Goal: Information Seeking & Learning: Learn about a topic

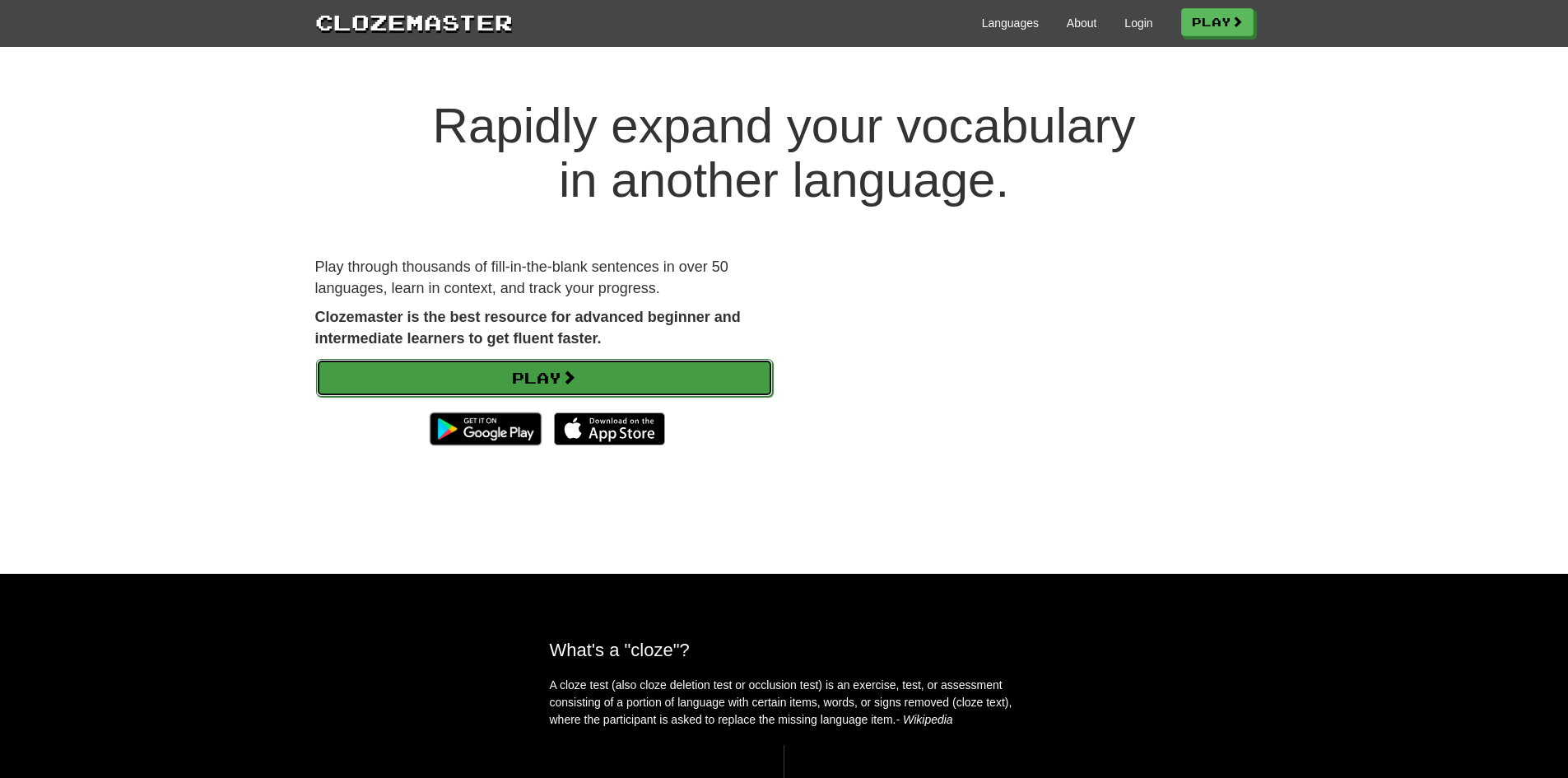
click at [468, 380] on link "Play" at bounding box center [545, 378] width 457 height 38
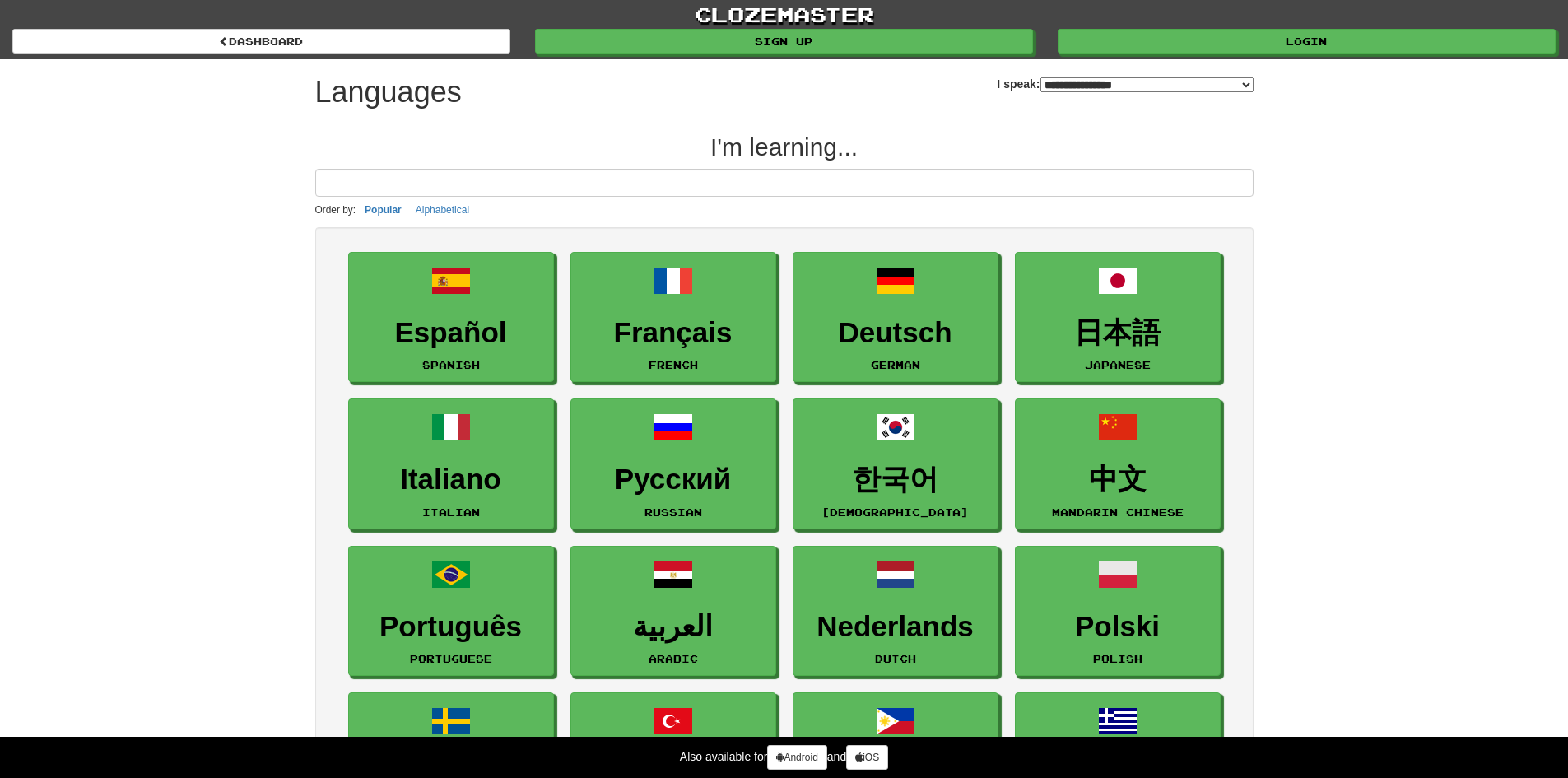
select select "*******"
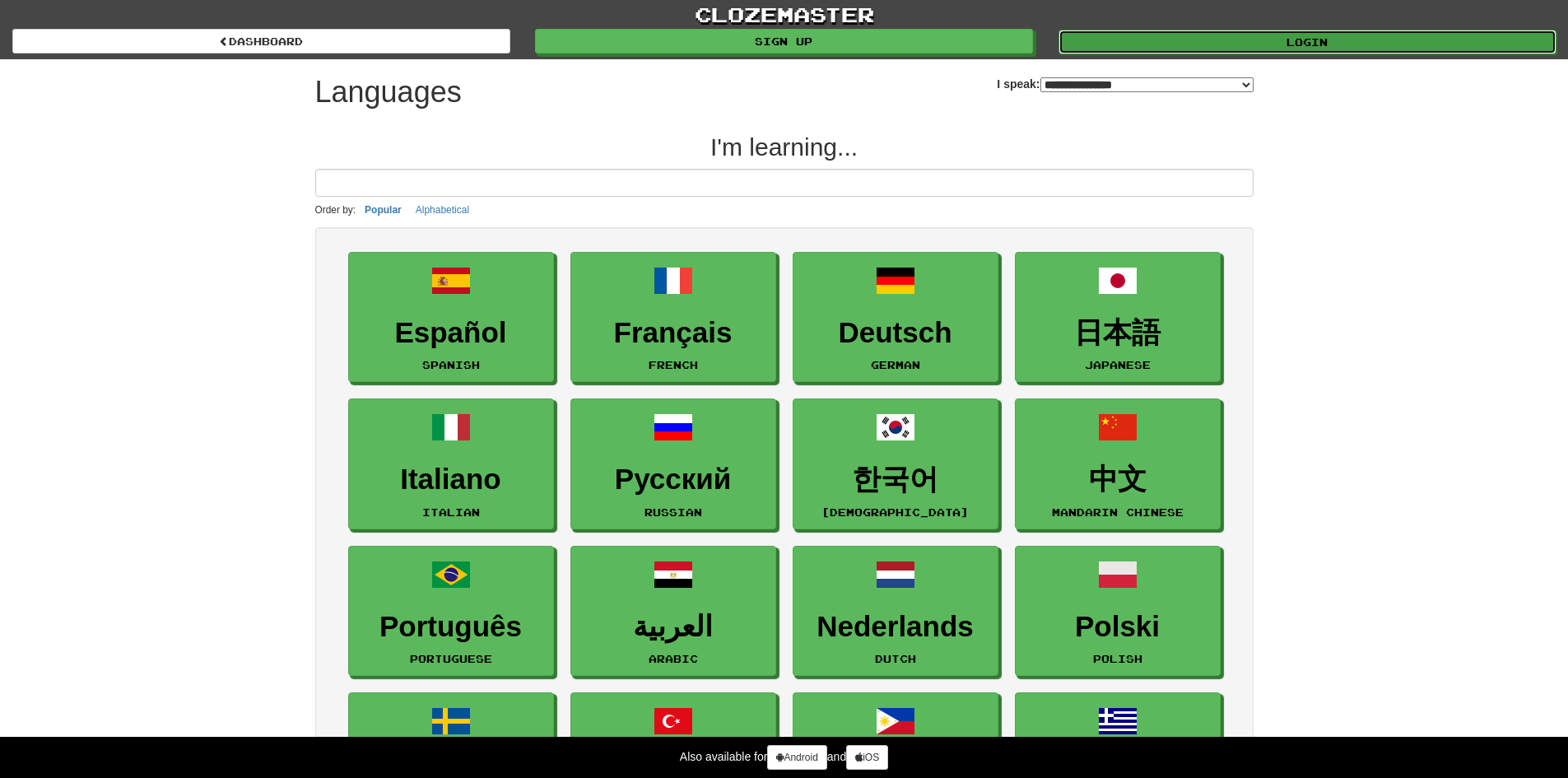
click at [1095, 31] on link "Login" at bounding box center [1308, 42] width 498 height 25
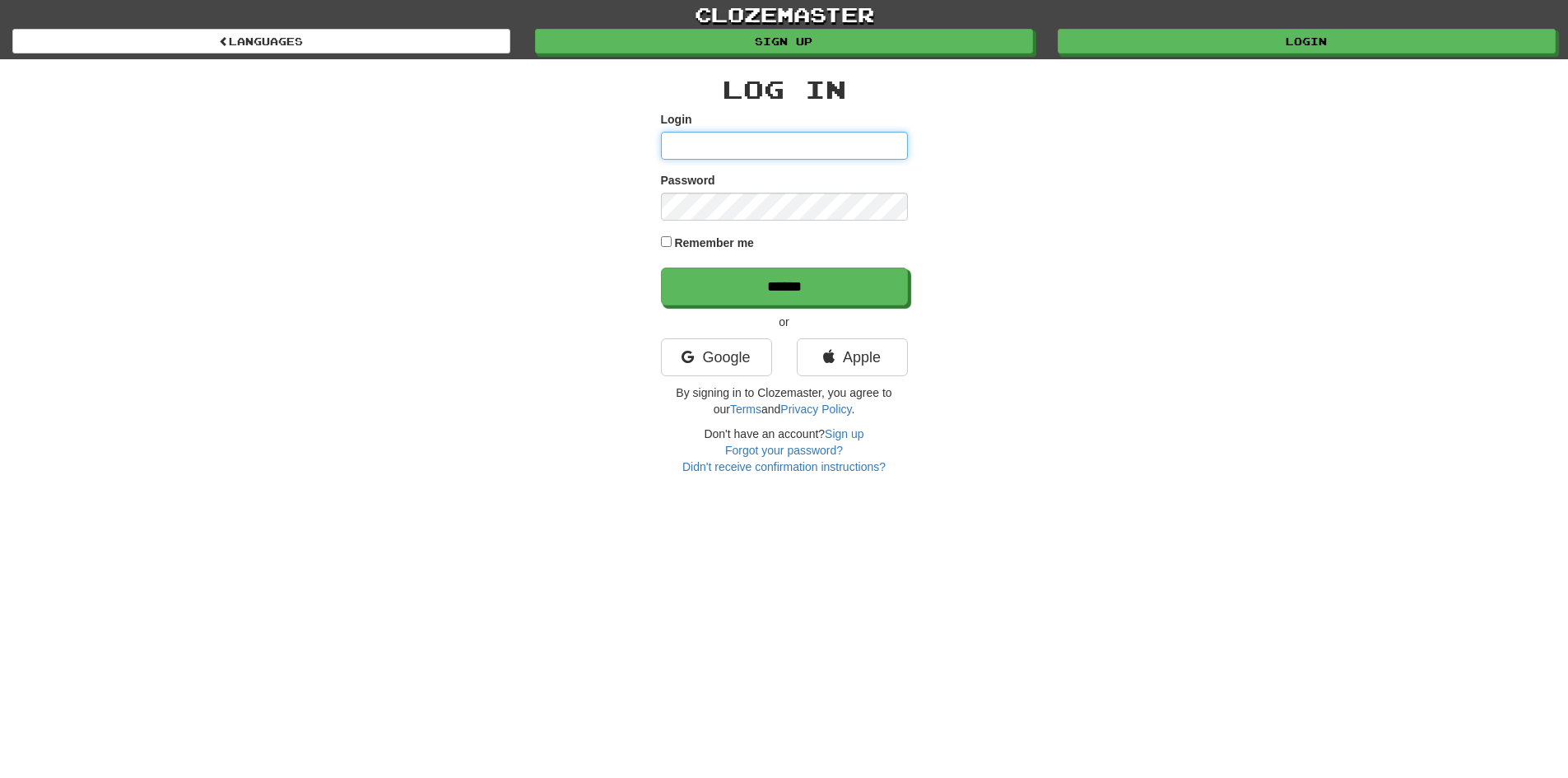
type input "******"
click at [703, 273] on input "******" at bounding box center [785, 287] width 247 height 38
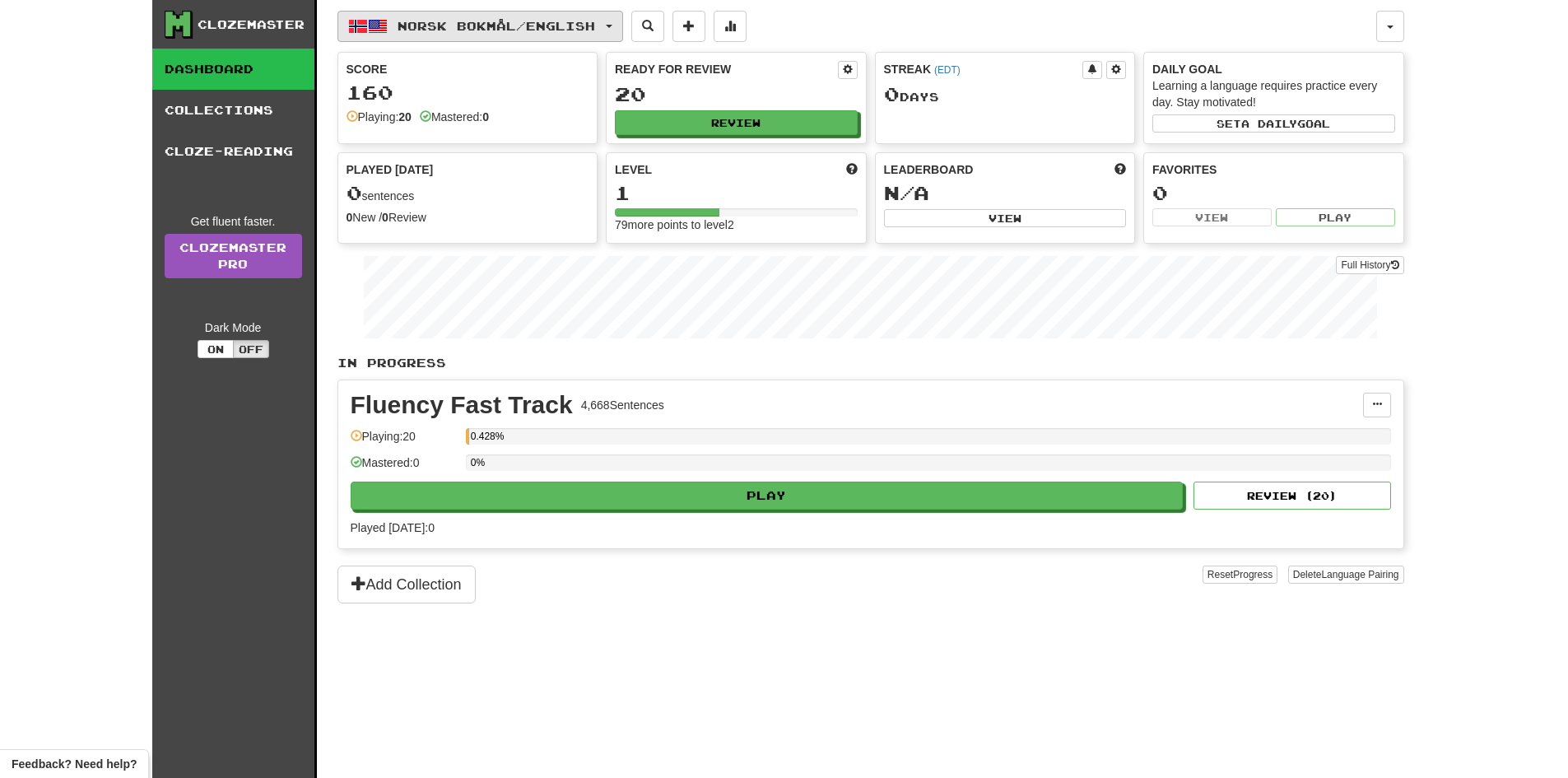
click at [431, 27] on span "Norsk bokmål / English" at bounding box center [496, 26] width 197 height 14
click at [442, 124] on link "Language Pairing" at bounding box center [457, 130] width 204 height 23
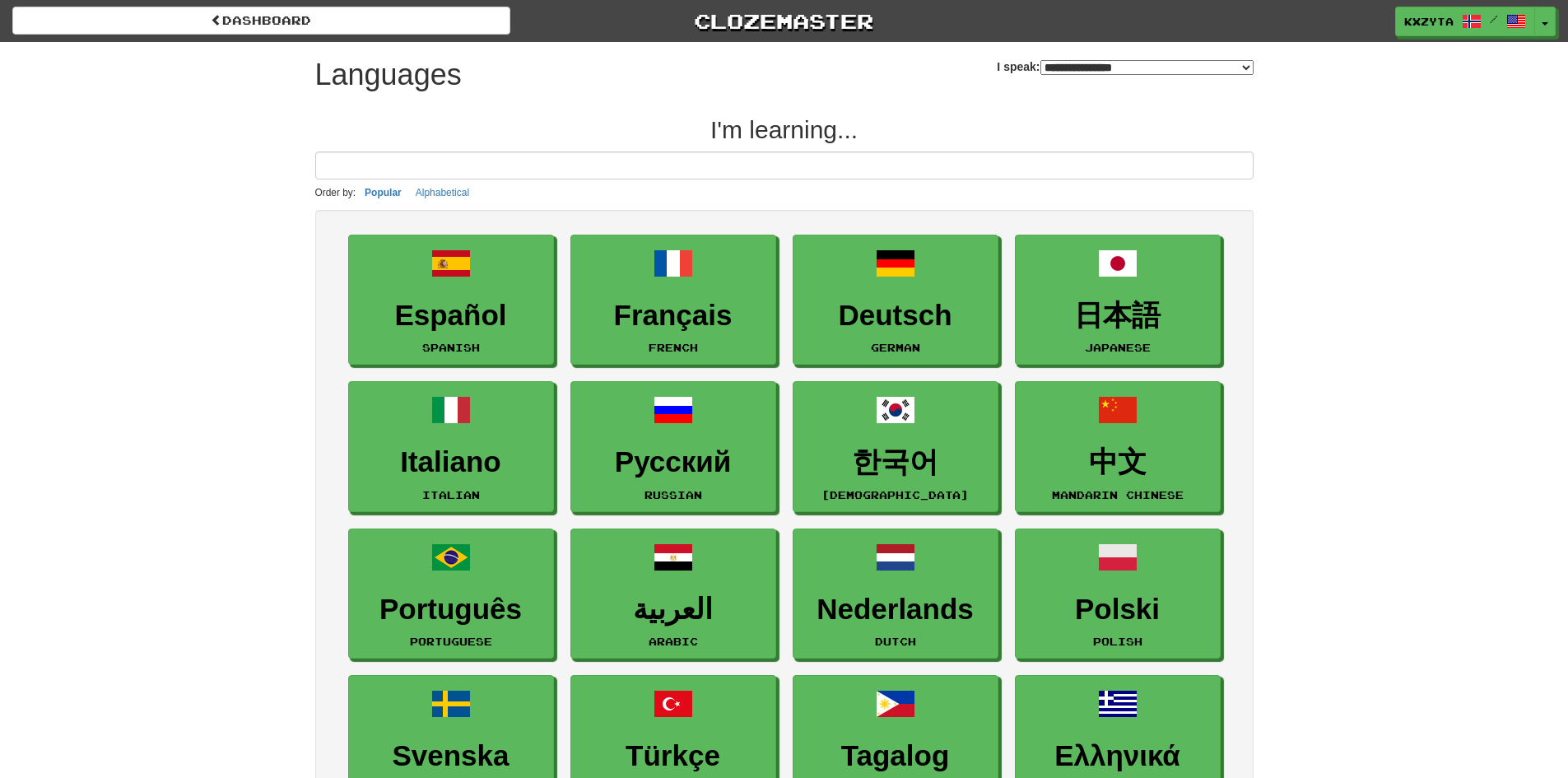
select select "*******"
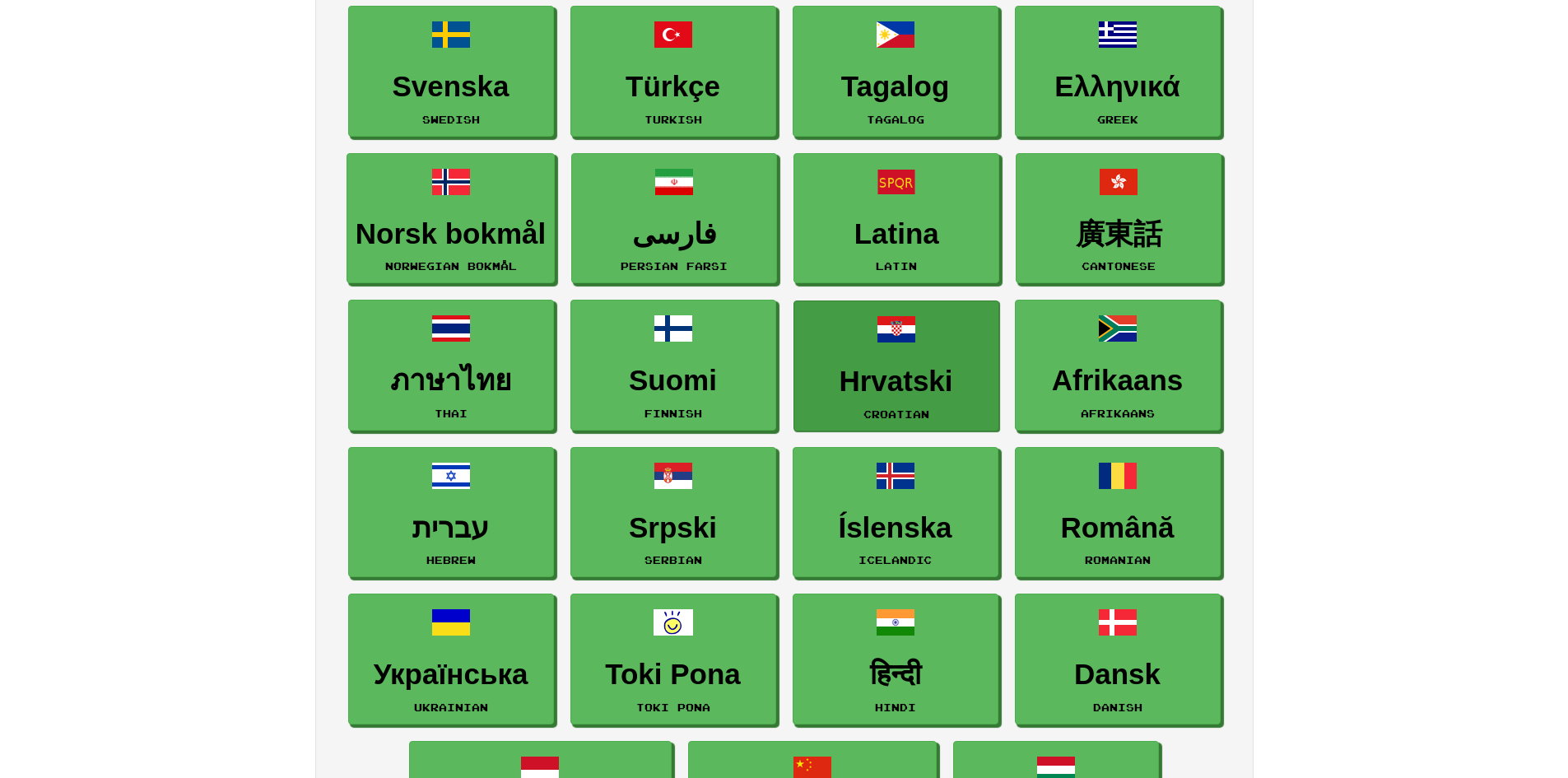
scroll to position [659, 0]
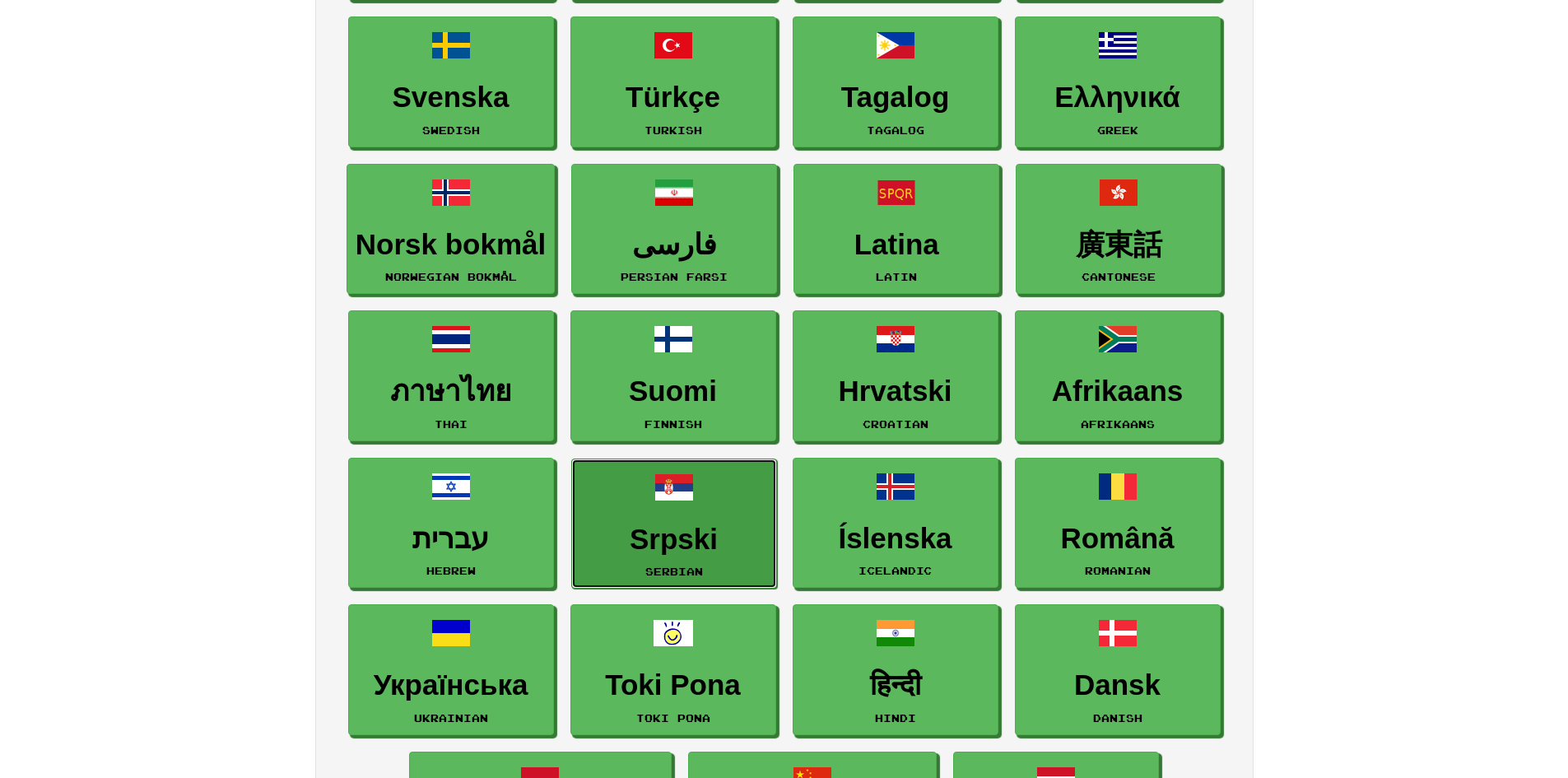
click at [740, 525] on h3 "Srpski" at bounding box center [674, 540] width 188 height 32
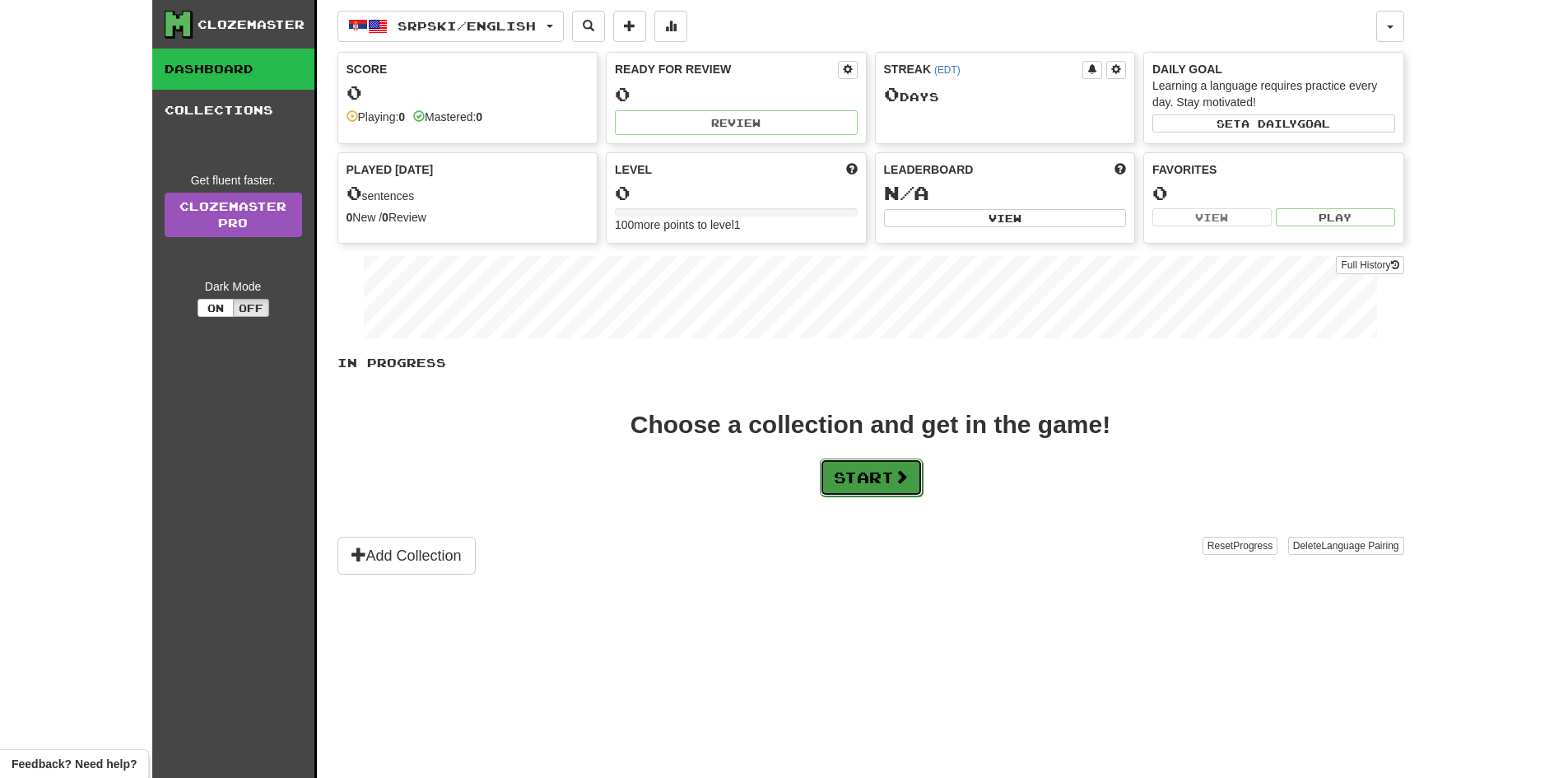
click at [860, 477] on button "Start" at bounding box center [871, 477] width 103 height 38
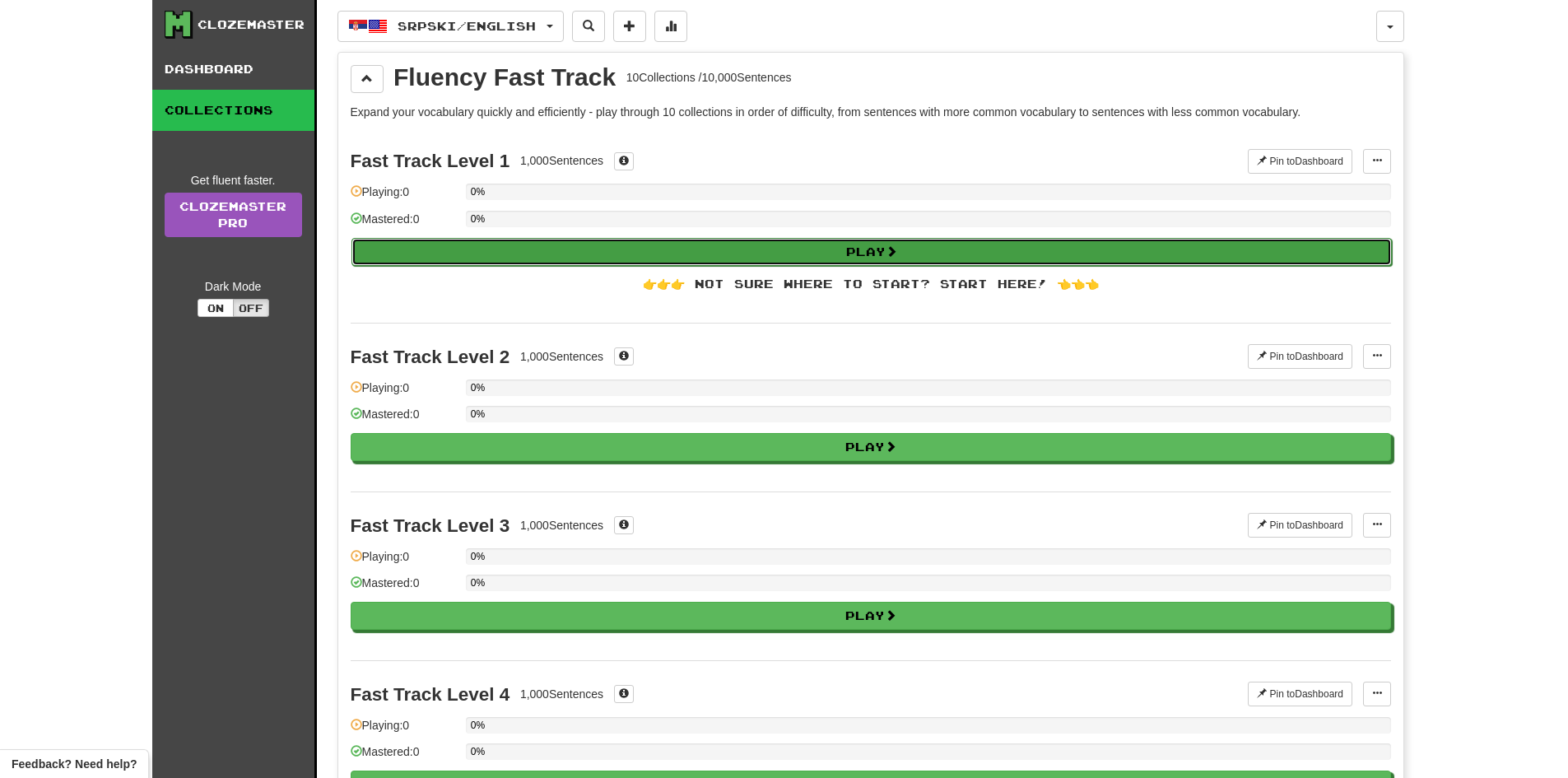
click at [740, 256] on button "Play" at bounding box center [871, 252] width 1040 height 28
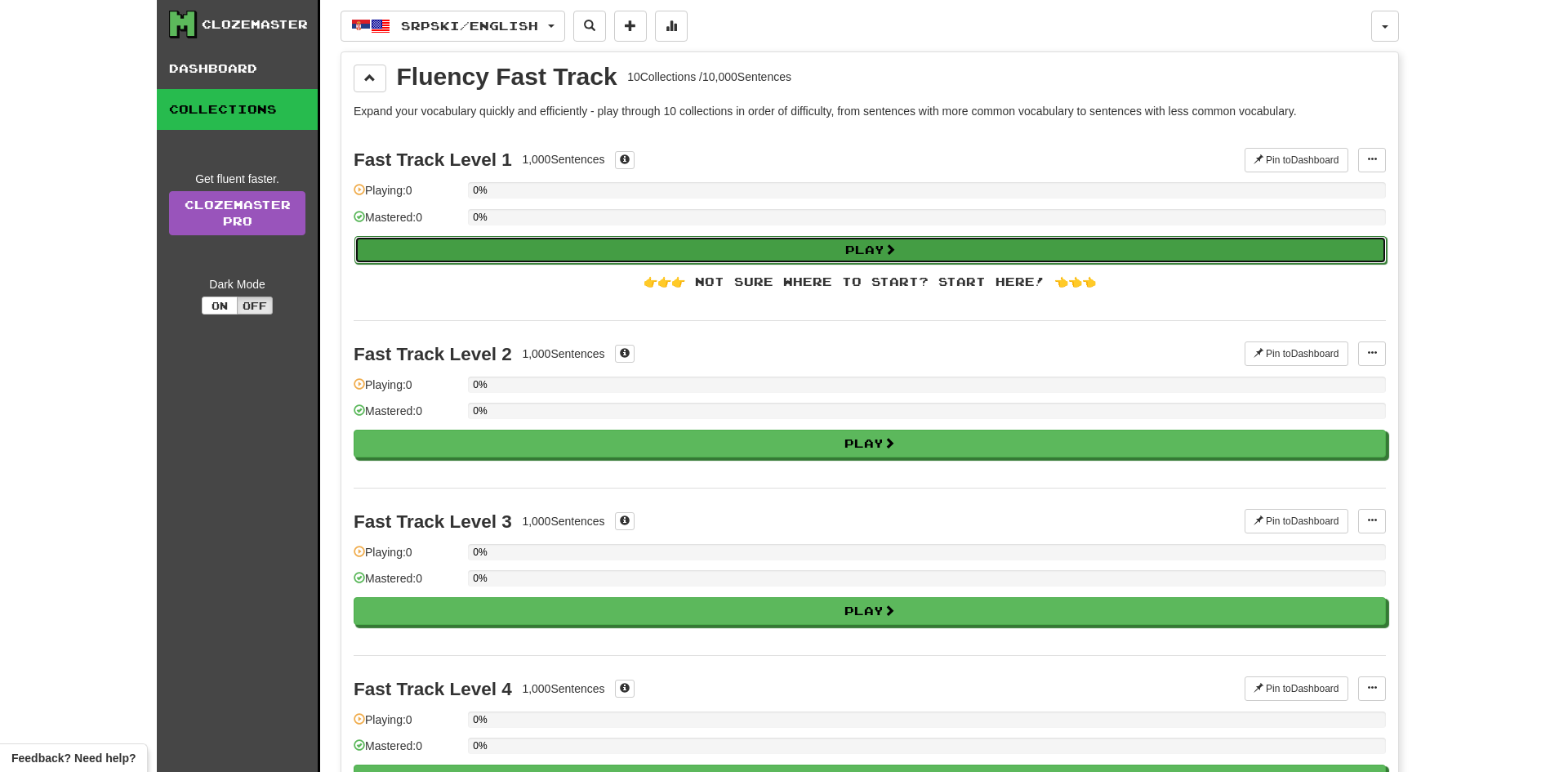
select select "**"
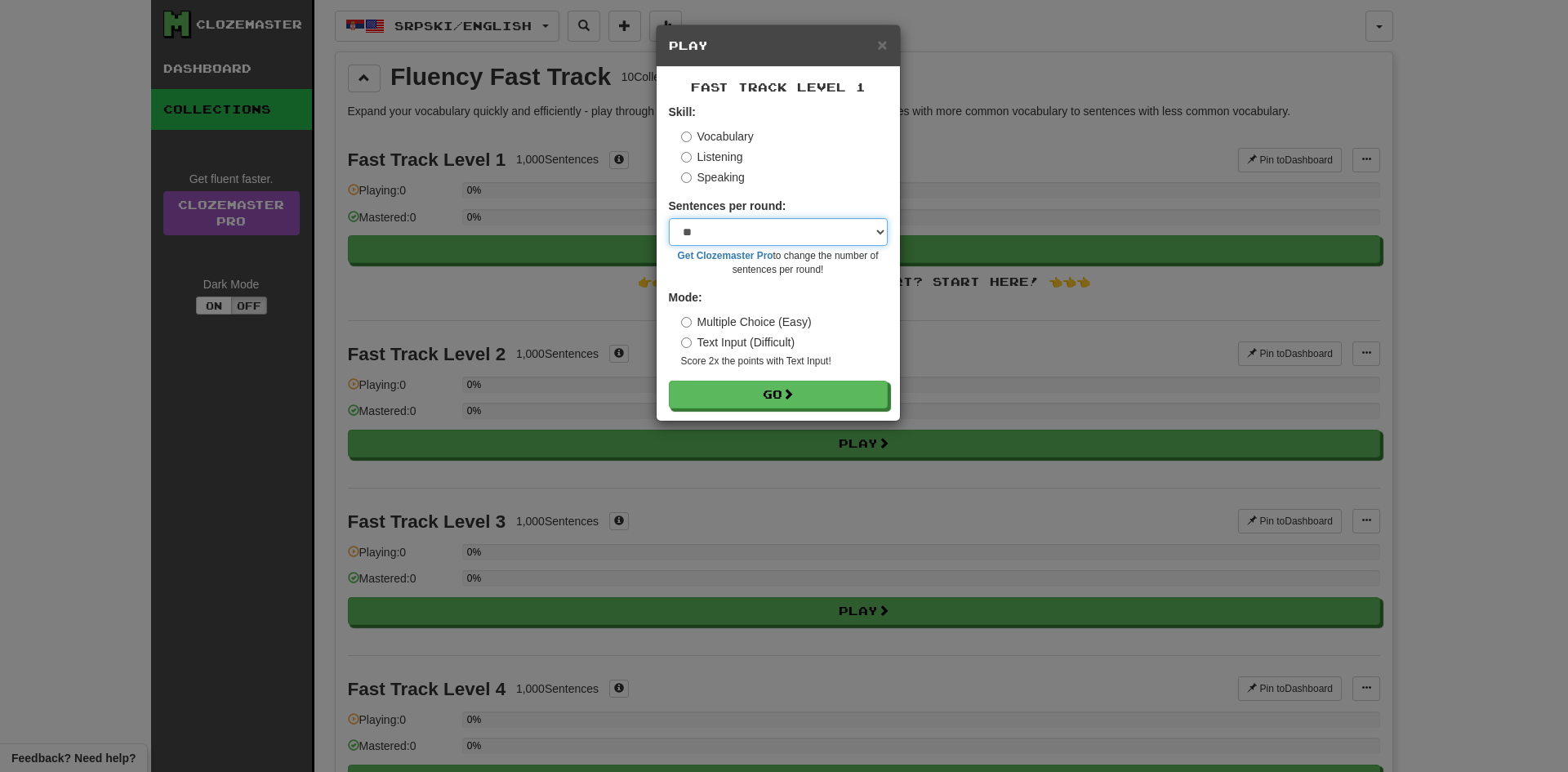
click at [737, 241] on select "* ** ** ** ** ** *** ********" at bounding box center [778, 231] width 219 height 27
click at [725, 188] on form "Skill: Vocabulary Listening Speaking Sentences per round: * ** ** ** ** ** *** …" at bounding box center [778, 256] width 219 height 304
click at [707, 159] on label "Listening" at bounding box center [712, 156] width 62 height 17
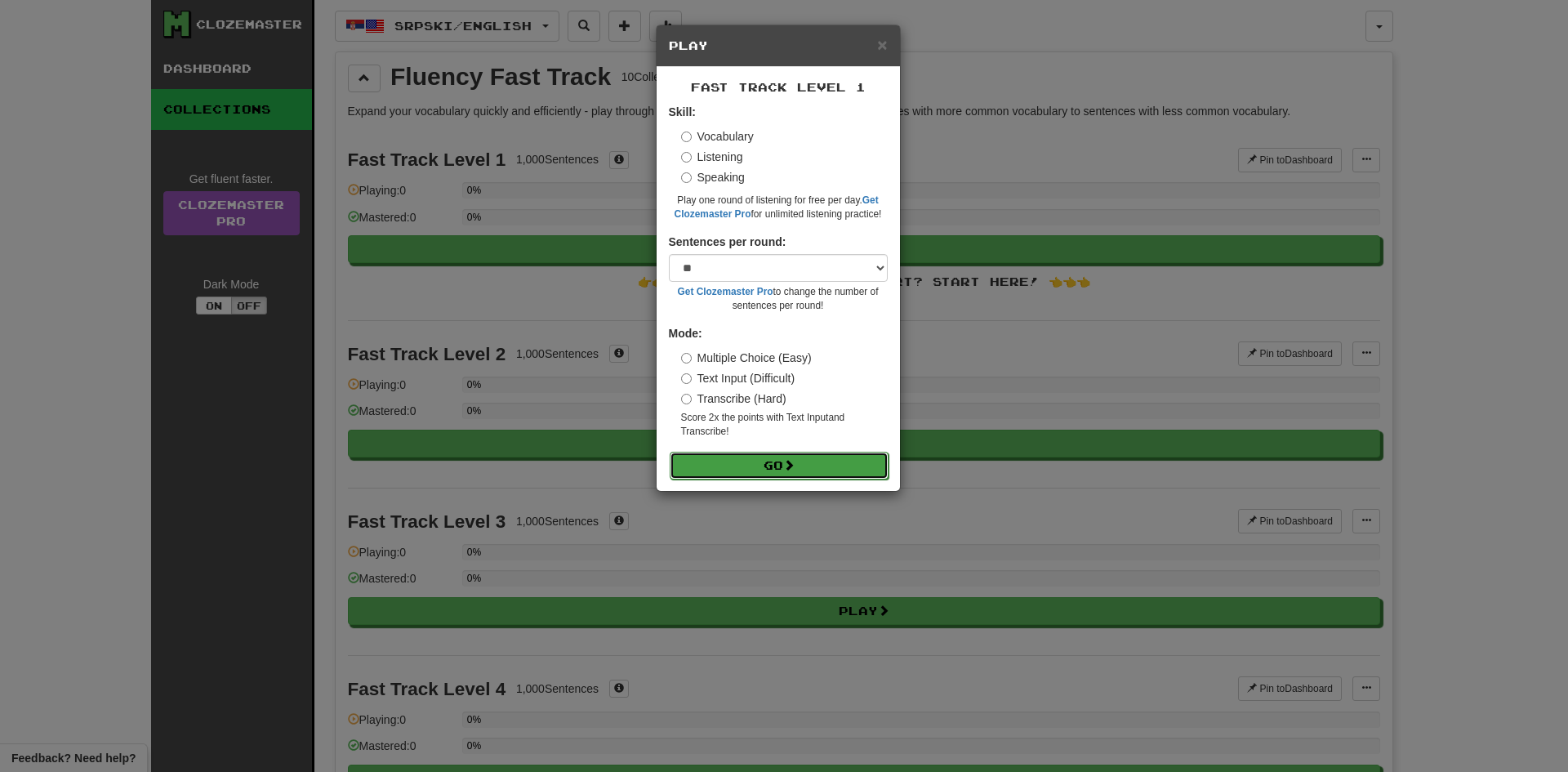
click at [716, 452] on button "Go" at bounding box center [779, 465] width 219 height 27
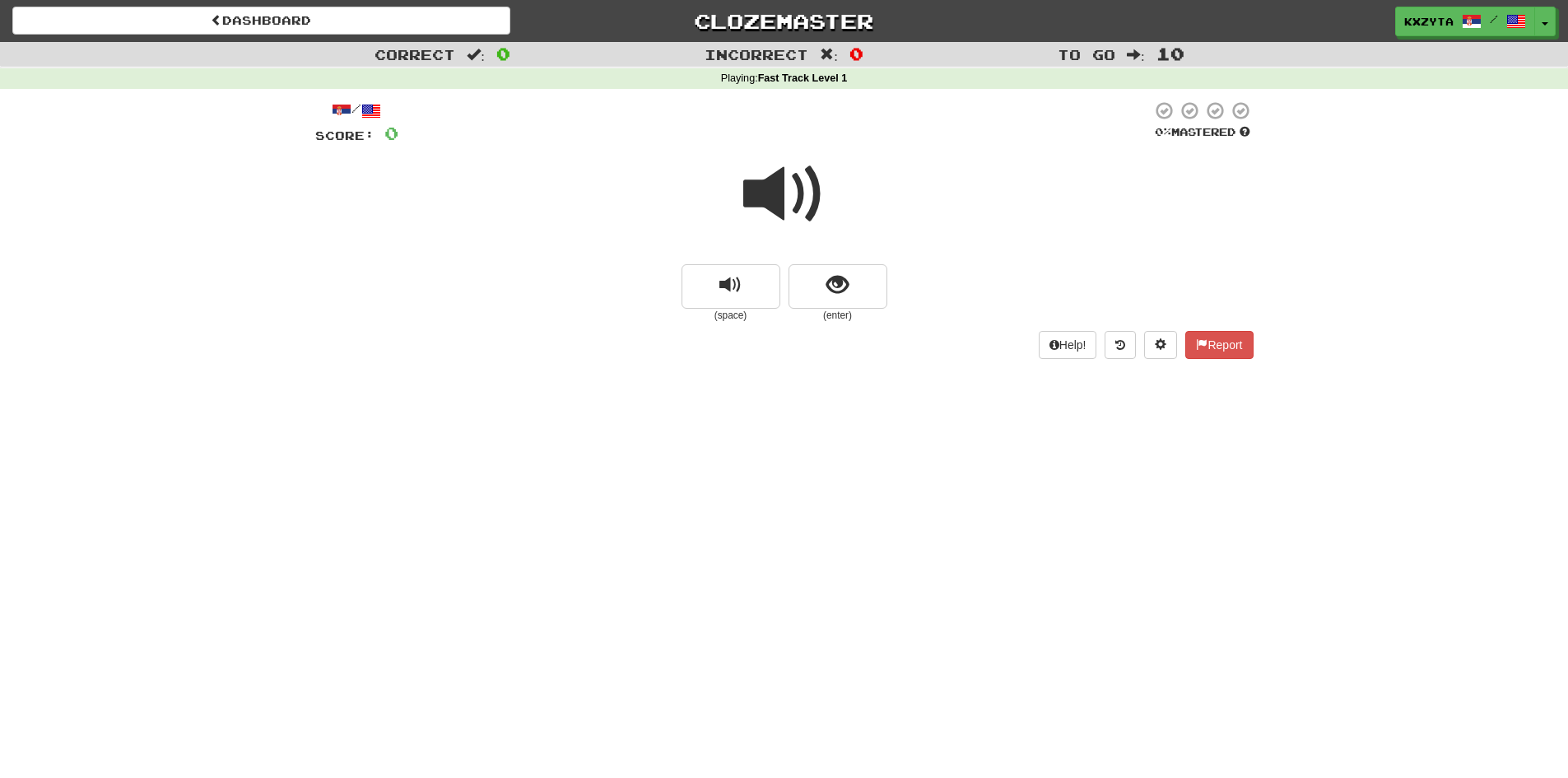
click at [777, 188] on span at bounding box center [784, 194] width 83 height 83
click at [827, 277] on span "show sentence" at bounding box center [837, 285] width 22 height 22
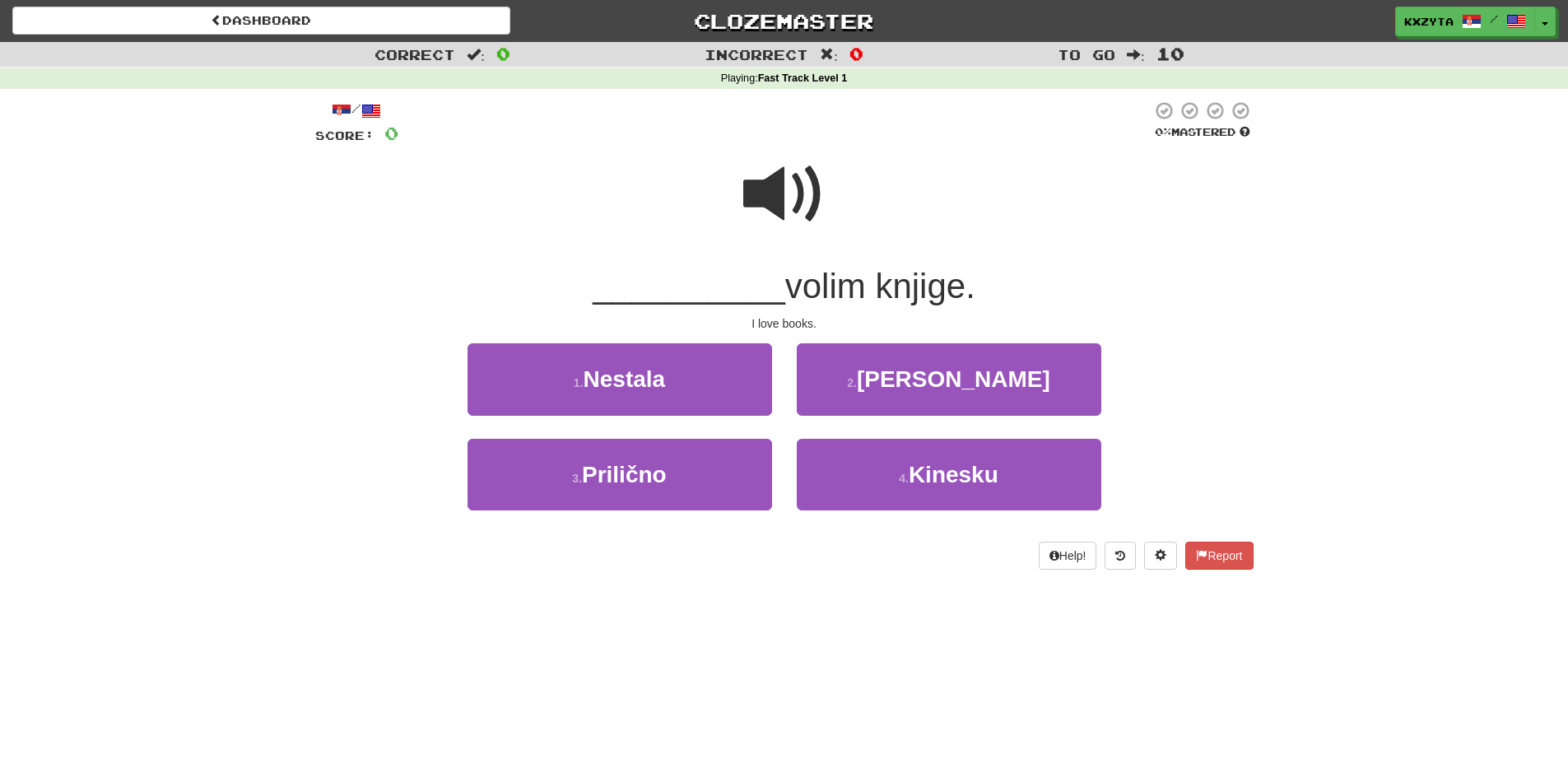
click at [756, 198] on span at bounding box center [784, 194] width 83 height 83
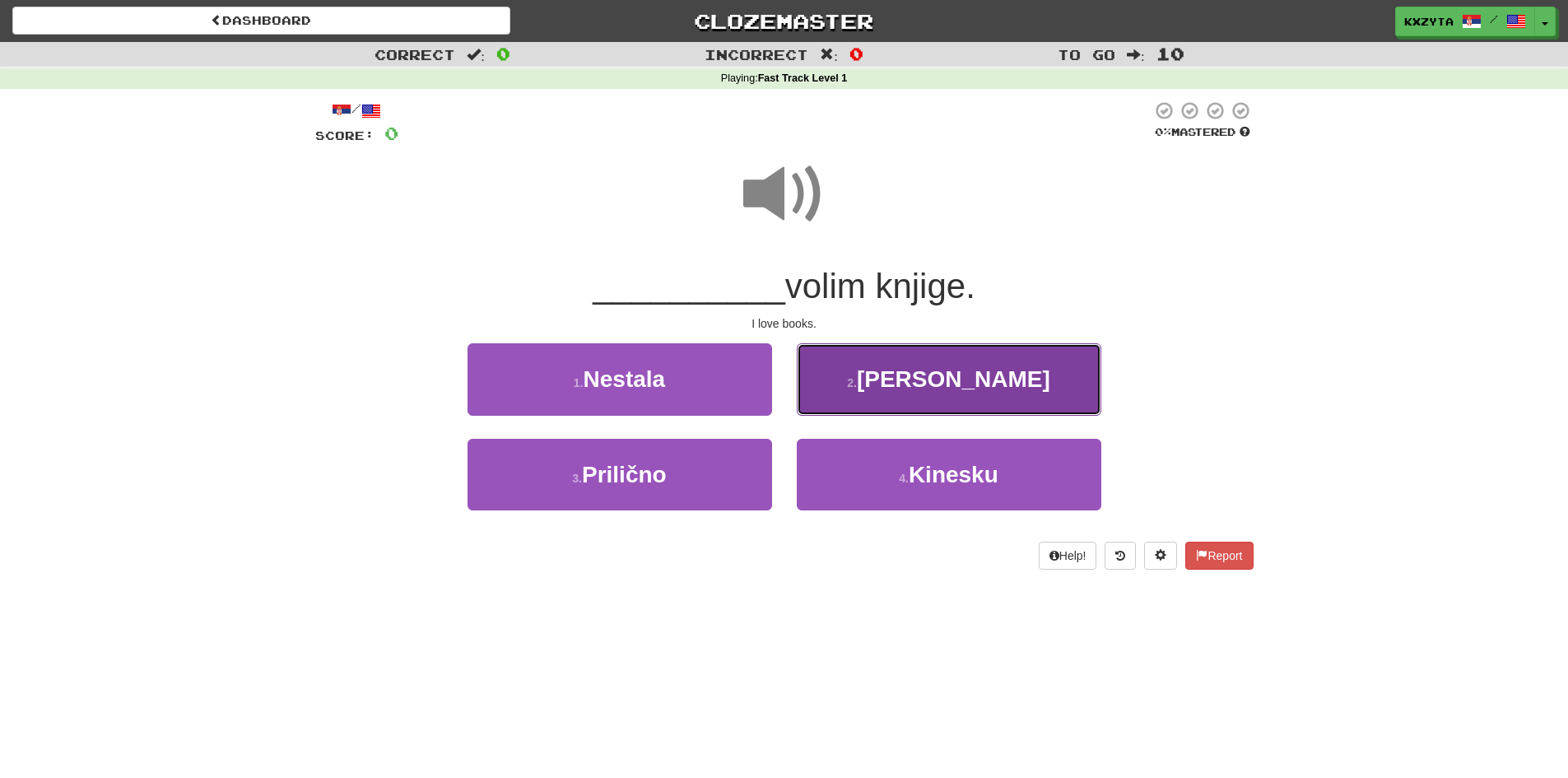
click at [909, 367] on button "2 . Ja" at bounding box center [948, 379] width 305 height 72
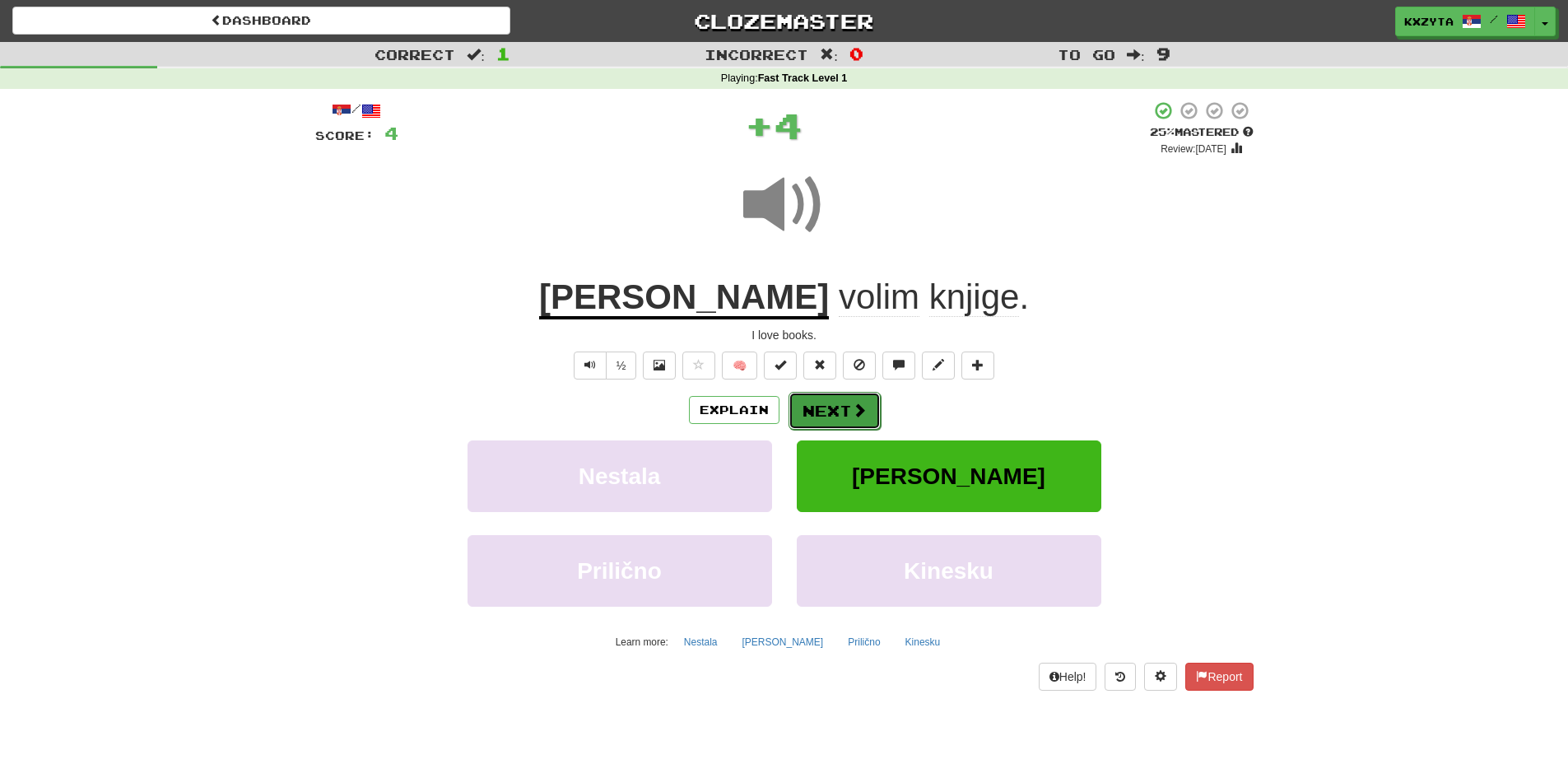
click at [802, 408] on button "Next" at bounding box center [835, 411] width 92 height 38
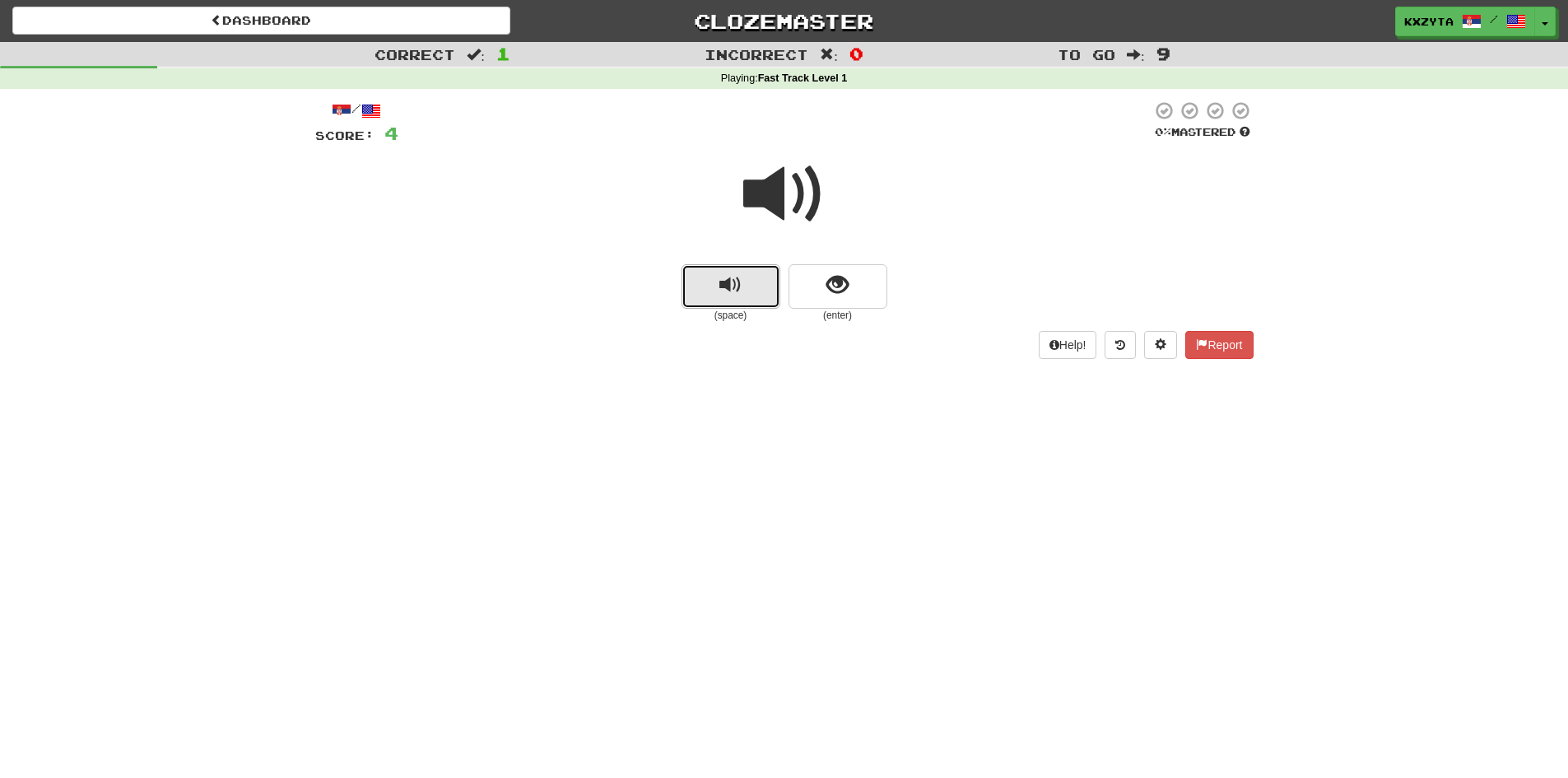
click at [760, 287] on button "replay audio" at bounding box center [731, 286] width 99 height 44
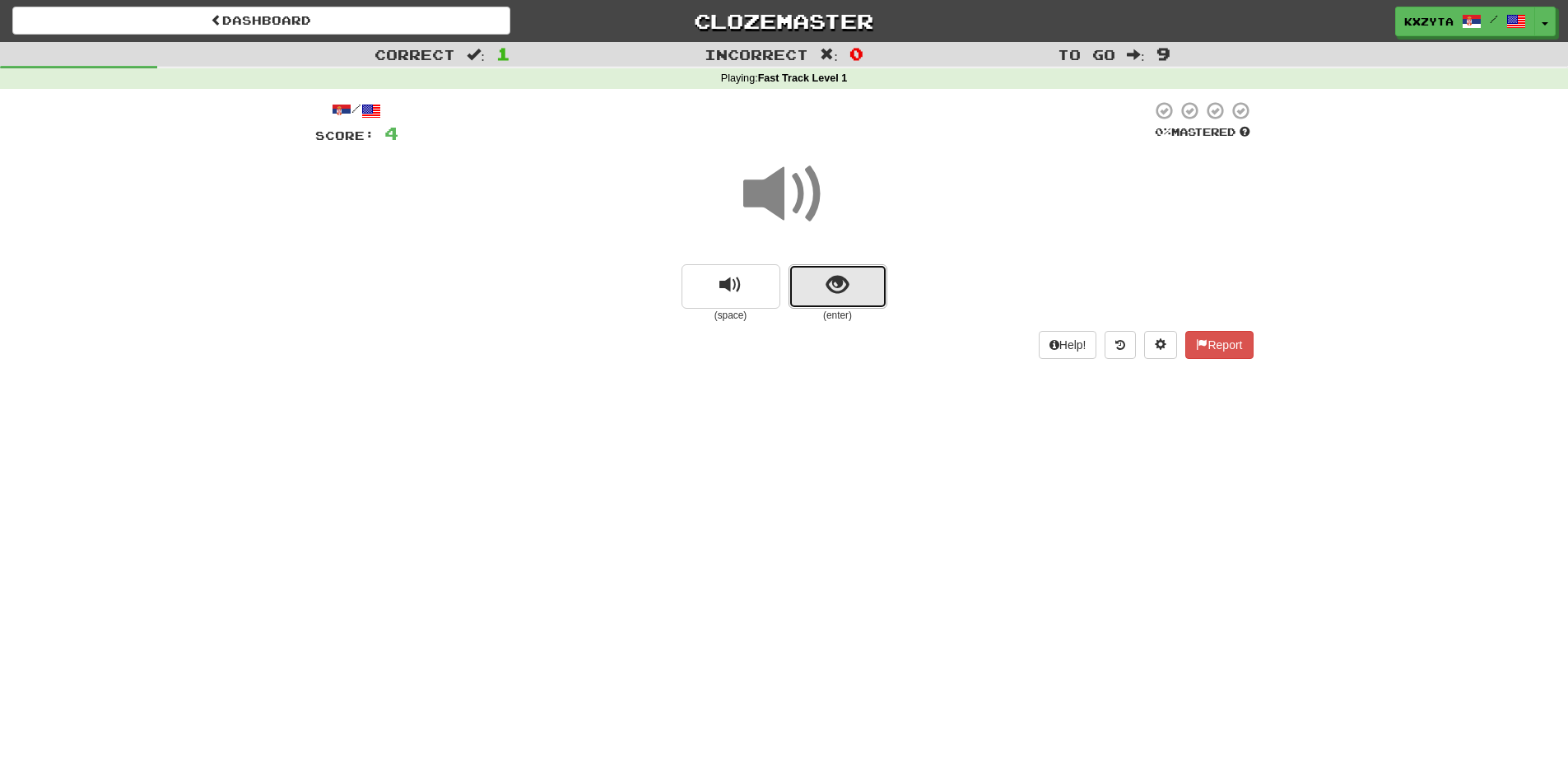
click at [808, 285] on button "show sentence" at bounding box center [837, 286] width 99 height 44
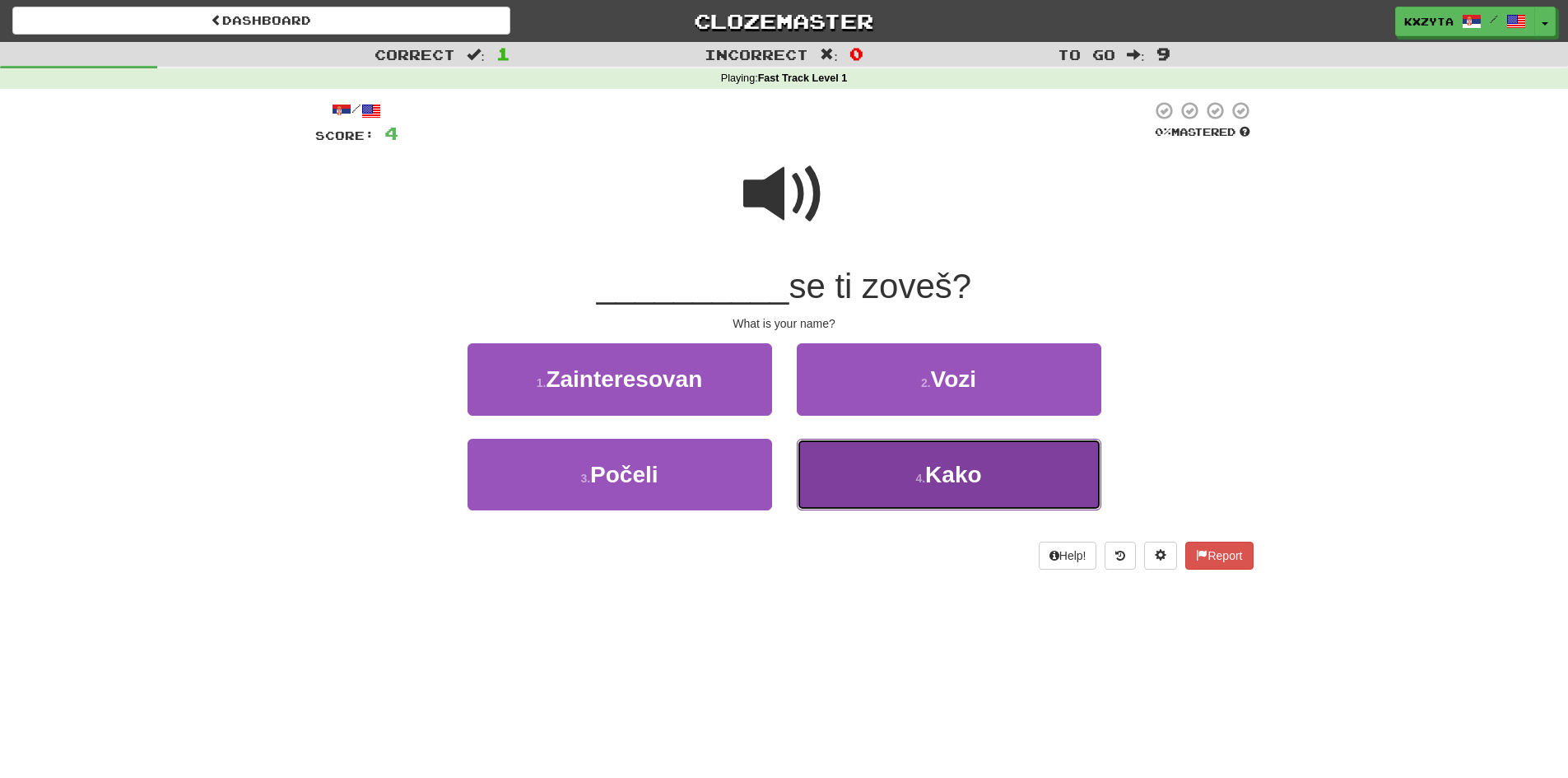
click at [857, 452] on button "4 . Kako" at bounding box center [948, 474] width 305 height 72
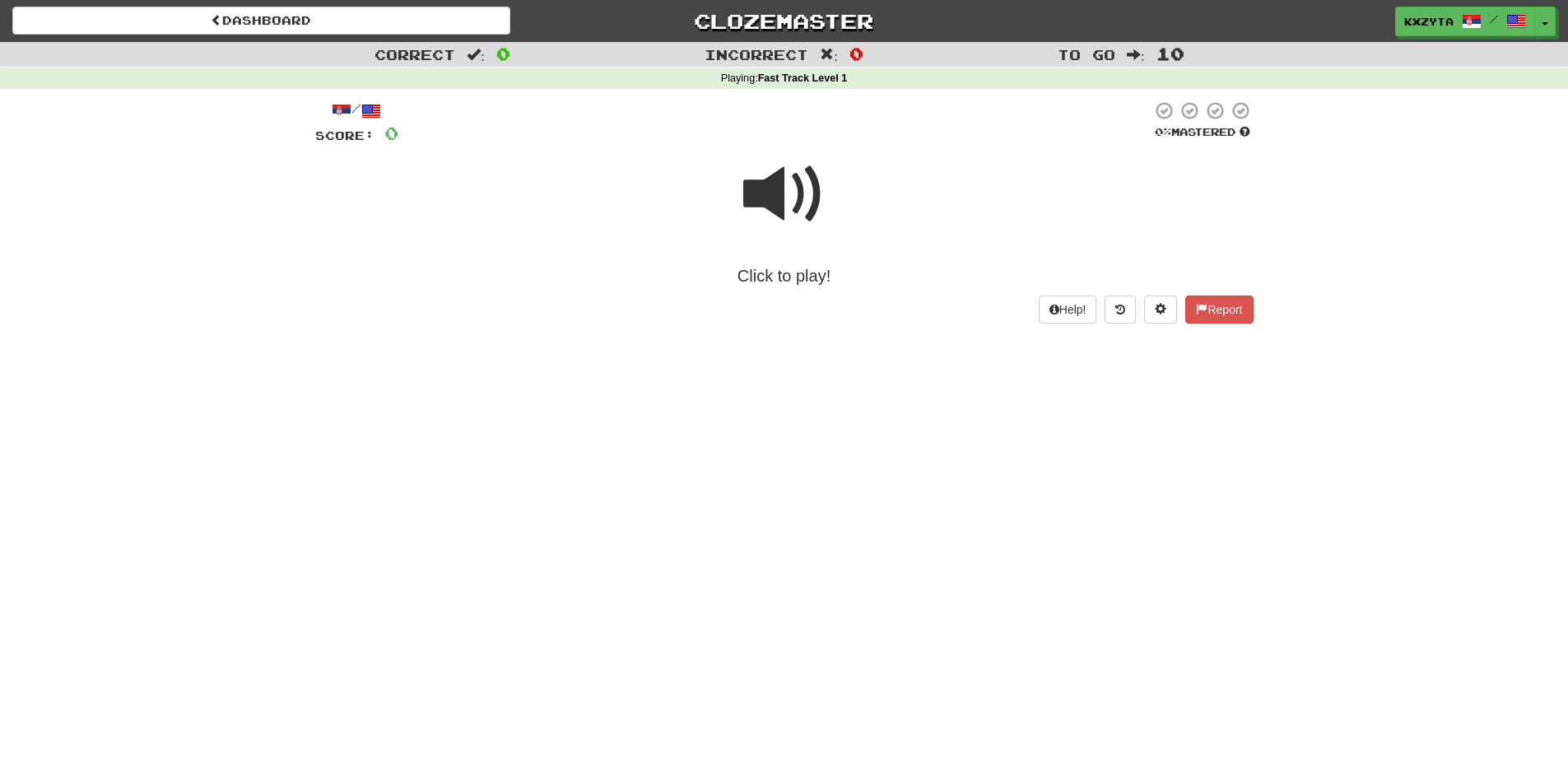
click at [796, 192] on span at bounding box center [784, 194] width 83 height 83
click at [815, 230] on span at bounding box center [784, 194] width 83 height 83
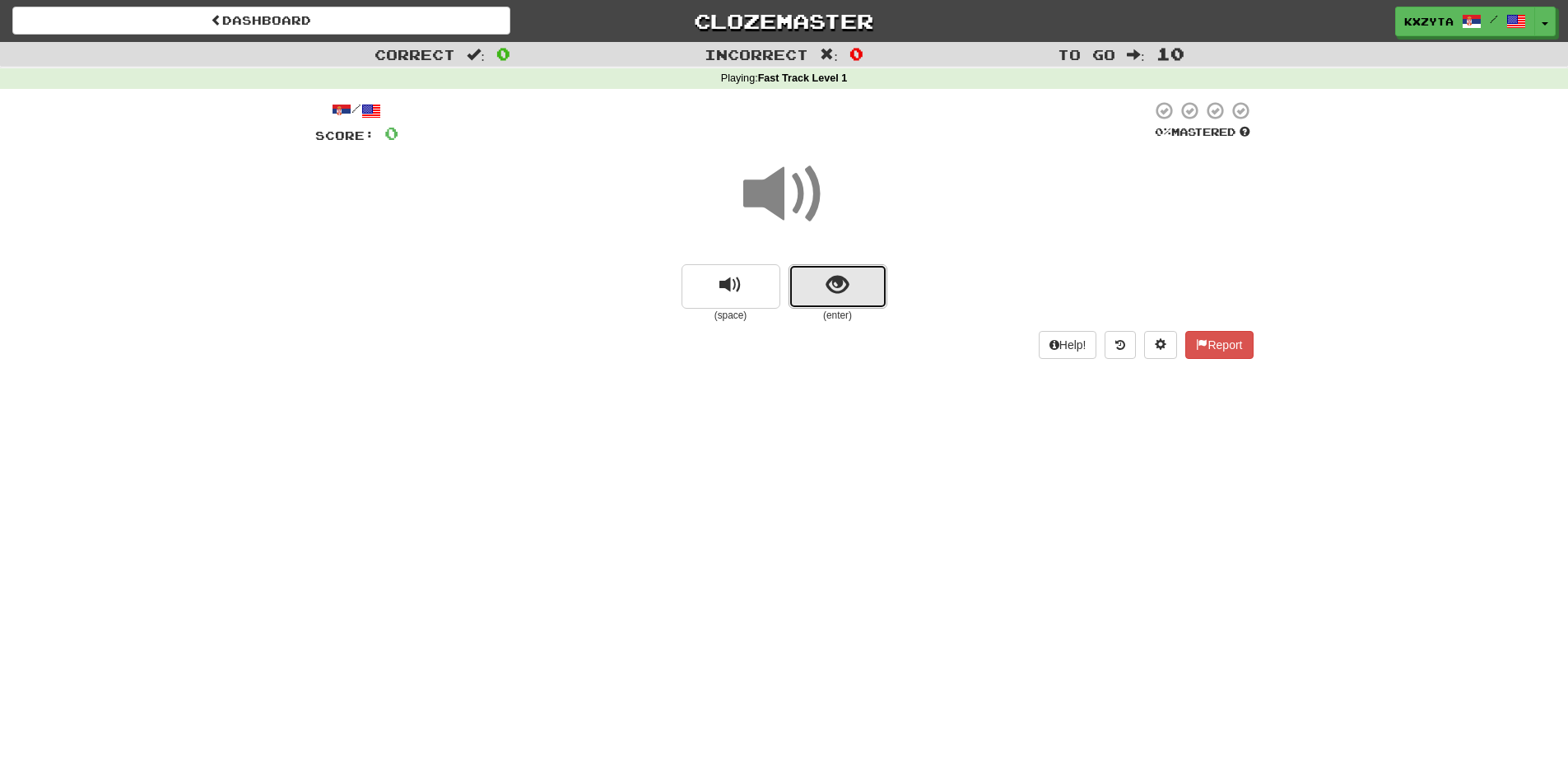
click at [814, 275] on button "show sentence" at bounding box center [837, 286] width 99 height 44
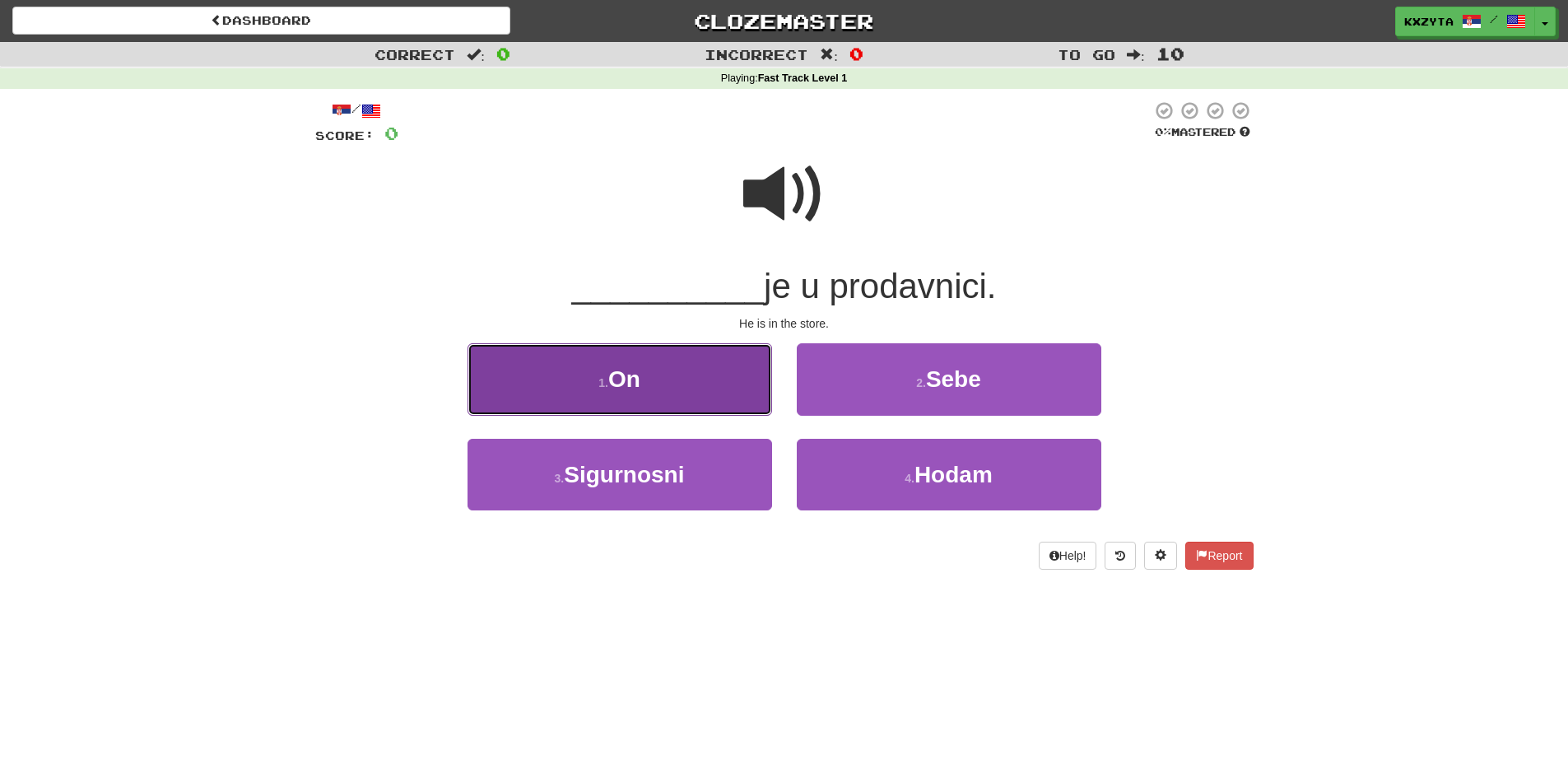
click at [683, 355] on button "1 . On" at bounding box center [620, 379] width 305 height 72
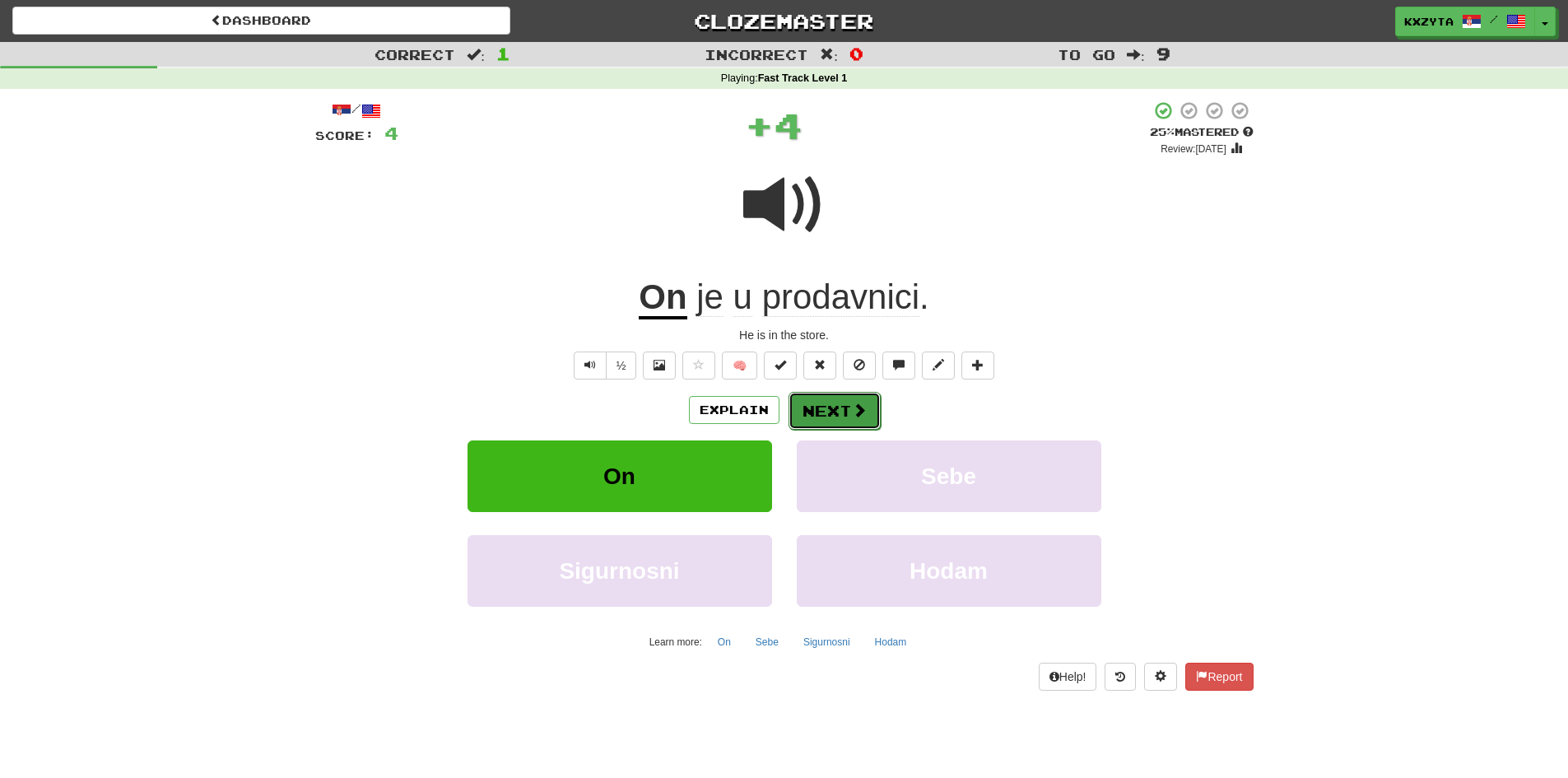
click at [814, 408] on button "Next" at bounding box center [835, 411] width 92 height 38
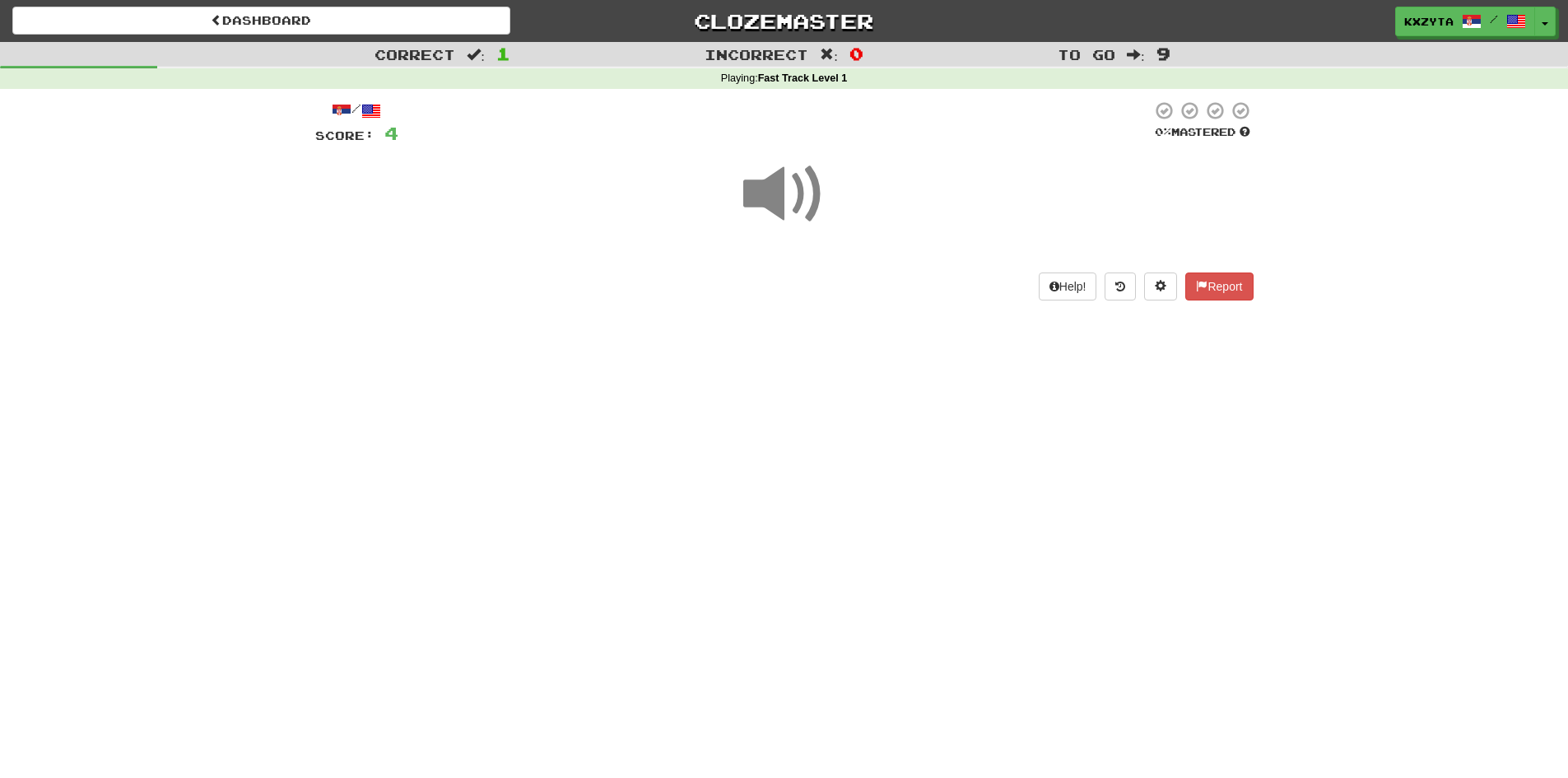
click at [812, 233] on span at bounding box center [784, 194] width 83 height 83
click at [804, 236] on span at bounding box center [784, 194] width 83 height 83
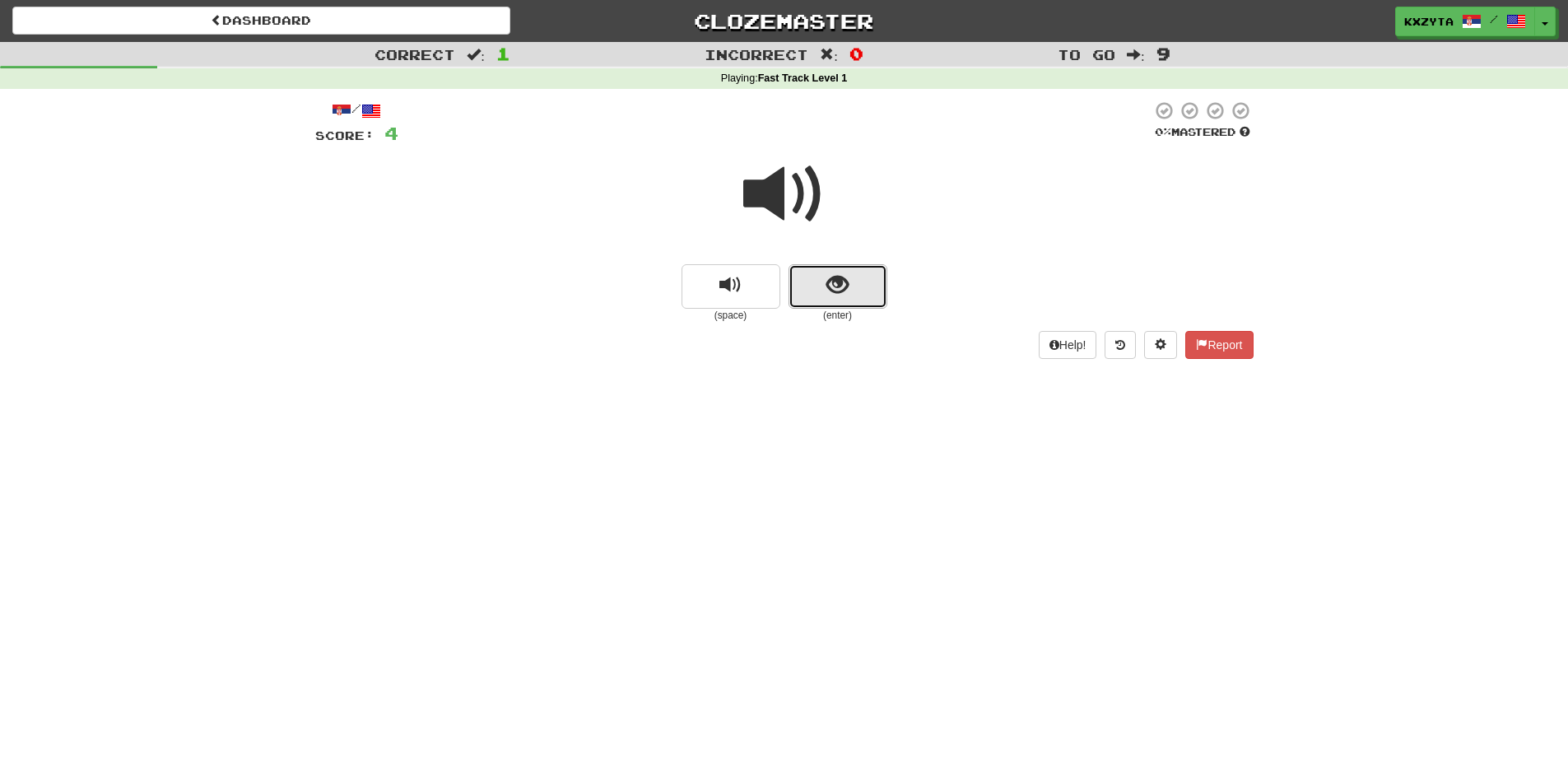
click at [810, 299] on button "show sentence" at bounding box center [837, 286] width 99 height 44
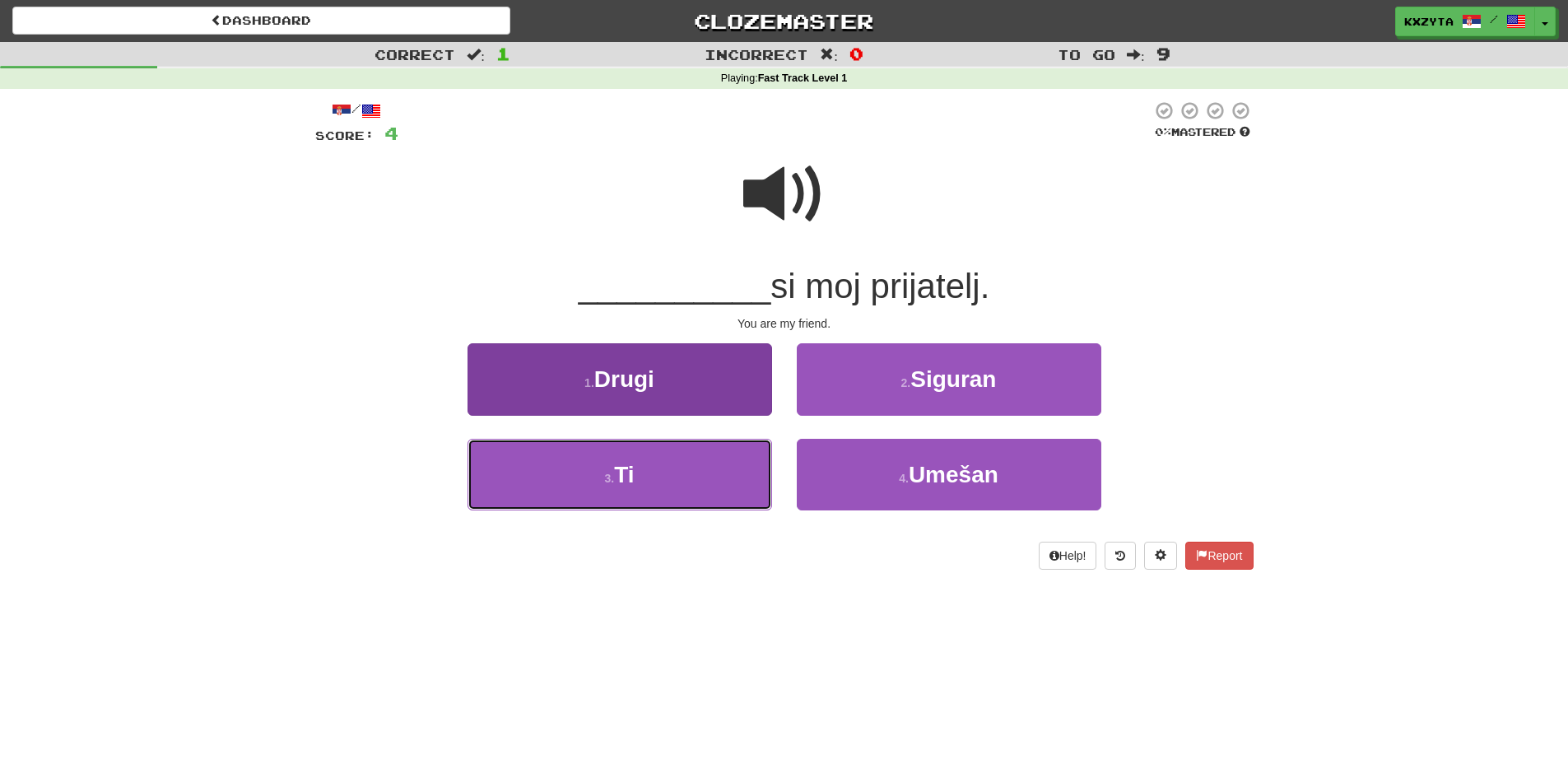
click at [689, 457] on button "3 . Ti" at bounding box center [620, 474] width 305 height 72
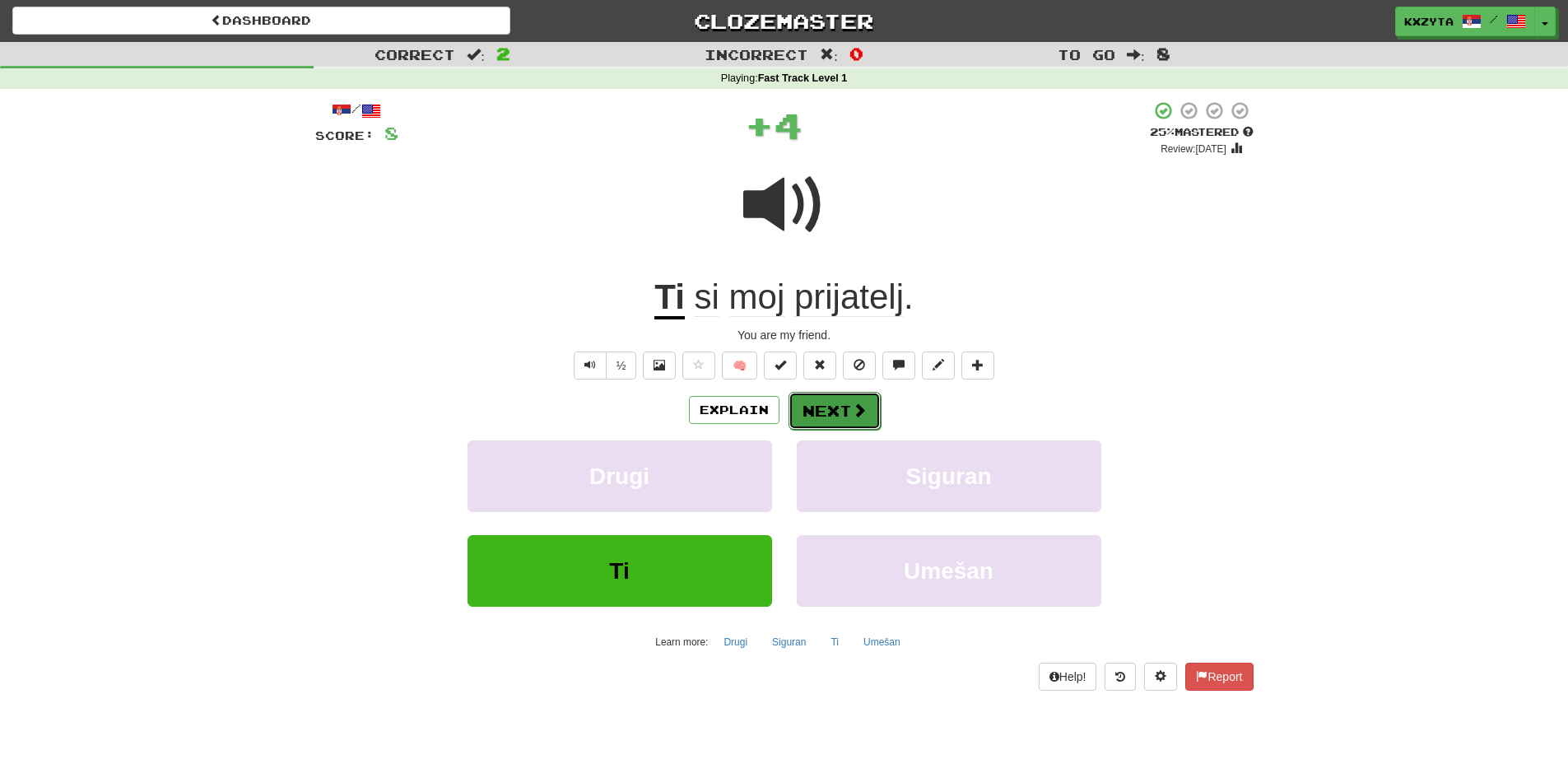
click at [849, 415] on button "Next" at bounding box center [835, 411] width 92 height 38
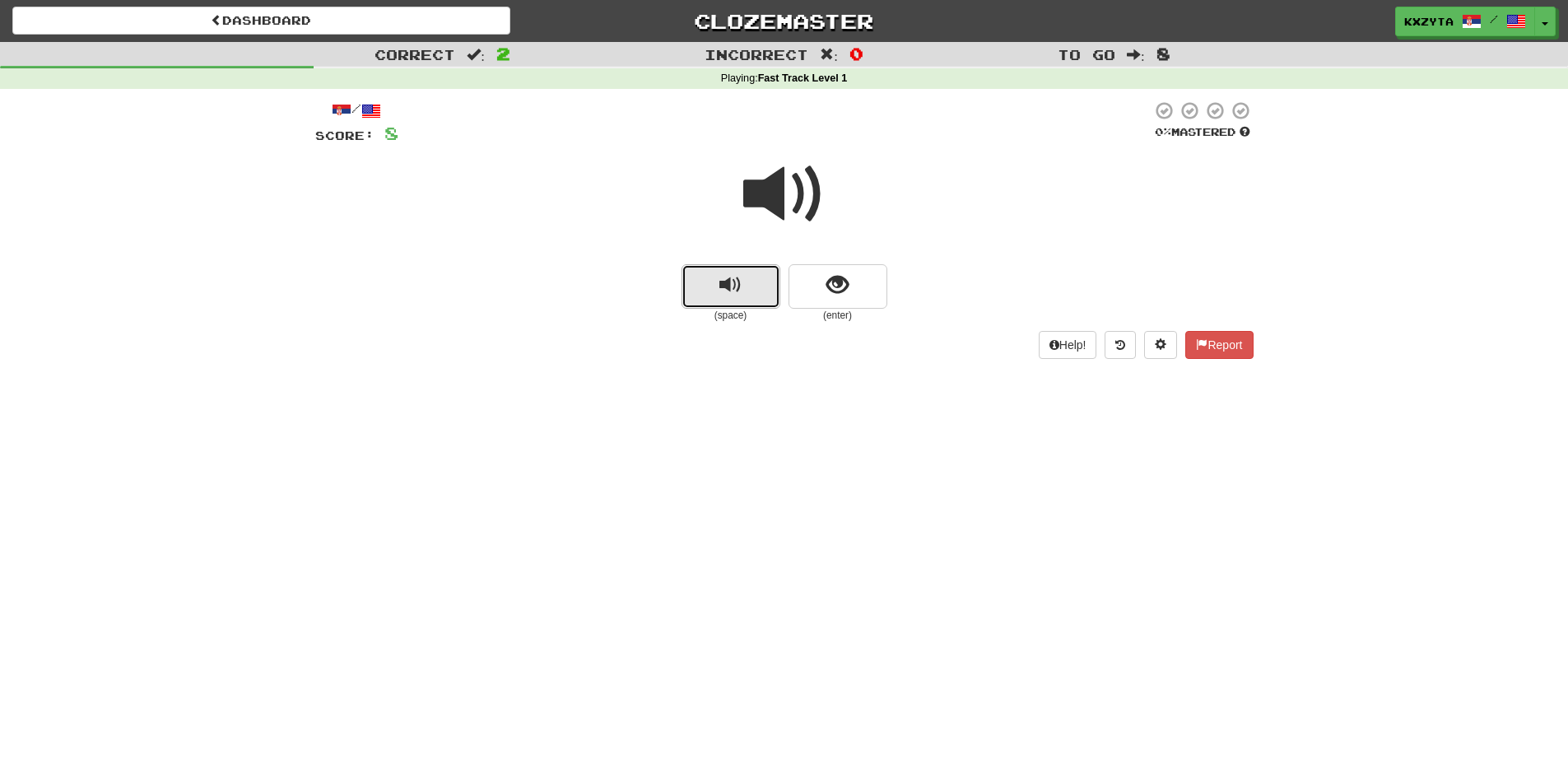
click at [746, 281] on button "replay audio" at bounding box center [731, 286] width 99 height 44
click at [730, 286] on span "replay audio" at bounding box center [730, 285] width 22 height 22
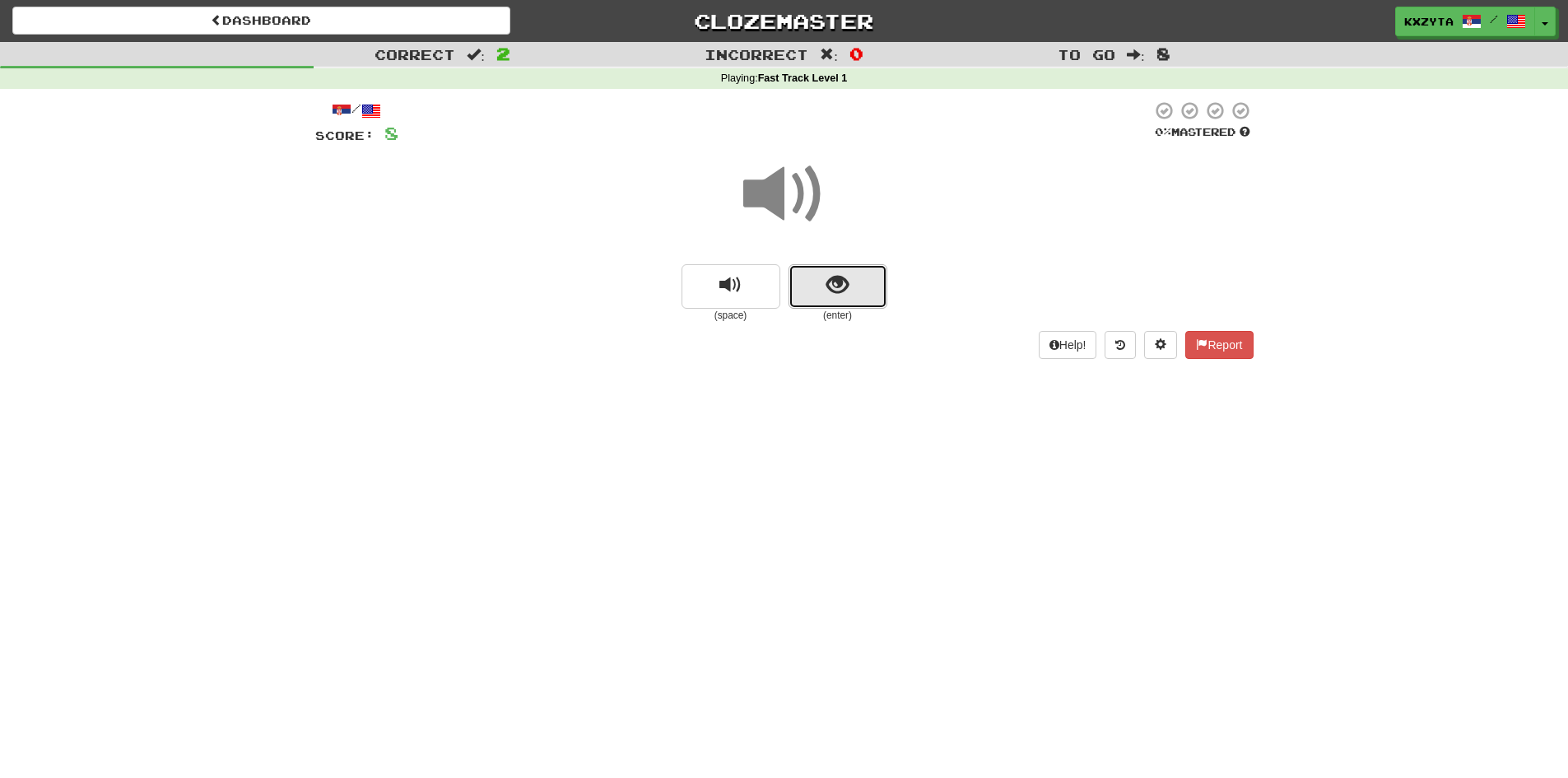
click at [842, 293] on span "show sentence" at bounding box center [837, 285] width 22 height 22
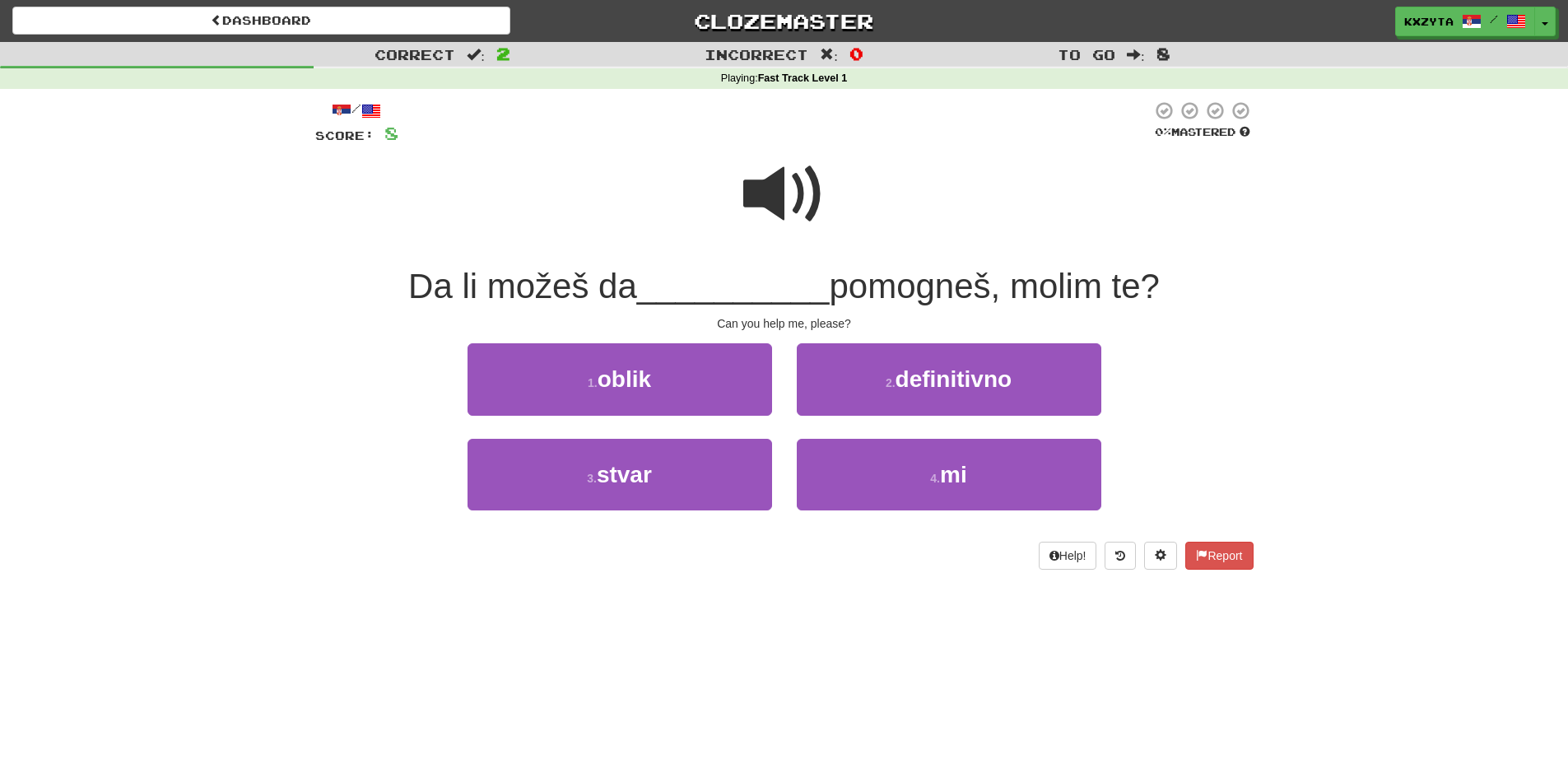
click at [791, 157] on span at bounding box center [784, 194] width 83 height 83
click at [780, 178] on span at bounding box center [784, 194] width 83 height 83
click at [843, 429] on div "2 . definitivno" at bounding box center [948, 390] width 329 height 94
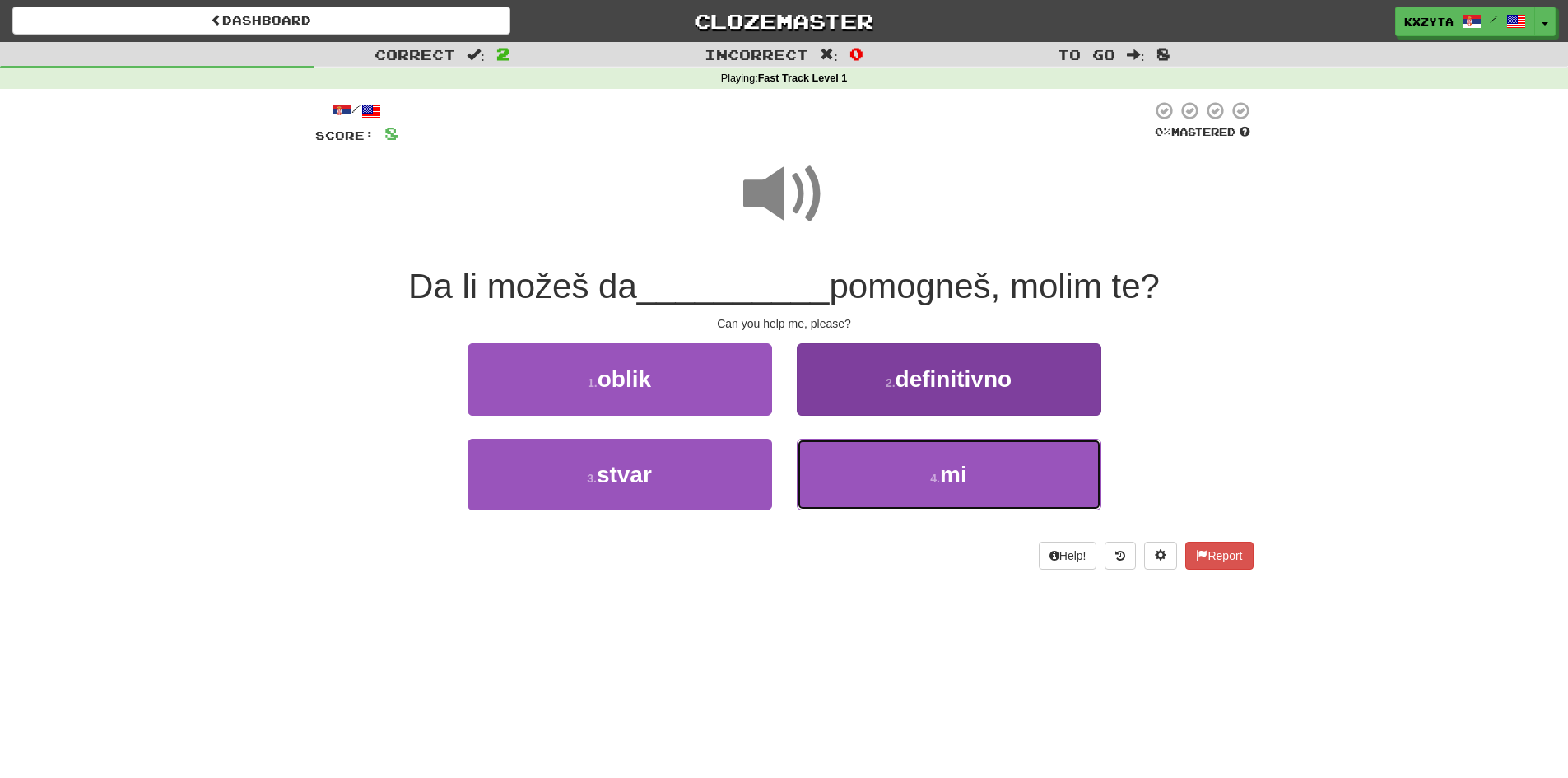
click at [850, 451] on button "4 . mi" at bounding box center [948, 474] width 305 height 72
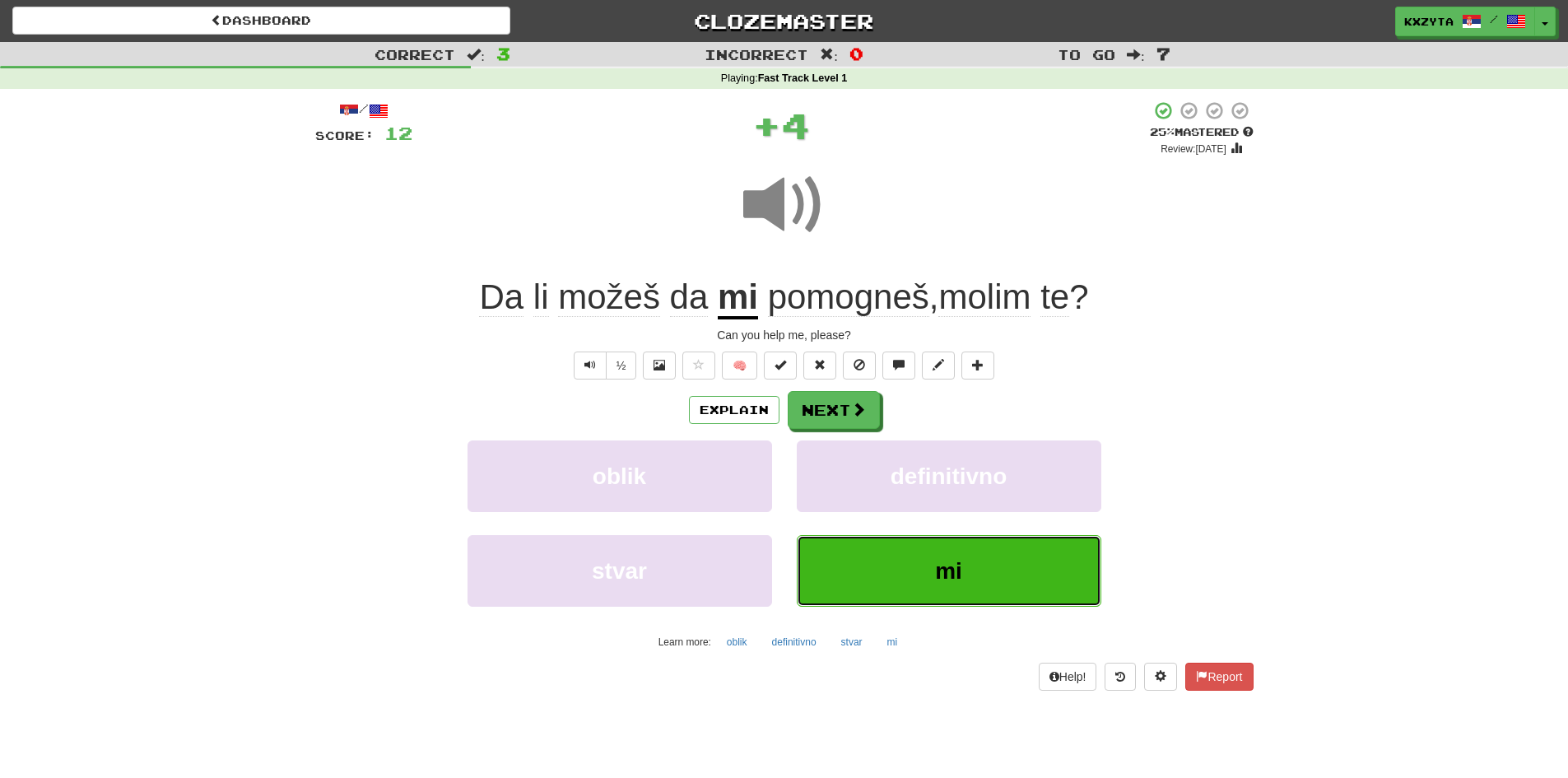
click at [962, 577] on button "mi" at bounding box center [948, 571] width 305 height 72
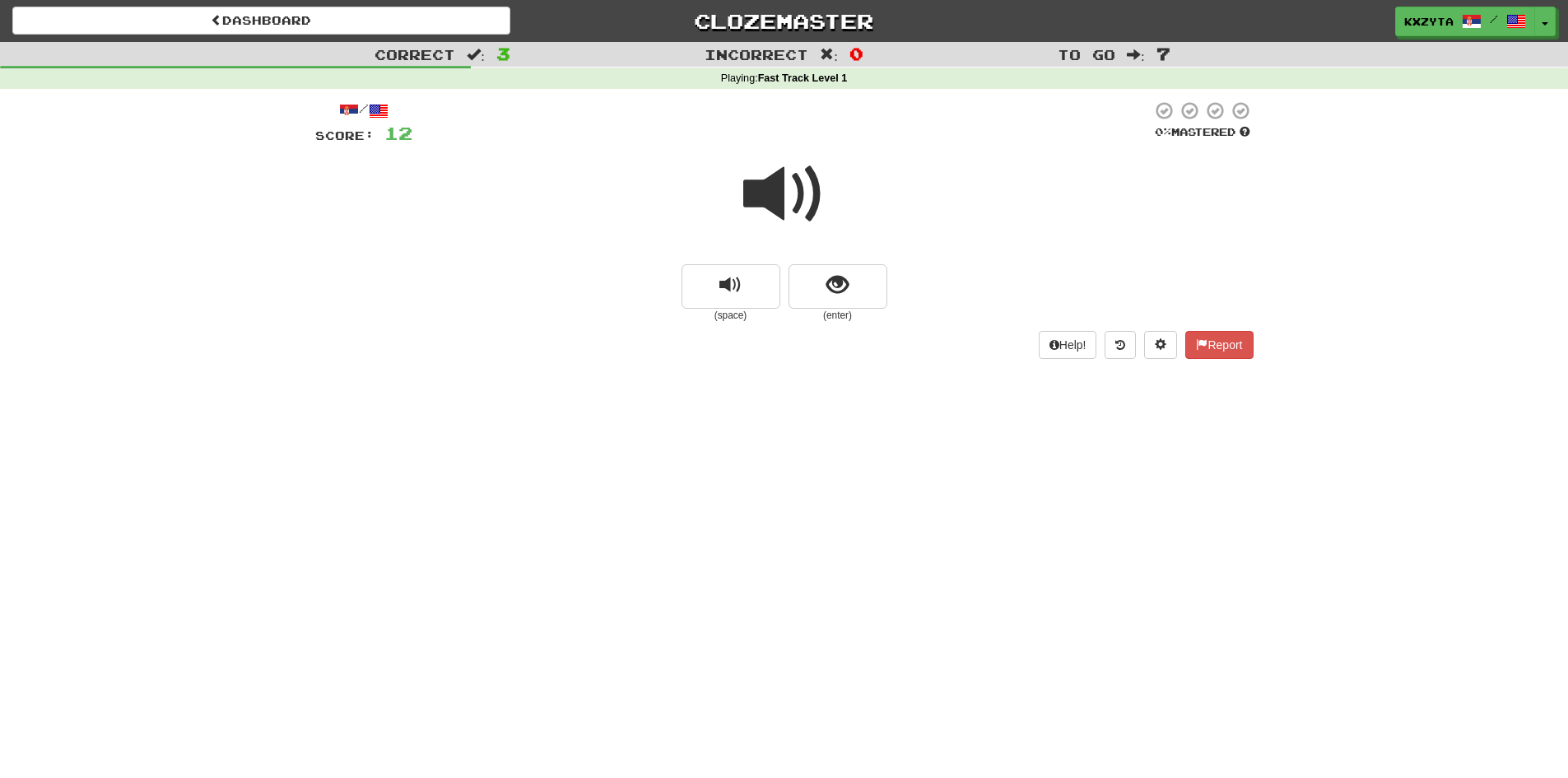
click at [787, 233] on span at bounding box center [784, 194] width 83 height 83
click at [827, 281] on span "show sentence" at bounding box center [837, 285] width 22 height 22
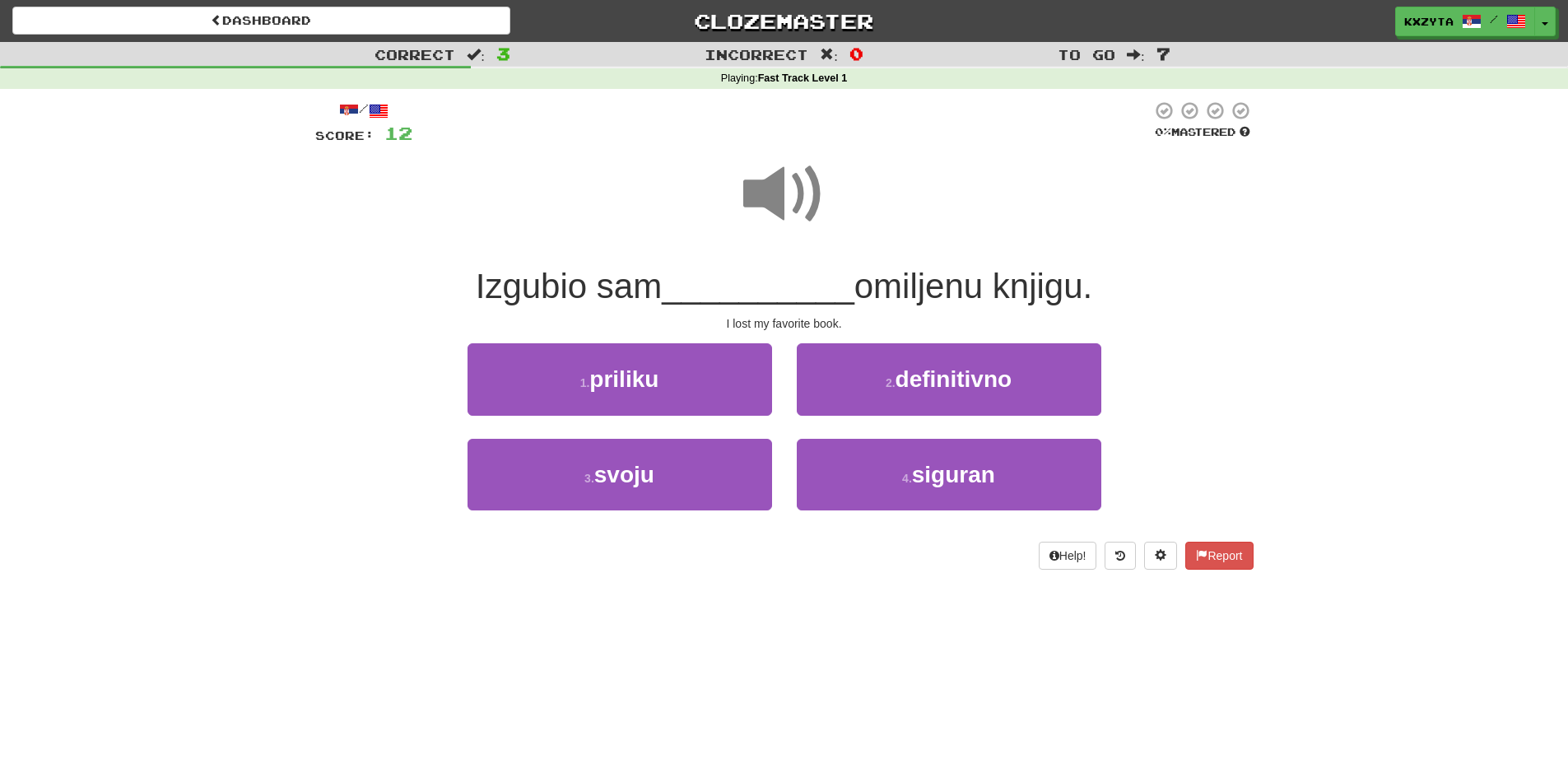
click at [781, 215] on span at bounding box center [784, 194] width 83 height 83
click at [760, 231] on span at bounding box center [784, 194] width 83 height 83
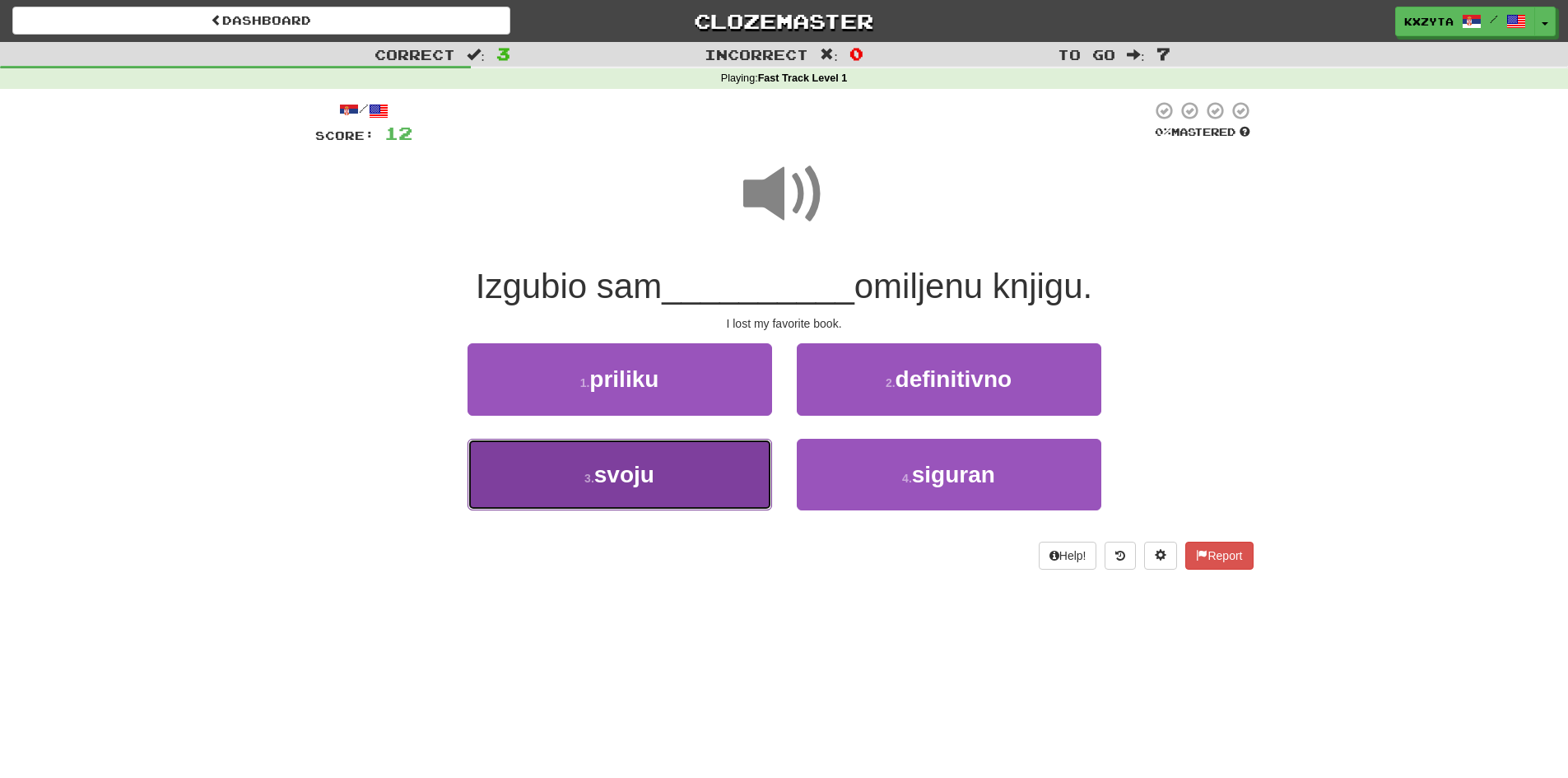
click at [704, 458] on button "3 . svoju" at bounding box center [620, 474] width 305 height 72
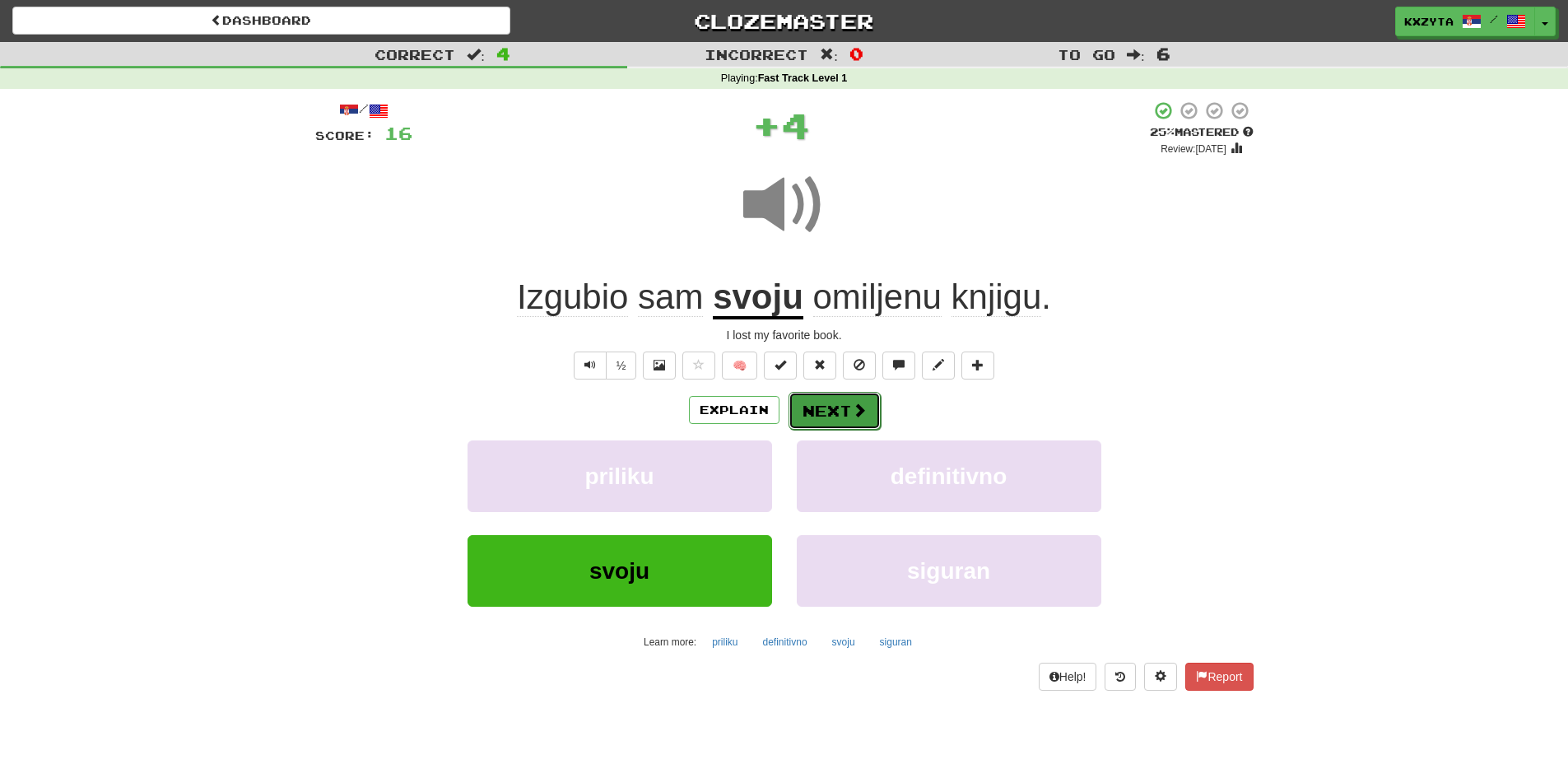
click at [804, 421] on button "Next" at bounding box center [835, 411] width 92 height 38
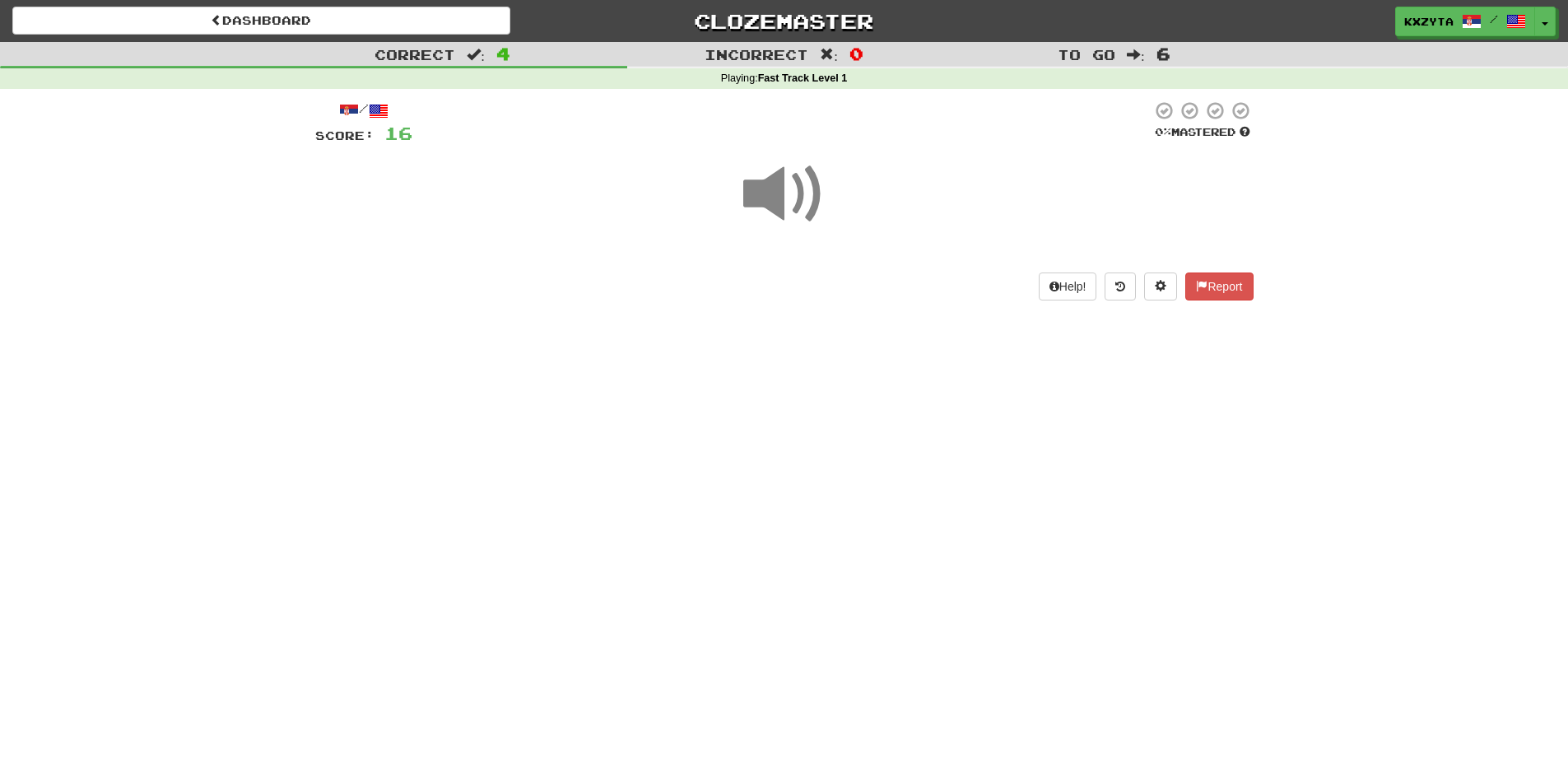
click at [760, 205] on span at bounding box center [784, 194] width 83 height 83
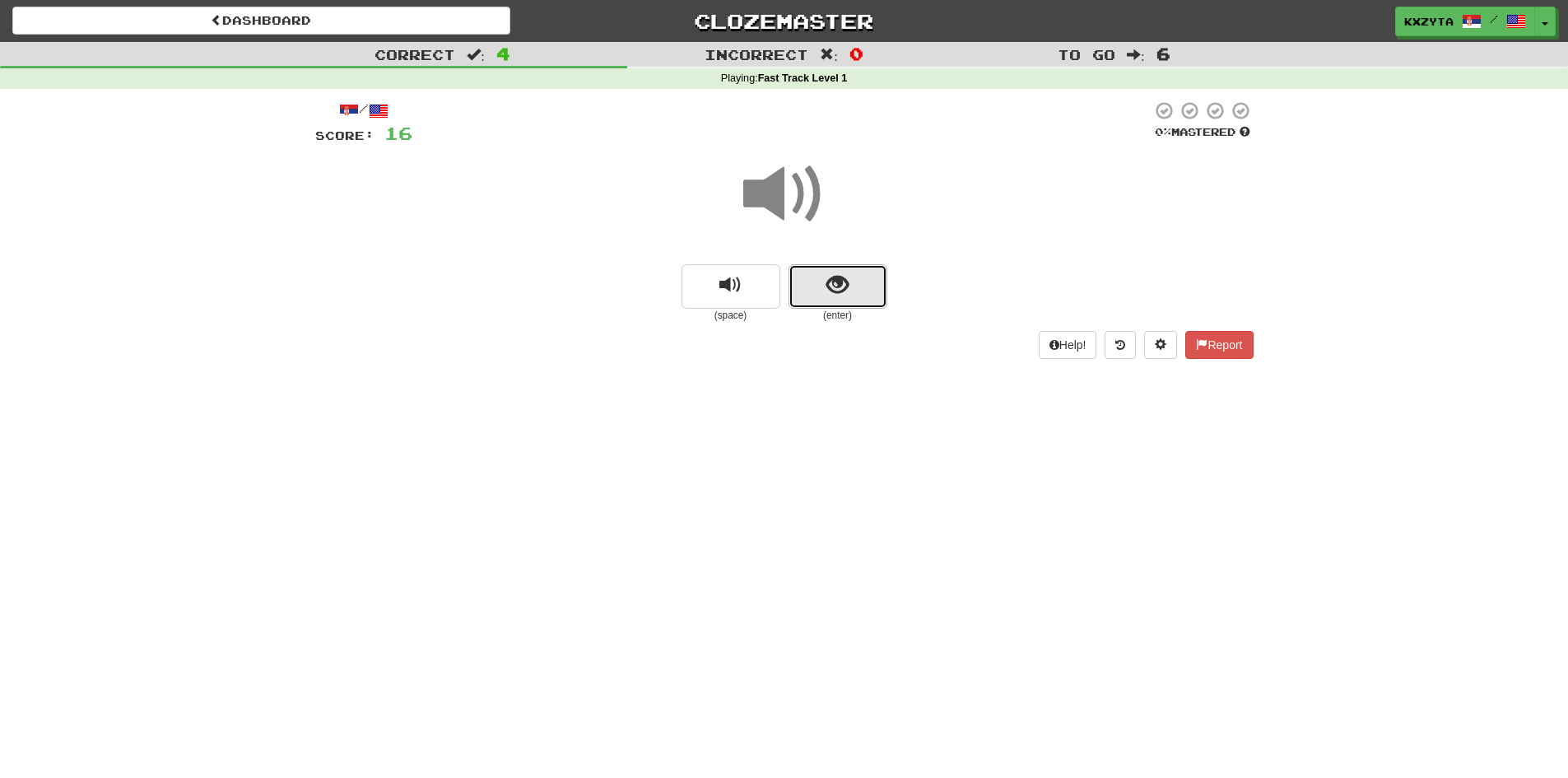
click at [804, 278] on button "show sentence" at bounding box center [837, 286] width 99 height 44
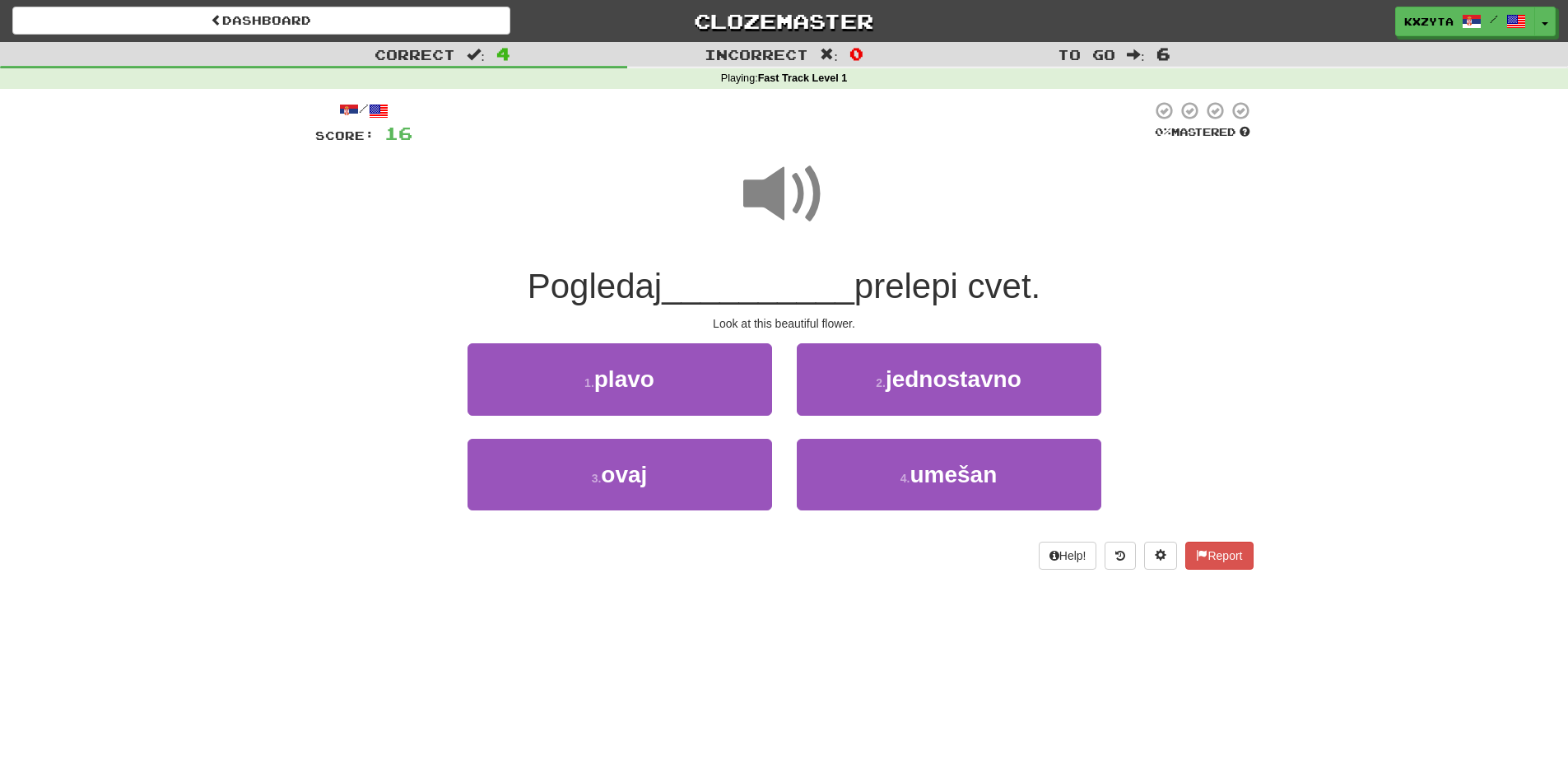
click at [770, 191] on span at bounding box center [784, 194] width 83 height 83
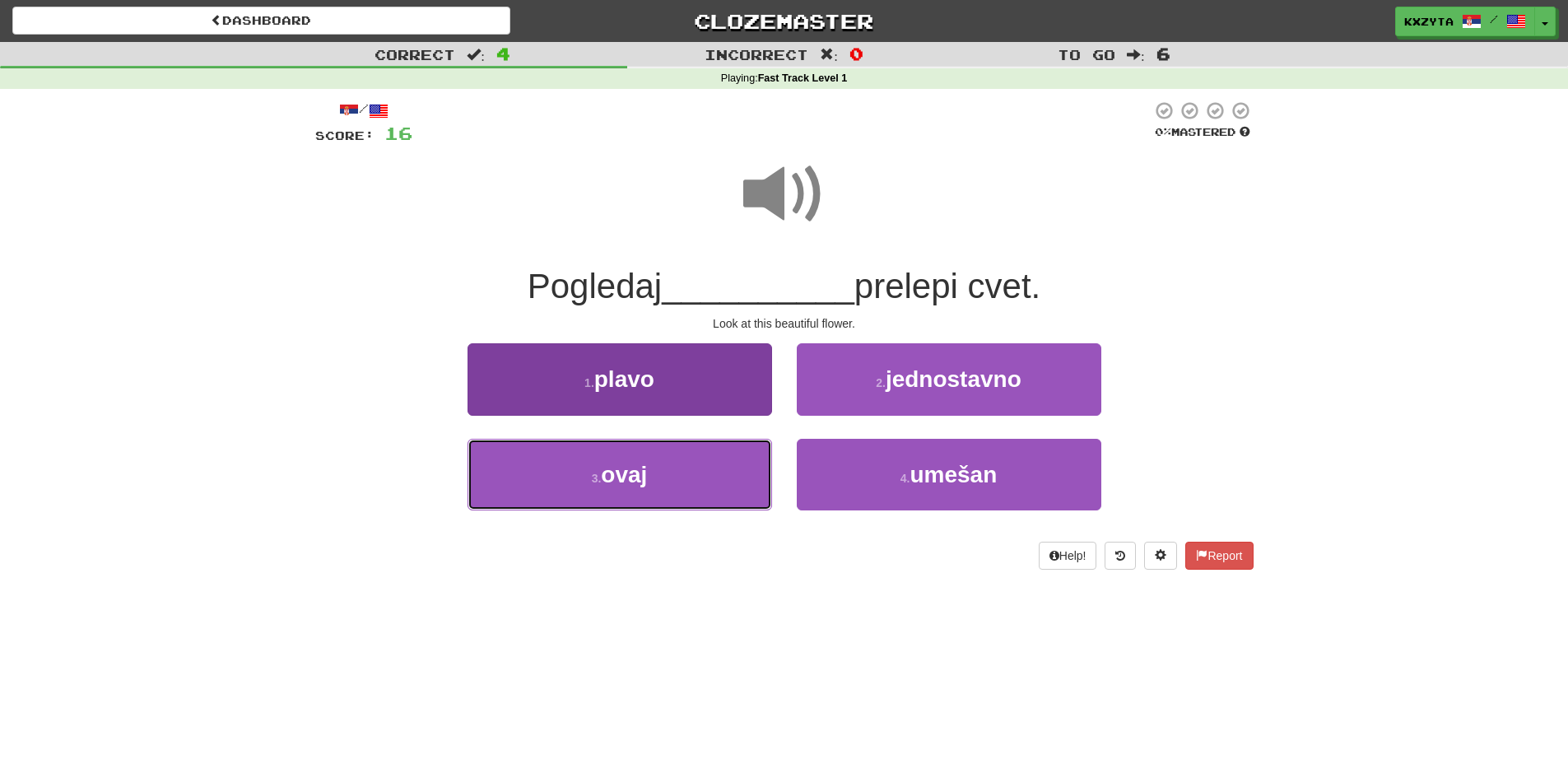
click at [701, 471] on button "3 . ovaj" at bounding box center [620, 474] width 305 height 72
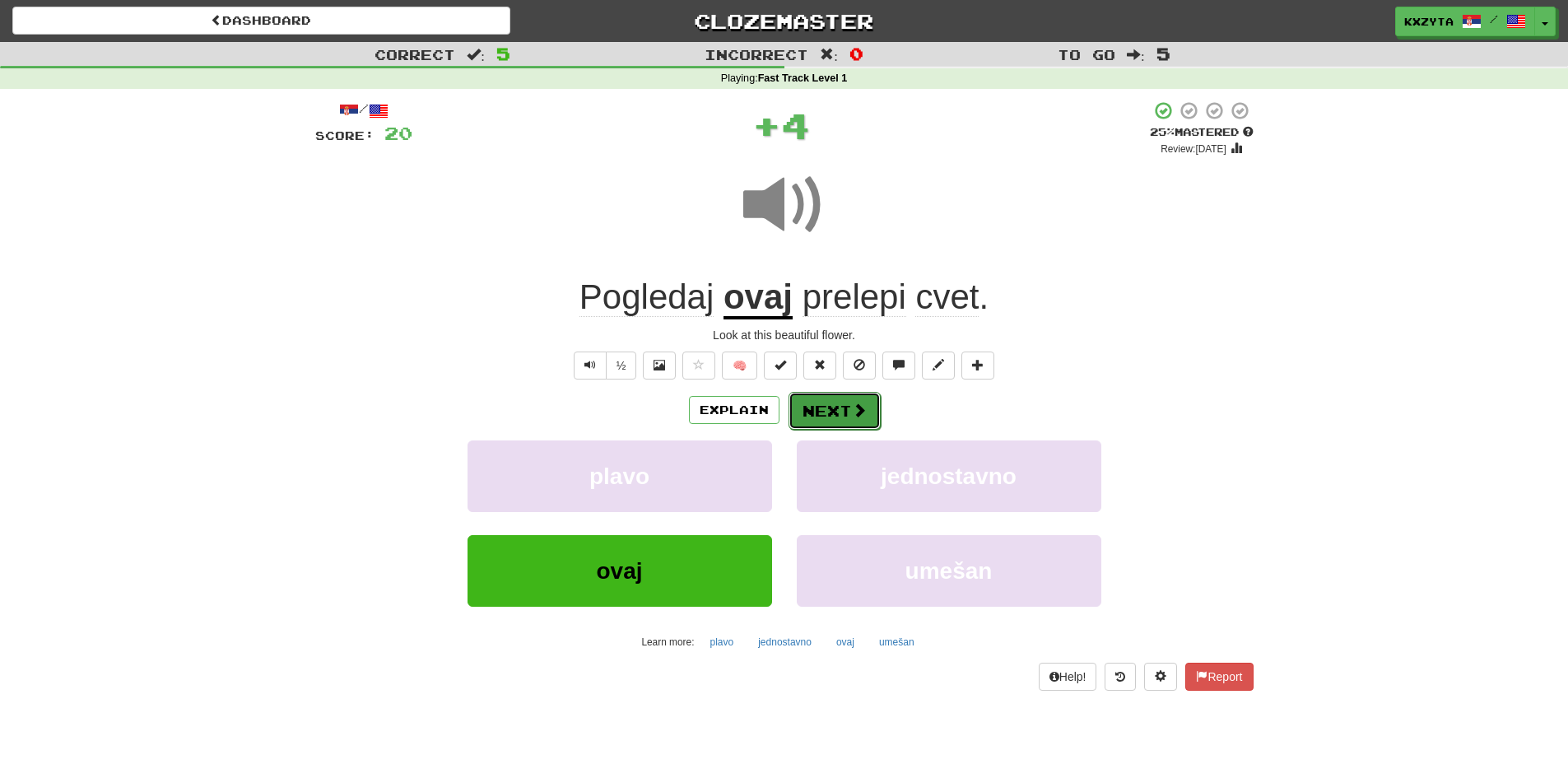
click at [806, 408] on button "Next" at bounding box center [835, 411] width 92 height 38
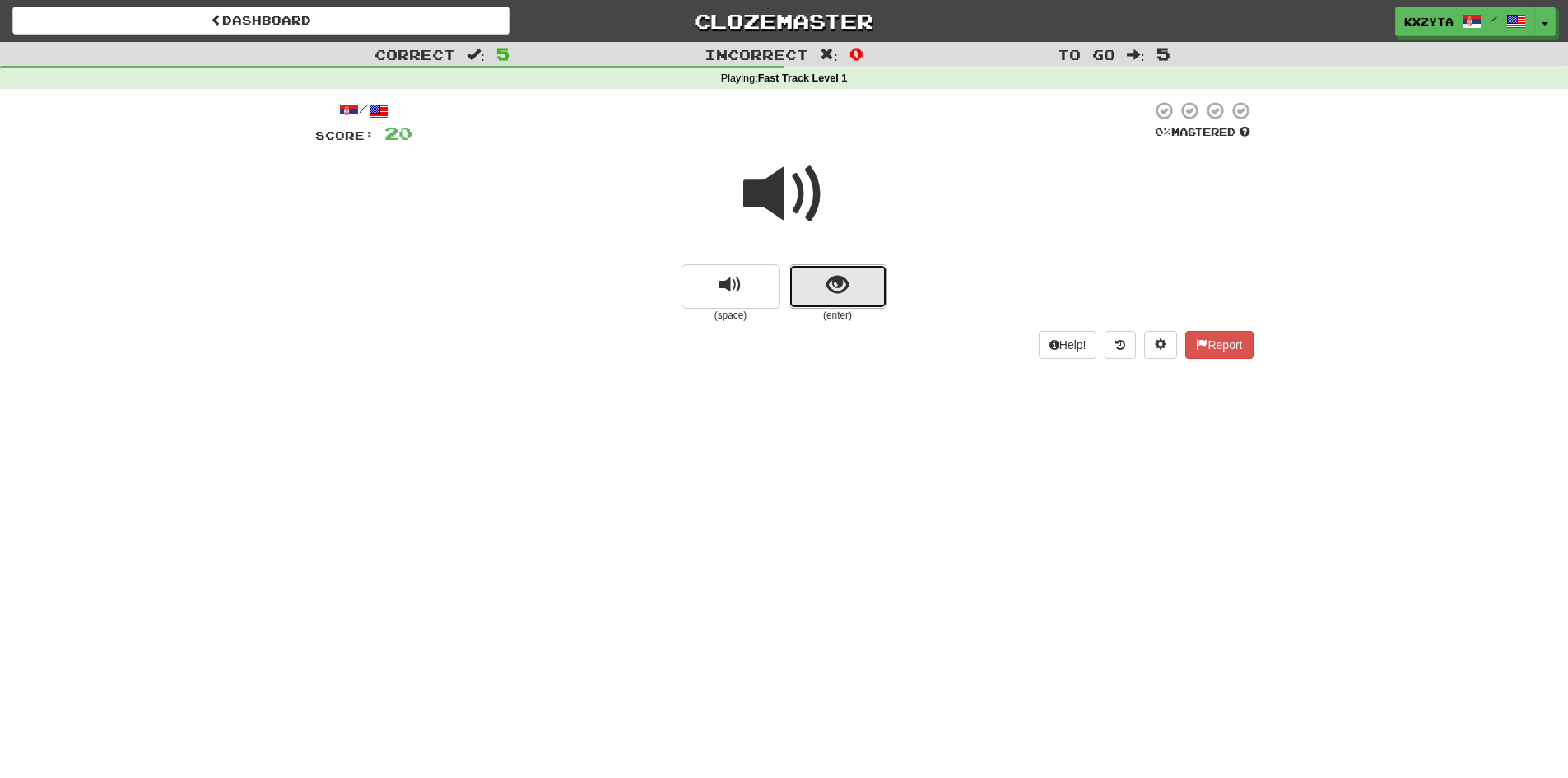
click at [831, 280] on span "show sentence" at bounding box center [837, 285] width 22 height 22
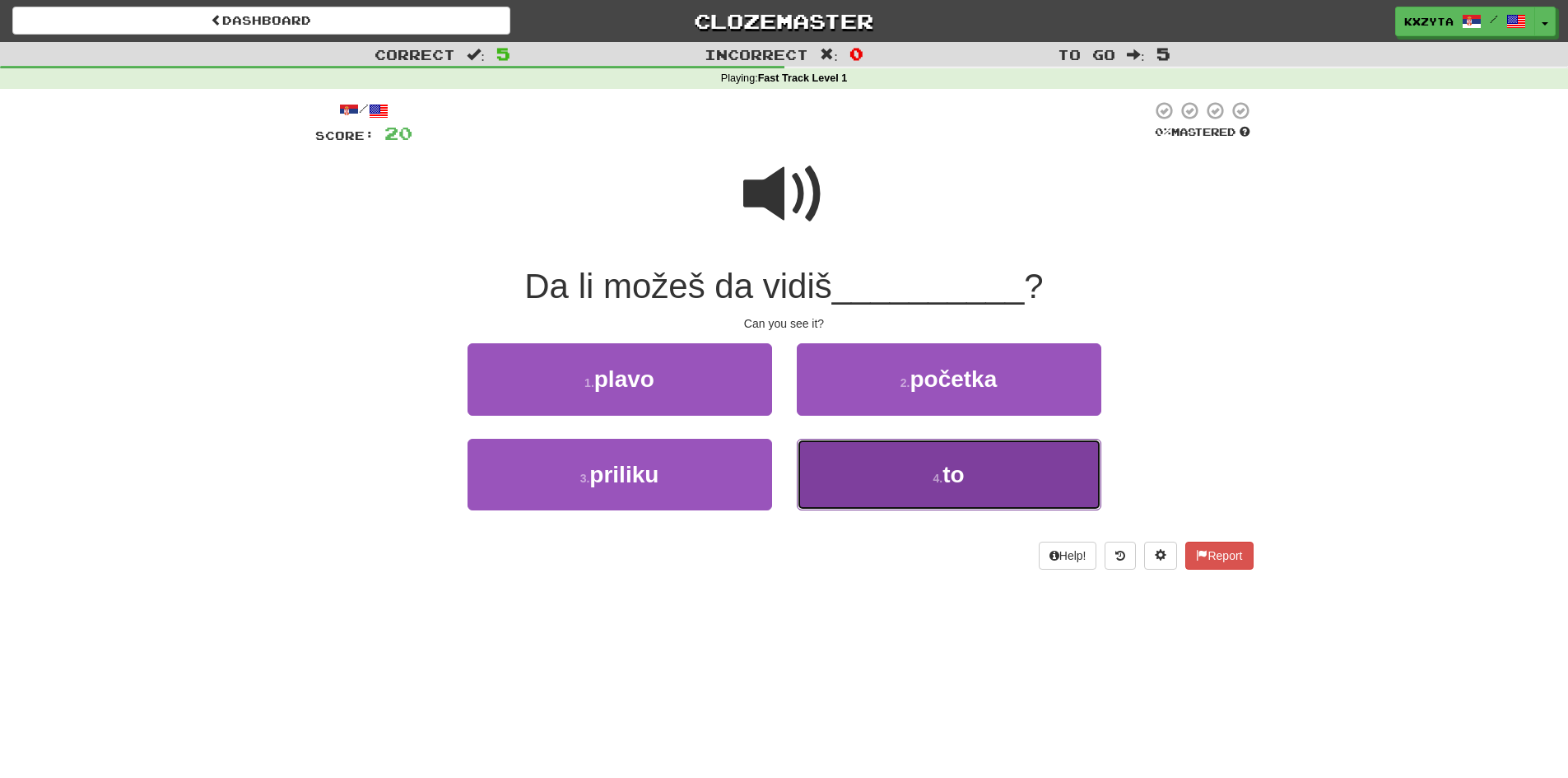
click at [856, 453] on button "4 . to" at bounding box center [948, 474] width 305 height 72
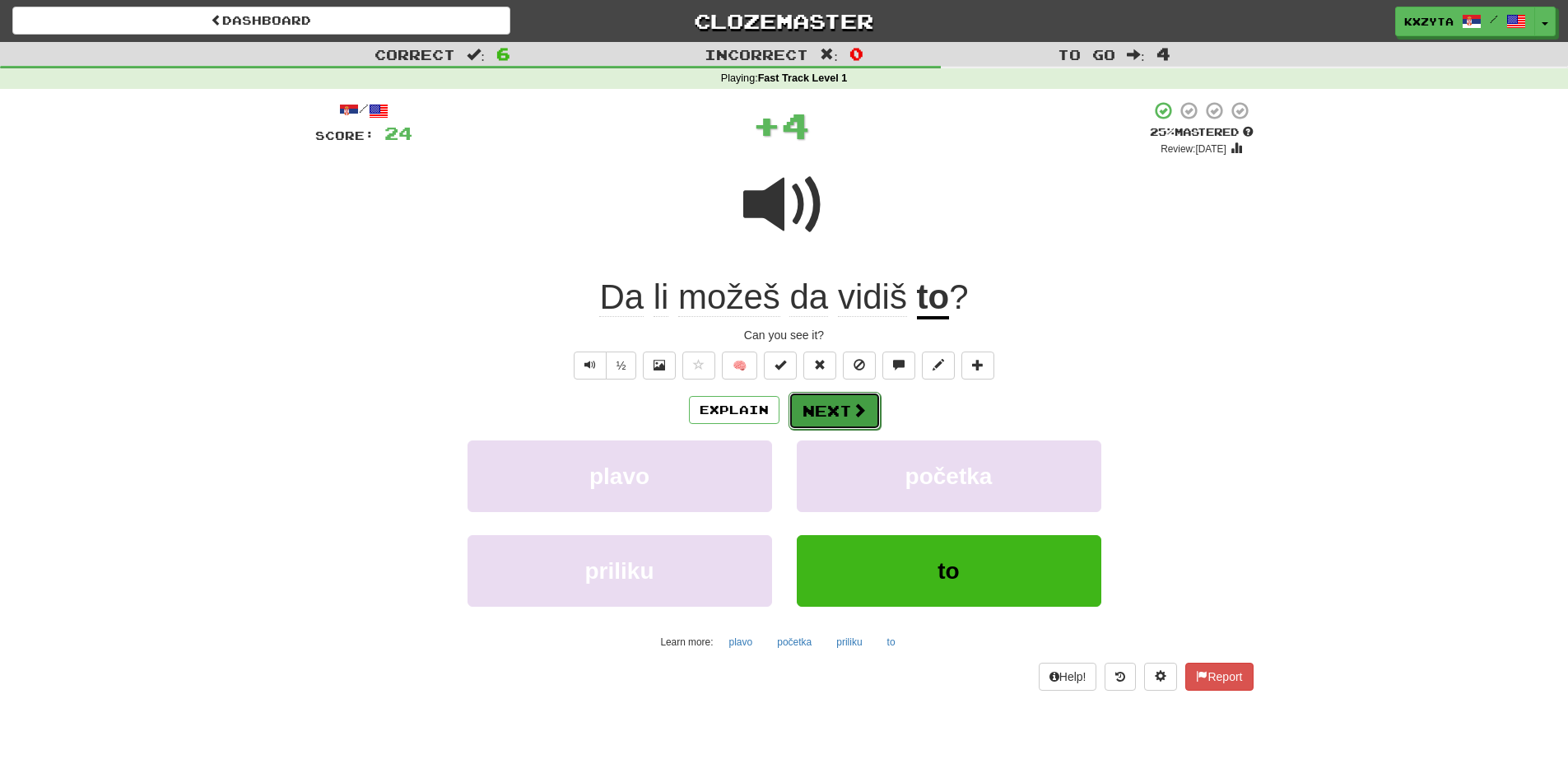
click at [832, 413] on button "Next" at bounding box center [835, 411] width 92 height 38
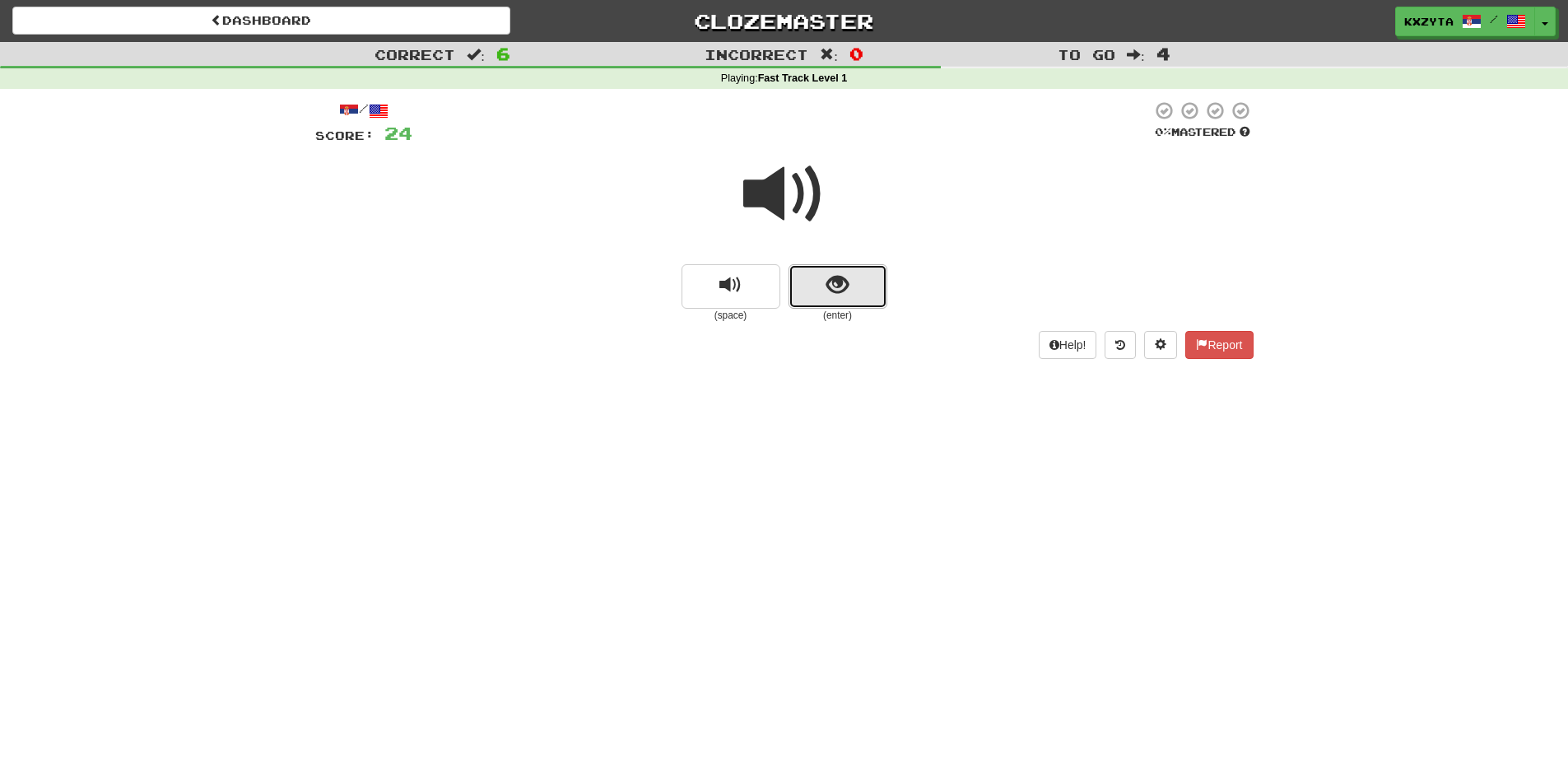
click at [814, 283] on button "show sentence" at bounding box center [837, 286] width 99 height 44
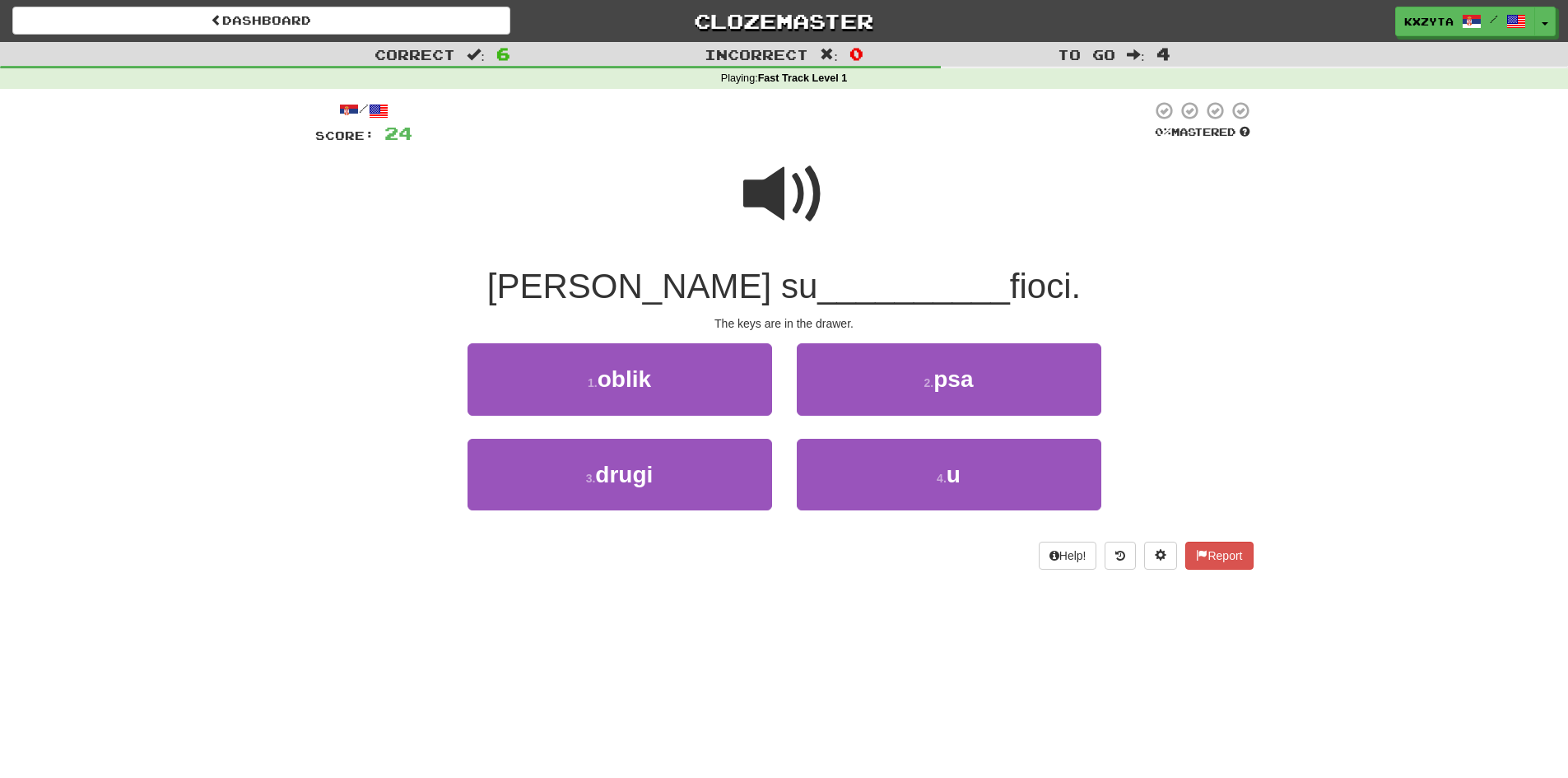
click at [766, 180] on span at bounding box center [784, 194] width 83 height 83
drag, startPoint x: 849, startPoint y: 445, endPoint x: 820, endPoint y: 191, distance: 255.7
click at [825, 207] on div "/ Score: 24 0 % Mastered Ključevi su __________ fioci. The keys are in the draw…" at bounding box center [784, 335] width 938 height 469
click at [812, 193] on span at bounding box center [784, 194] width 83 height 83
click at [780, 189] on span at bounding box center [784, 194] width 83 height 83
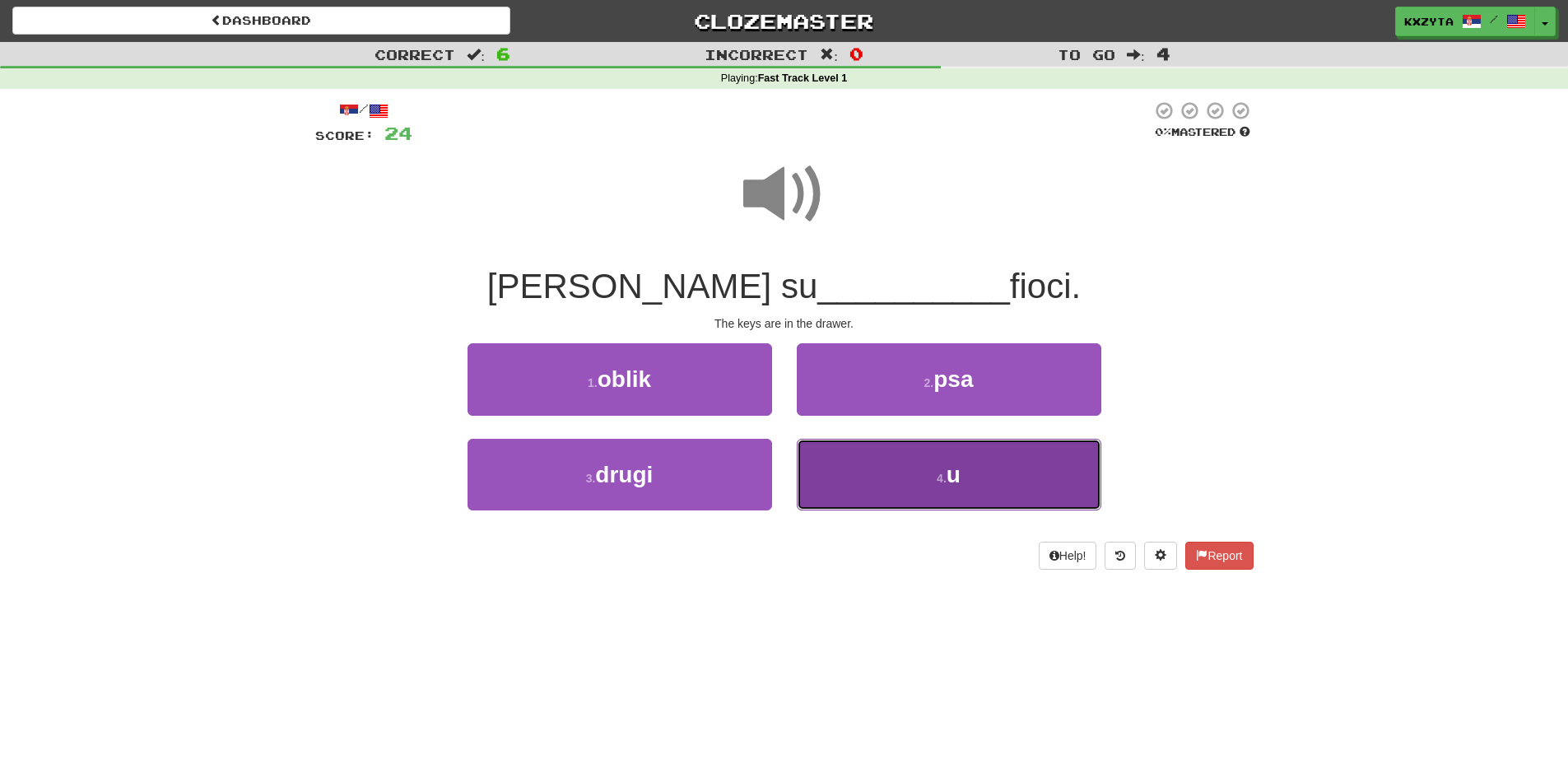
click at [828, 447] on button "4 . u" at bounding box center [948, 474] width 305 height 72
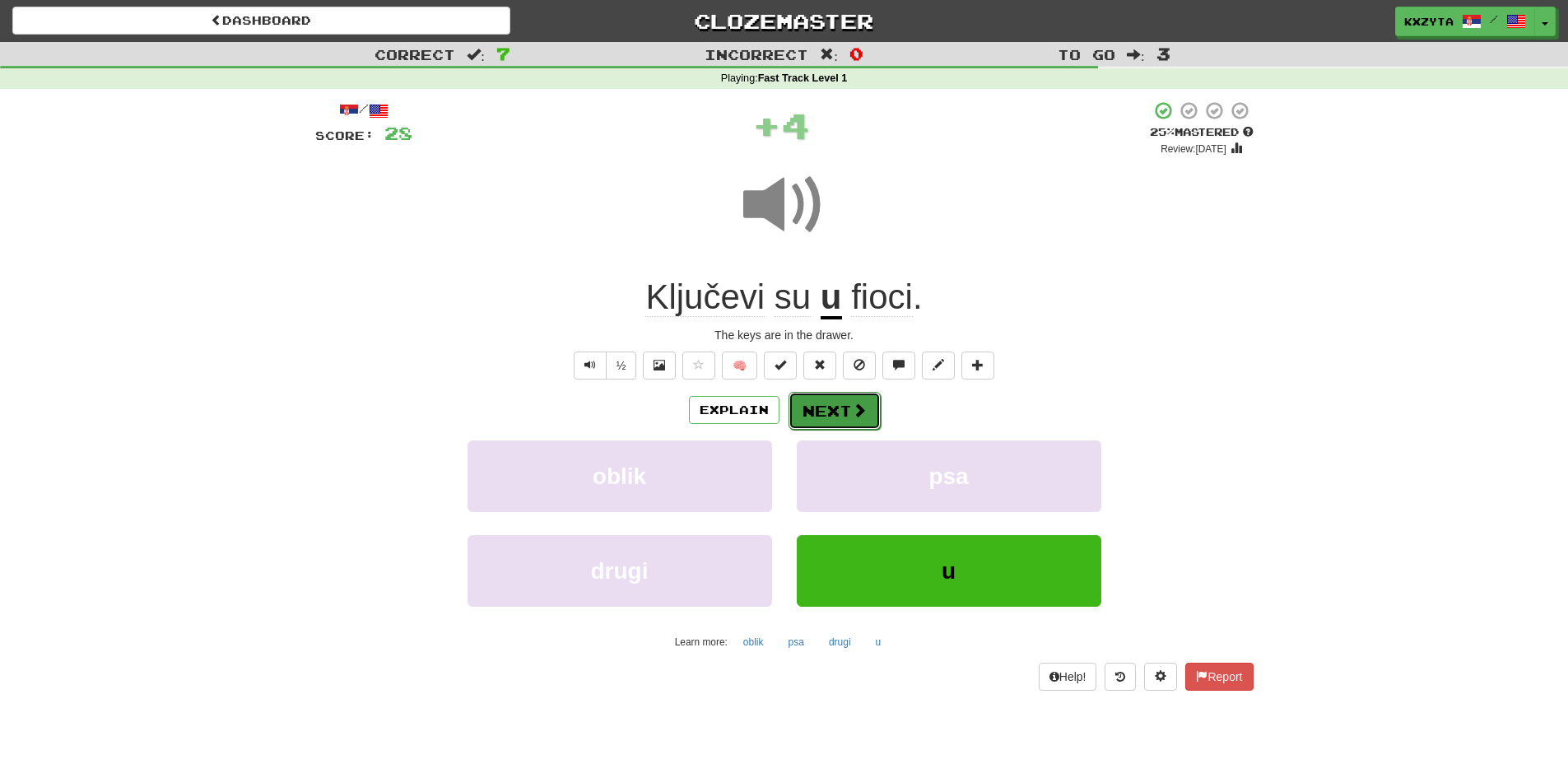
click at [819, 403] on button "Next" at bounding box center [835, 411] width 92 height 38
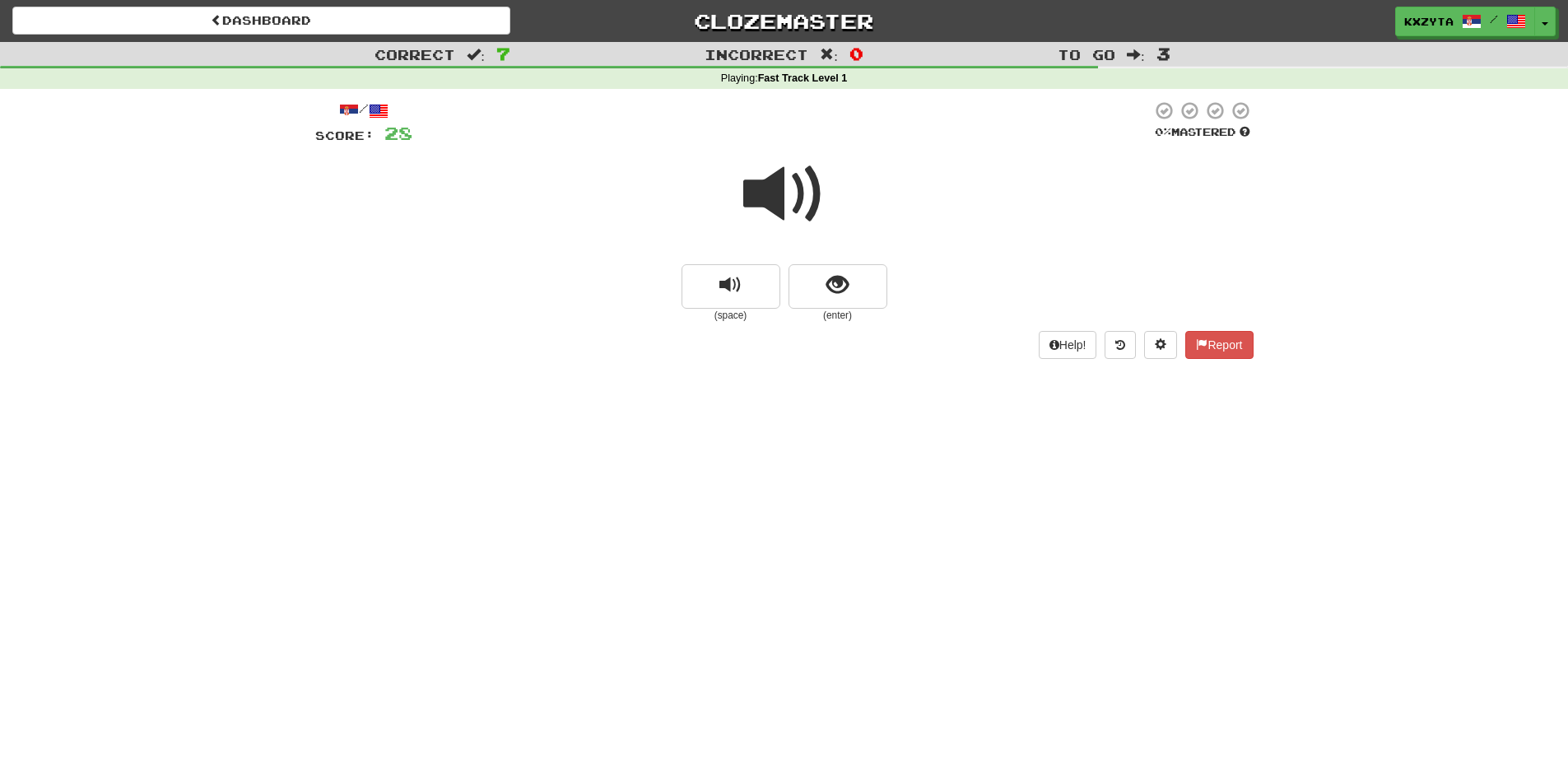
click at [841, 319] on small "(enter)" at bounding box center [837, 316] width 99 height 14
click at [832, 291] on span "show sentence" at bounding box center [837, 285] width 22 height 22
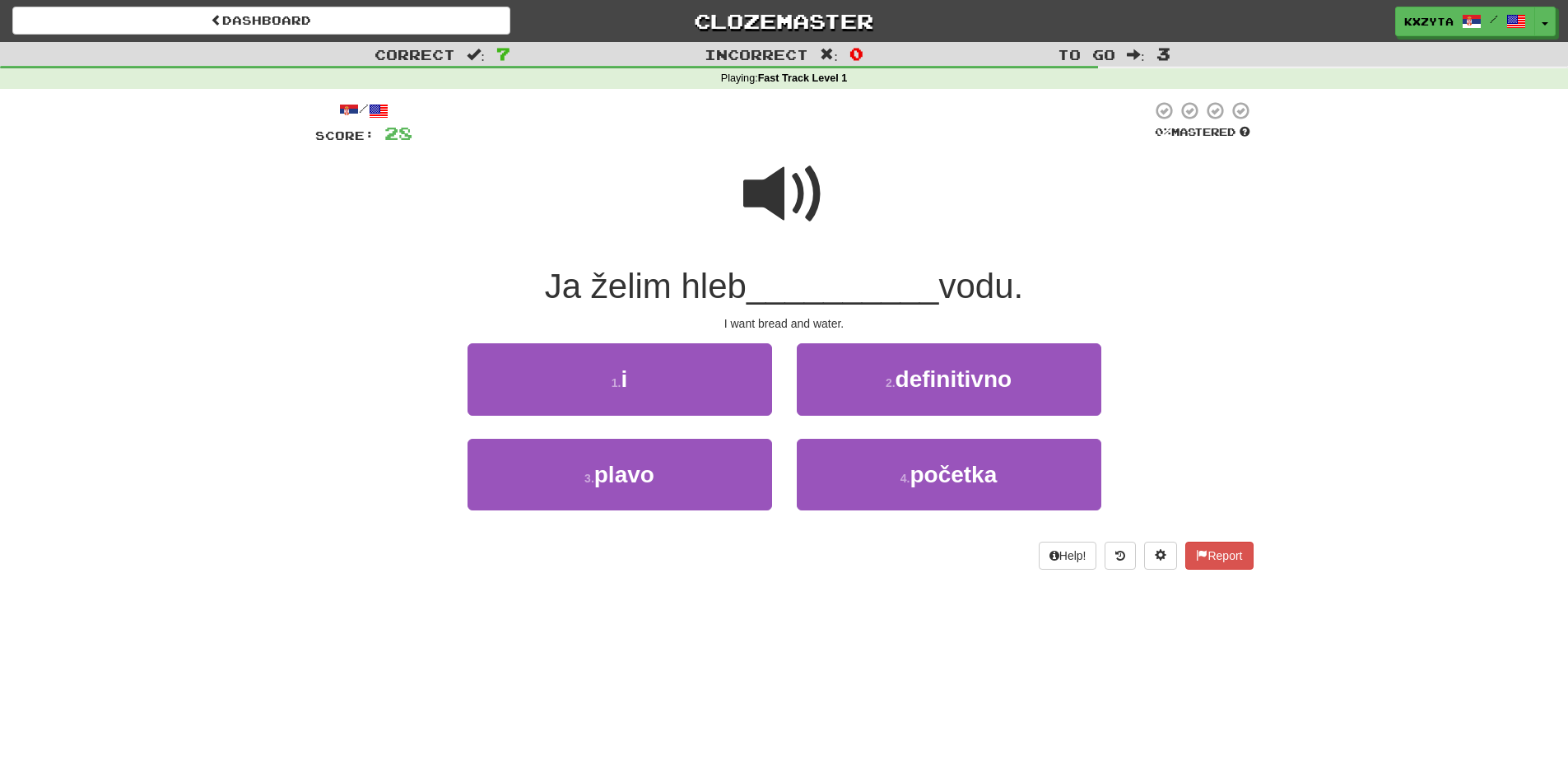
click at [708, 309] on div "Ja želim hleb __________ vodu." at bounding box center [784, 286] width 938 height 45
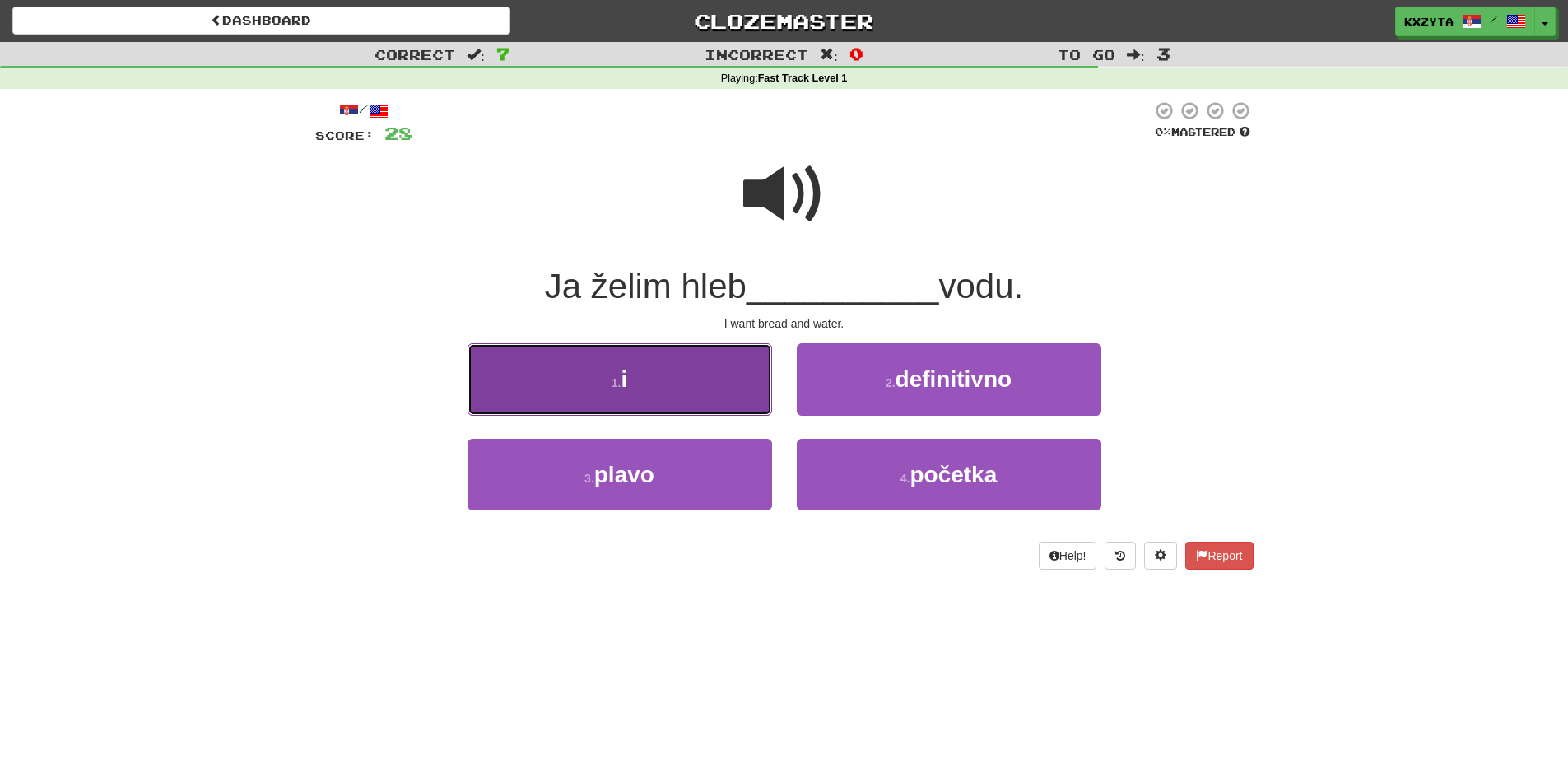
click at [715, 351] on button "1 . i" at bounding box center [620, 379] width 305 height 72
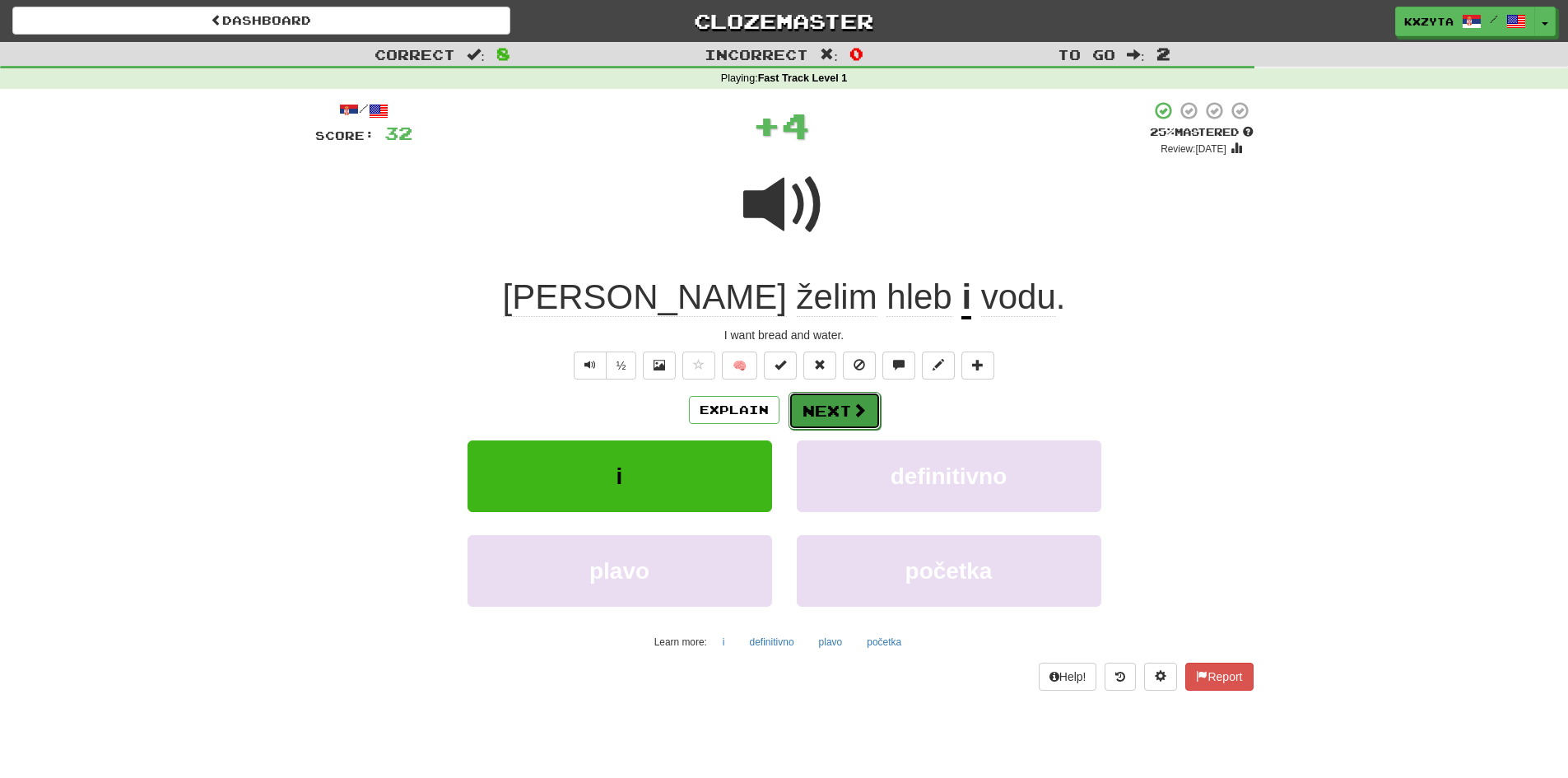
click at [806, 398] on button "Next" at bounding box center [835, 411] width 92 height 38
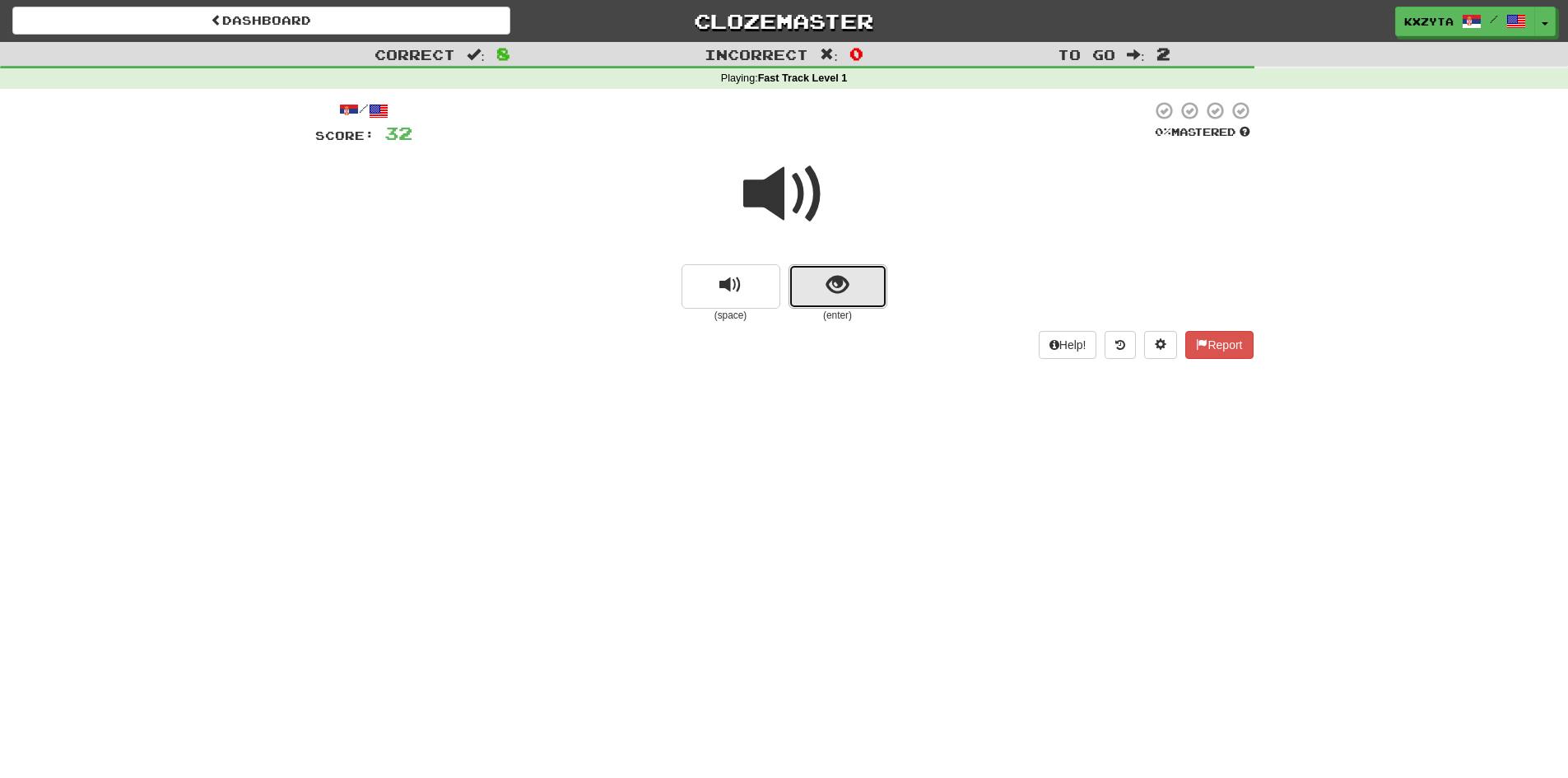
click at [812, 288] on button "show sentence" at bounding box center [837, 286] width 99 height 44
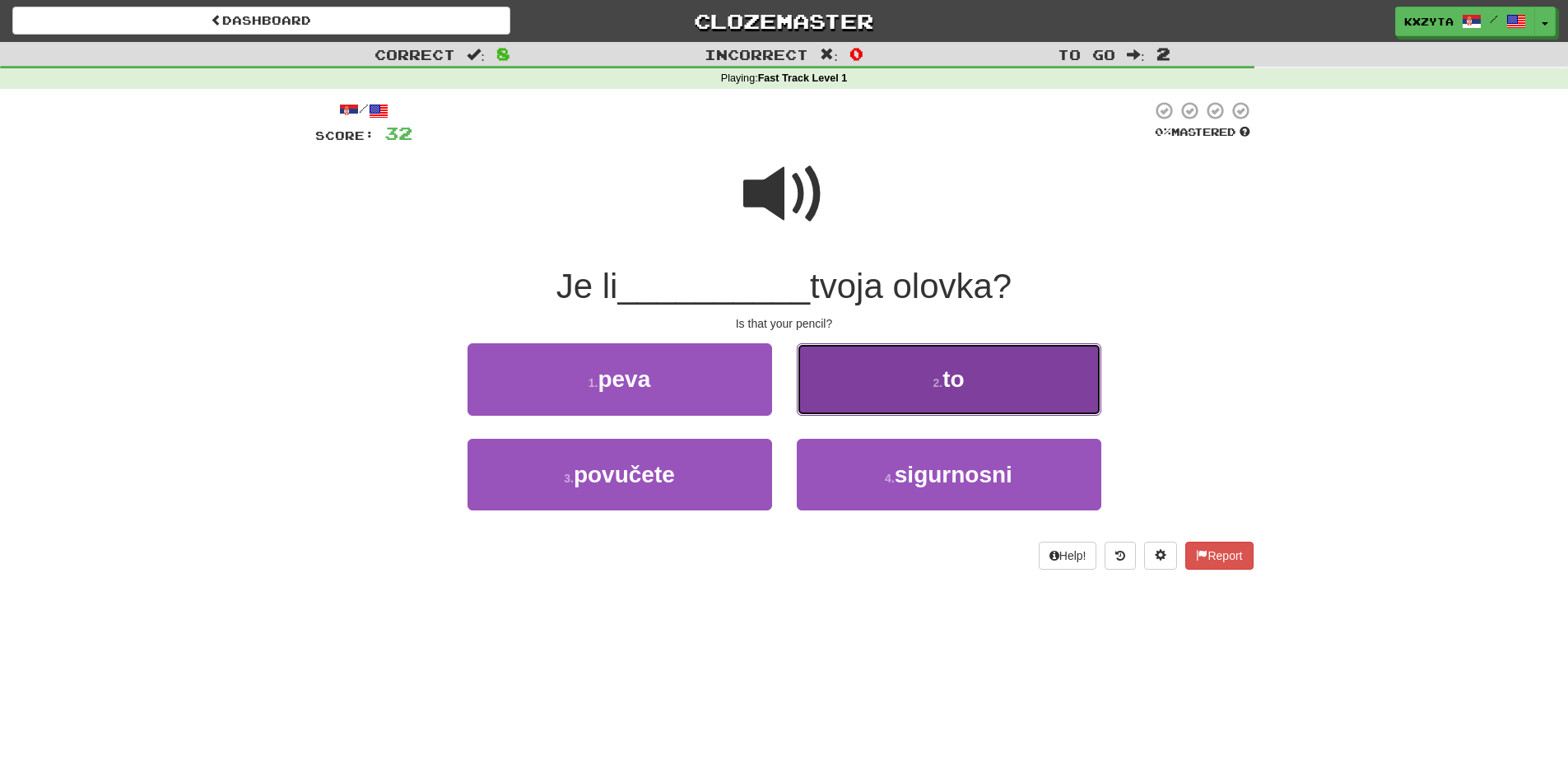
click at [830, 353] on button "2 . to" at bounding box center [948, 379] width 305 height 72
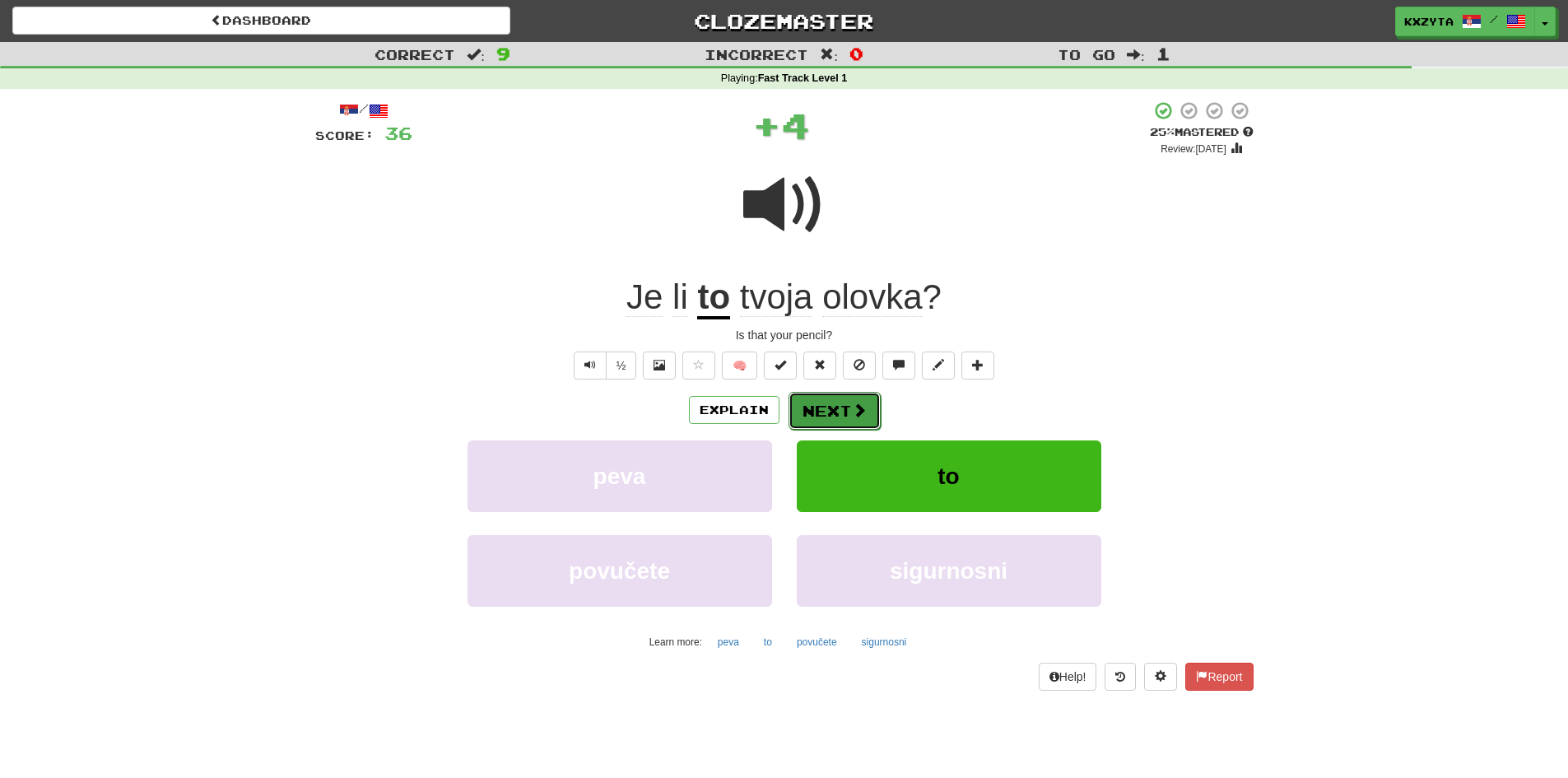
click at [838, 405] on button "Next" at bounding box center [835, 411] width 92 height 38
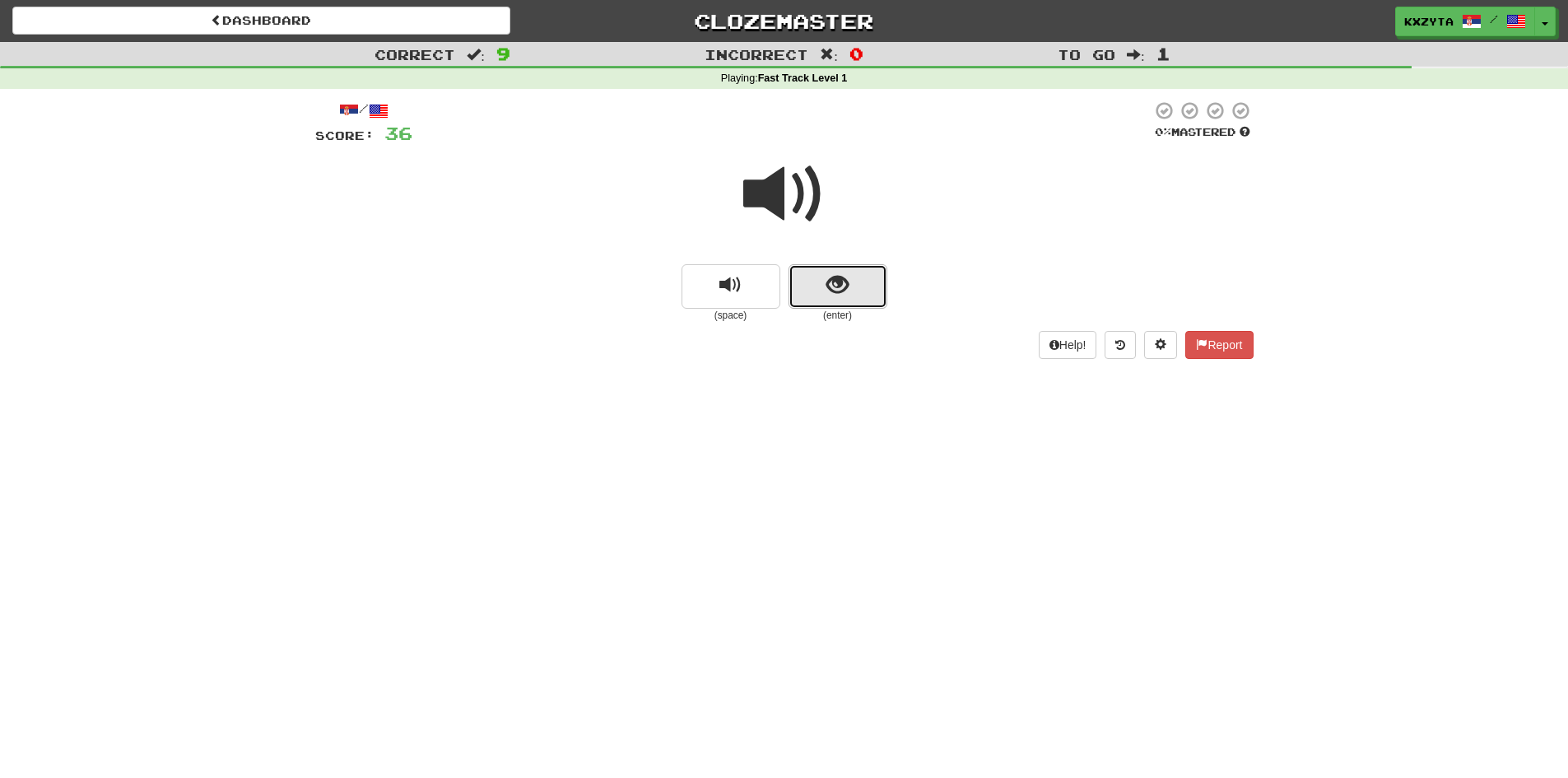
click at [839, 289] on span "show sentence" at bounding box center [837, 285] width 22 height 22
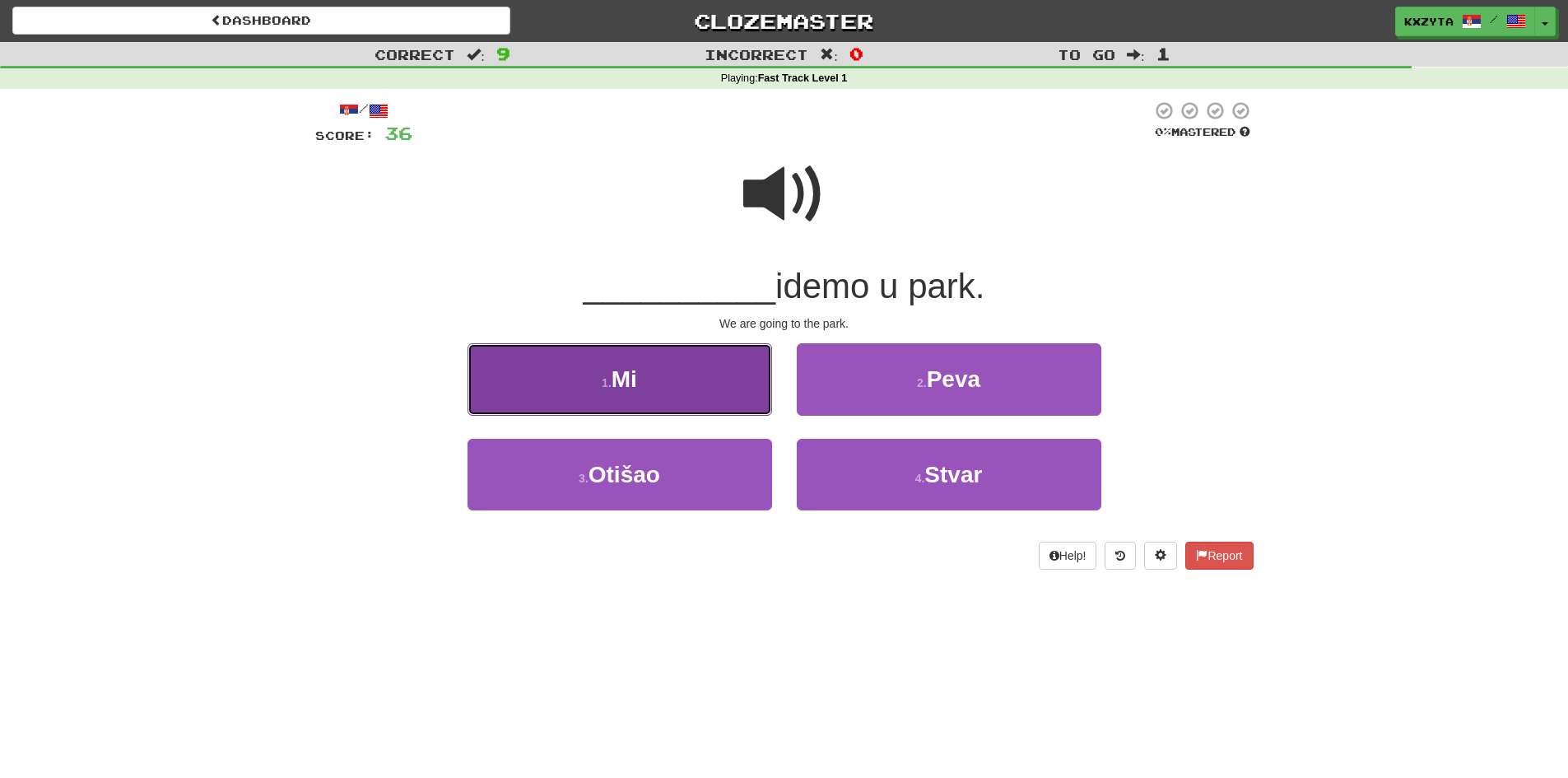
click at [763, 372] on button "1 . Mi" at bounding box center [620, 379] width 305 height 72
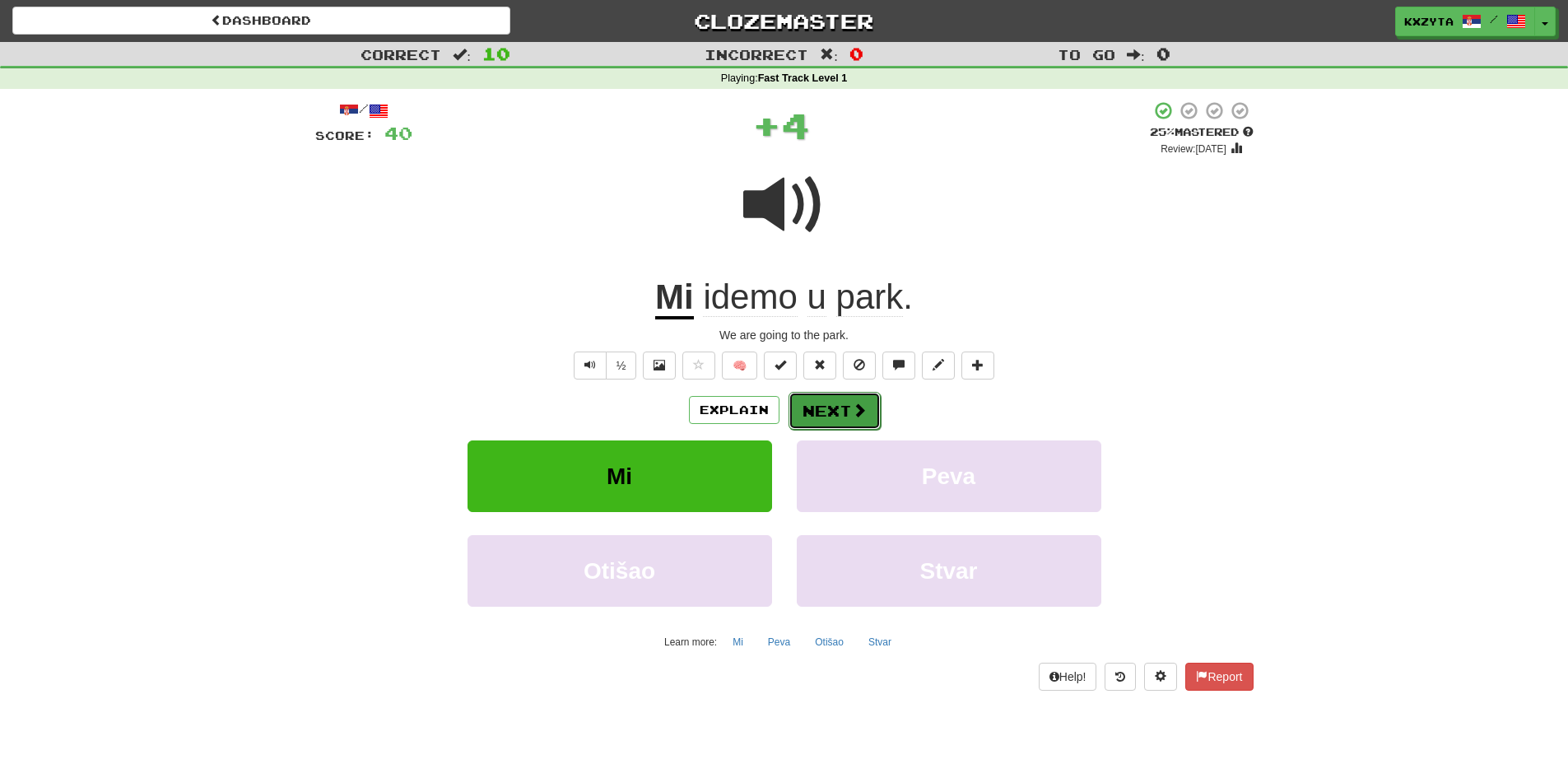
click at [820, 402] on button "Next" at bounding box center [835, 411] width 92 height 38
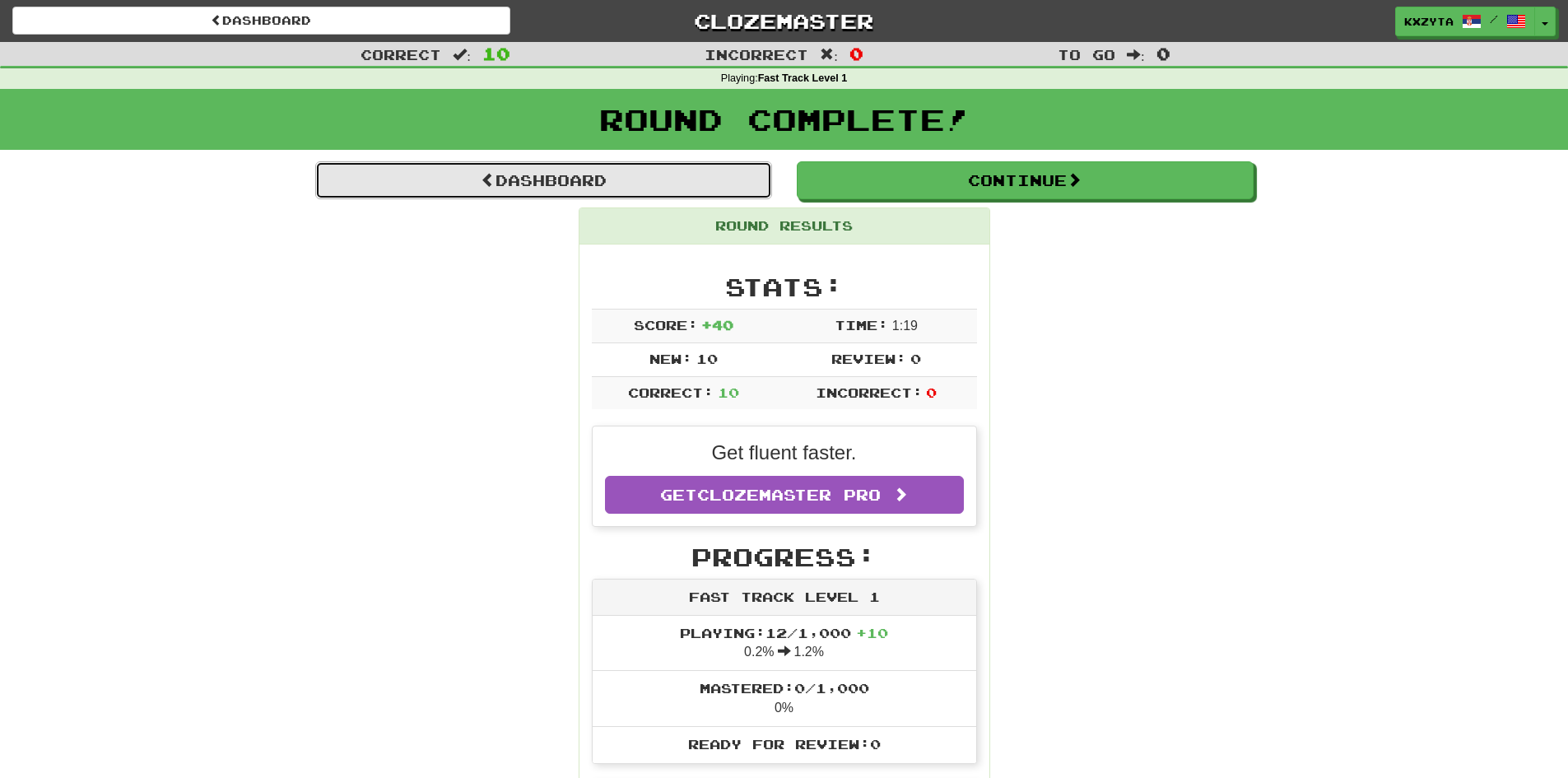
click at [696, 191] on link "Dashboard" at bounding box center [544, 180] width 457 height 38
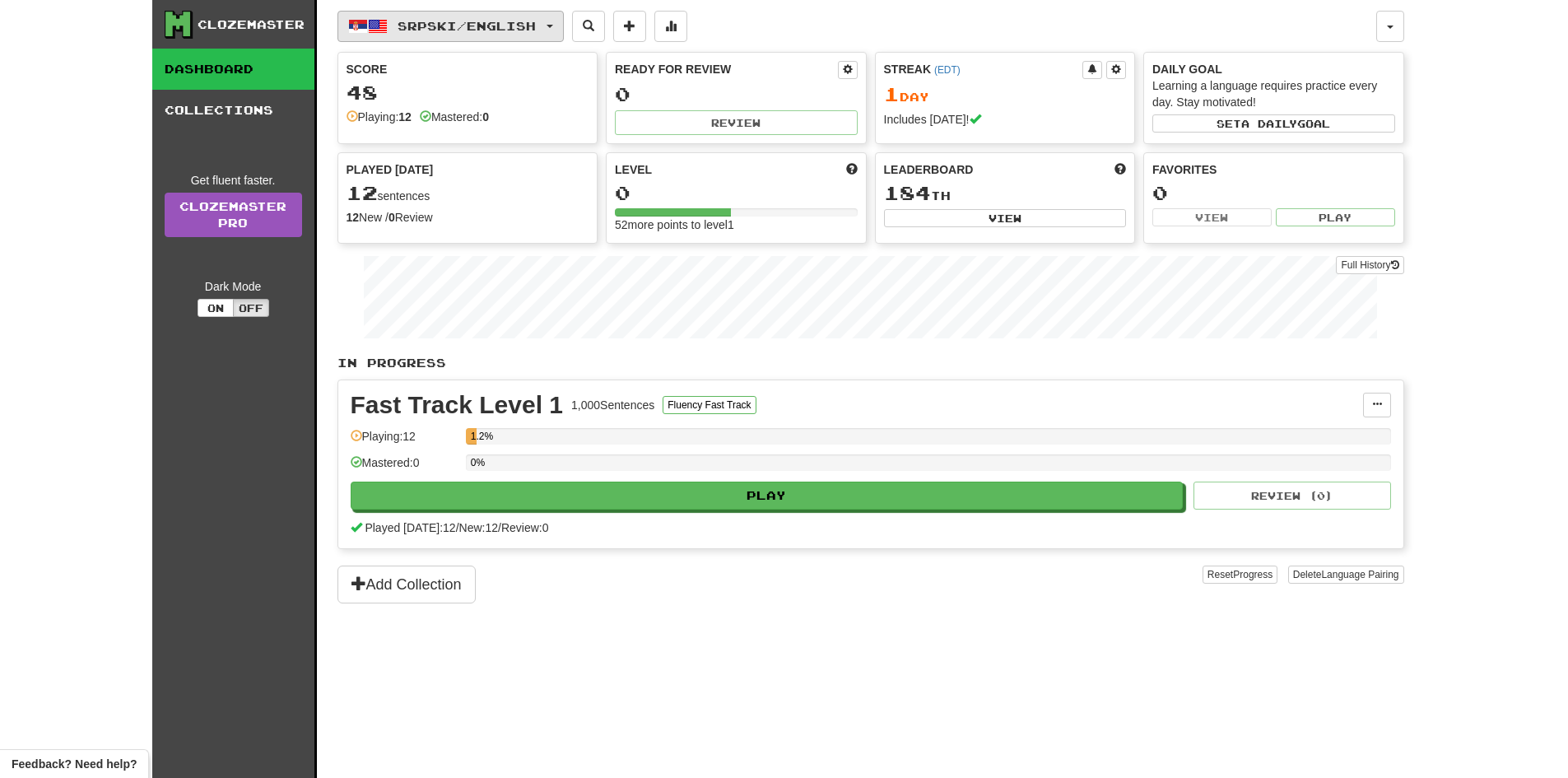
click at [523, 28] on span "Srpski / English" at bounding box center [467, 26] width 139 height 14
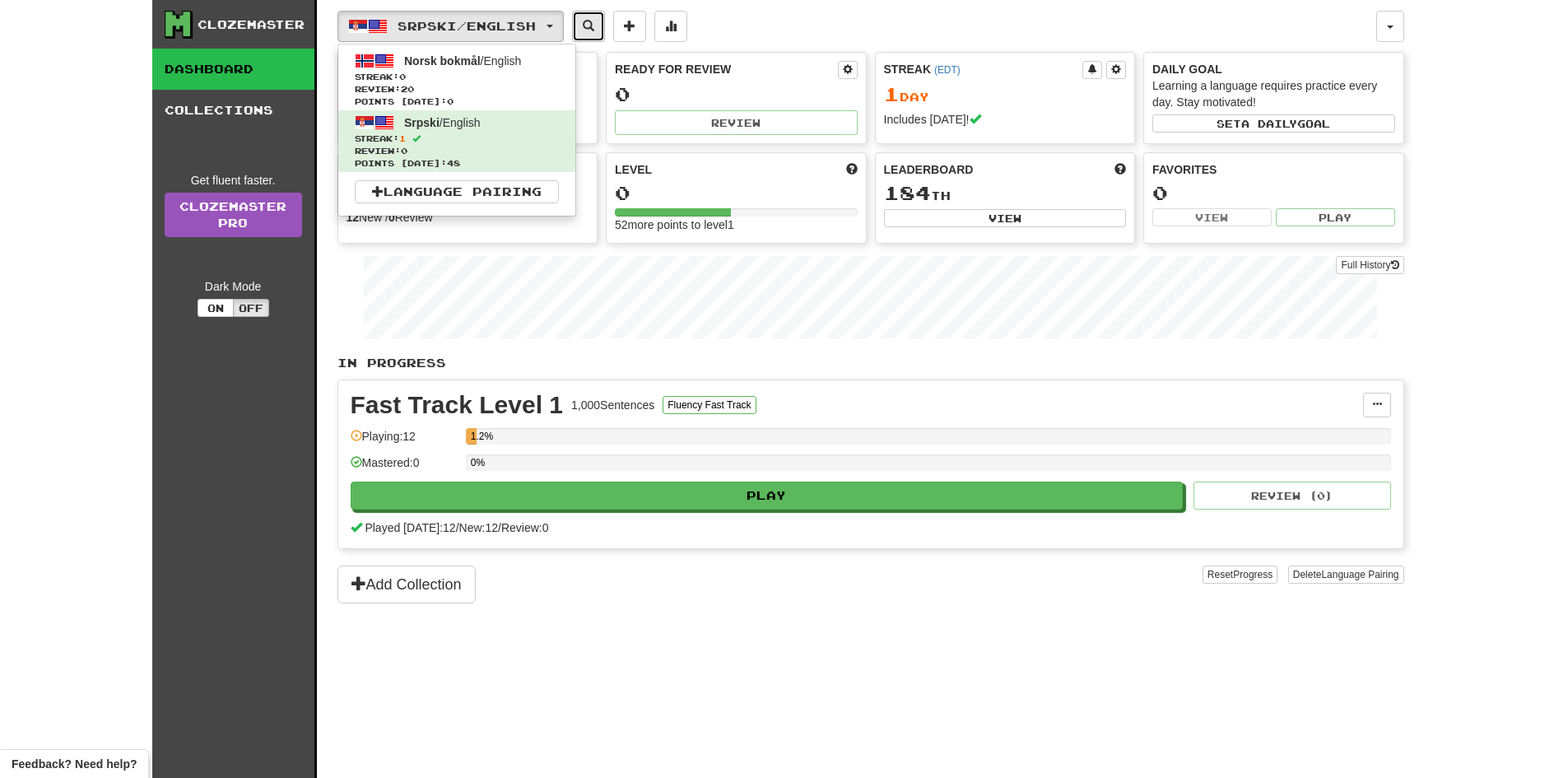
drag, startPoint x: 471, startPoint y: 67, endPoint x: 603, endPoint y: 23, distance: 139.1
click at [594, 23] on span at bounding box center [588, 25] width 12 height 12
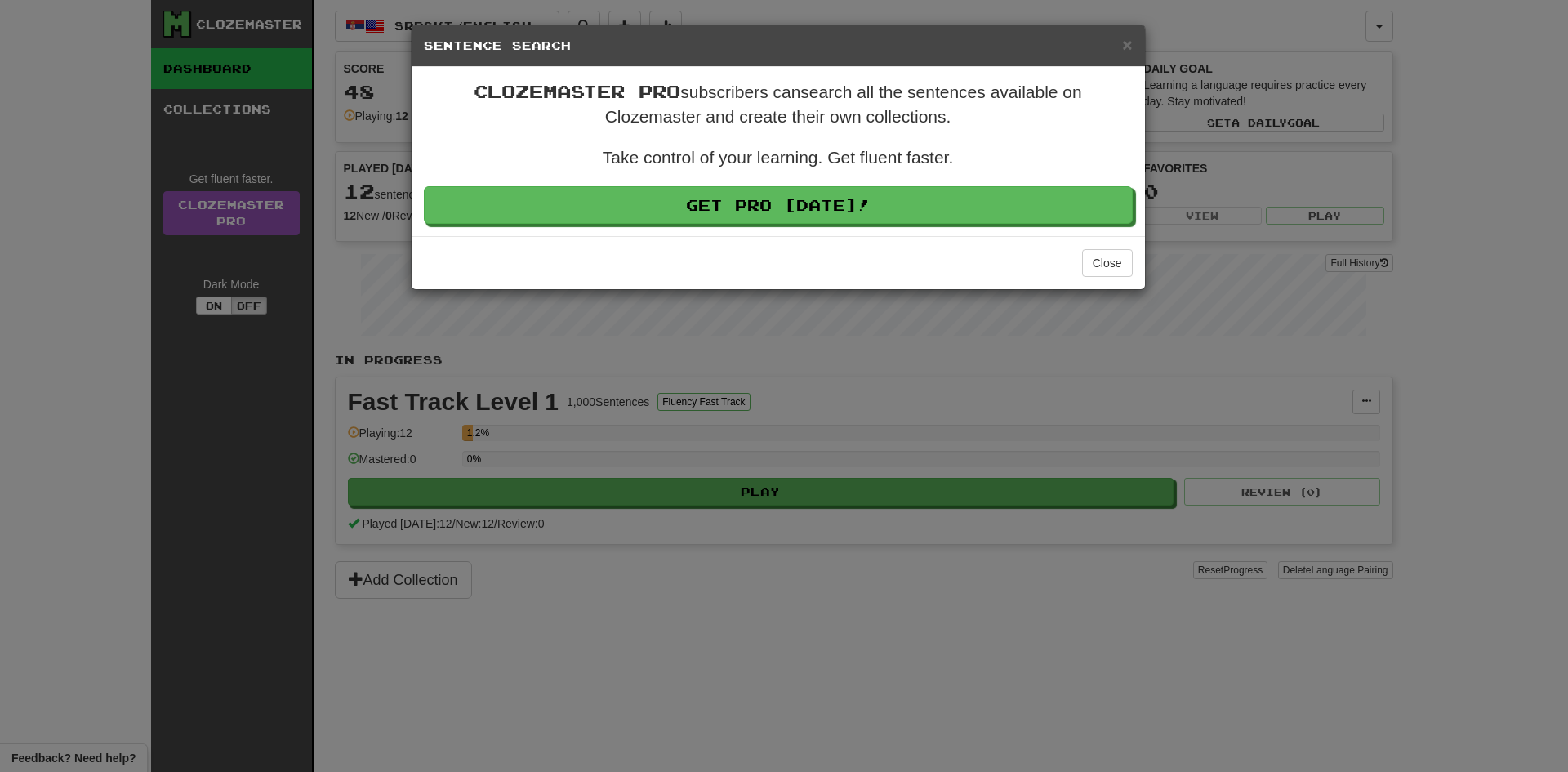
click at [351, 132] on div "× Sentence Search Clozemaster Pro subscribers can search all the sentences avai…" at bounding box center [784, 386] width 1568 height 772
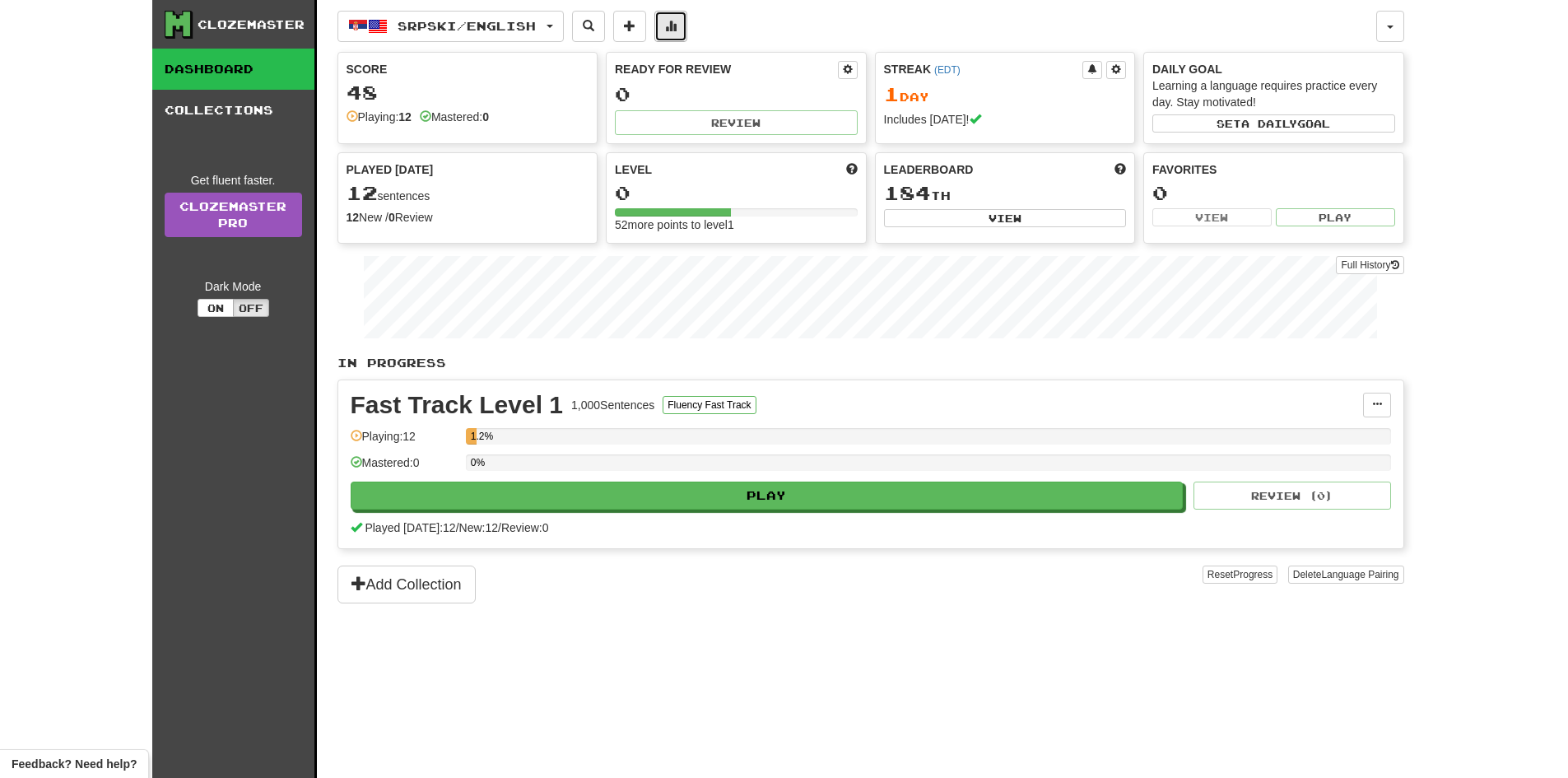
click at [687, 28] on button at bounding box center [670, 26] width 33 height 31
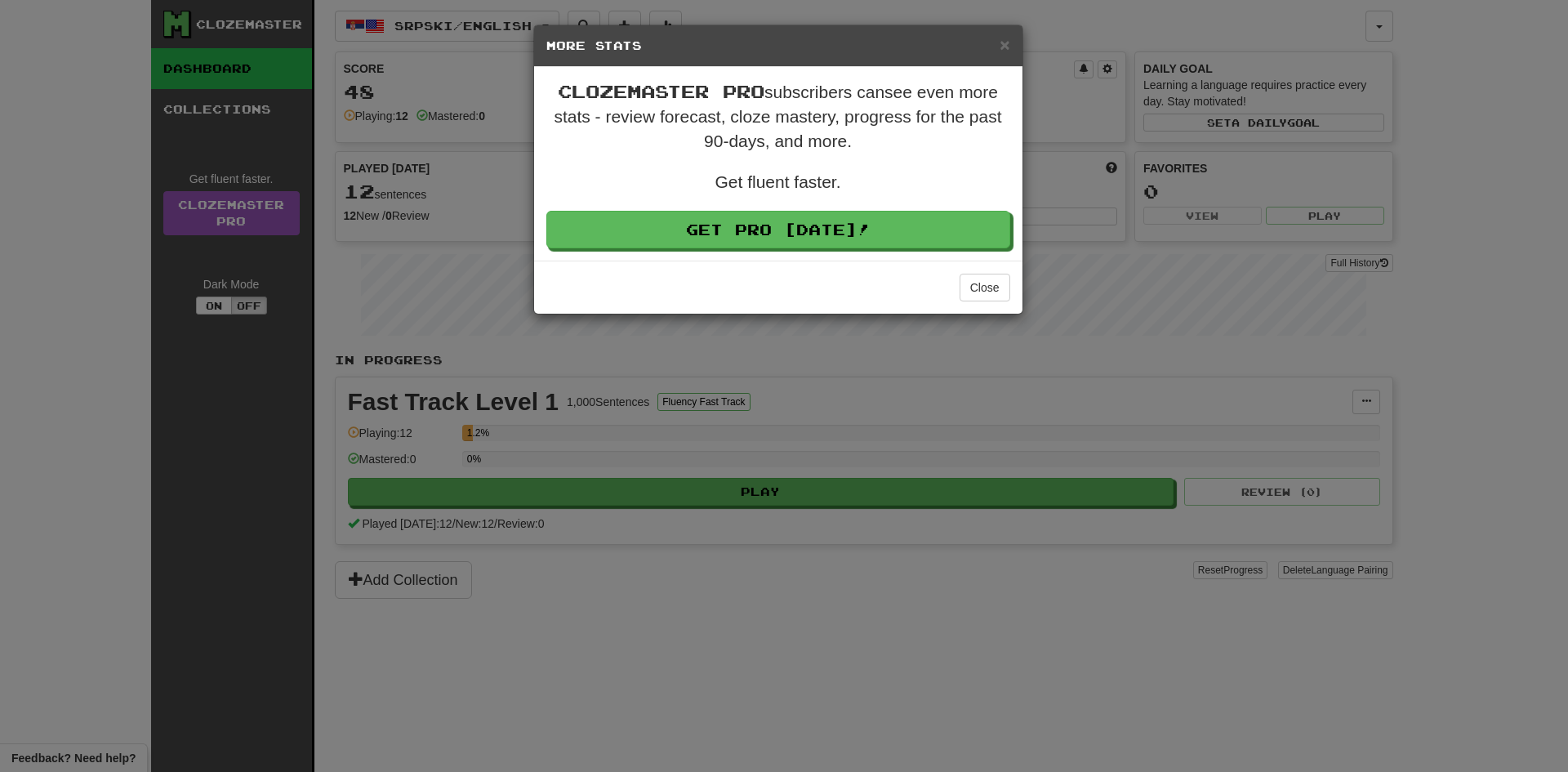
click at [547, 58] on div "× More Stats" at bounding box center [778, 46] width 489 height 41
click at [373, 206] on div "× More Stats Clozemaster Pro subscribers can see even more stats - review forec…" at bounding box center [784, 386] width 1568 height 772
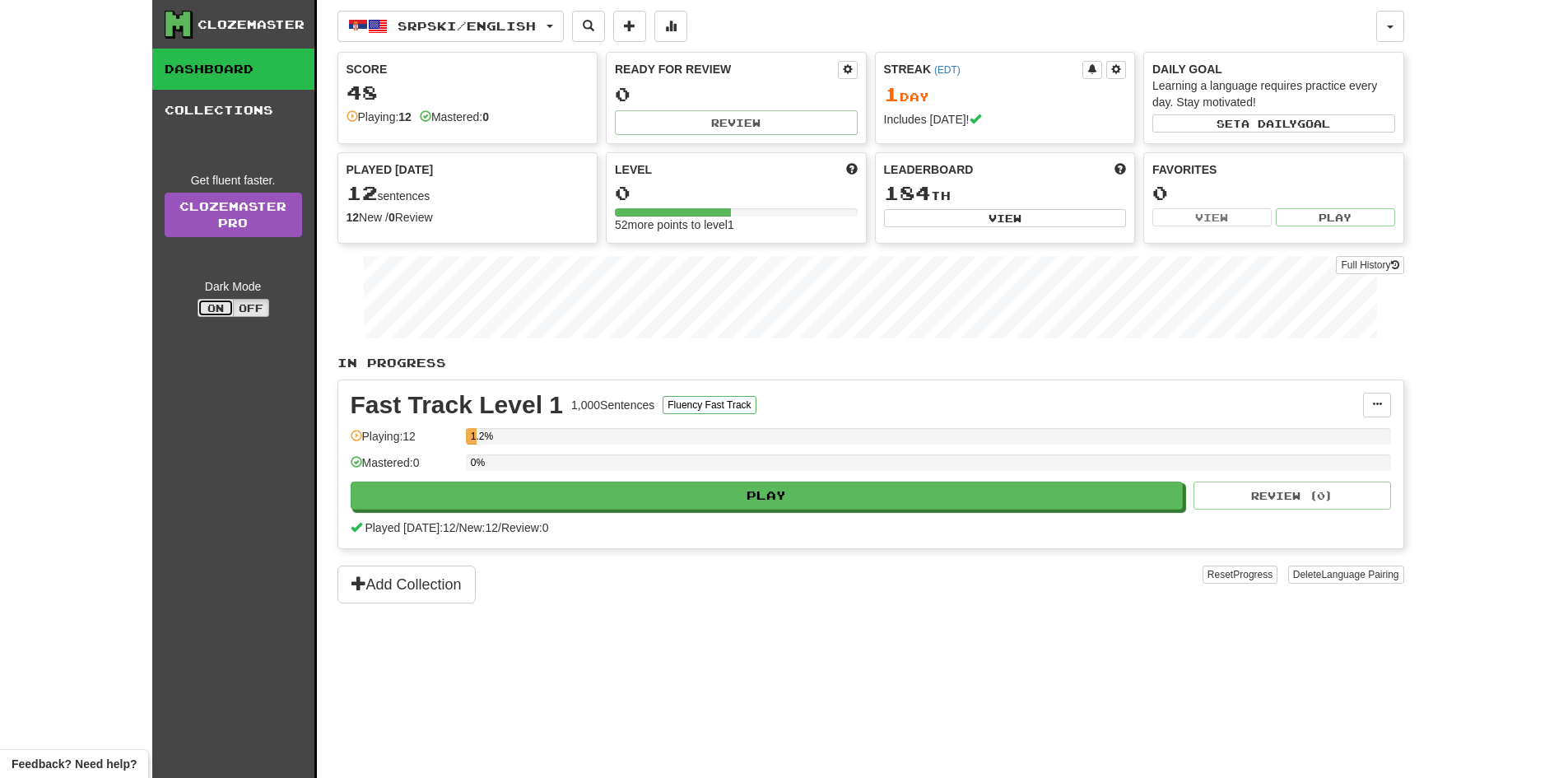
click at [207, 314] on button "On" at bounding box center [215, 308] width 36 height 18
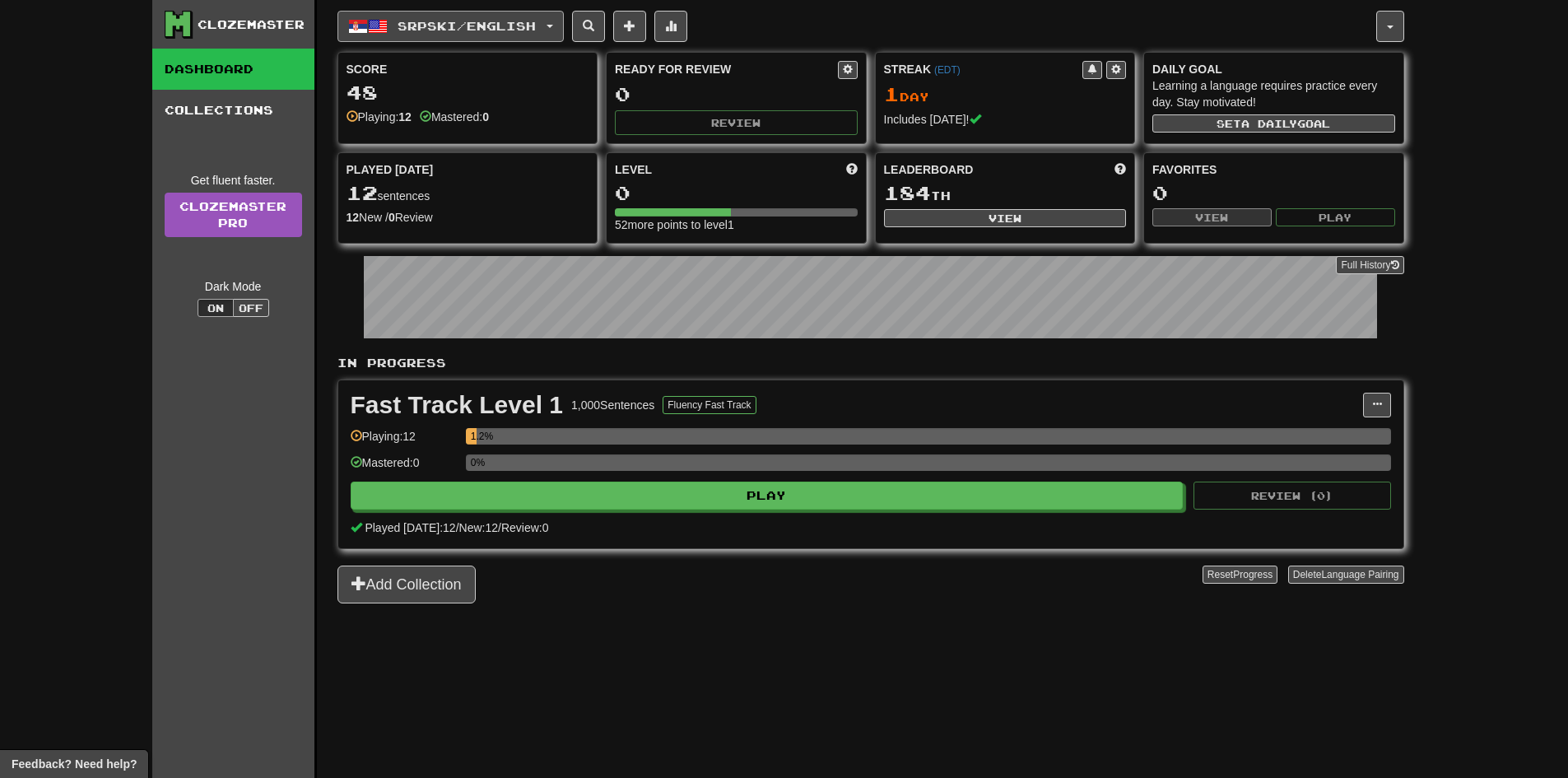
click at [505, 14] on button "Srpski / English" at bounding box center [451, 26] width 227 height 31
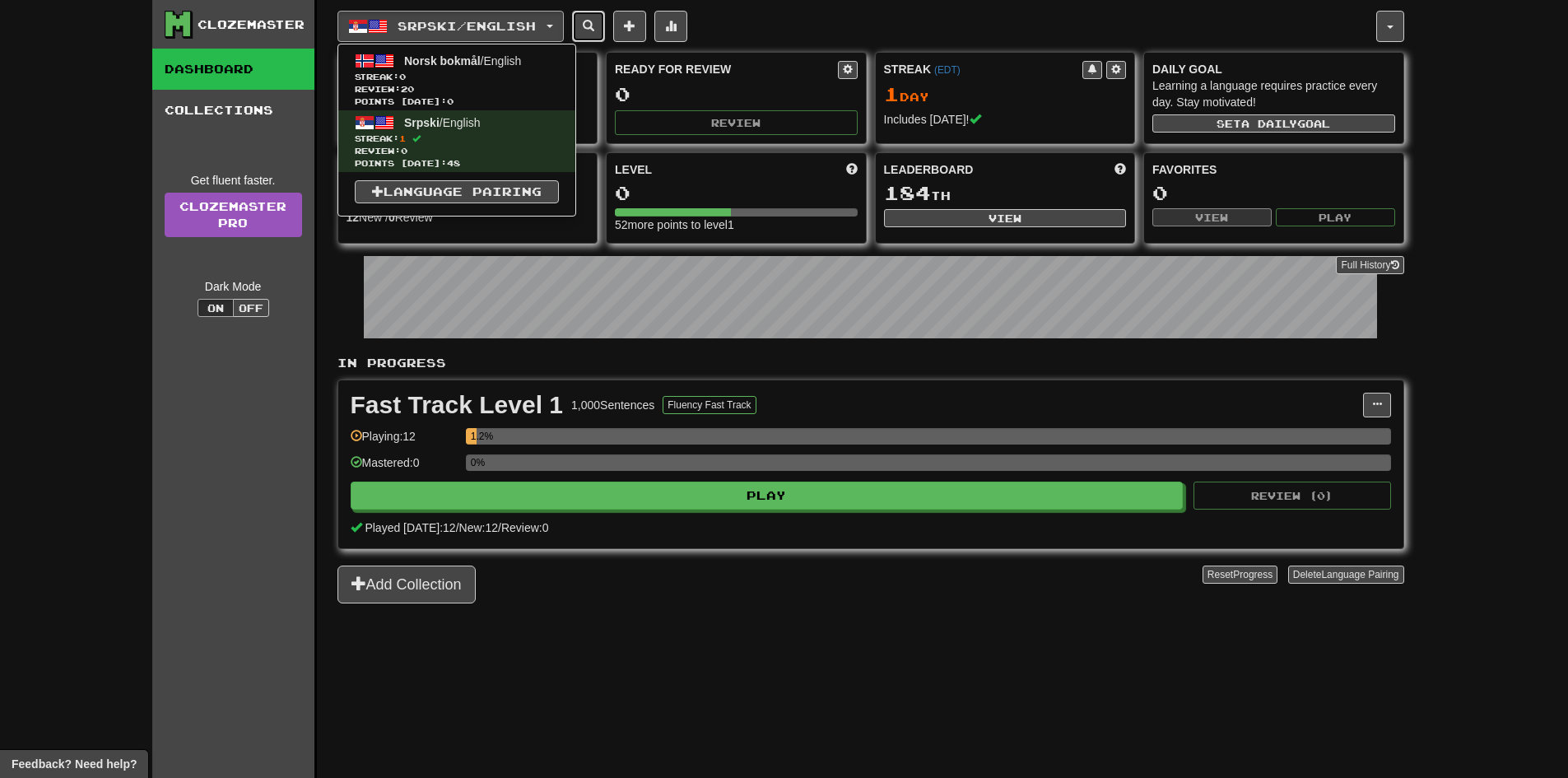
click at [593, 19] on button at bounding box center [588, 26] width 33 height 31
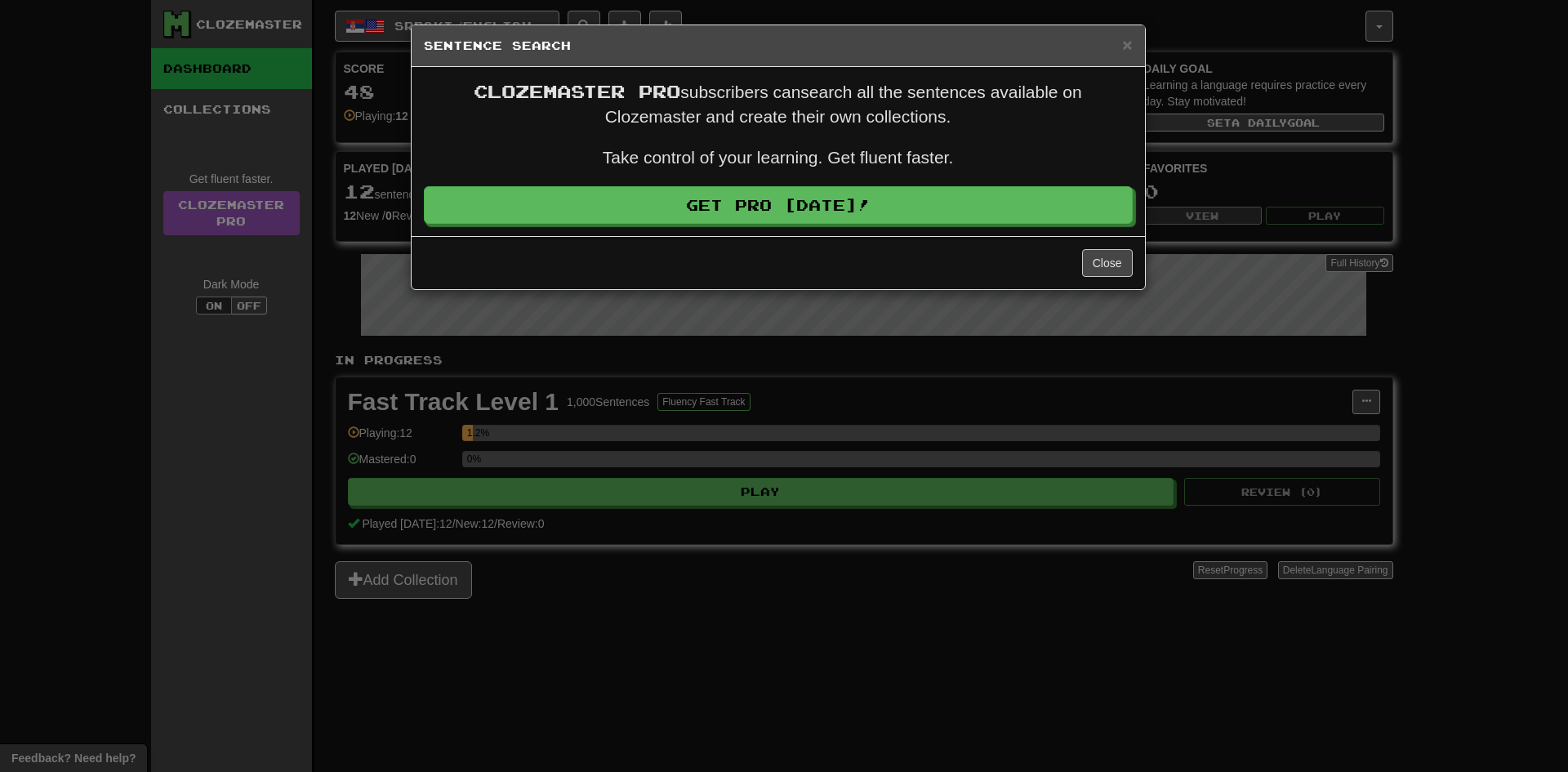
click at [540, 27] on div "× Sentence Search" at bounding box center [778, 46] width 733 height 41
click at [455, 28] on div "× Sentence Search" at bounding box center [778, 46] width 733 height 41
click at [1109, 39] on h5 "Sentence Search" at bounding box center [778, 46] width 709 height 17
click at [1116, 38] on h5 "Sentence Search" at bounding box center [778, 46] width 709 height 17
click at [1128, 35] on span "×" at bounding box center [1126, 44] width 10 height 19
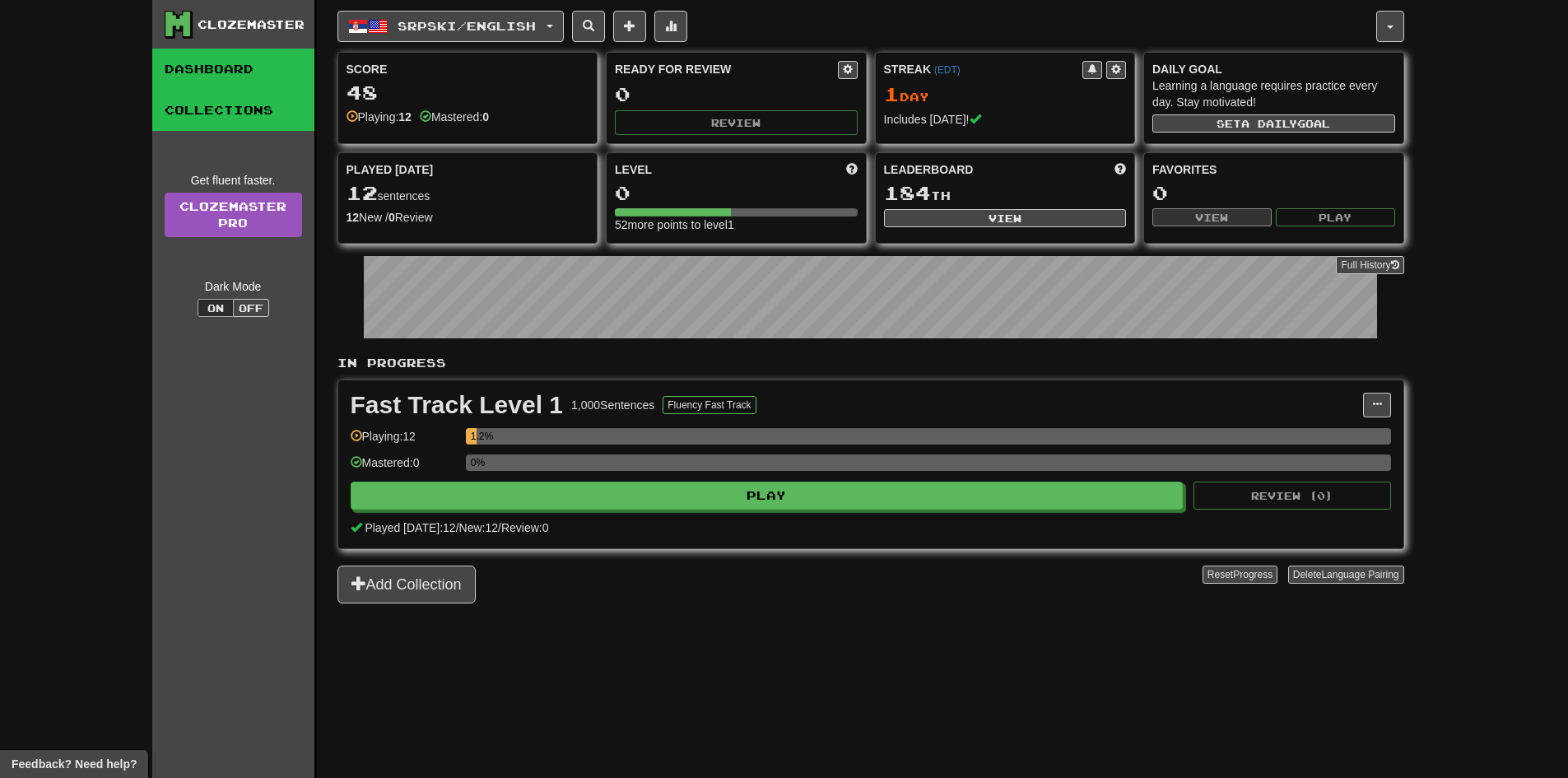
click at [267, 98] on link "Collections" at bounding box center [233, 110] width 162 height 41
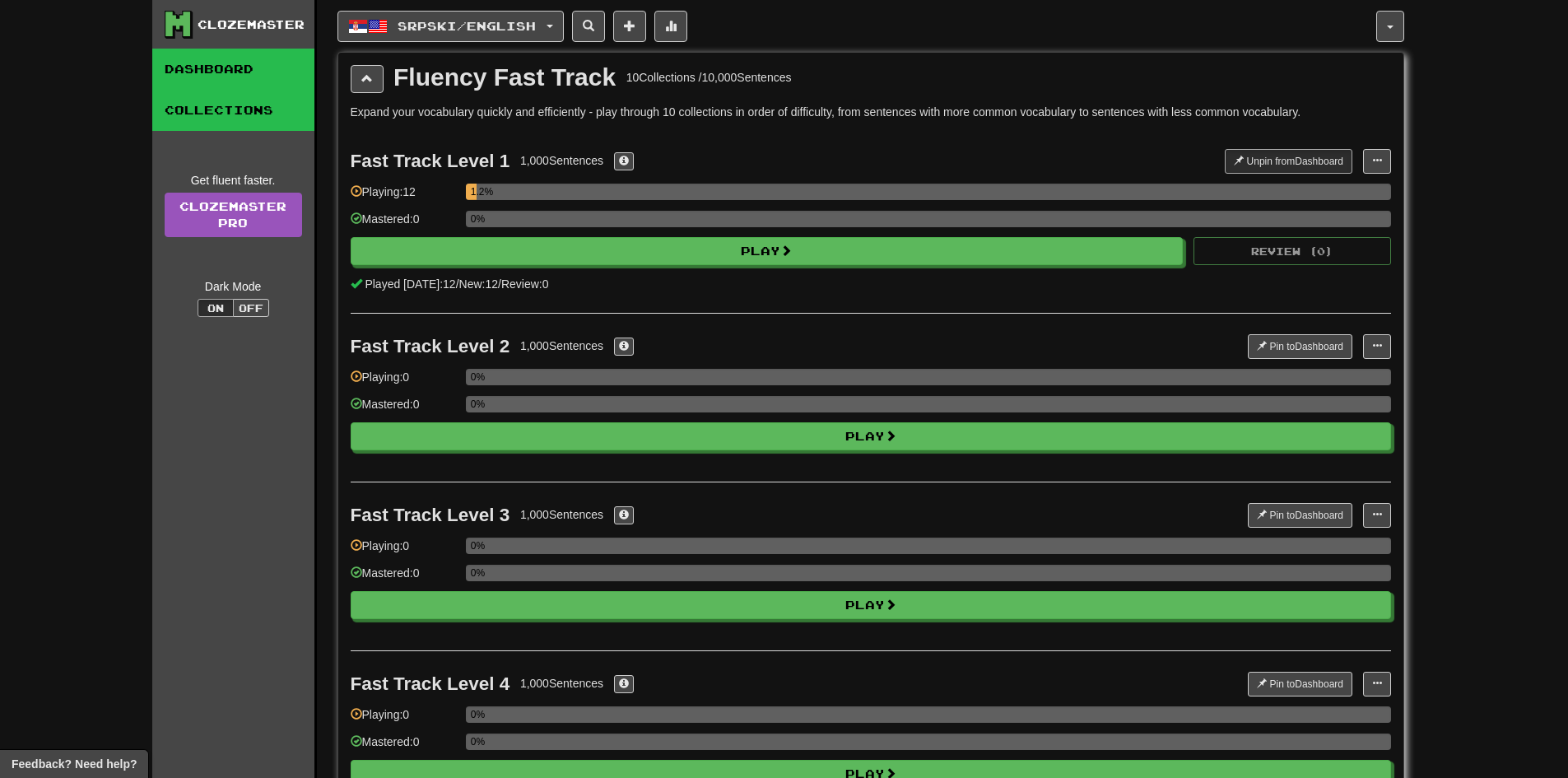
click at [255, 71] on link "Dashboard" at bounding box center [233, 69] width 162 height 41
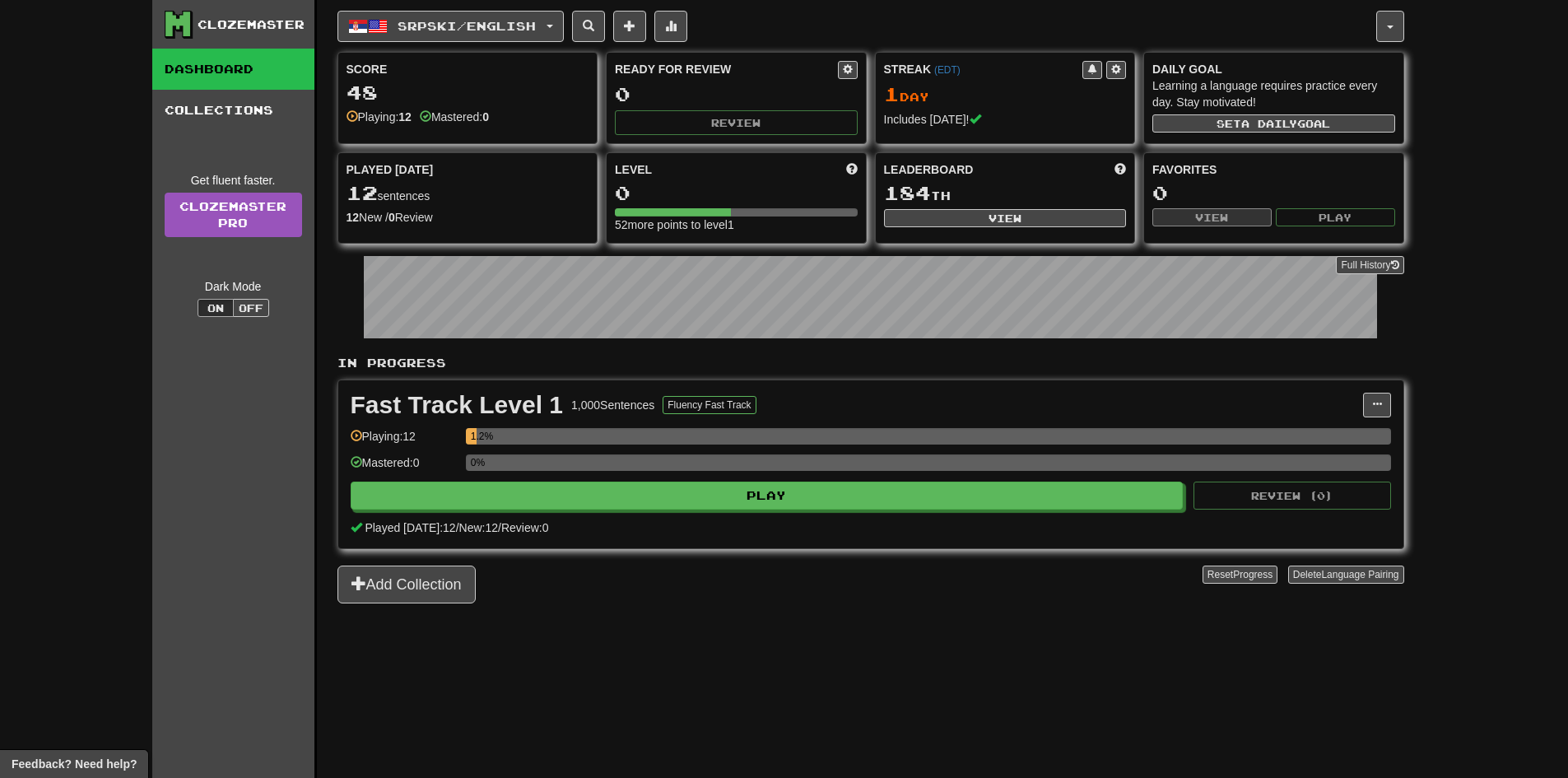
click at [1374, 27] on div "Srpski / English Norsk bokmål / English Streak: 0 Review: 20 Points today: 0 Sr…" at bounding box center [857, 26] width 1038 height 31
click at [1385, 18] on button "button" at bounding box center [1389, 26] width 28 height 31
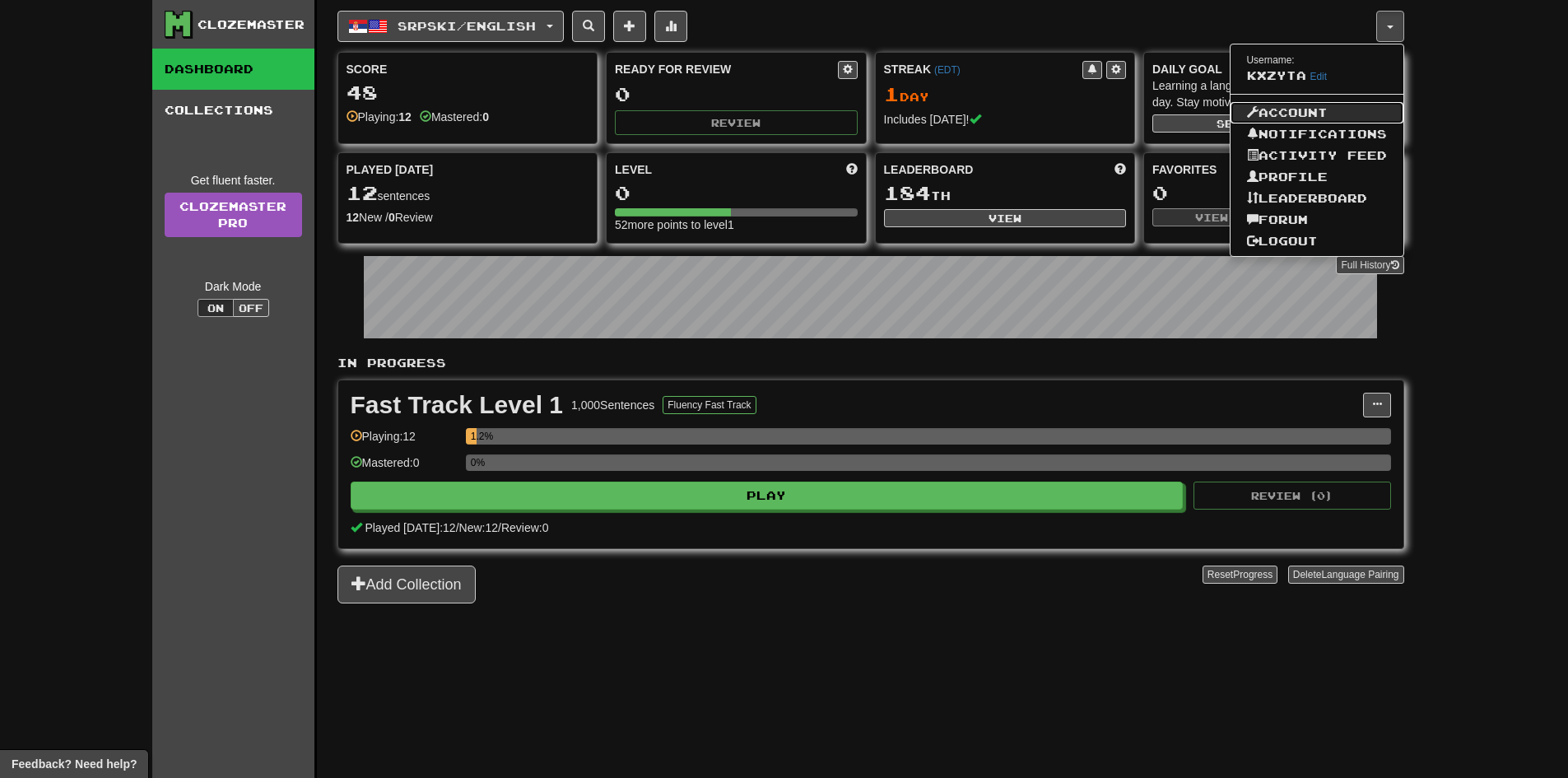
click at [1315, 114] on link "Account" at bounding box center [1316, 113] width 172 height 21
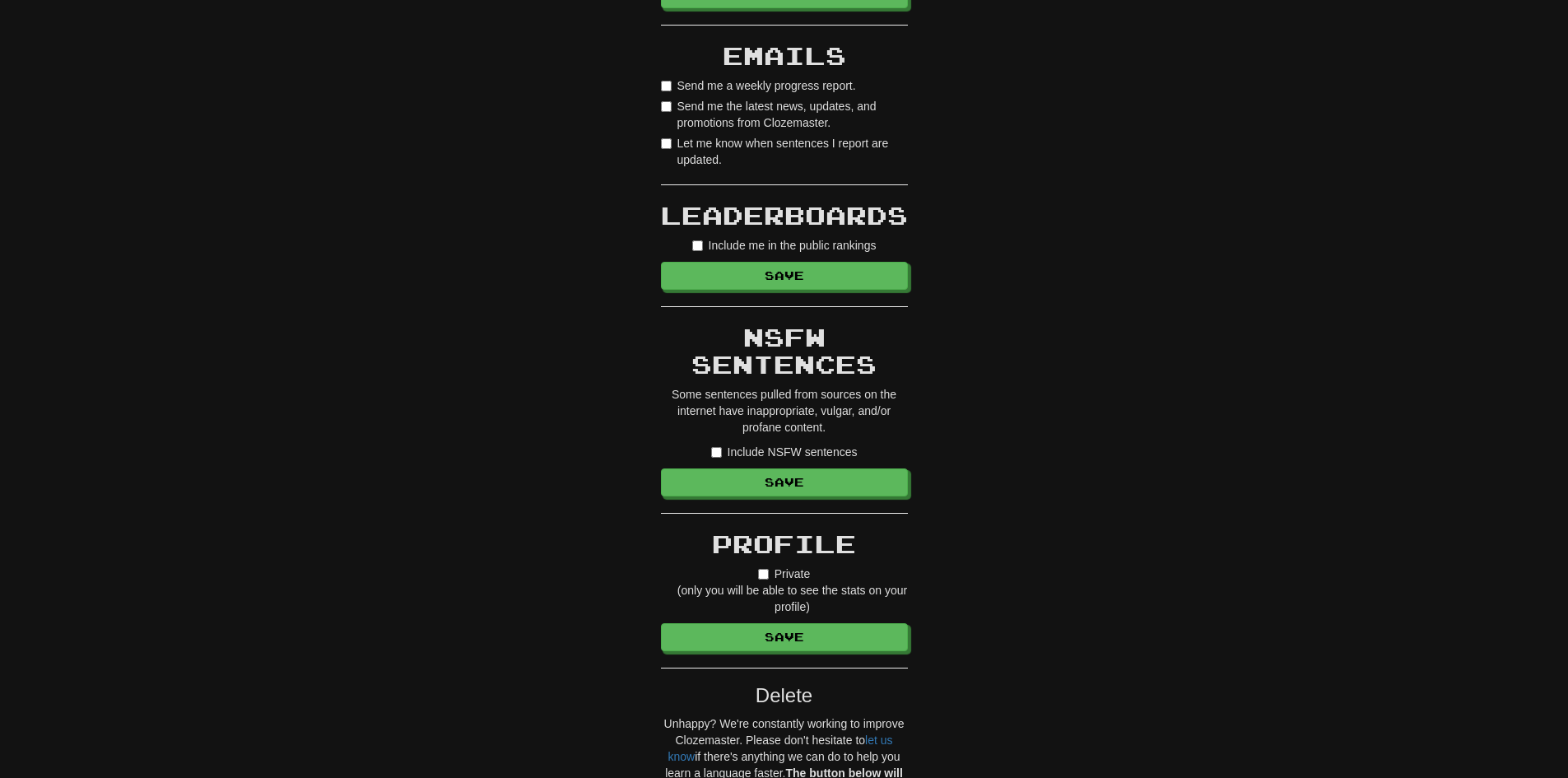
scroll to position [988, 0]
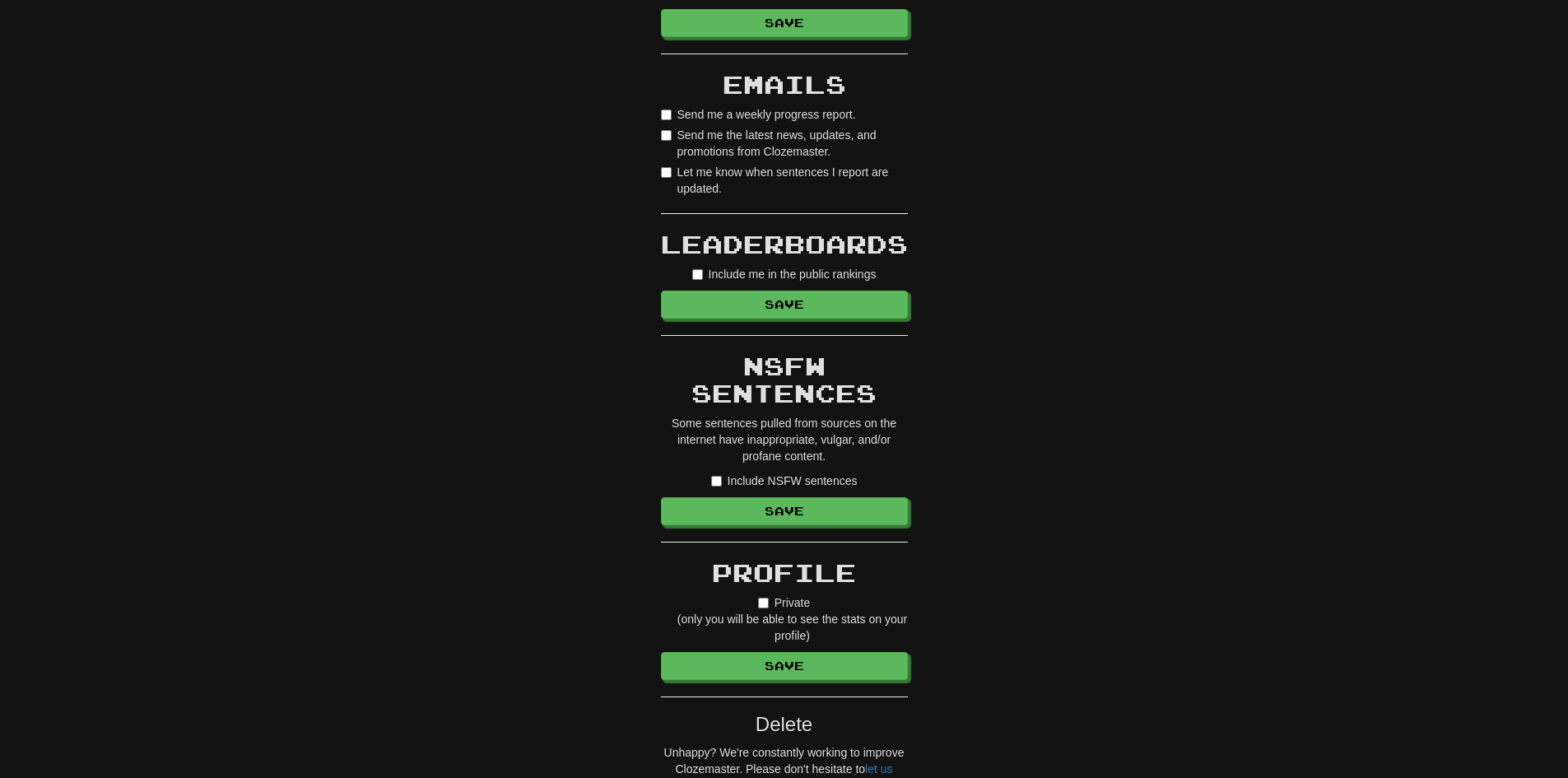
click at [735, 485] on label "Include NSFW sentences" at bounding box center [784, 480] width 147 height 17
click at [727, 501] on button "Save" at bounding box center [785, 511] width 247 height 28
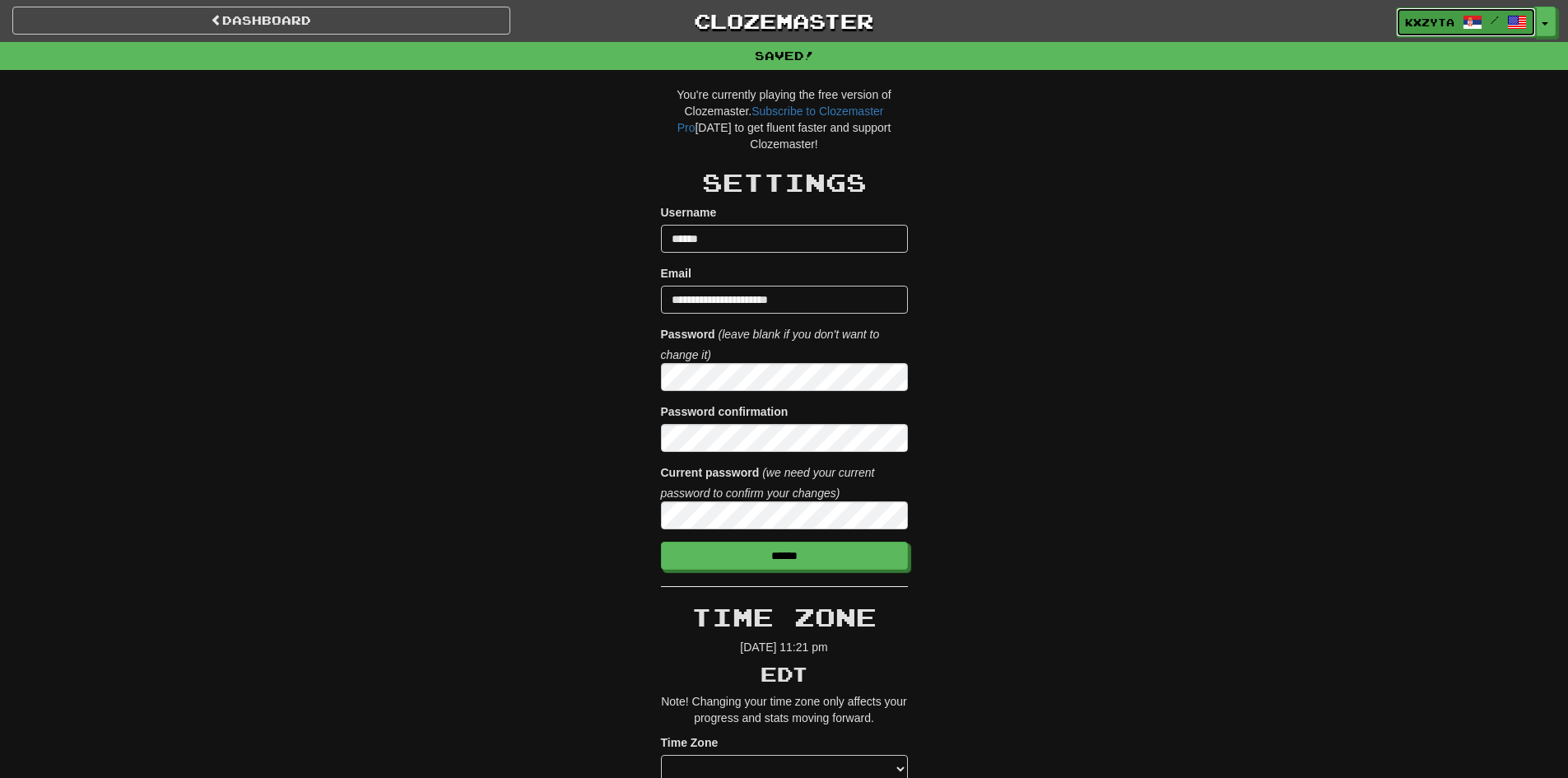
click at [1422, 17] on span "Kxzyta" at bounding box center [1429, 22] width 50 height 15
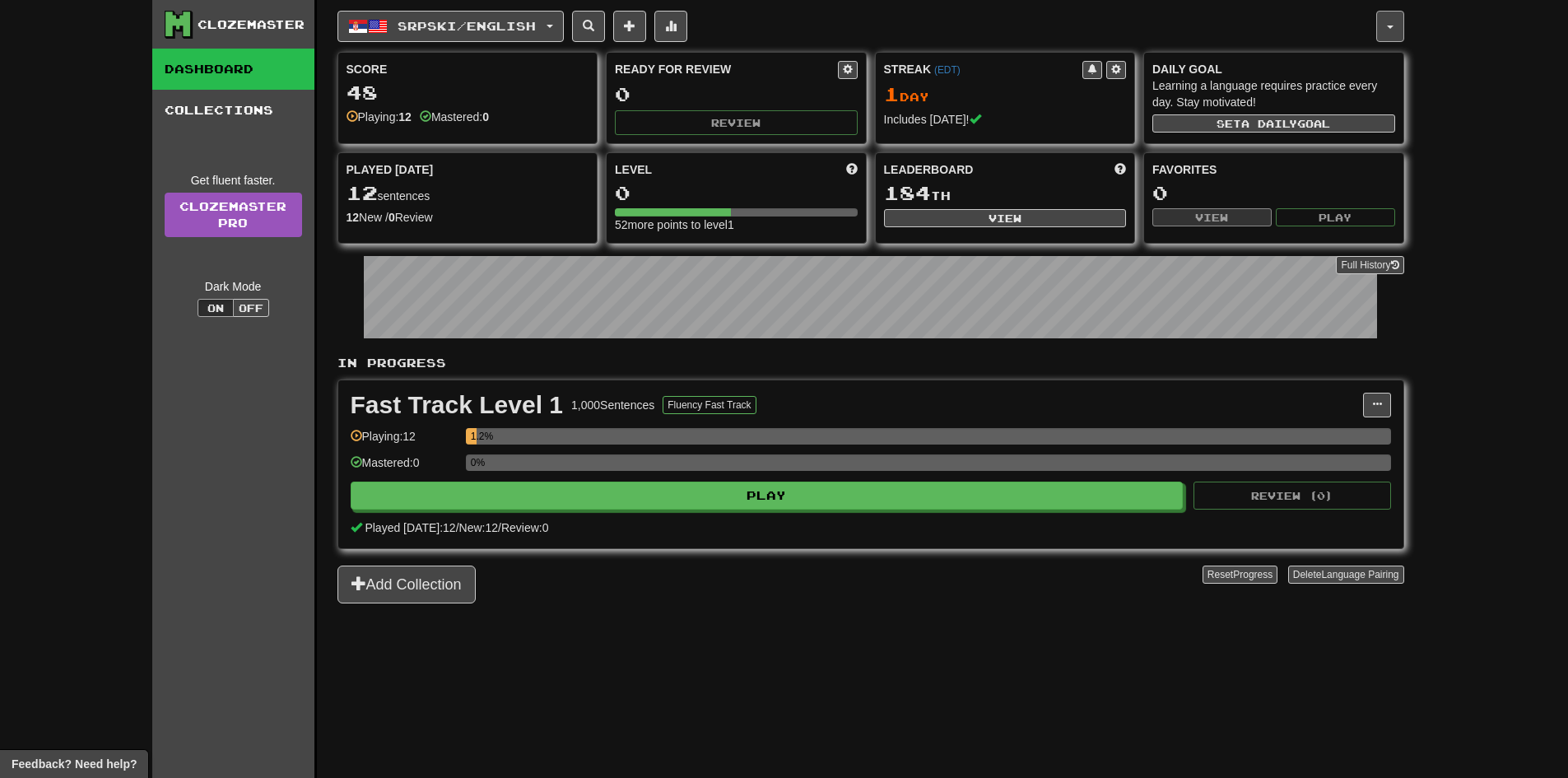
click at [1398, 36] on button "button" at bounding box center [1389, 26] width 28 height 31
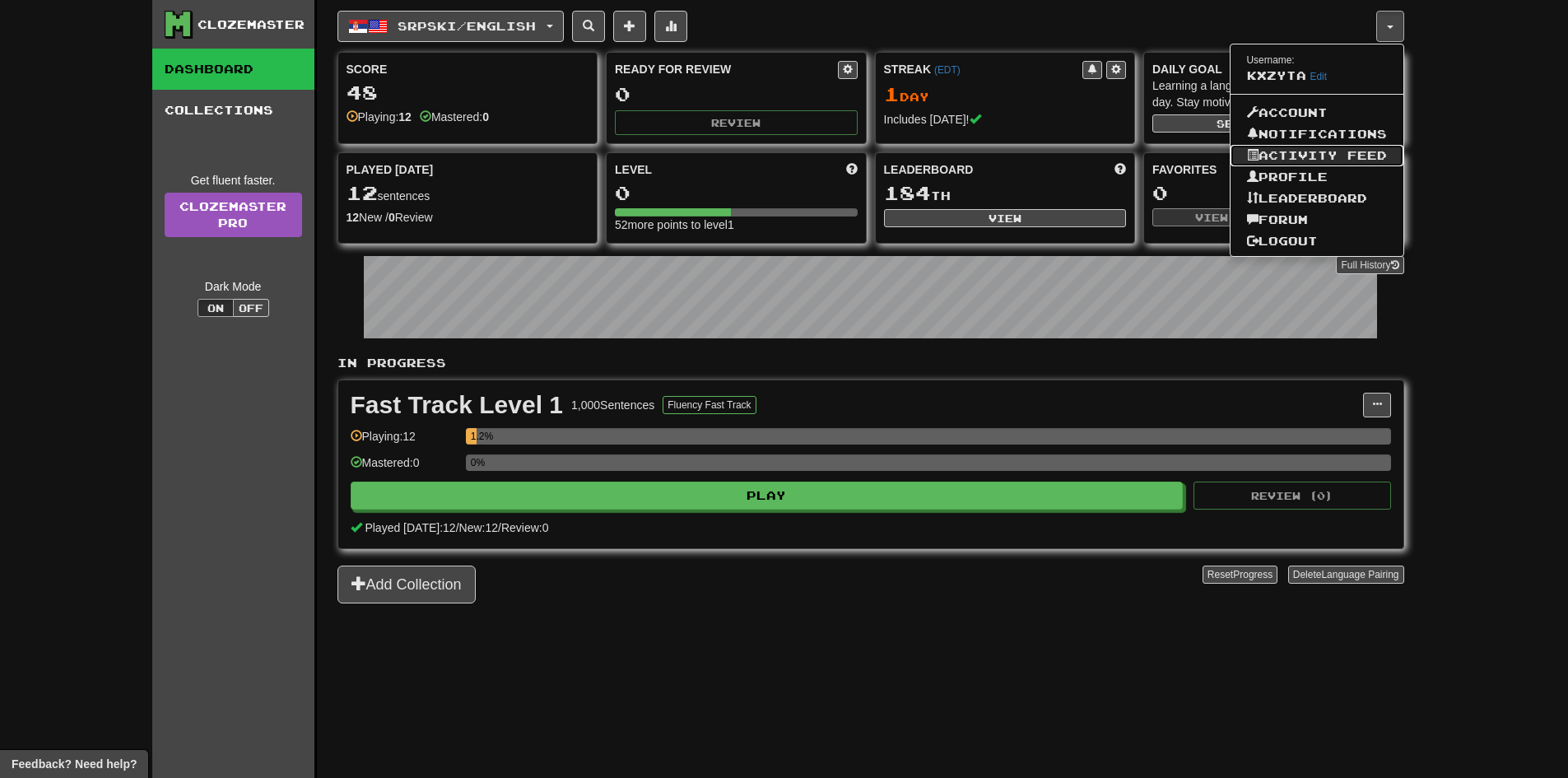
click at [1319, 161] on link "Activity Feed" at bounding box center [1316, 156] width 172 height 21
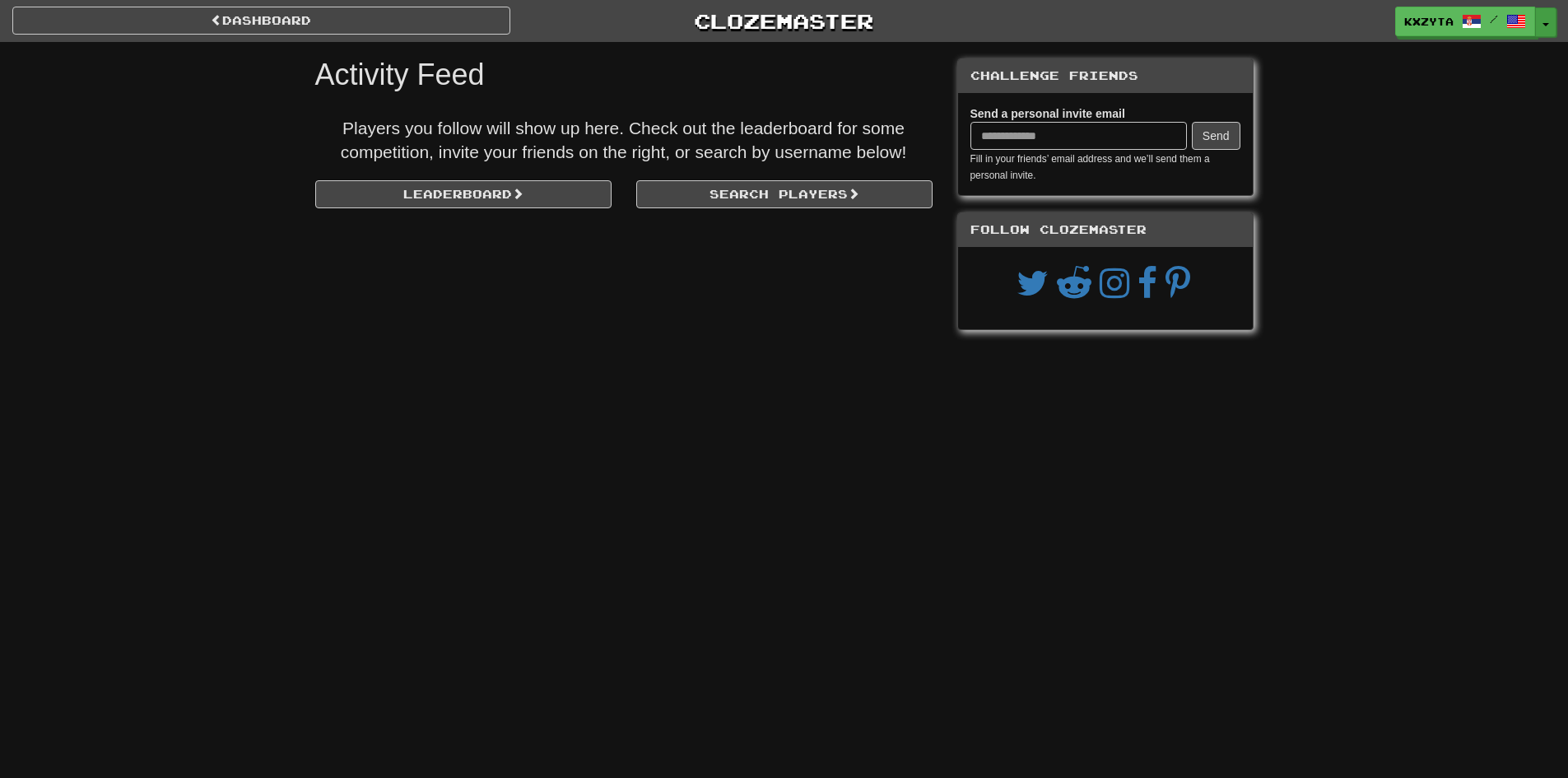
click at [1552, 24] on button "Toggle Dropdown" at bounding box center [1546, 21] width 21 height 29
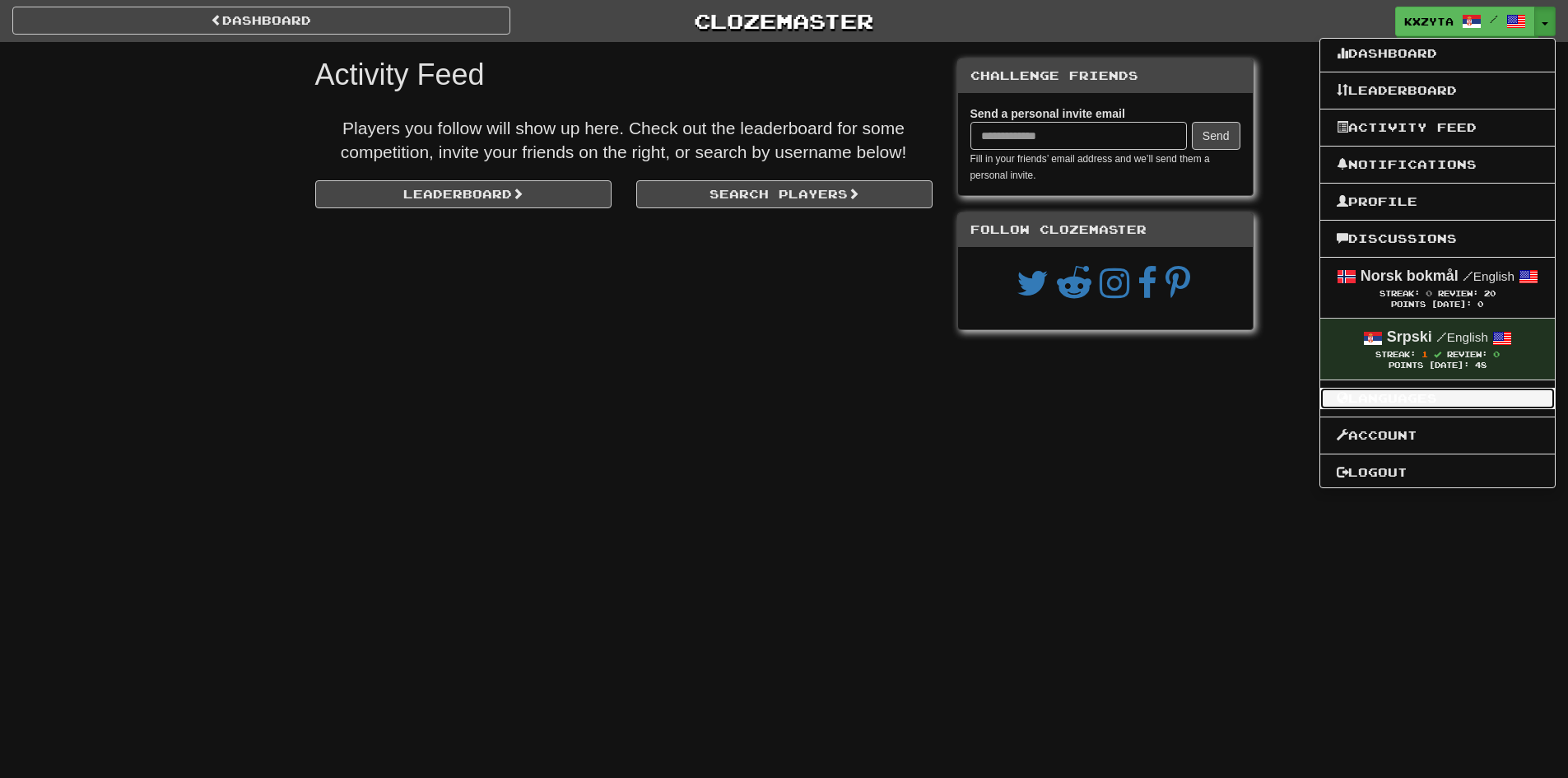
drag, startPoint x: 1430, startPoint y: 285, endPoint x: 1478, endPoint y: 388, distance: 113.6
click at [1478, 388] on link "Languages" at bounding box center [1437, 398] width 235 height 21
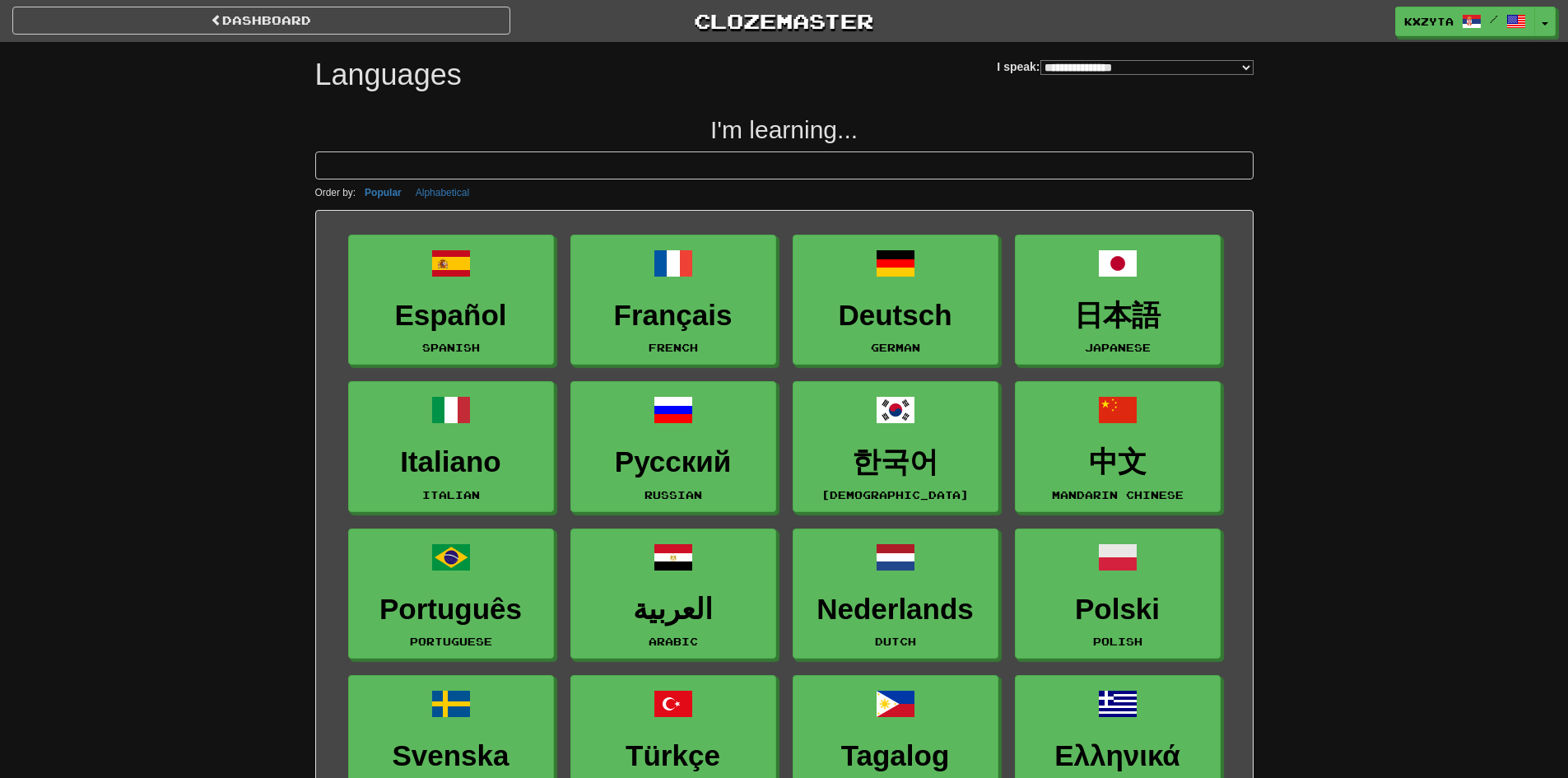
select select "*******"
click at [1547, 19] on button "Toggle Dropdown" at bounding box center [1546, 21] width 21 height 29
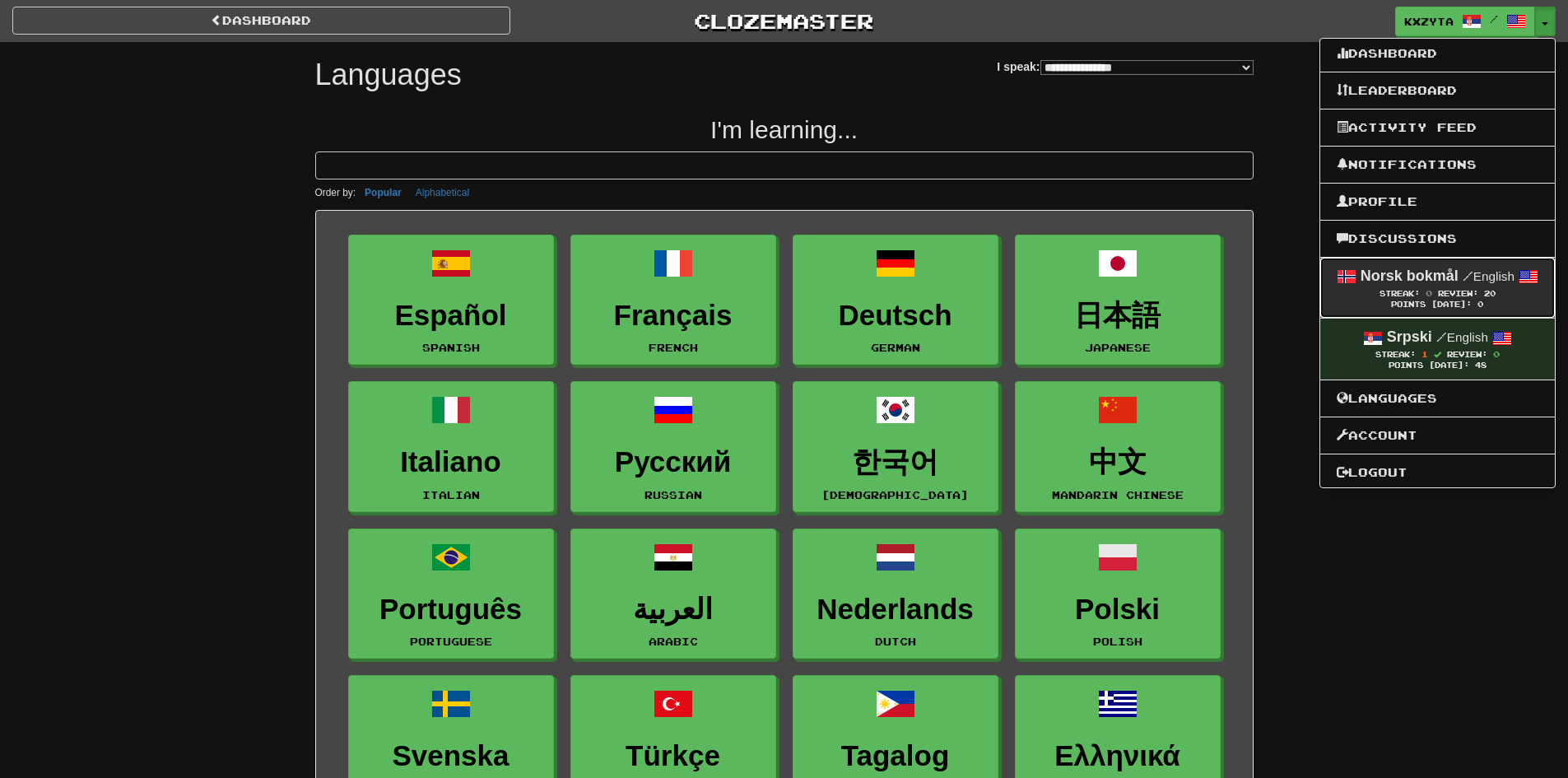
click at [1460, 285] on div "Norsk bokmål / English" at bounding box center [1437, 277] width 202 height 21
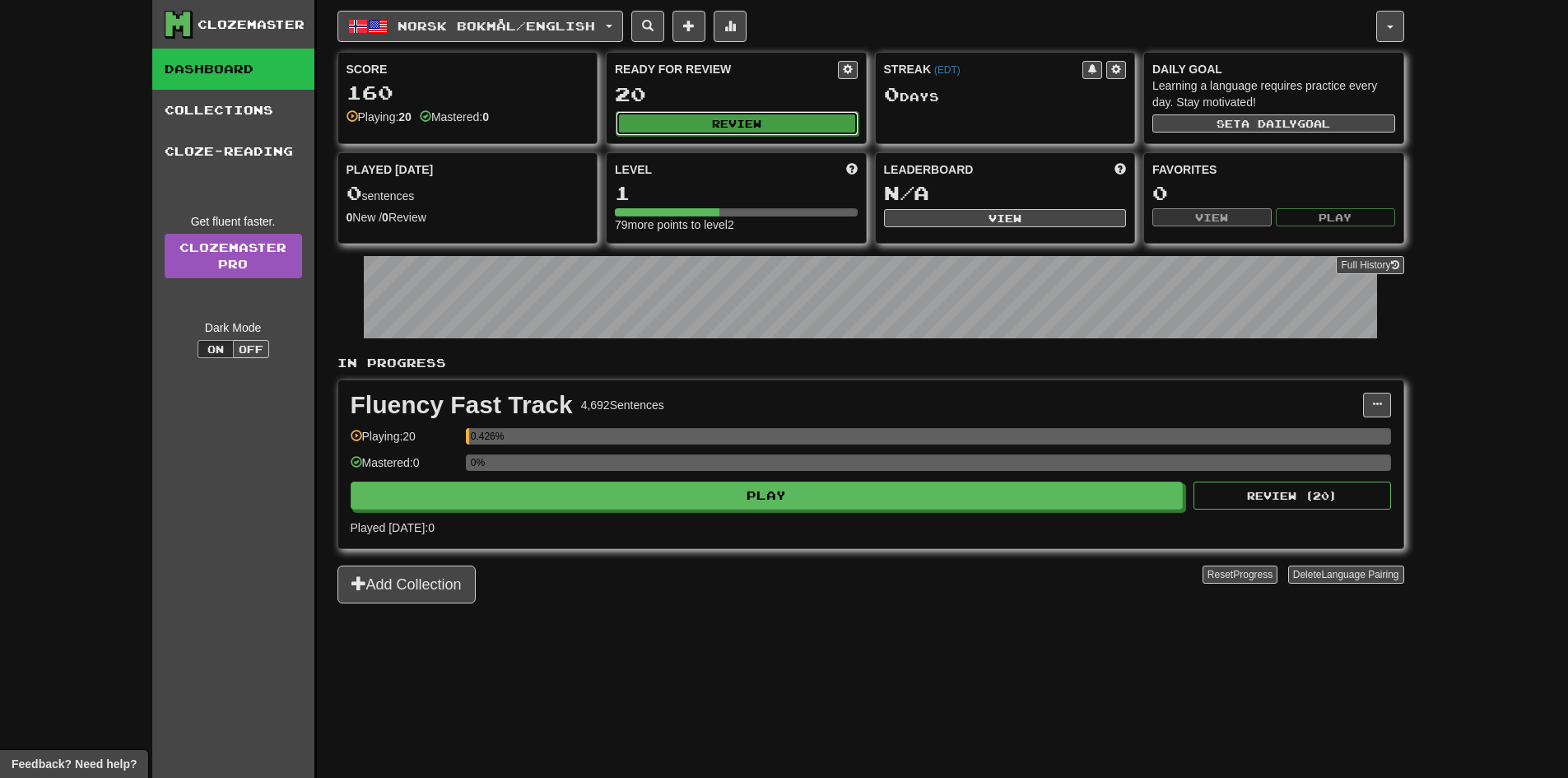
click at [710, 132] on button "Review" at bounding box center [736, 124] width 243 height 25
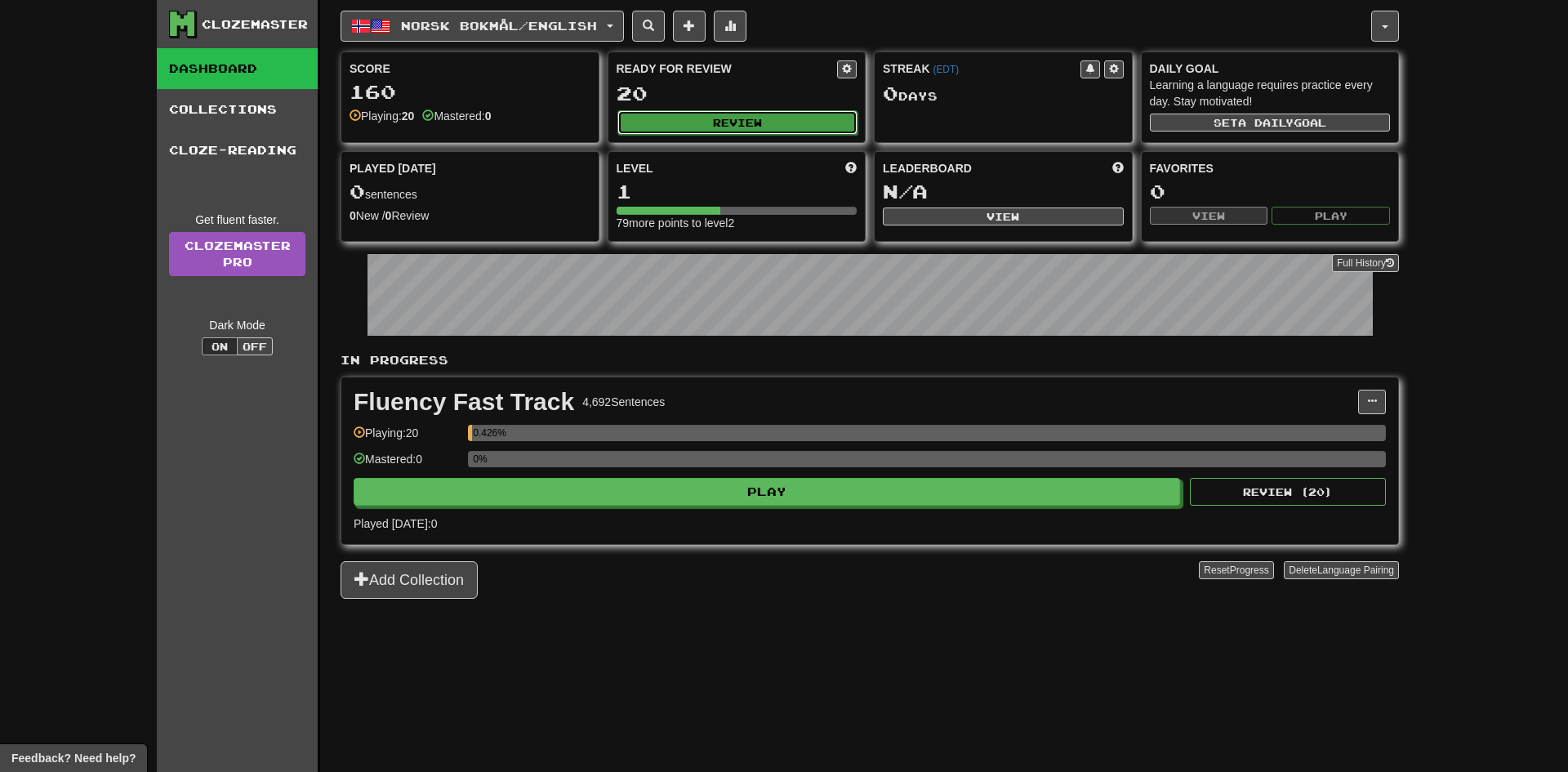
select select "**"
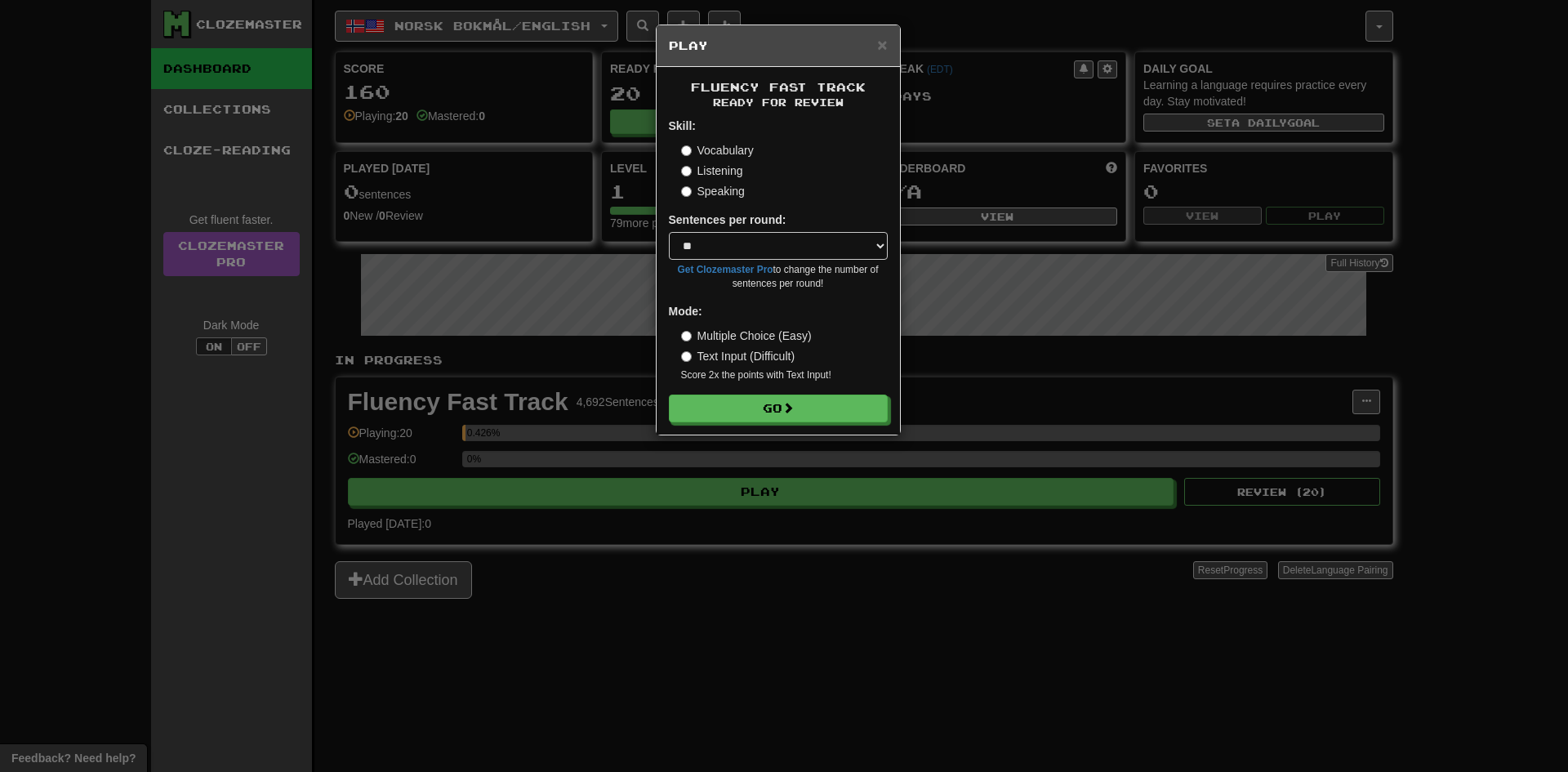
click at [714, 175] on label "Listening" at bounding box center [712, 170] width 62 height 17
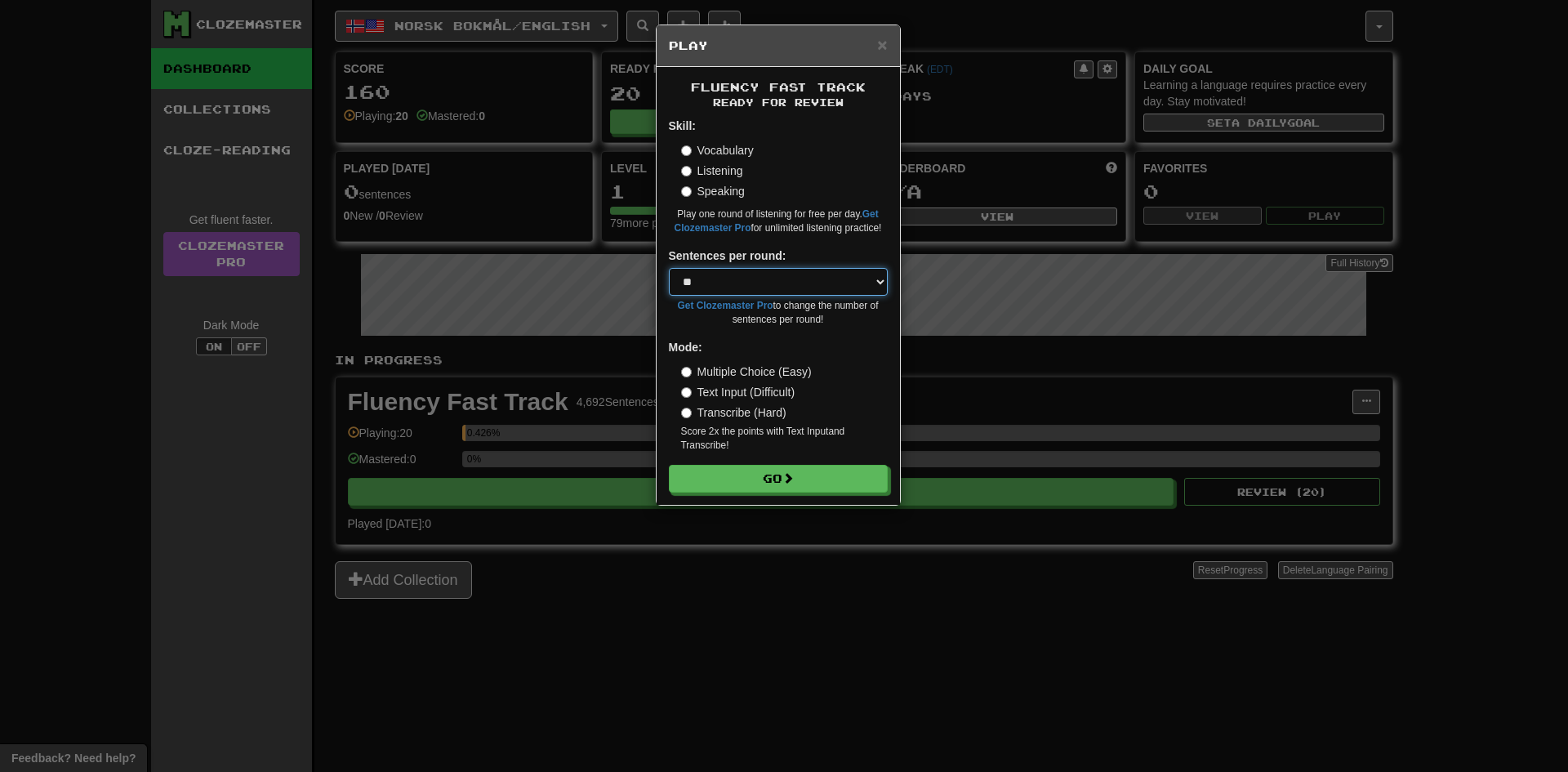
click at [705, 277] on select "* ** ** ** ** ** *** ********" at bounding box center [778, 281] width 219 height 27
click at [708, 247] on form "Skill: Vocabulary Listening Speaking Play one round of listening for free per d…" at bounding box center [778, 304] width 219 height 375
click at [728, 476] on button "Go" at bounding box center [779, 479] width 219 height 27
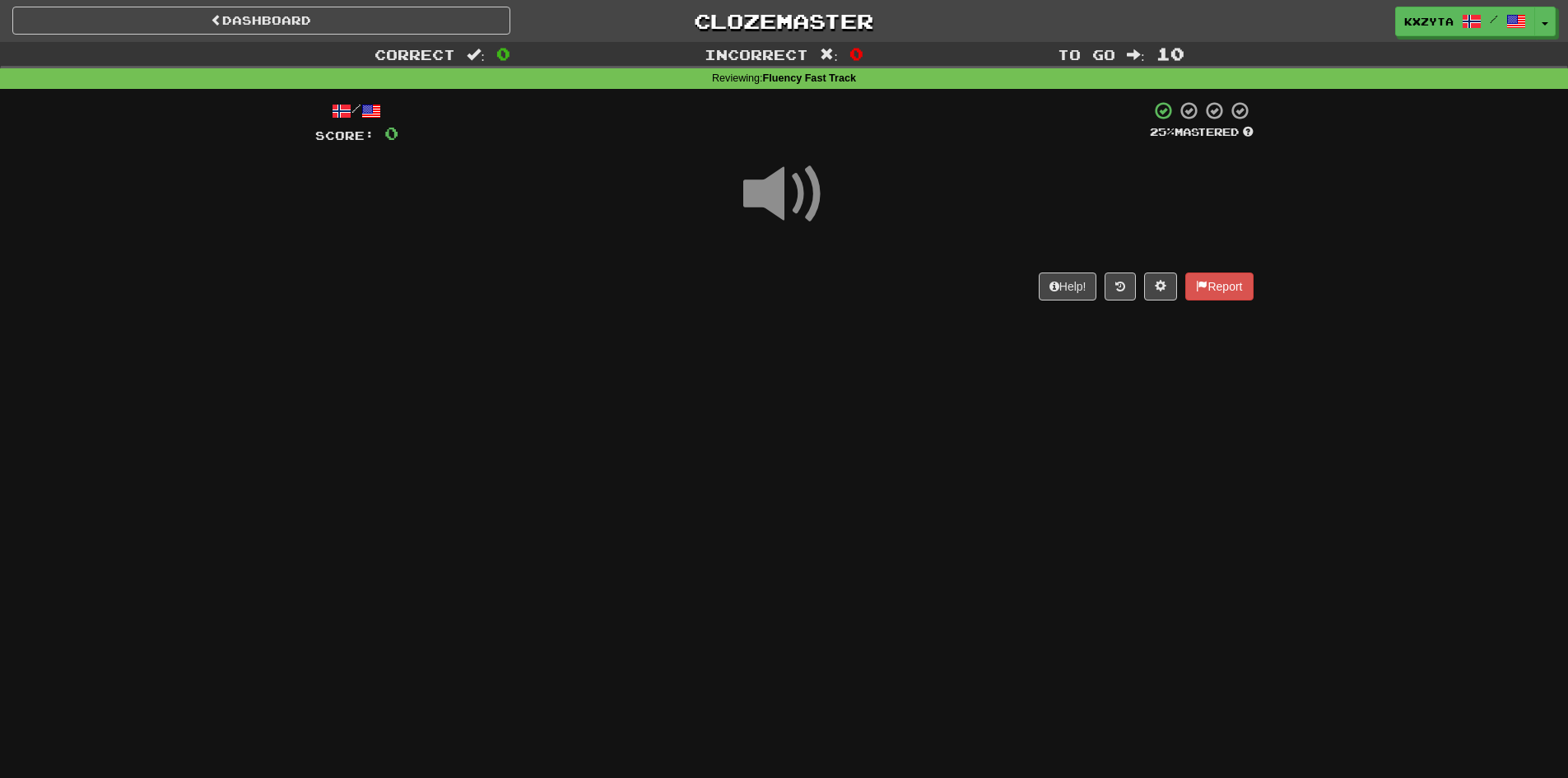
click at [718, 194] on div at bounding box center [784, 205] width 938 height 117
click at [743, 193] on span at bounding box center [784, 194] width 83 height 83
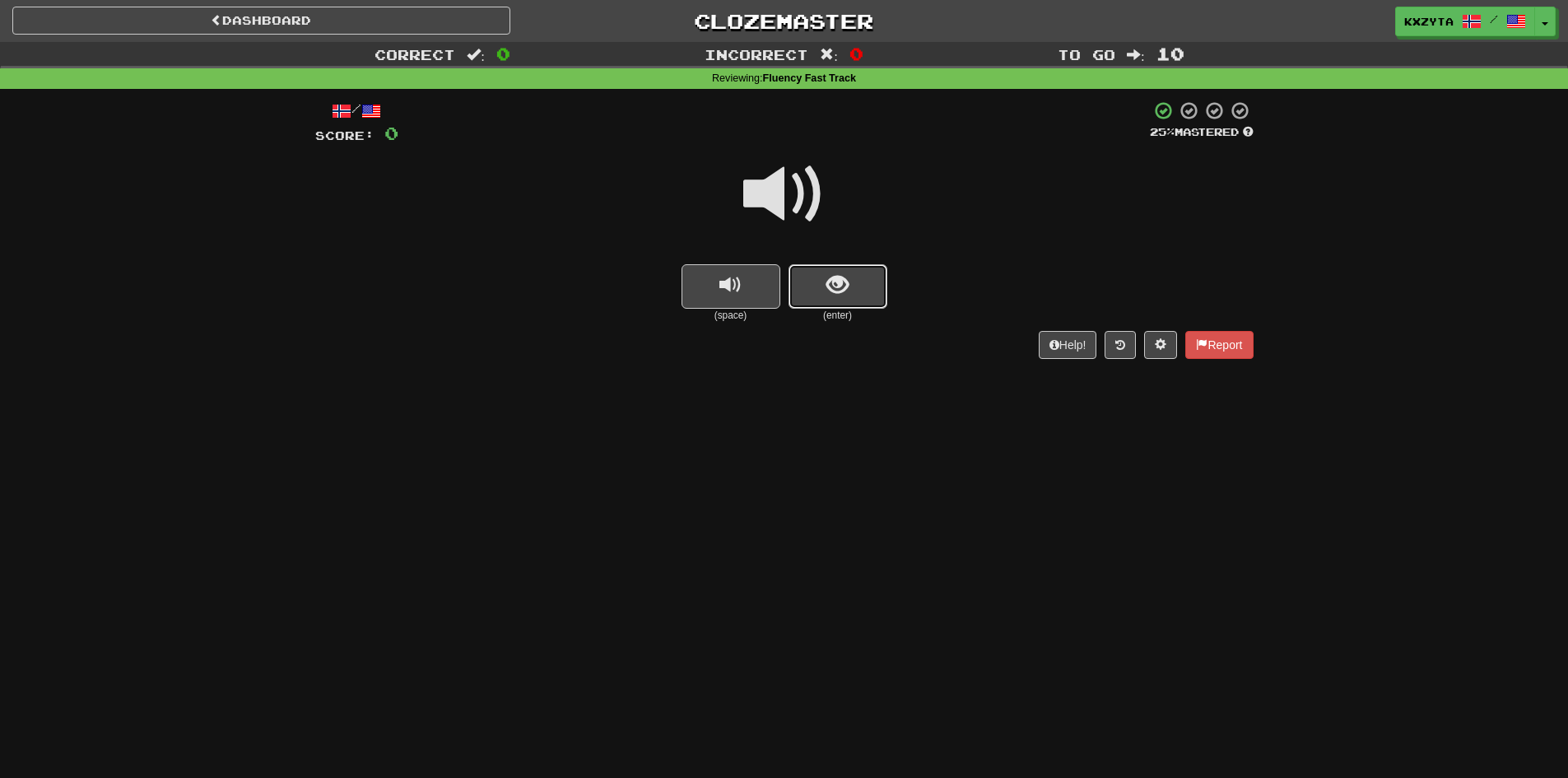
click at [836, 283] on span "show sentence" at bounding box center [837, 285] width 22 height 22
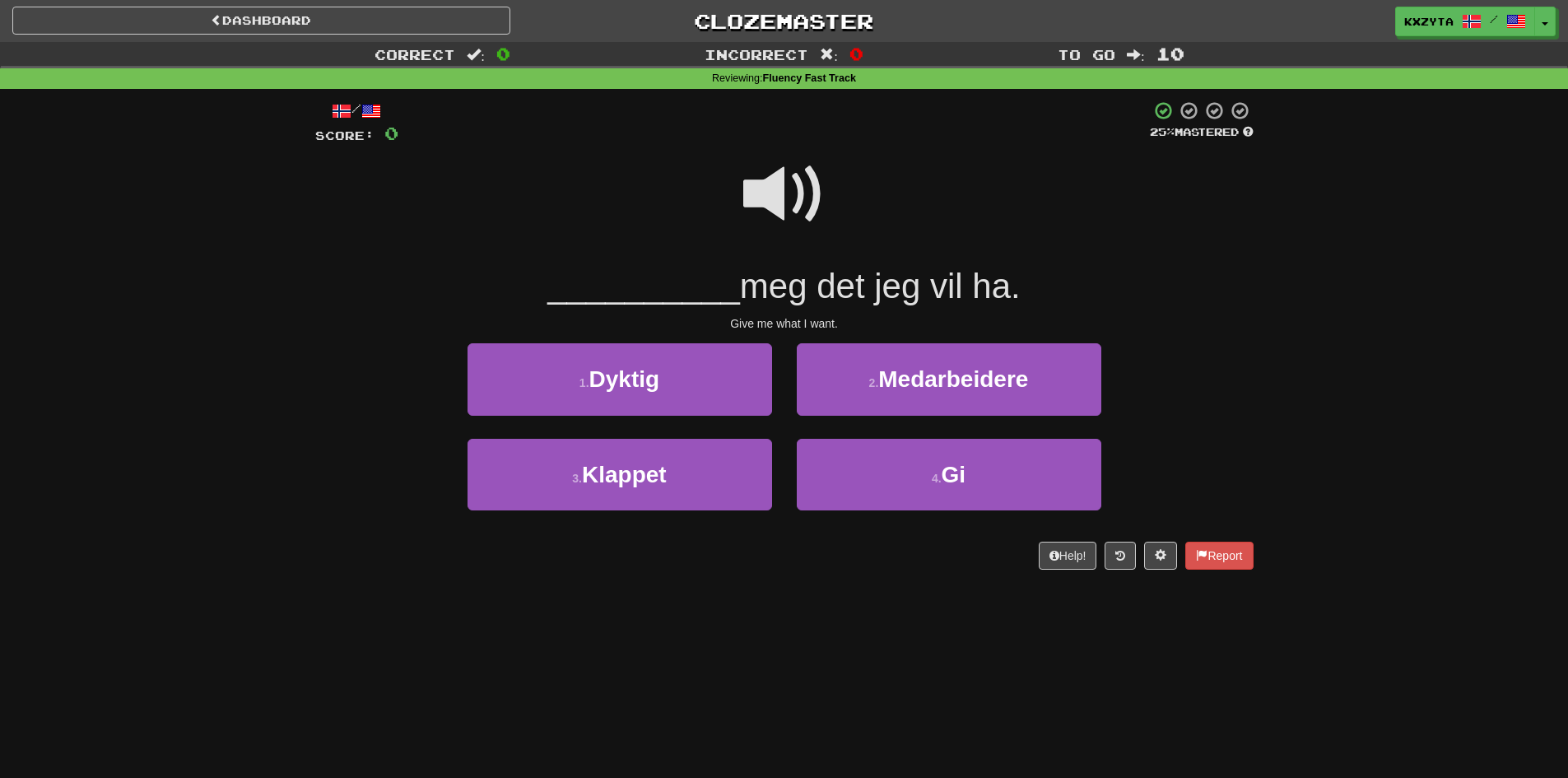
click at [804, 178] on span at bounding box center [784, 194] width 83 height 83
click at [500, 16] on link "Dashboard" at bounding box center [261, 20] width 498 height 28
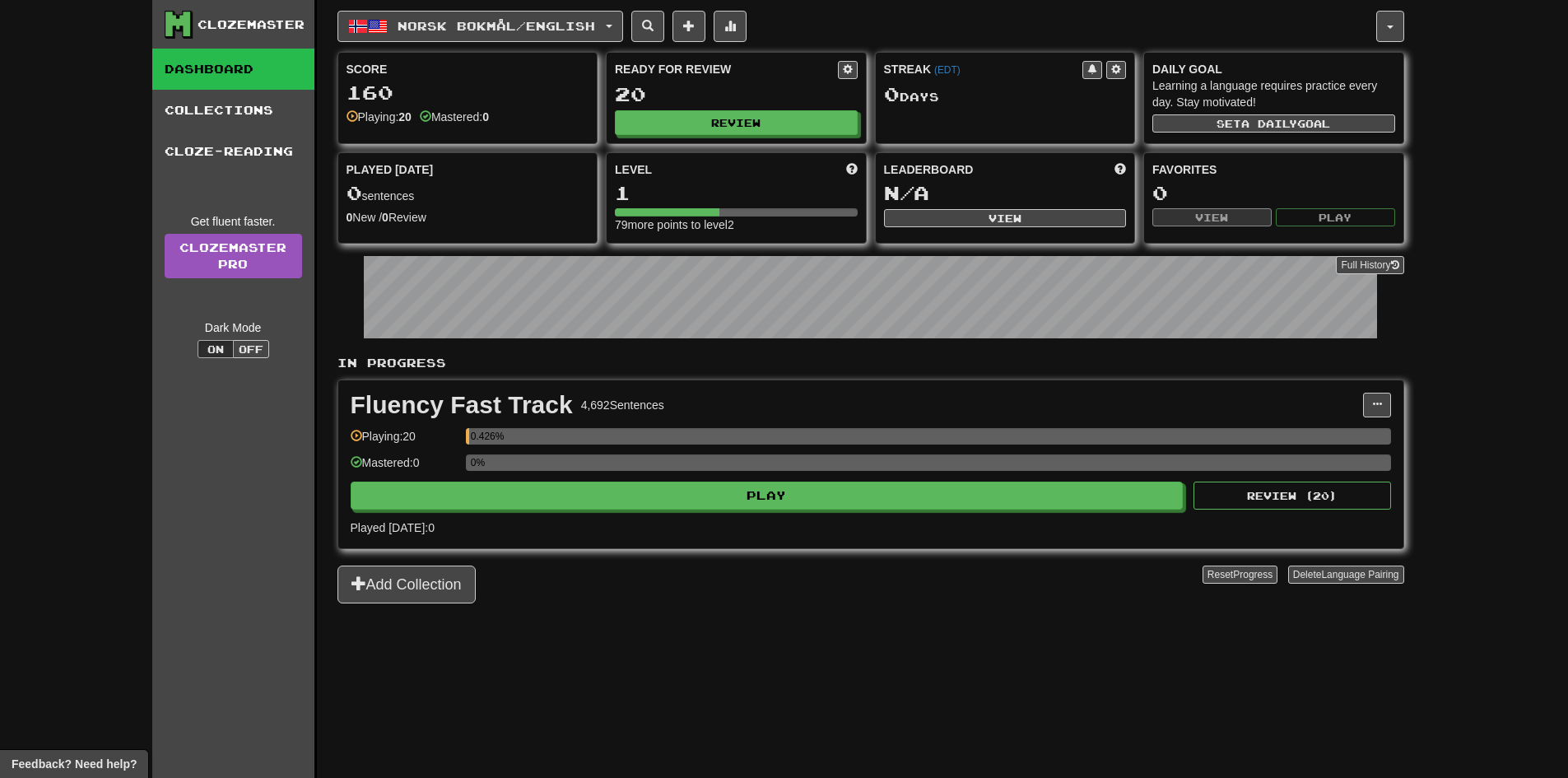
click at [214, 32] on div "Clozemaster" at bounding box center [251, 25] width 107 height 17
click at [235, 24] on div "Clozemaster" at bounding box center [251, 25] width 107 height 17
click at [1391, 18] on button "button" at bounding box center [1389, 26] width 28 height 31
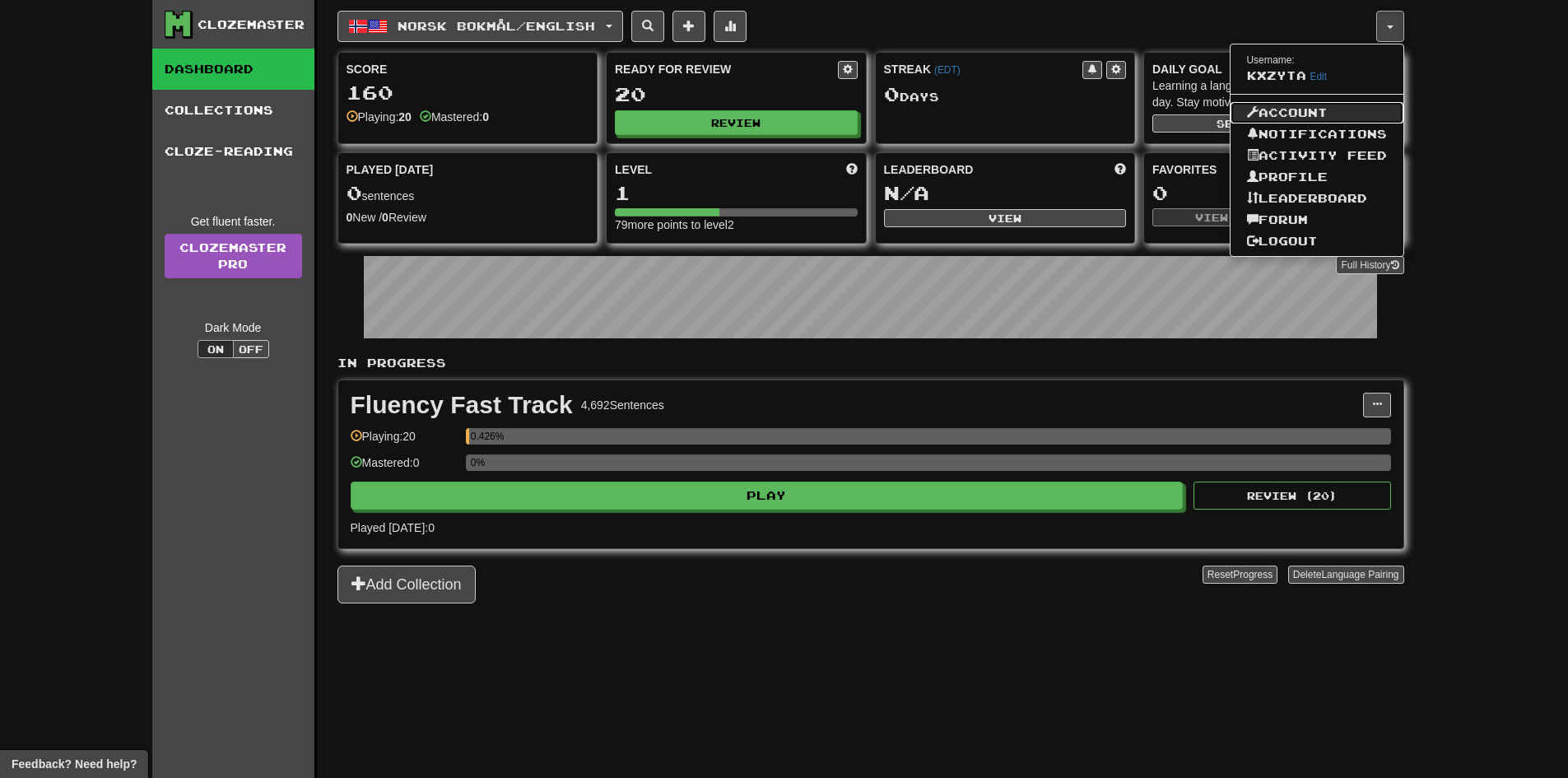
click at [1306, 114] on link "Account" at bounding box center [1316, 113] width 172 height 21
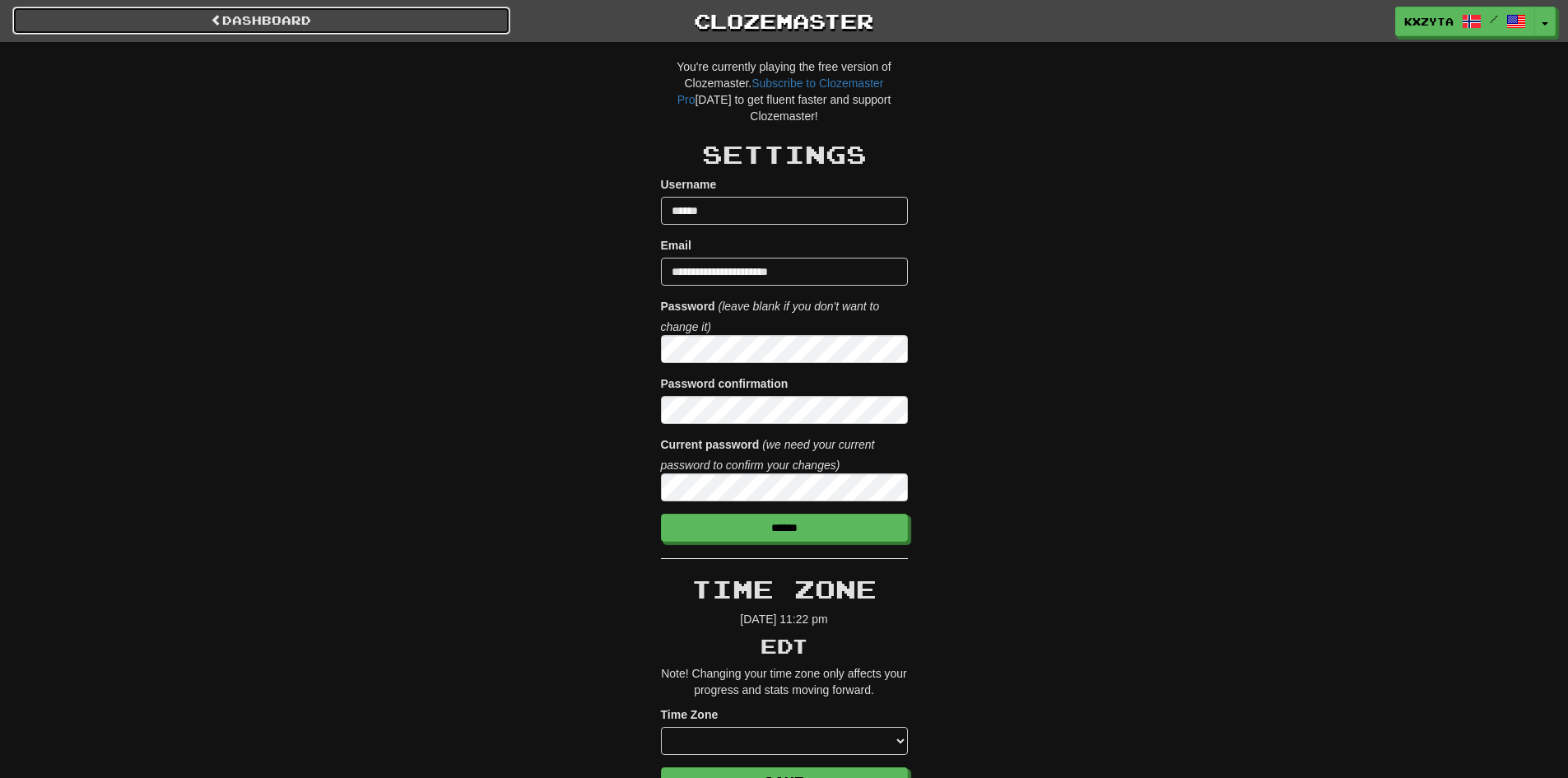
click at [363, 6] on link "Dashboard" at bounding box center [261, 20] width 498 height 28
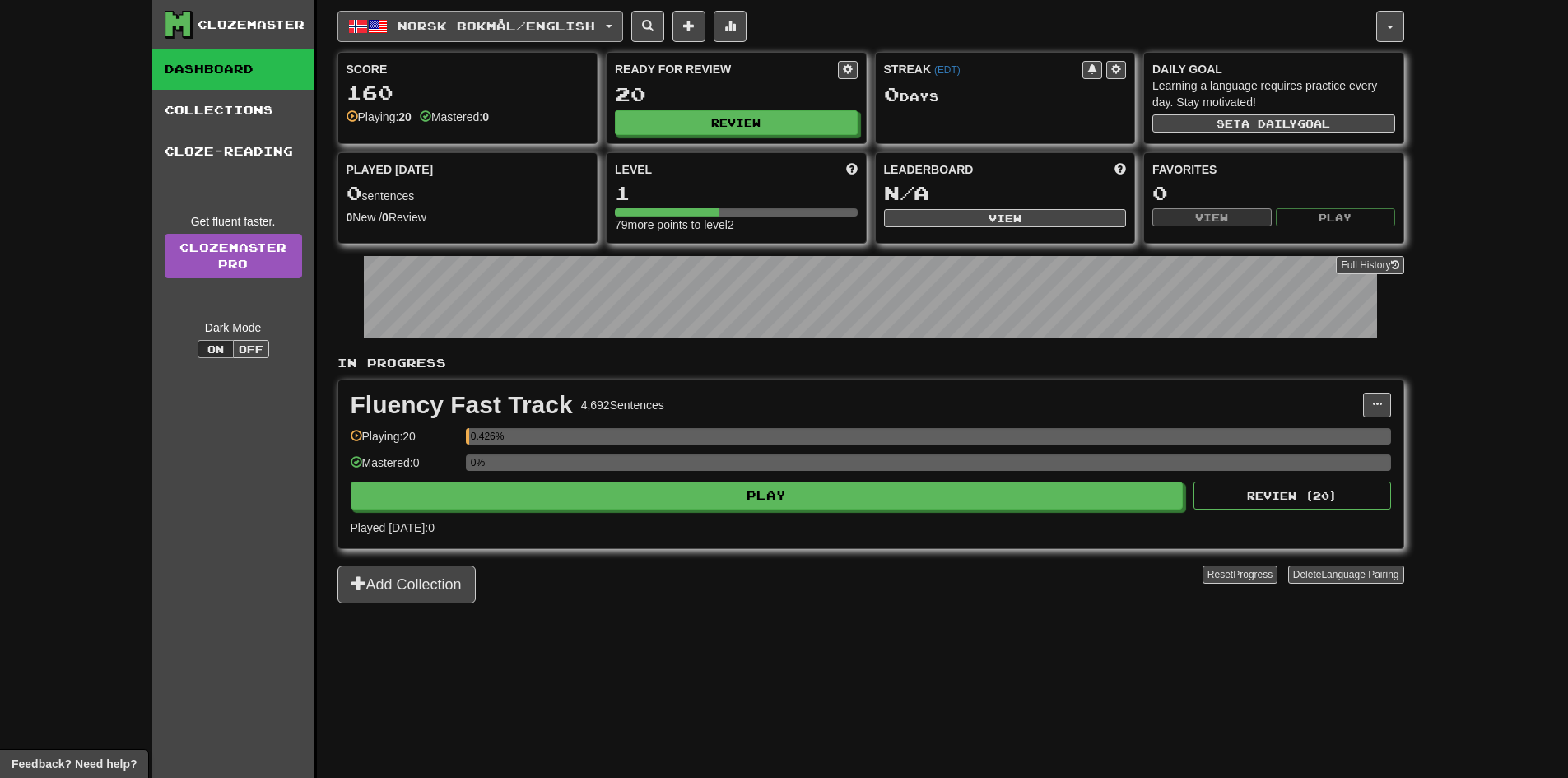
click at [595, 21] on span "Norsk bokmål / English" at bounding box center [496, 26] width 197 height 14
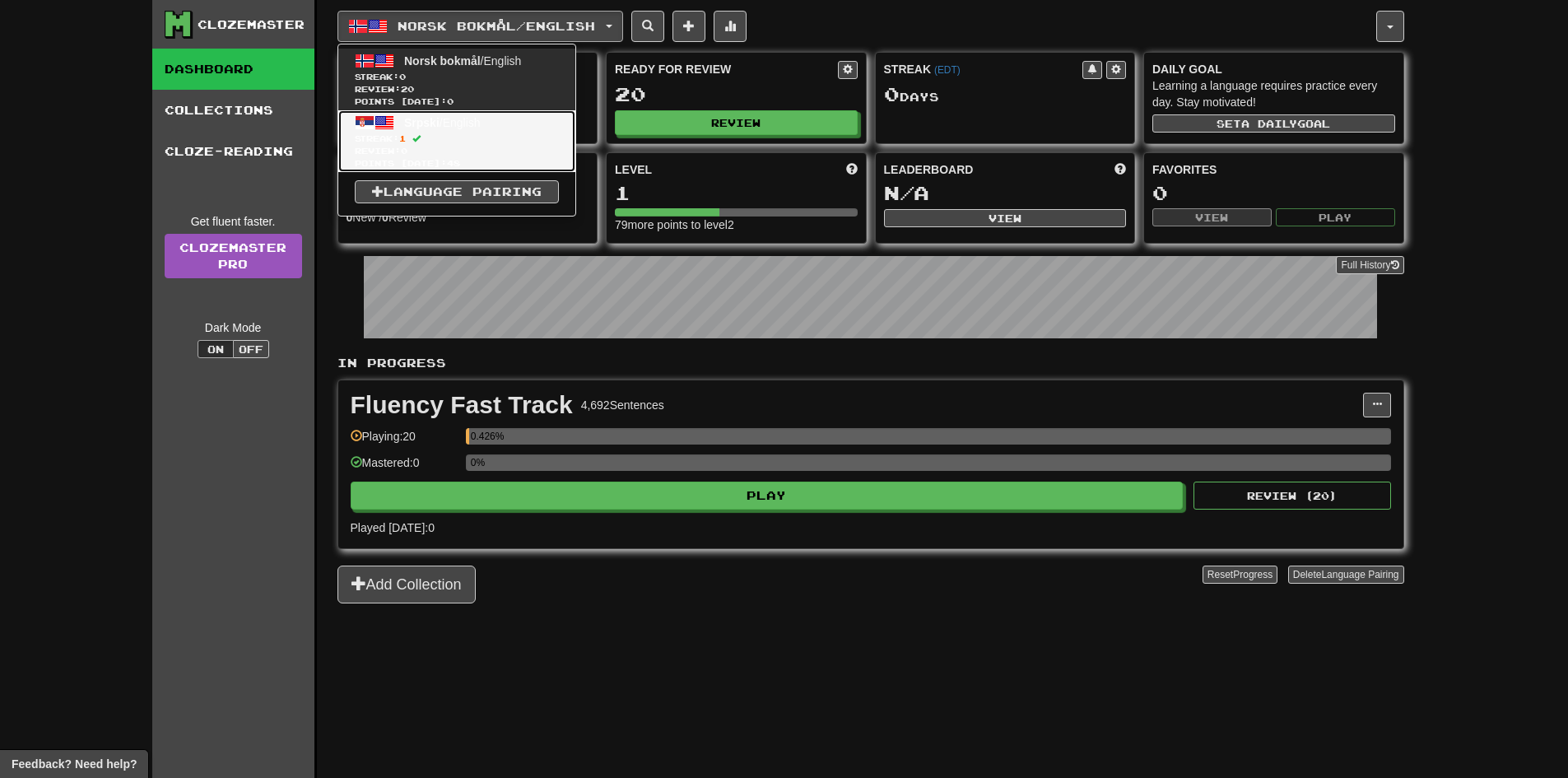
drag, startPoint x: 477, startPoint y: 129, endPoint x: 456, endPoint y: 99, distance: 36.6
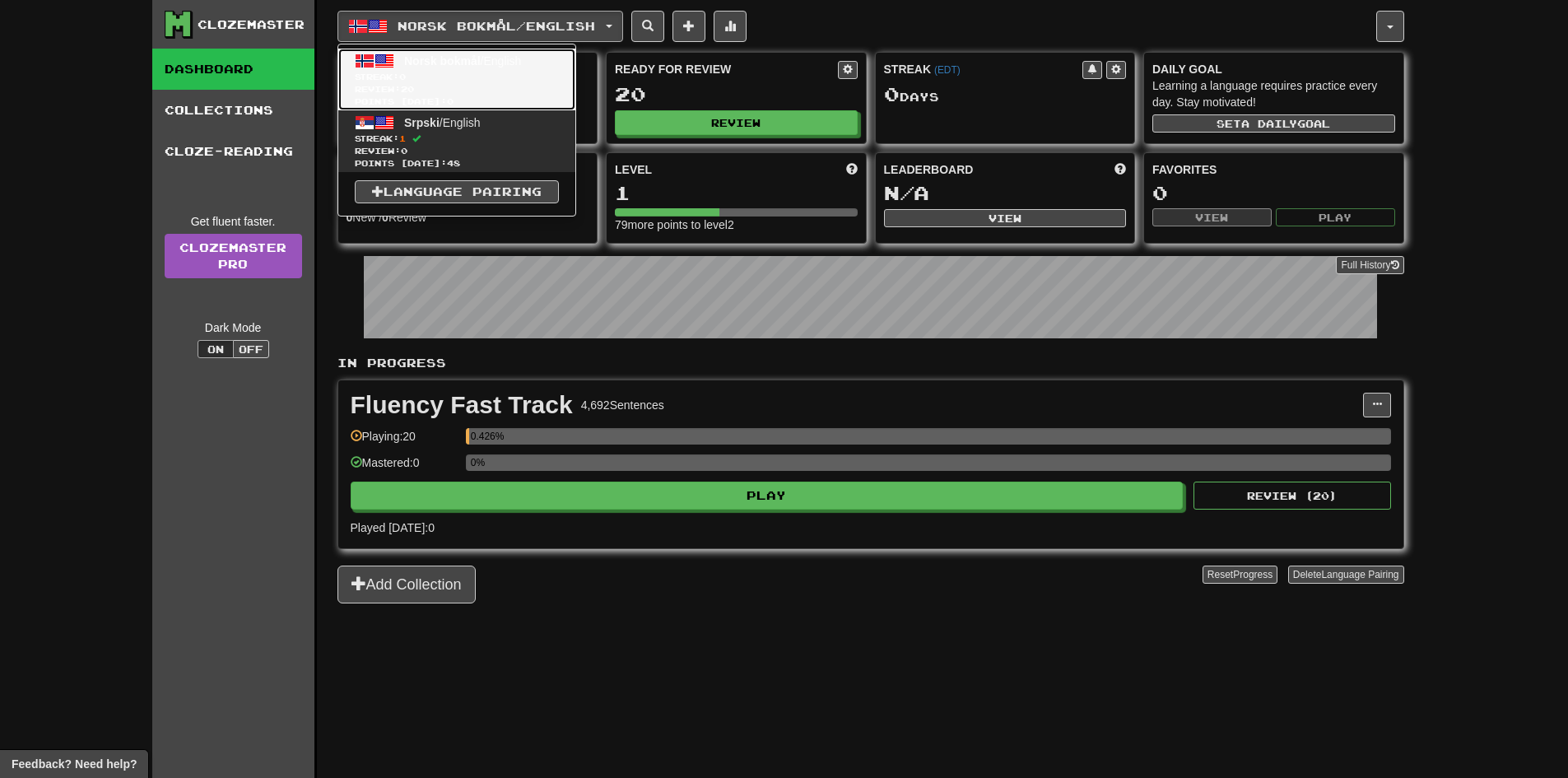
drag, startPoint x: 456, startPoint y: 99, endPoint x: 449, endPoint y: 112, distance: 14.8
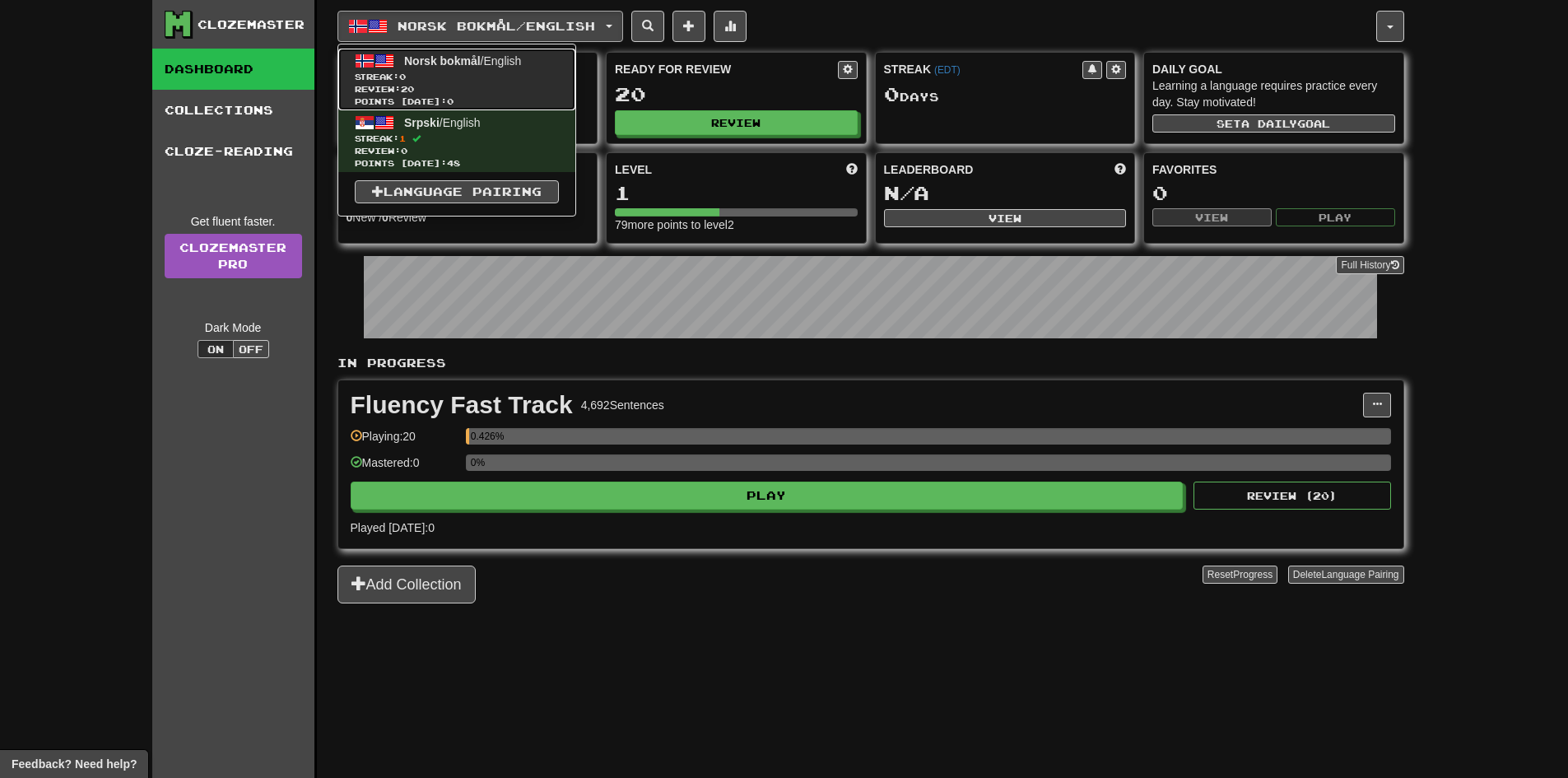
drag, startPoint x: 449, startPoint y: 112, endPoint x: 460, endPoint y: 74, distance: 39.6
click at [460, 74] on span "Streak: 0" at bounding box center [457, 77] width 204 height 12
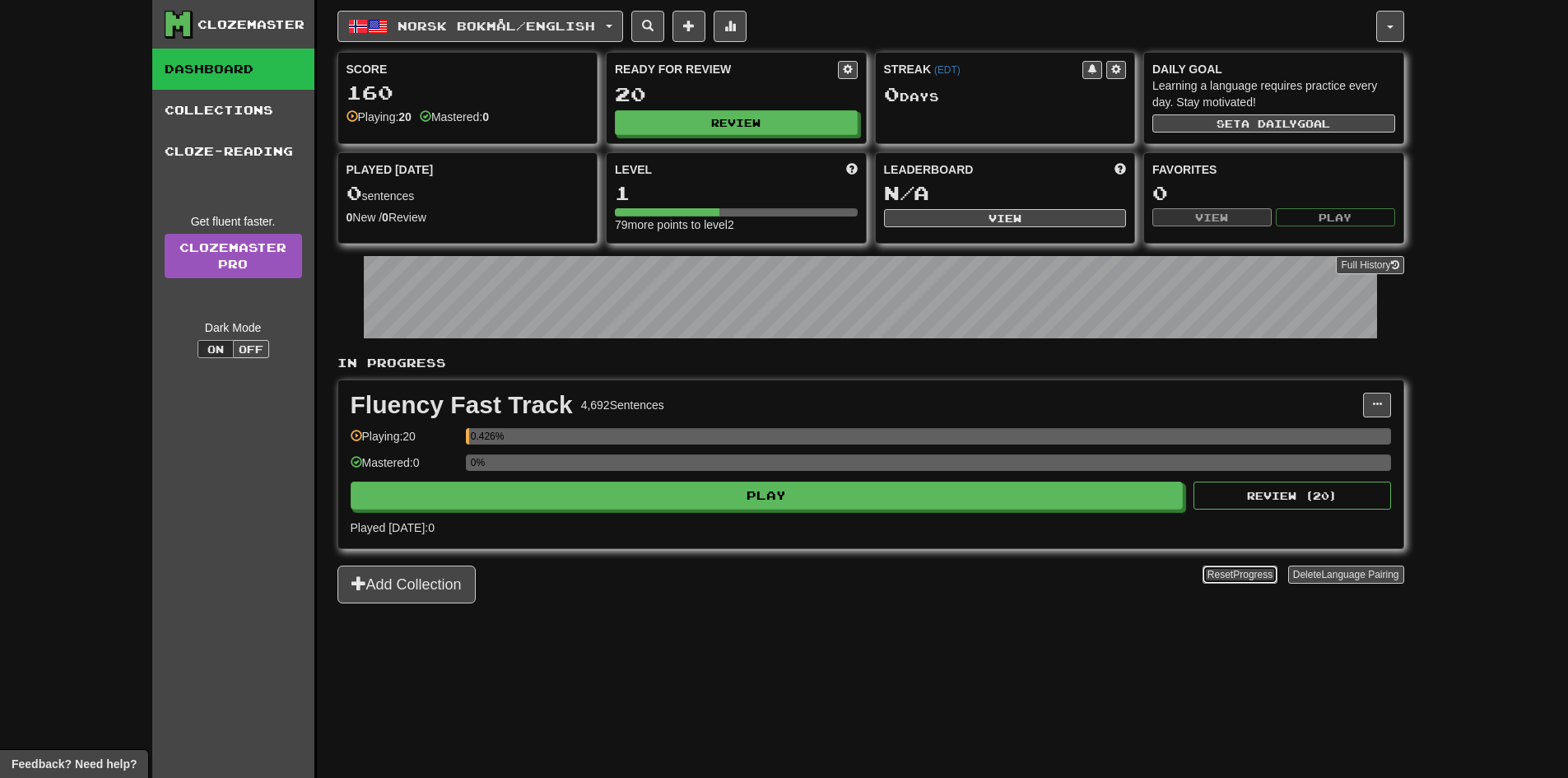
click at [1259, 579] on span "Progress" at bounding box center [1252, 574] width 39 height 12
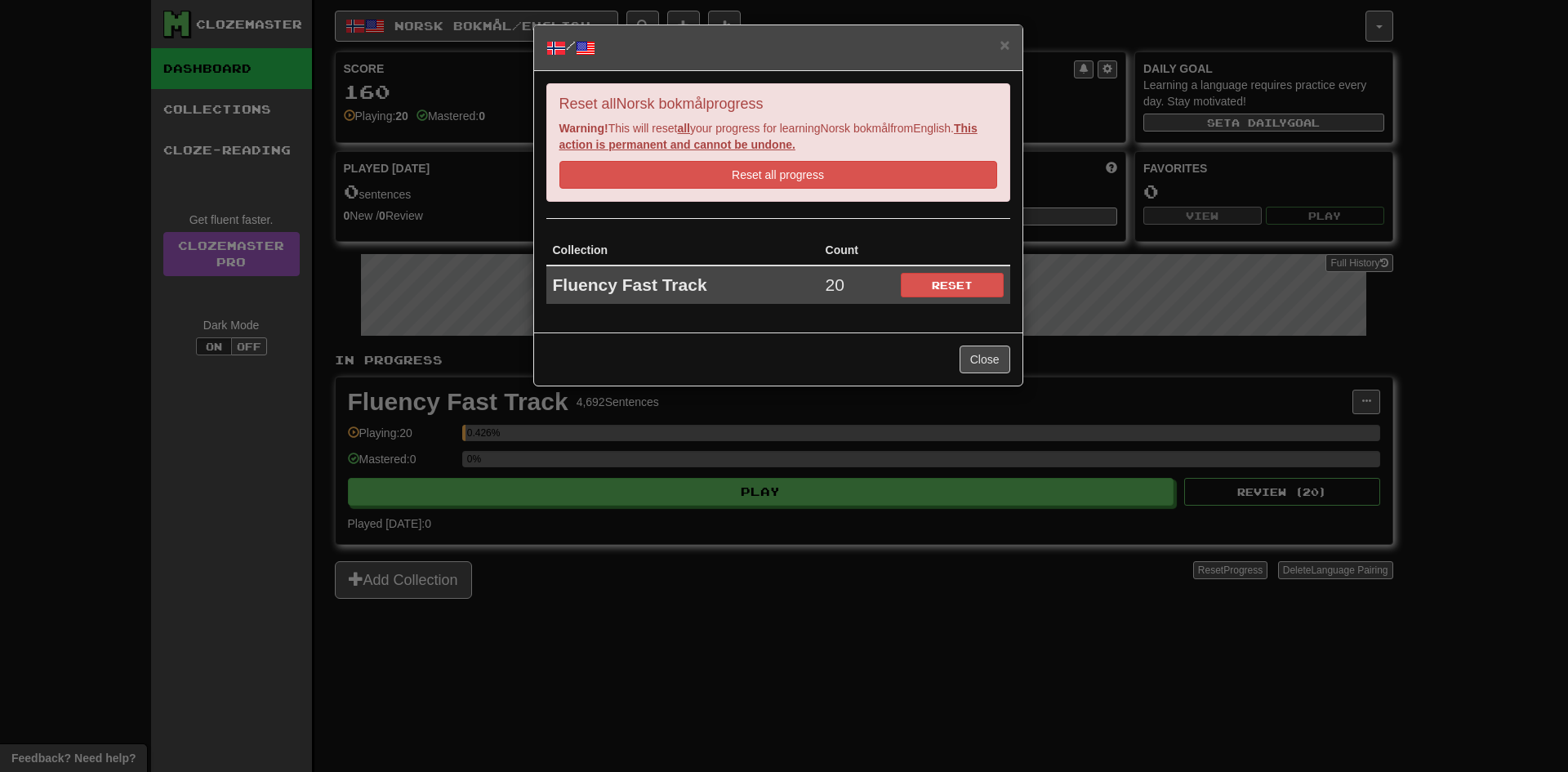
click at [1051, 484] on div "× / Reset all Norsk bokmål progress Warning! This will reset all your progress …" at bounding box center [784, 386] width 1568 height 772
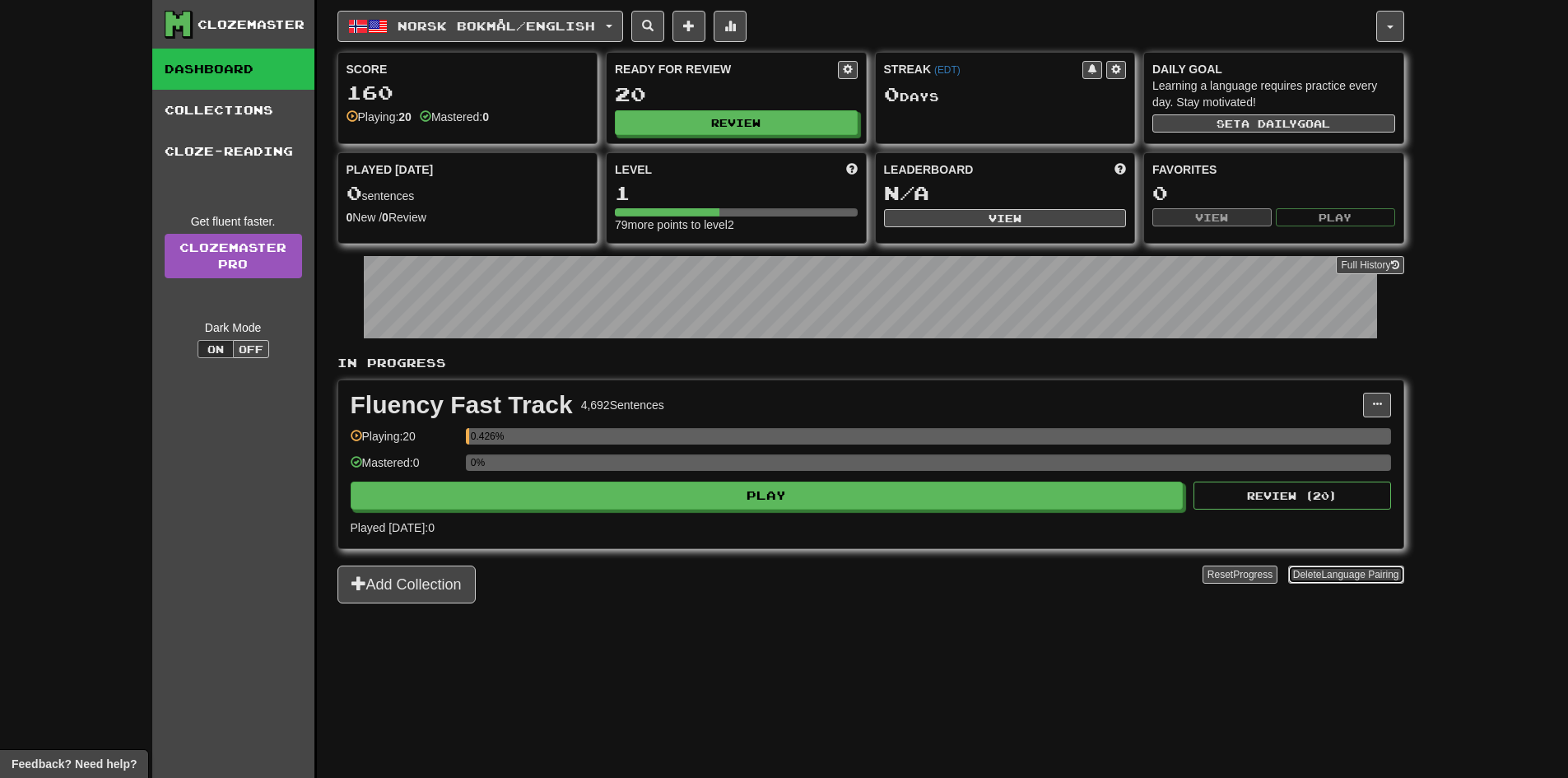
click at [1381, 573] on span "Language Pairing" at bounding box center [1359, 574] width 77 height 12
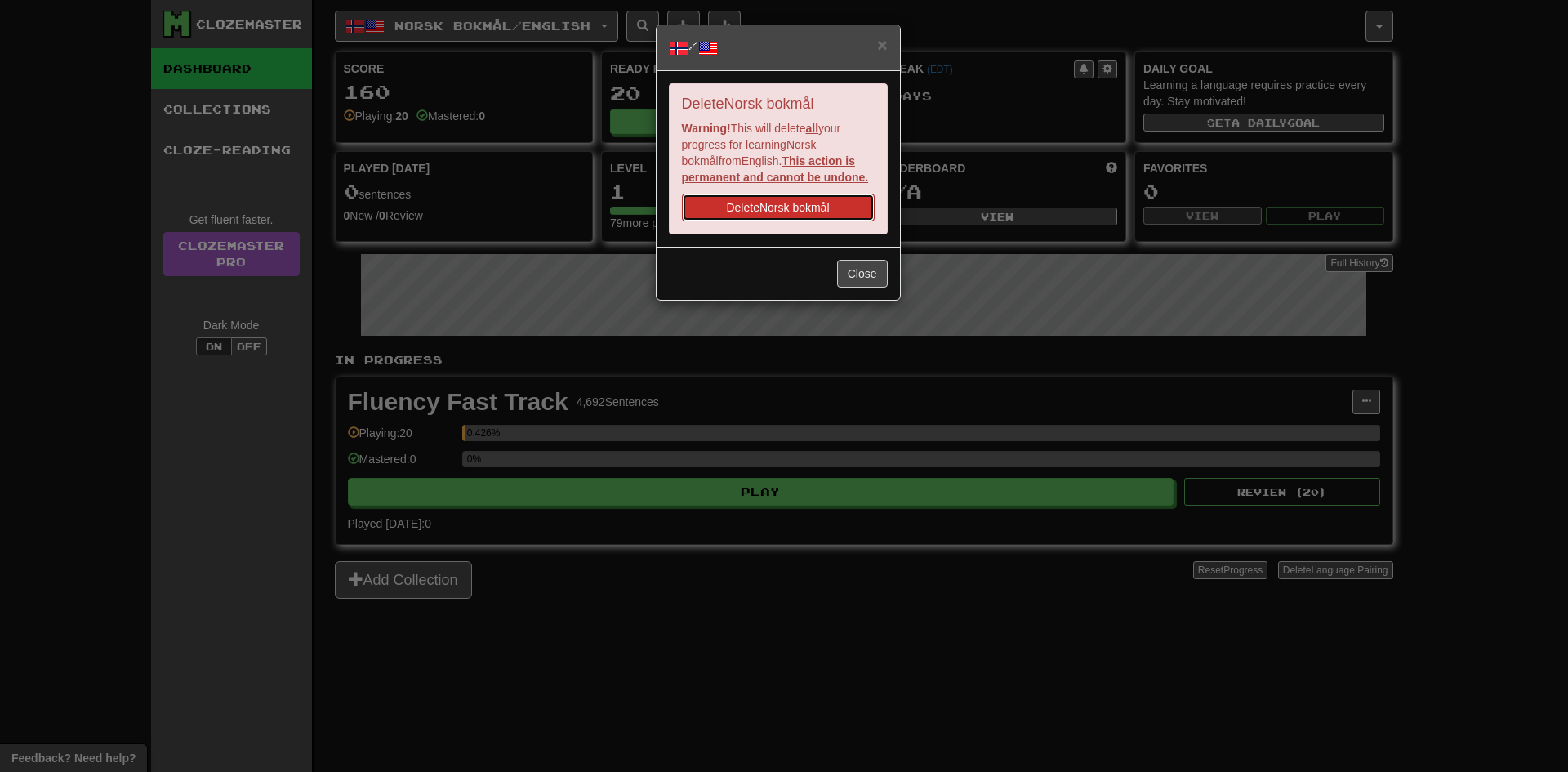
click at [830, 203] on button "Delete Norsk bokmål" at bounding box center [778, 206] width 192 height 27
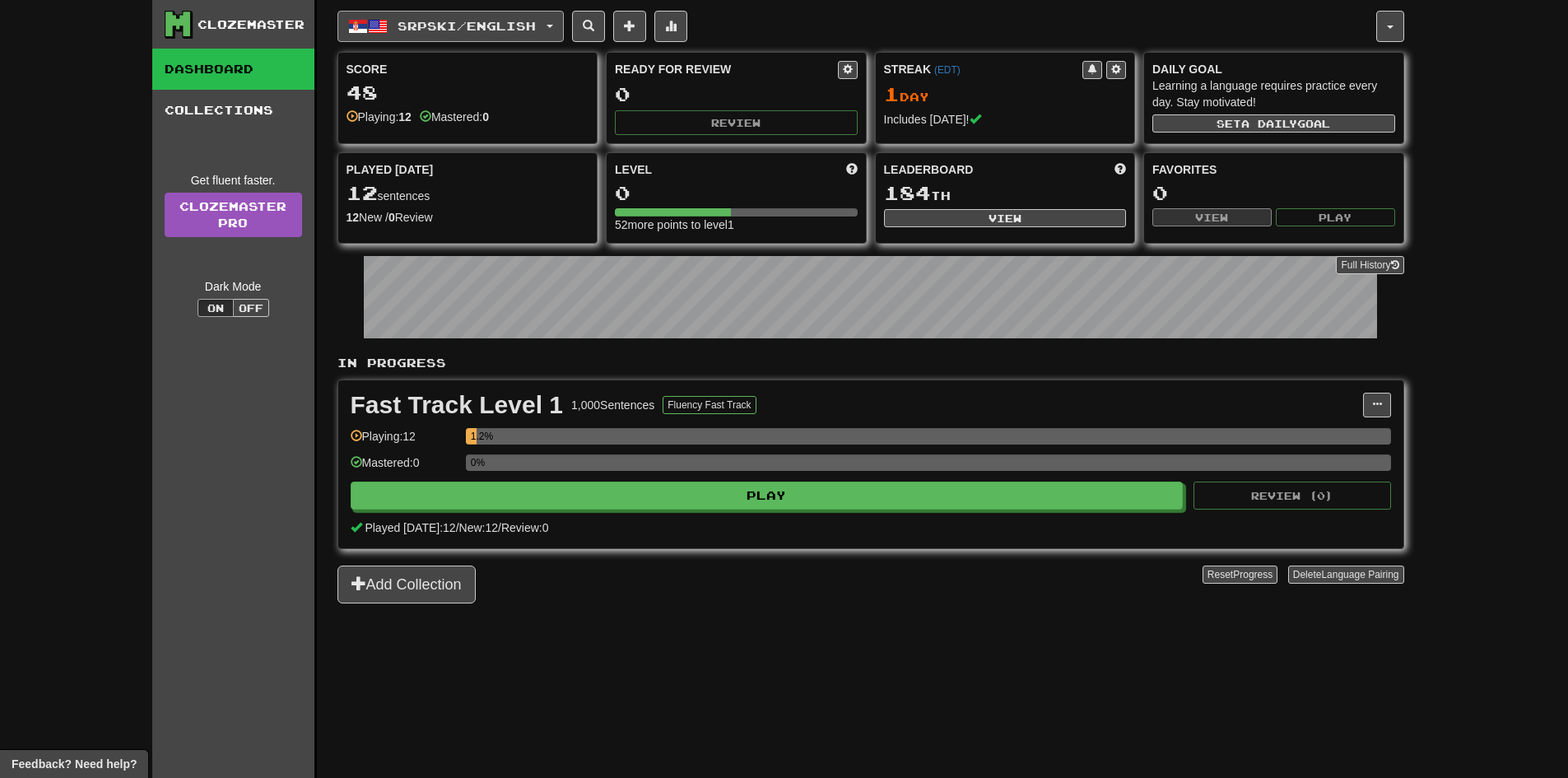
click at [536, 22] on span "Srpski / English" at bounding box center [467, 26] width 139 height 14
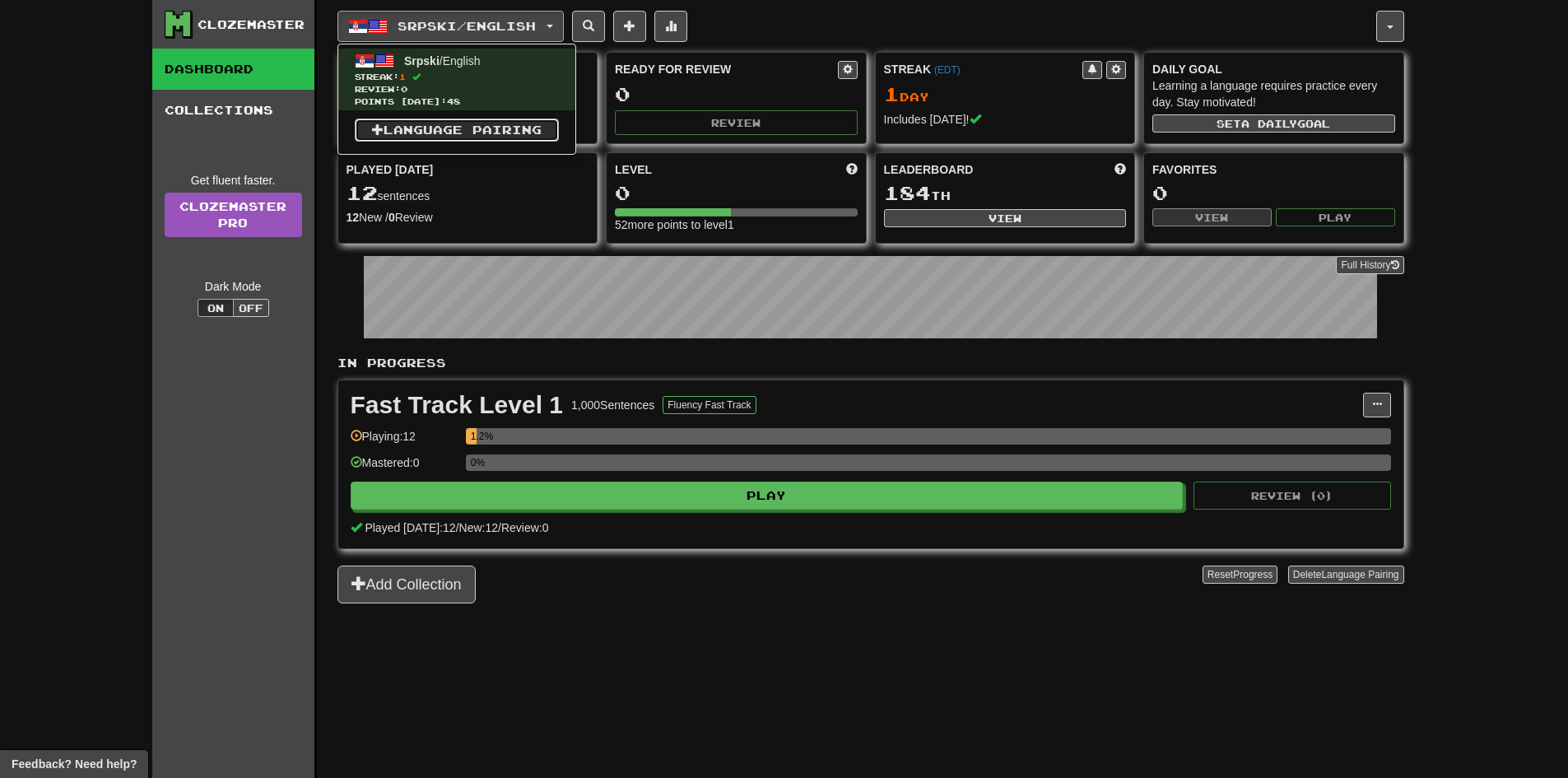
click at [514, 132] on link "Language Pairing" at bounding box center [457, 130] width 204 height 23
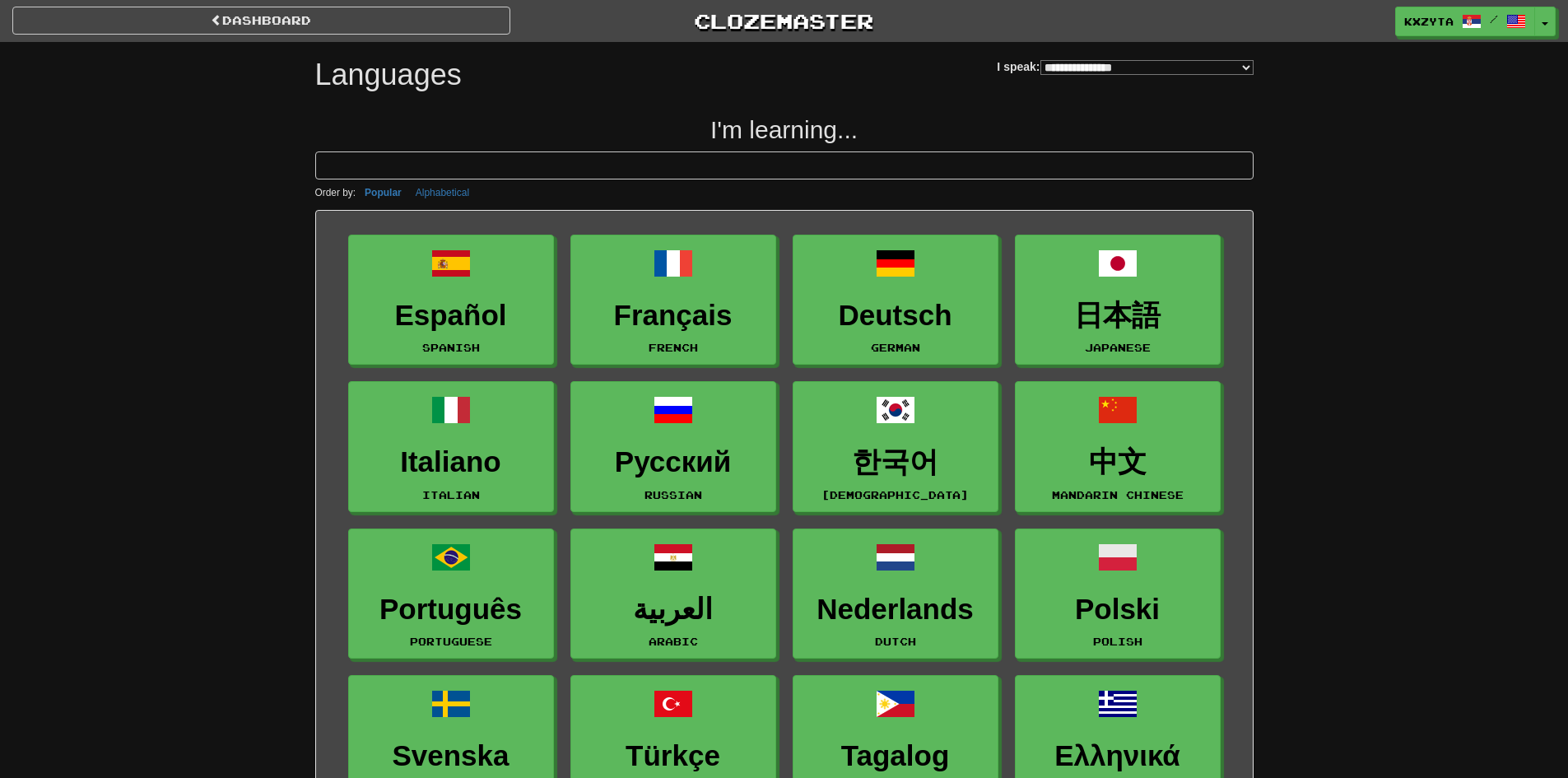
select select "*******"
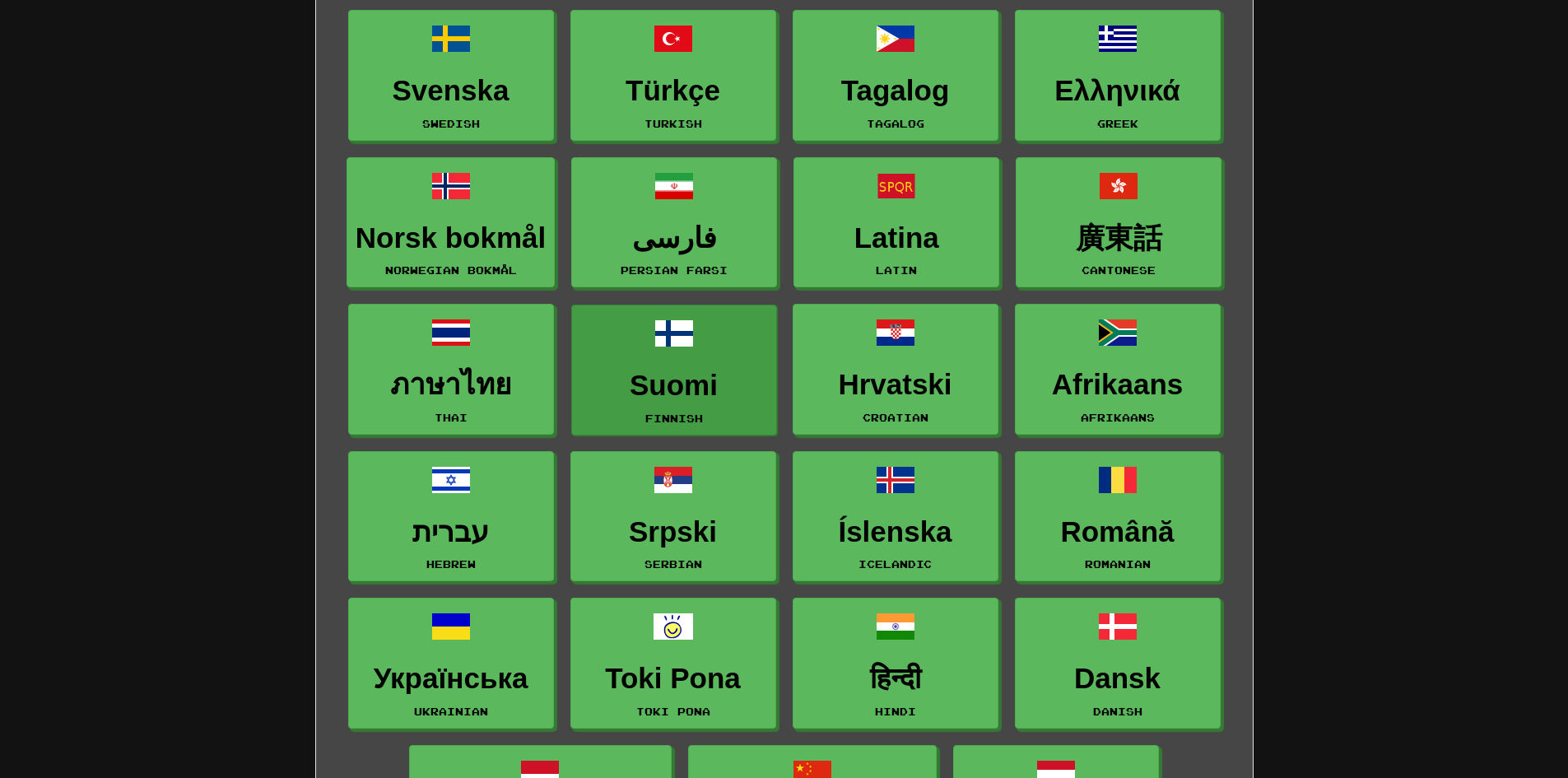
scroll to position [659, 0]
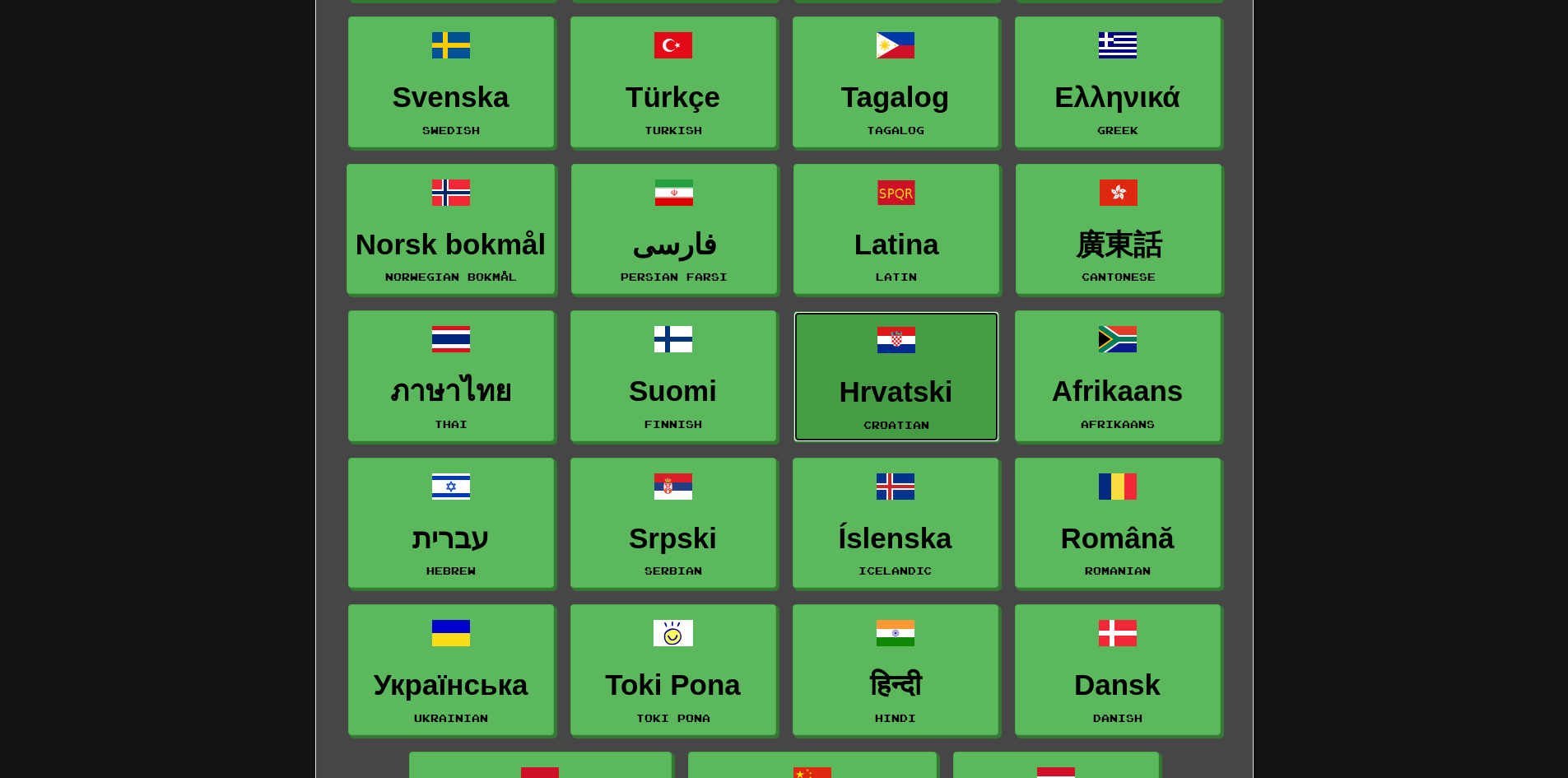
click at [926, 380] on h3 "Hrvatski" at bounding box center [896, 392] width 188 height 32
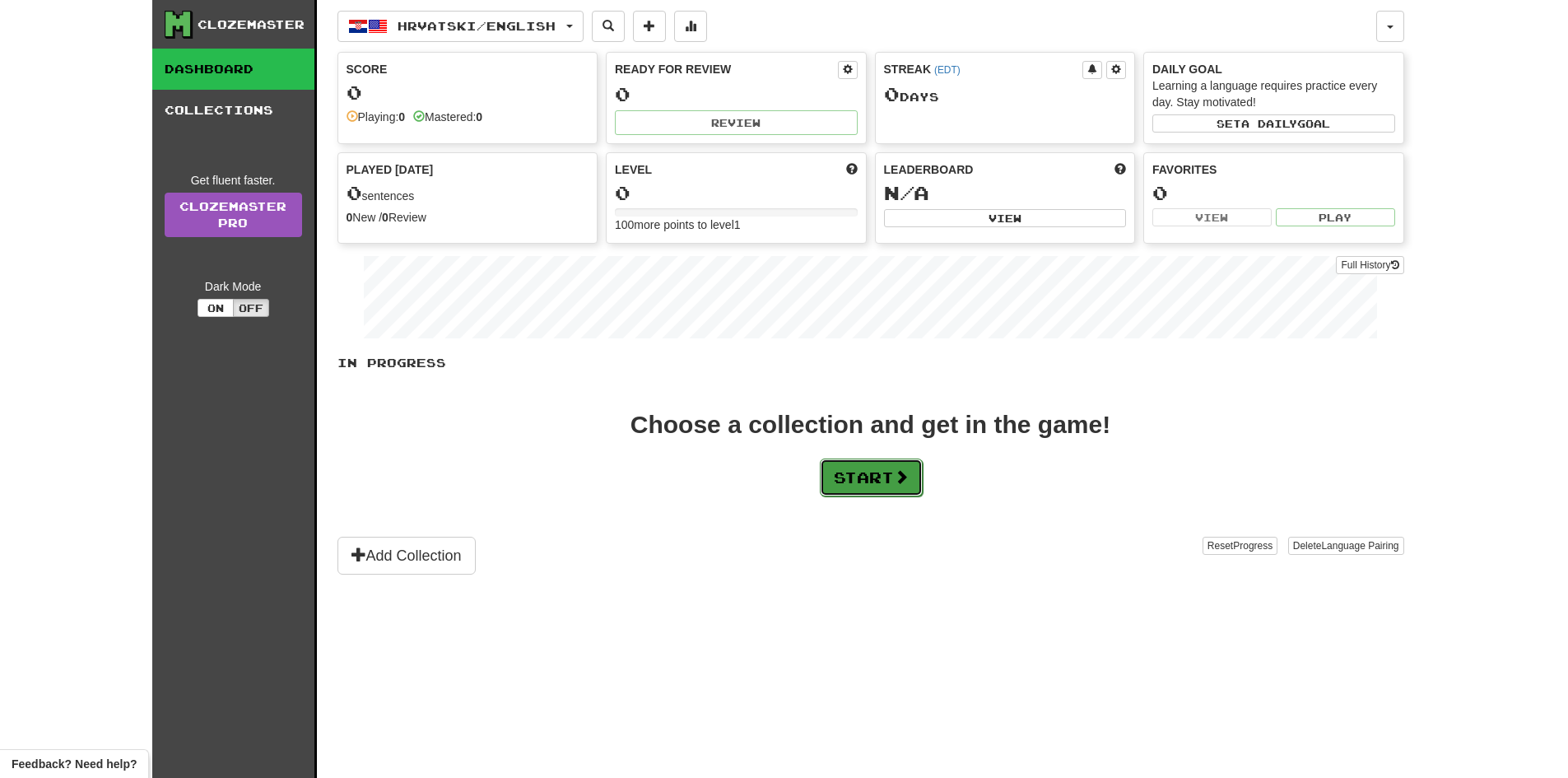
click at [827, 467] on button "Start" at bounding box center [871, 477] width 103 height 38
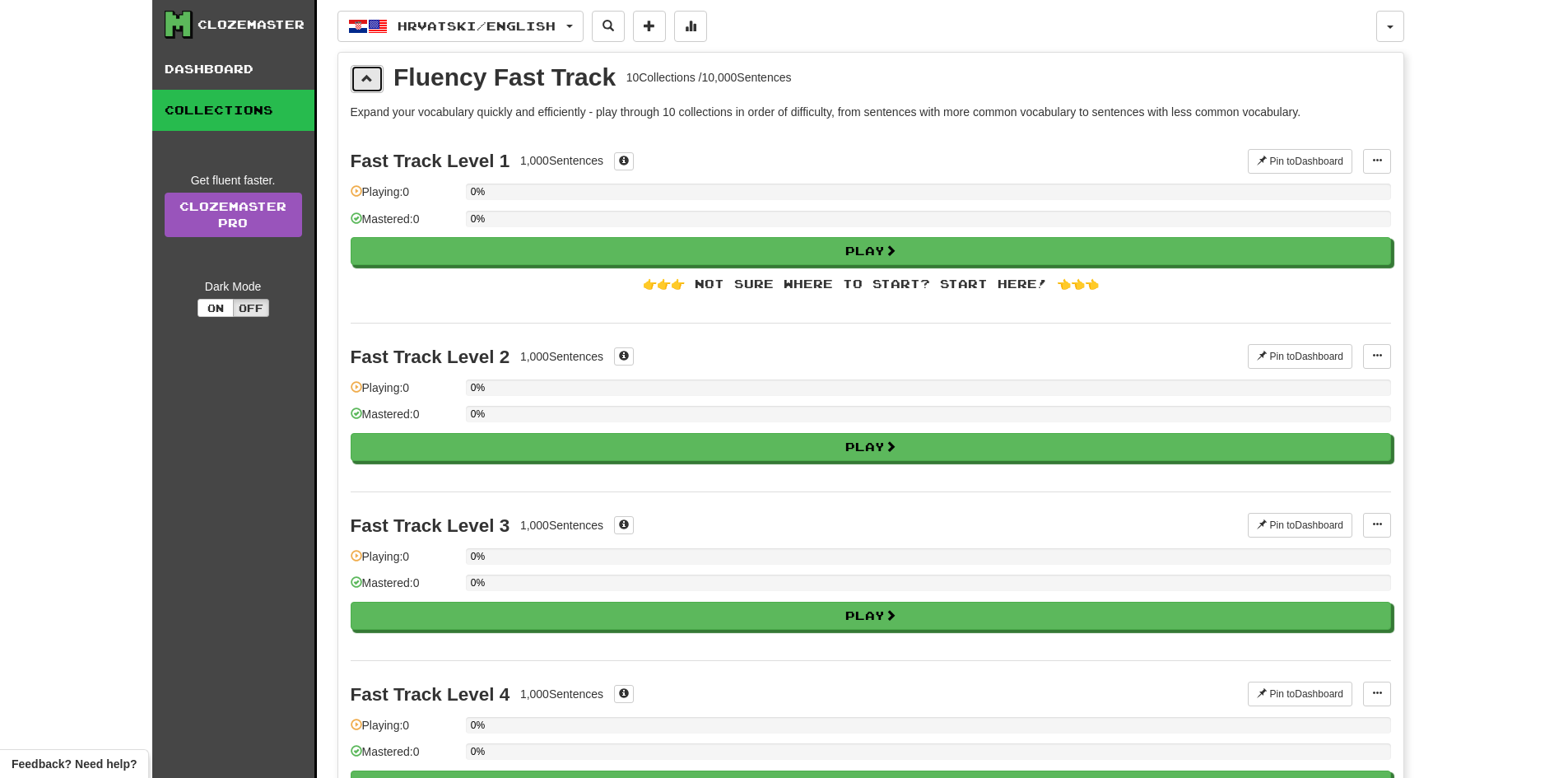
click at [364, 69] on button at bounding box center [366, 78] width 33 height 28
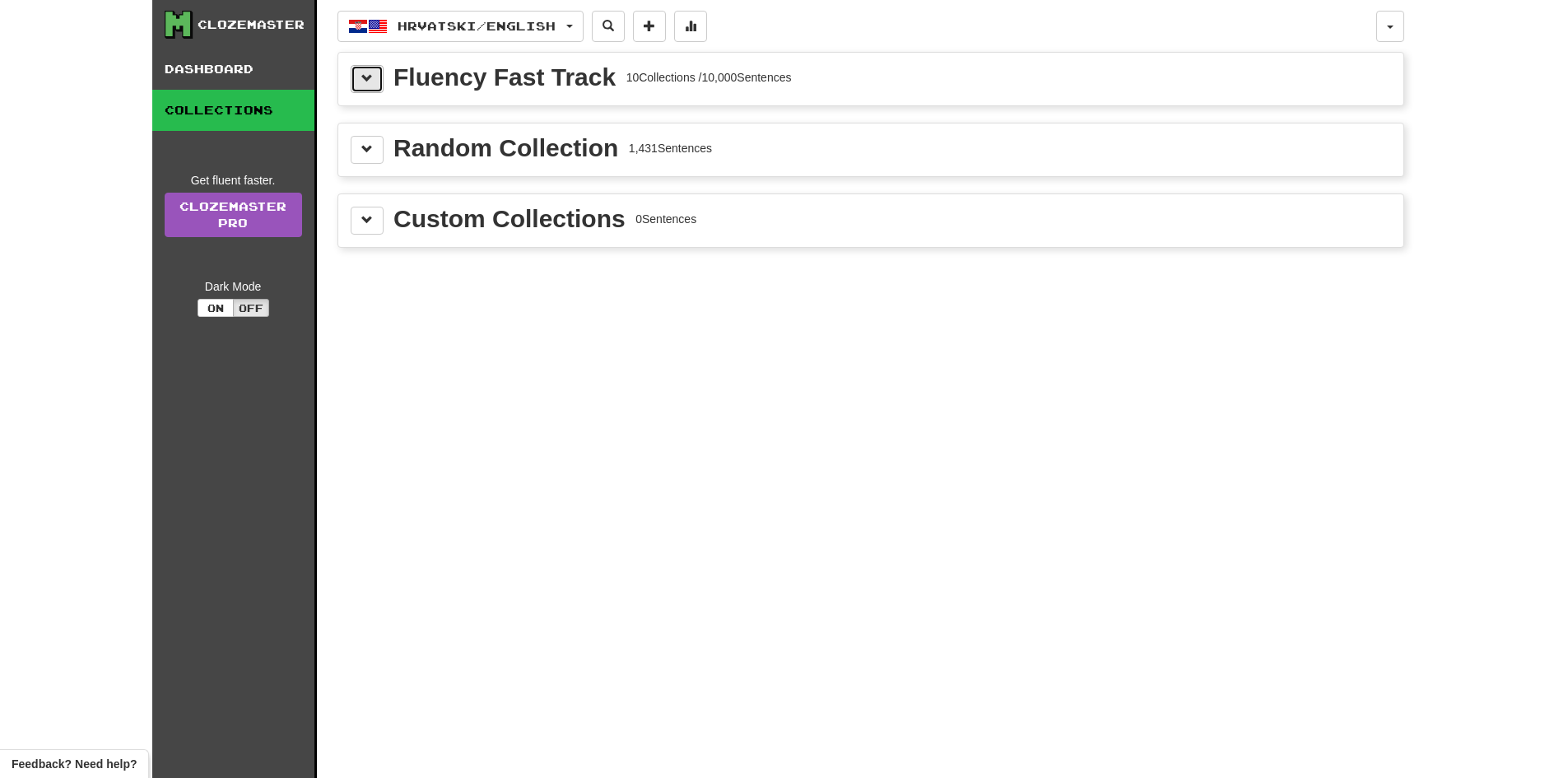
click at [360, 75] on button at bounding box center [366, 78] width 33 height 28
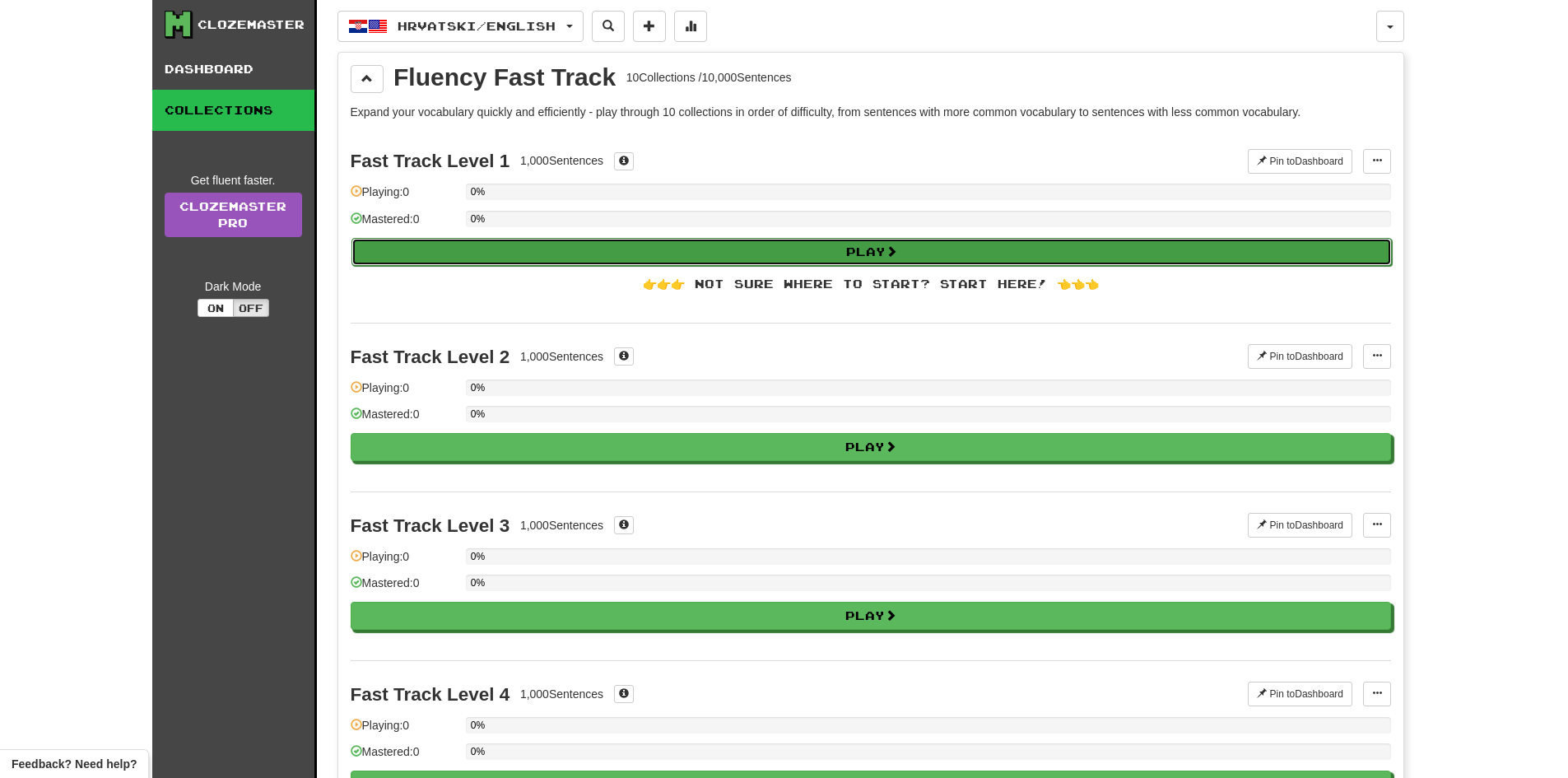
click at [460, 245] on button "Play" at bounding box center [871, 252] width 1040 height 28
select select "**"
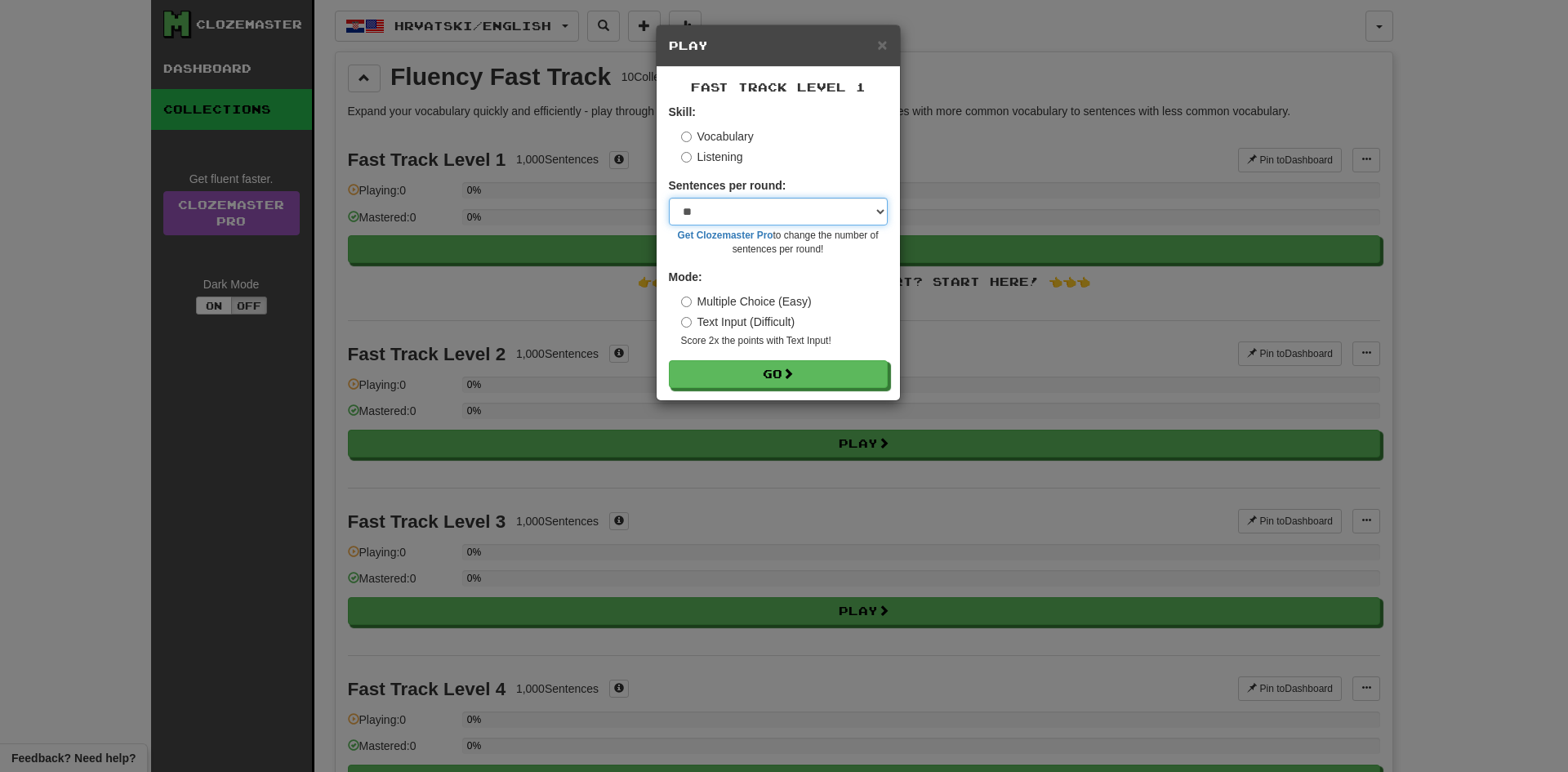
click at [764, 213] on select "* ** ** ** ** ** *** ********" at bounding box center [778, 211] width 219 height 27
click at [668, 198] on select "* ** ** ** ** ** *** ********" at bounding box center [778, 211] width 219 height 27
click at [741, 206] on select "* ** ** ** ** ** *** ********" at bounding box center [778, 211] width 219 height 27
click at [734, 215] on select "* ** ** ** ** ** *** ********" at bounding box center [778, 211] width 219 height 27
click at [722, 160] on label "Listening" at bounding box center [712, 156] width 62 height 17
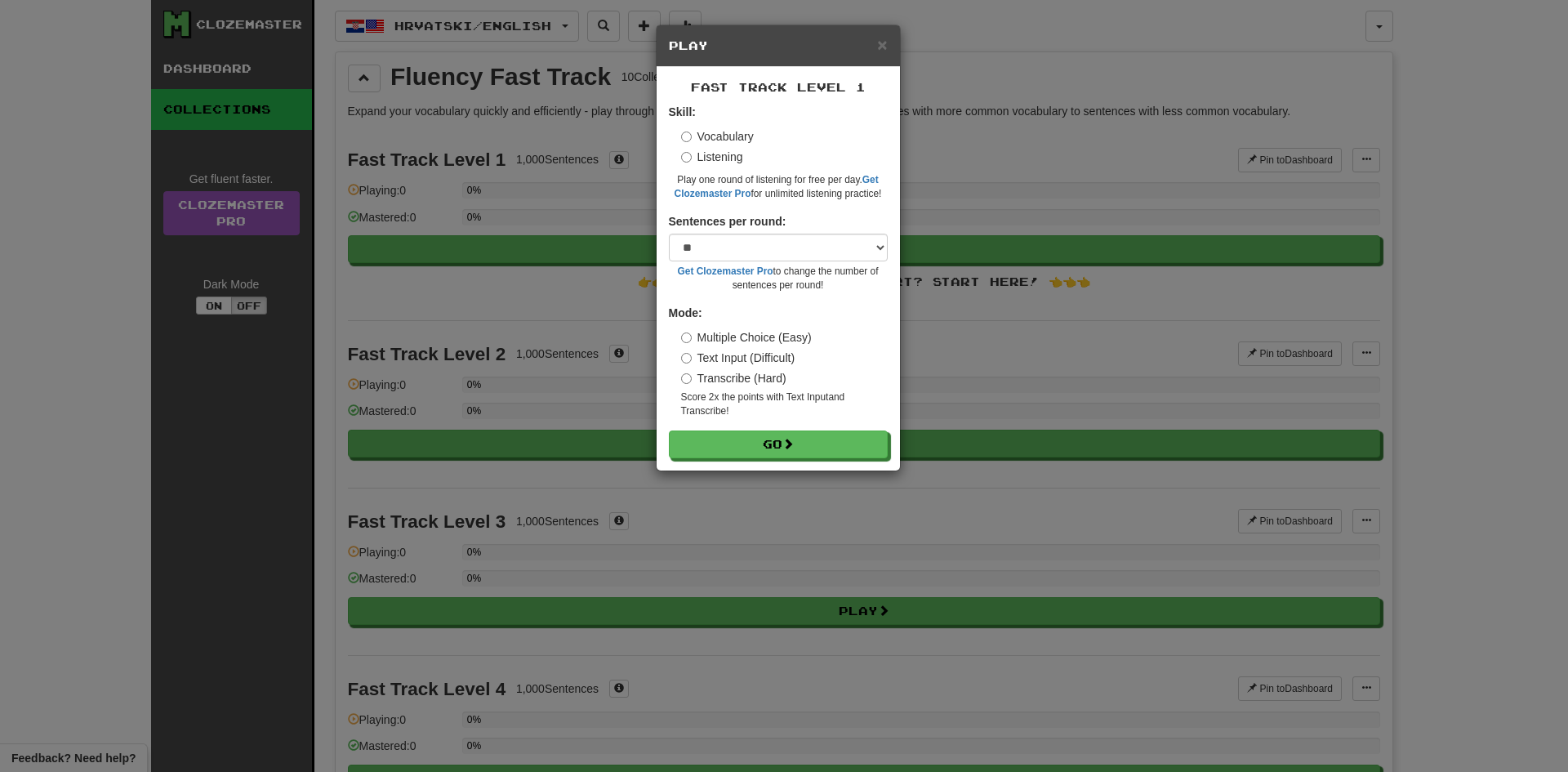
click at [723, 136] on label "Vocabulary" at bounding box center [717, 136] width 72 height 17
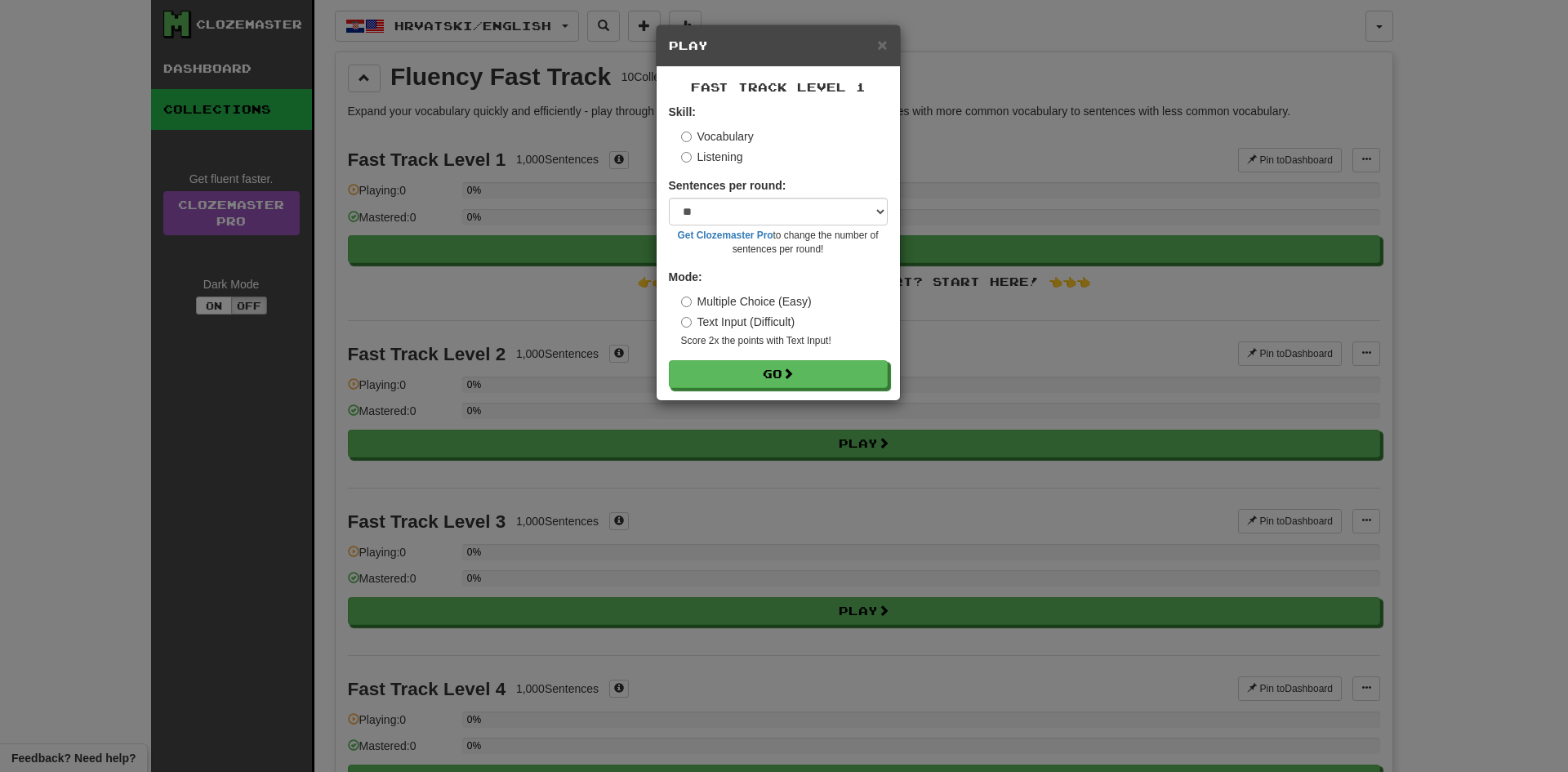
click at [716, 160] on label "Listening" at bounding box center [712, 156] width 62 height 17
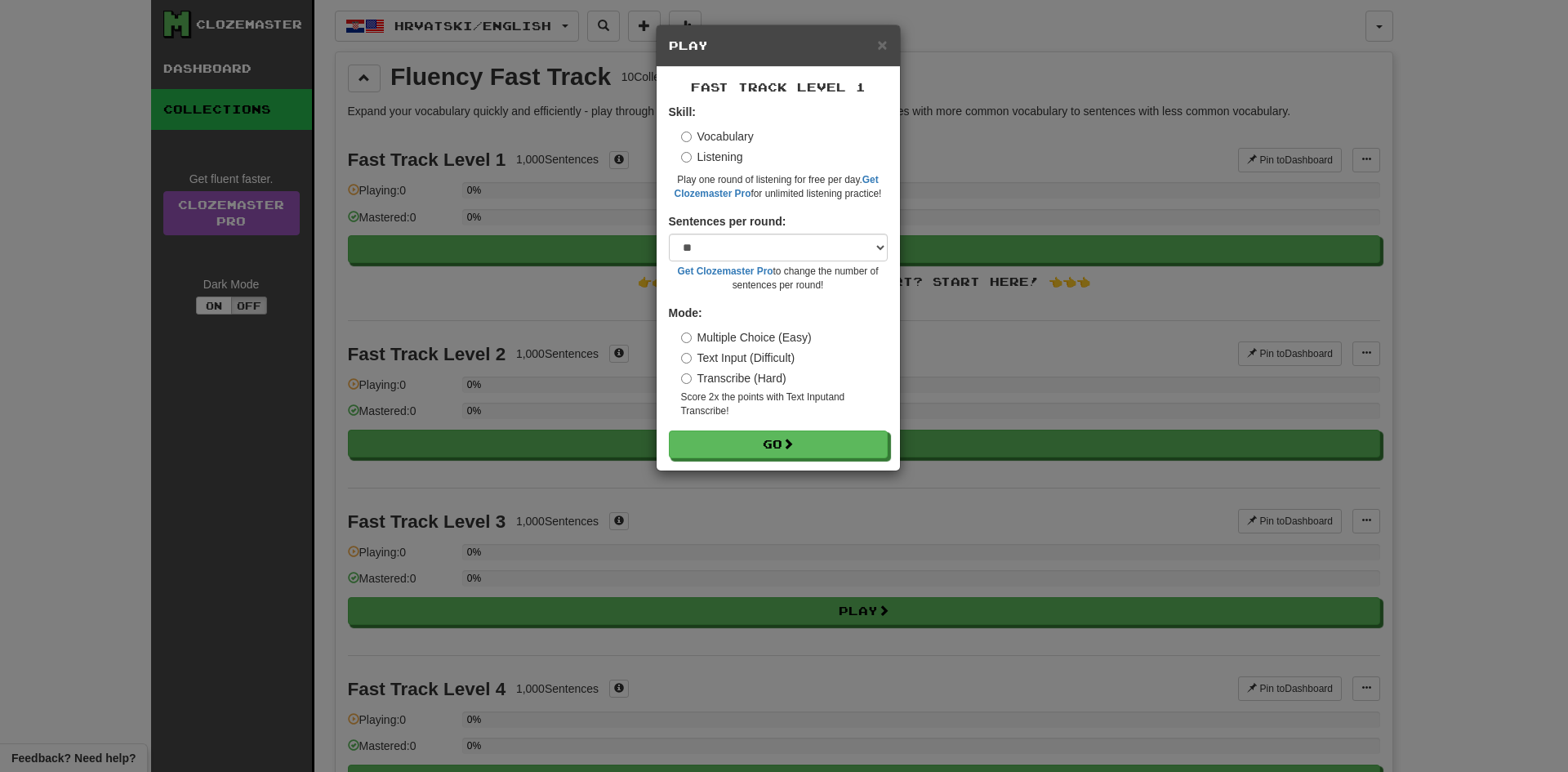
click at [726, 139] on label "Vocabulary" at bounding box center [717, 136] width 72 height 17
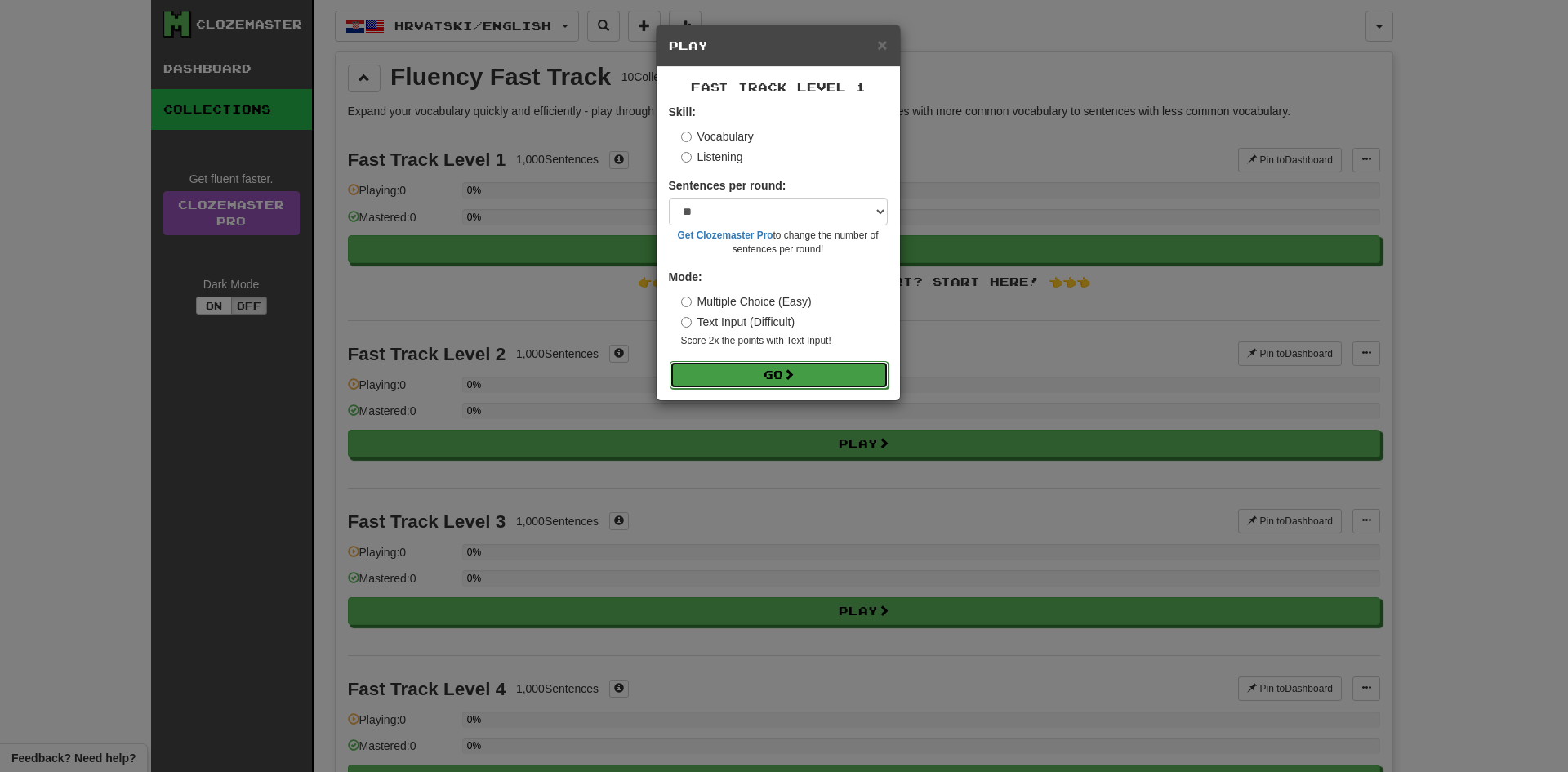
click at [790, 378] on span at bounding box center [788, 374] width 11 height 11
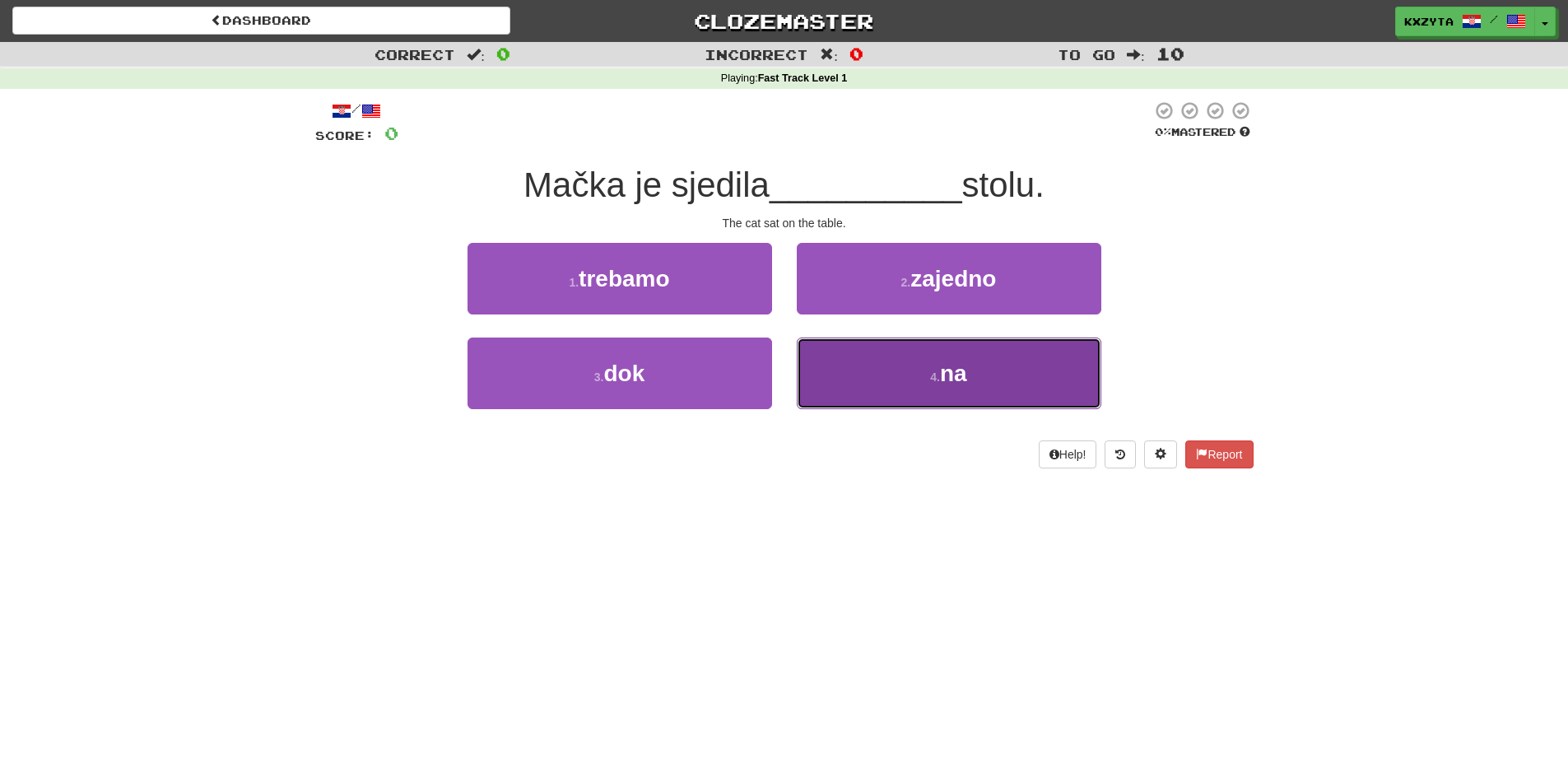
click at [819, 367] on button "4 . na" at bounding box center [948, 373] width 305 height 72
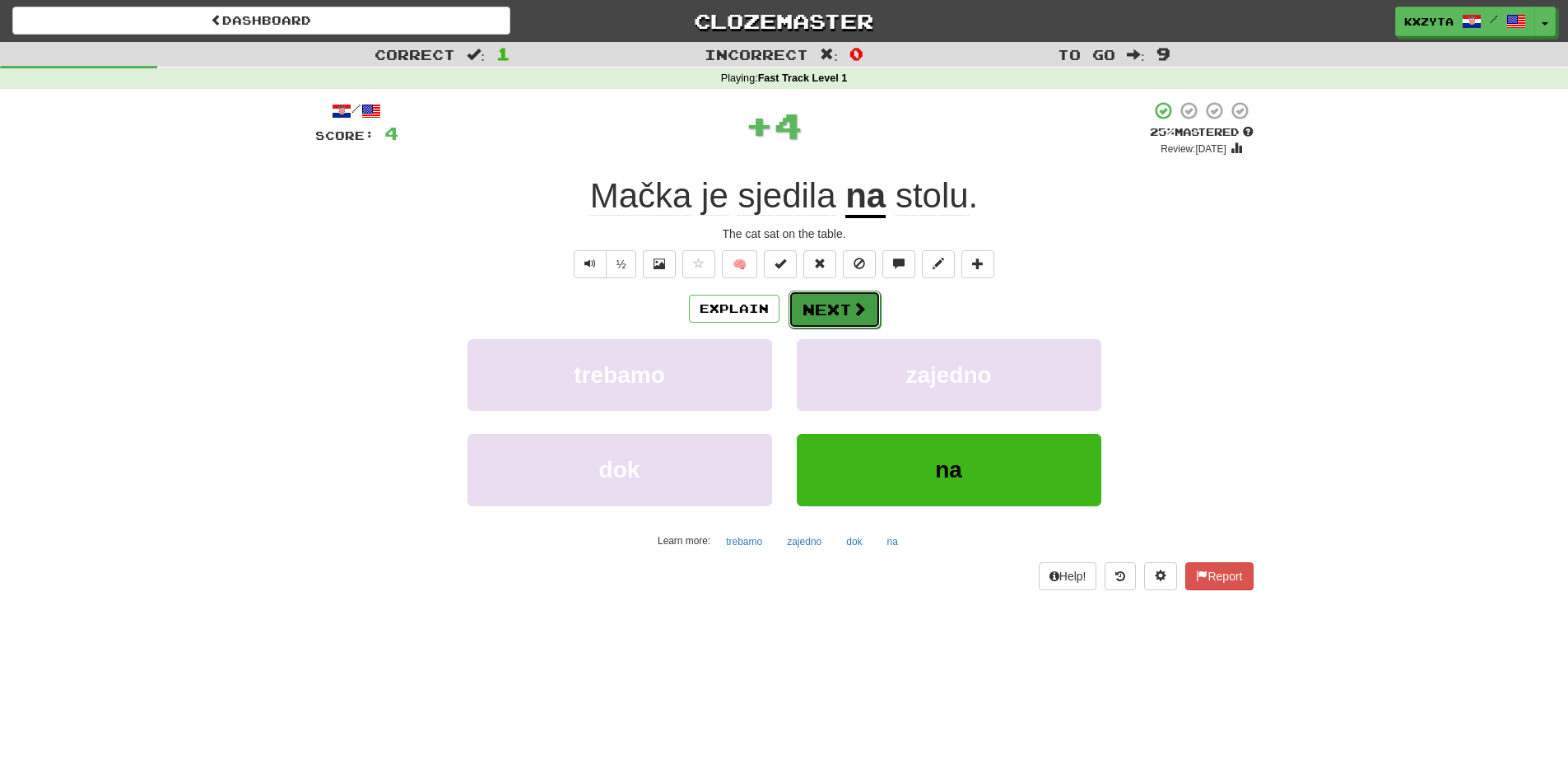
click at [826, 309] on button "Next" at bounding box center [835, 309] width 92 height 38
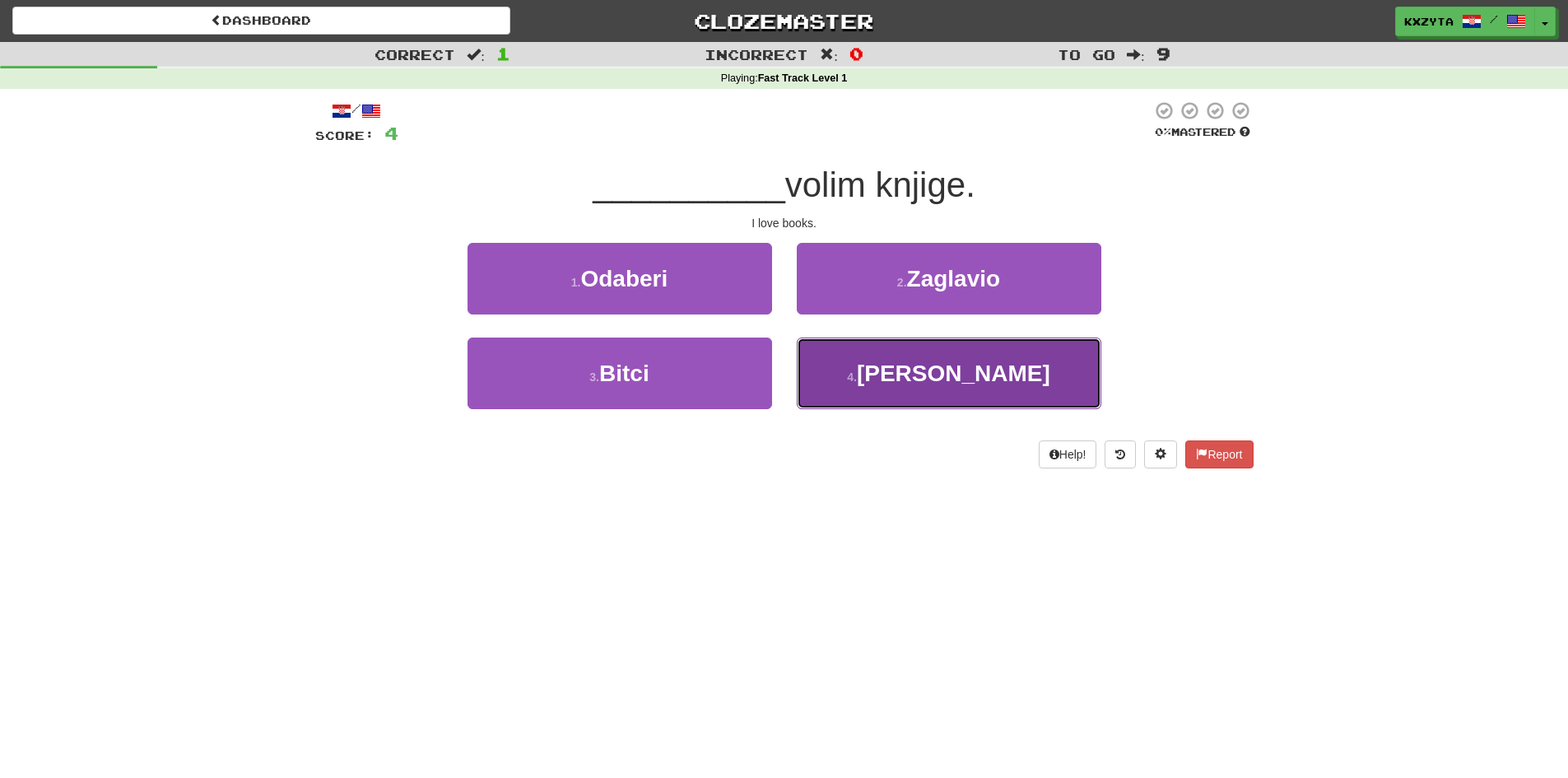
click at [828, 357] on button "4 . Ja" at bounding box center [948, 373] width 305 height 72
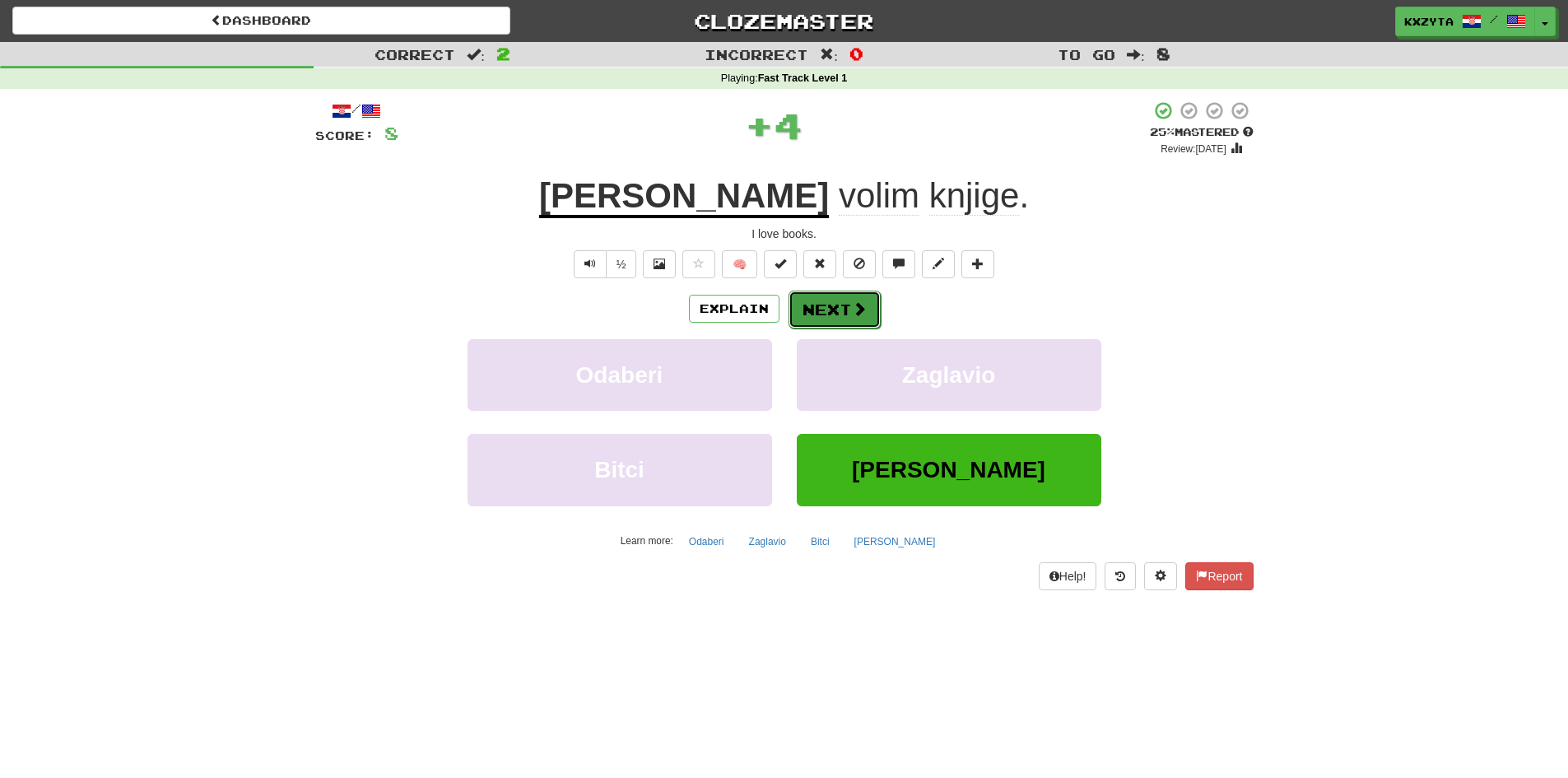
click at [847, 318] on button "Next" at bounding box center [835, 309] width 92 height 38
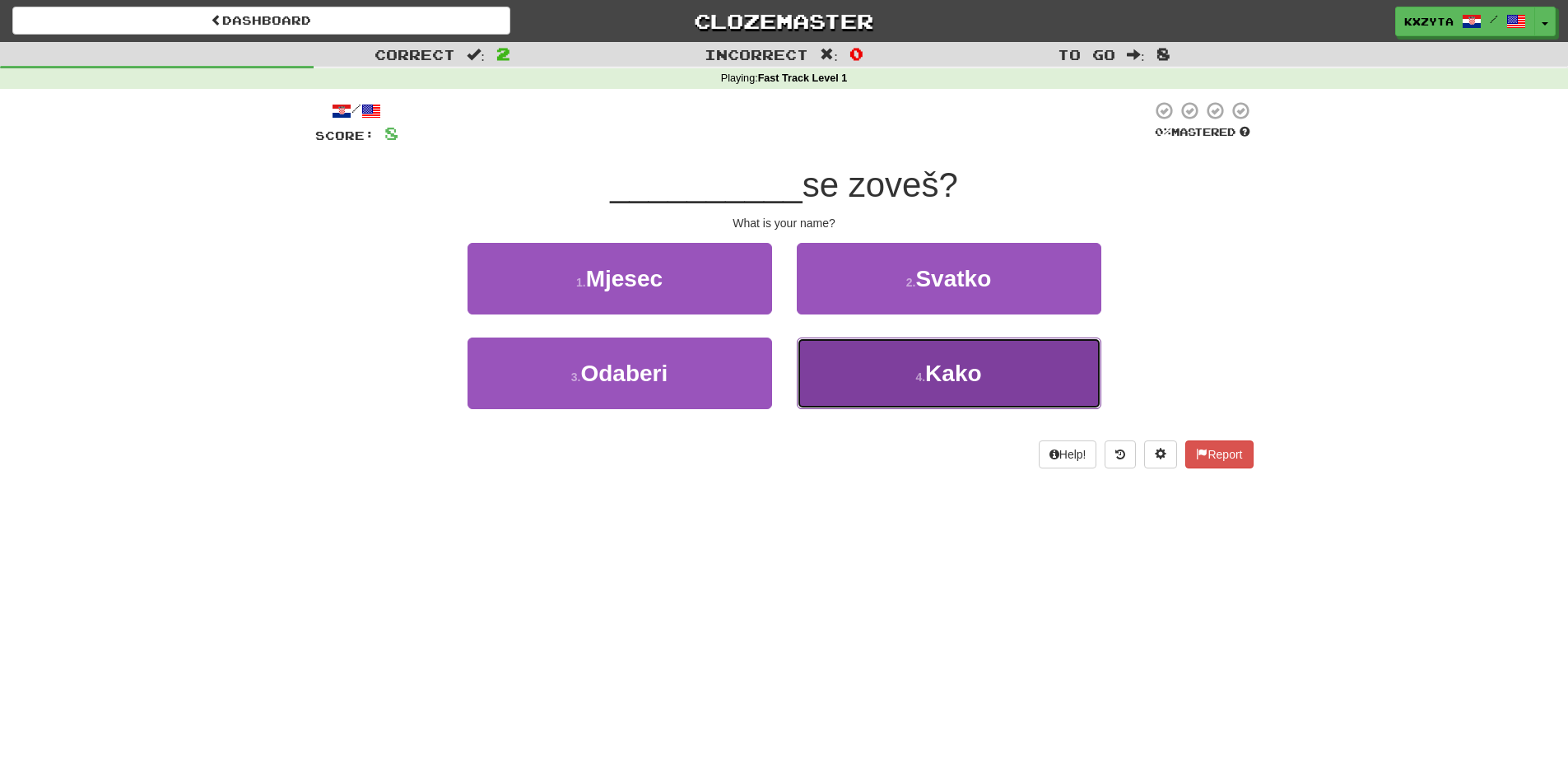
click at [900, 391] on button "4 . Kako" at bounding box center [948, 373] width 305 height 72
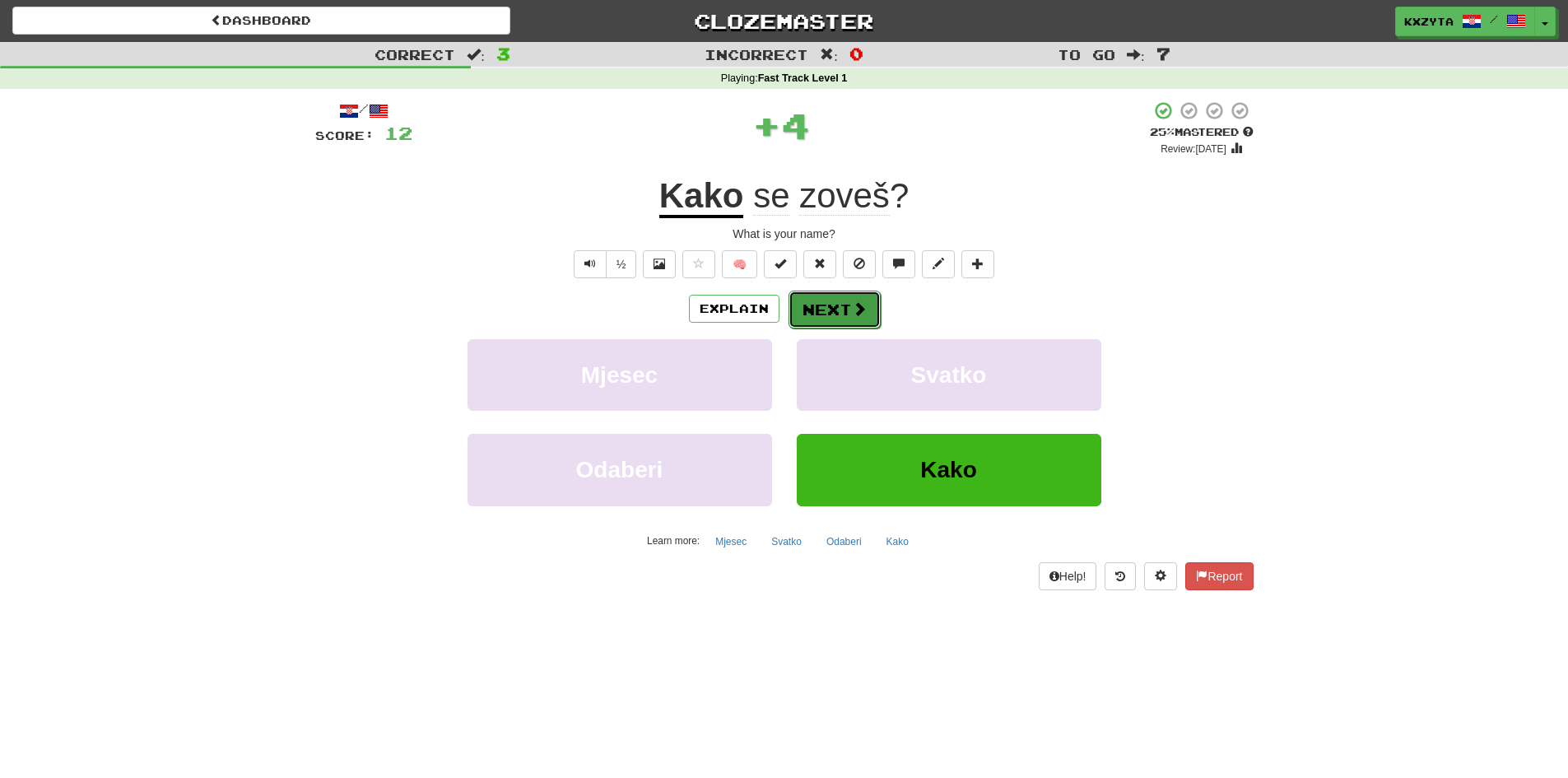
click at [853, 319] on button "Next" at bounding box center [835, 309] width 92 height 38
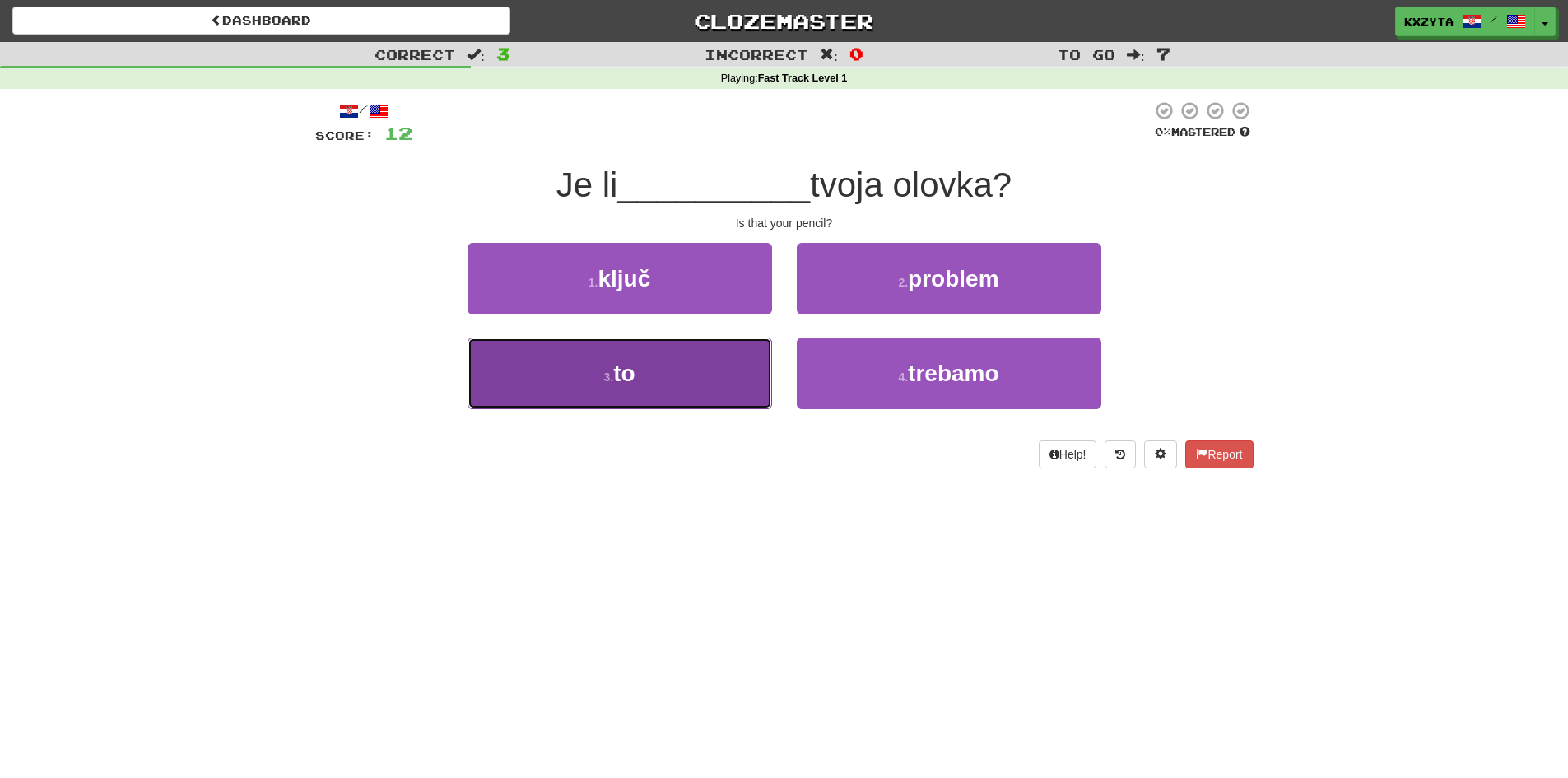
click at [771, 372] on button "3 . to" at bounding box center [620, 373] width 305 height 72
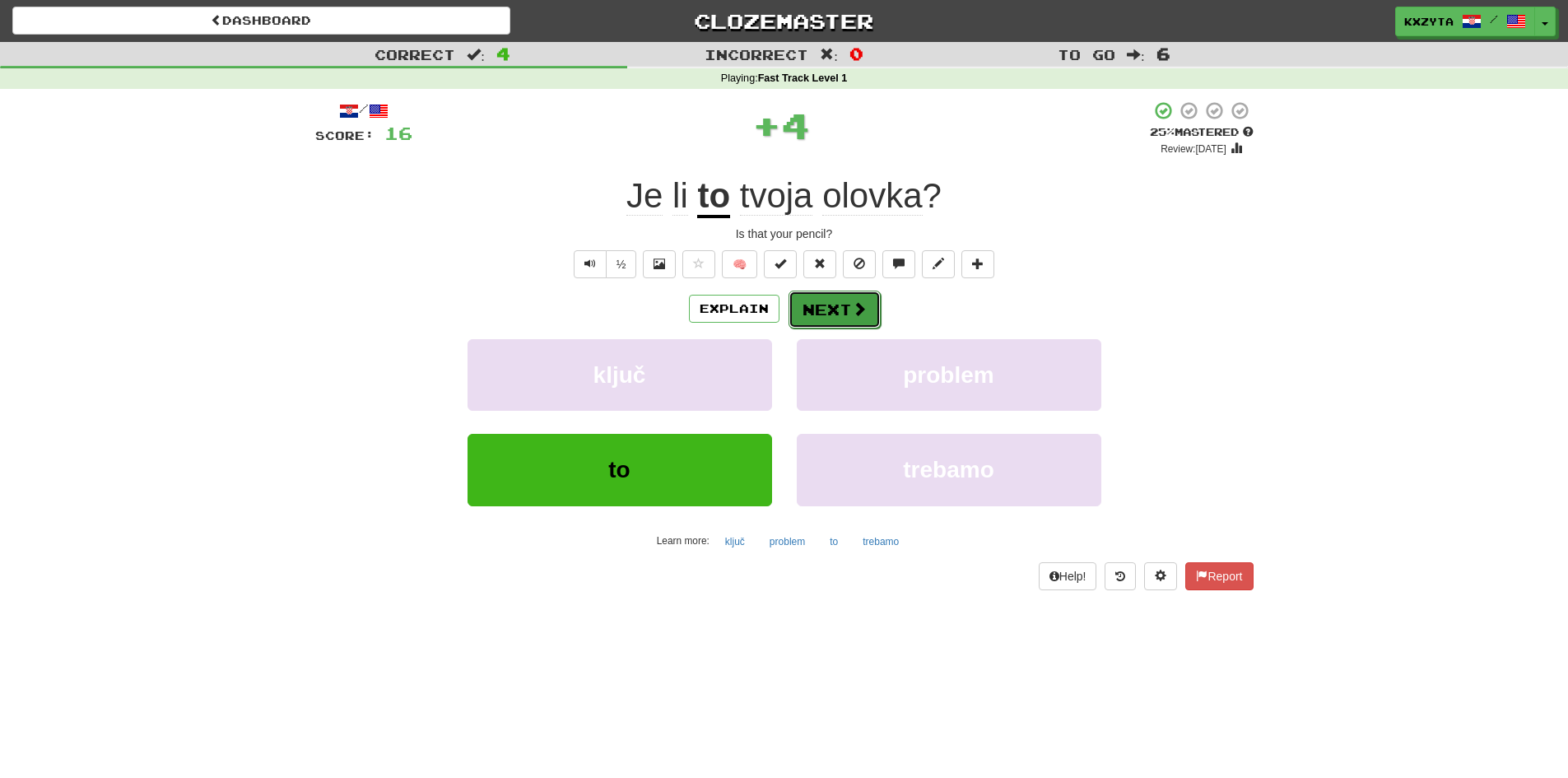
click at [852, 323] on button "Next" at bounding box center [835, 309] width 92 height 38
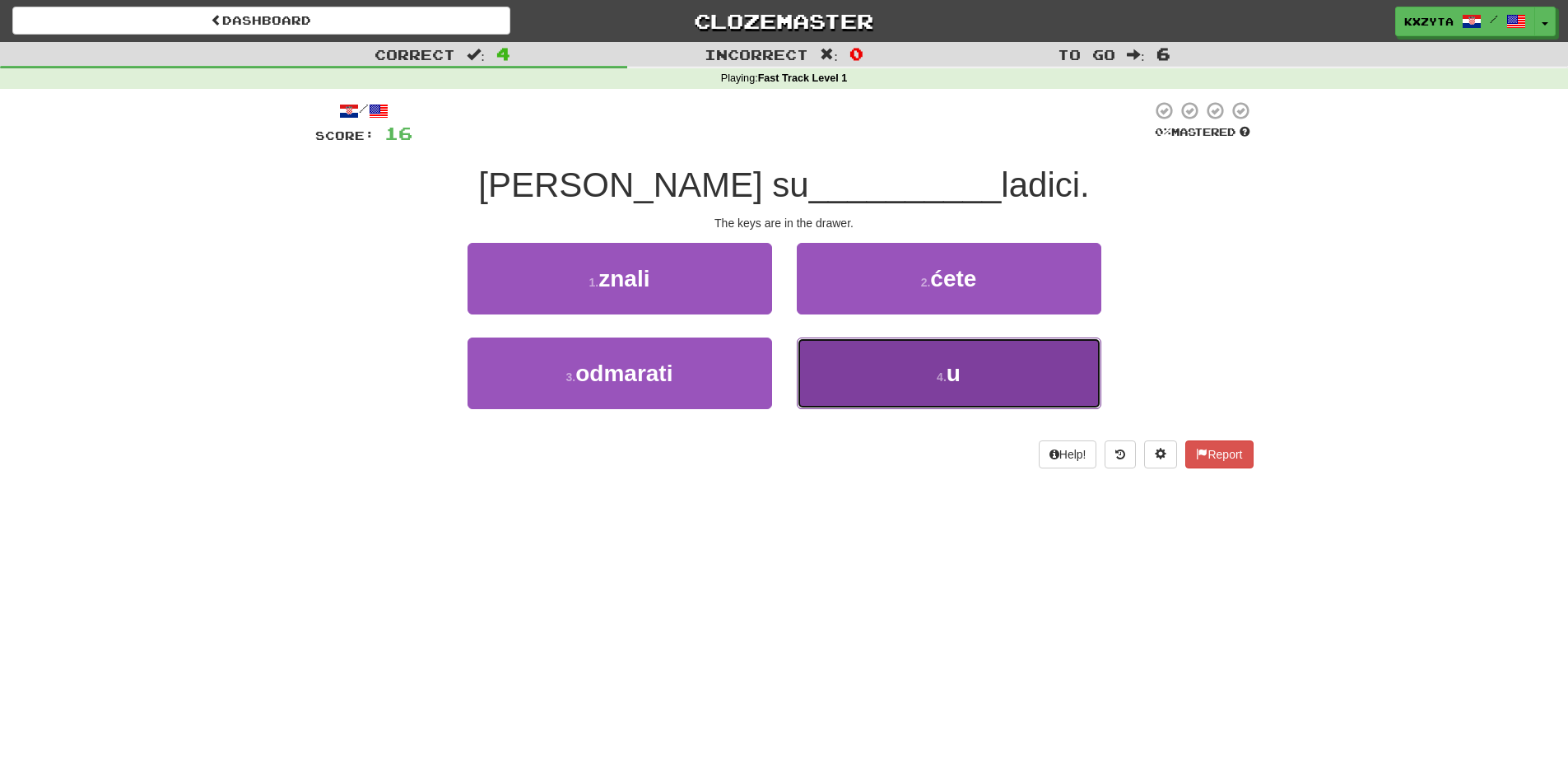
click at [815, 349] on button "4 . u" at bounding box center [948, 373] width 305 height 72
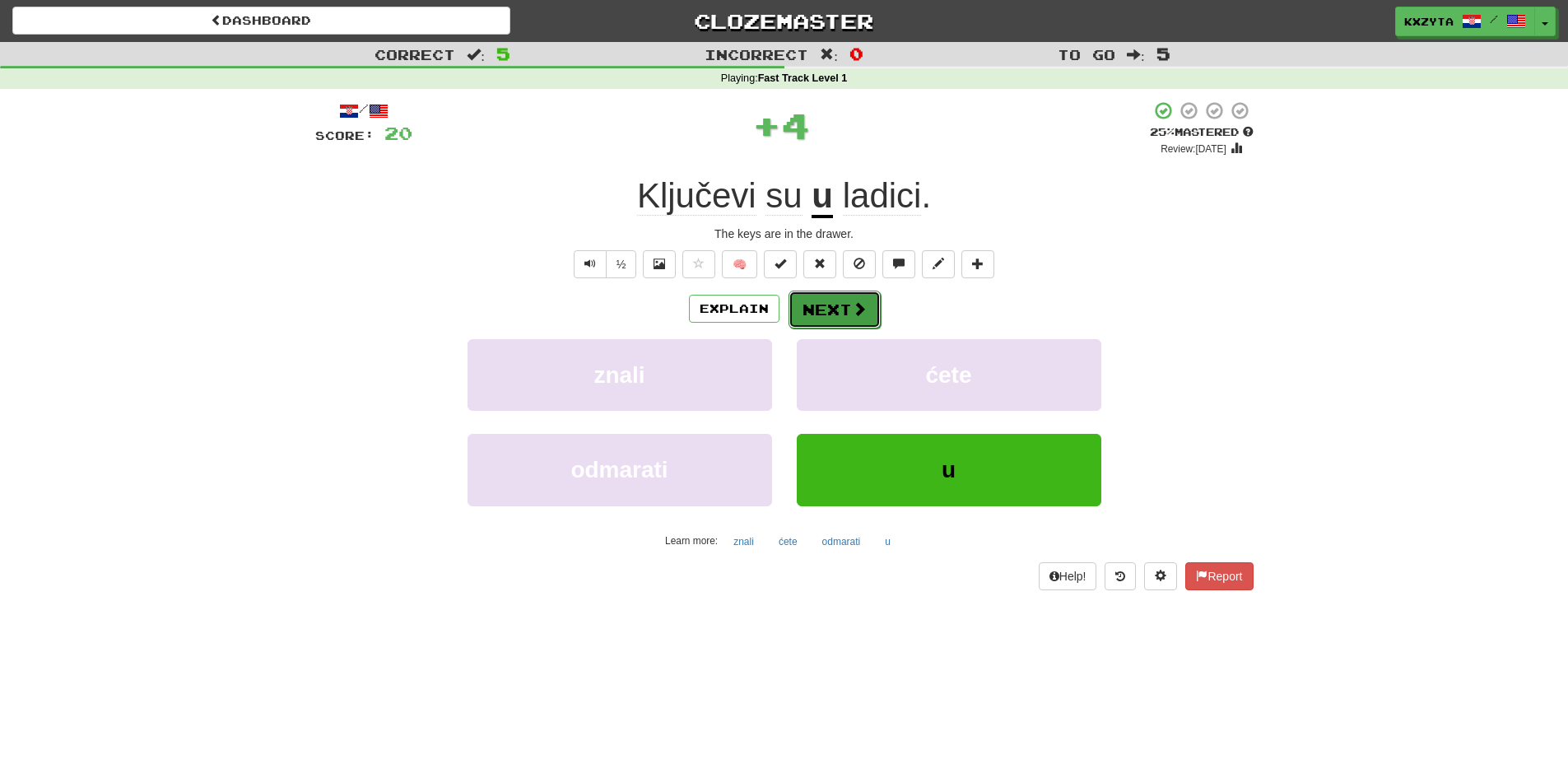
click at [813, 315] on button "Next" at bounding box center [835, 309] width 92 height 38
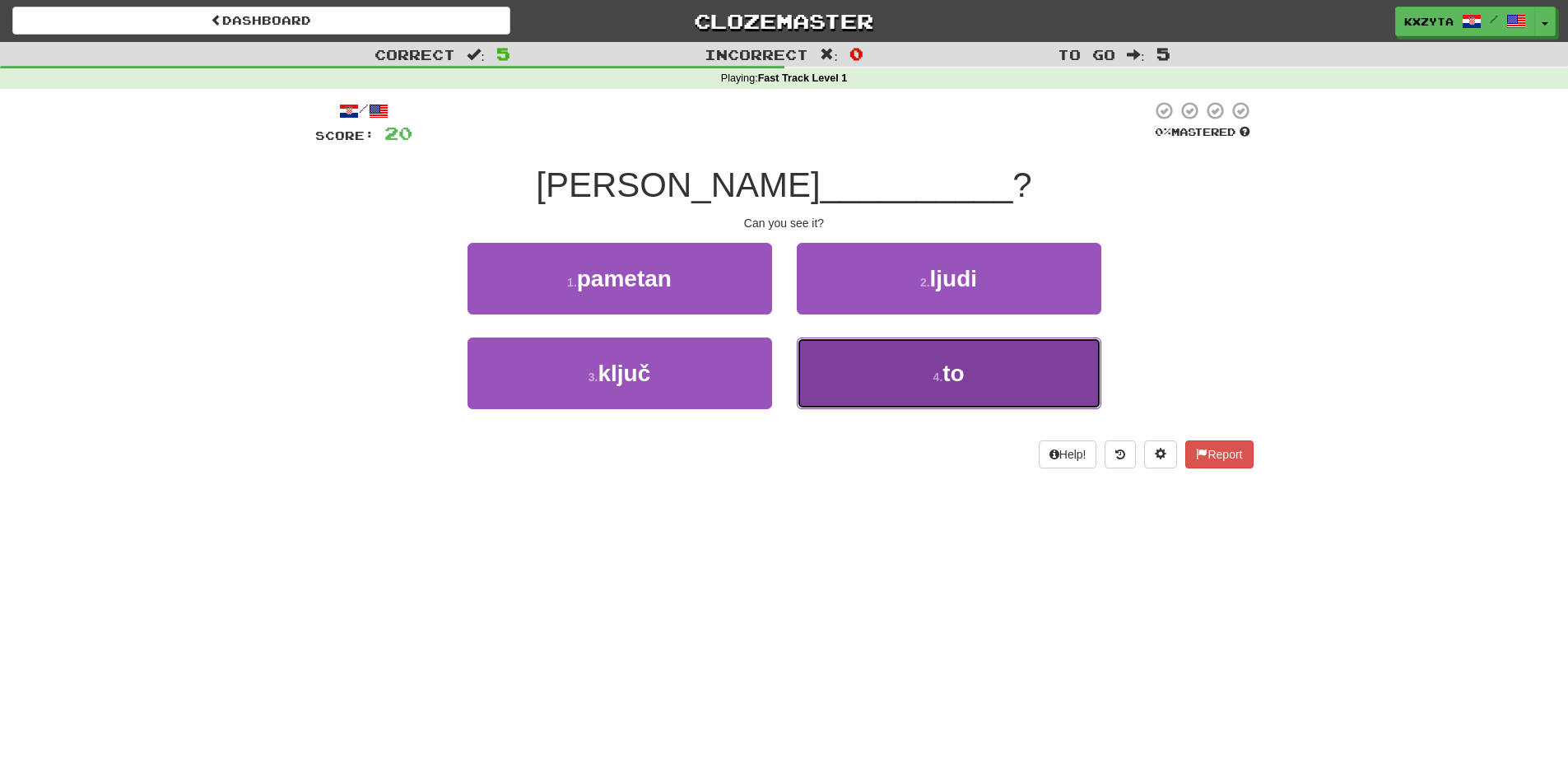
click at [843, 369] on button "4 . to" at bounding box center [948, 373] width 305 height 72
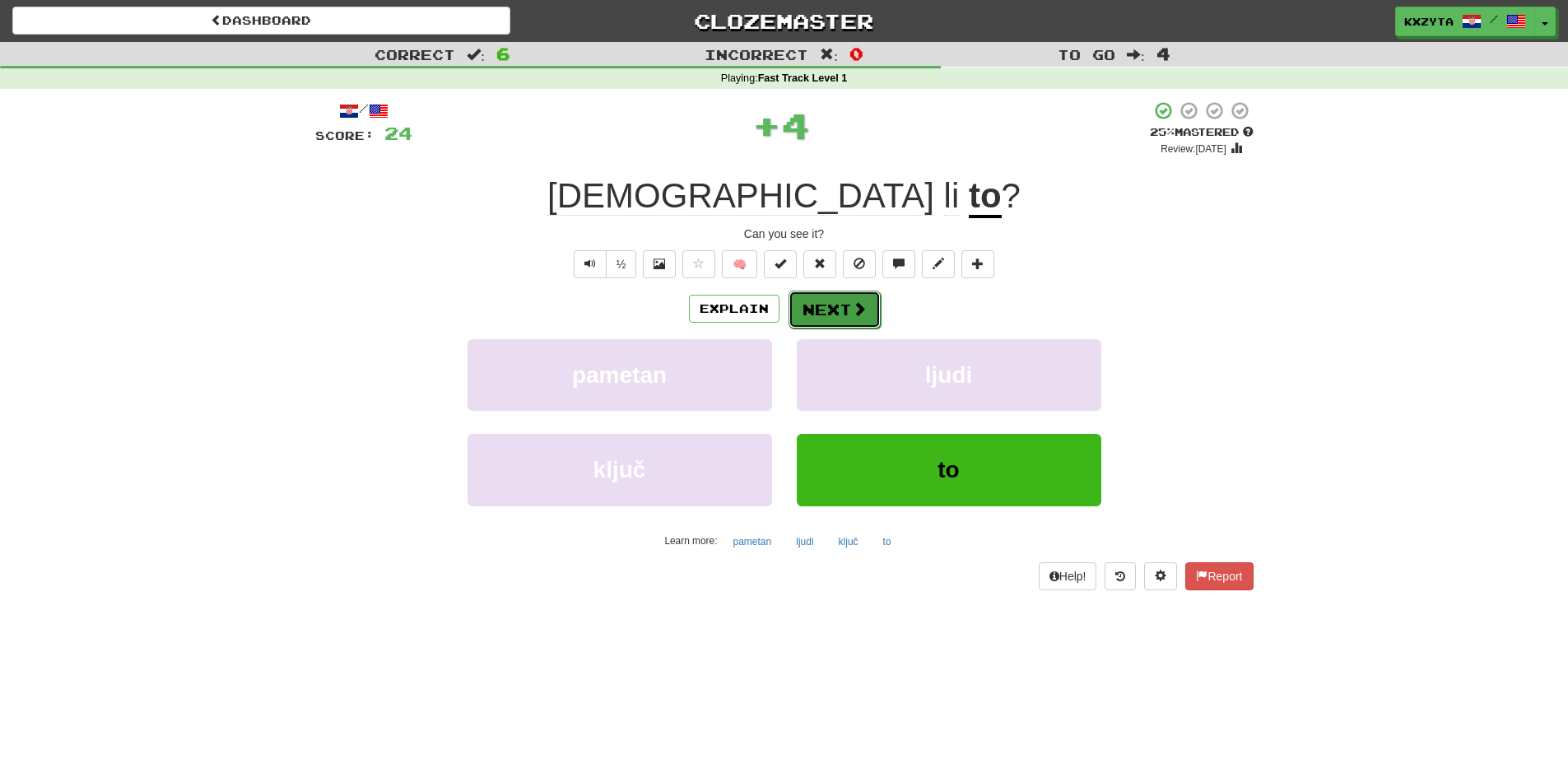
click at [825, 322] on button "Next" at bounding box center [835, 309] width 92 height 38
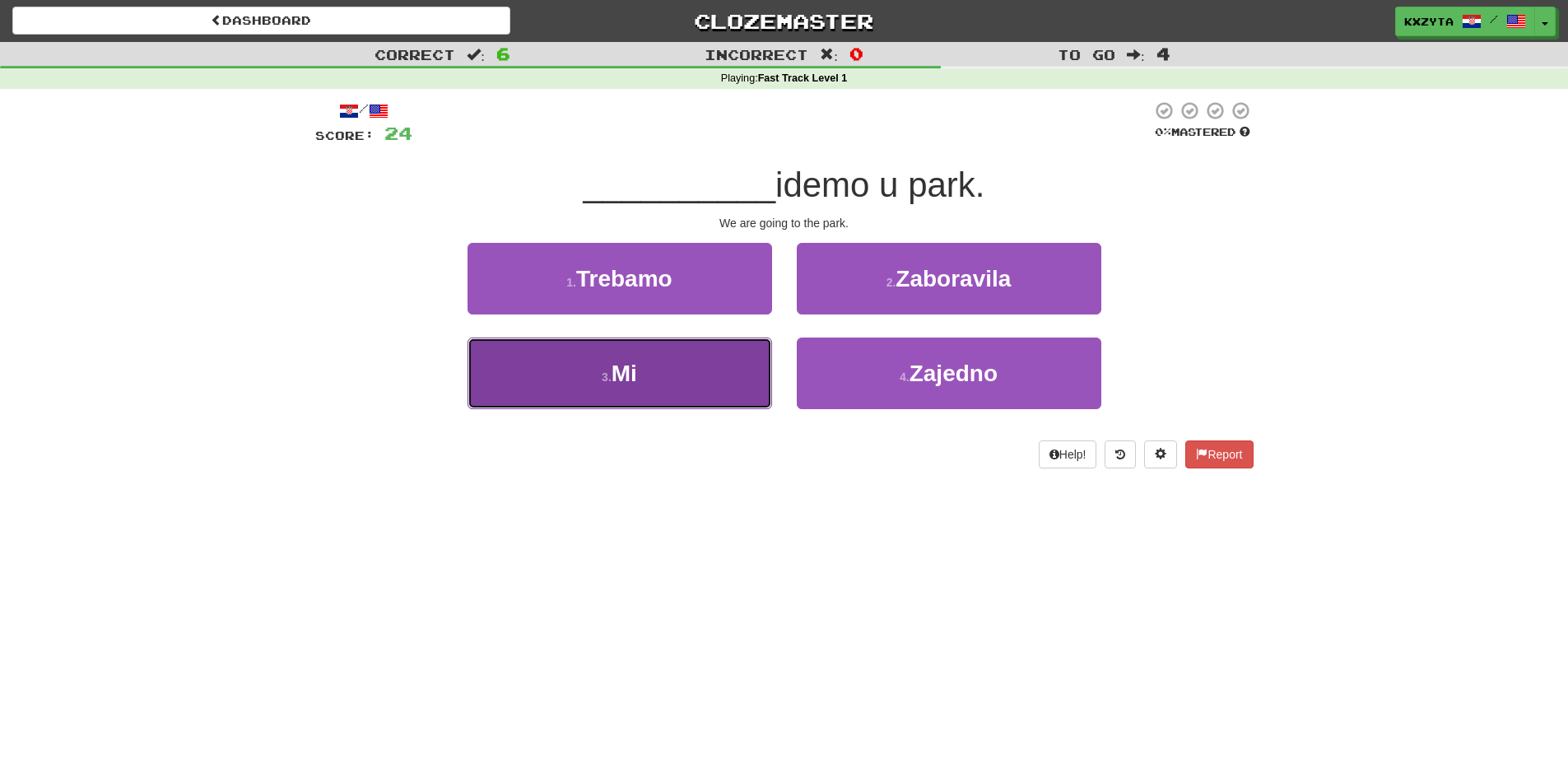
click at [746, 372] on button "3 . Mi" at bounding box center [620, 373] width 305 height 72
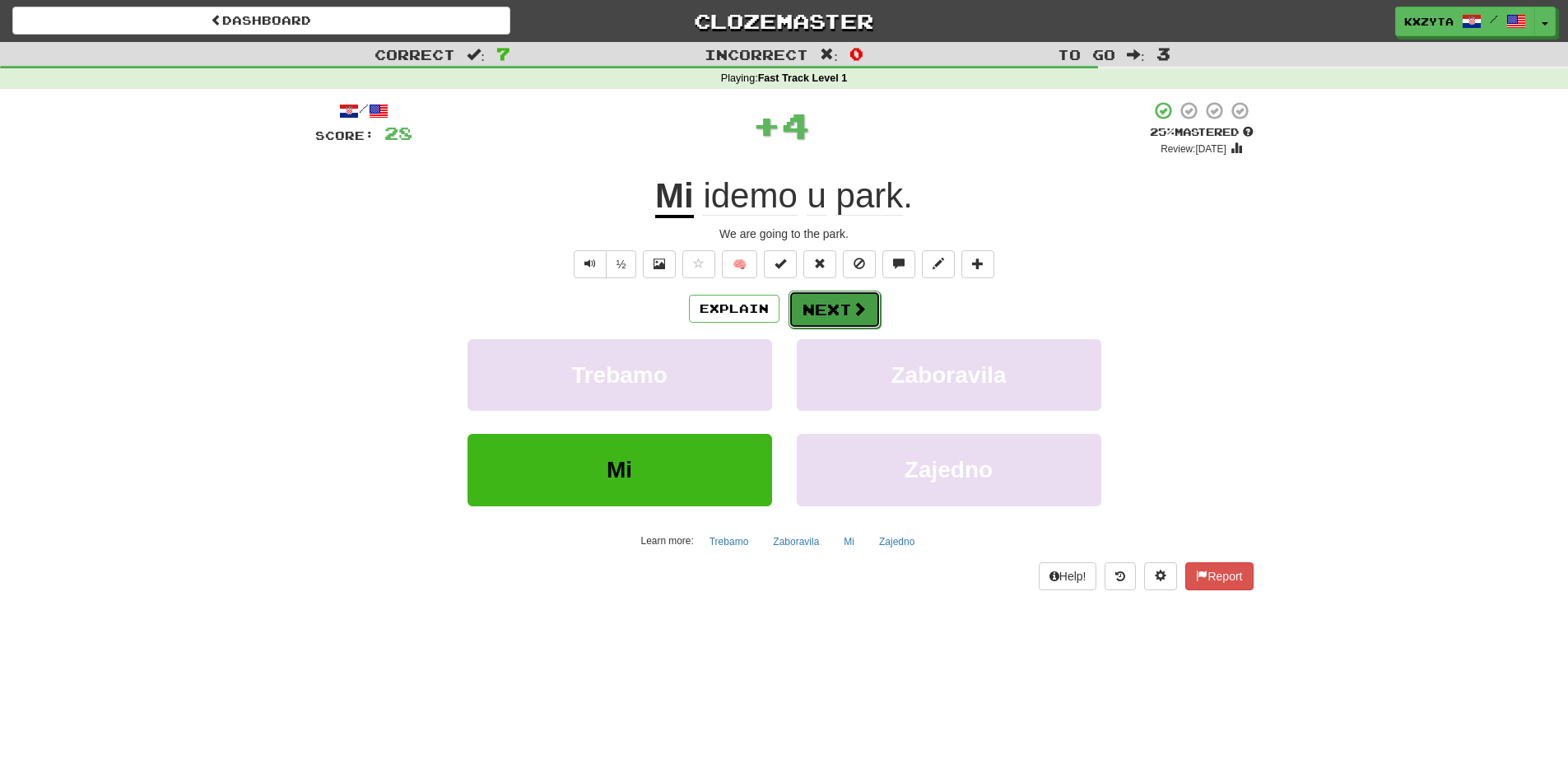
click at [849, 309] on button "Next" at bounding box center [835, 309] width 92 height 38
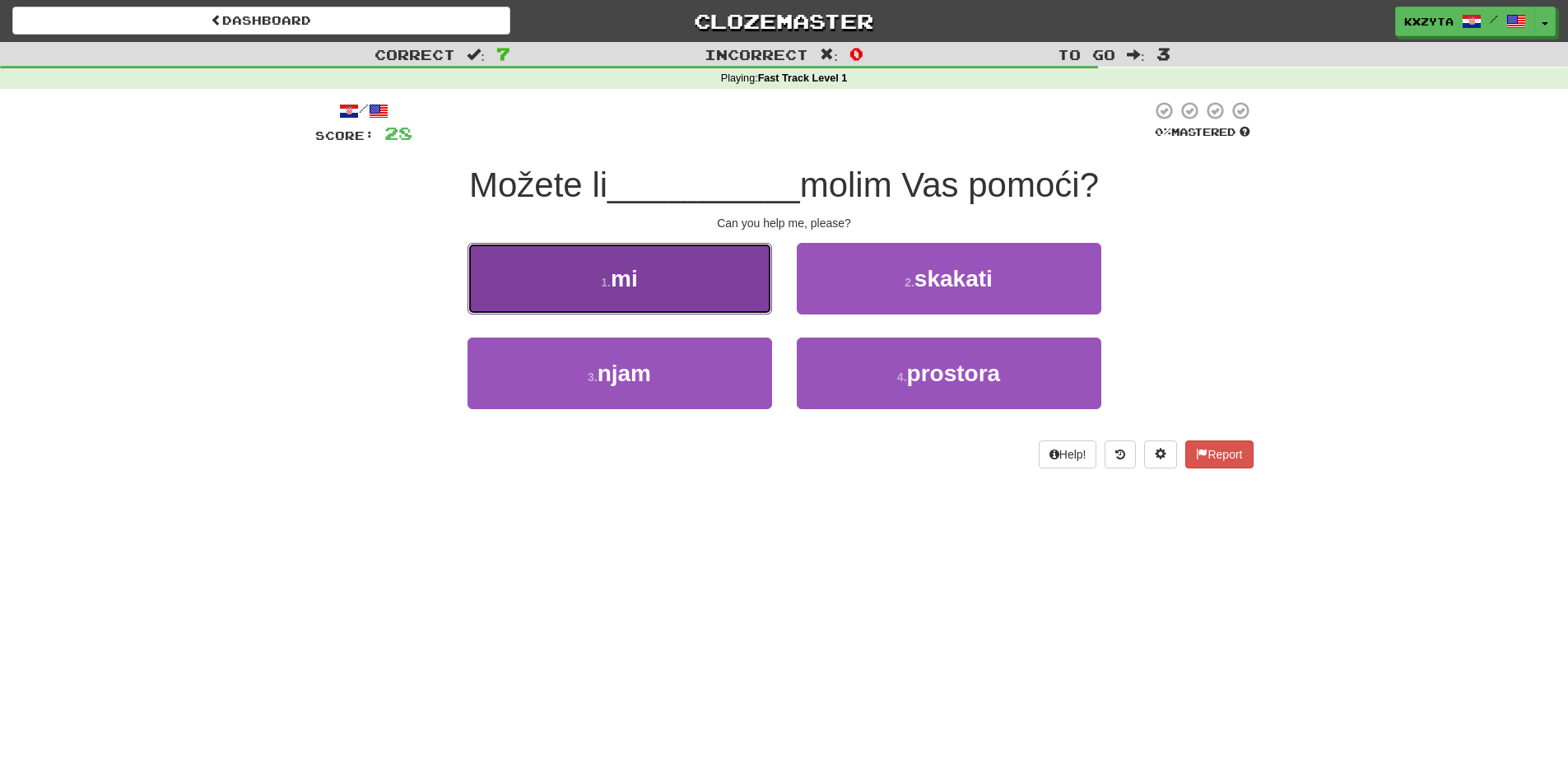
click at [764, 310] on button "1 . mi" at bounding box center [620, 278] width 305 height 72
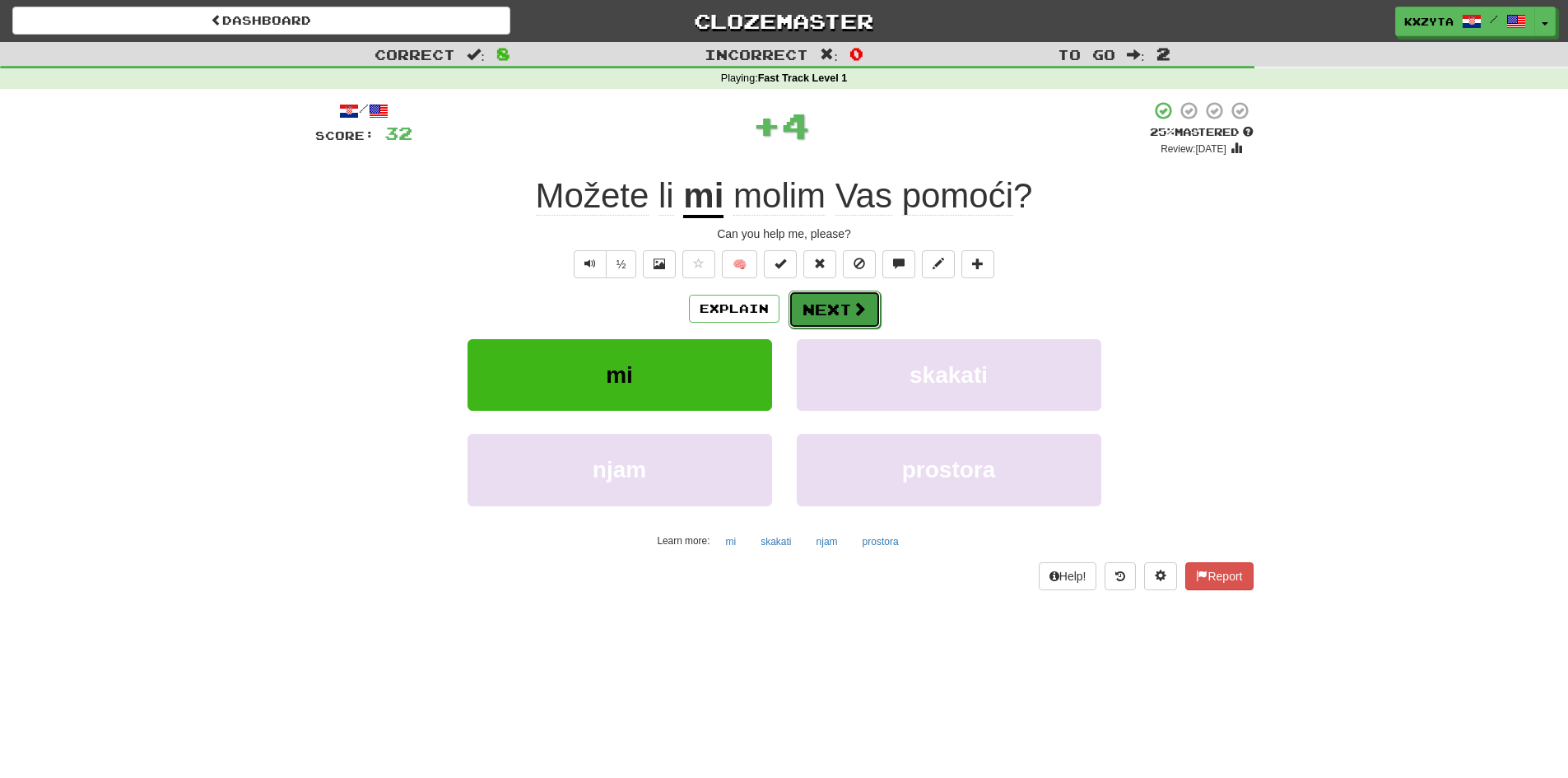
click at [800, 311] on button "Next" at bounding box center [835, 309] width 92 height 38
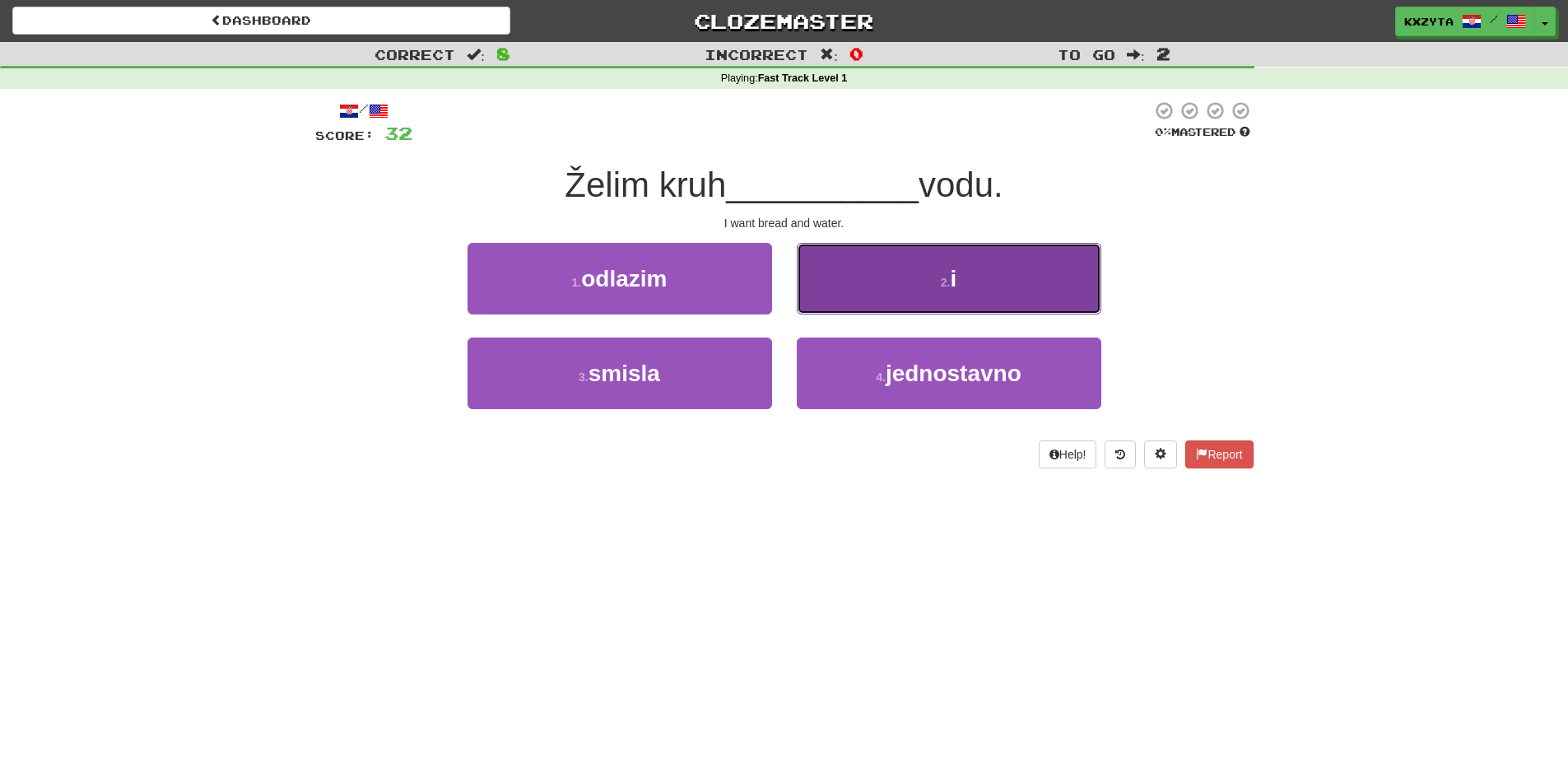
click at [825, 294] on button "2 . i" at bounding box center [948, 278] width 305 height 72
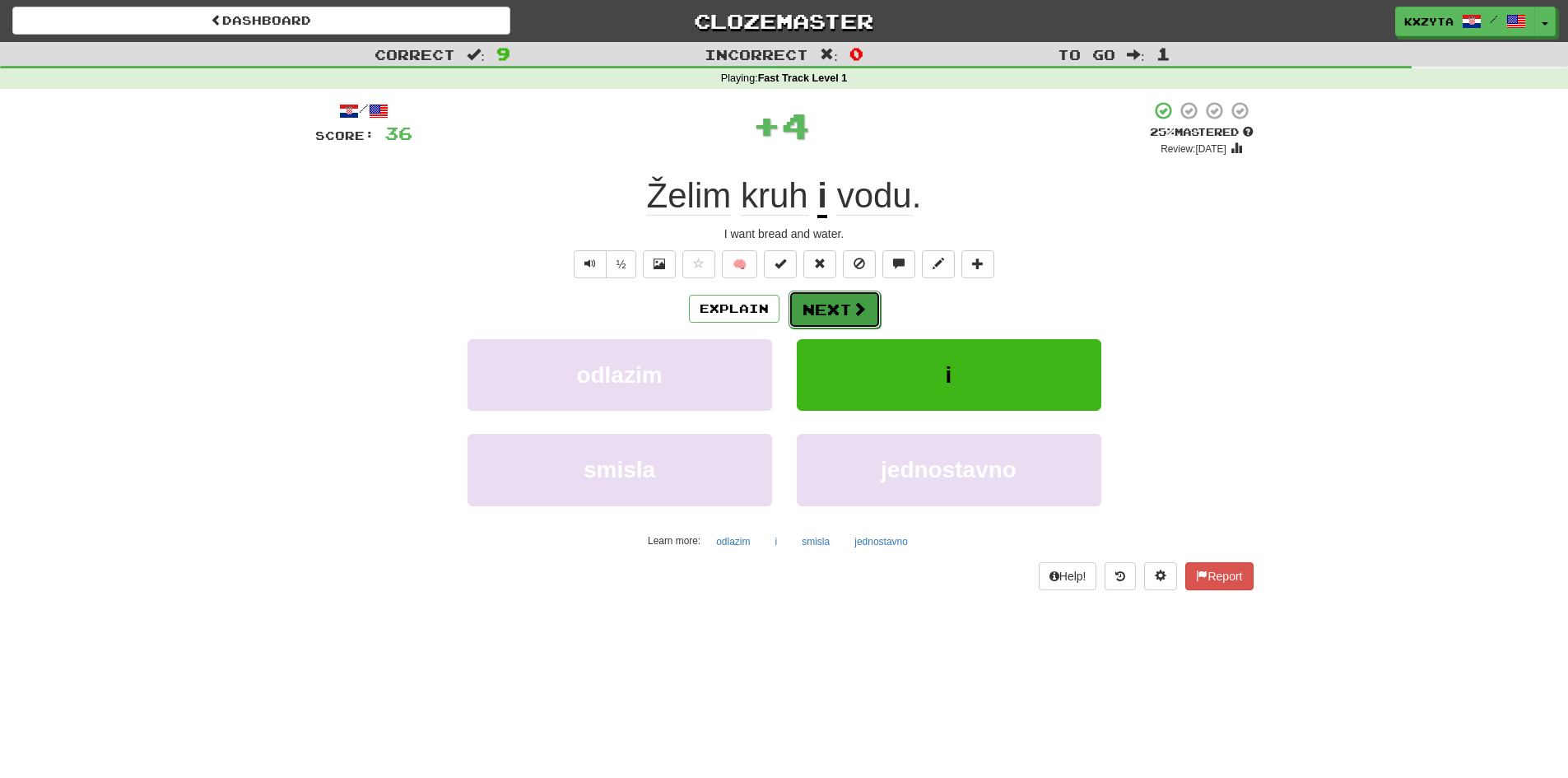
click at [814, 317] on button "Next" at bounding box center [835, 309] width 92 height 38
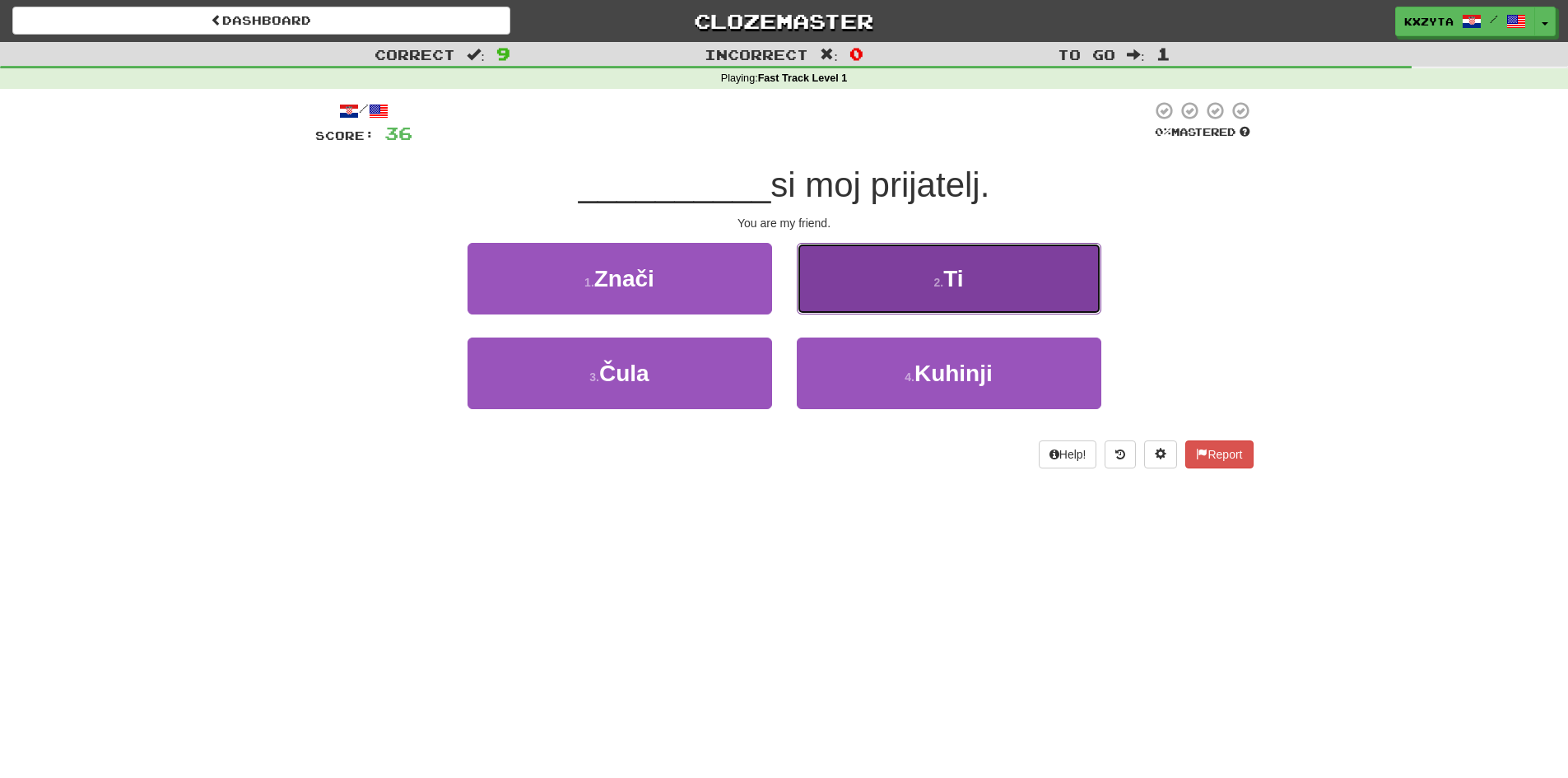
click at [827, 298] on button "2 . Ti" at bounding box center [948, 278] width 305 height 72
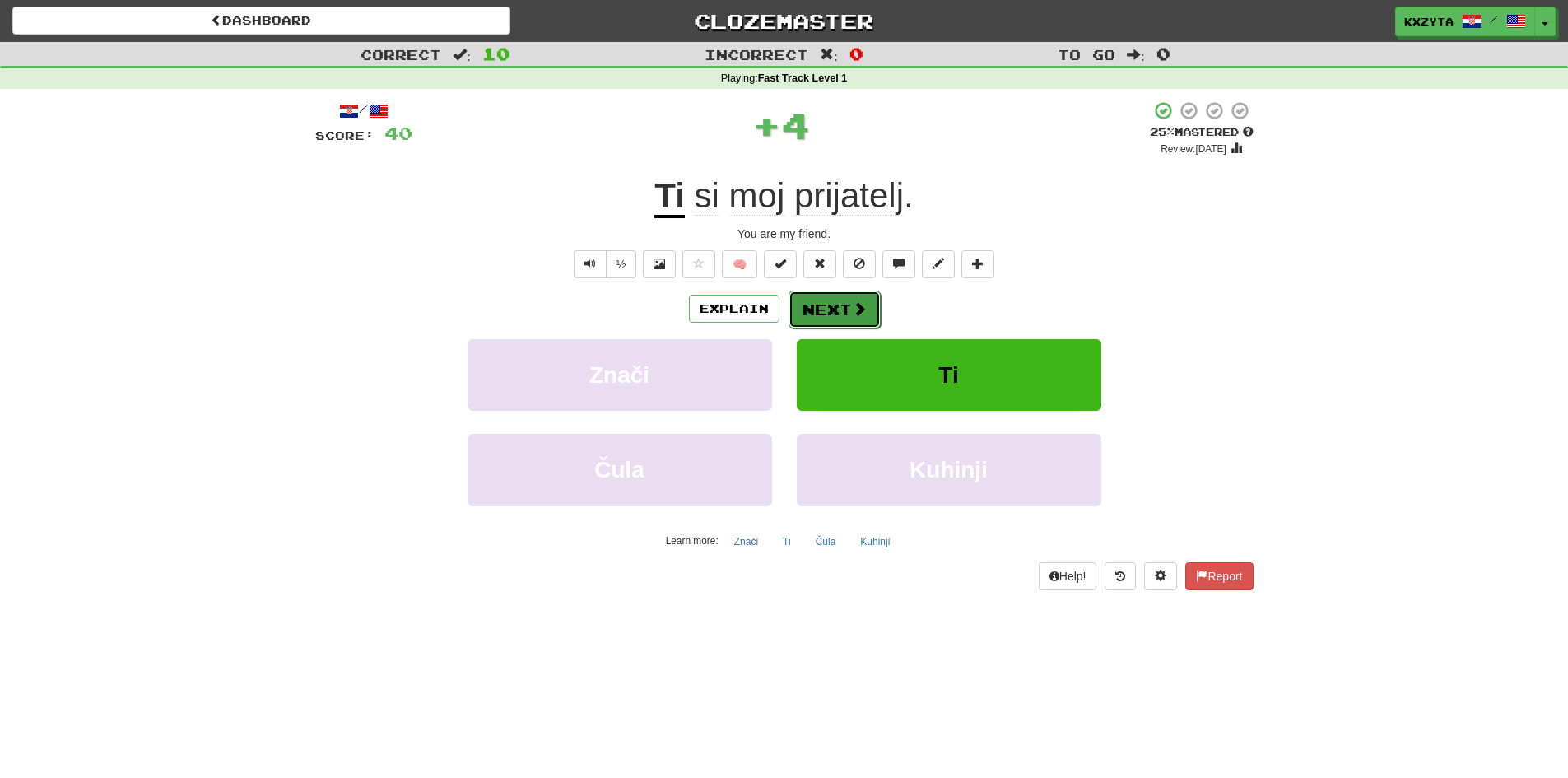
click at [819, 310] on button "Next" at bounding box center [835, 309] width 92 height 38
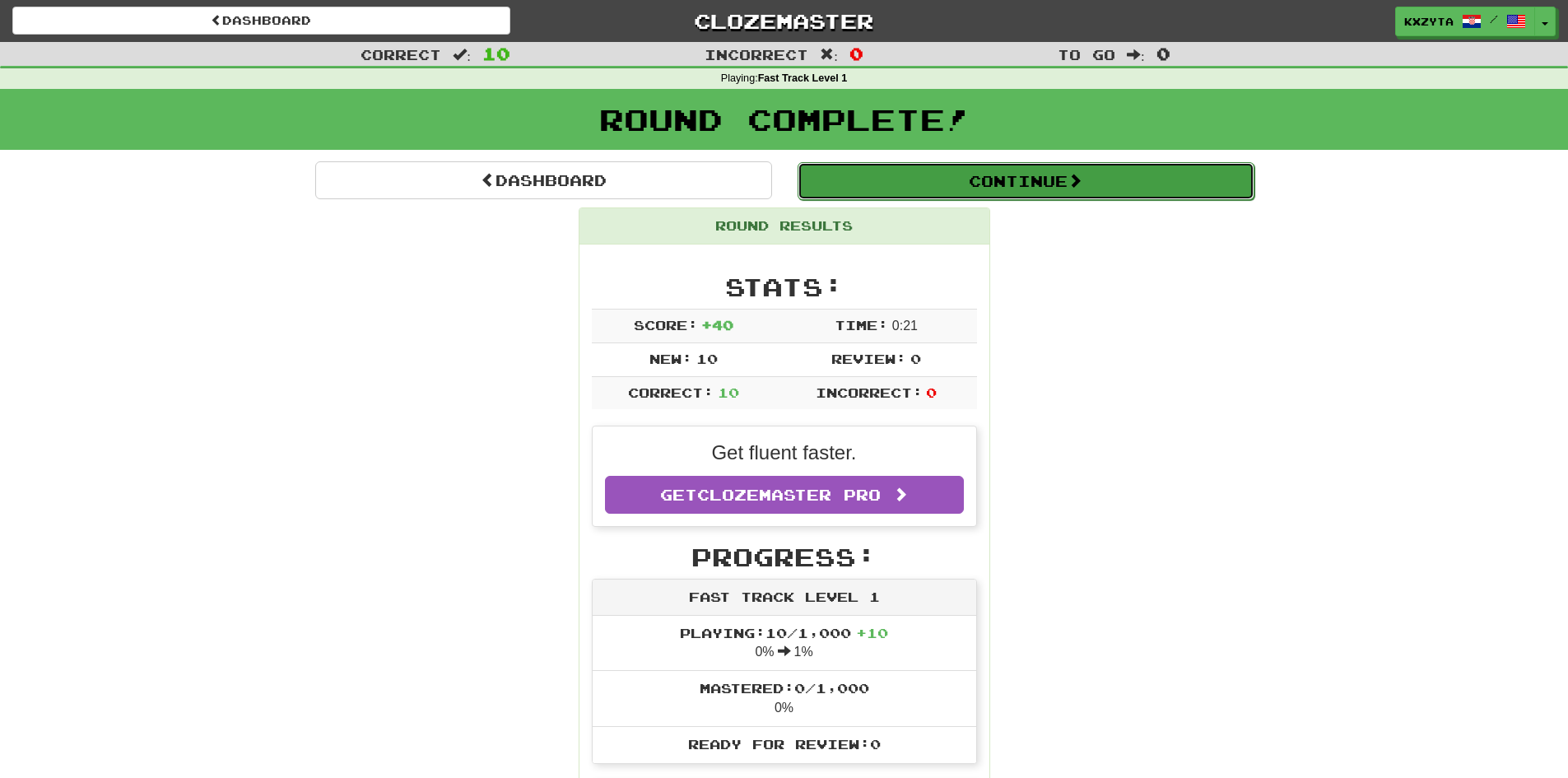
click at [913, 173] on button "Continue" at bounding box center [1026, 180] width 457 height 38
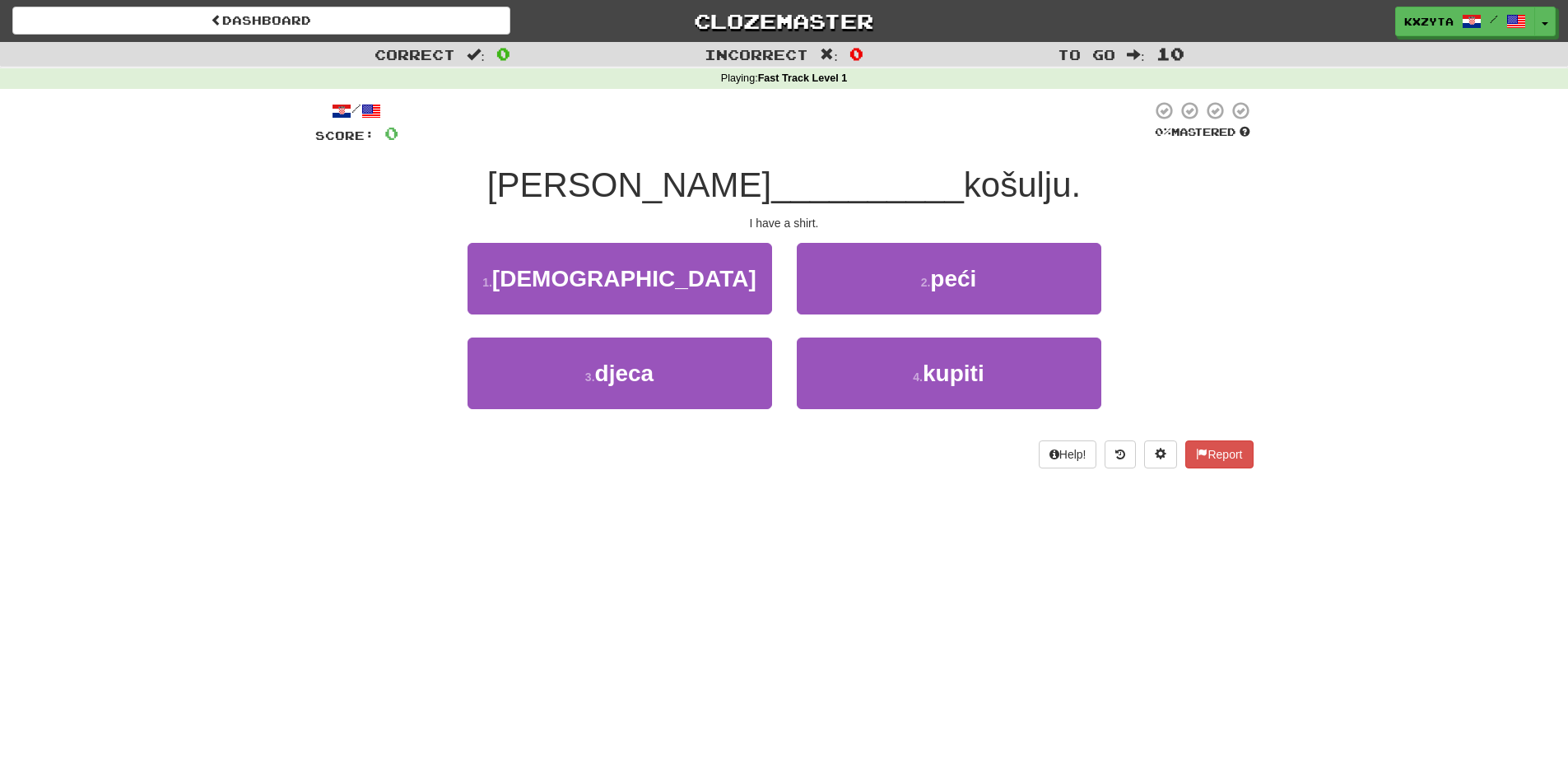
click at [1440, 5] on div "Dashboard Clozemaster Kxzyta / Toggle Dropdown Dashboard Leaderboard Activity F…" at bounding box center [784, 18] width 1568 height 36
click at [1438, 24] on span "Kxzyta" at bounding box center [1429, 22] width 50 height 15
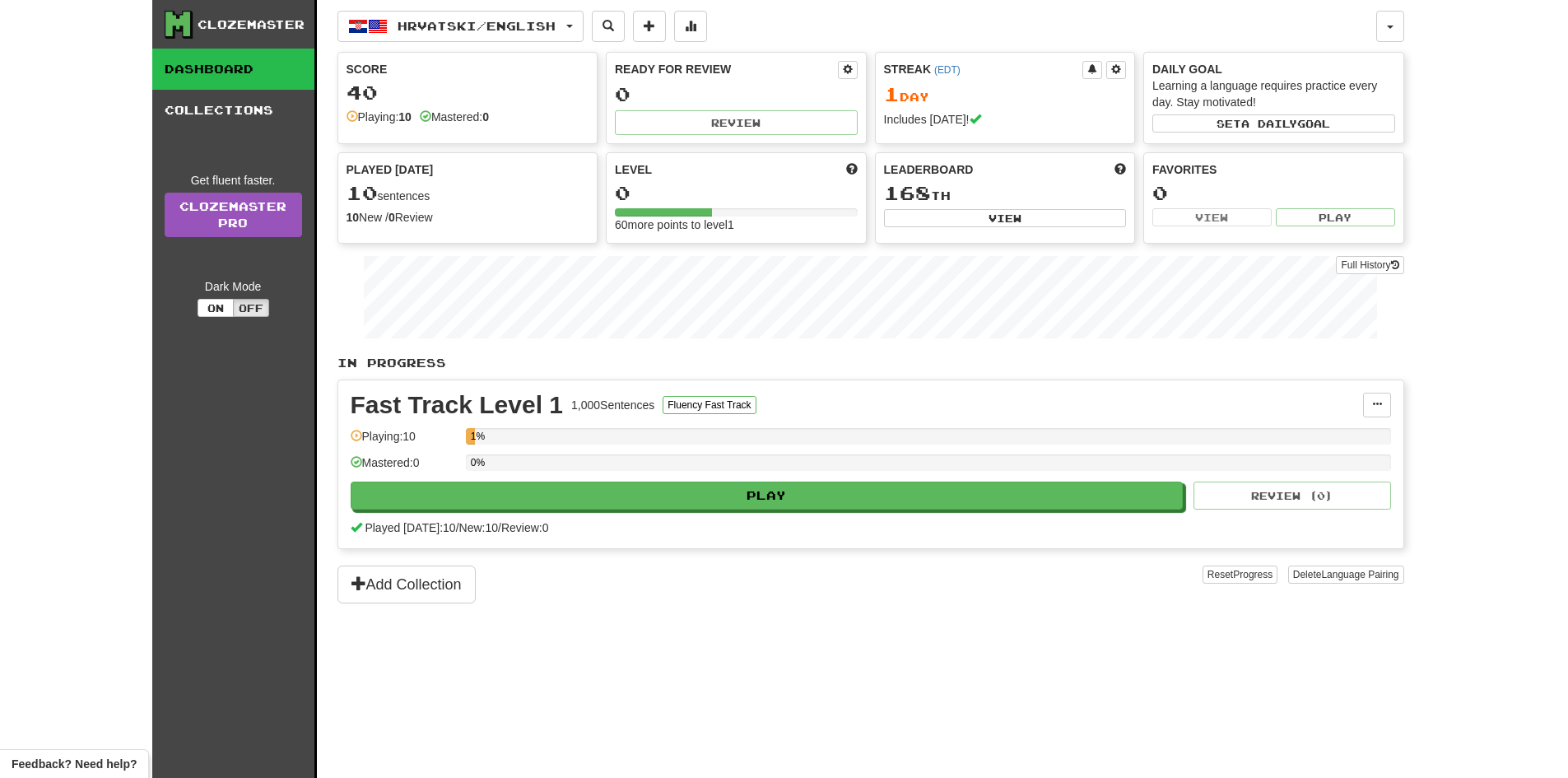
click at [597, 28] on div "Hrvatski / English Hrvatski / English Streak: 1 Review: 0 Points [DATE]: 40 Srp…" at bounding box center [857, 26] width 1038 height 31
click at [572, 24] on button "Hrvatski / English" at bounding box center [460, 26] width 246 height 31
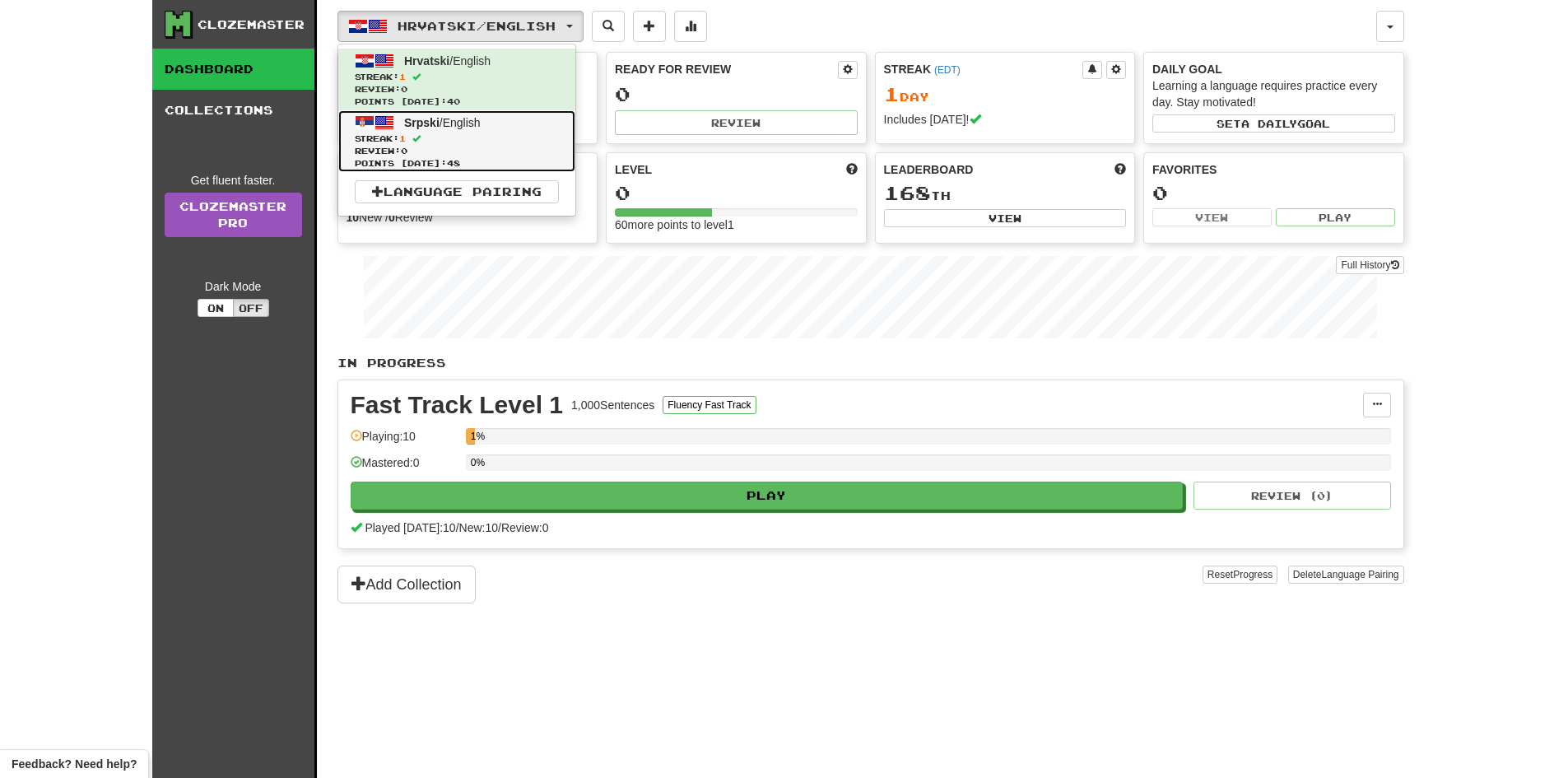
click at [472, 151] on span "Review: 0" at bounding box center [457, 151] width 204 height 12
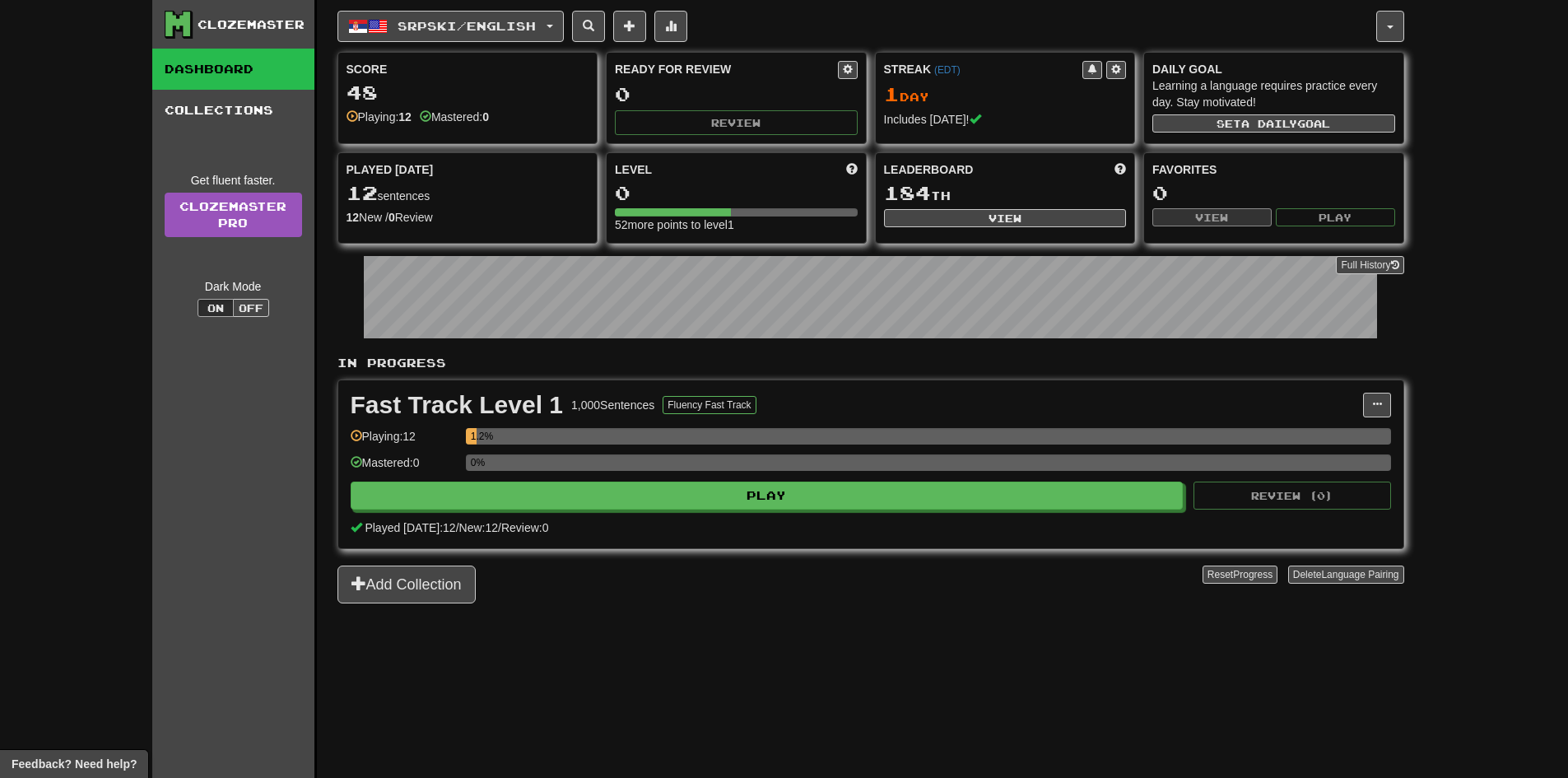
click at [636, 478] on div "0%" at bounding box center [928, 468] width 925 height 28
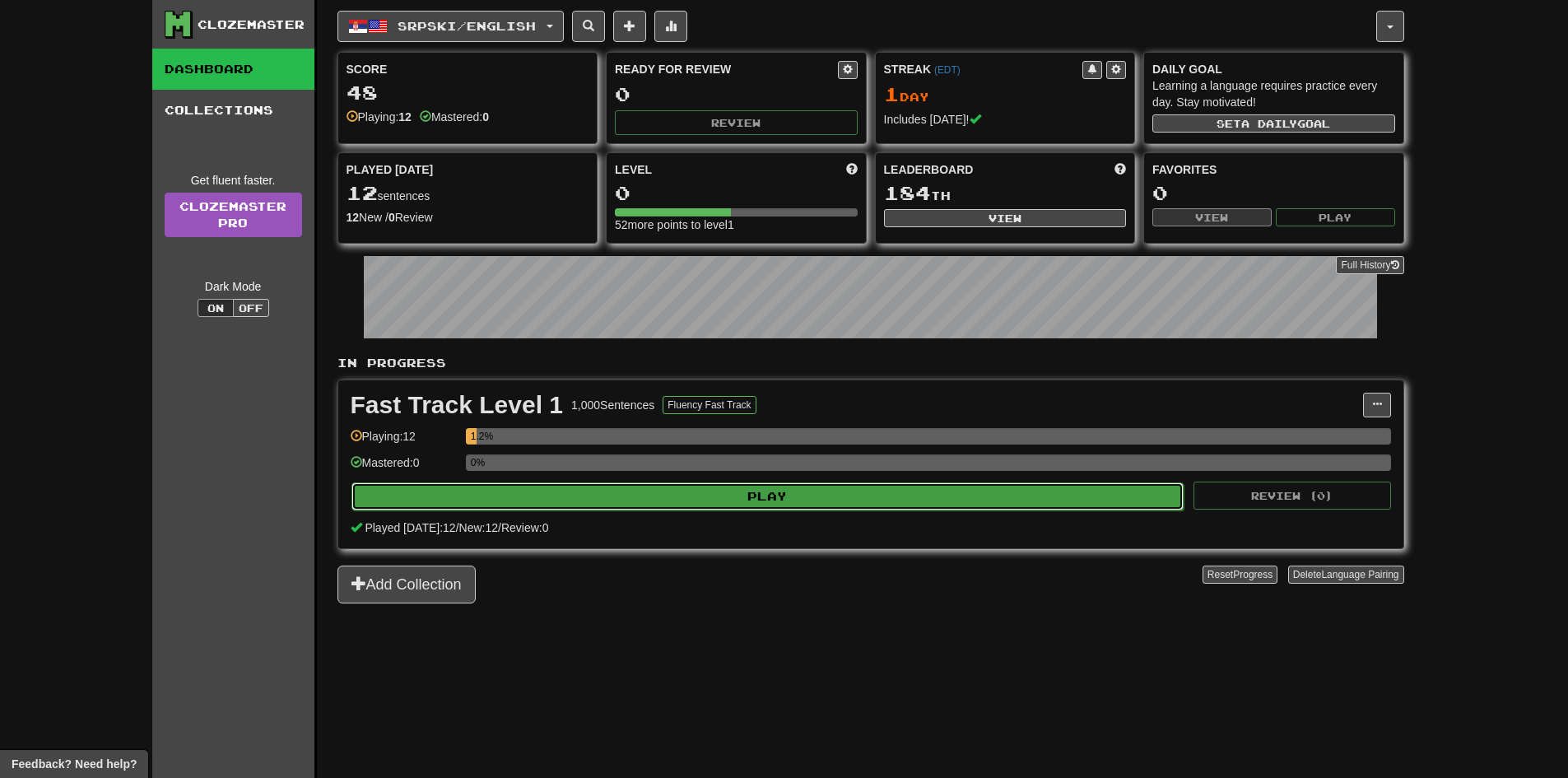
click at [620, 496] on button "Play" at bounding box center [767, 496] width 833 height 28
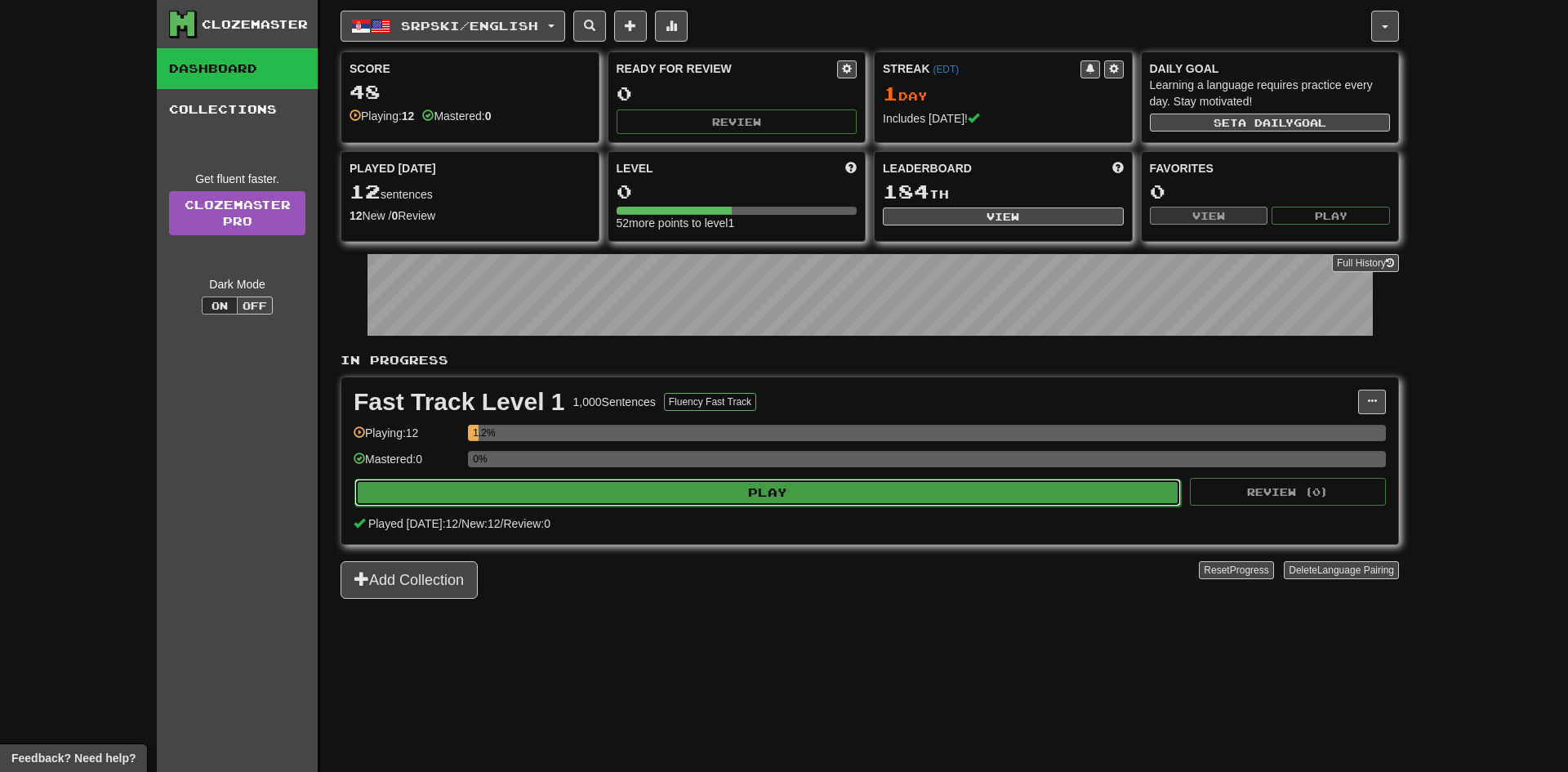
select select "**"
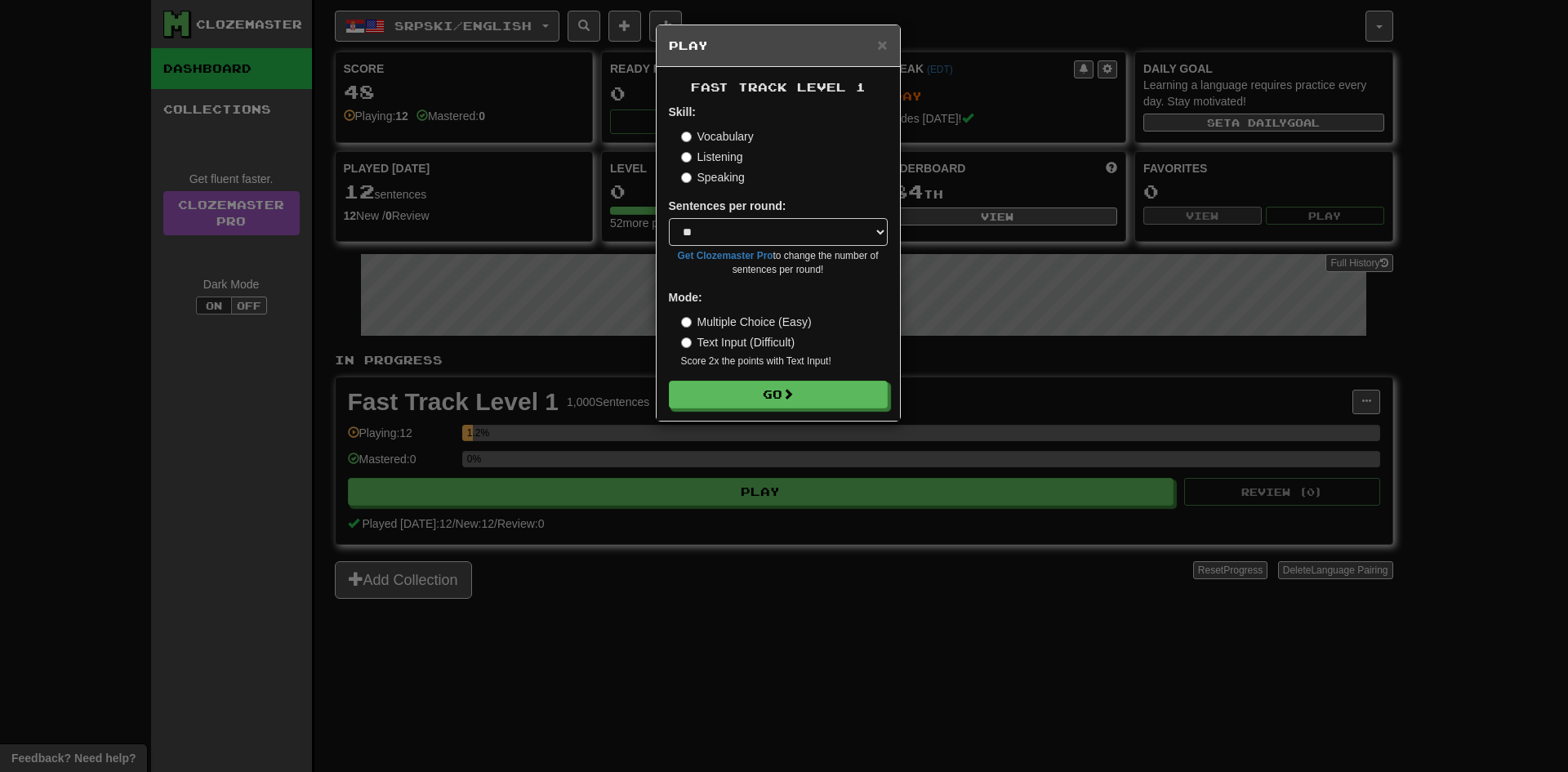
click at [723, 172] on label "Speaking" at bounding box center [713, 177] width 63 height 17
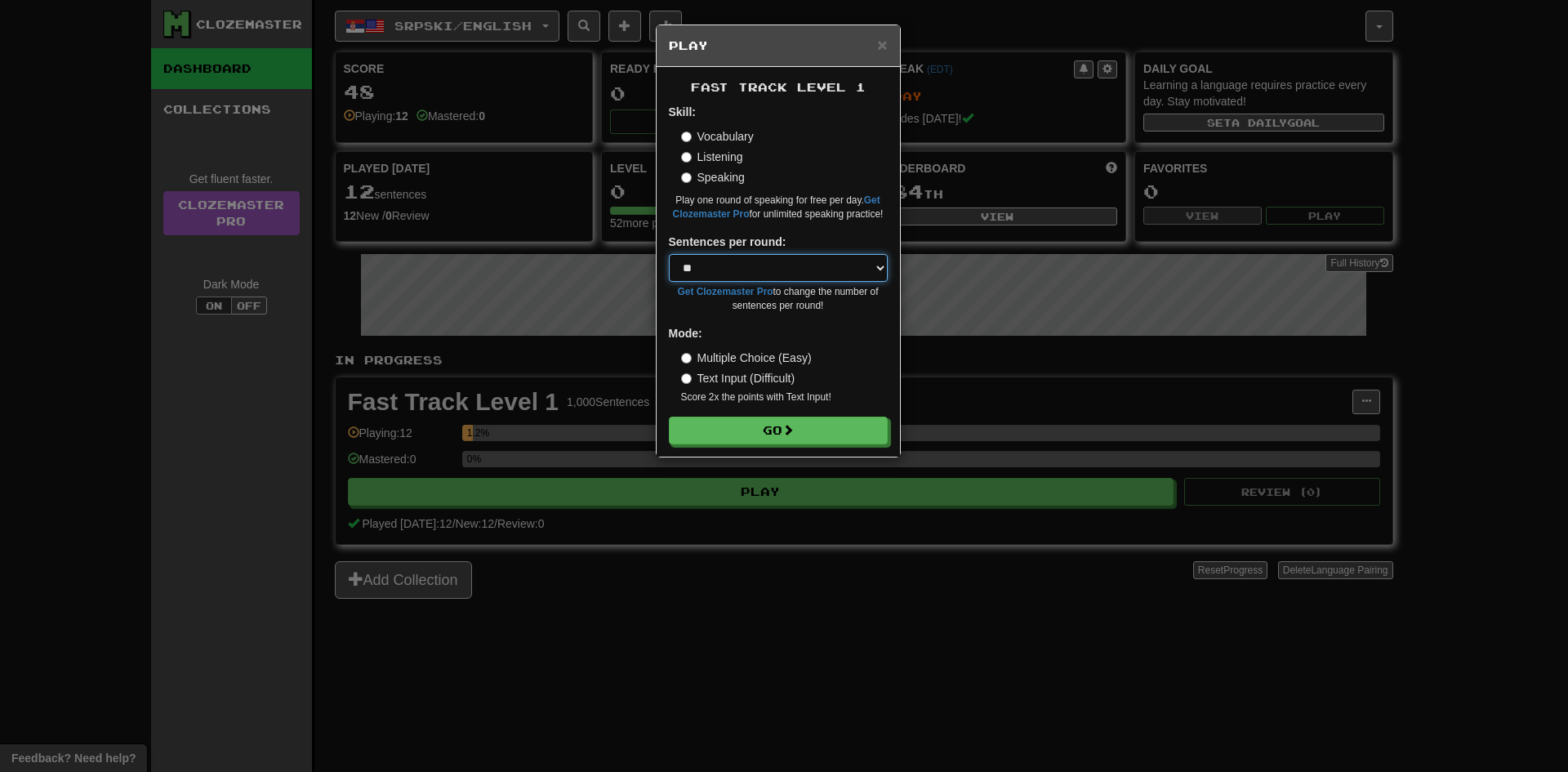
click at [721, 270] on select "* ** ** ** ** ** *** ********" at bounding box center [778, 267] width 219 height 27
click at [708, 159] on label "Listening" at bounding box center [712, 156] width 62 height 17
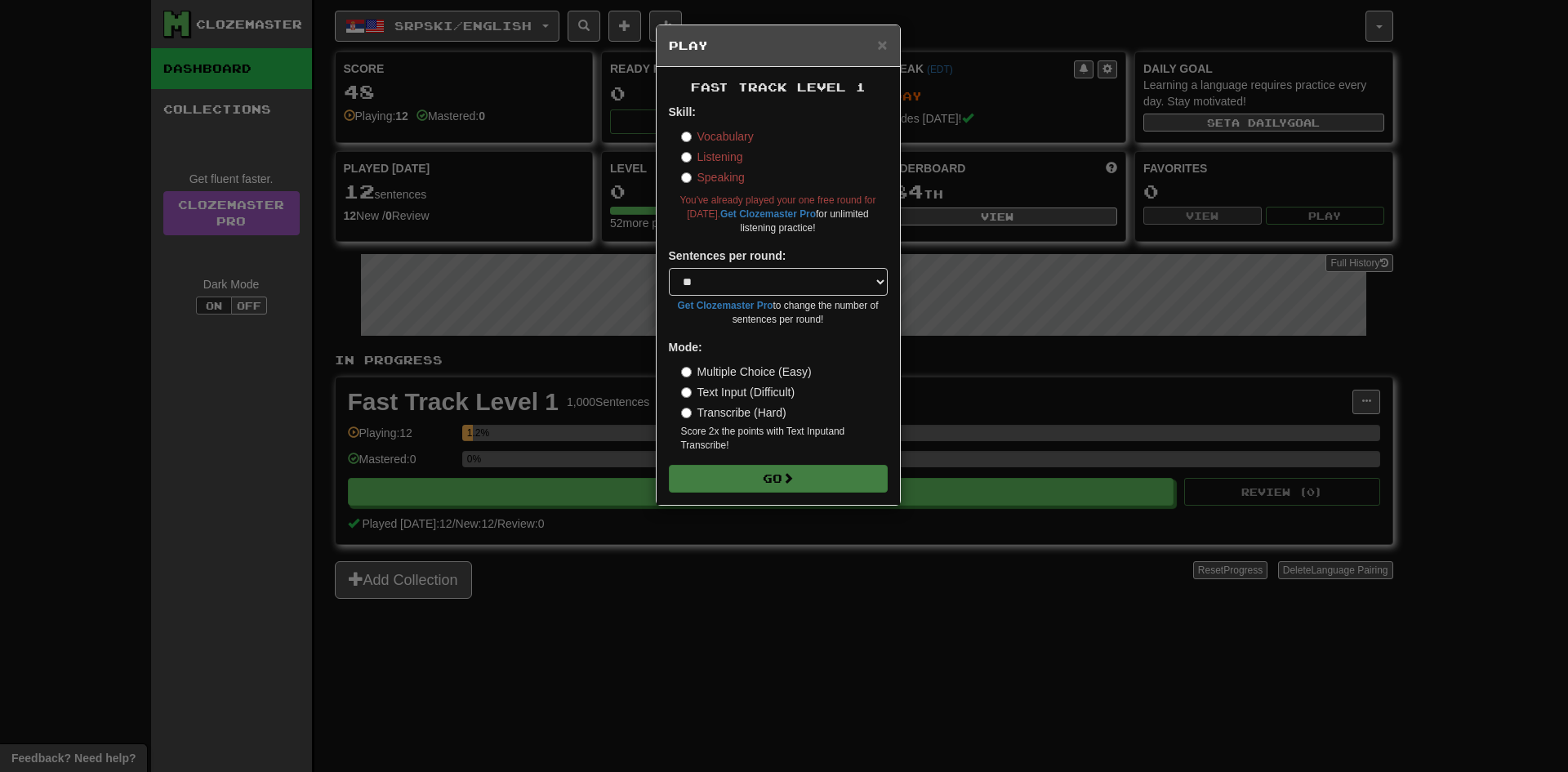
click at [701, 146] on div "Vocabulary Listening Speaking" at bounding box center [784, 156] width 206 height 57
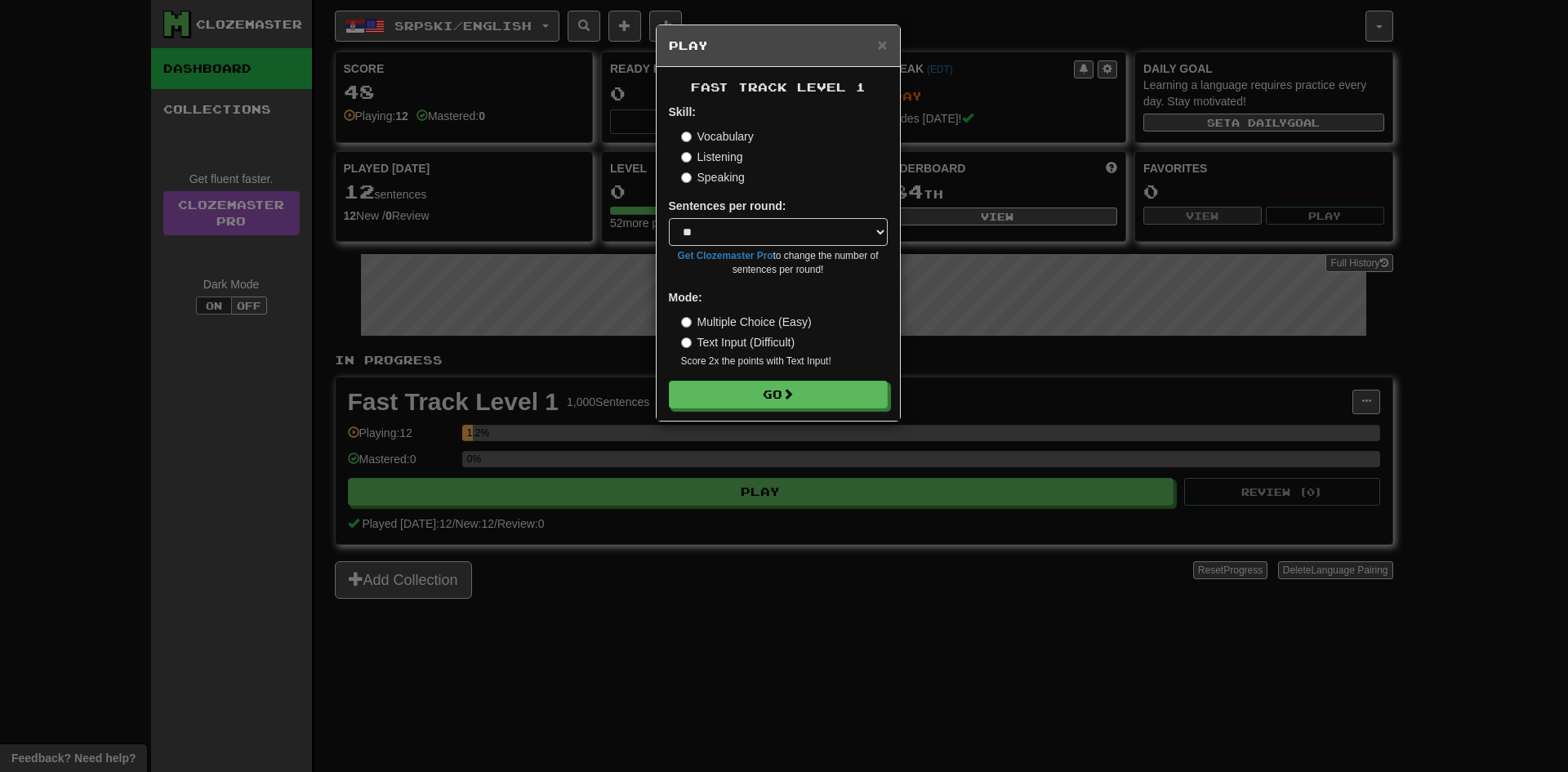
click at [711, 148] on div "Vocabulary Listening Speaking" at bounding box center [784, 156] width 206 height 57
click at [703, 154] on label "Listening" at bounding box center [712, 156] width 62 height 17
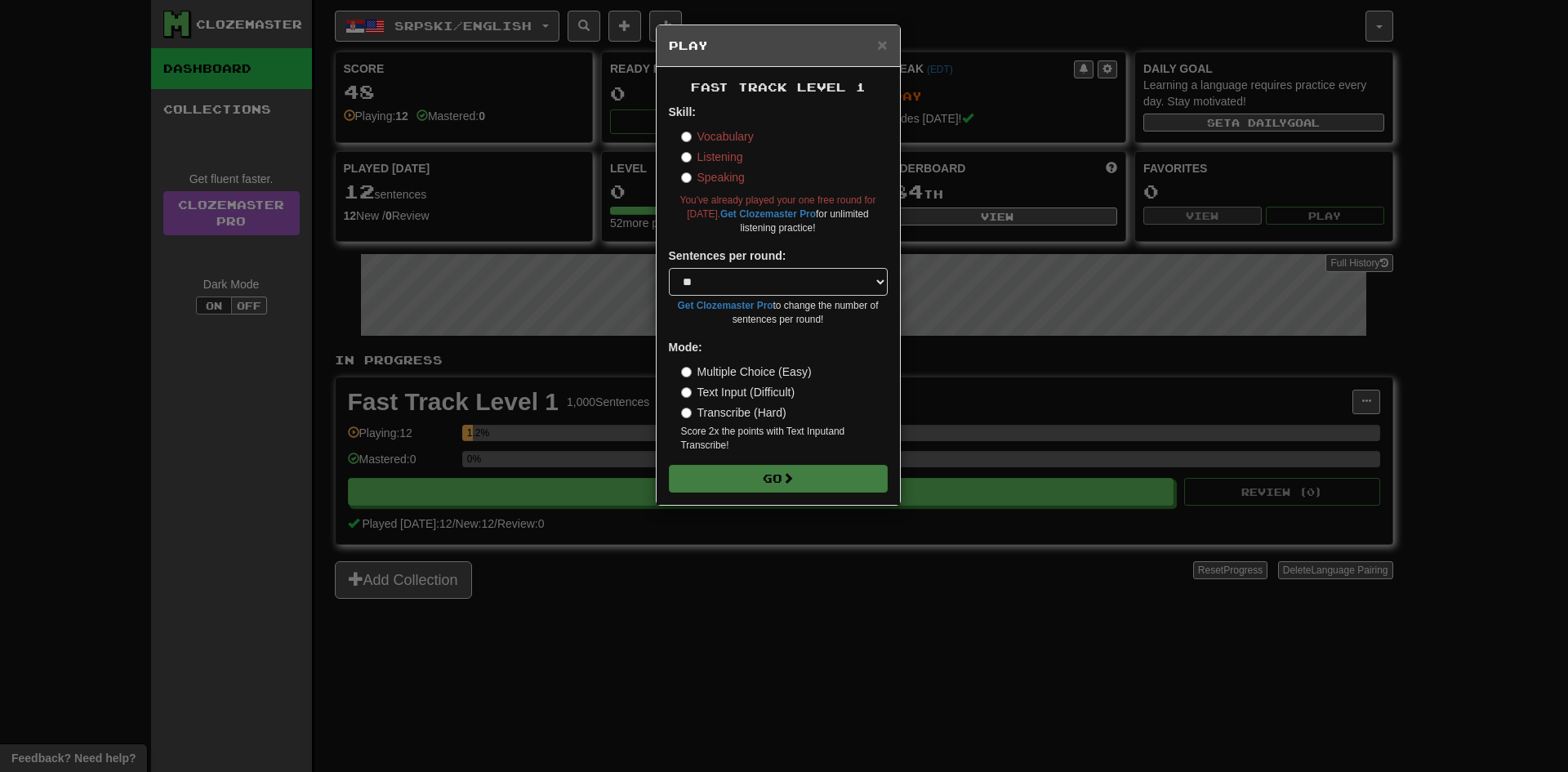
click at [692, 178] on label "Speaking" at bounding box center [713, 177] width 63 height 17
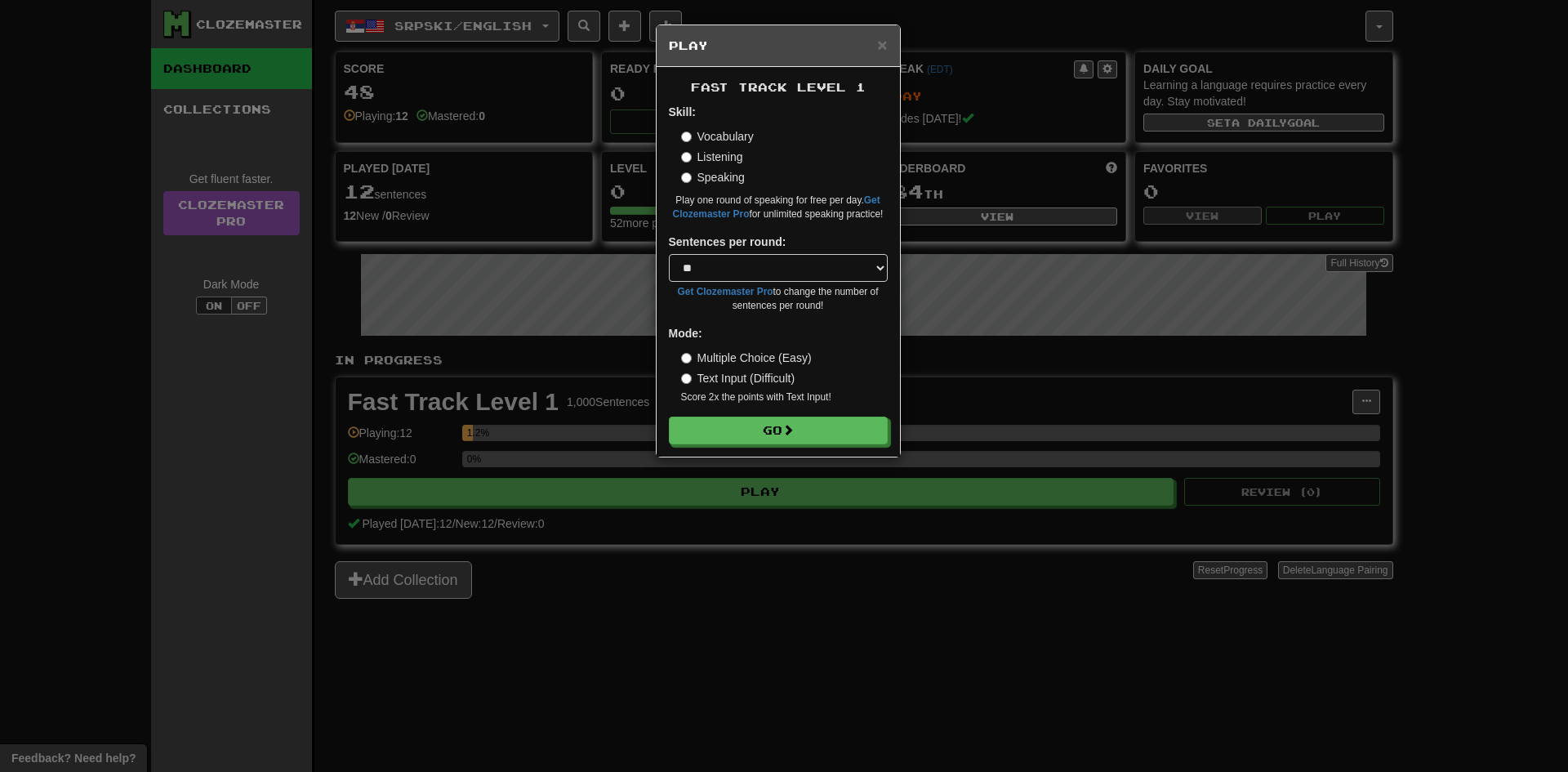
click at [693, 128] on label "Vocabulary" at bounding box center [717, 136] width 72 height 17
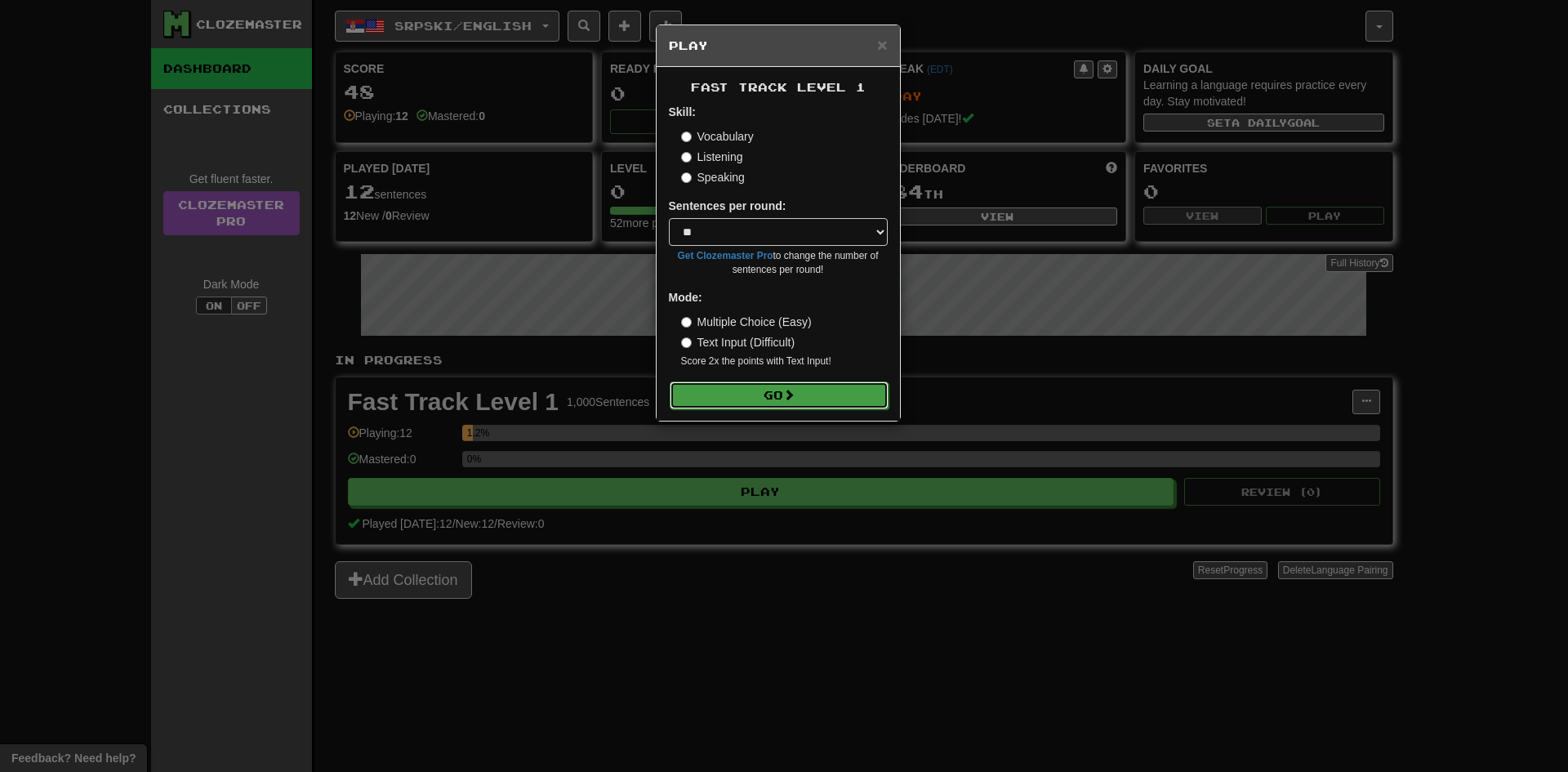
click at [752, 388] on button "Go" at bounding box center [779, 394] width 219 height 27
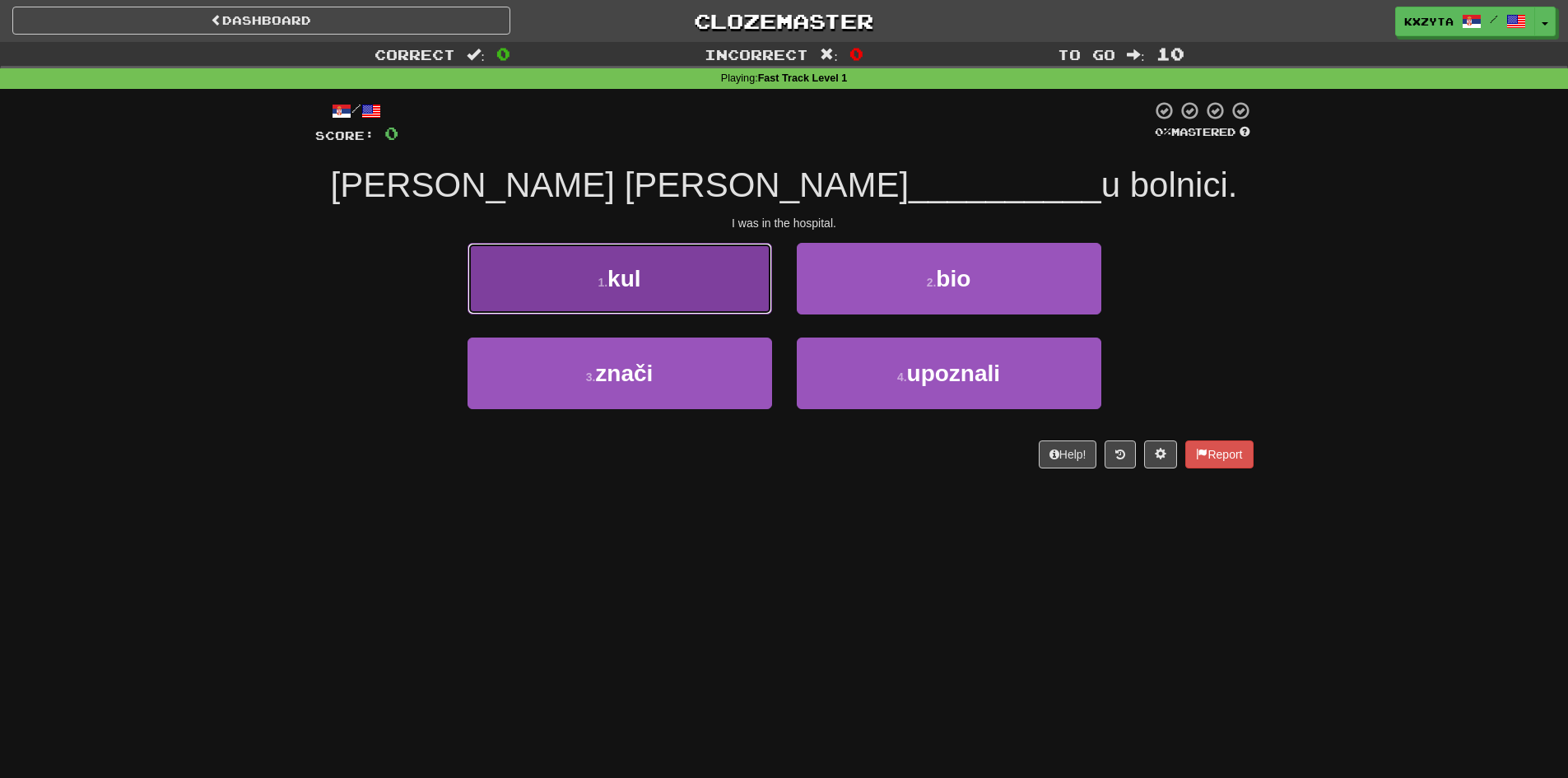
click at [761, 296] on button "1 . kul" at bounding box center [620, 278] width 305 height 72
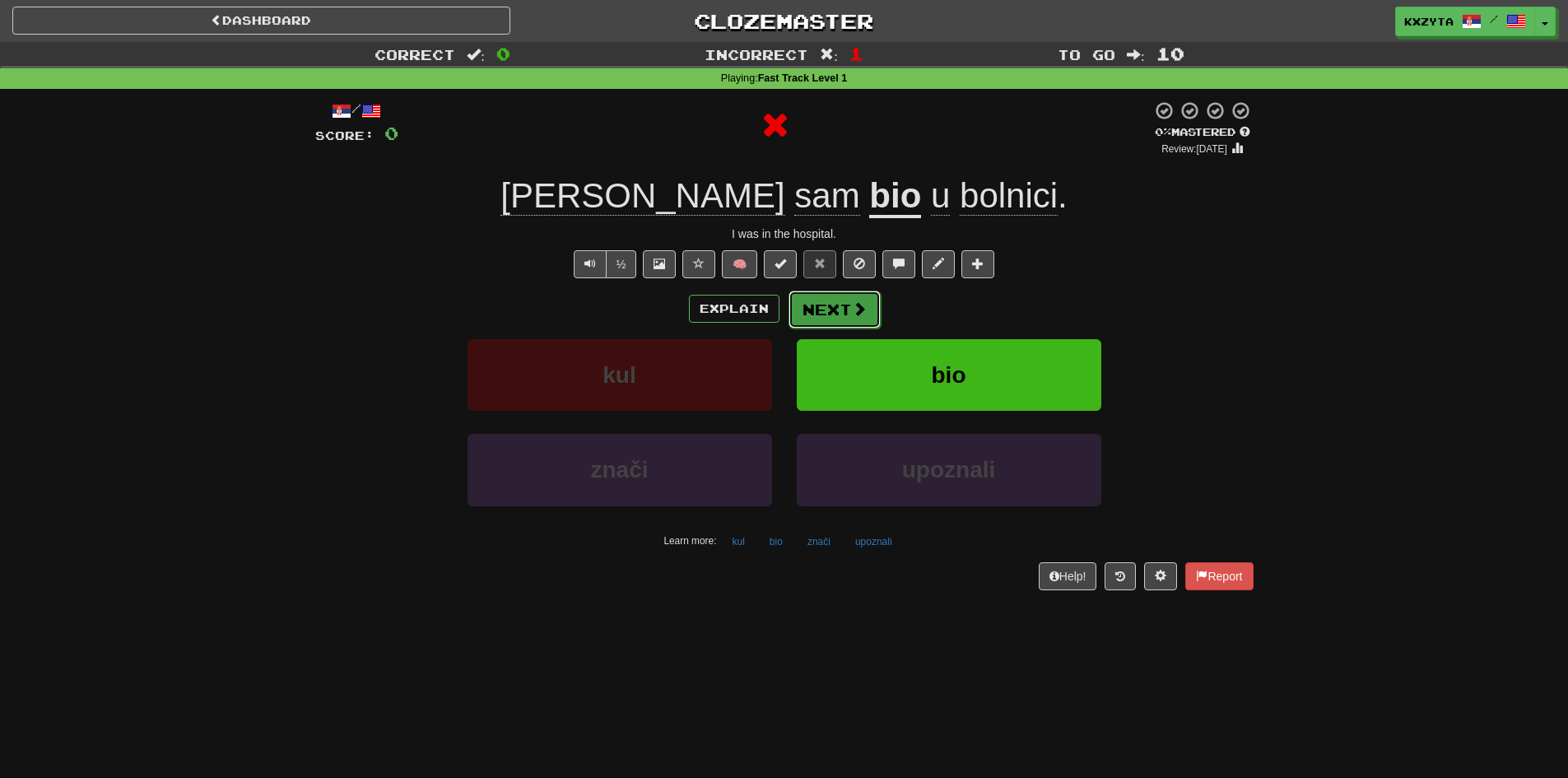
click at [857, 315] on span at bounding box center [859, 309] width 15 height 15
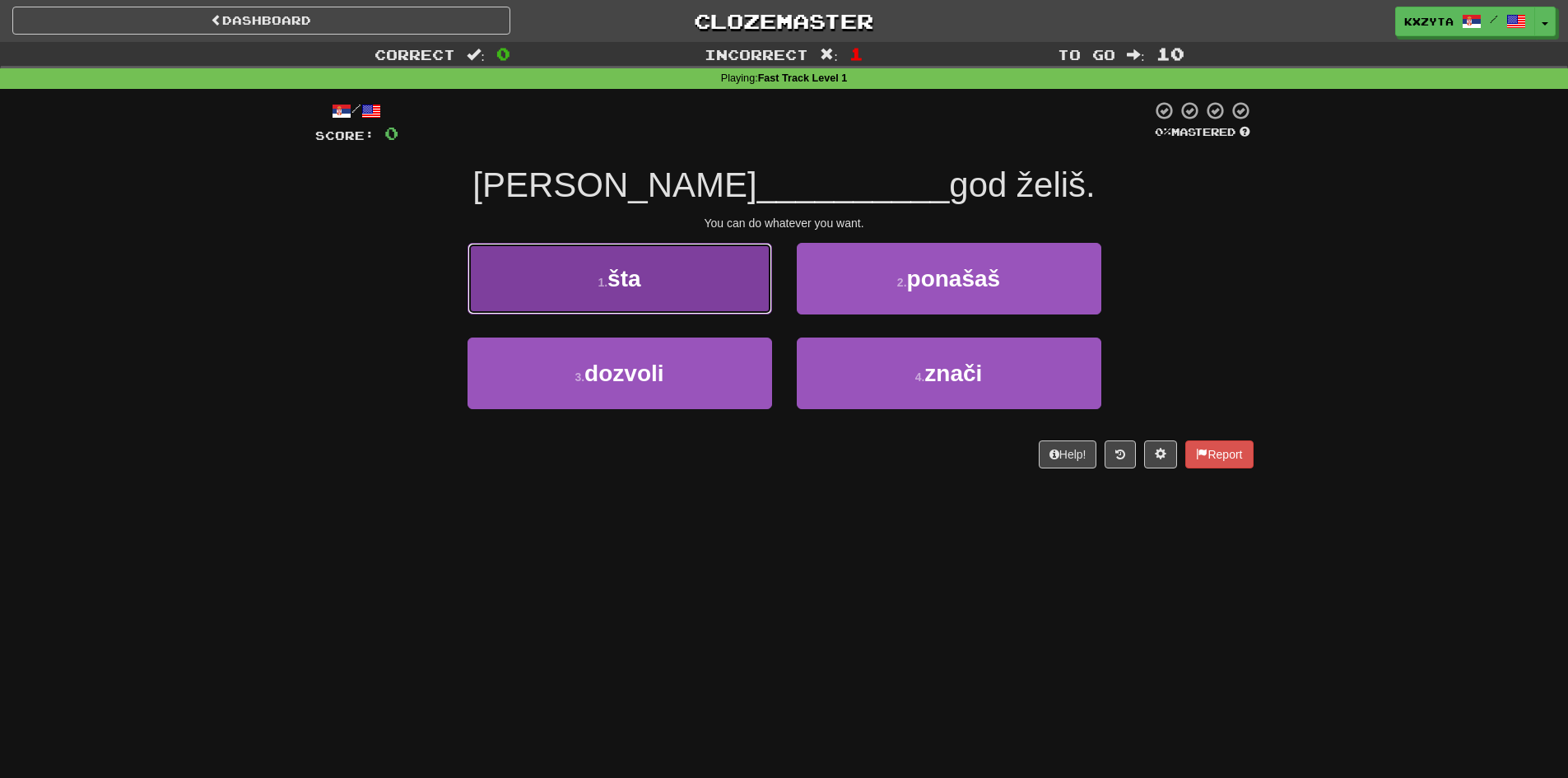
click at [737, 306] on button "1 . šta" at bounding box center [620, 278] width 305 height 72
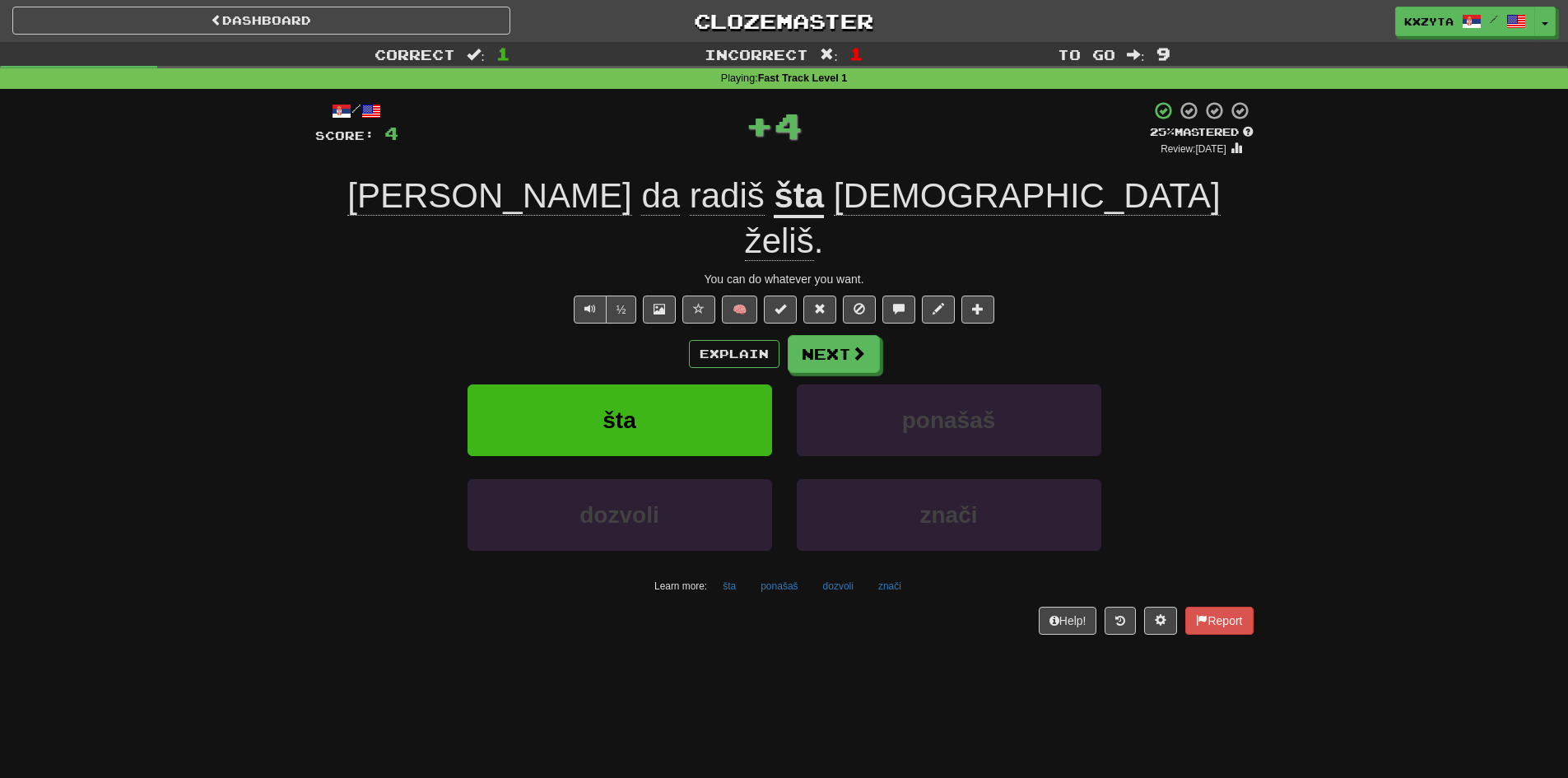
click at [641, 205] on span "Možeš" at bounding box center [660, 196] width 39 height 39
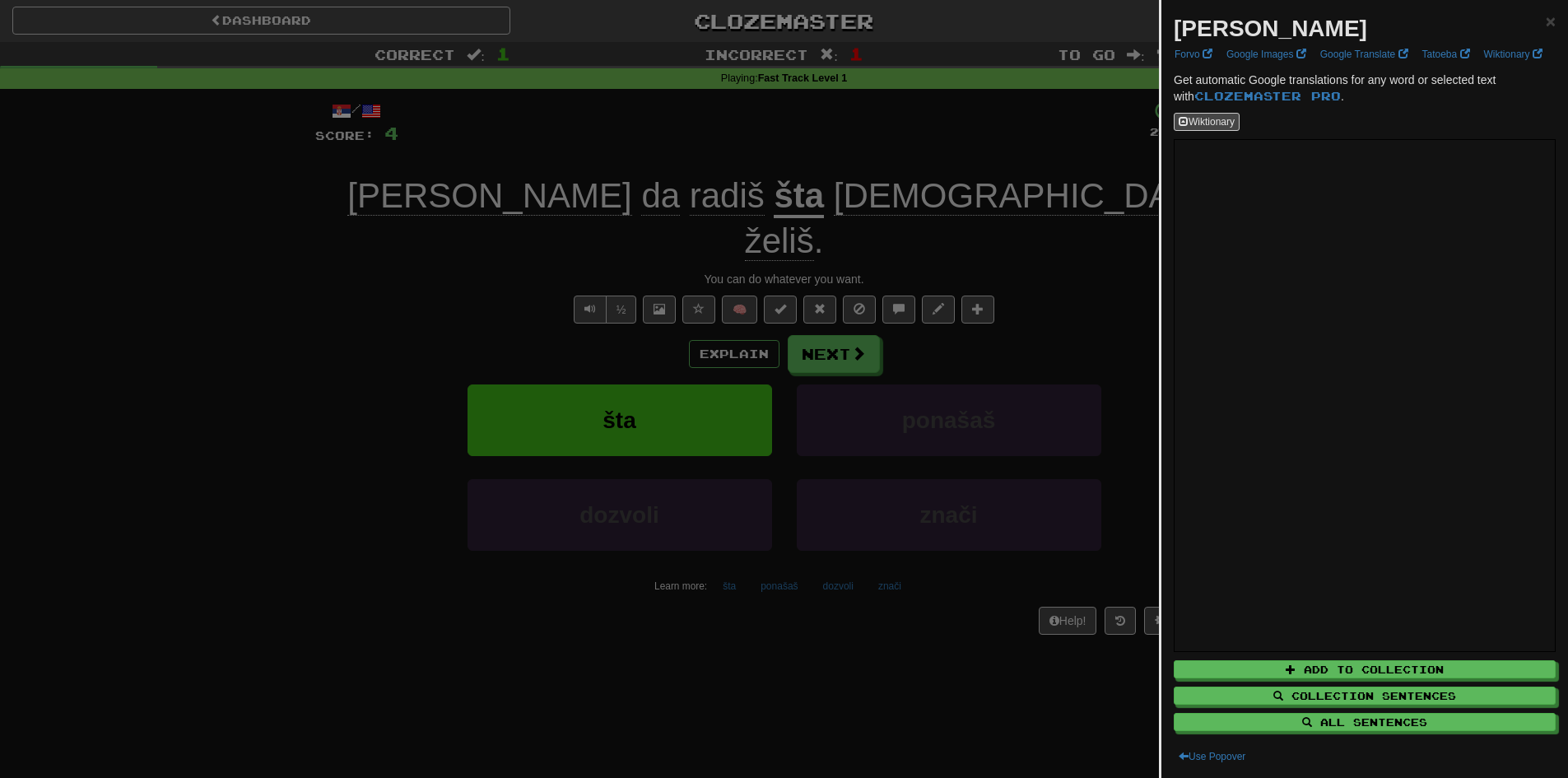
click at [700, 181] on div at bounding box center [784, 389] width 1568 height 778
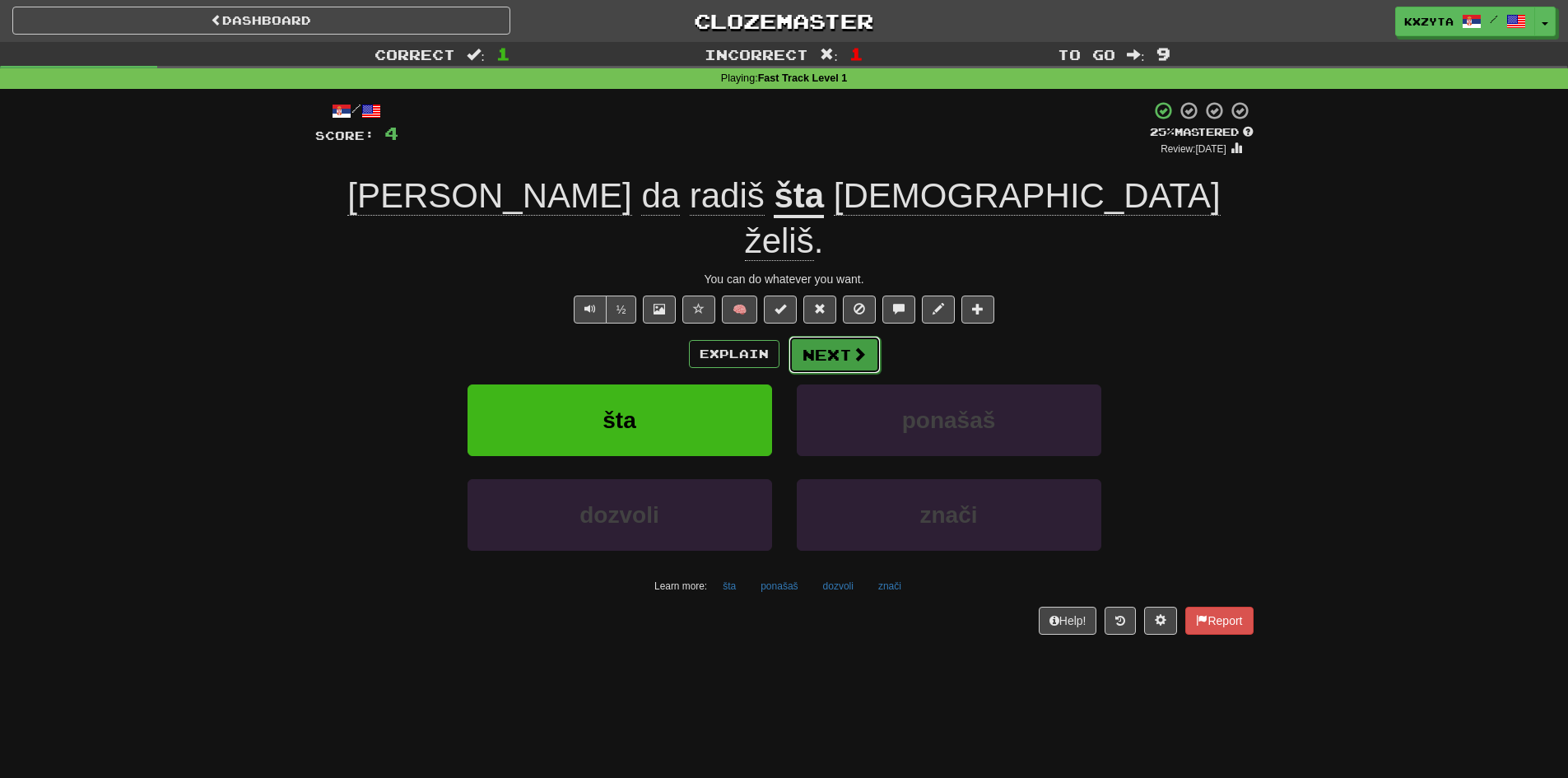
click at [829, 336] on button "Next" at bounding box center [835, 355] width 92 height 38
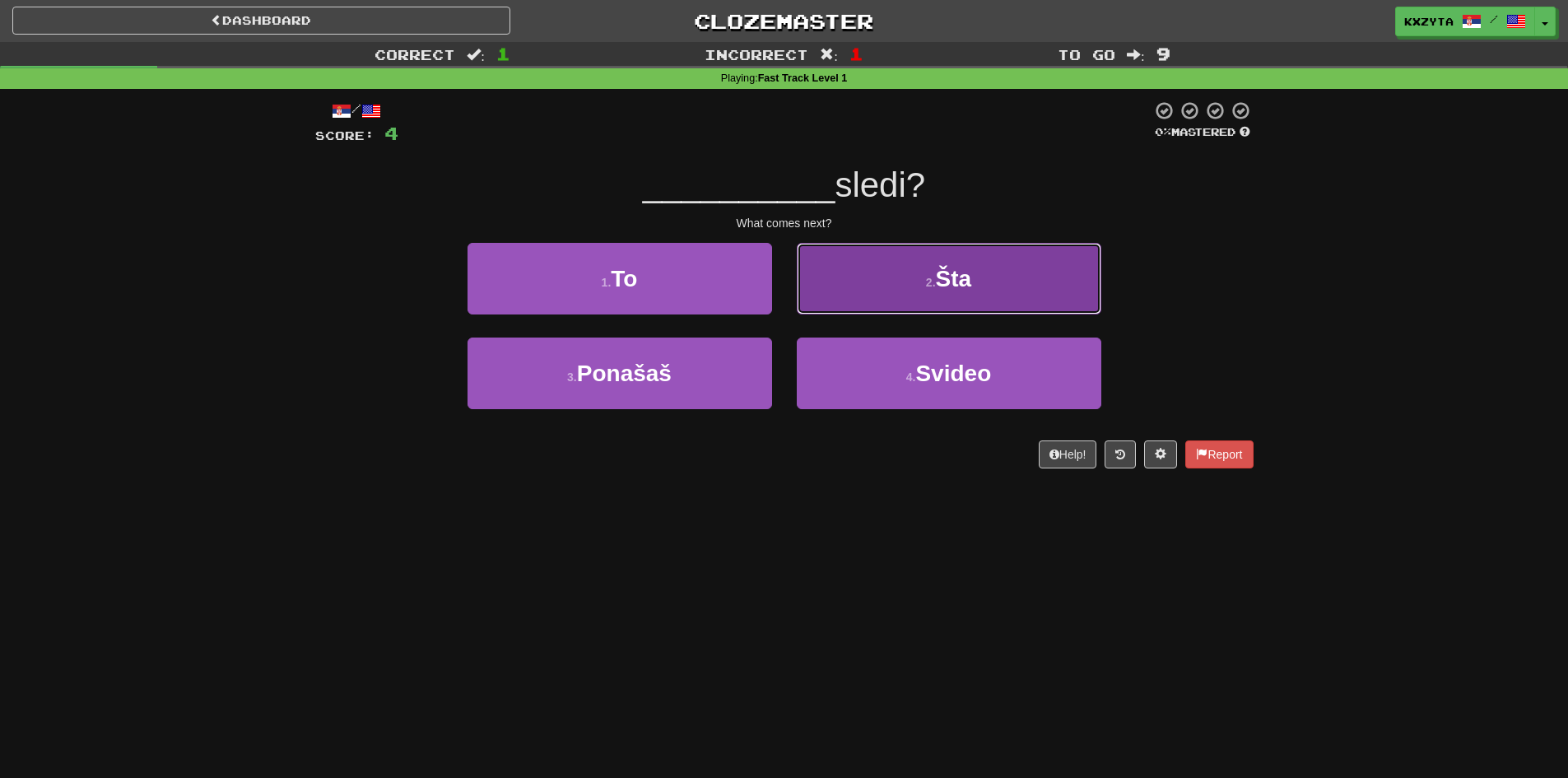
click at [847, 272] on button "2 . Šta" at bounding box center [948, 278] width 305 height 72
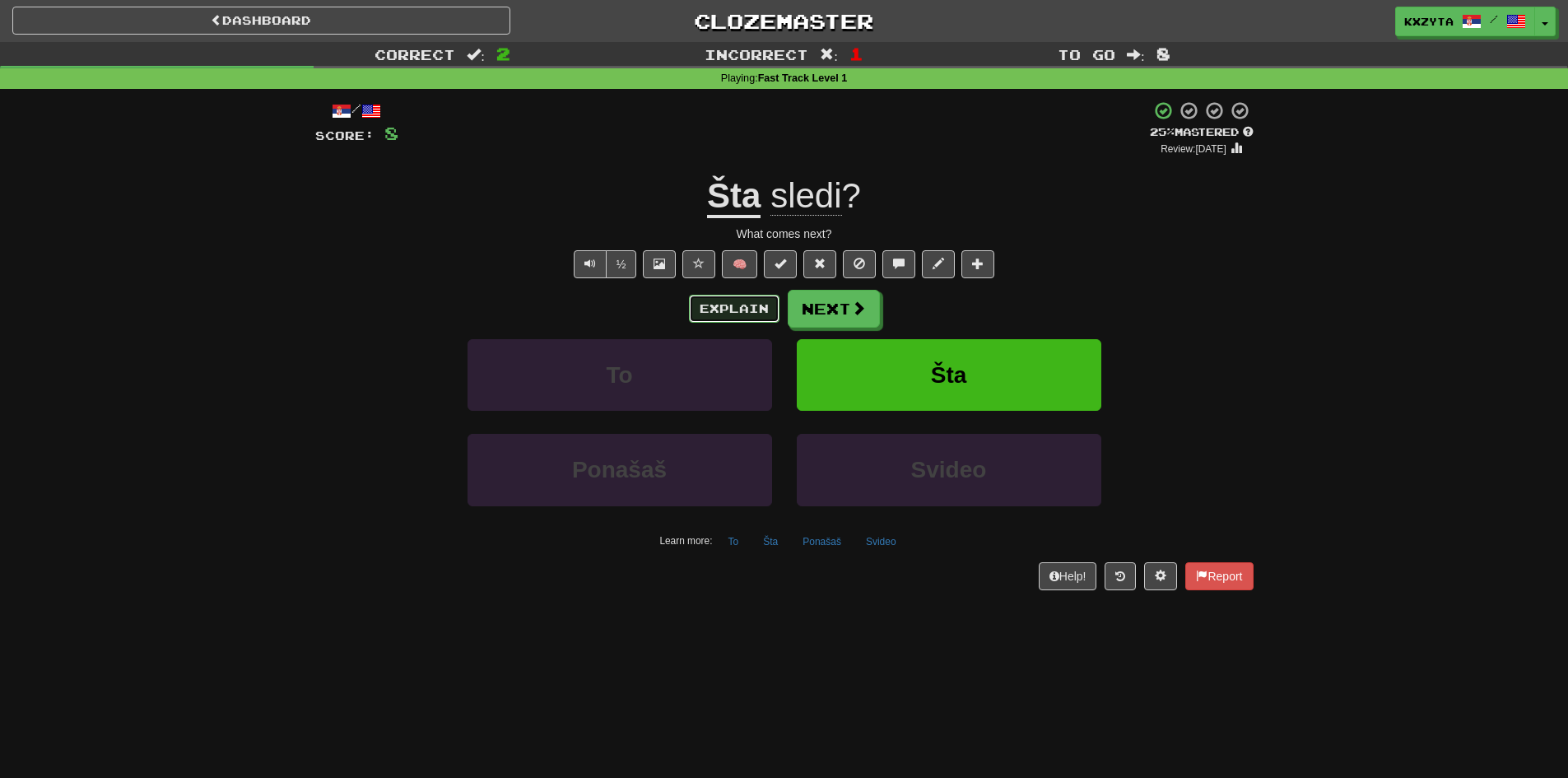
click at [726, 301] on button "Explain" at bounding box center [734, 308] width 91 height 28
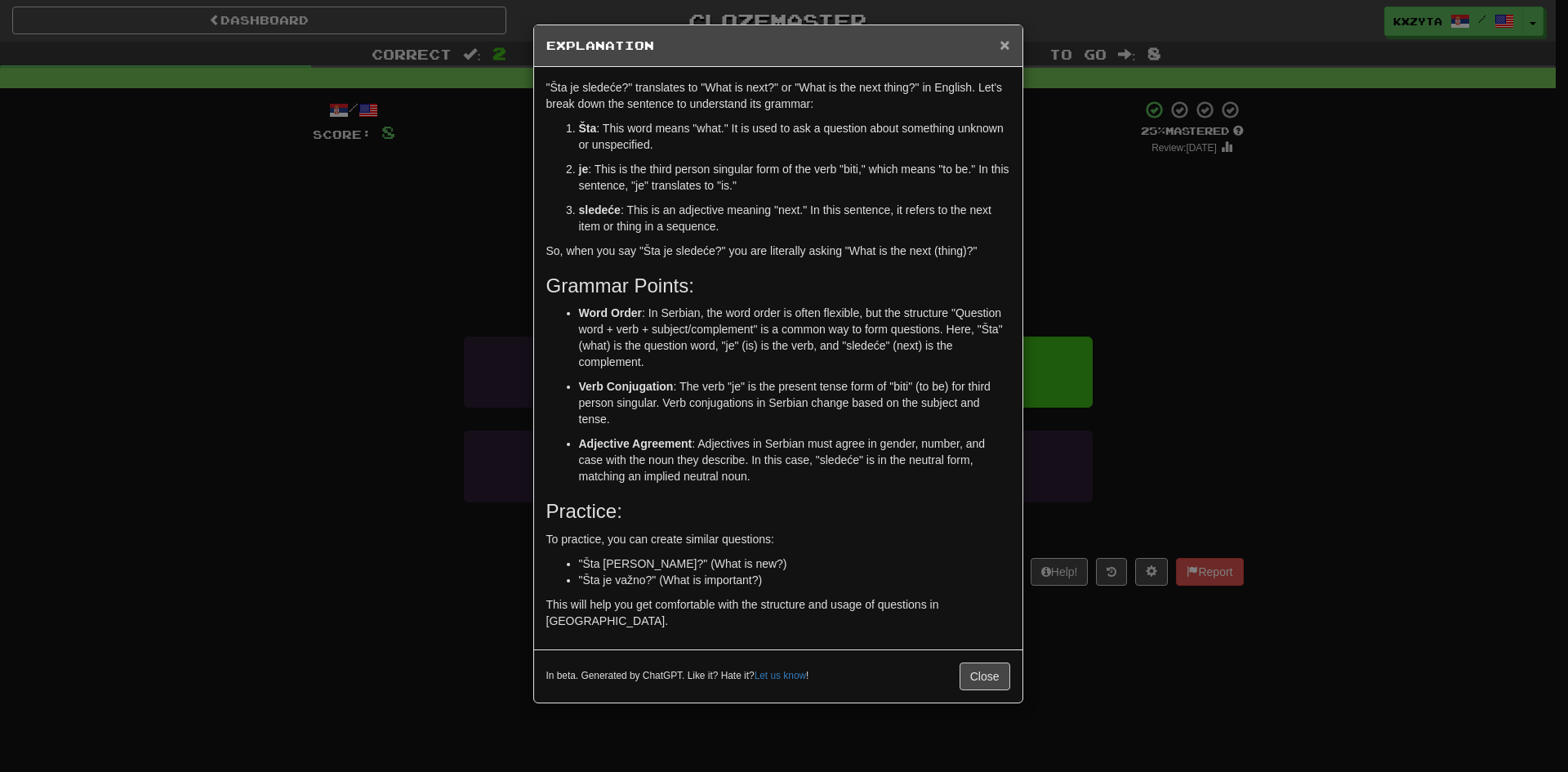
click at [1005, 45] on span "×" at bounding box center [1004, 44] width 10 height 19
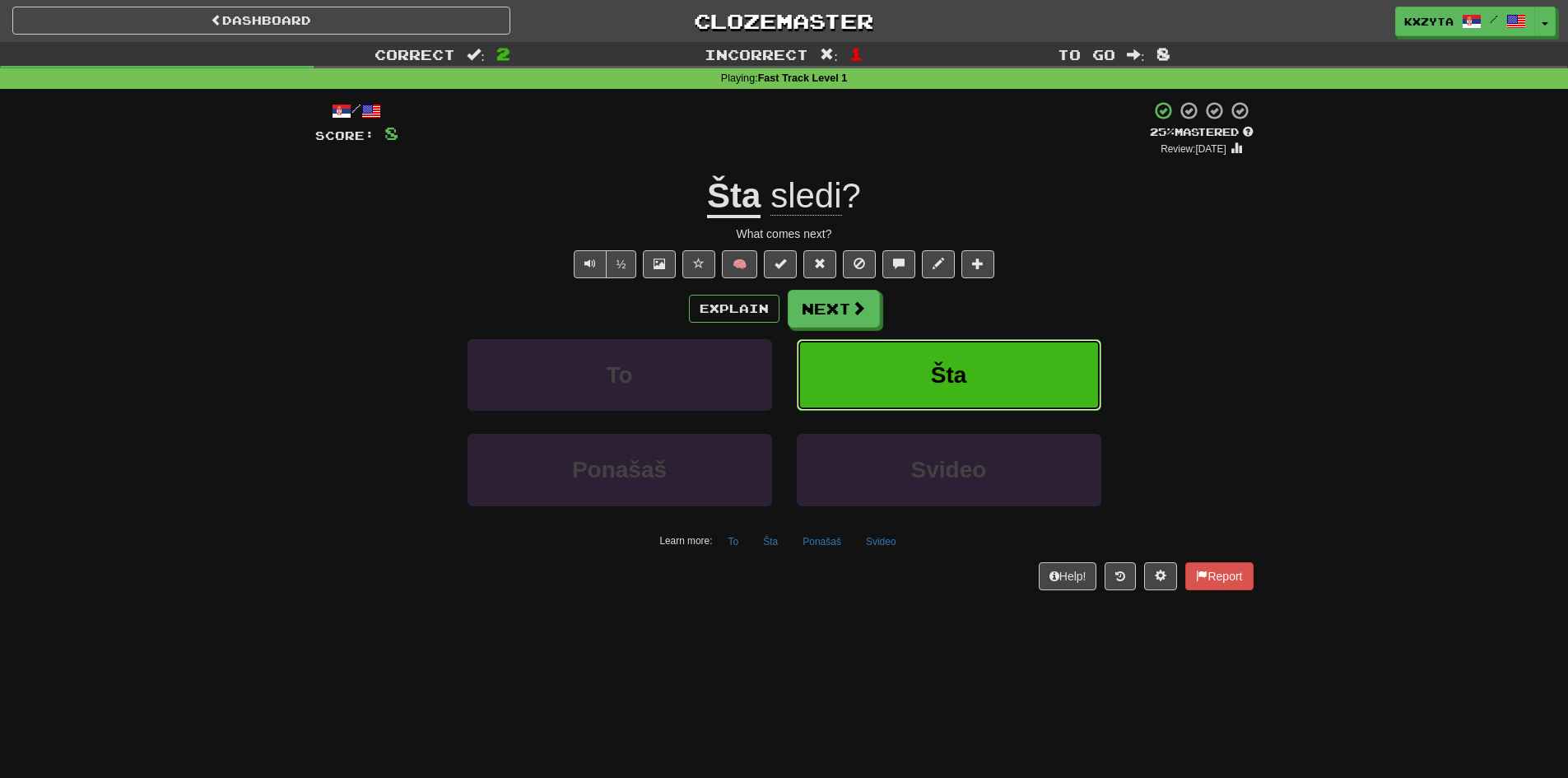
click at [904, 361] on button "Šta" at bounding box center [948, 374] width 305 height 72
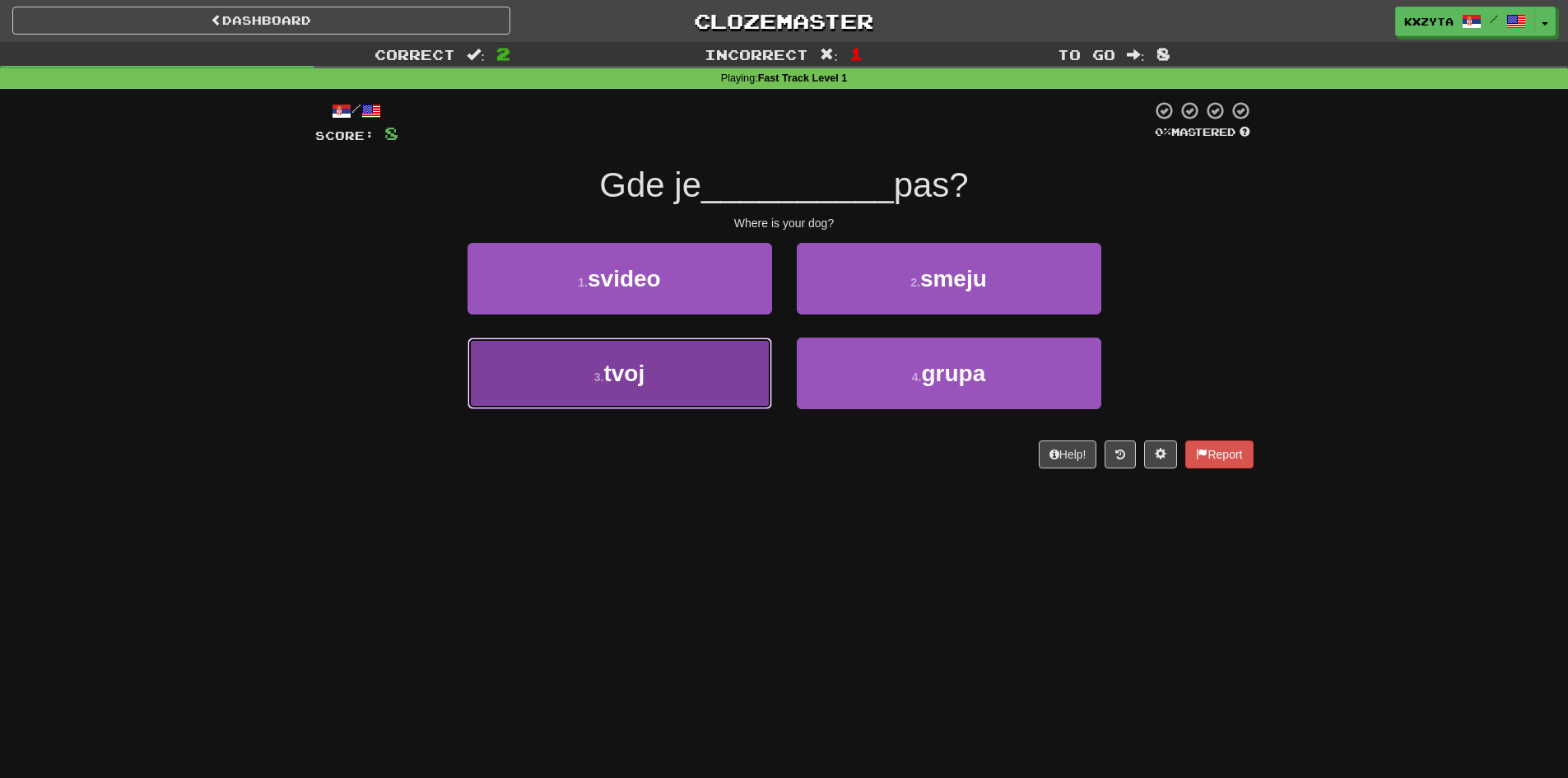
click at [698, 373] on button "3 . tvoj" at bounding box center [620, 373] width 305 height 72
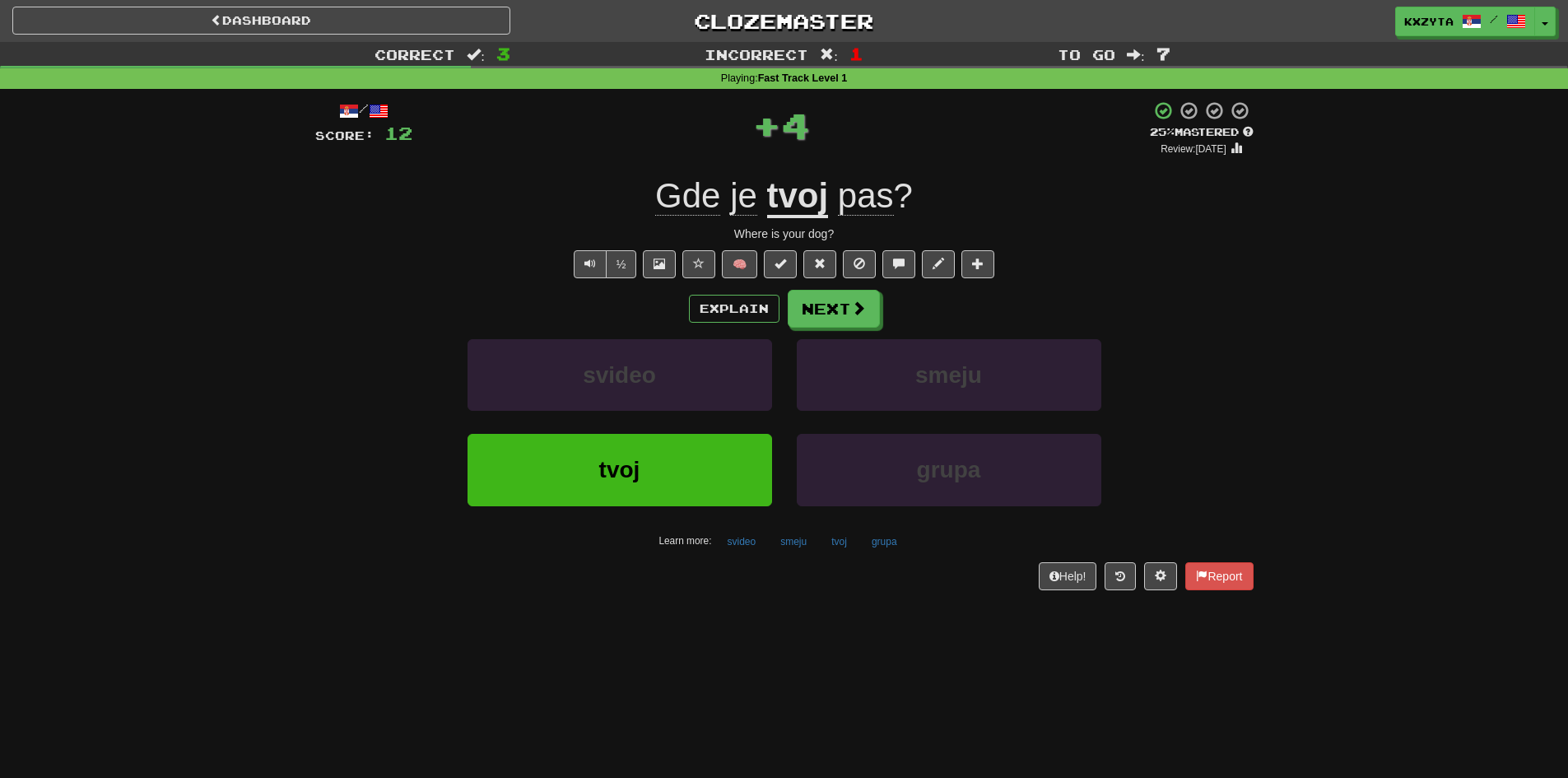
click at [800, 205] on u "tvoj" at bounding box center [797, 197] width 61 height 42
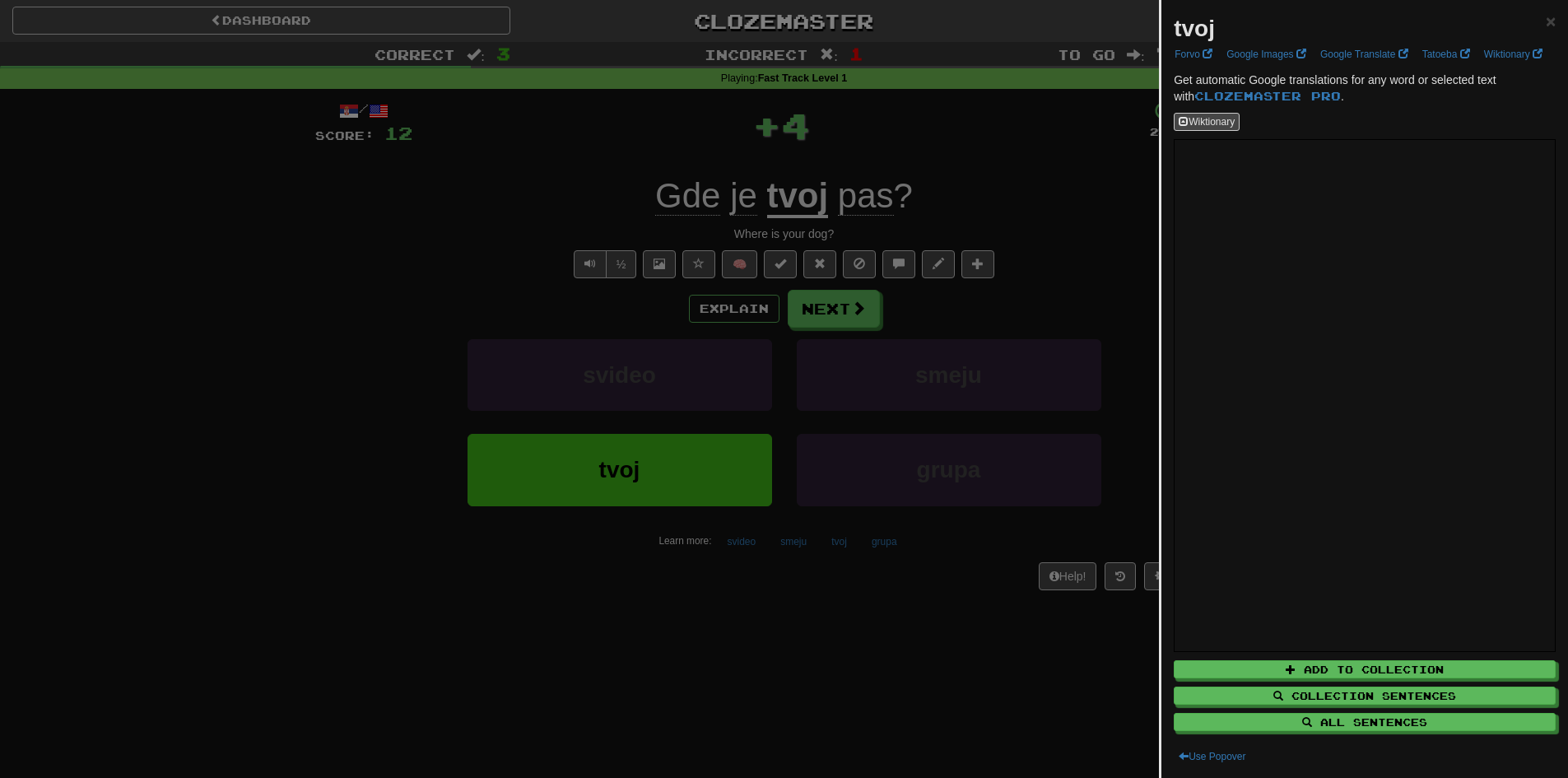
click at [958, 205] on div at bounding box center [784, 389] width 1568 height 778
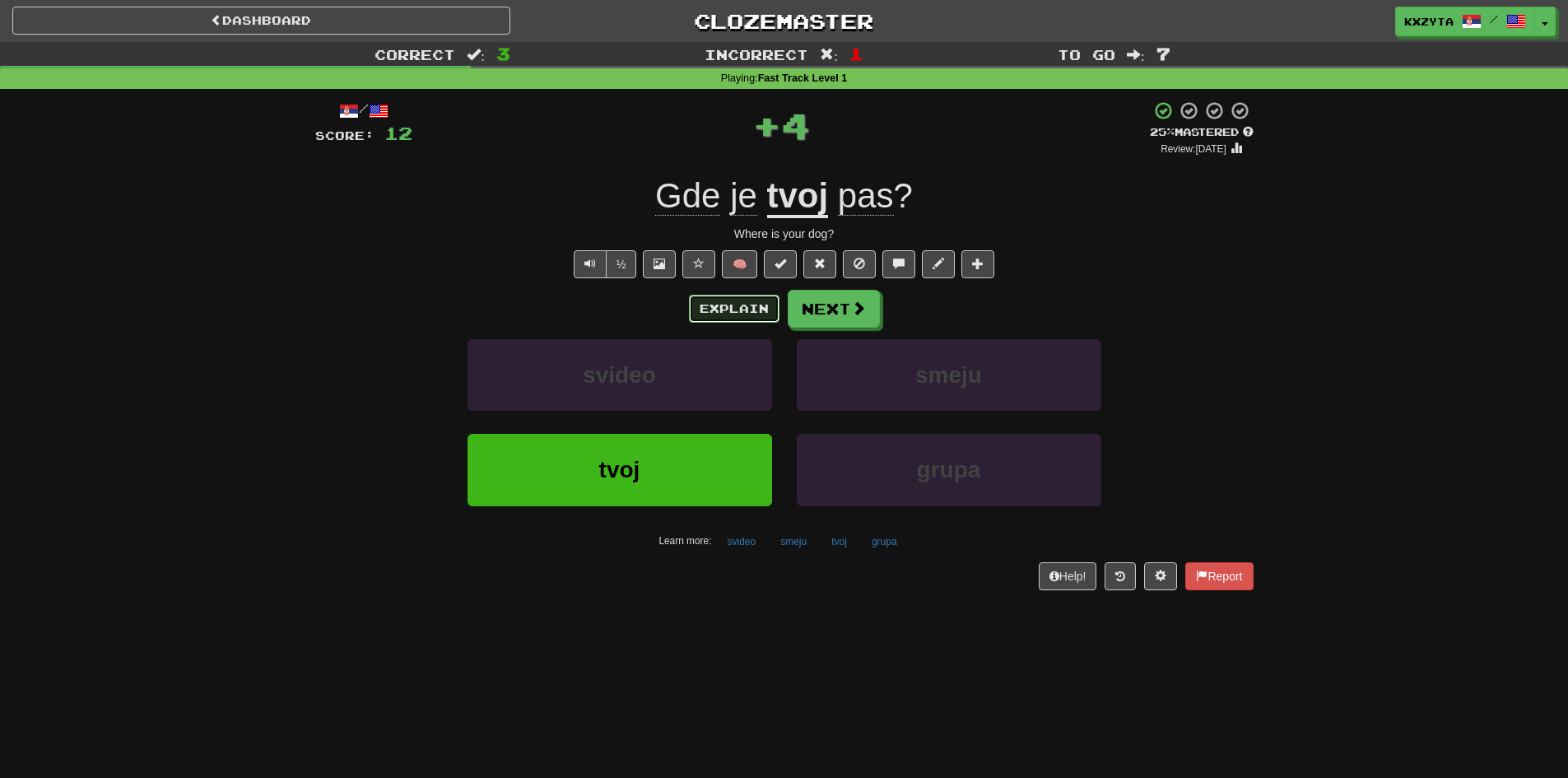
click at [749, 297] on button "Explain" at bounding box center [734, 308] width 91 height 28
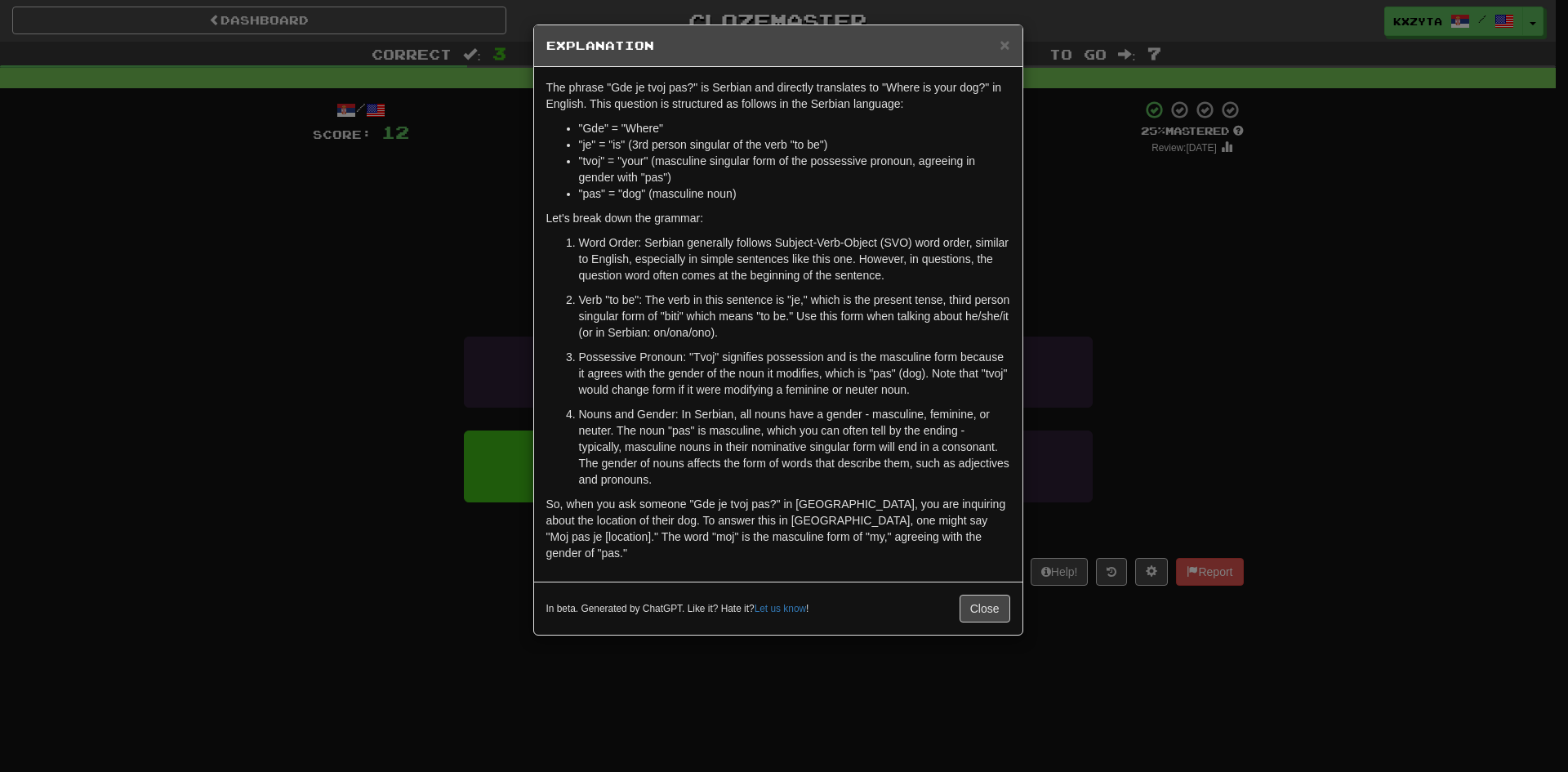
click at [292, 309] on div "× Explanation The phrase "Gde je tvoj pas?" is Serbian and directly translates …" at bounding box center [784, 386] width 1568 height 772
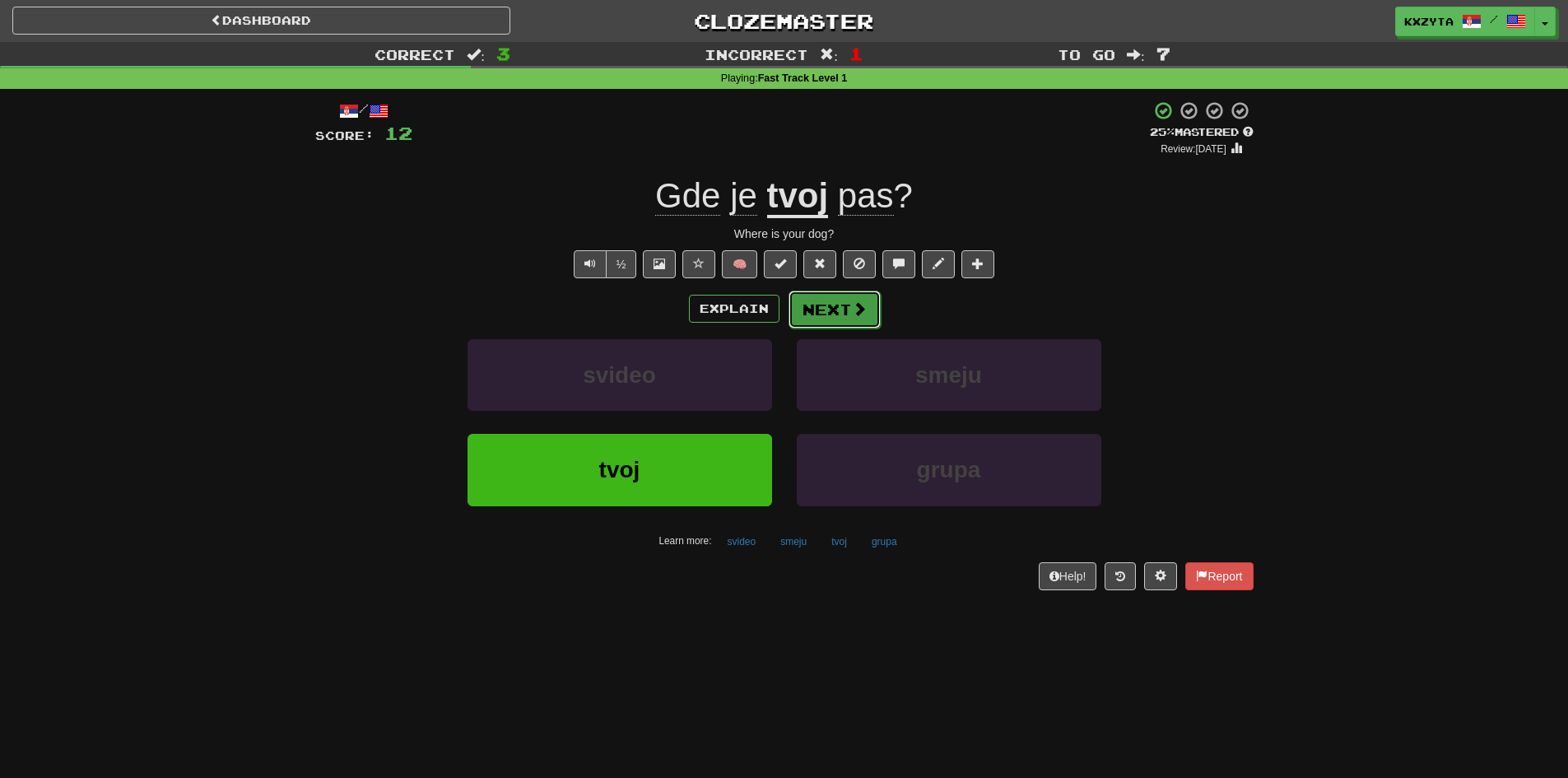
click at [833, 321] on button "Next" at bounding box center [835, 309] width 92 height 38
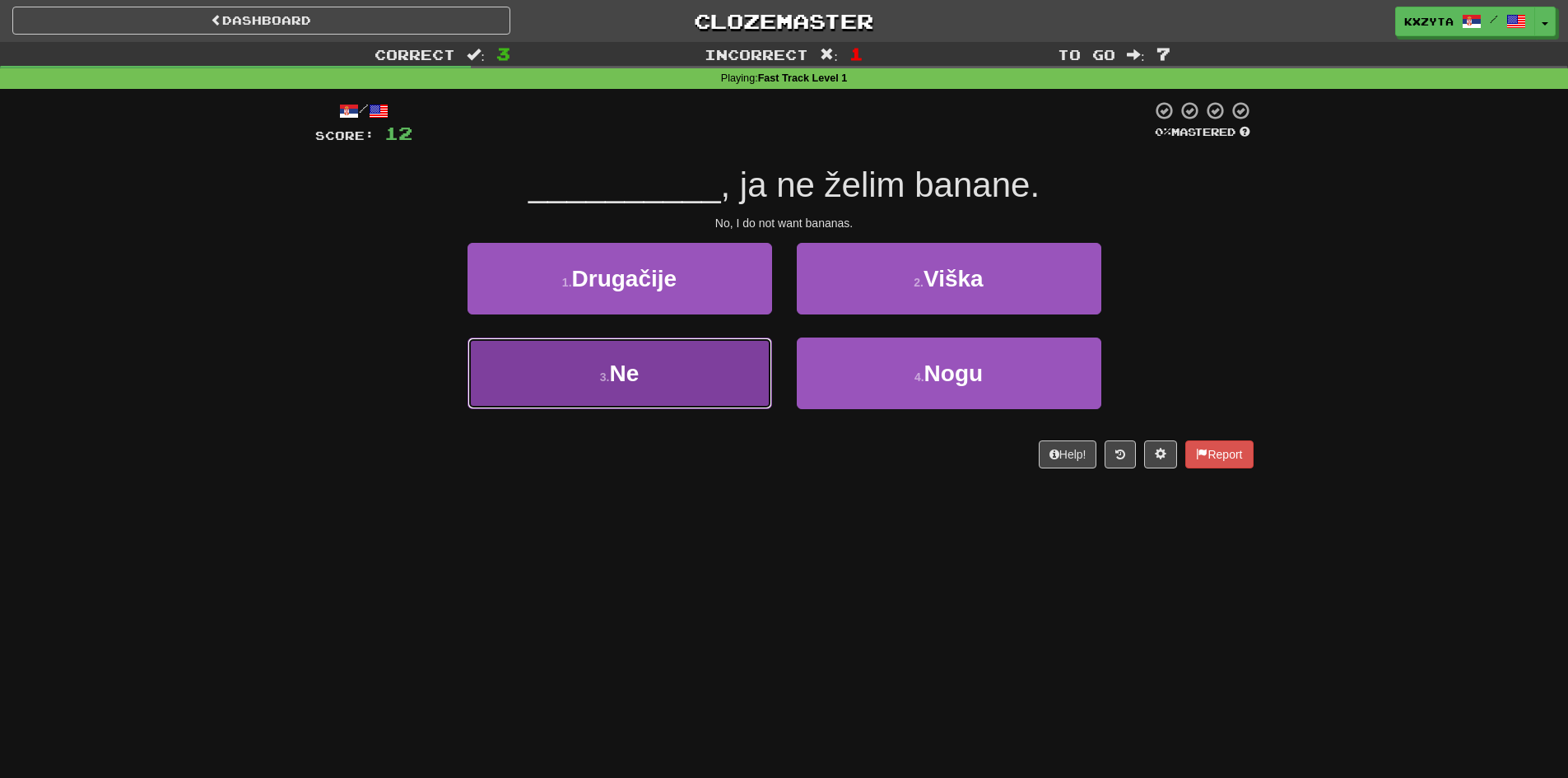
click at [768, 358] on button "3 . Ne" at bounding box center [620, 373] width 305 height 72
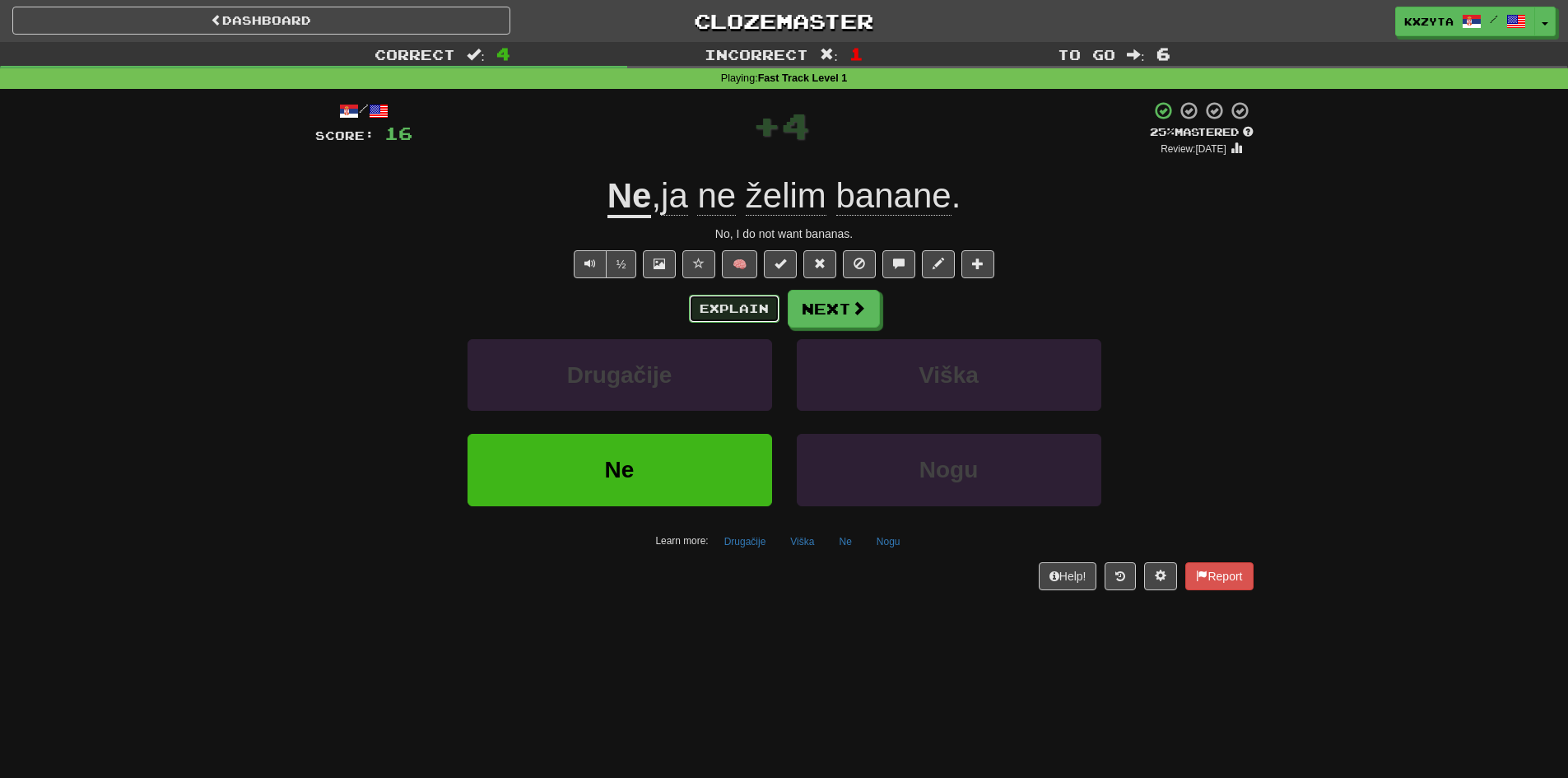
click at [723, 309] on button "Explain" at bounding box center [734, 308] width 91 height 28
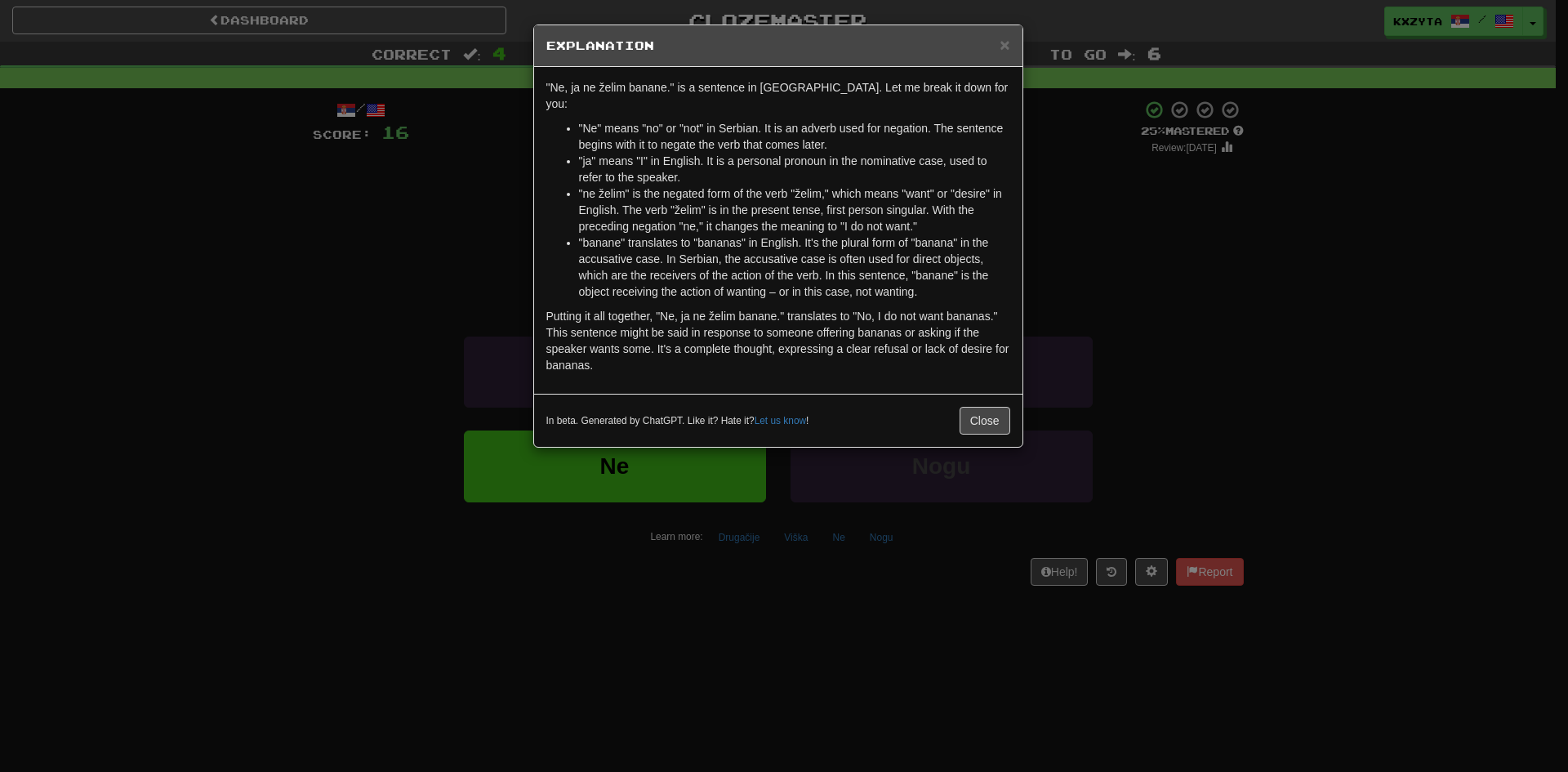
click at [340, 336] on div "× Explanation "Ne, ja ne želim banane." is a sentence in Serbian. Let me break …" at bounding box center [784, 386] width 1568 height 772
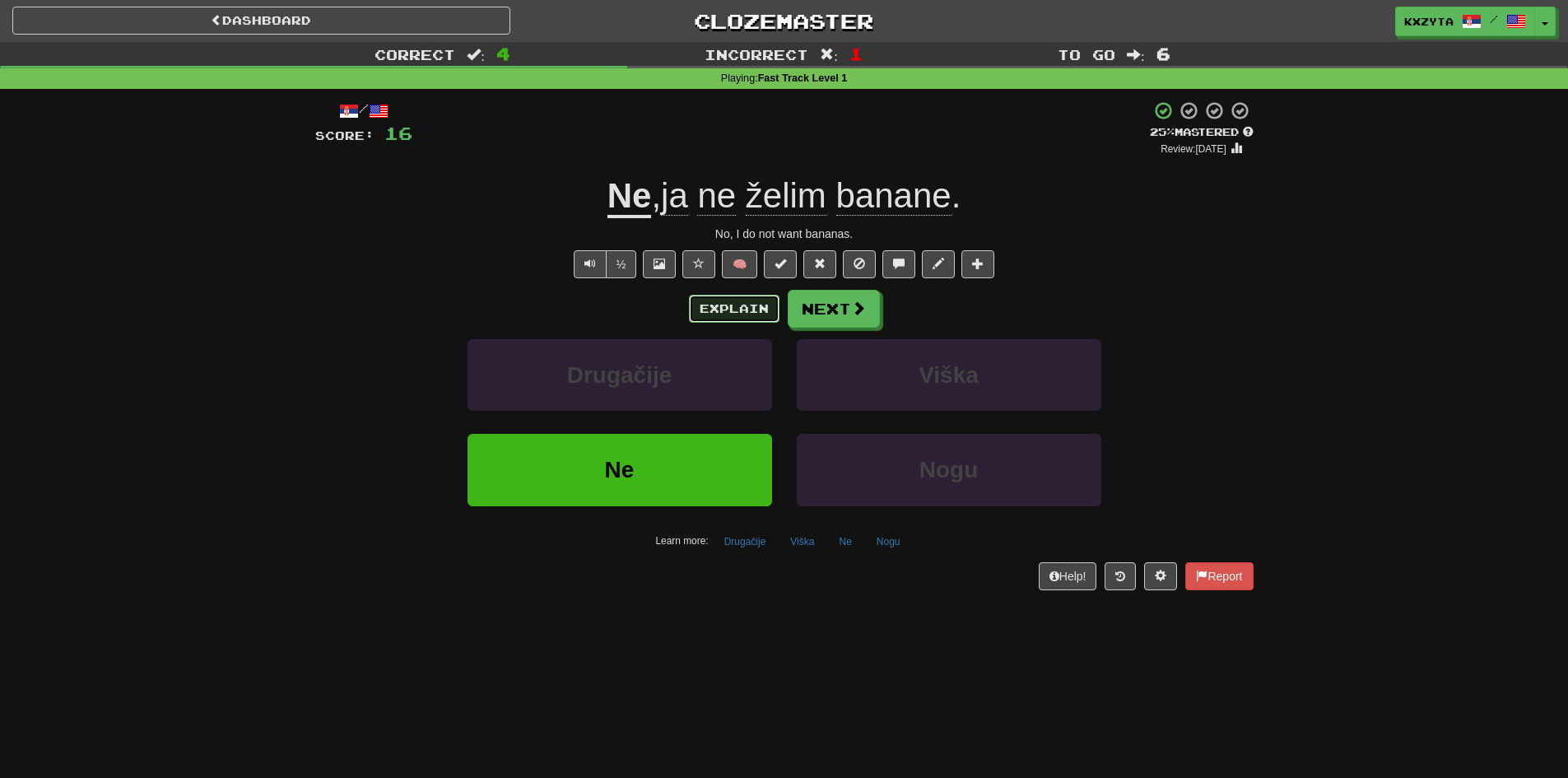
click at [748, 320] on button "Explain" at bounding box center [734, 308] width 91 height 28
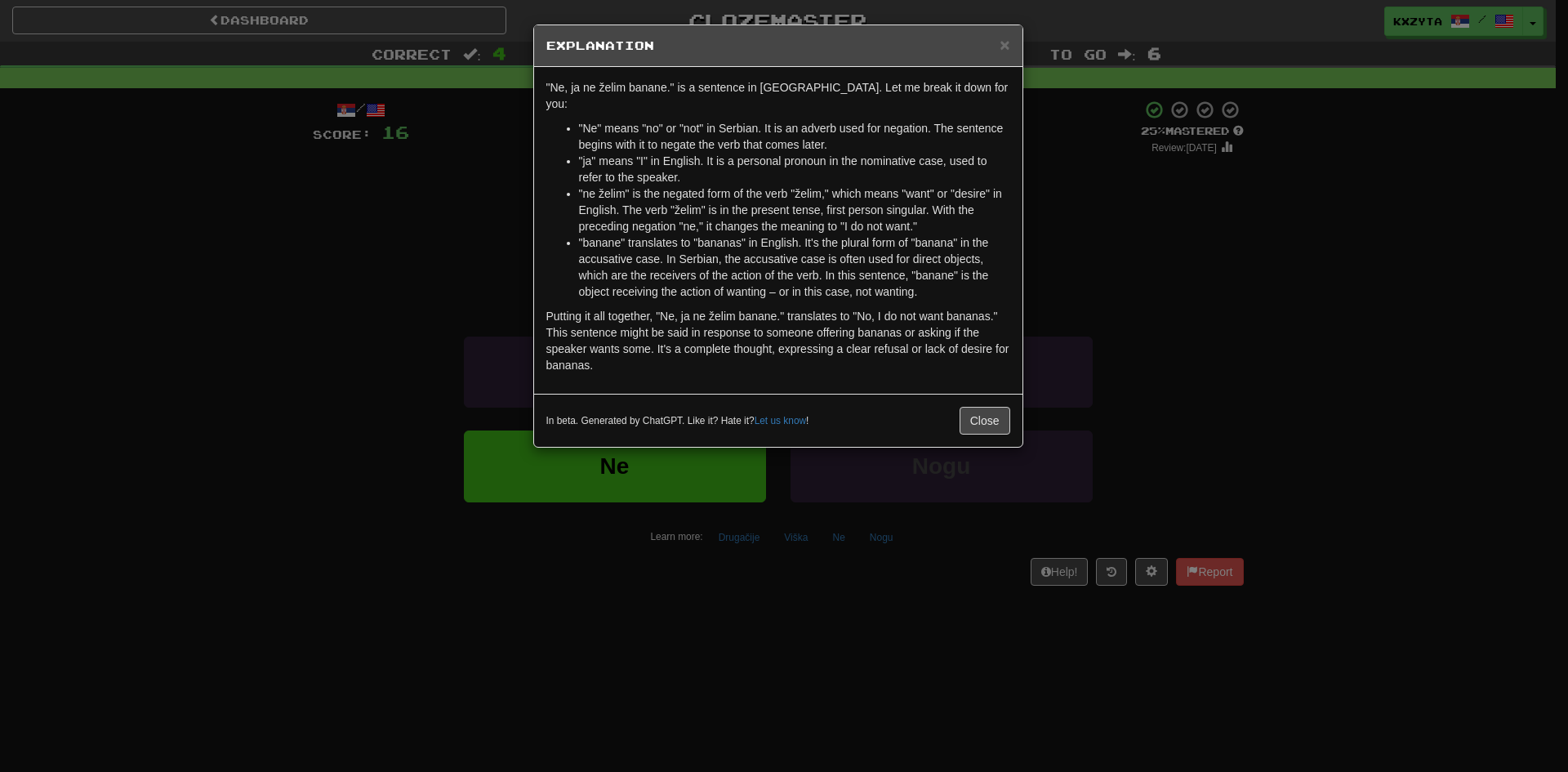
click at [1118, 286] on div "× Explanation "Ne, ja ne želim banane." is a sentence in Serbian. Let me break …" at bounding box center [784, 386] width 1568 height 772
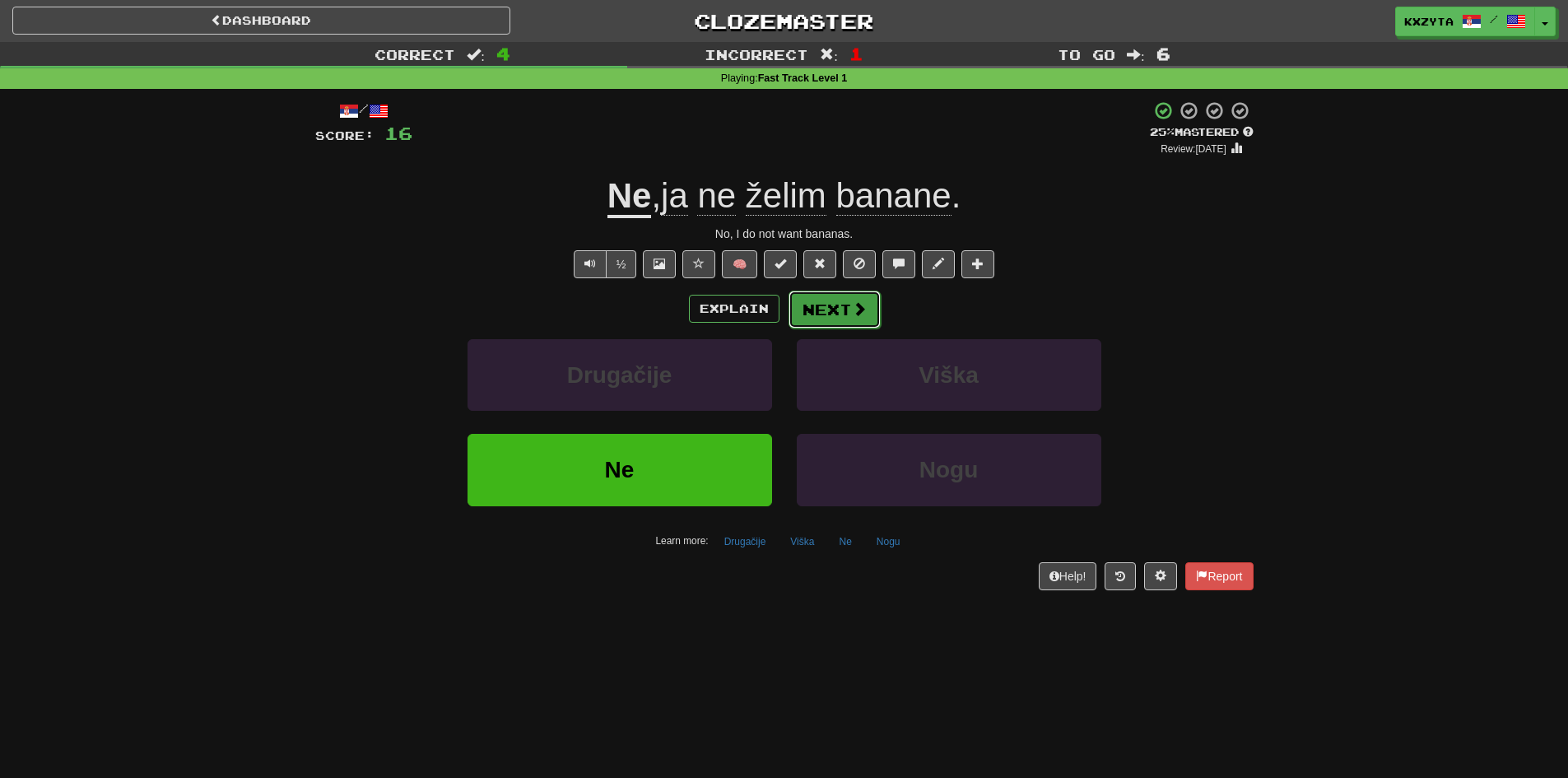
click at [854, 311] on span at bounding box center [859, 309] width 15 height 15
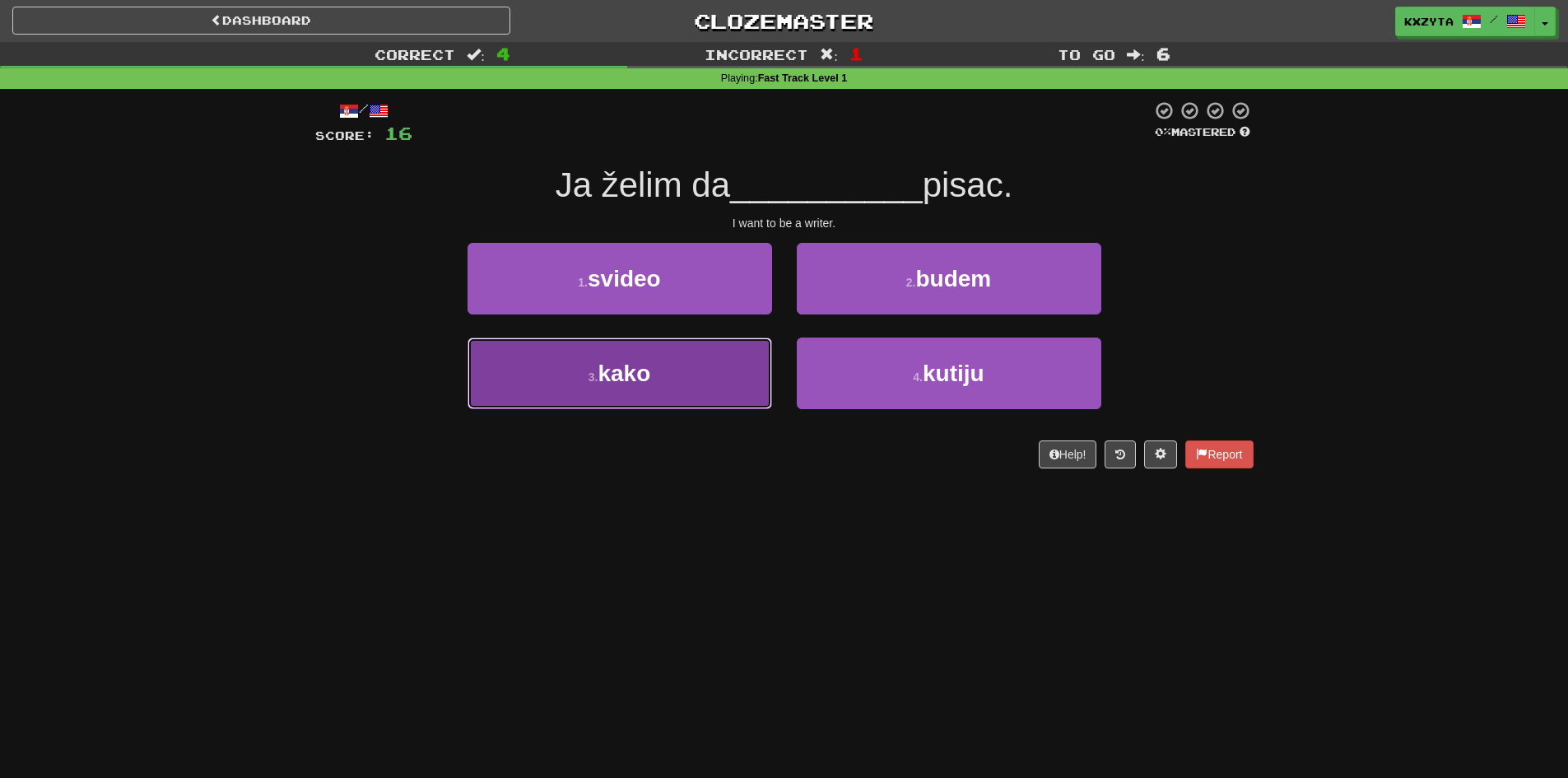
click at [692, 359] on button "3 . kako" at bounding box center [620, 373] width 305 height 72
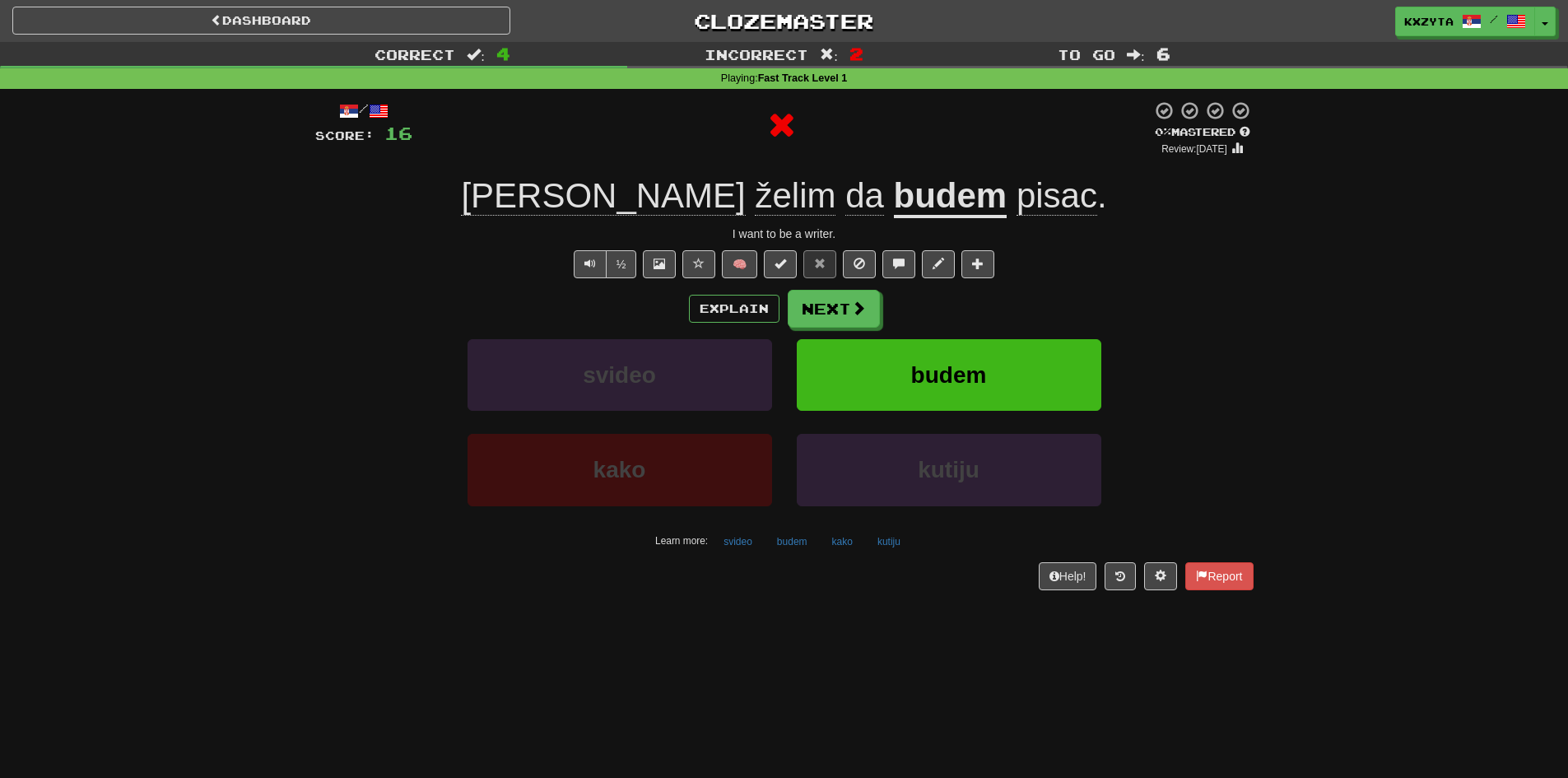
click at [893, 197] on u "budem" at bounding box center [950, 197] width 114 height 42
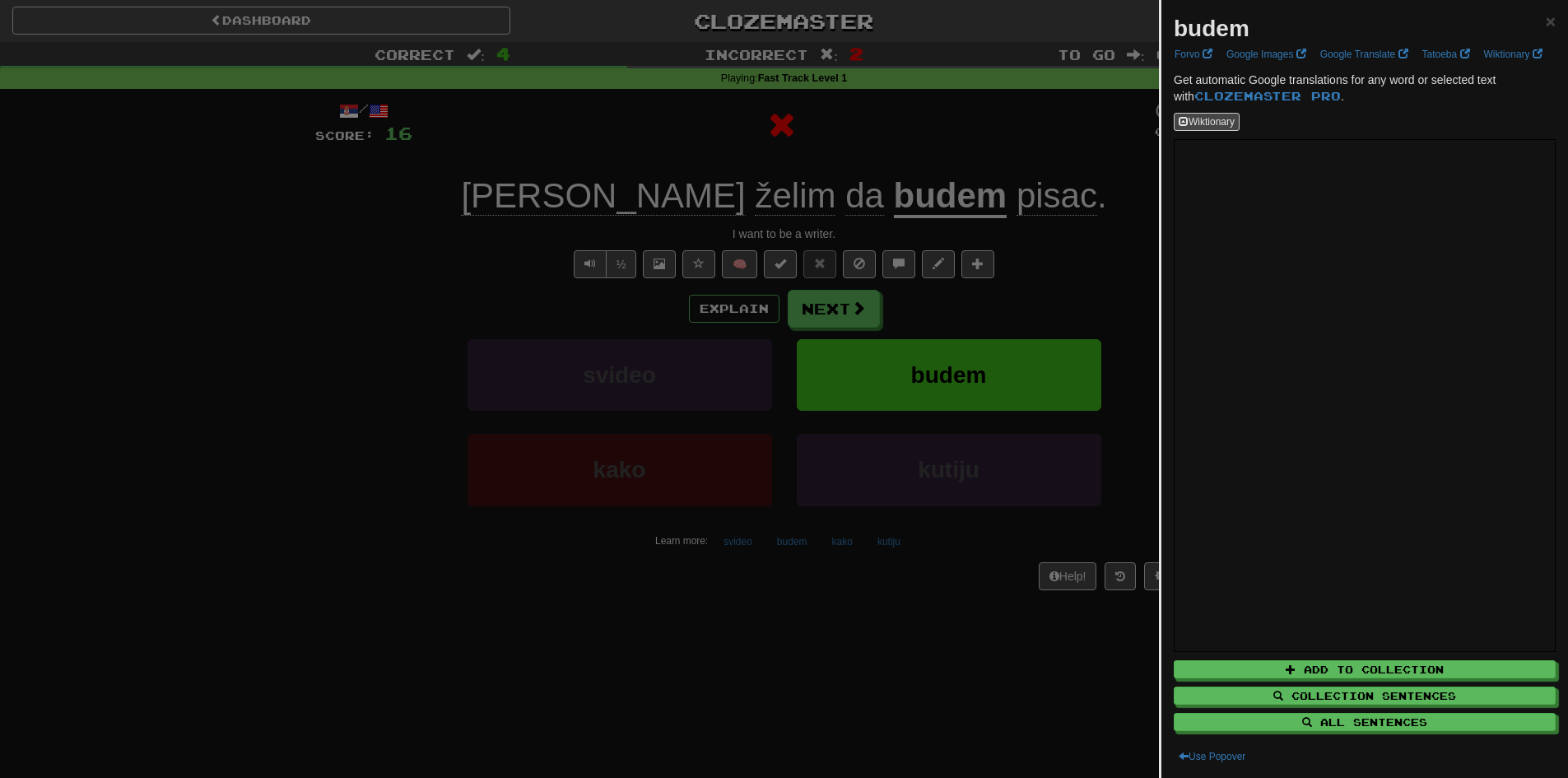
click at [974, 228] on div at bounding box center [784, 389] width 1568 height 778
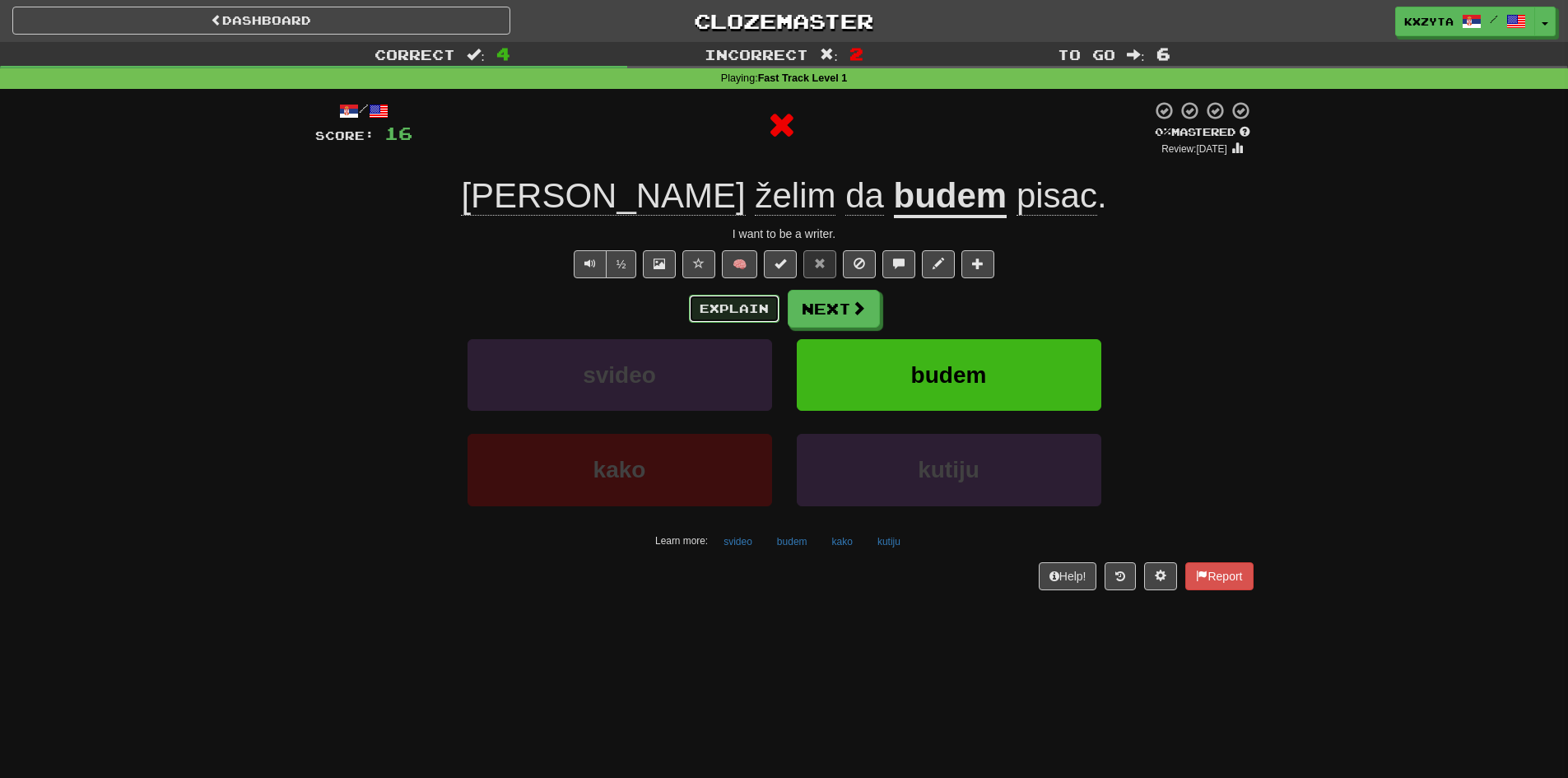
click at [720, 306] on button "Explain" at bounding box center [734, 308] width 91 height 28
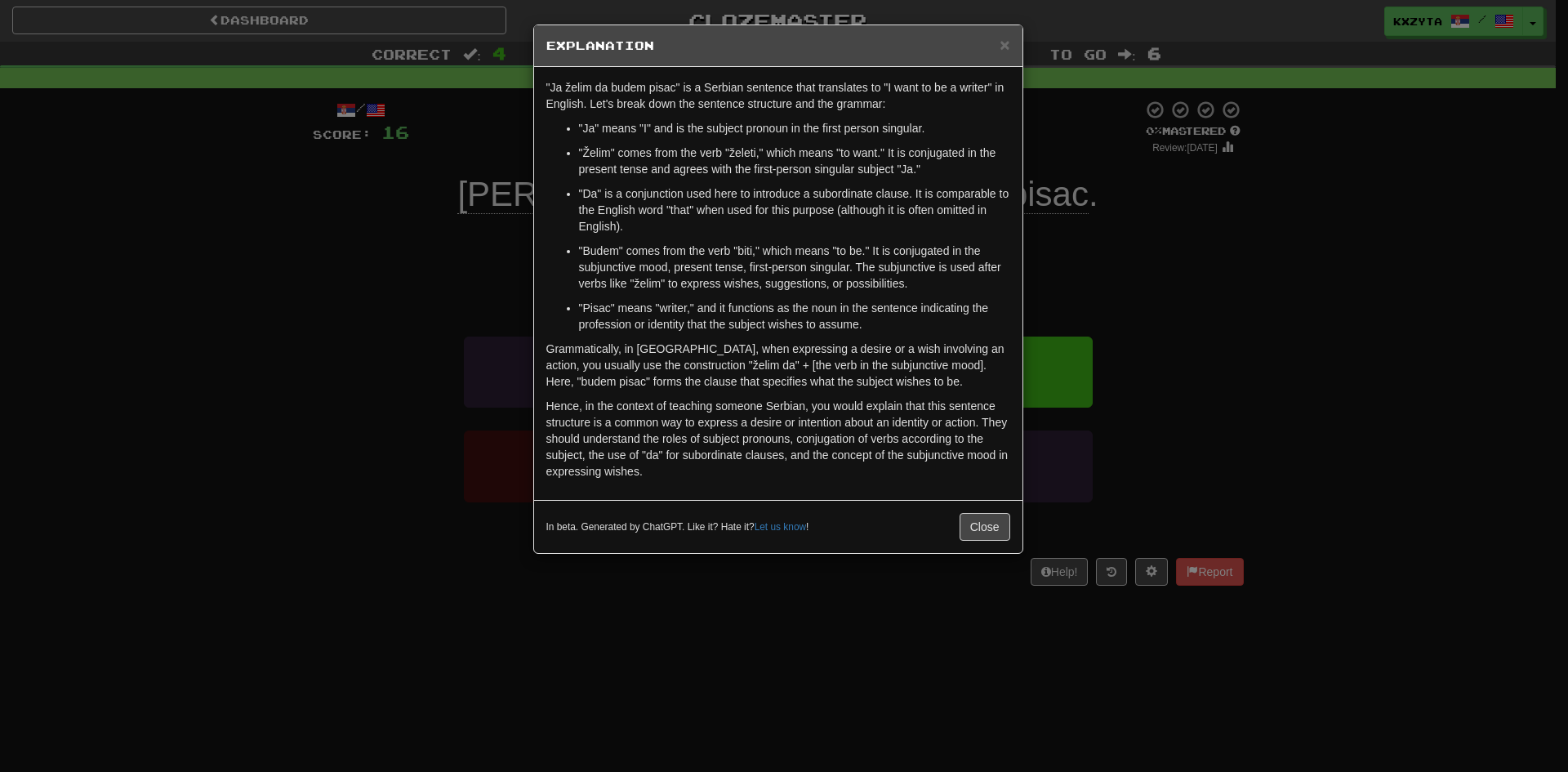
click at [1100, 226] on div "× Explanation "Ja želim da budem pisac" is a Serbian sentence that translates t…" at bounding box center [784, 386] width 1568 height 772
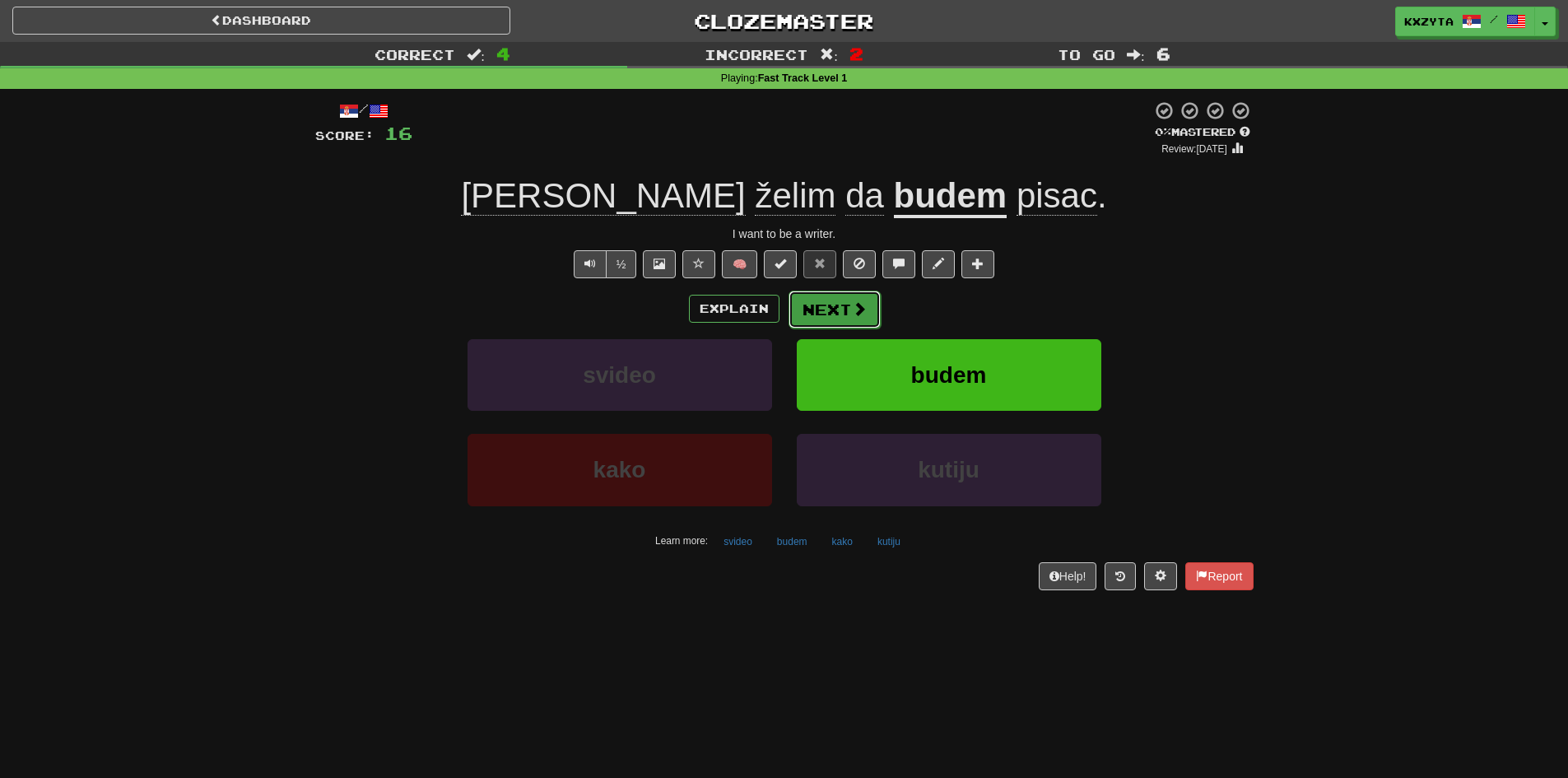
click at [854, 305] on span at bounding box center [859, 309] width 15 height 15
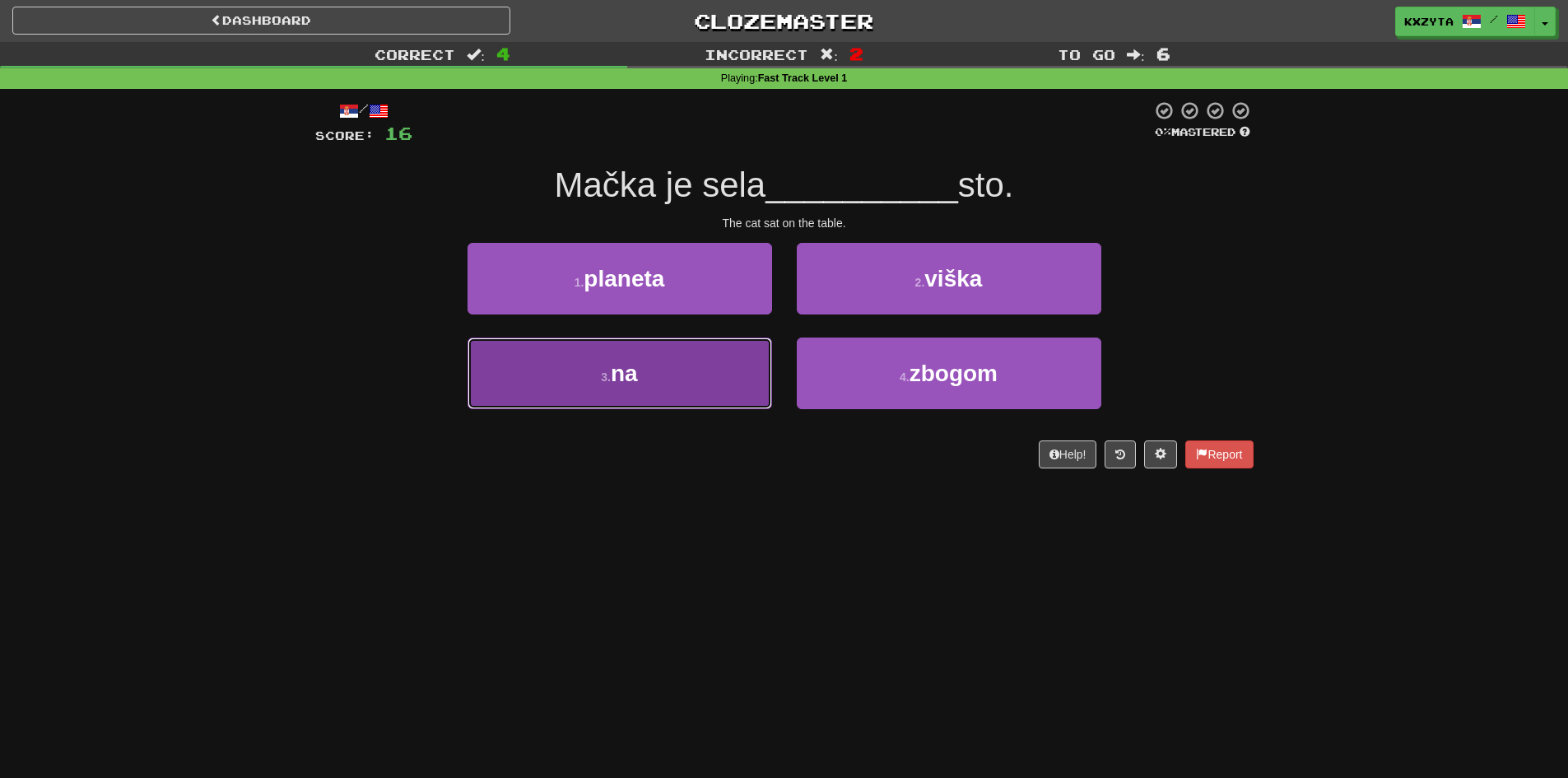
click at [706, 381] on button "3 . na" at bounding box center [620, 373] width 305 height 72
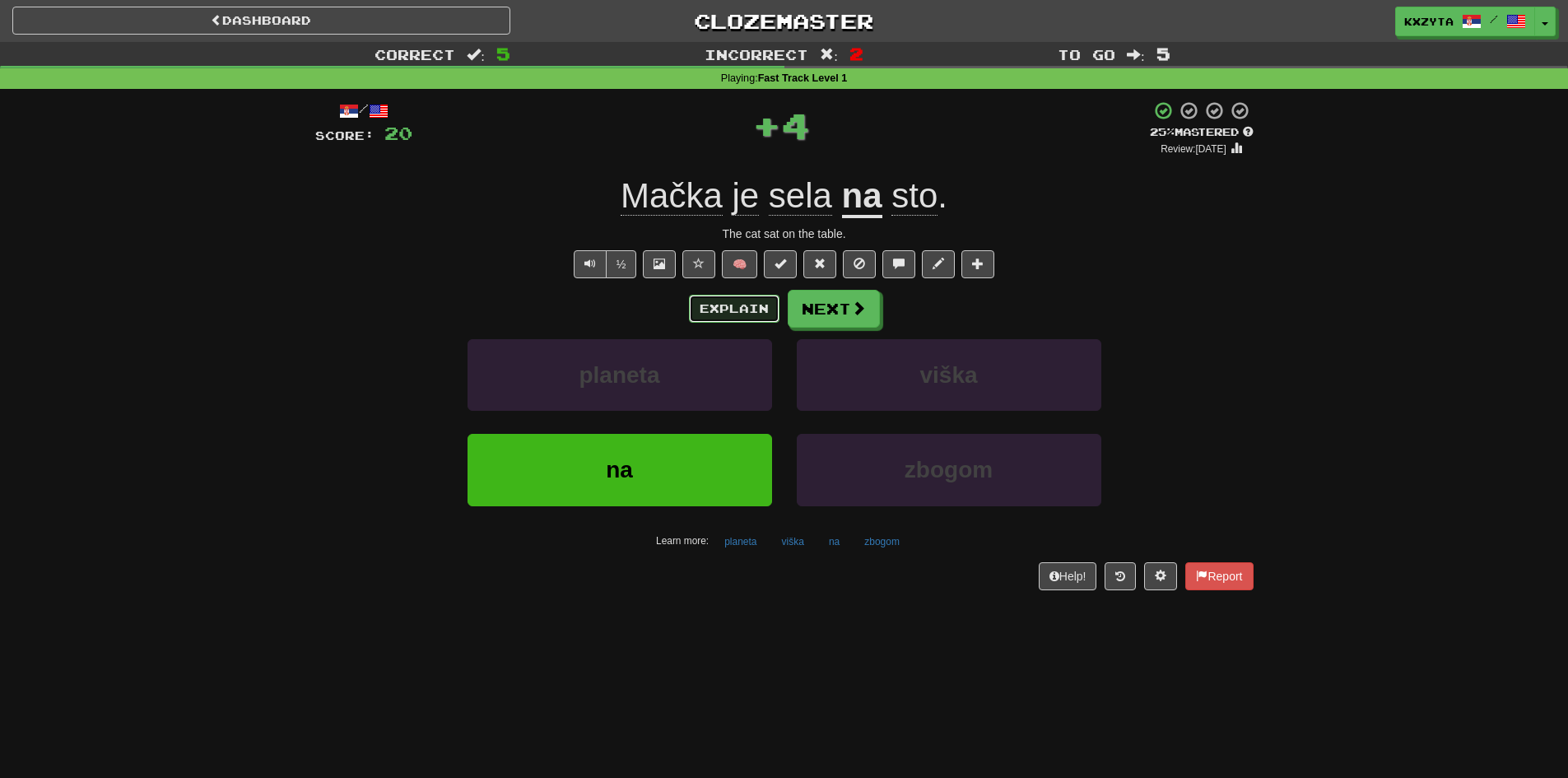
click at [724, 317] on button "Explain" at bounding box center [734, 308] width 91 height 28
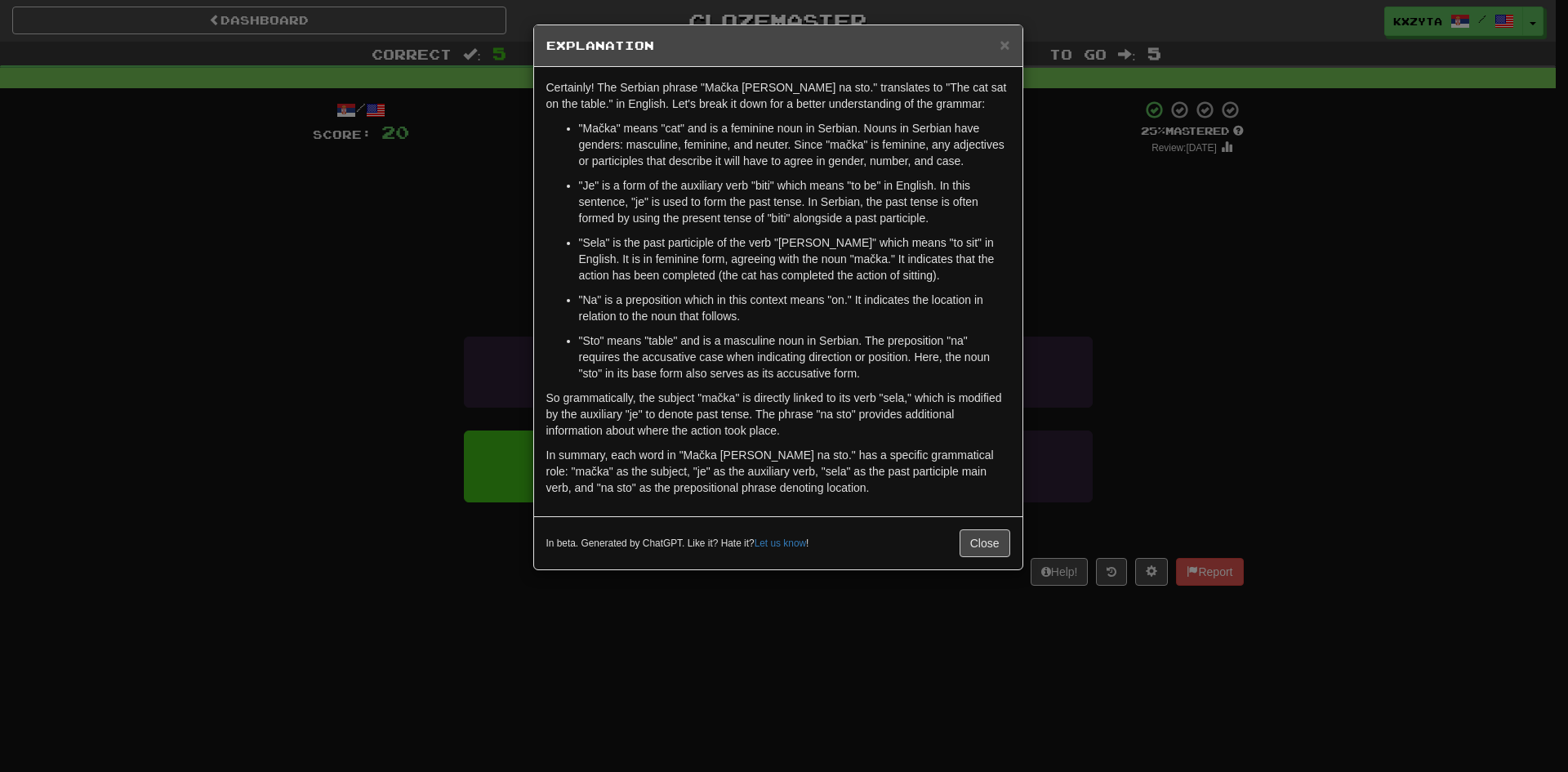
click at [422, 272] on div "× Explanation Certainly! The Serbian phrase "Mačka je sela na sto." translates …" at bounding box center [784, 386] width 1568 height 772
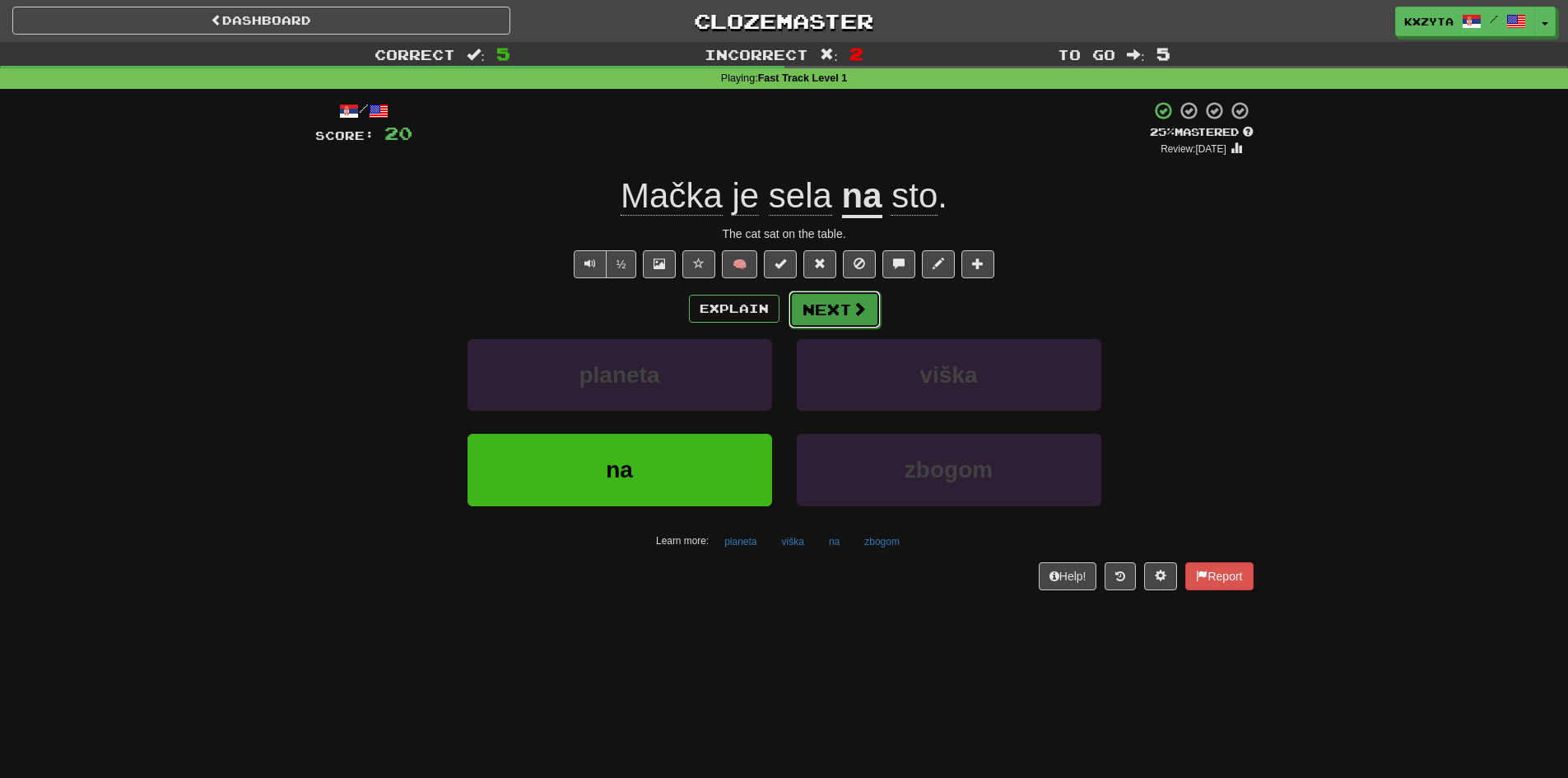
click at [849, 319] on button "Next" at bounding box center [835, 309] width 92 height 38
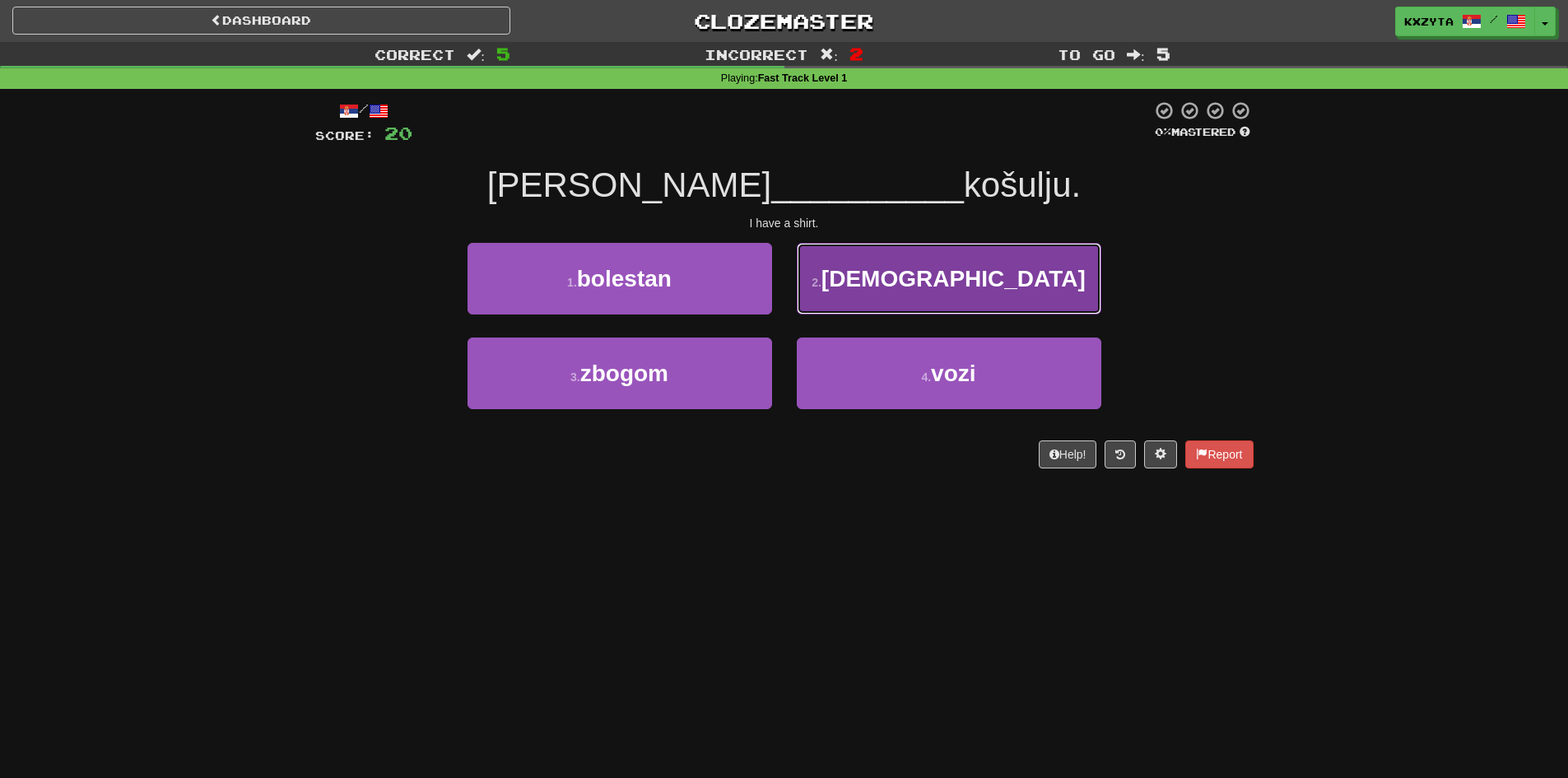
click at [823, 298] on button "2 . imam" at bounding box center [948, 278] width 305 height 72
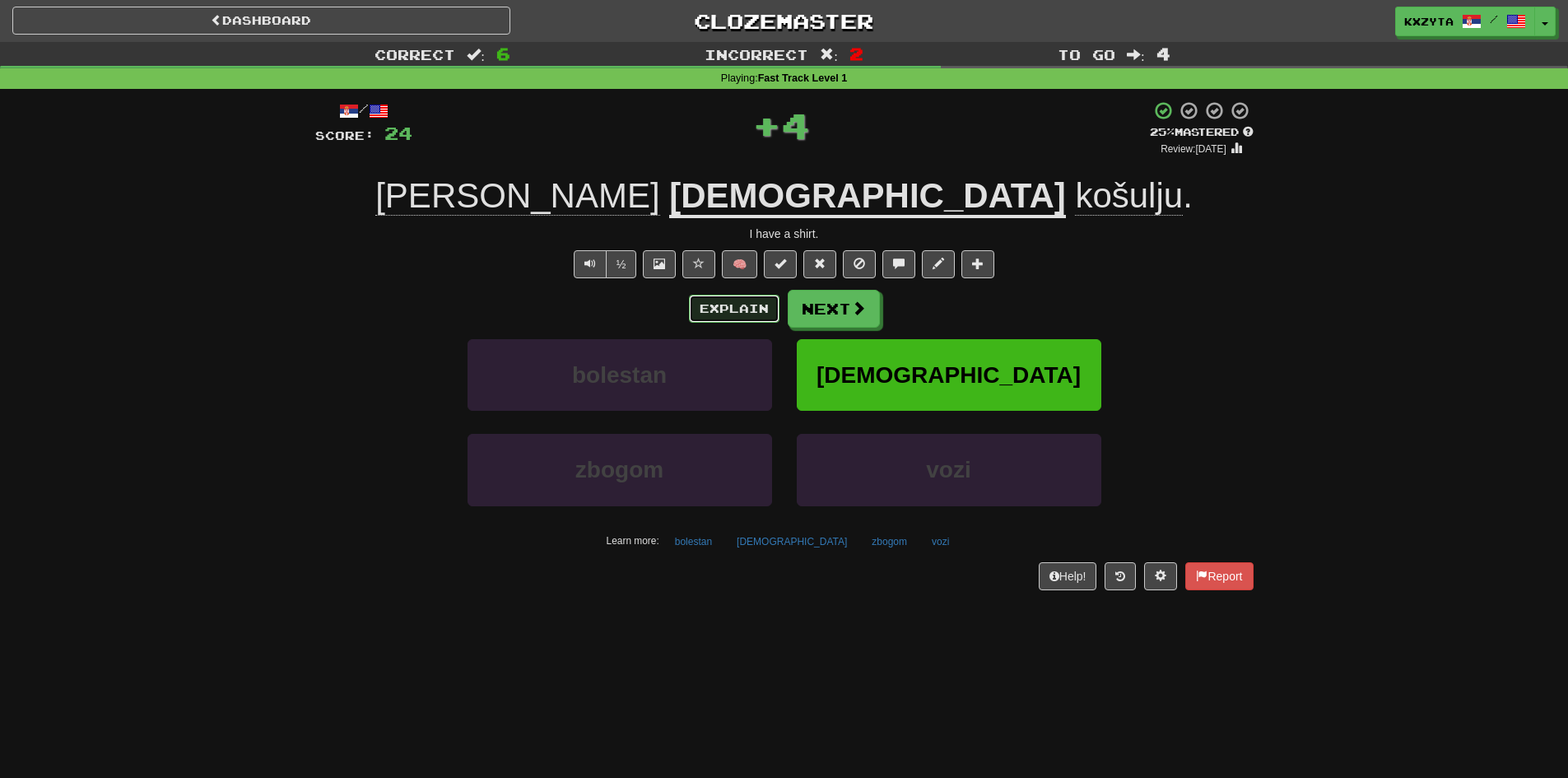
click at [760, 305] on button "Explain" at bounding box center [734, 308] width 91 height 28
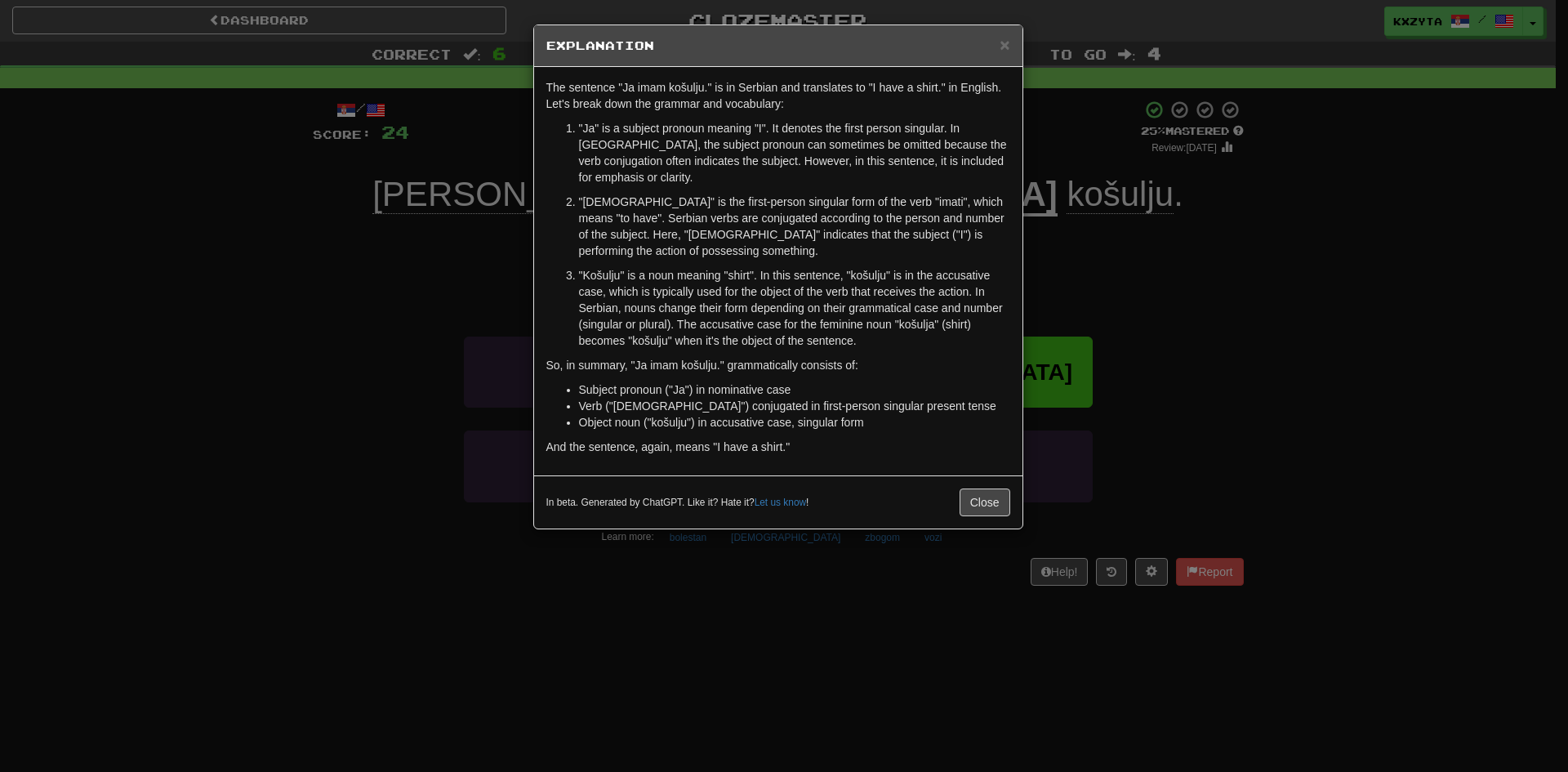
click at [1066, 221] on div "× Explanation The sentence "Ja imam košulju." is in Serbian and translates to "…" at bounding box center [784, 386] width 1568 height 772
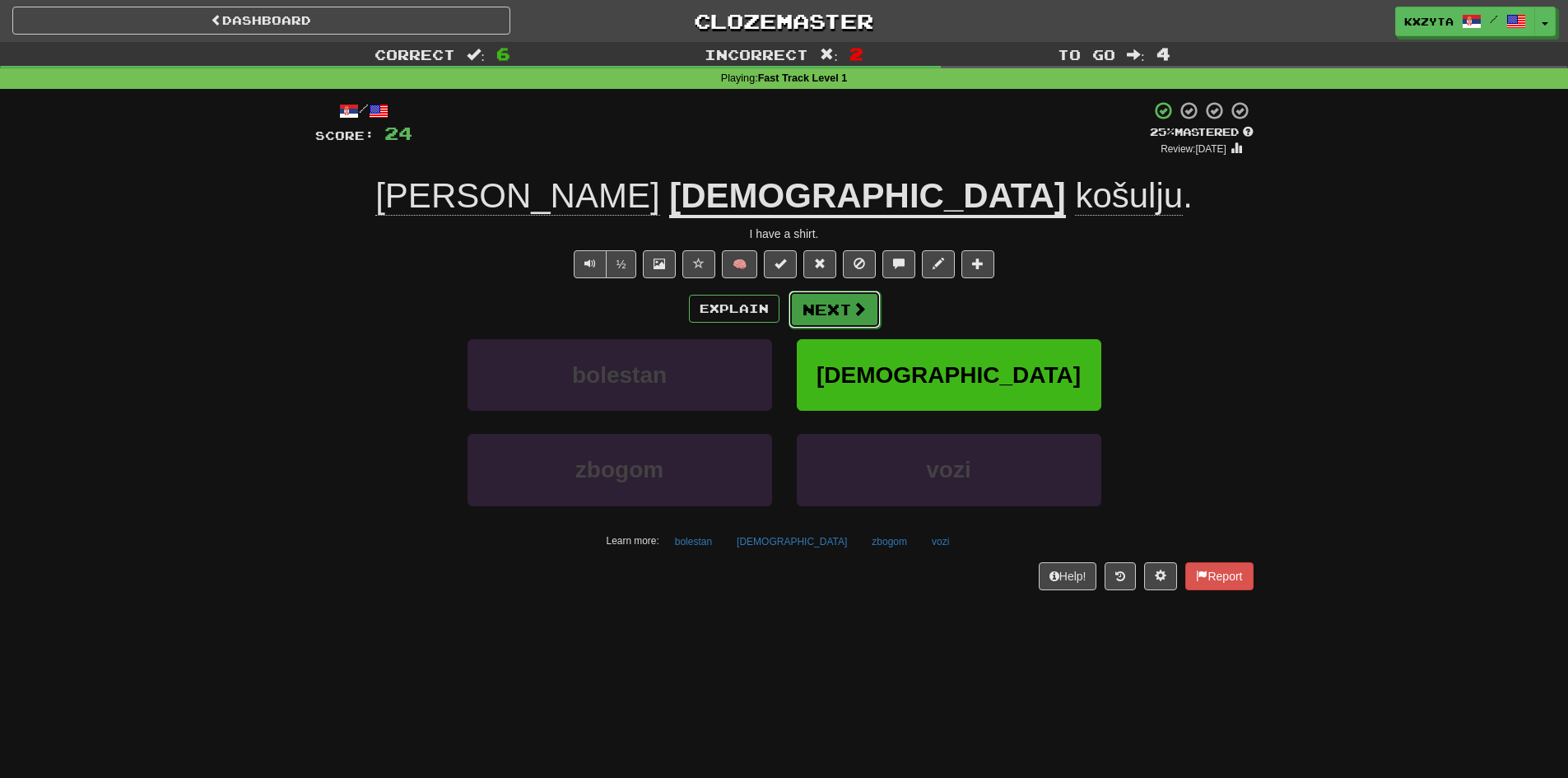
click at [811, 299] on button "Next" at bounding box center [835, 309] width 92 height 38
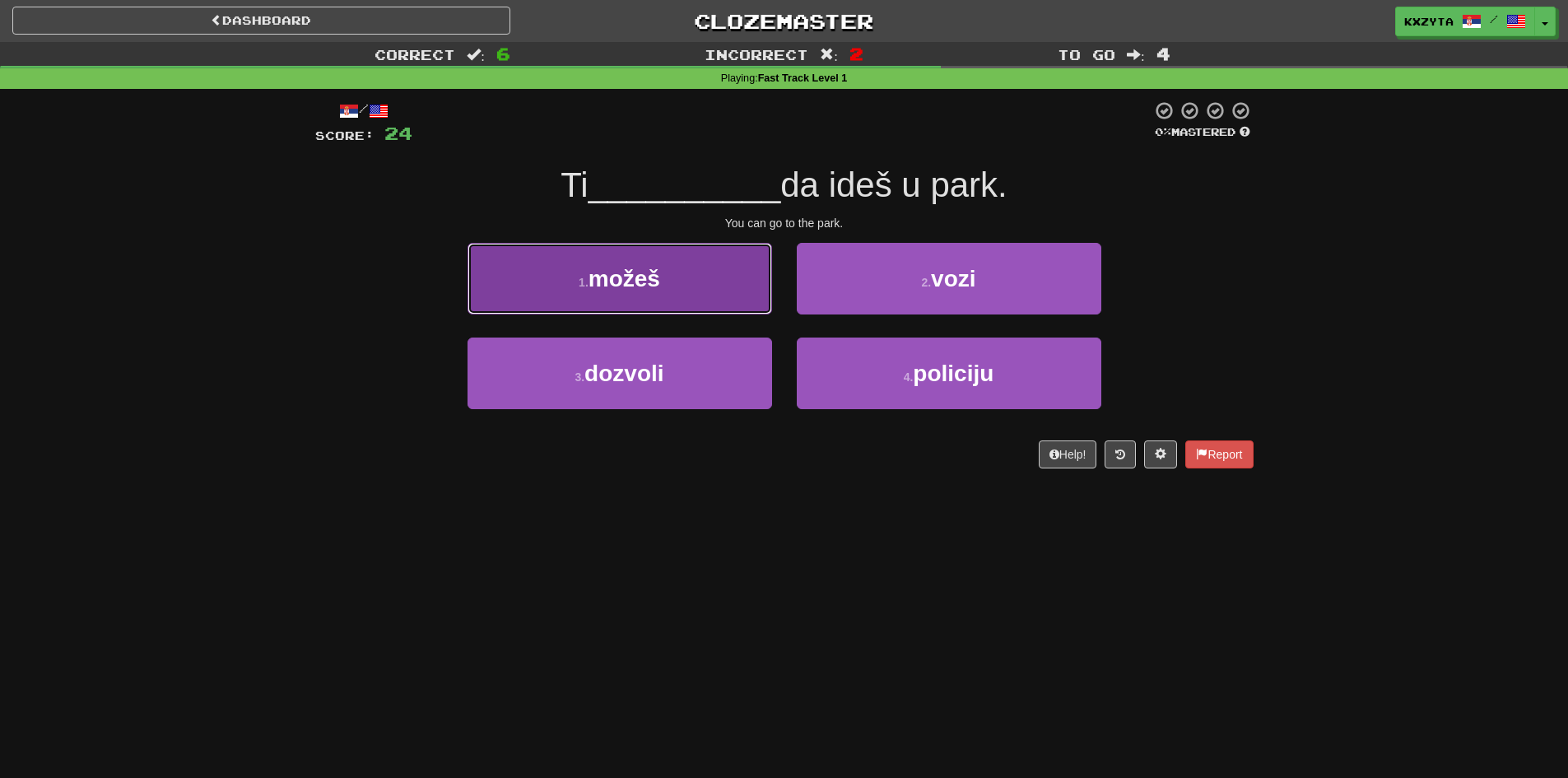
click at [748, 300] on button "1 . možeš" at bounding box center [620, 278] width 305 height 72
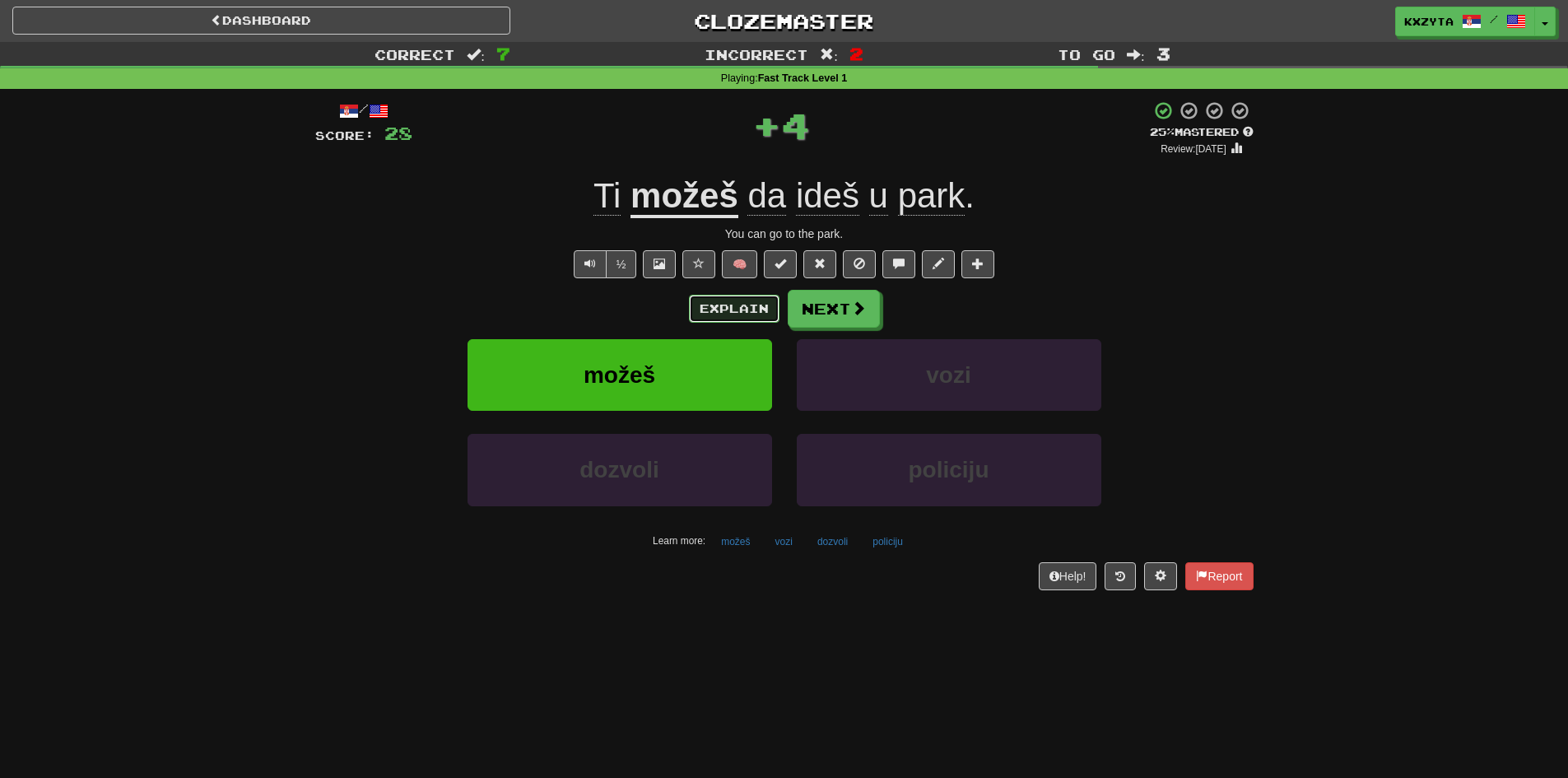
click at [711, 315] on button "Explain" at bounding box center [734, 308] width 91 height 28
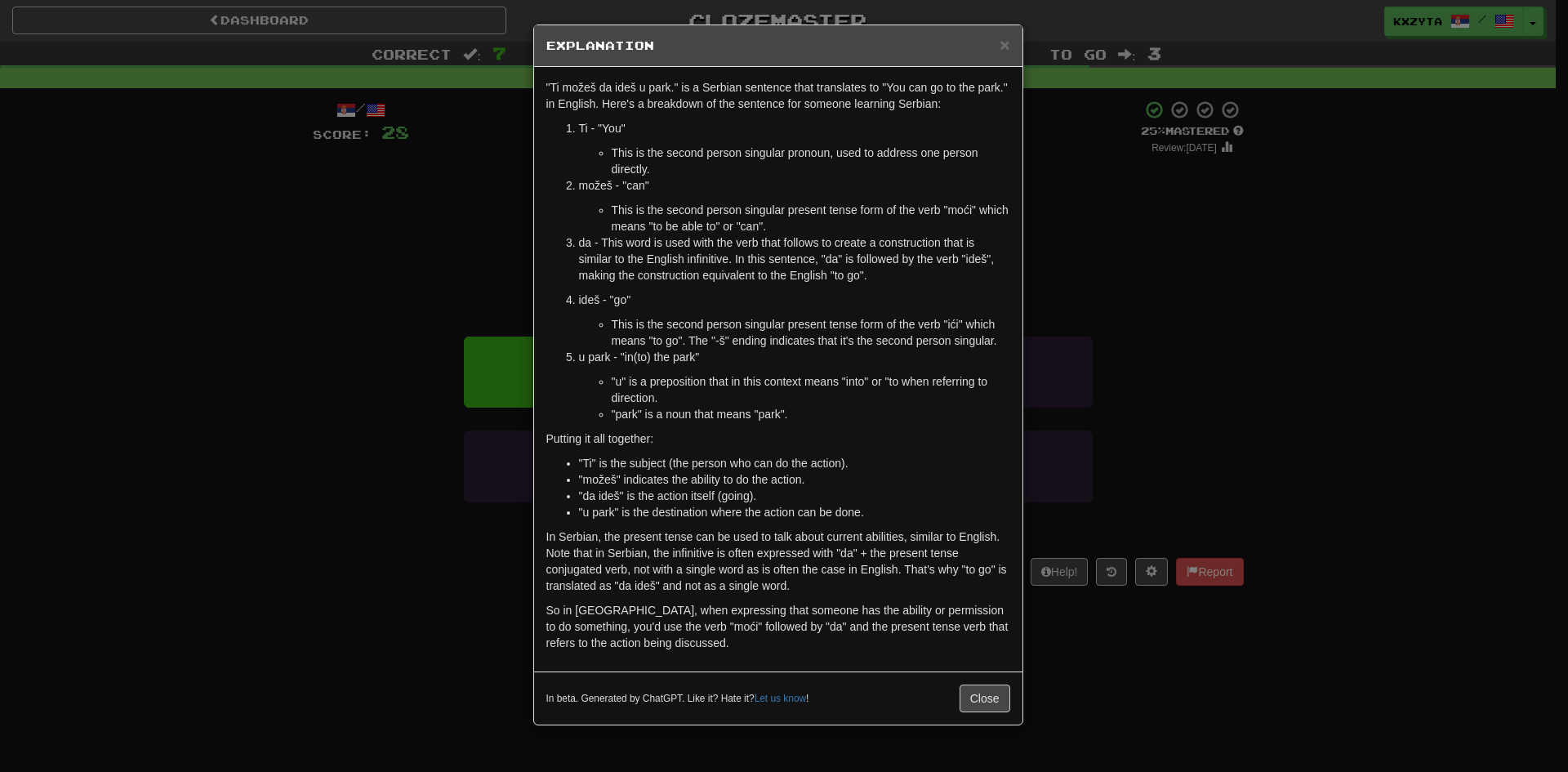
click at [254, 321] on div "× Explanation "Ti možeš da ideš u park." is a Serbian sentence that translates …" at bounding box center [784, 386] width 1568 height 772
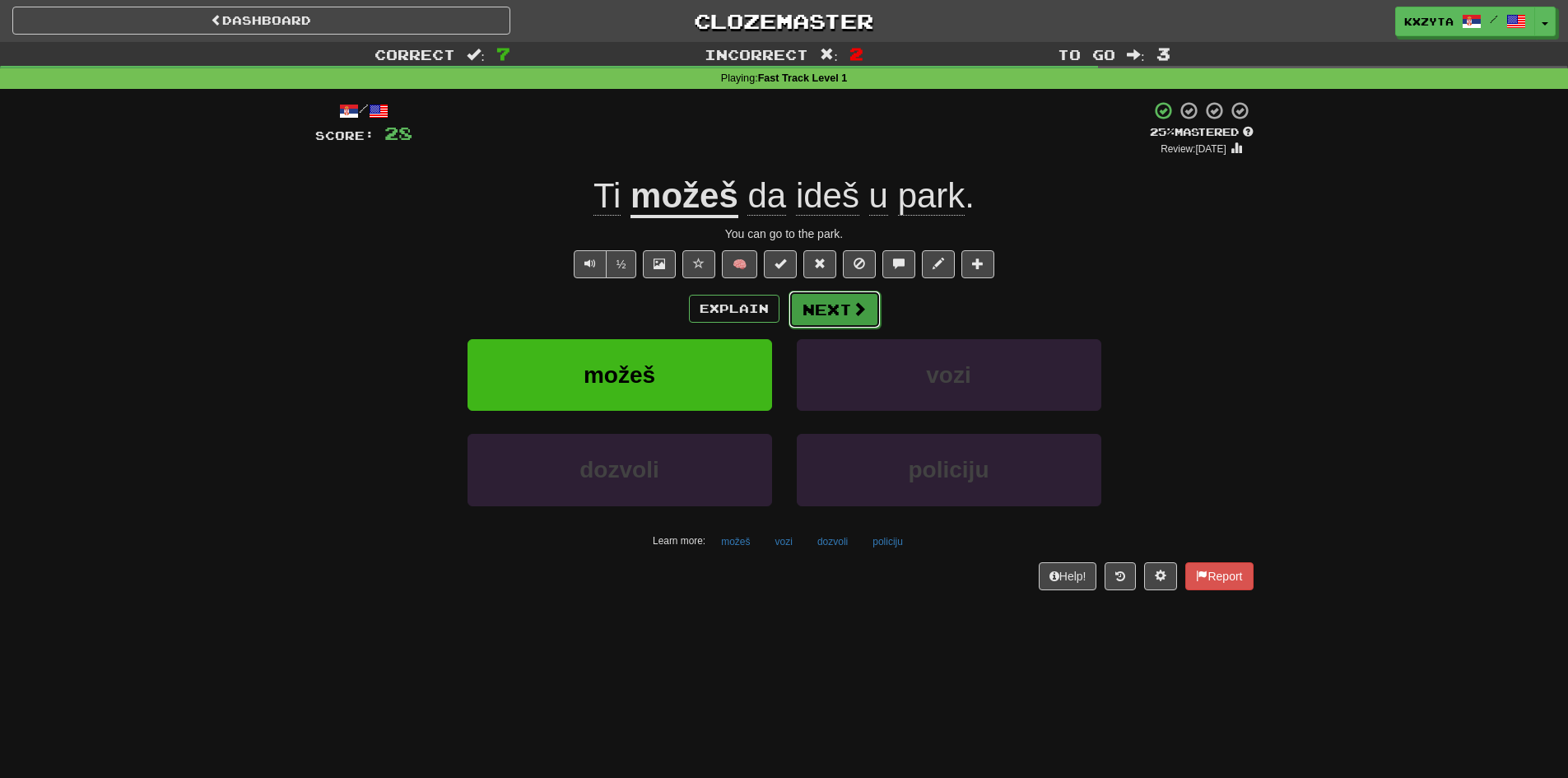
click at [854, 315] on span at bounding box center [859, 309] width 15 height 15
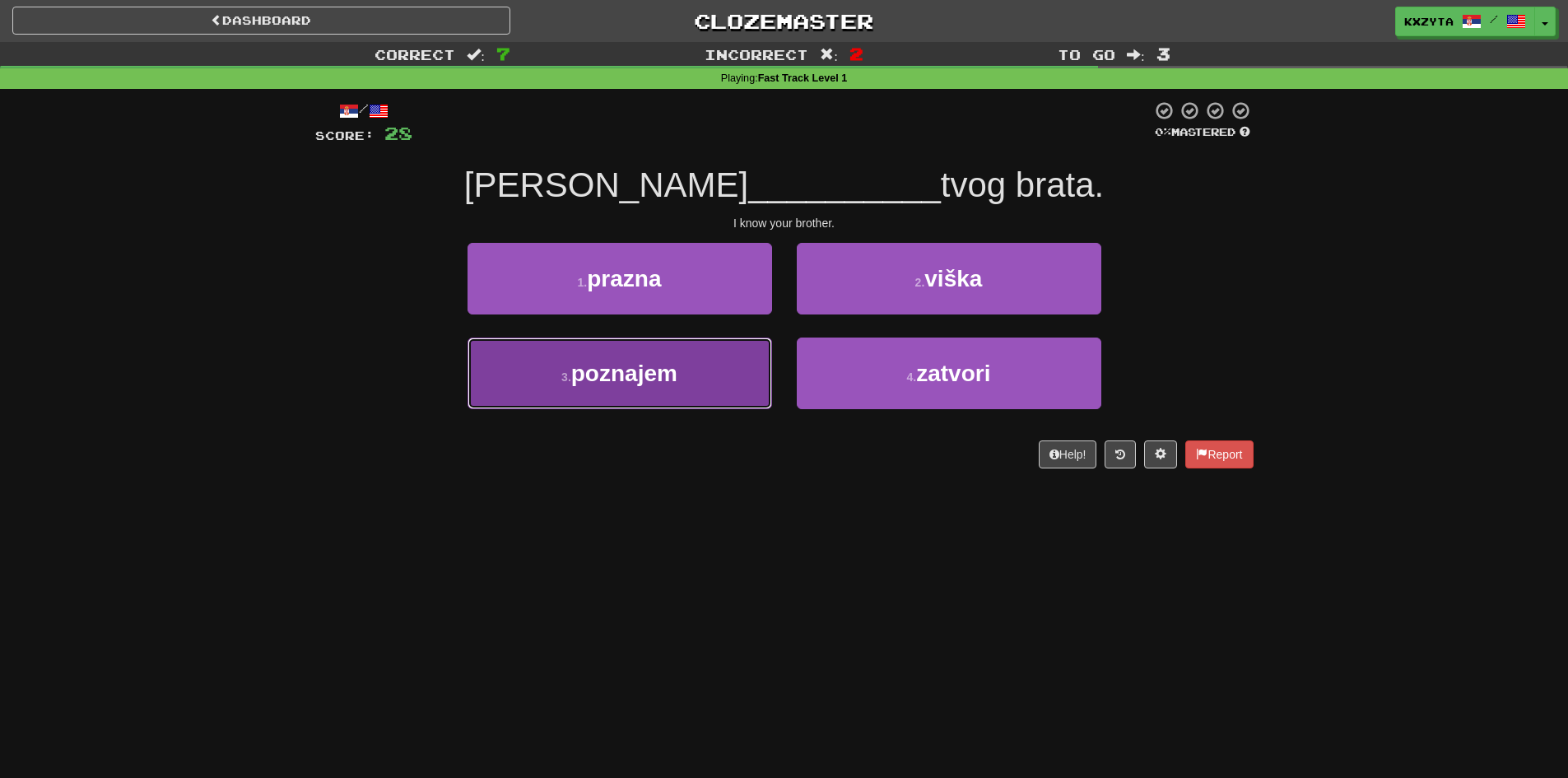
click at [764, 354] on button "3 . poznajem" at bounding box center [620, 373] width 305 height 72
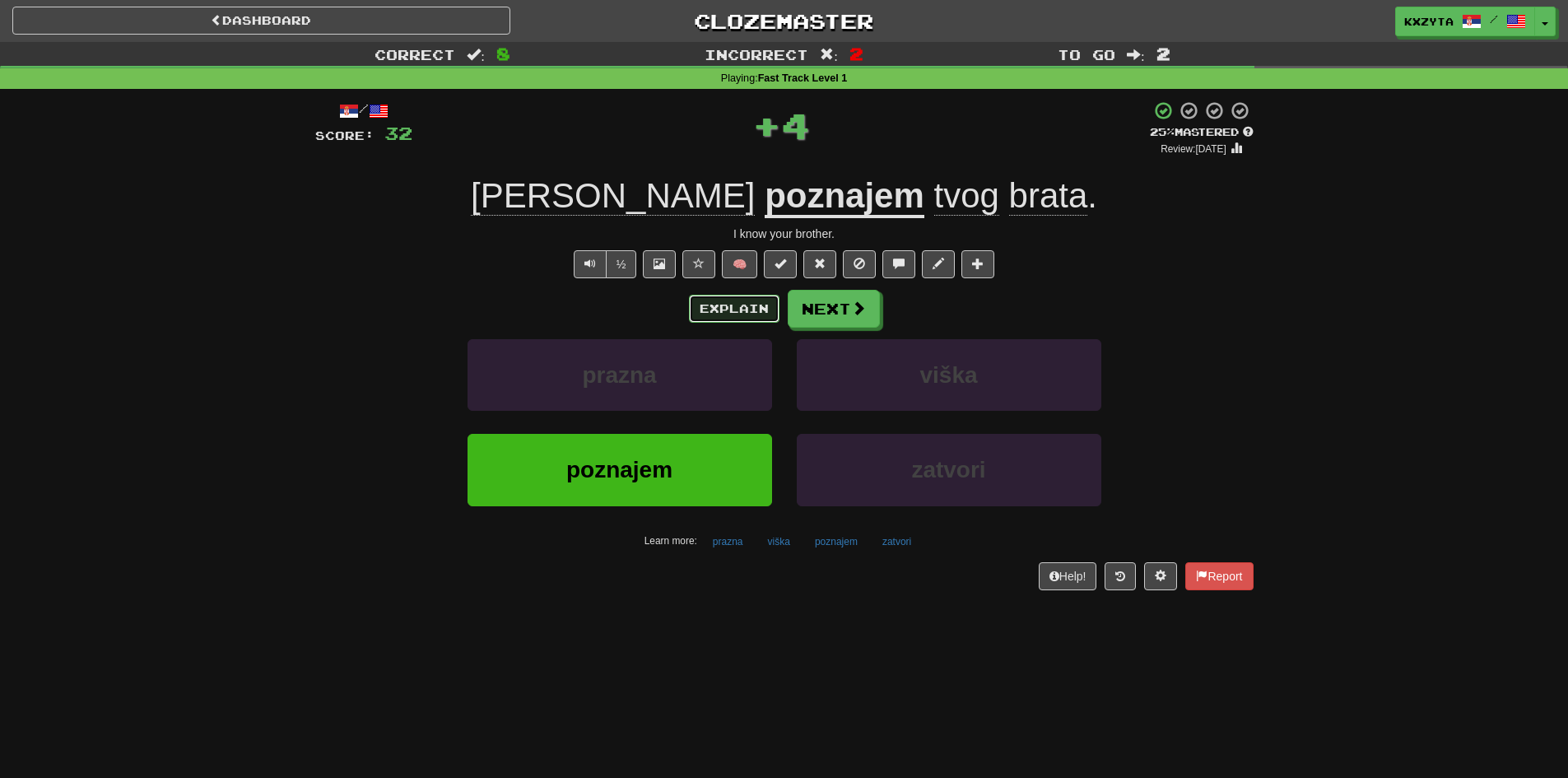
click at [730, 307] on button "Explain" at bounding box center [734, 308] width 91 height 28
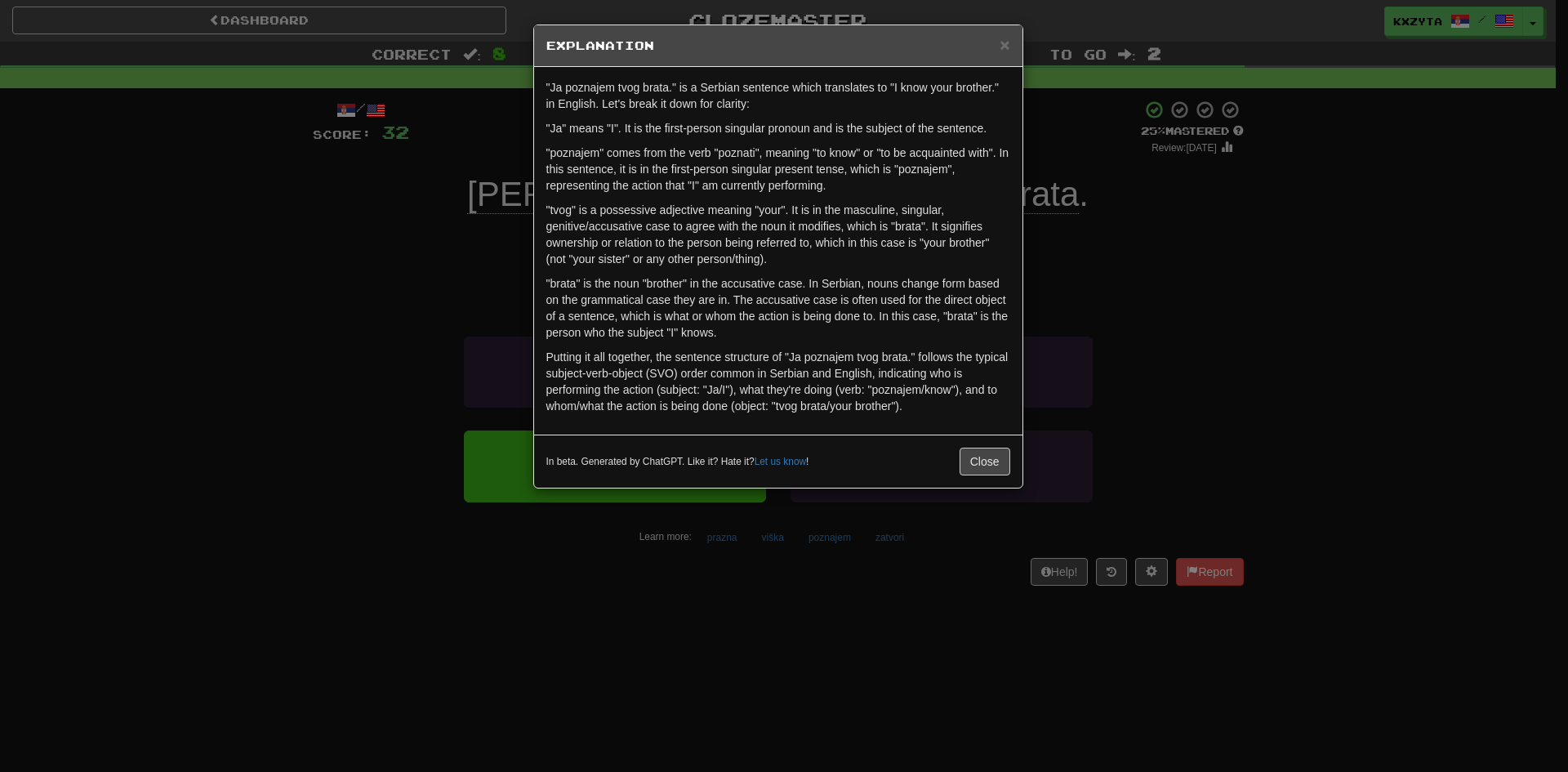
click at [1279, 221] on div "× Explanation "Ja poznajem tvog brata." is a Serbian sentence which translates …" at bounding box center [784, 386] width 1568 height 772
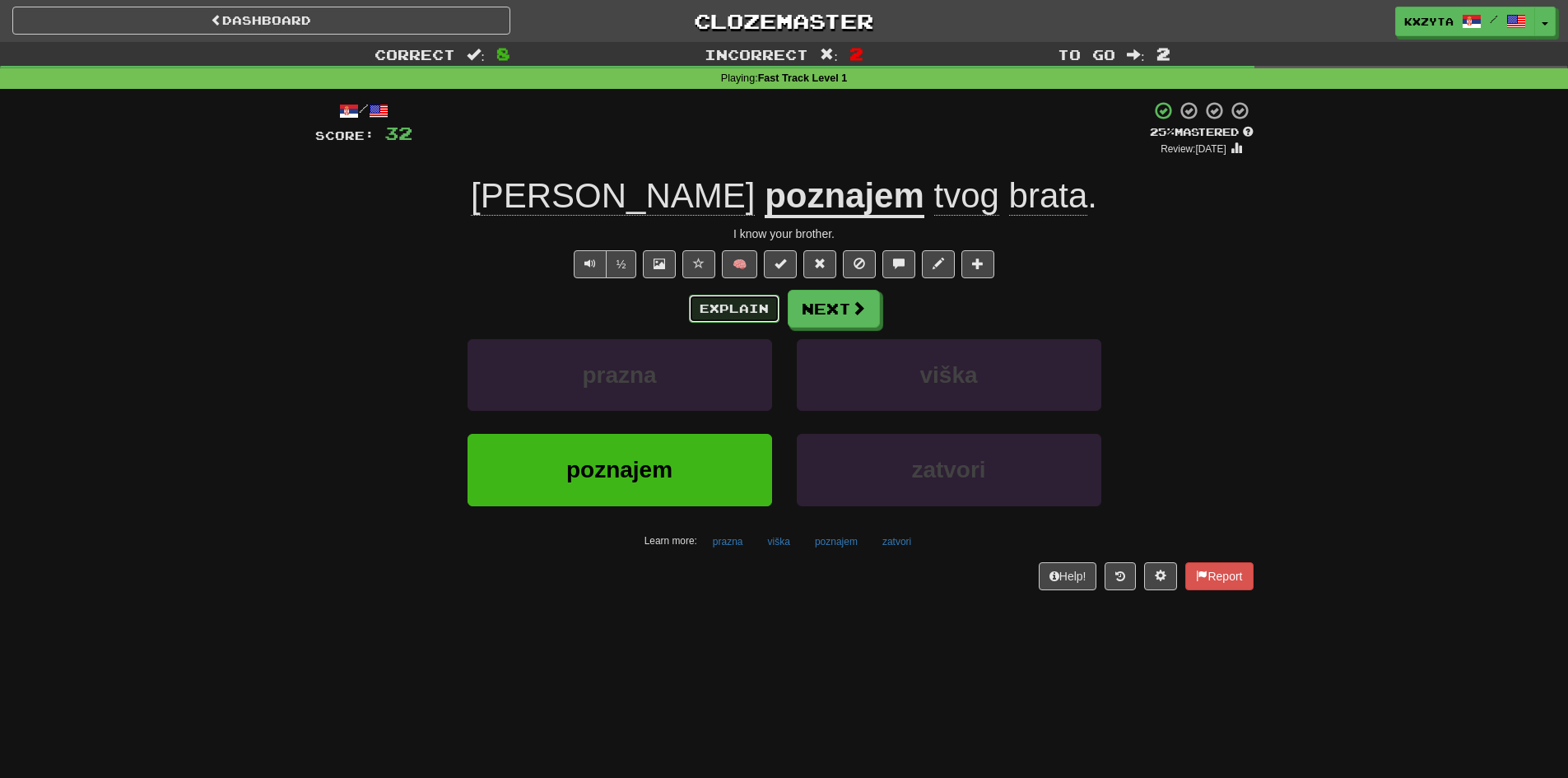
click at [757, 305] on button "Explain" at bounding box center [734, 308] width 91 height 28
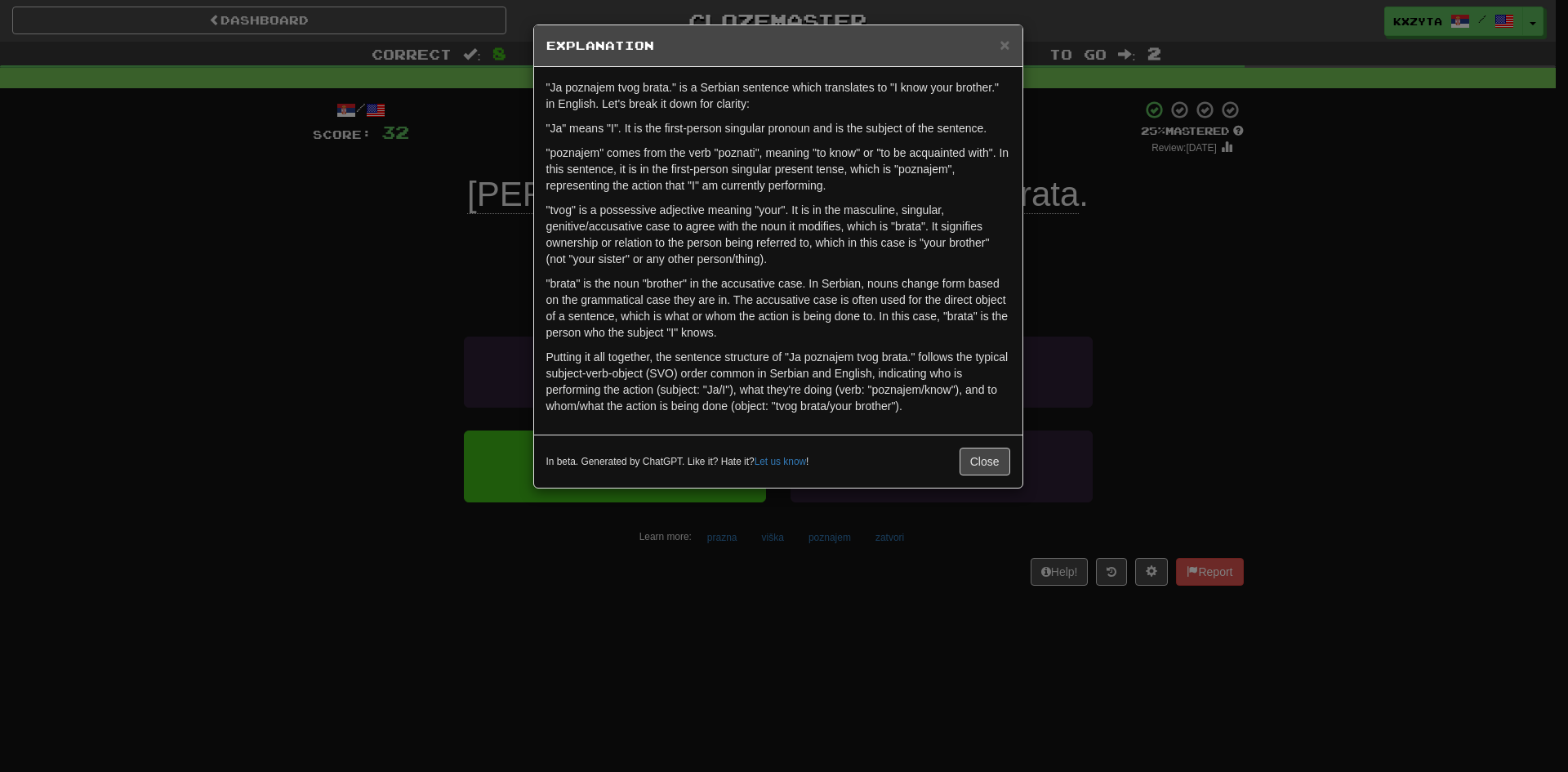
click at [1322, 245] on div "× Explanation "Ja poznajem tvog brata." is a Serbian sentence which translates …" at bounding box center [784, 386] width 1568 height 772
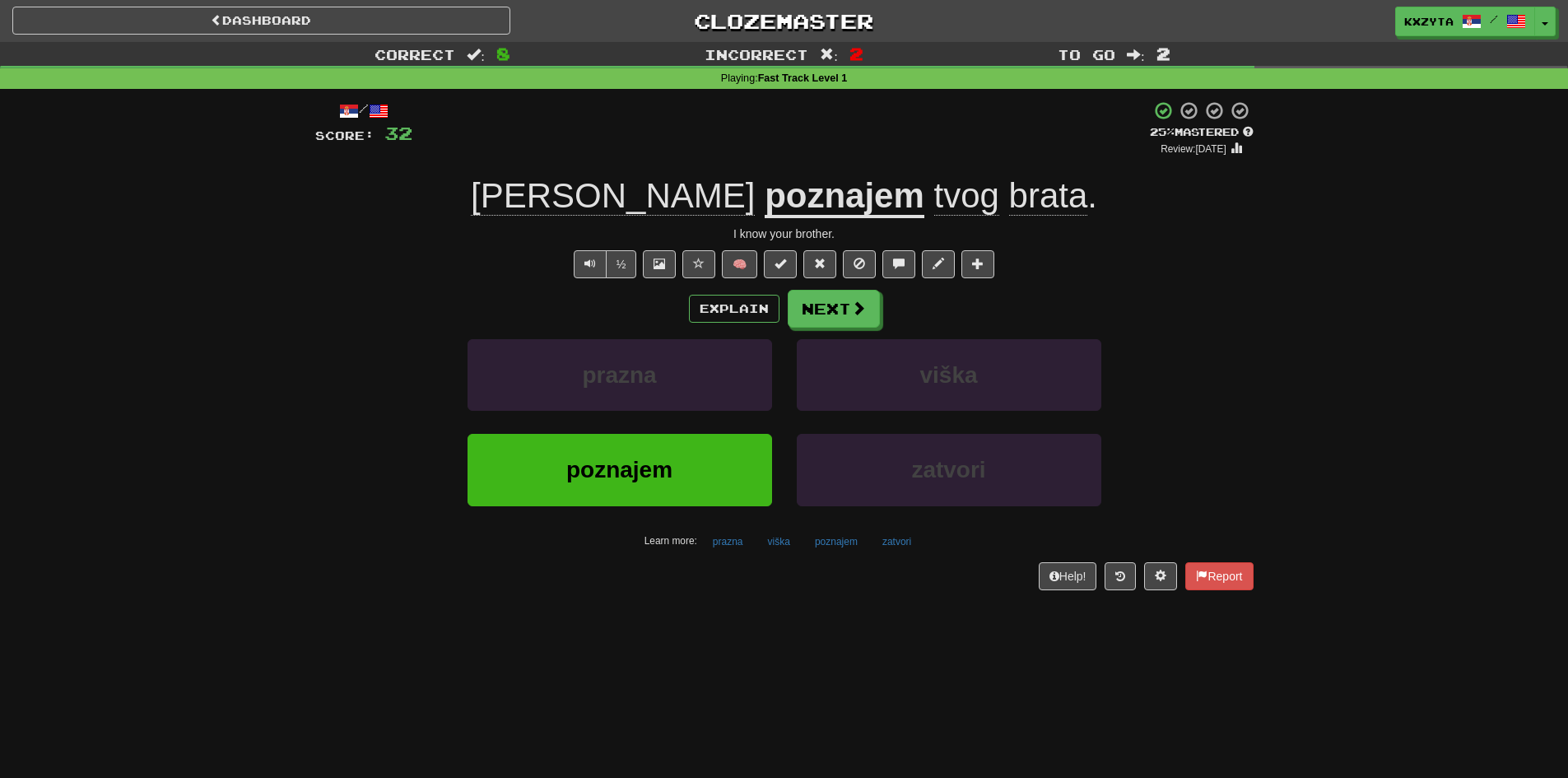
click at [607, 199] on span "Ja" at bounding box center [612, 196] width 284 height 39
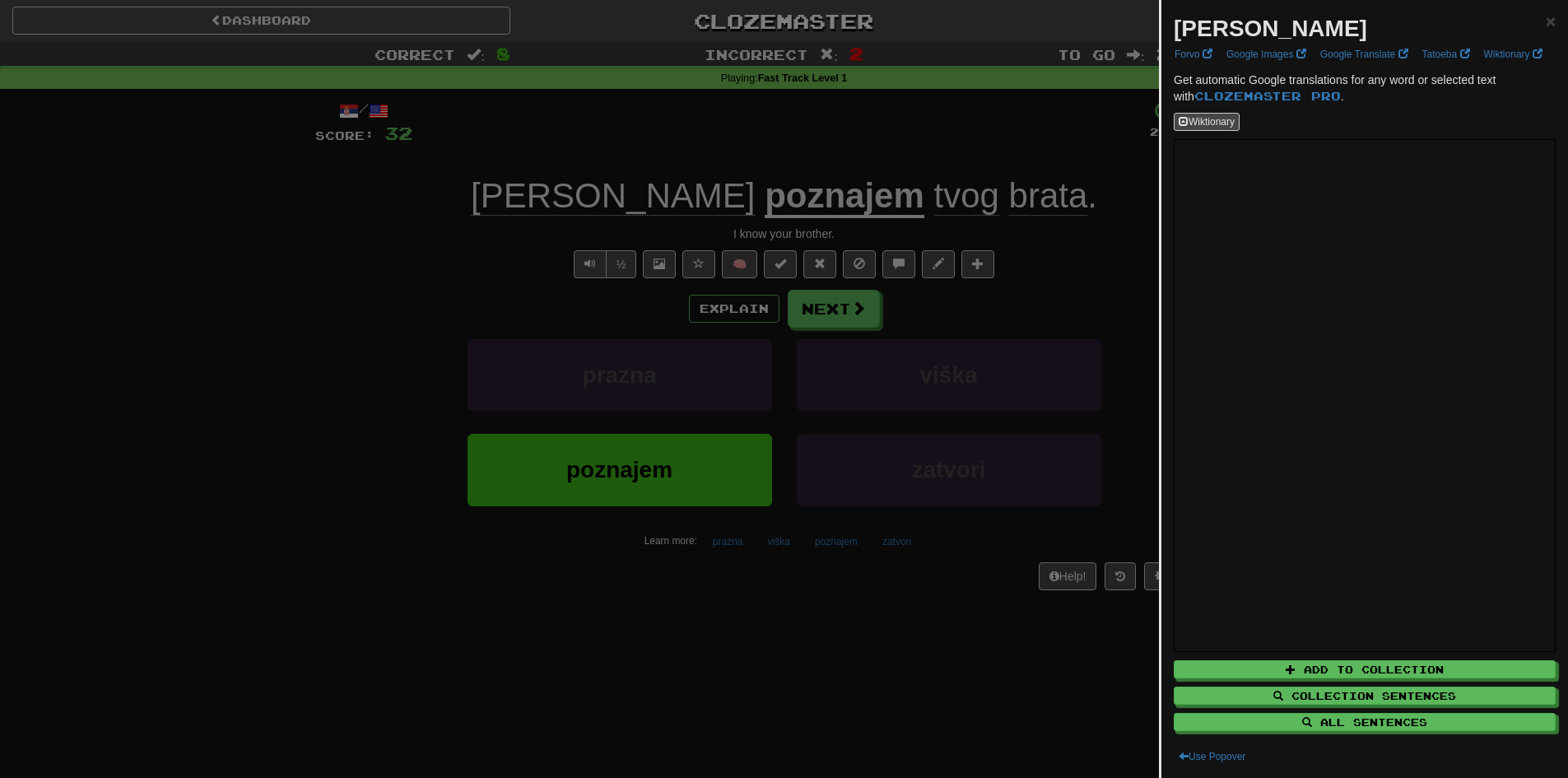
click at [1047, 186] on div at bounding box center [784, 389] width 1568 height 778
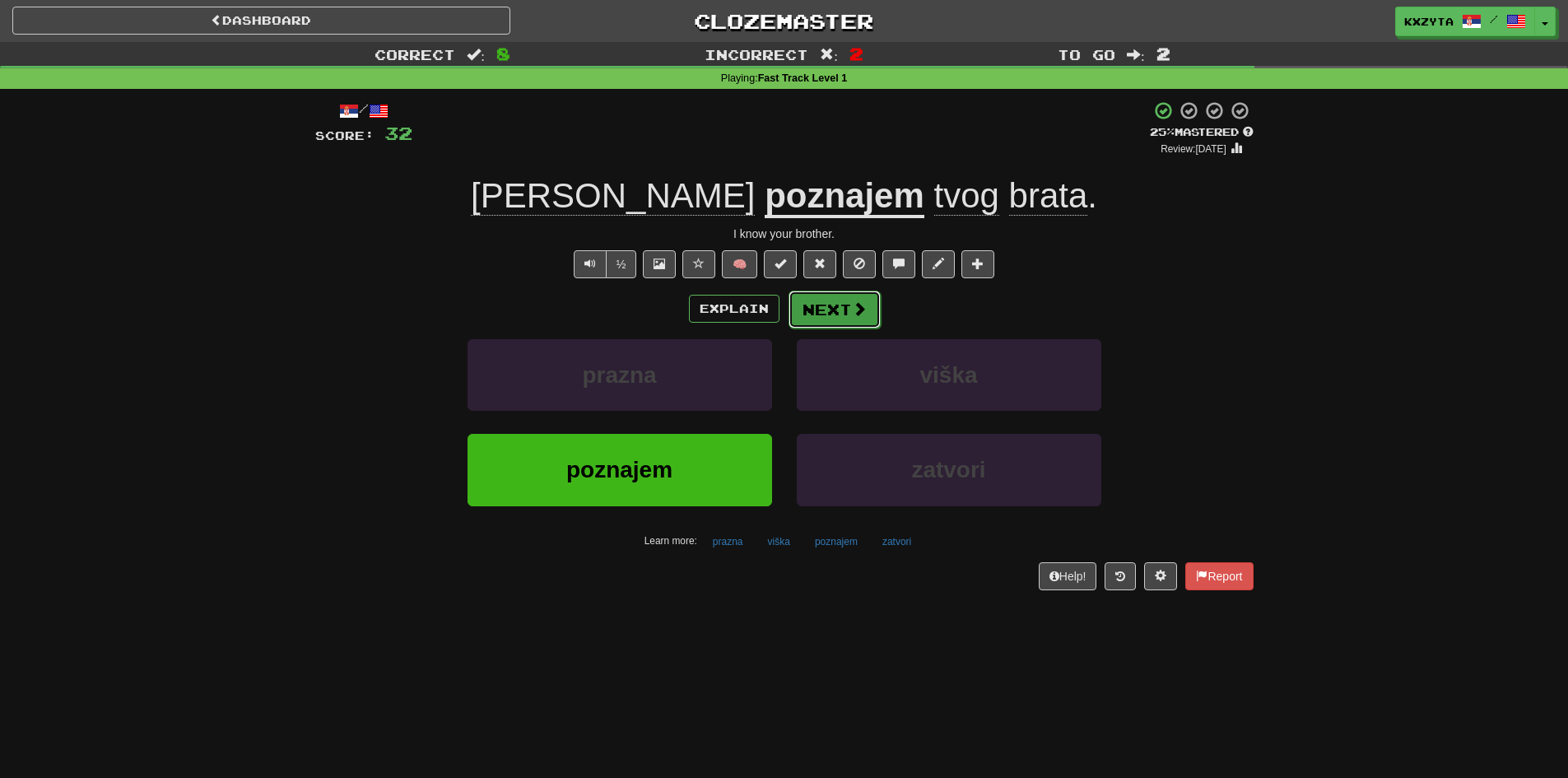
click at [852, 314] on span at bounding box center [859, 309] width 15 height 15
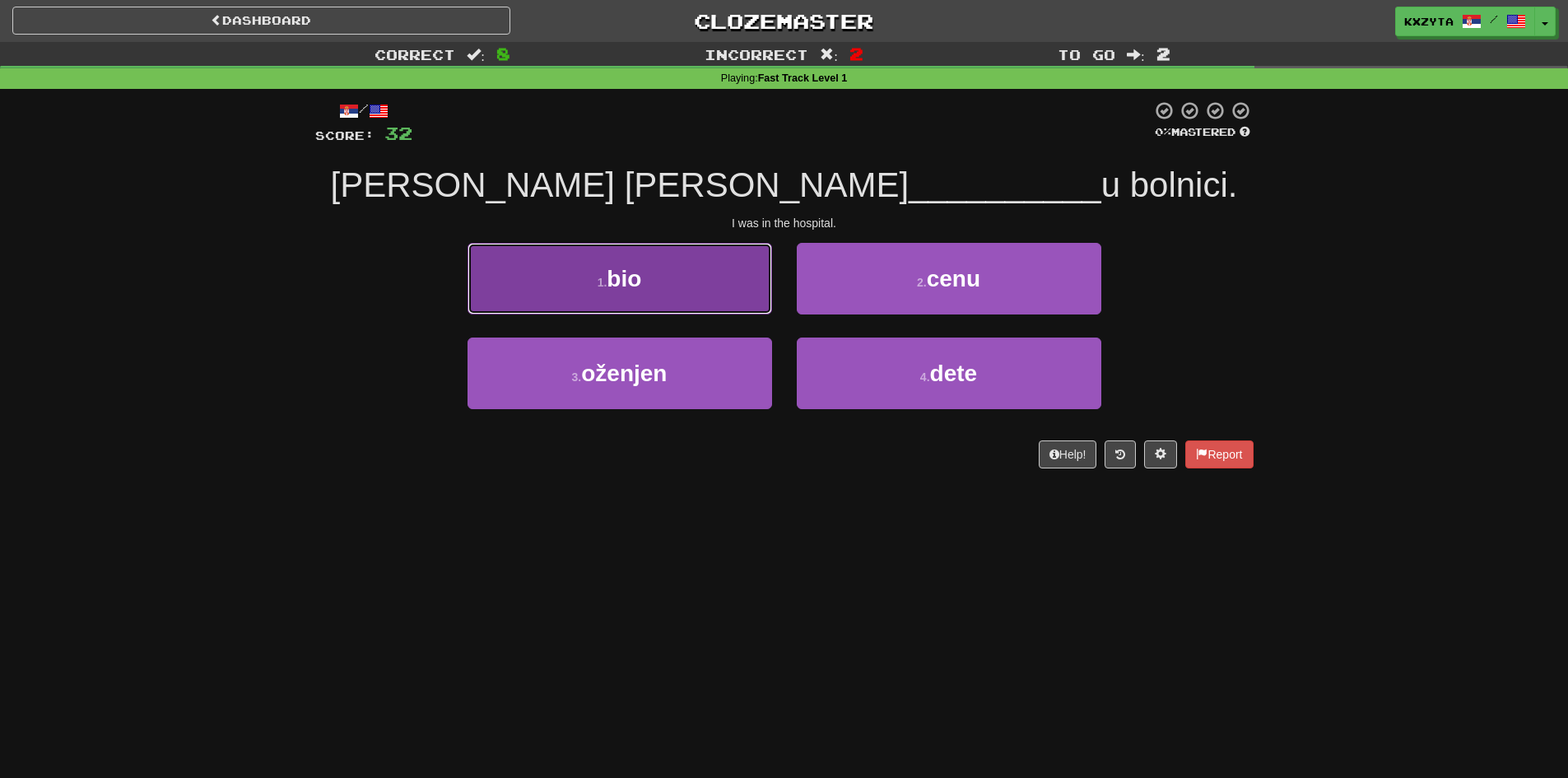
click at [705, 293] on button "1 . bio" at bounding box center [620, 278] width 305 height 72
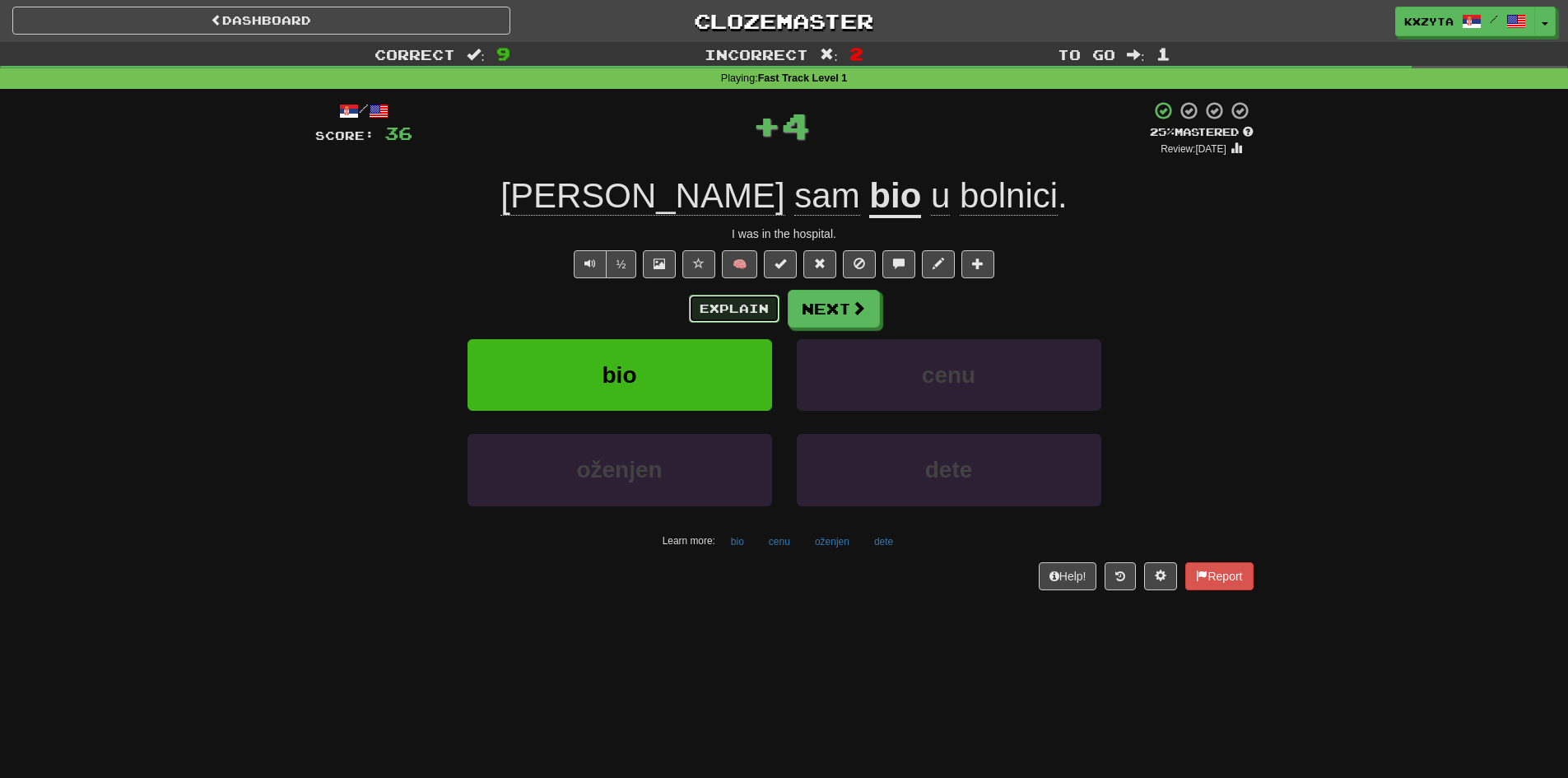
click at [709, 308] on button "Explain" at bounding box center [734, 308] width 91 height 28
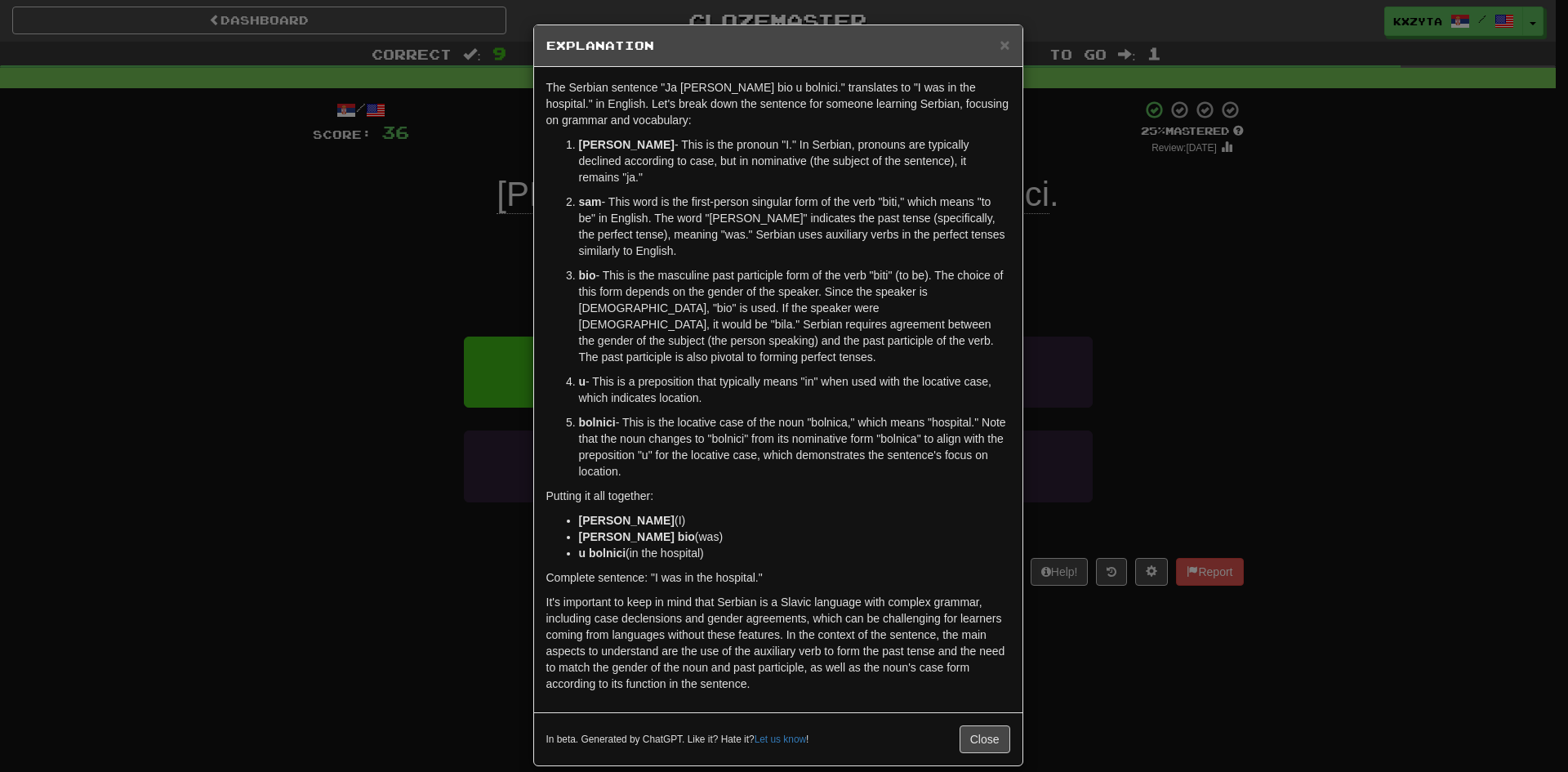
click at [334, 201] on div "× Explanation The Serbian sentence "Ja sam bio u bolnici." translates to "I was…" at bounding box center [784, 386] width 1568 height 772
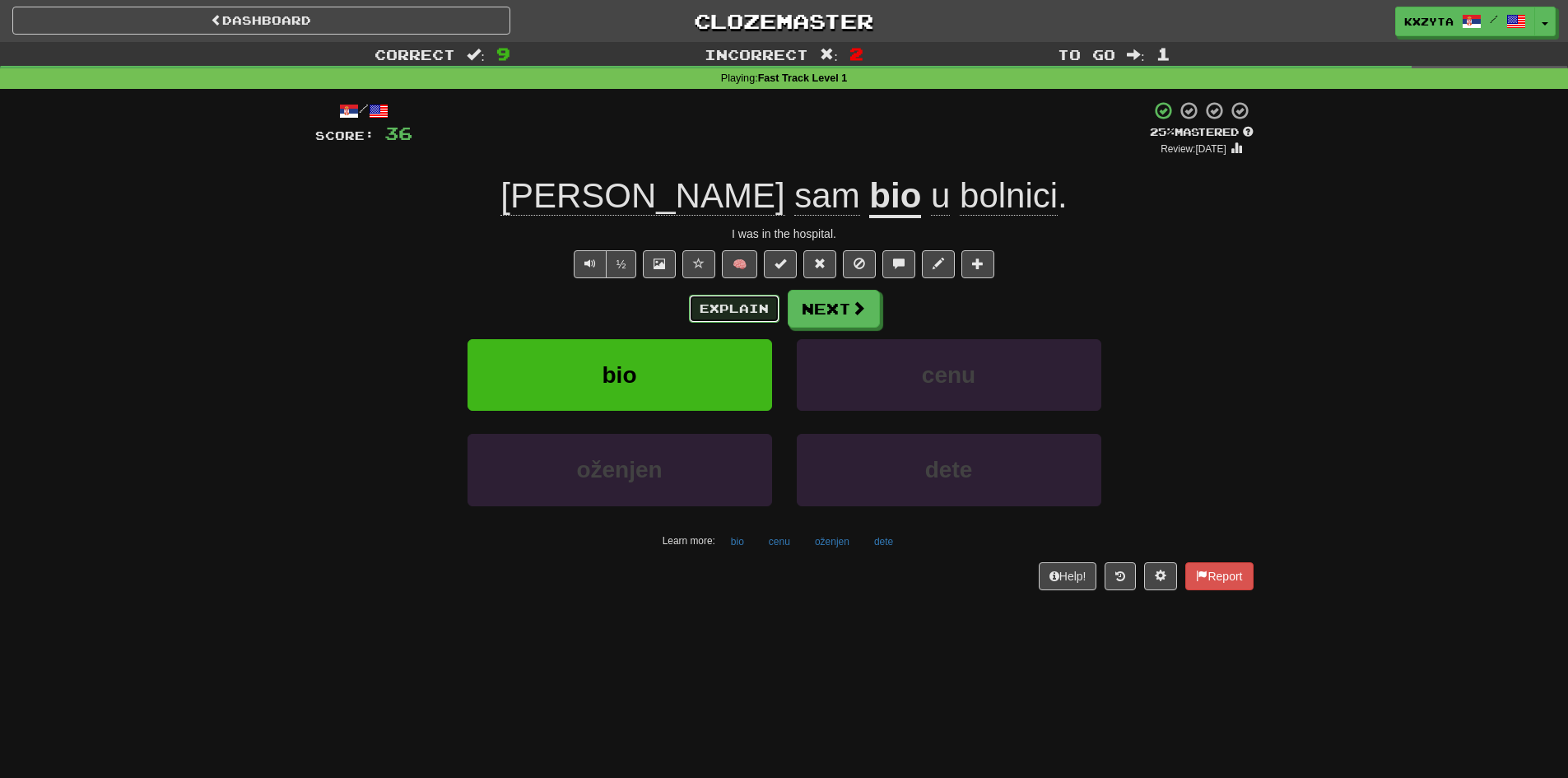
click at [694, 301] on button "Explain" at bounding box center [734, 308] width 91 height 28
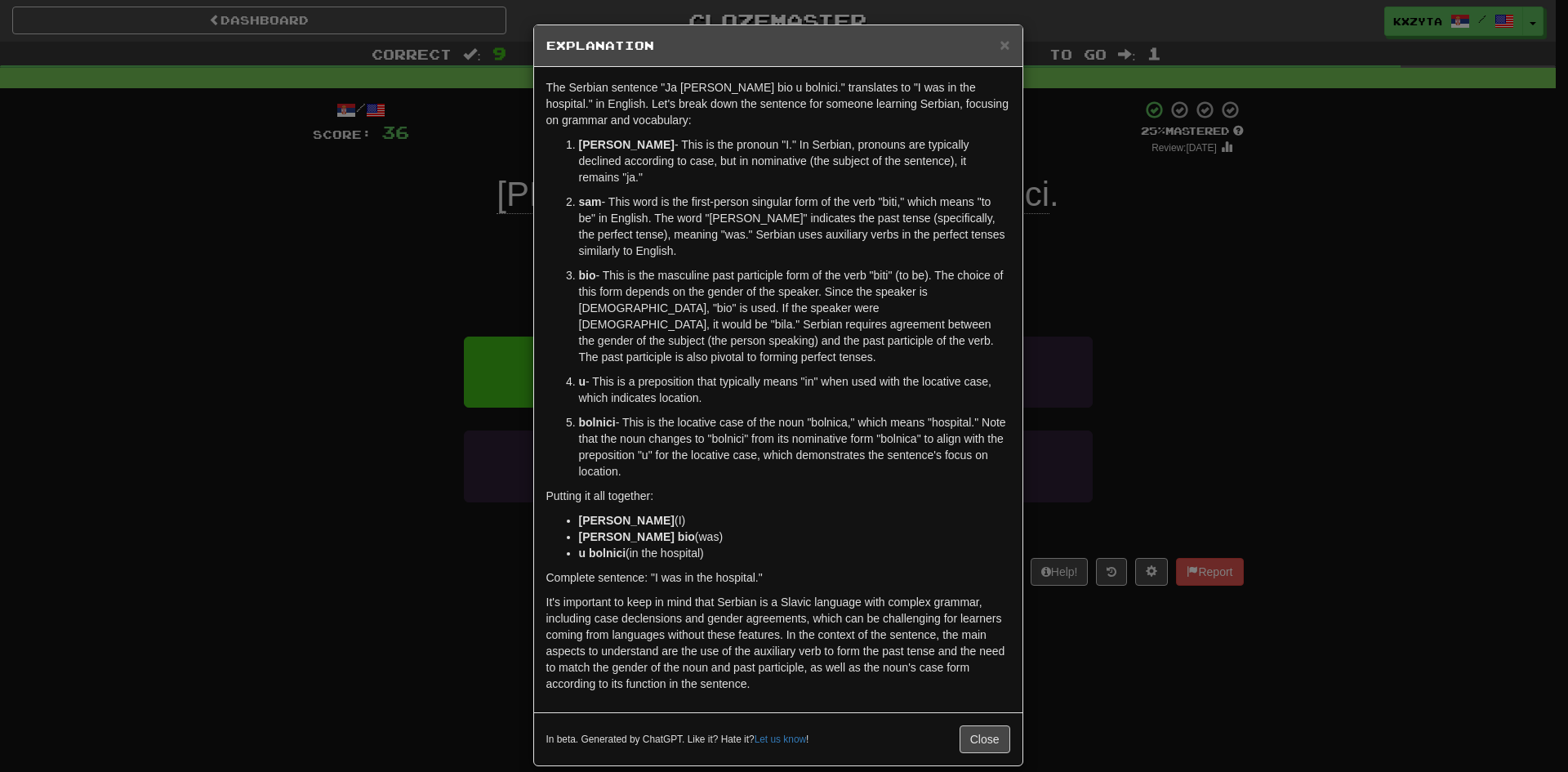
click at [391, 280] on div "× Explanation The Serbian sentence "Ja sam bio u bolnici." translates to "I was…" at bounding box center [784, 386] width 1568 height 772
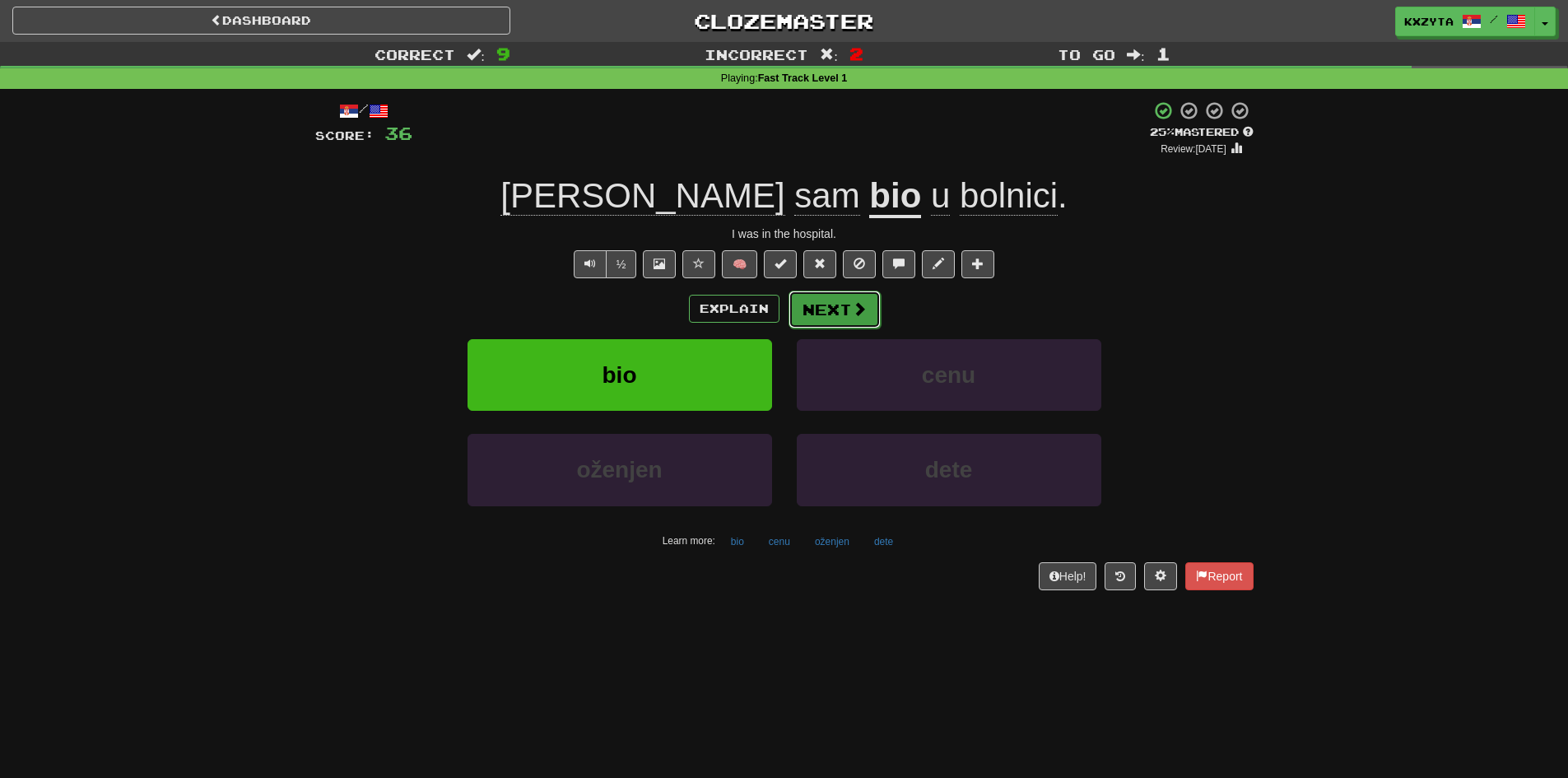
click at [814, 316] on button "Next" at bounding box center [835, 309] width 92 height 38
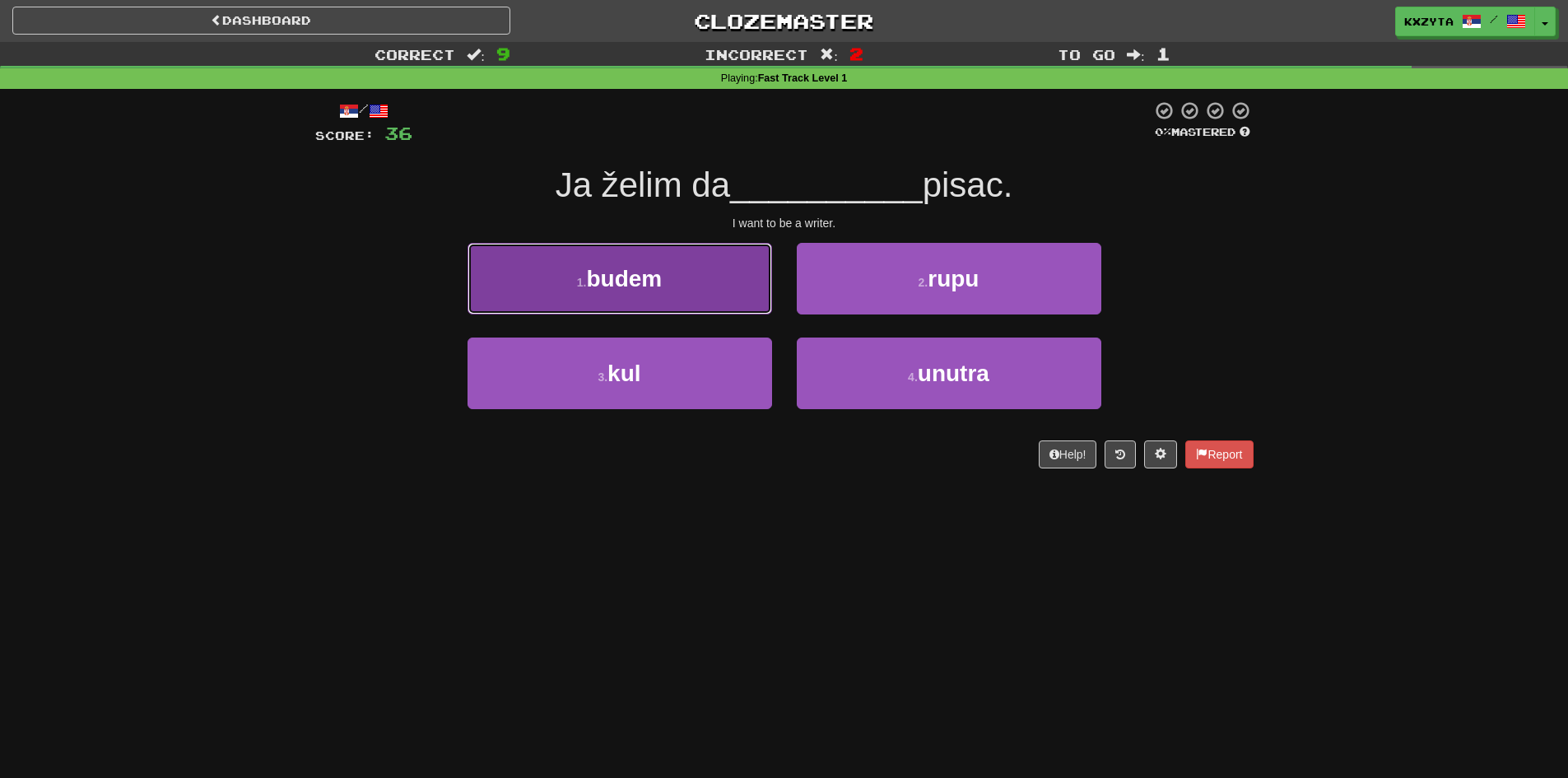
click at [669, 306] on button "1 . budem" at bounding box center [620, 278] width 305 height 72
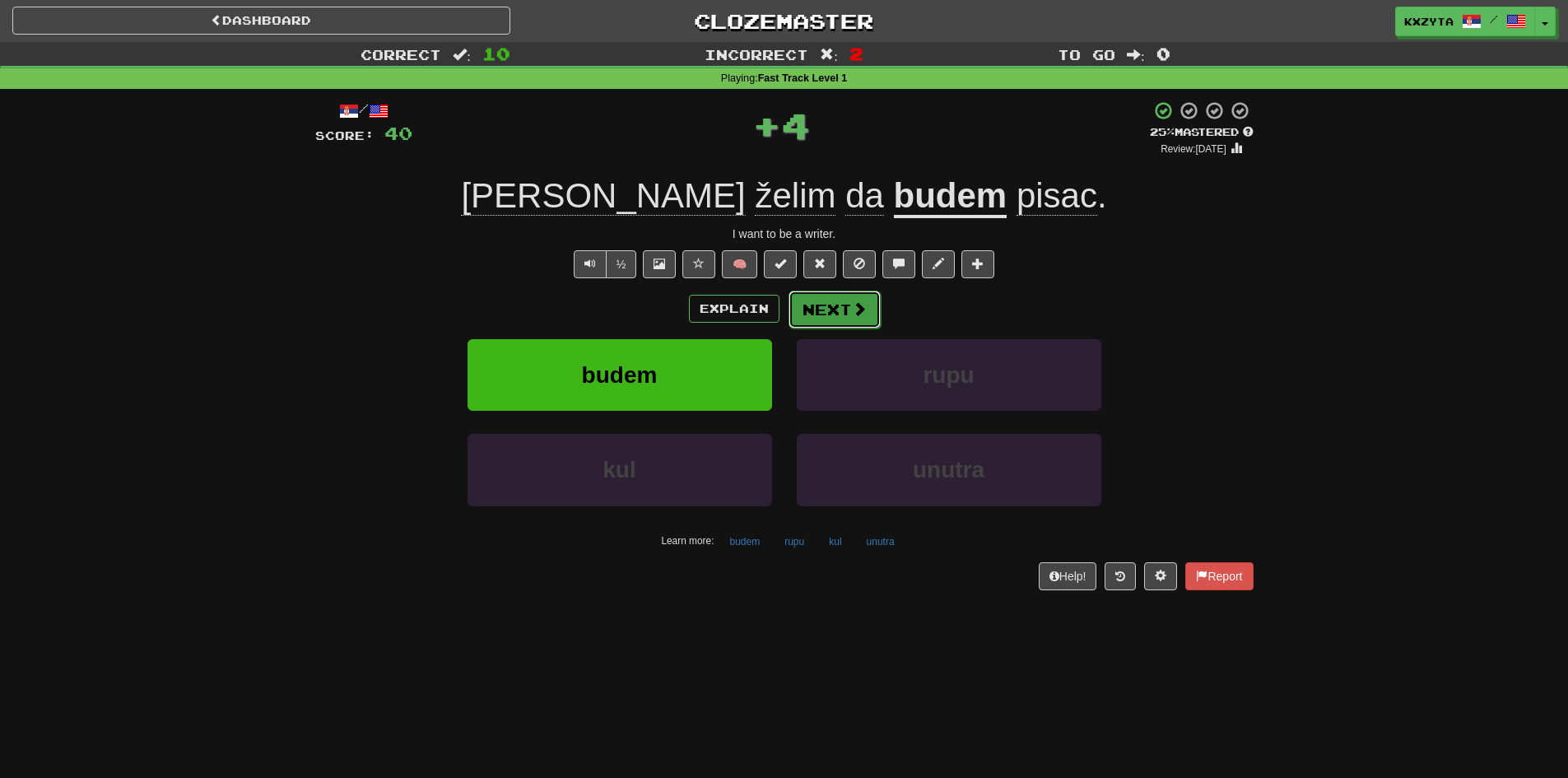
click at [826, 317] on button "Next" at bounding box center [835, 309] width 92 height 38
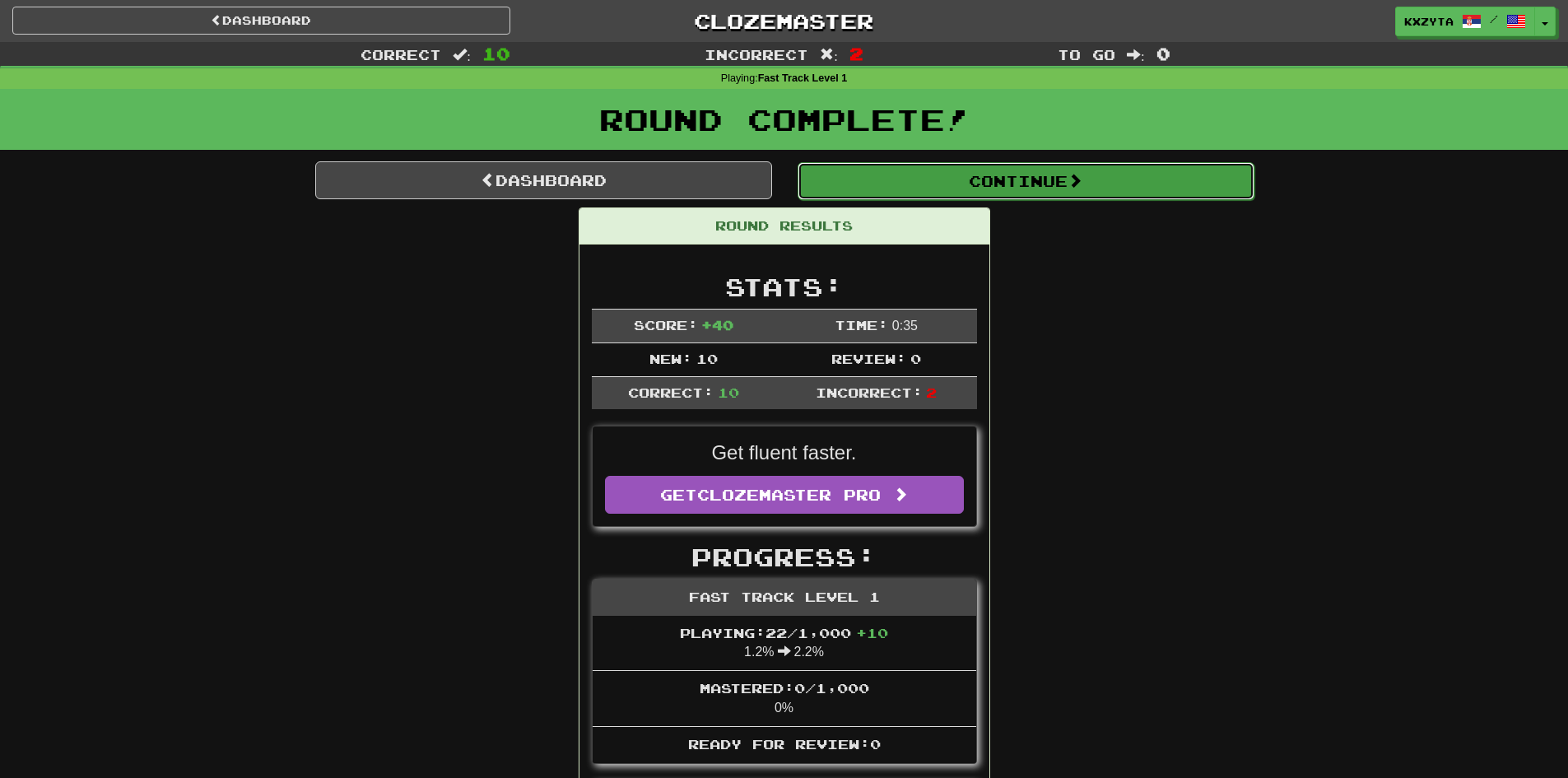
click at [1023, 174] on button "Continue" at bounding box center [1026, 180] width 457 height 38
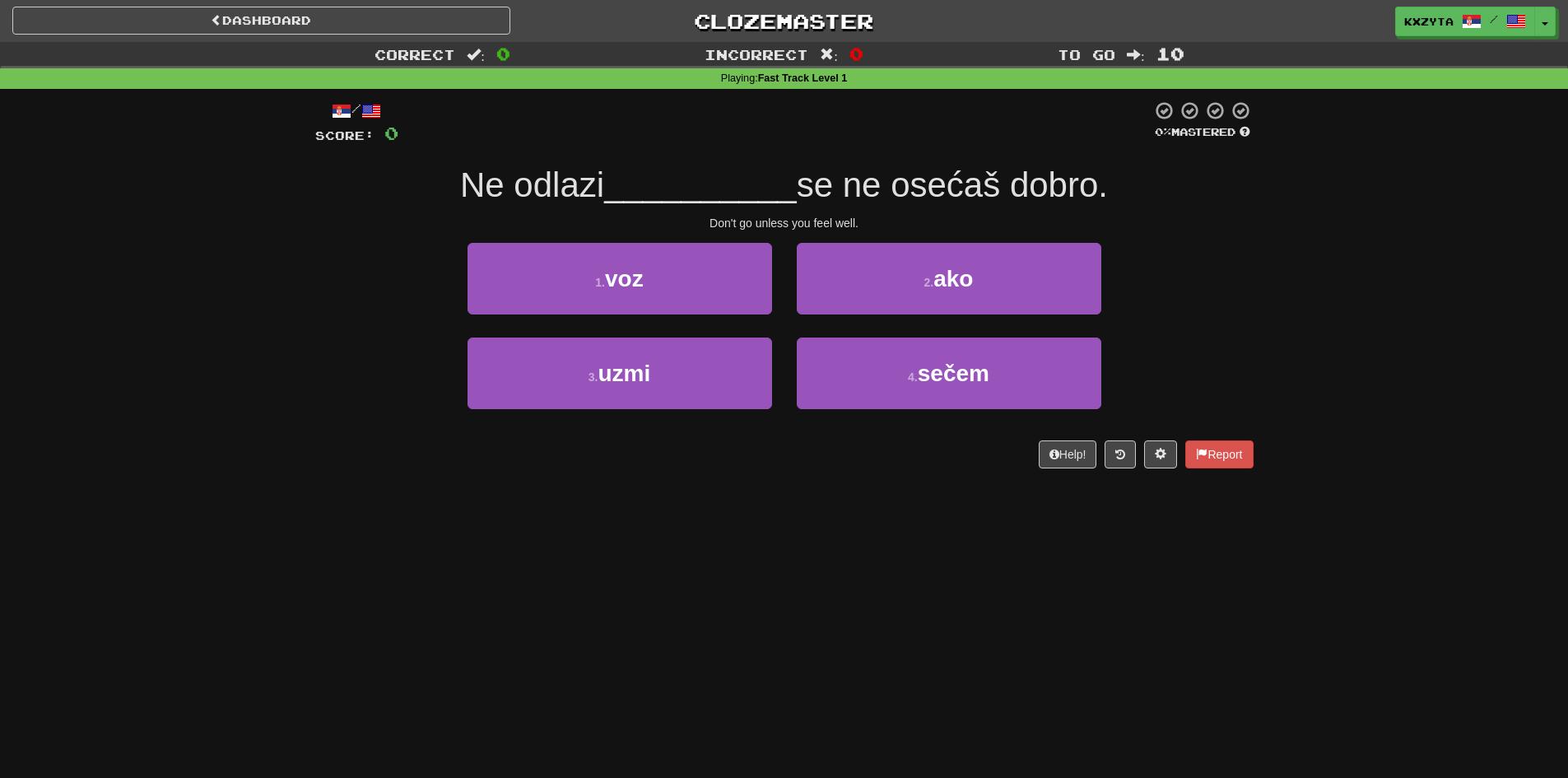
click at [466, 172] on span "Ne odlazi" at bounding box center [532, 185] width 144 height 39
click at [527, 182] on span "Ne odlazi" at bounding box center [532, 185] width 144 height 39
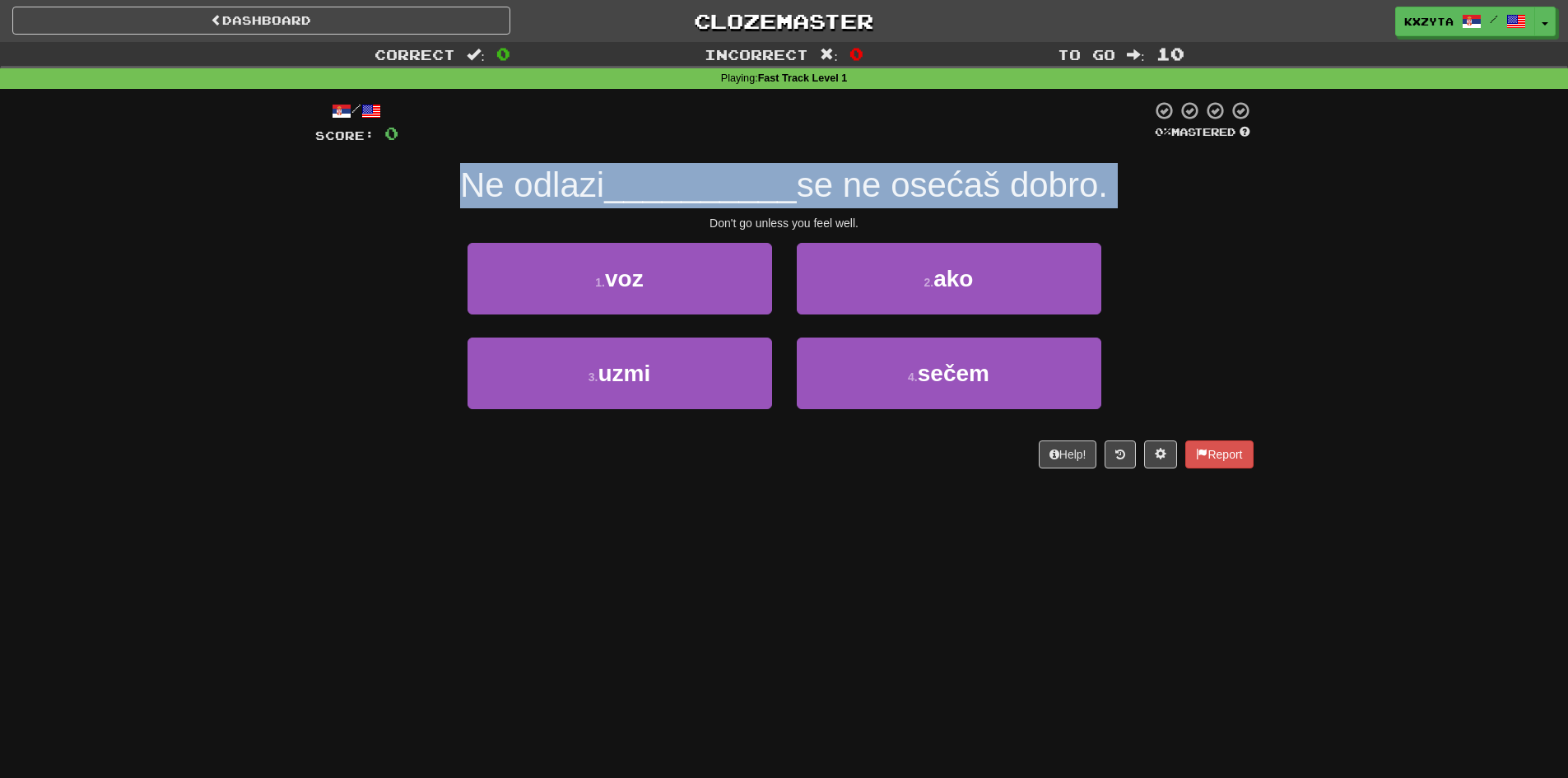
click at [527, 182] on span "Ne odlazi" at bounding box center [532, 185] width 144 height 39
click at [692, 191] on span "__________" at bounding box center [700, 185] width 193 height 39
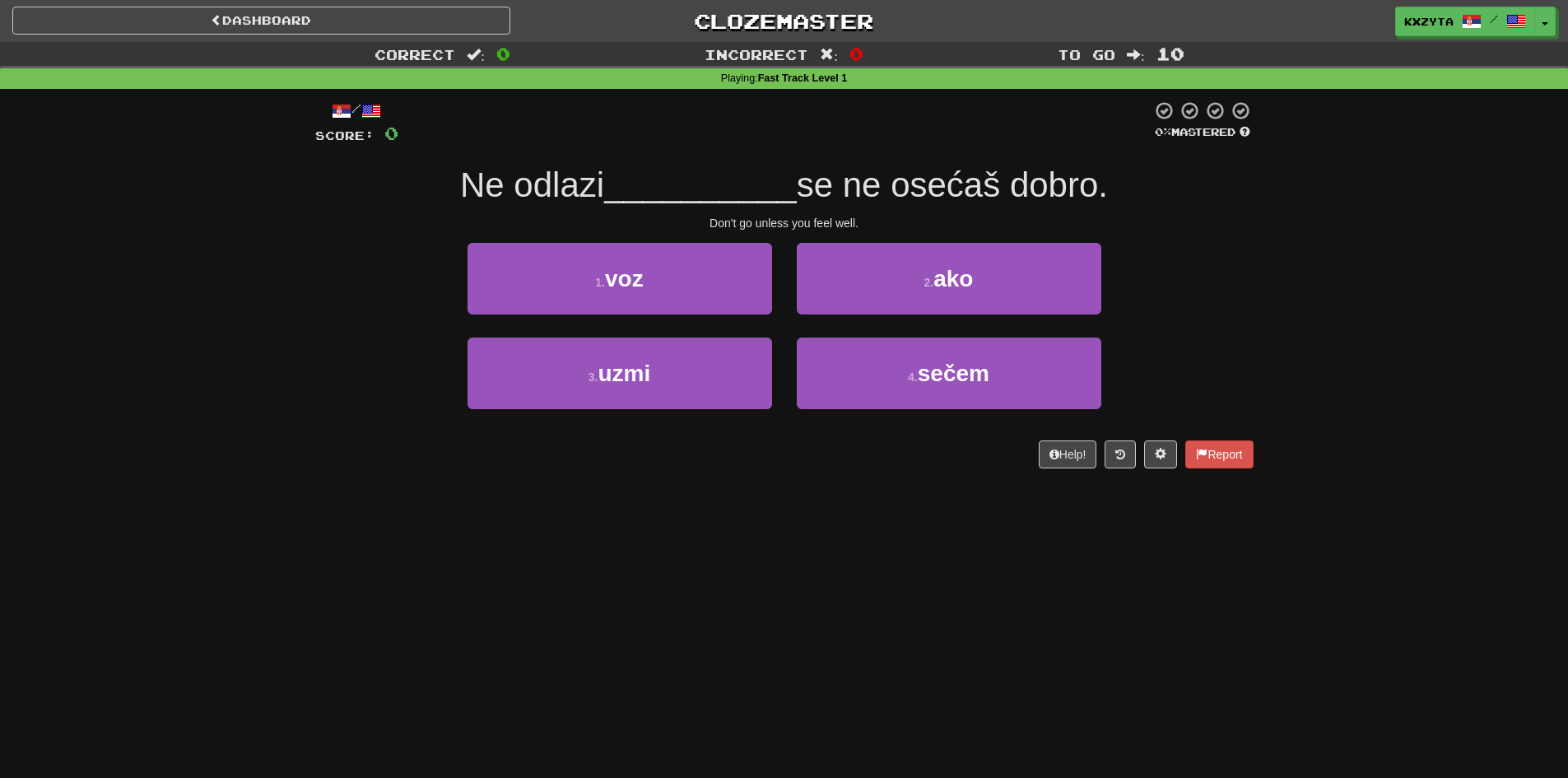
click at [836, 198] on span "se ne osećaš dobro." at bounding box center [952, 185] width 311 height 39
click at [915, 189] on span "se ne osećaš dobro." at bounding box center [952, 185] width 311 height 39
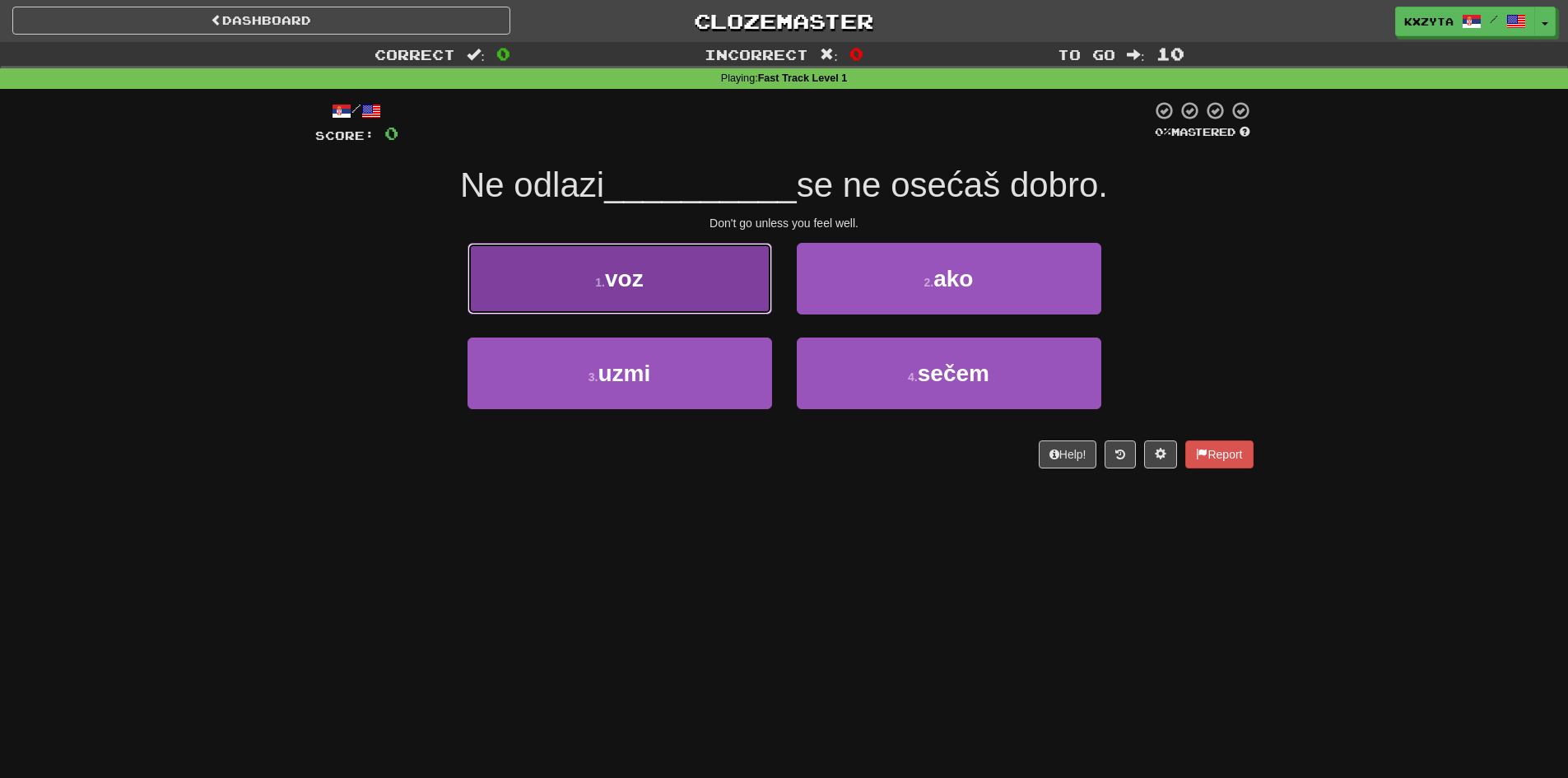
click at [717, 306] on button "1 . voz" at bounding box center [620, 278] width 305 height 72
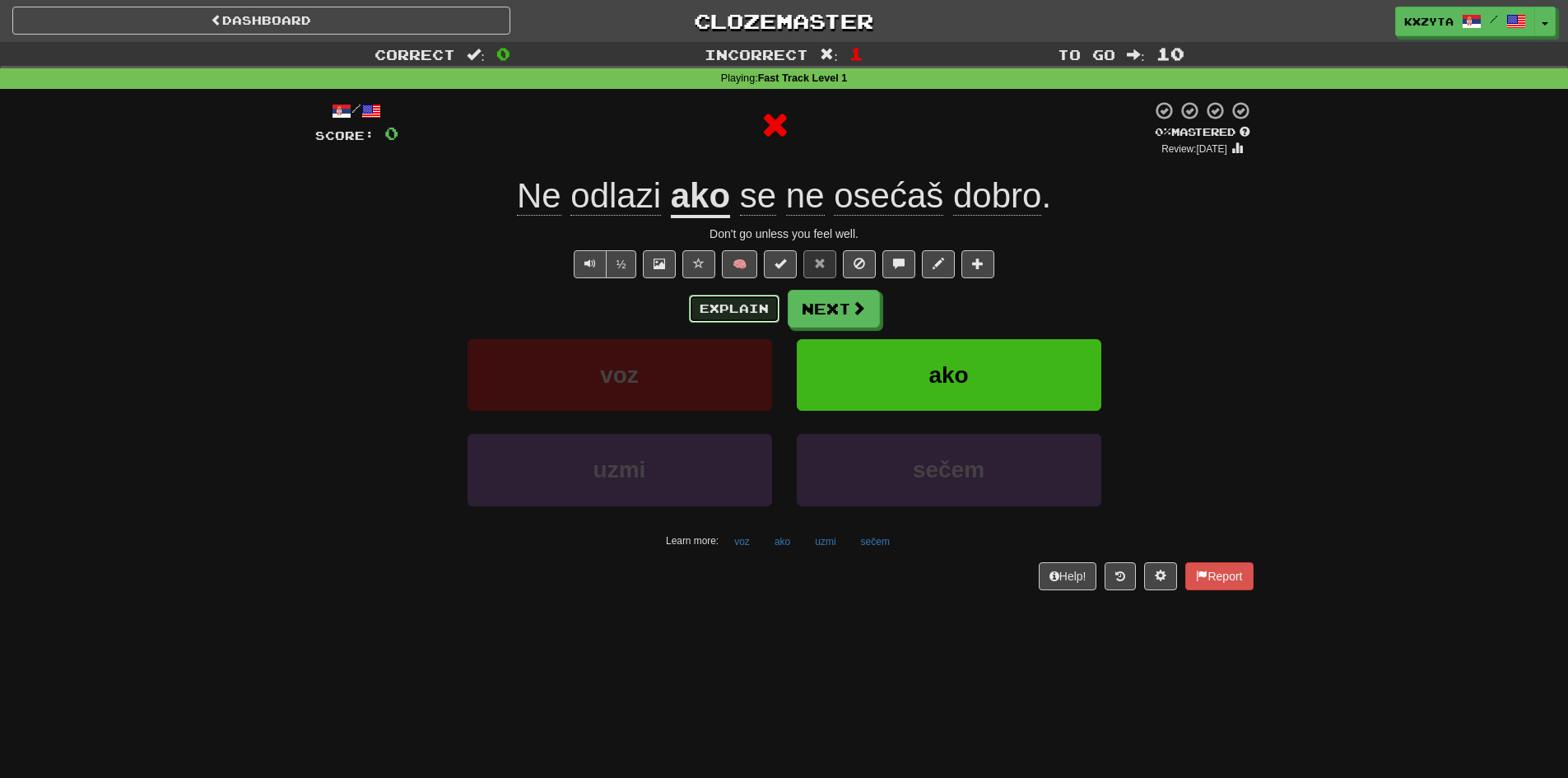
click at [732, 313] on button "Explain" at bounding box center [734, 308] width 91 height 28
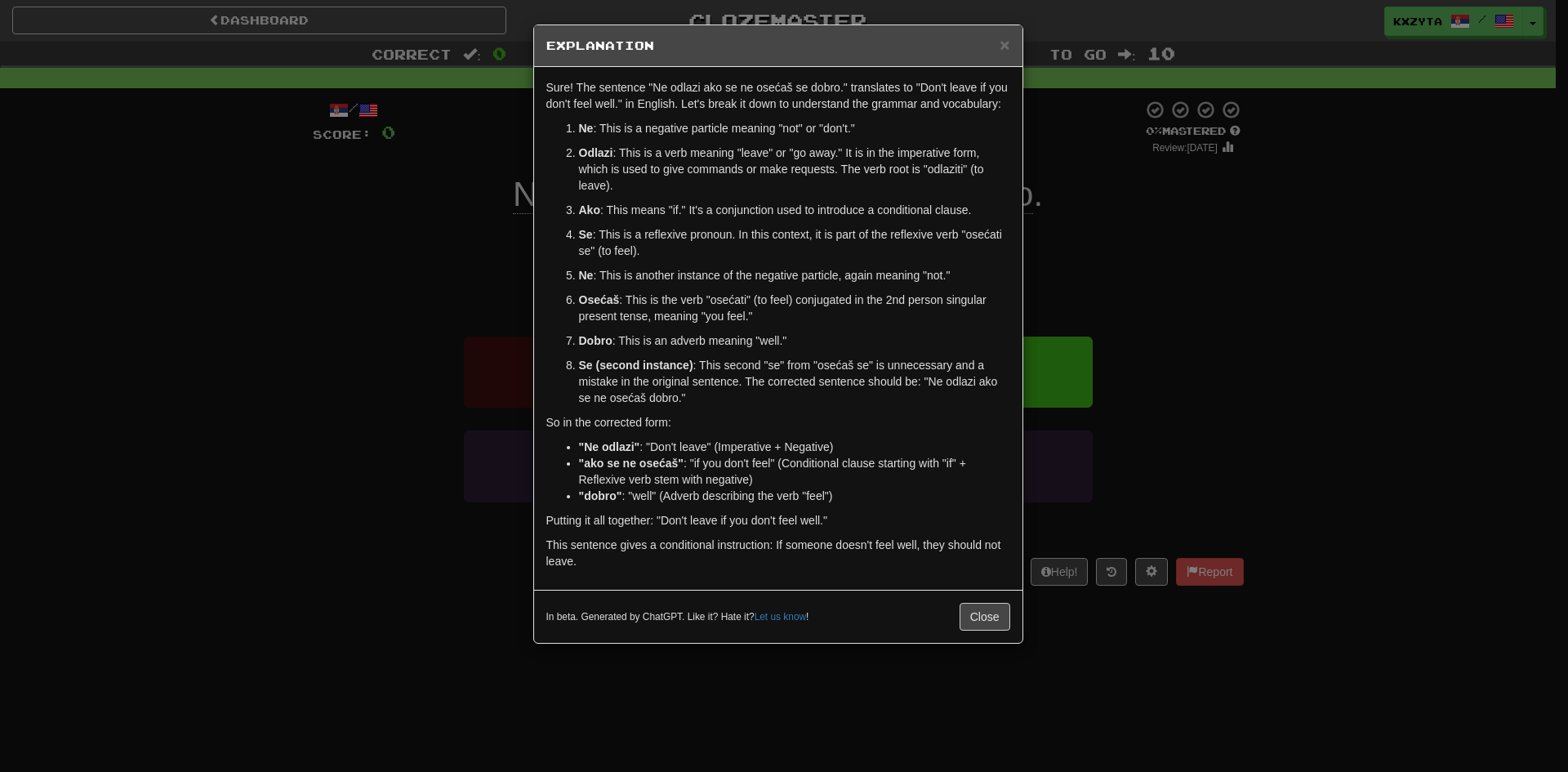
click at [1071, 266] on div "× Explanation Sure! The sentence "Ne odlazi ako se ne osećaš se dobro." transla…" at bounding box center [784, 386] width 1568 height 772
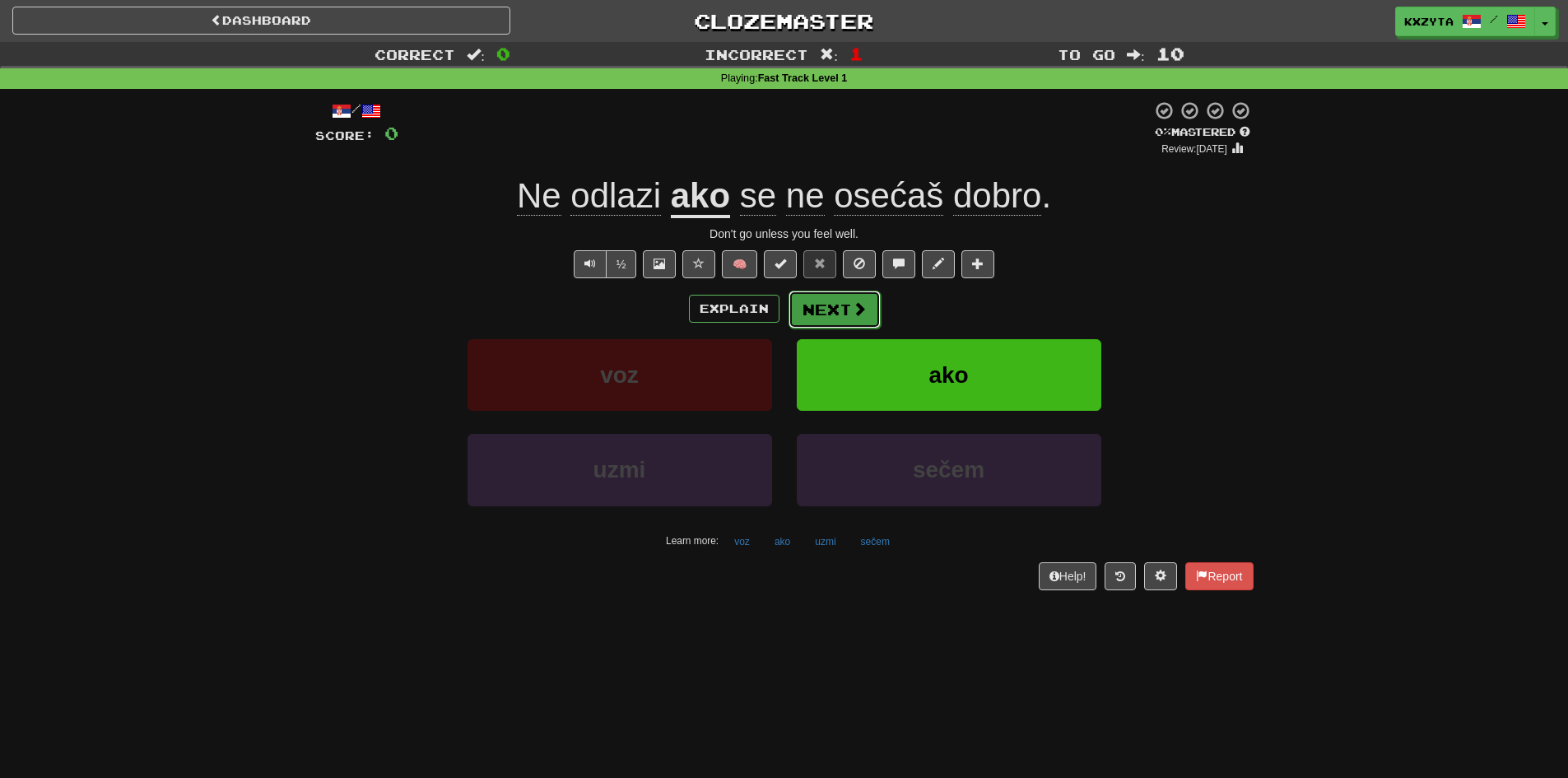
click at [836, 305] on button "Next" at bounding box center [835, 309] width 92 height 38
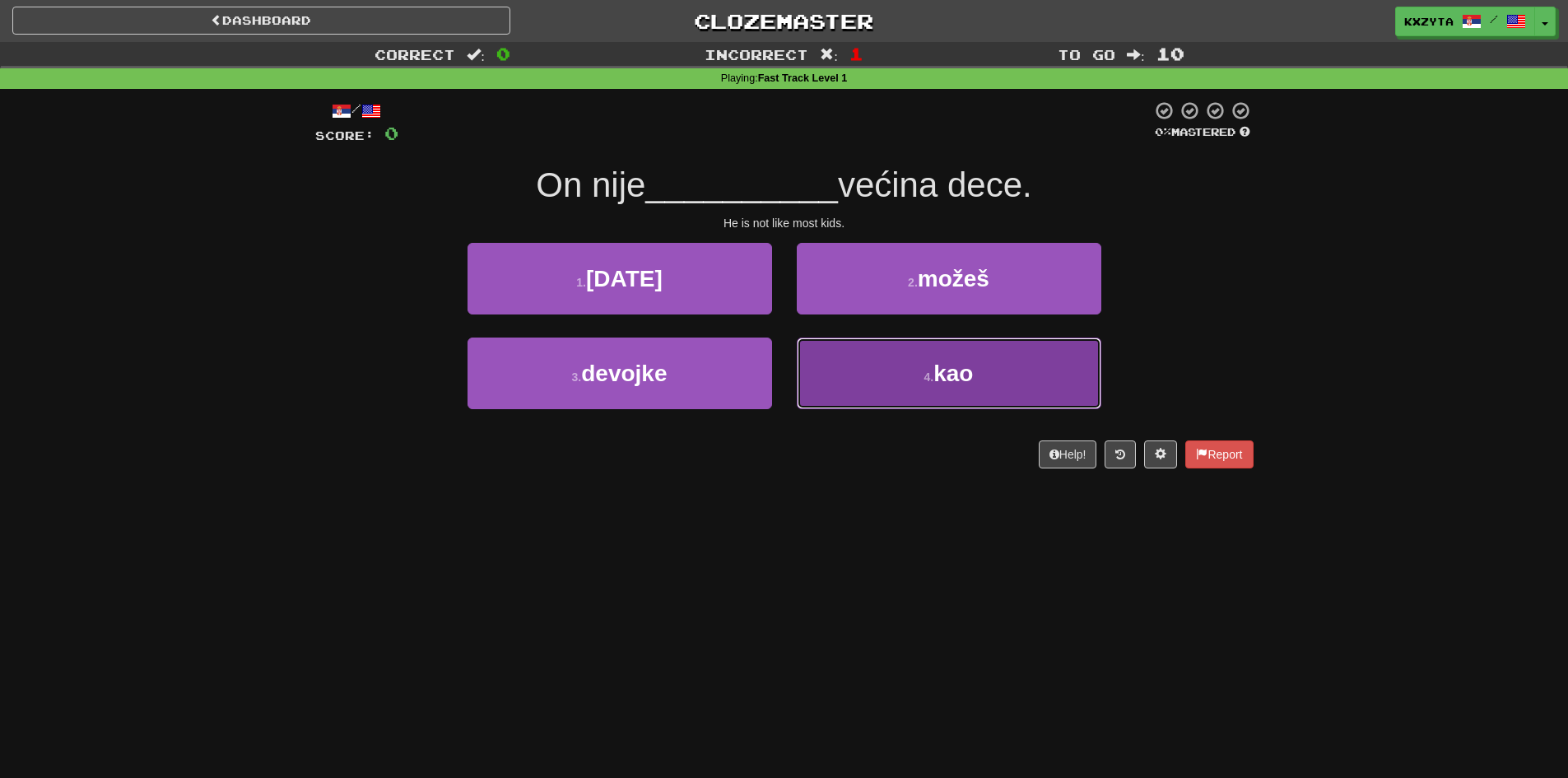
click at [844, 368] on button "4 . kao" at bounding box center [948, 373] width 305 height 72
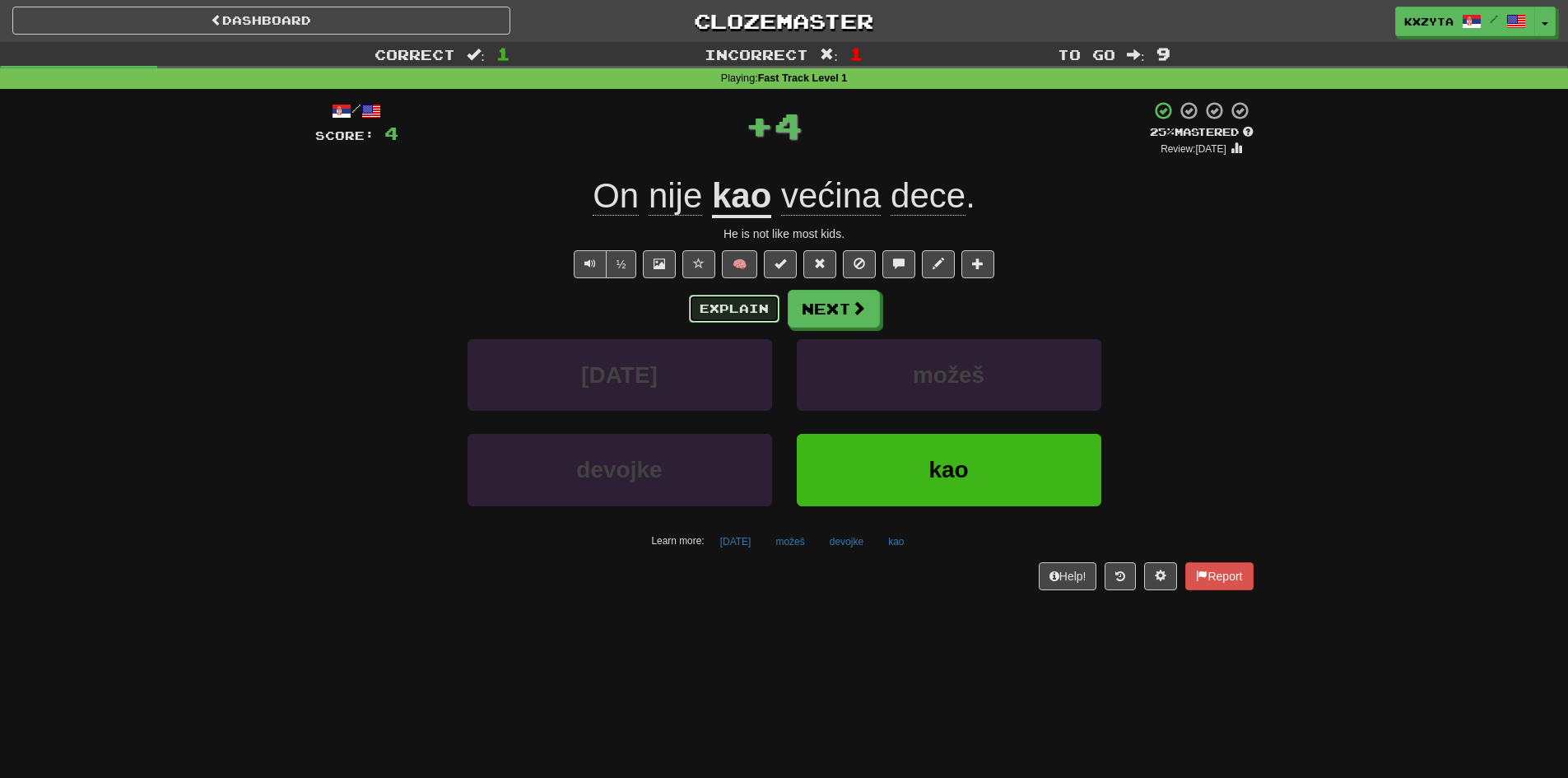
click at [742, 306] on button "Explain" at bounding box center [734, 308] width 91 height 28
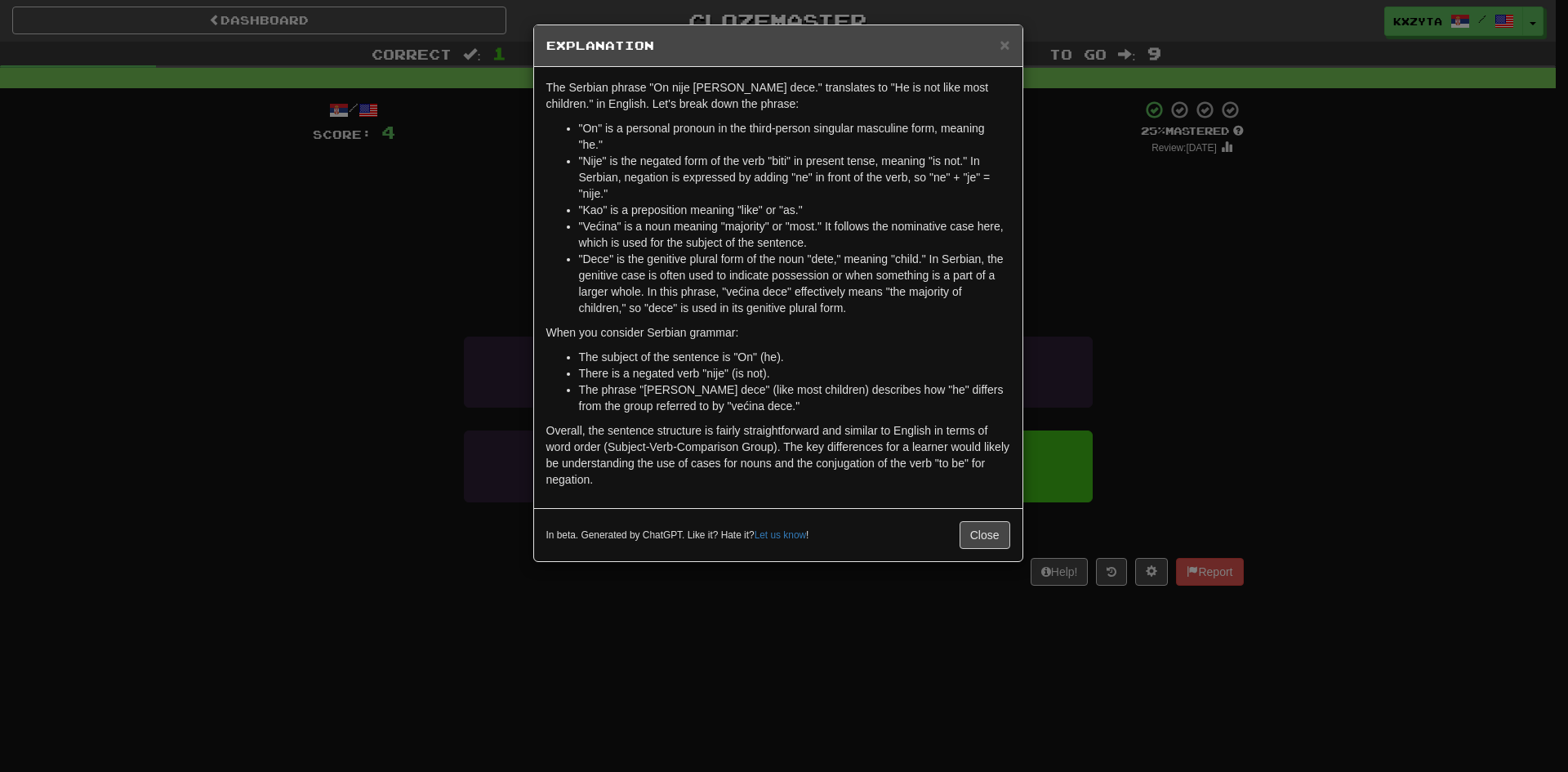
click at [397, 278] on div "× Explanation The Serbian phrase "On nije kao većina dece." translates to "He i…" at bounding box center [784, 386] width 1568 height 772
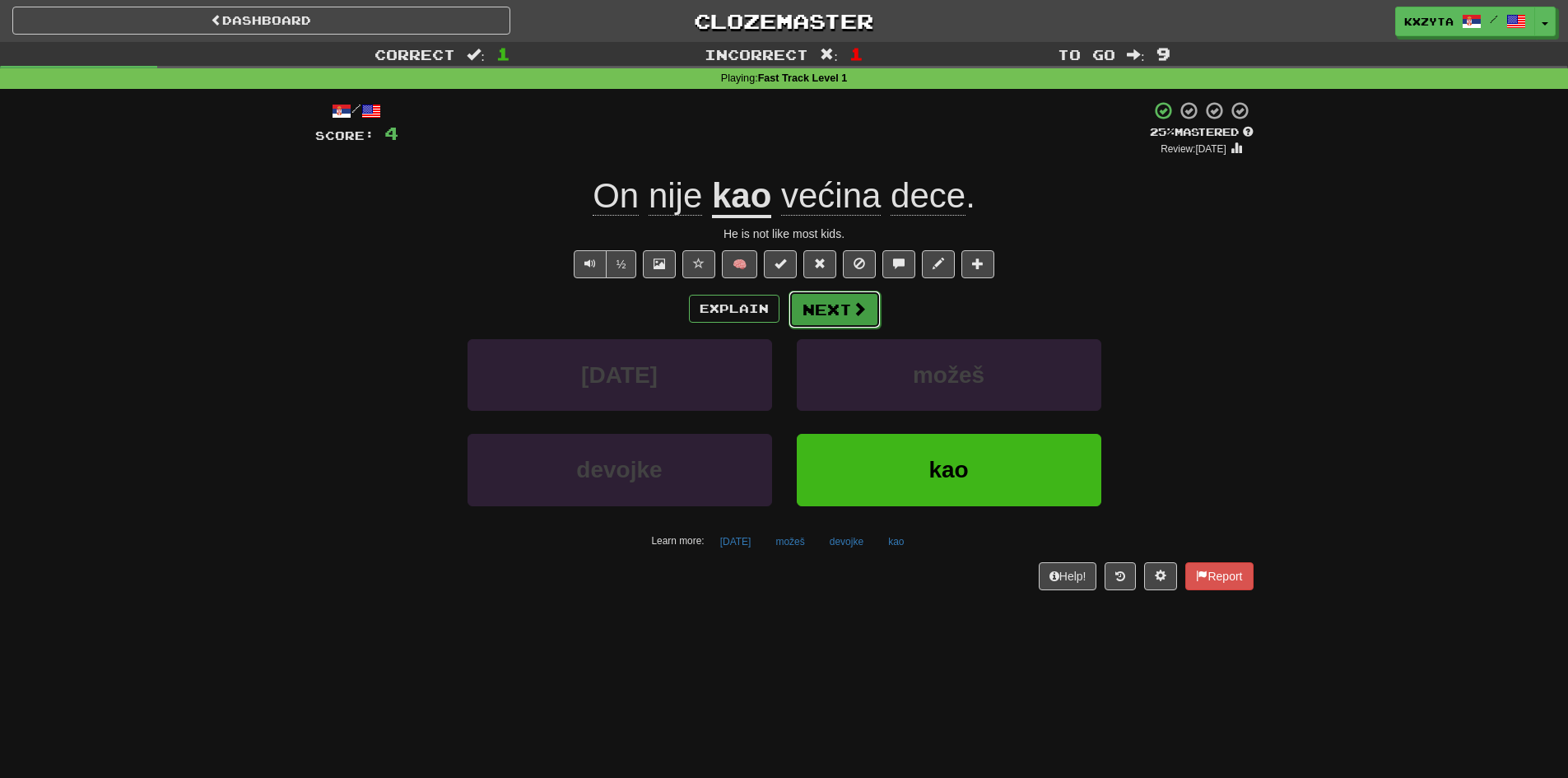
click at [852, 316] on span at bounding box center [859, 309] width 15 height 15
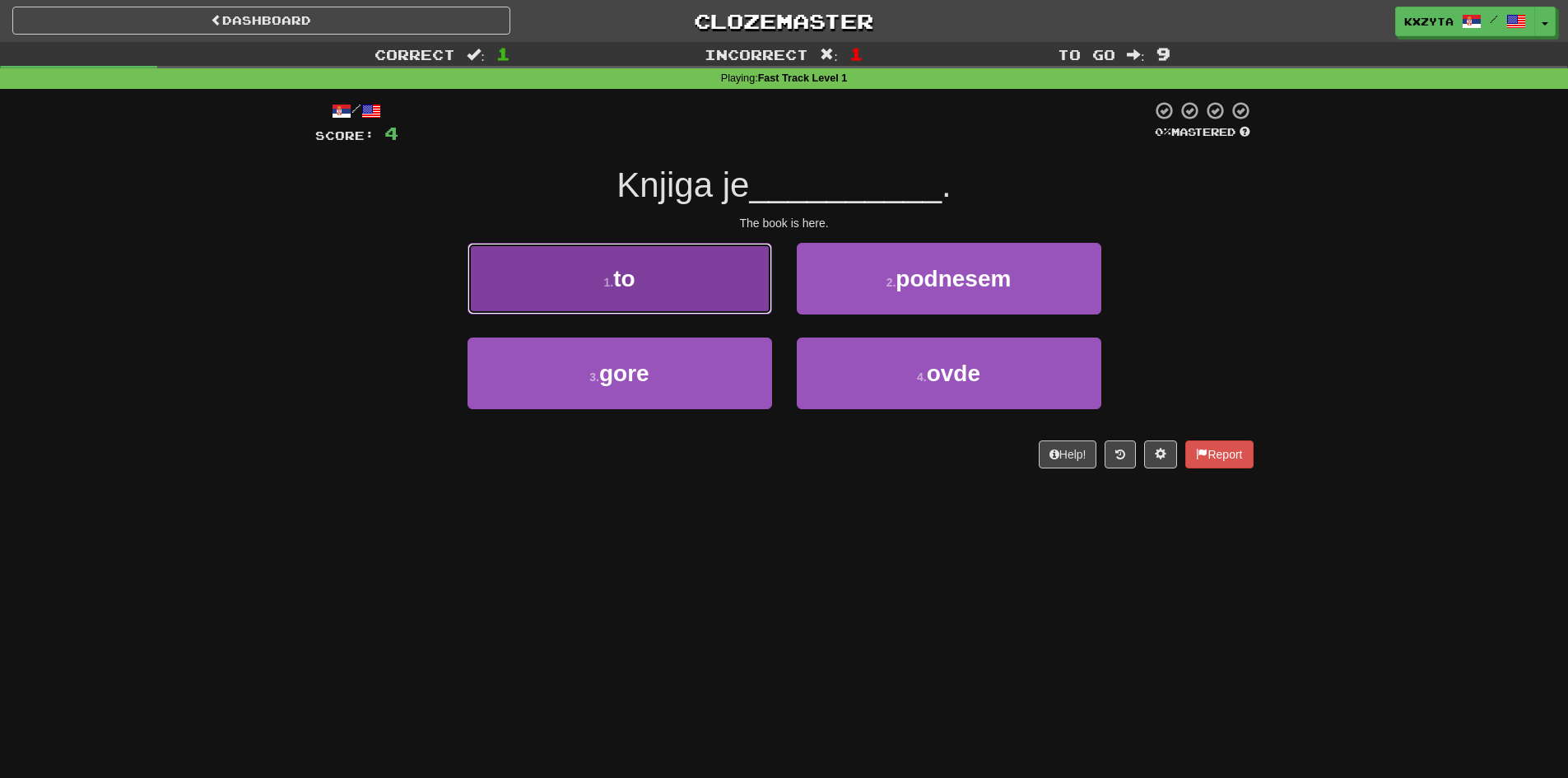
click at [716, 293] on button "1 . to" at bounding box center [620, 278] width 305 height 72
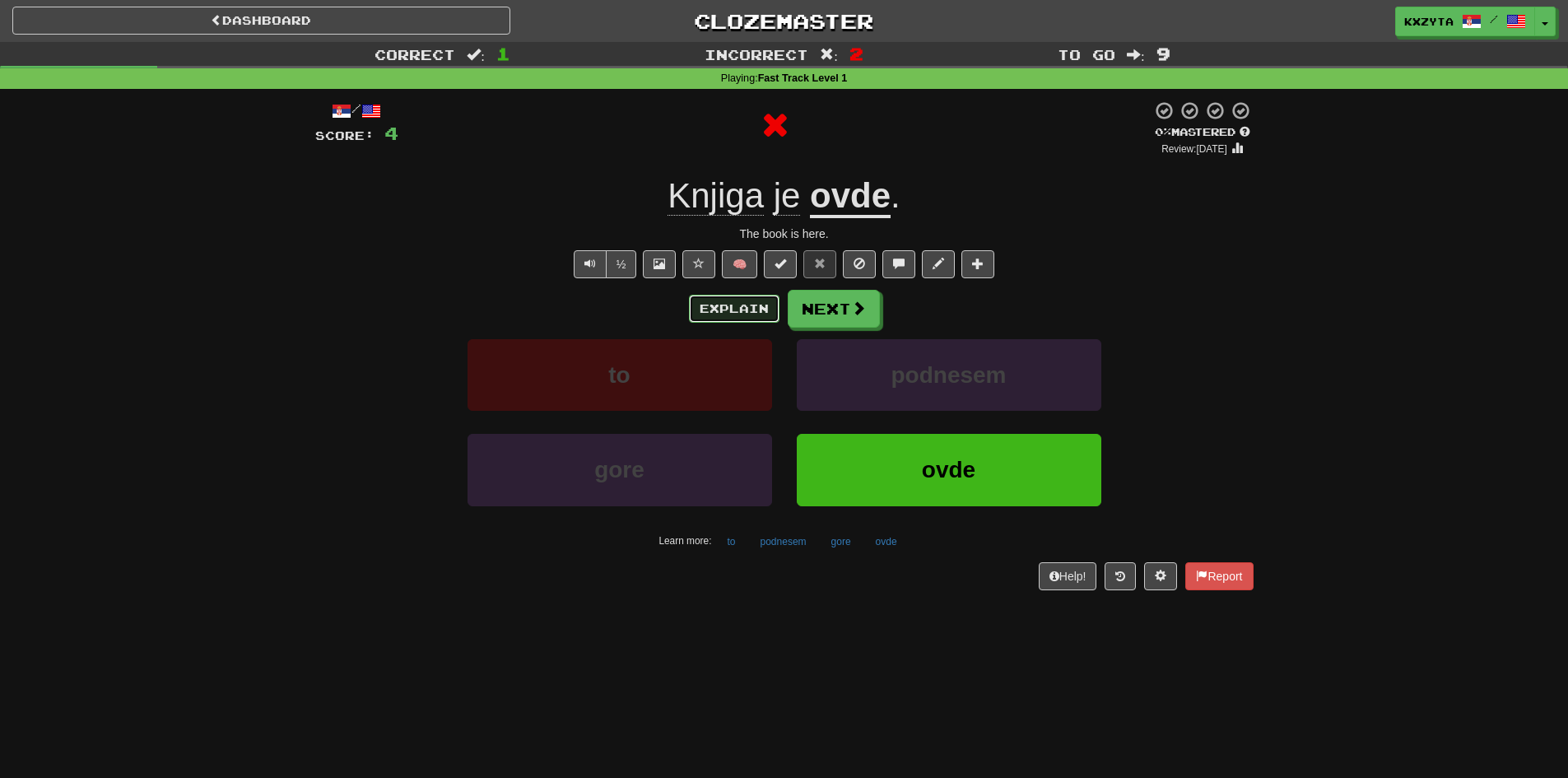
click at [762, 305] on button "Explain" at bounding box center [734, 308] width 91 height 28
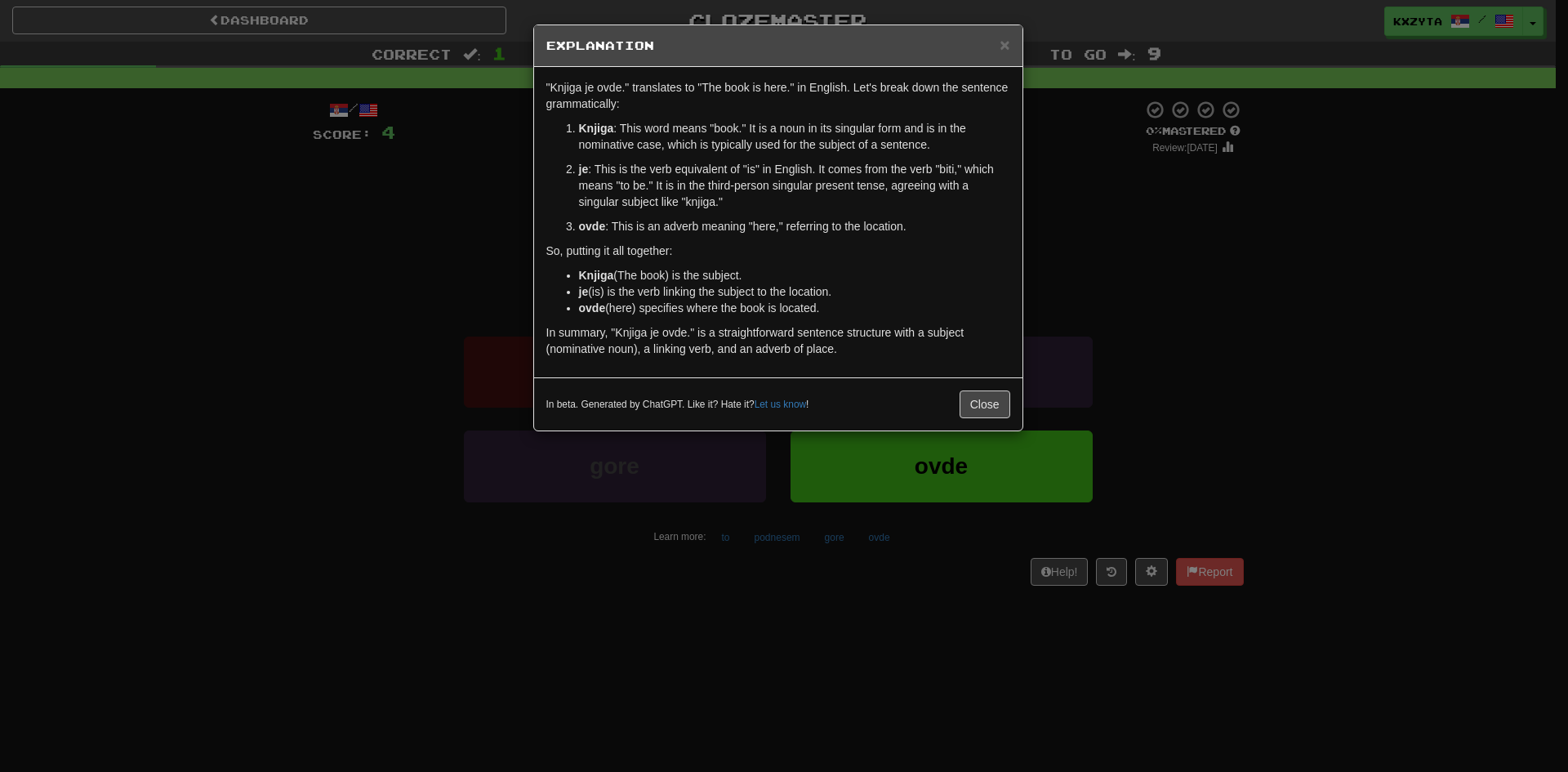
click at [1110, 282] on div "× Explanation "Knjiga je ovde." translates to "The book is here." in English. L…" at bounding box center [784, 386] width 1568 height 772
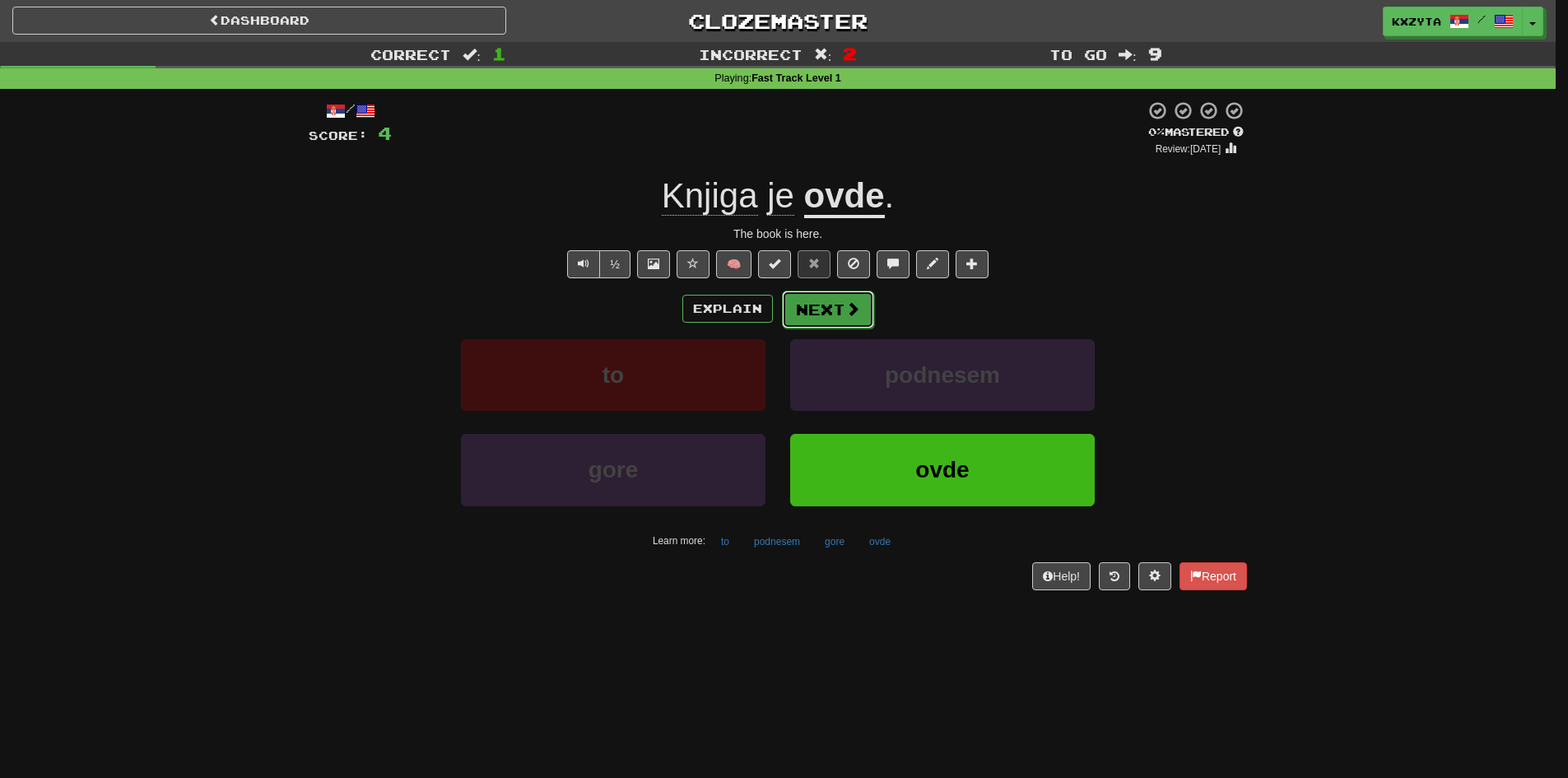
click at [827, 311] on button "Next" at bounding box center [828, 309] width 92 height 38
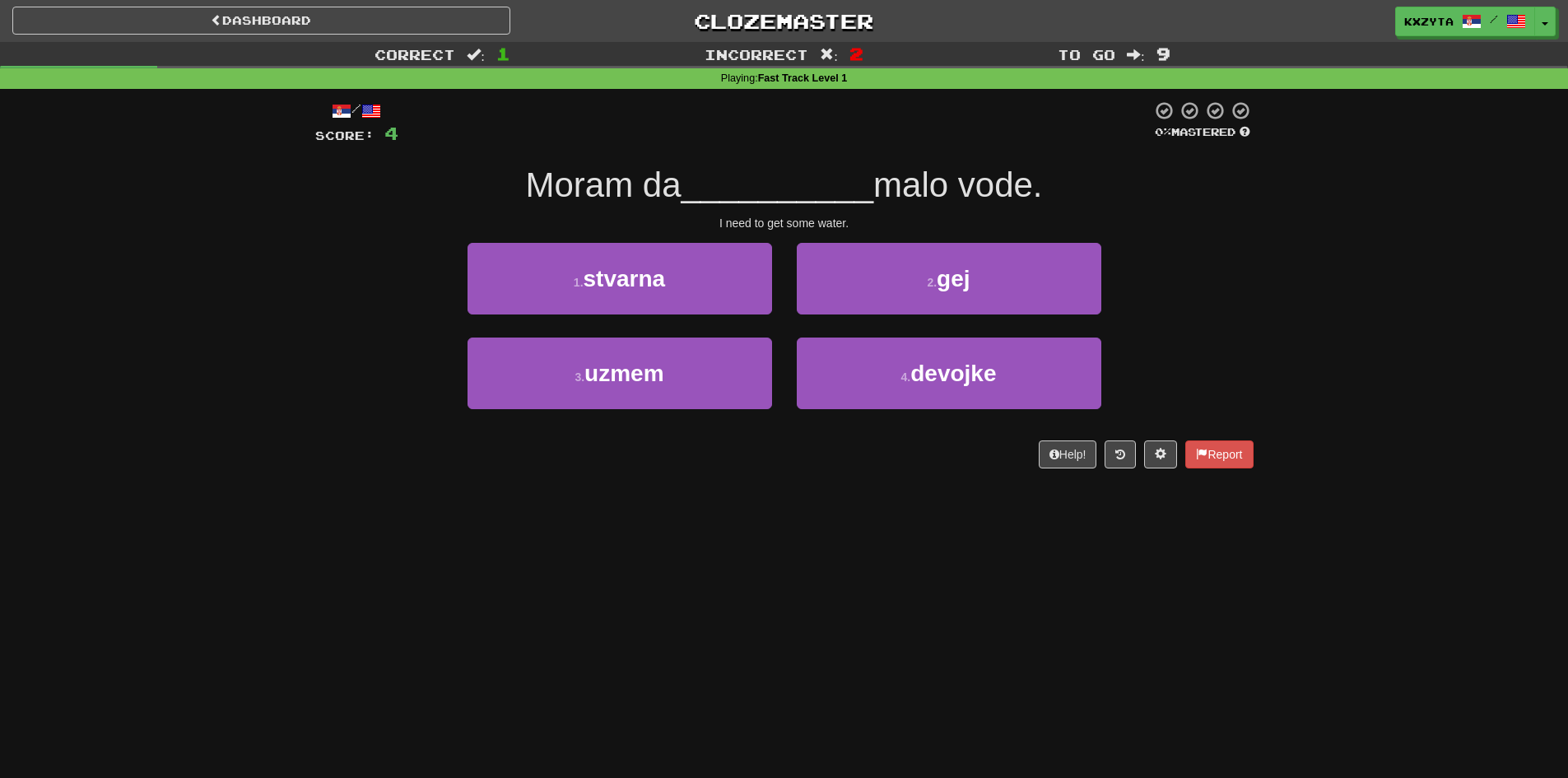
click at [583, 194] on span "Moram da" at bounding box center [603, 185] width 156 height 39
click at [651, 183] on span "Moram da" at bounding box center [603, 185] width 156 height 39
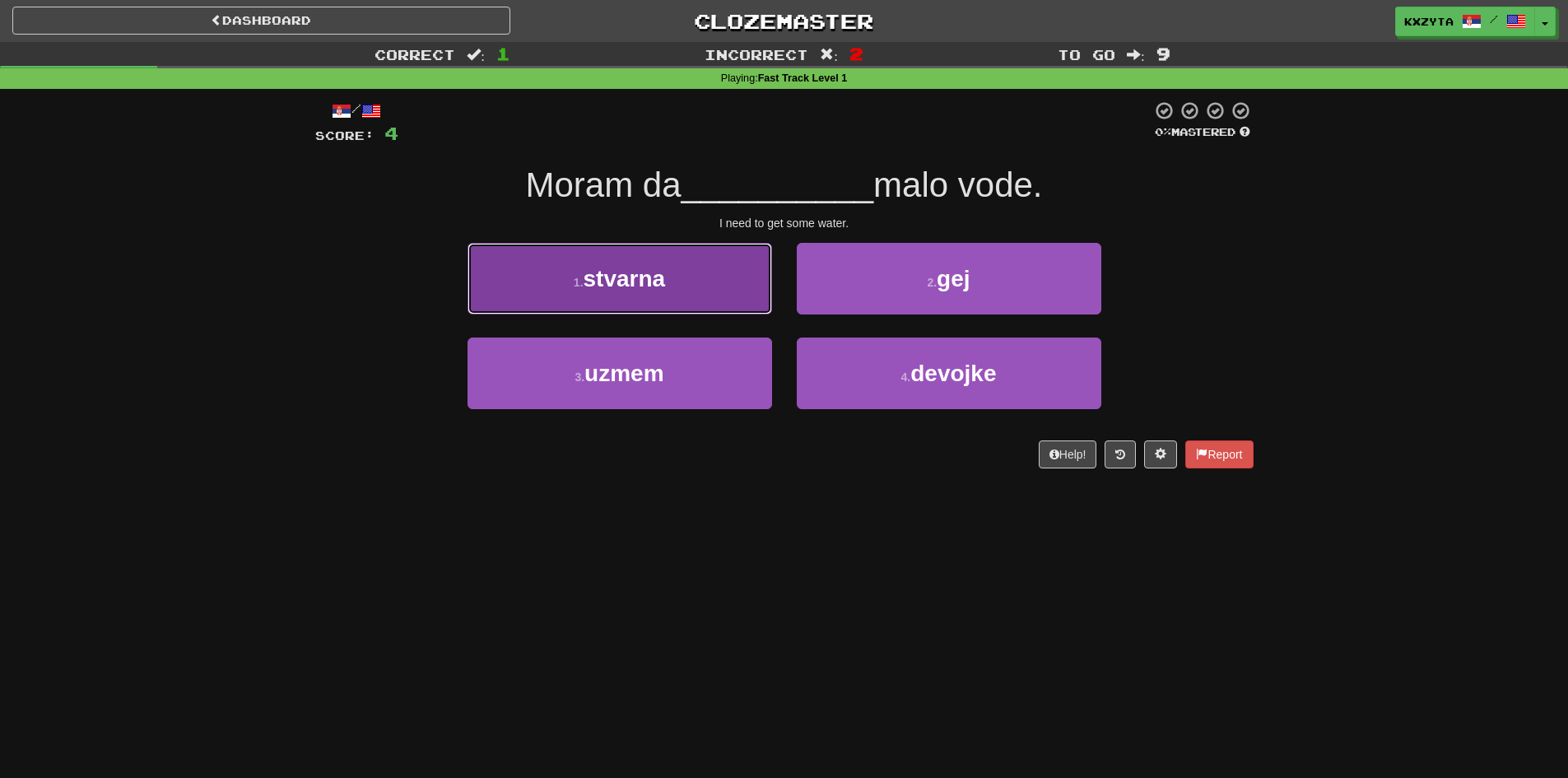
click at [760, 245] on button "1 . stvarna" at bounding box center [620, 278] width 305 height 72
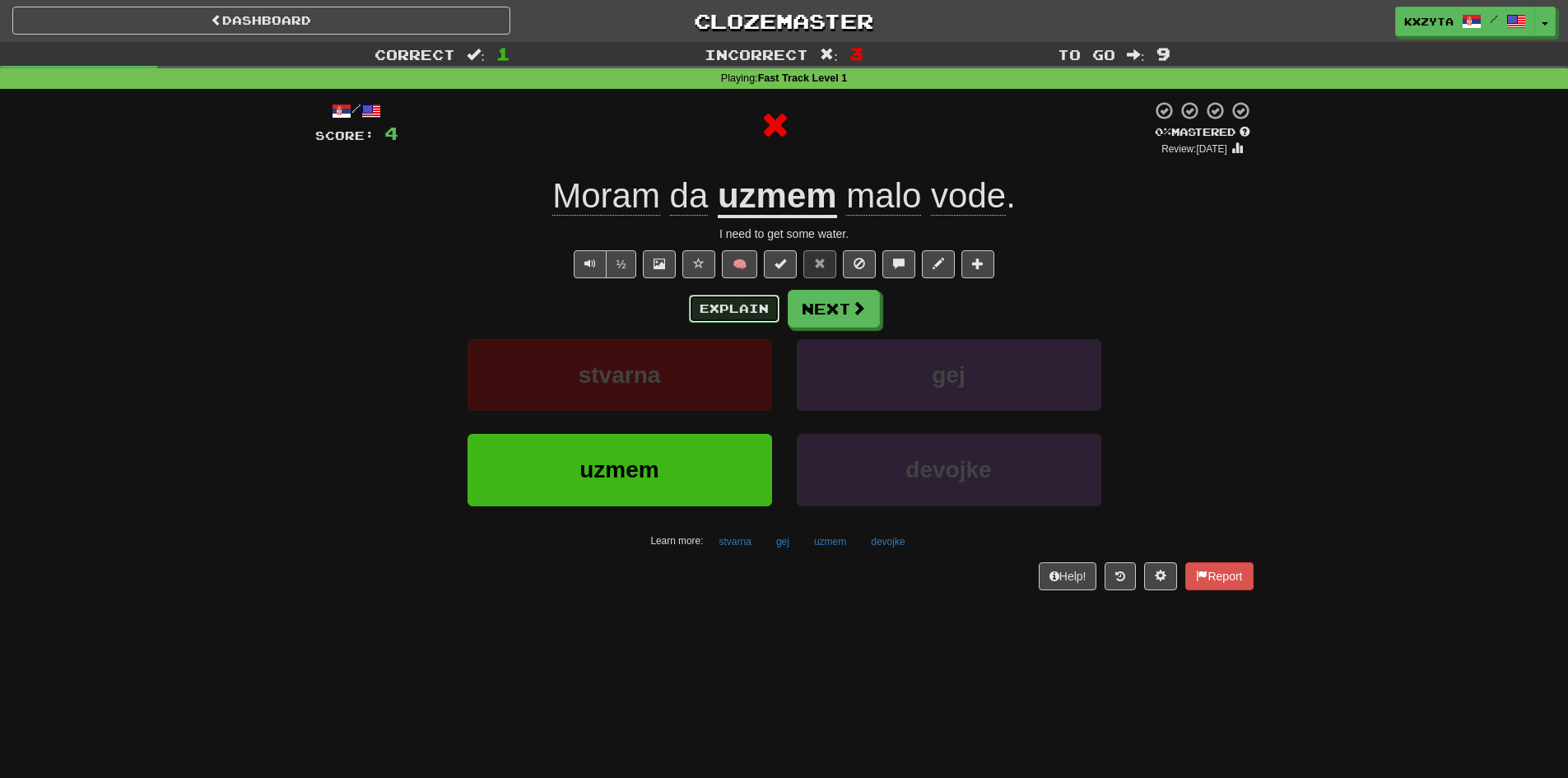
click at [748, 316] on button "Explain" at bounding box center [734, 308] width 91 height 28
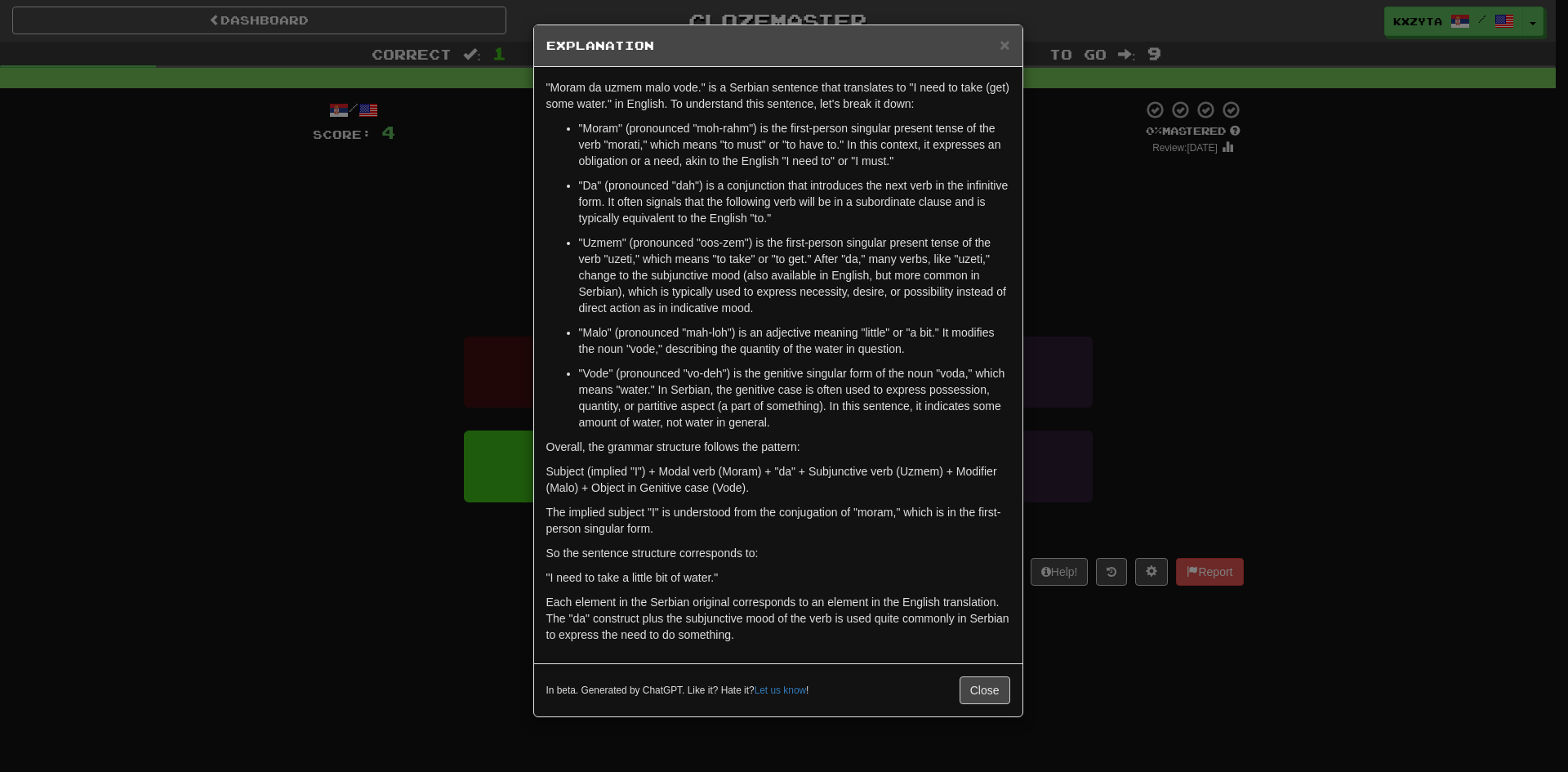
click at [475, 208] on div "× Explanation "Moram da uzmem malo vode." is a Serbian sentence that translates…" at bounding box center [784, 386] width 1568 height 772
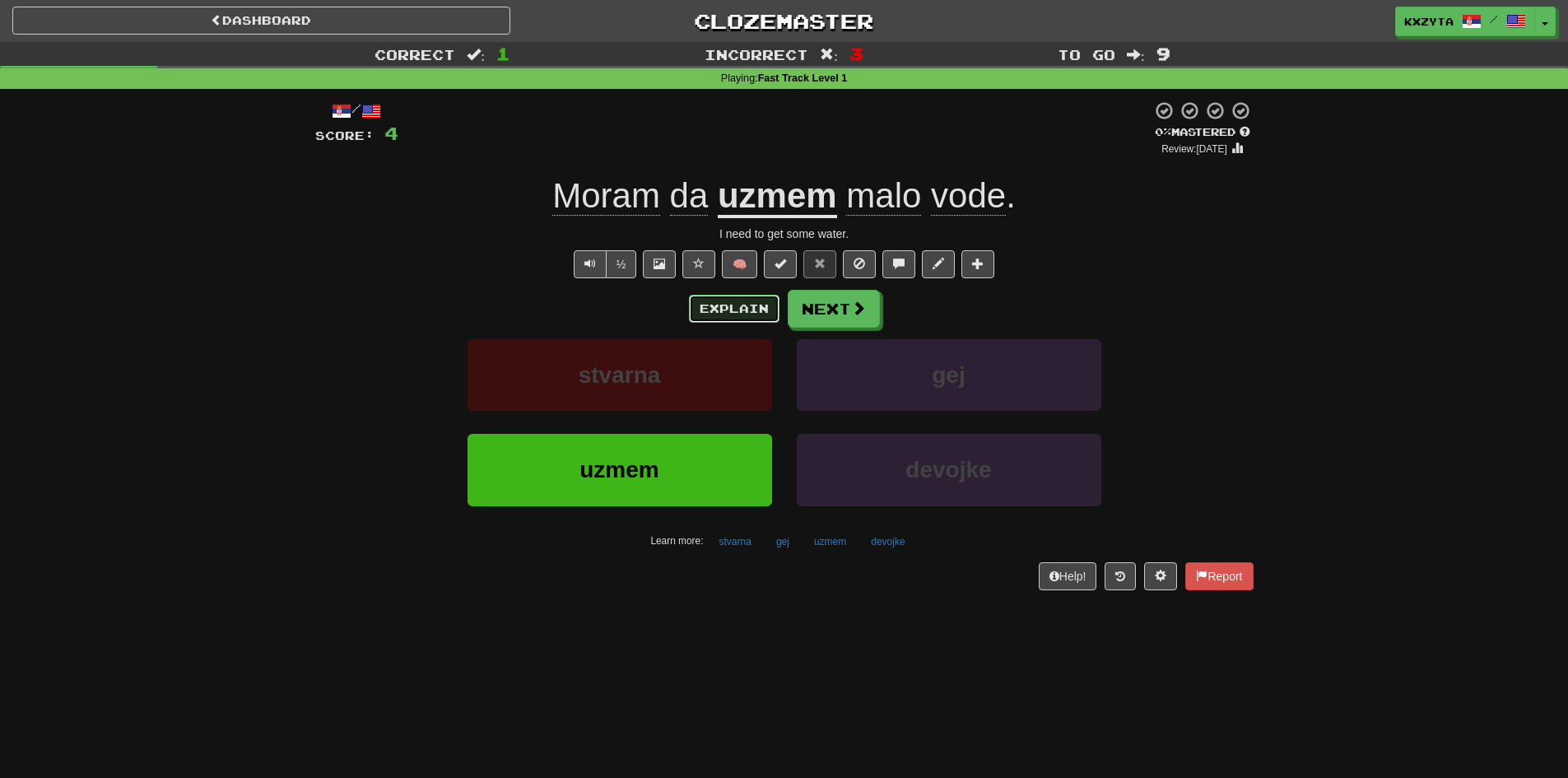
click at [695, 315] on button "Explain" at bounding box center [734, 308] width 91 height 28
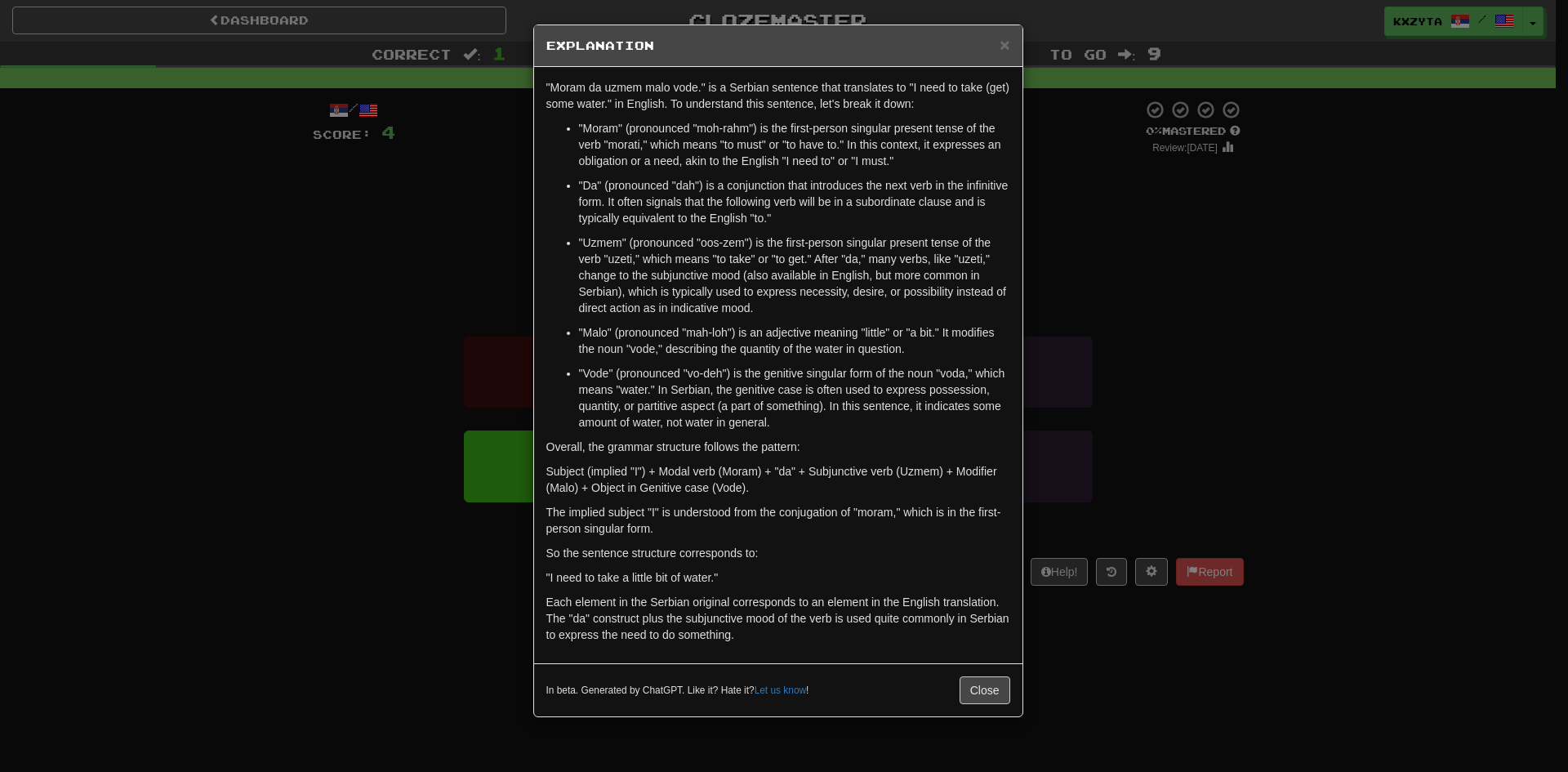
click at [315, 275] on div "× Explanation "Moram da uzmem malo vode." is a Serbian sentence that translates…" at bounding box center [784, 386] width 1568 height 772
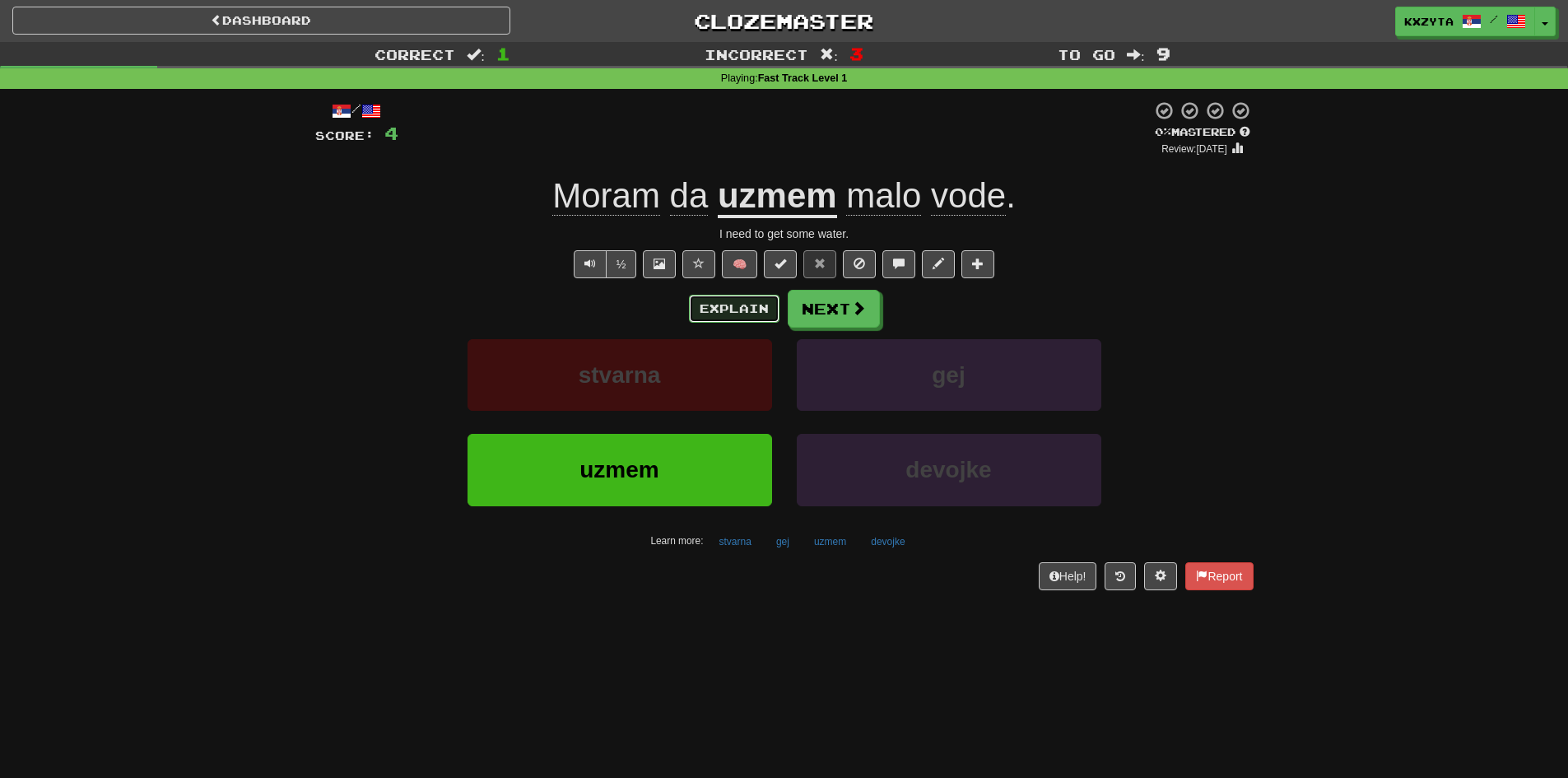
click at [748, 309] on button "Explain" at bounding box center [734, 308] width 91 height 28
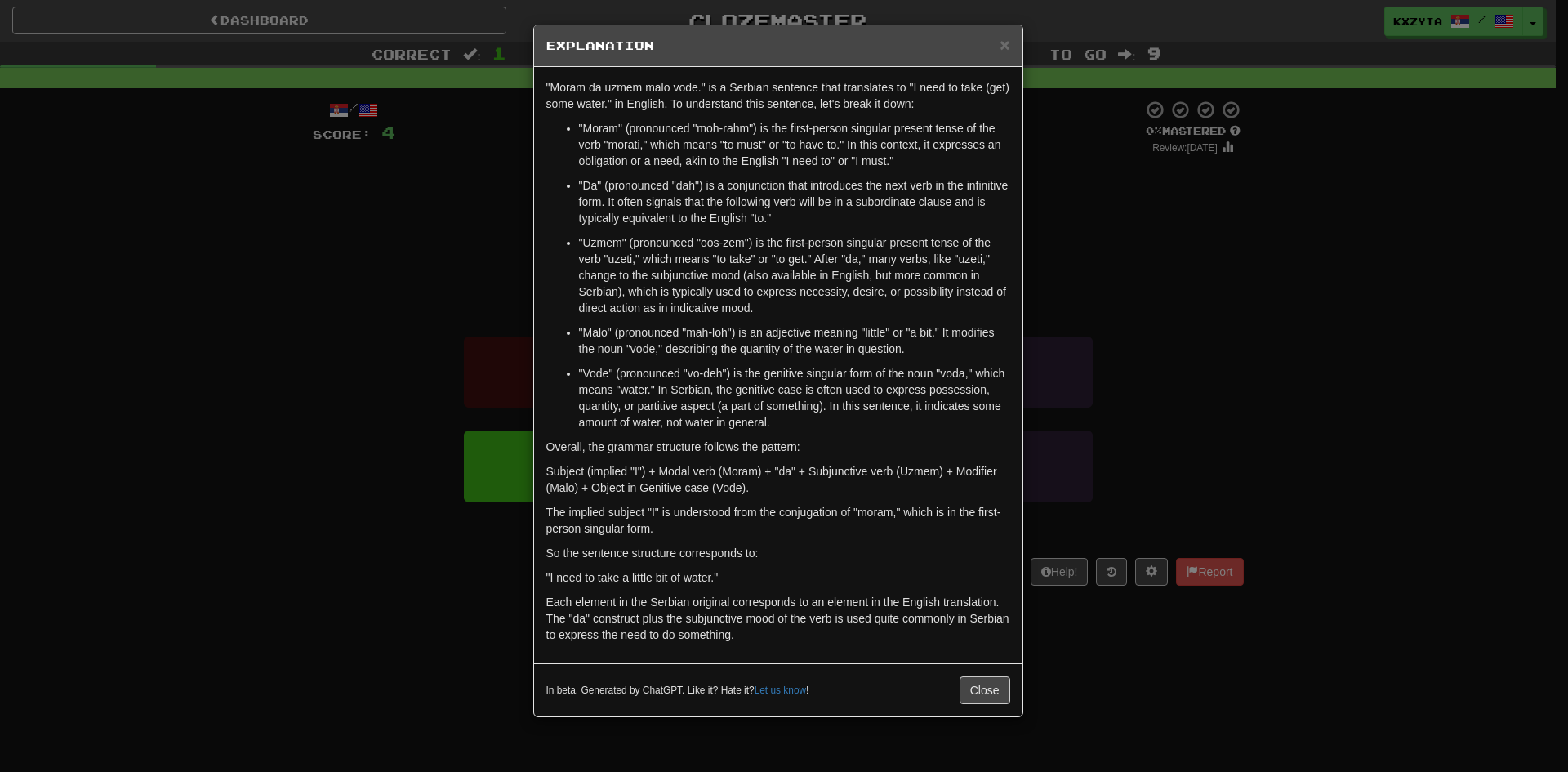
click at [379, 336] on div "× Explanation "Moram da uzmem malo vode." is a Serbian sentence that translates…" at bounding box center [784, 386] width 1568 height 772
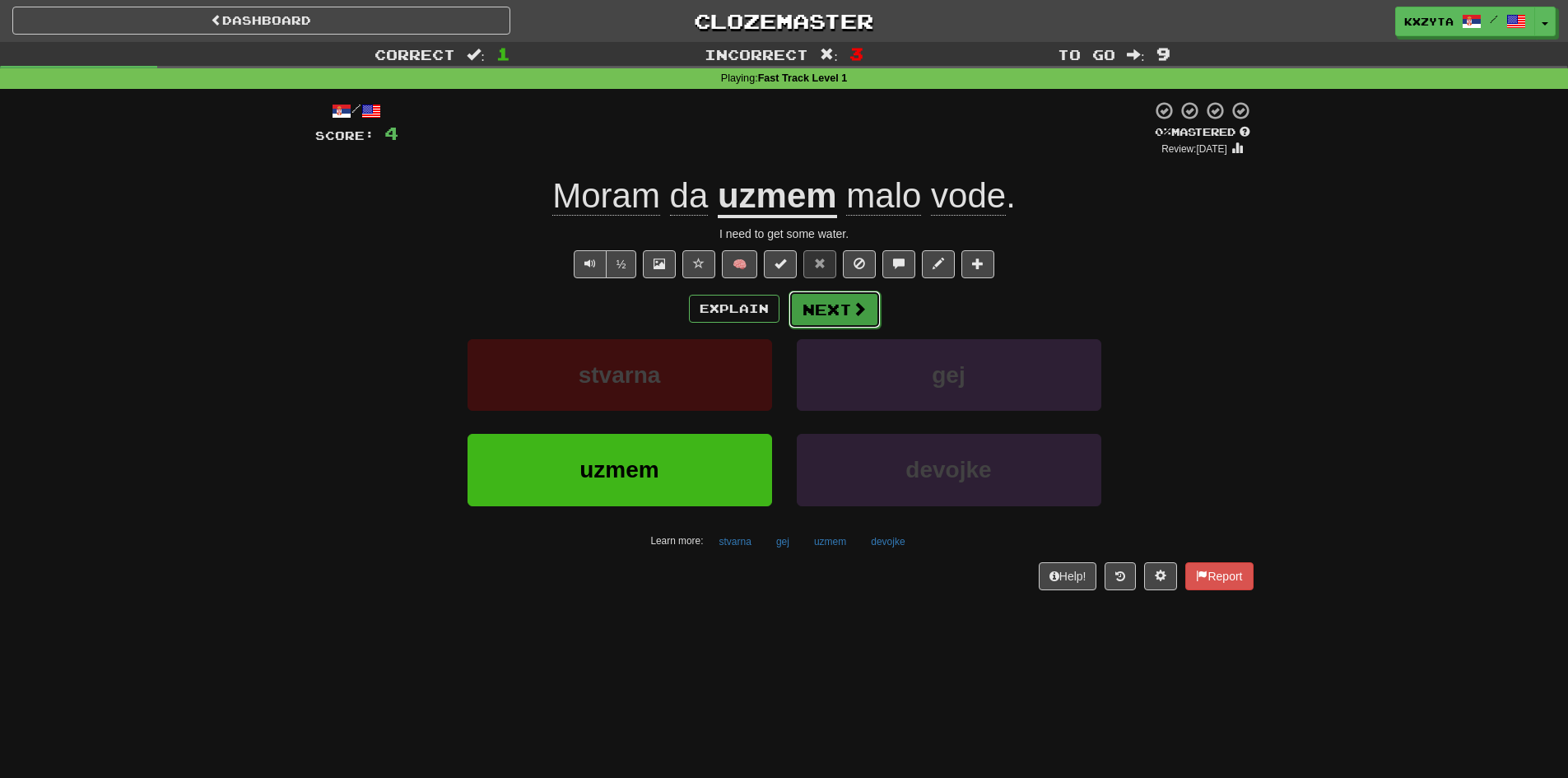
click at [810, 313] on button "Next" at bounding box center [835, 309] width 92 height 38
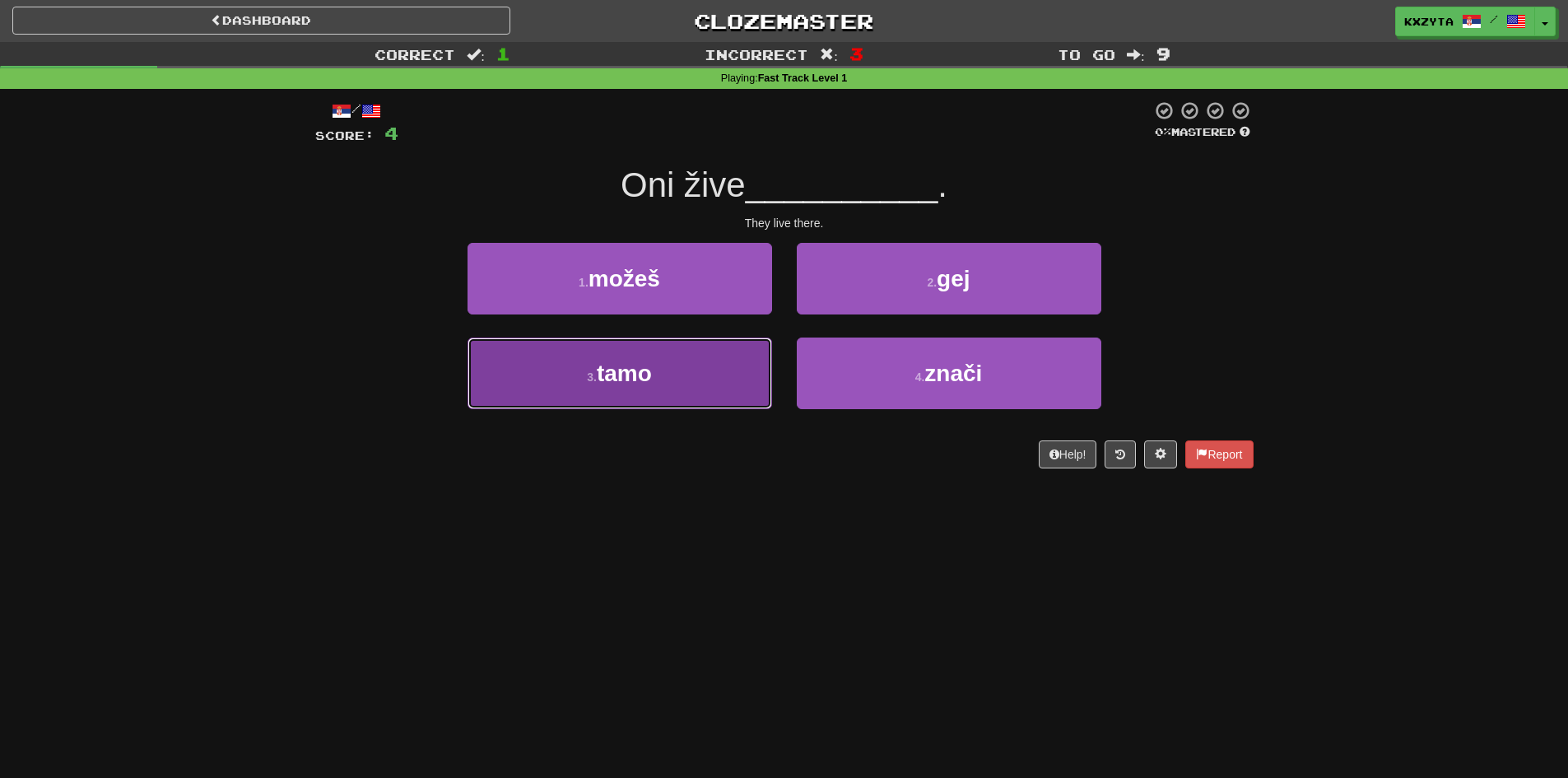
click at [691, 385] on button "3 . tamo" at bounding box center [620, 373] width 305 height 72
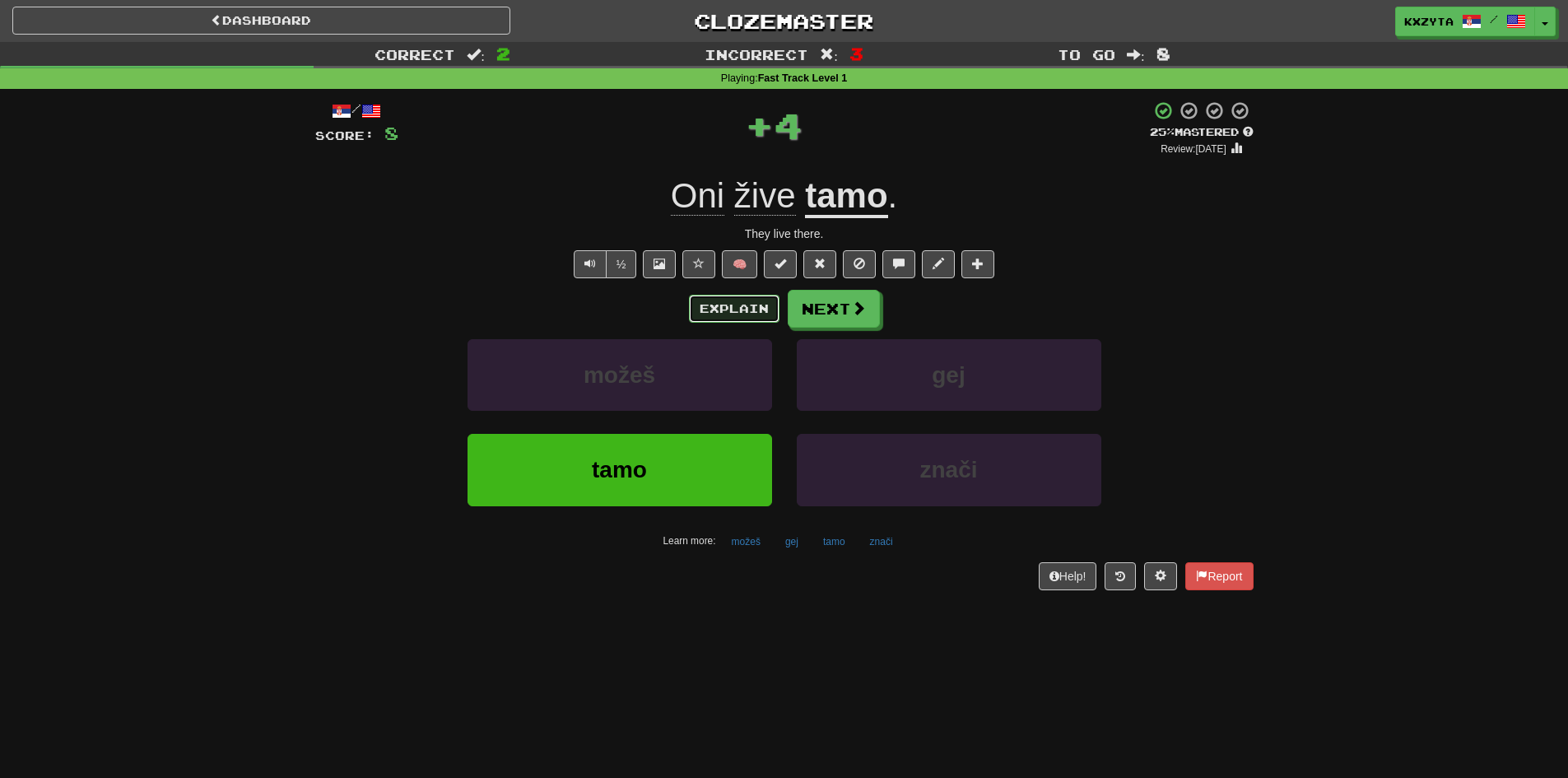
click at [738, 317] on button "Explain" at bounding box center [734, 308] width 91 height 28
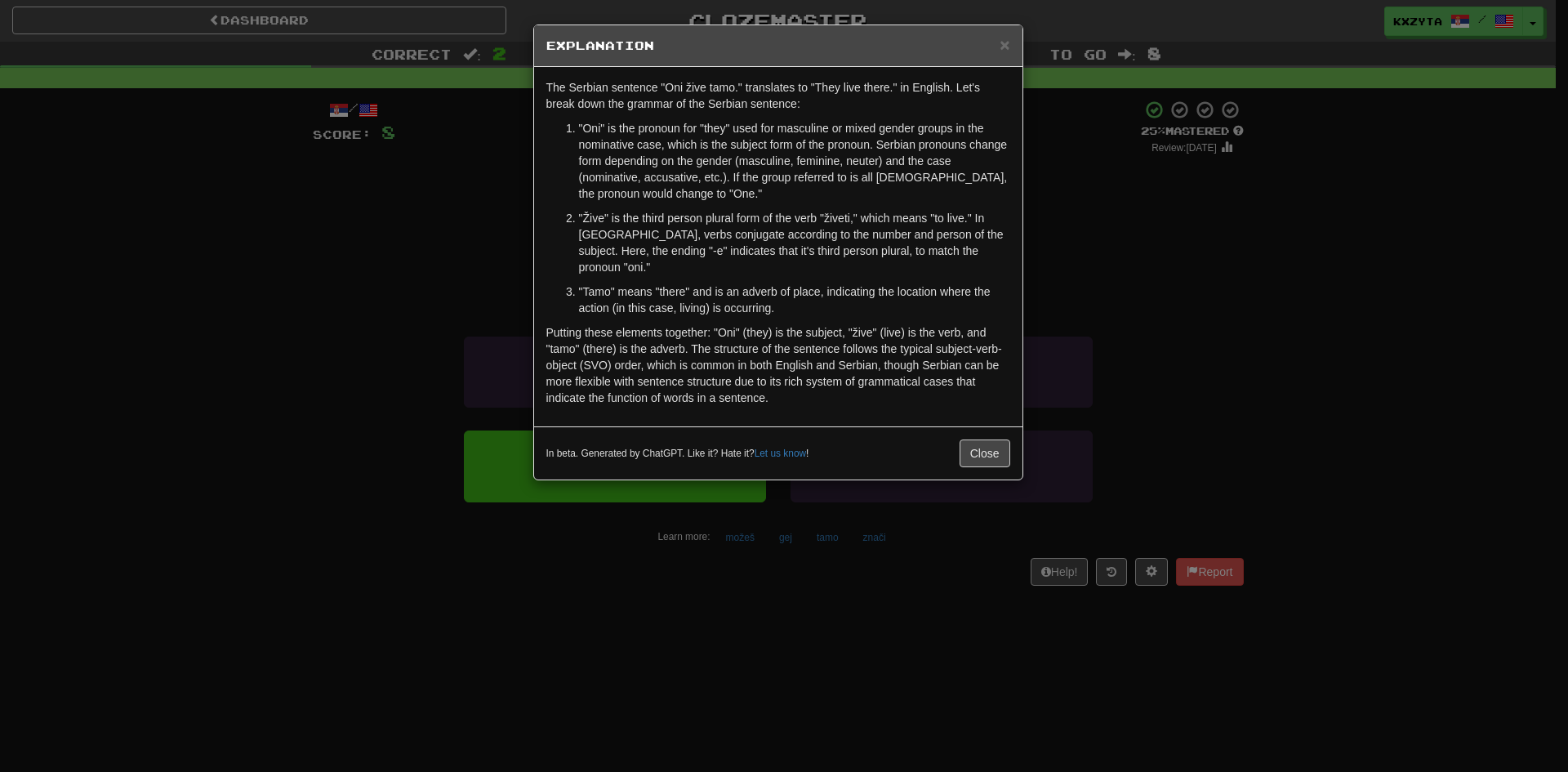
click at [1139, 286] on div "× Explanation The Serbian sentence "Oni žive tamo." translates to "They live th…" at bounding box center [784, 386] width 1568 height 772
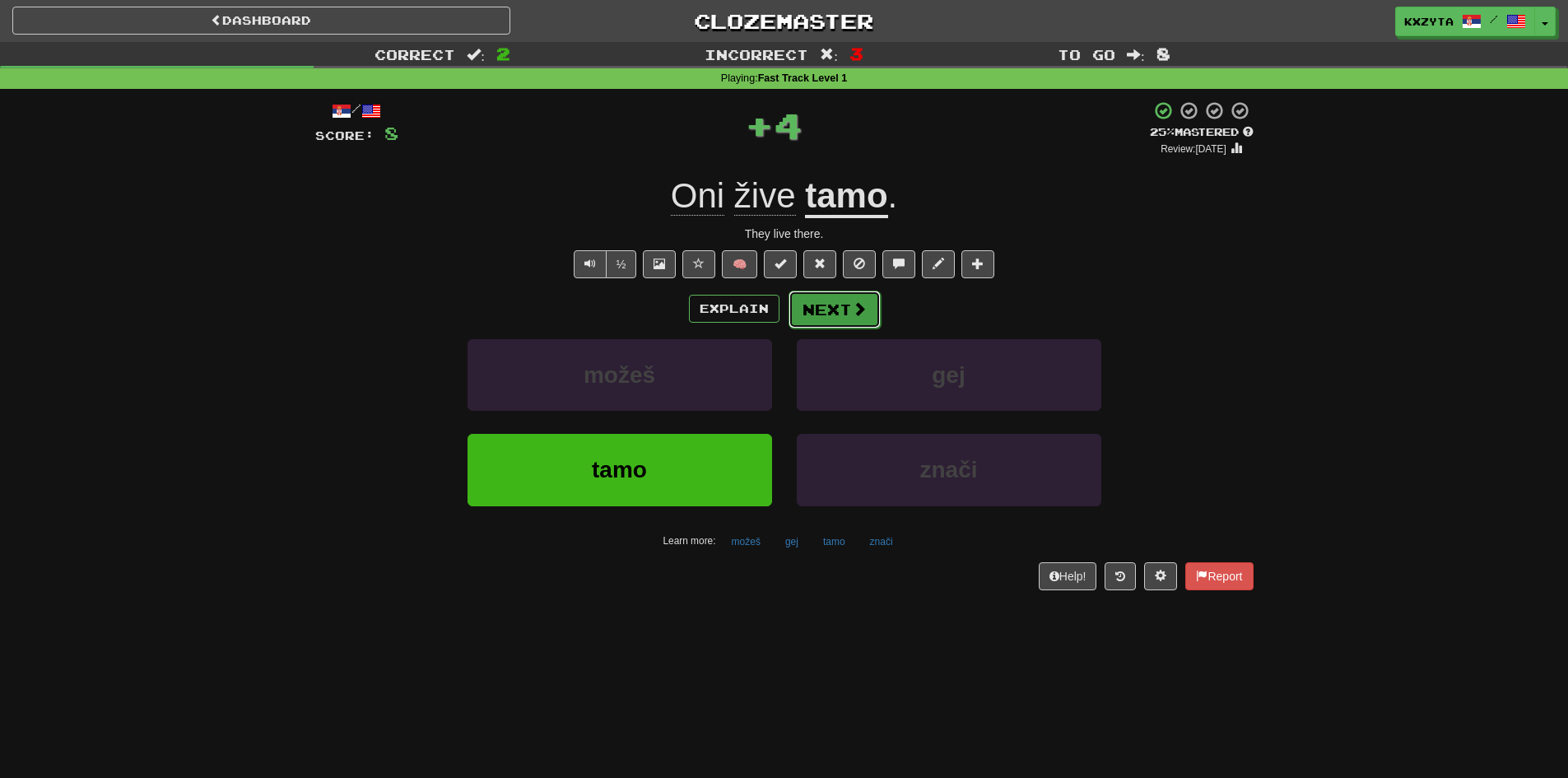
click at [849, 320] on button "Next" at bounding box center [835, 309] width 92 height 38
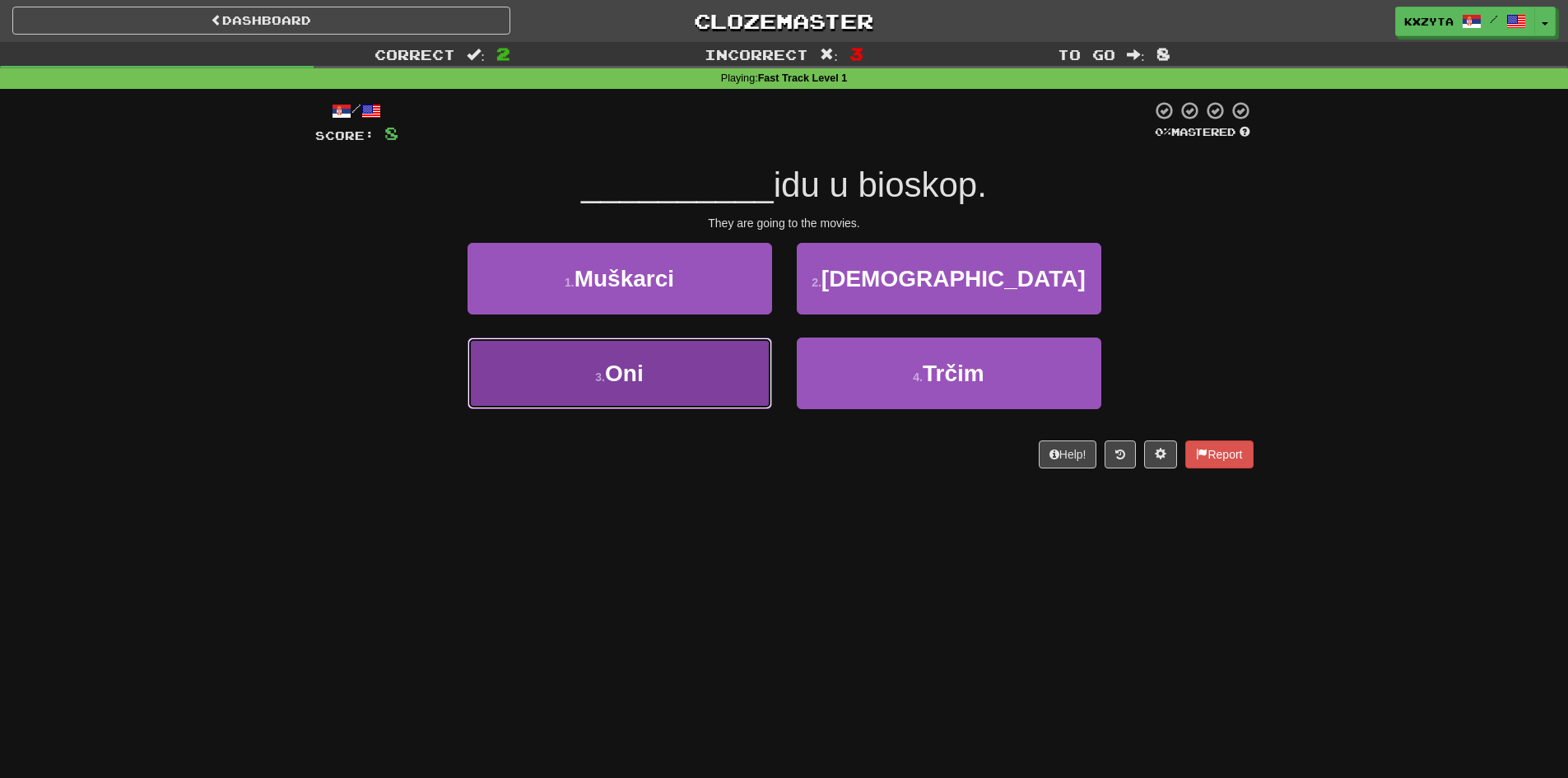
click at [692, 369] on button "3 . Oni" at bounding box center [620, 373] width 305 height 72
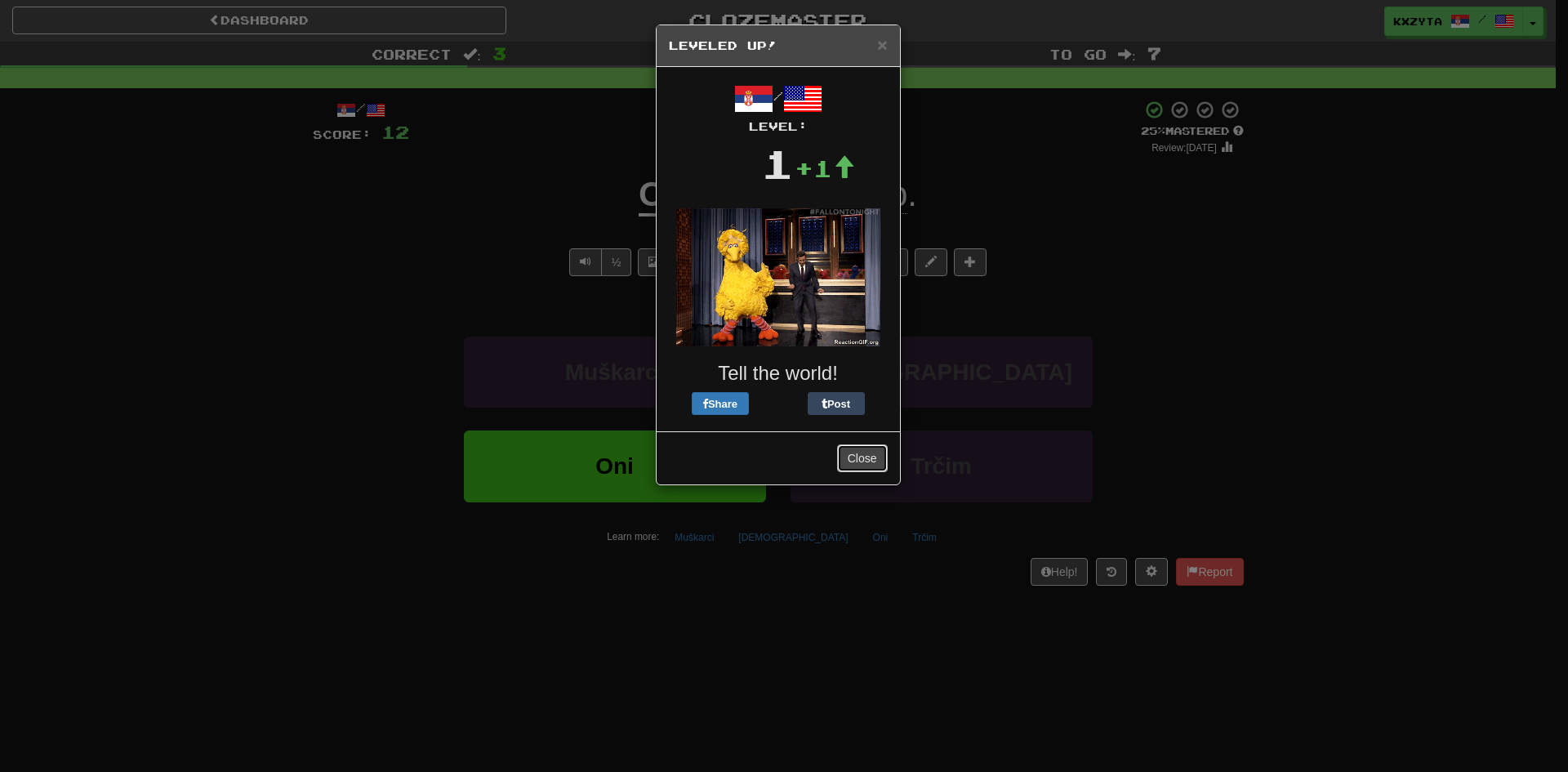
click at [849, 461] on button "Close" at bounding box center [862, 458] width 50 height 27
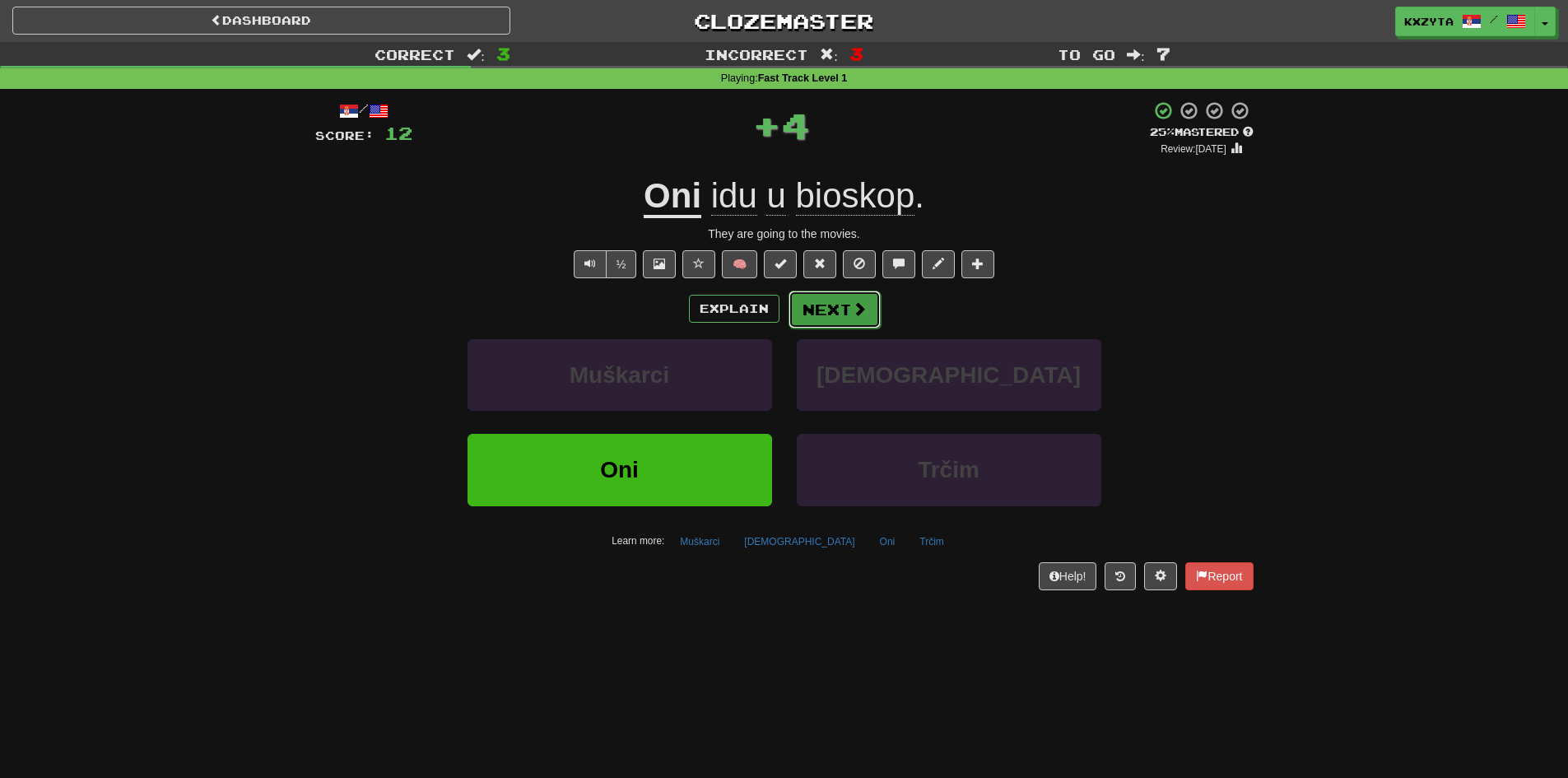
click at [852, 323] on button "Next" at bounding box center [835, 309] width 92 height 38
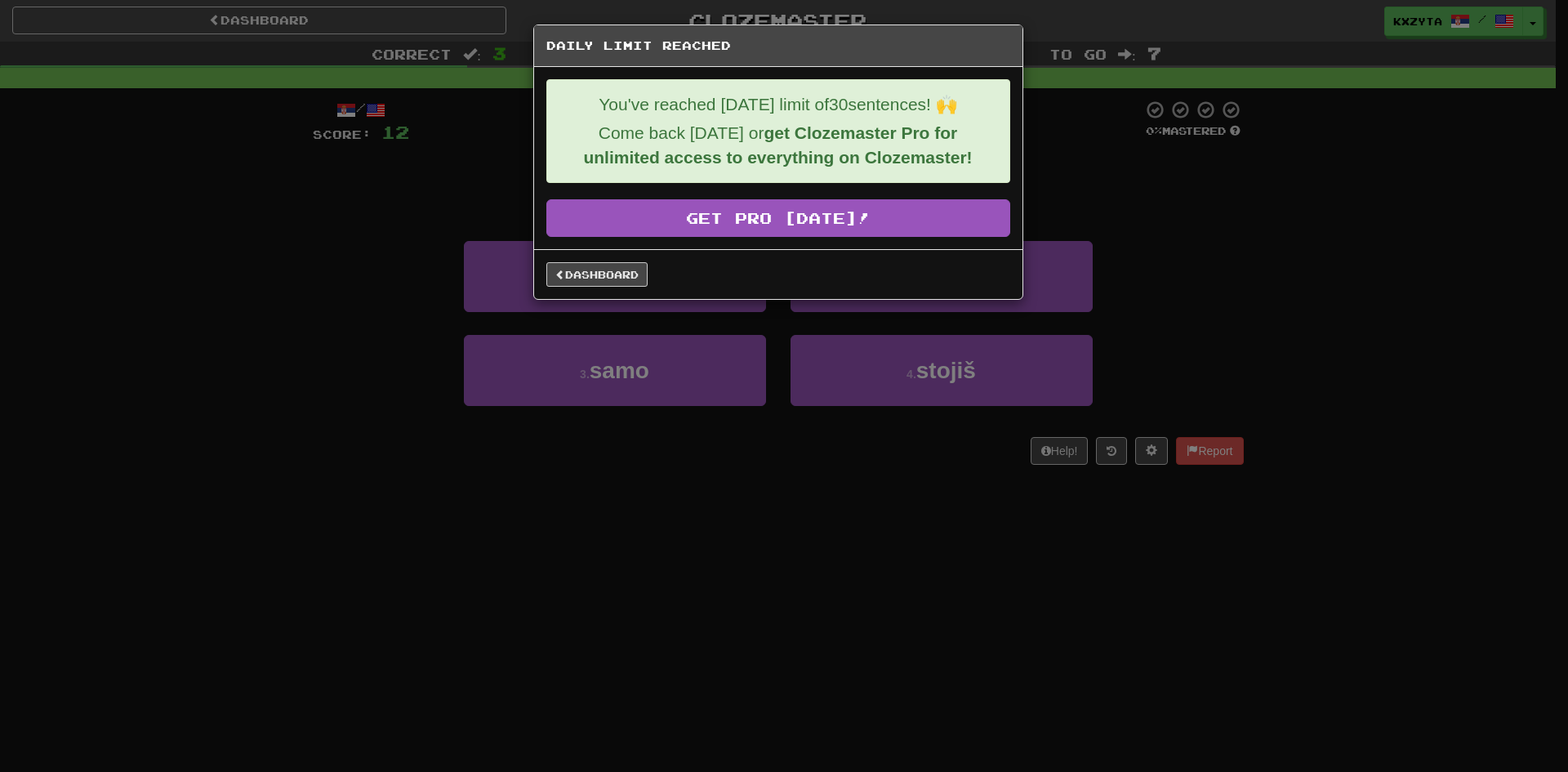
click at [227, 285] on div "Daily Limit Reached You've reached today's limit of 30 sentences! 🙌 Come back t…" at bounding box center [784, 386] width 1568 height 772
click at [595, 282] on link "Dashboard" at bounding box center [596, 274] width 101 height 25
